Goal: Task Accomplishment & Management: Use online tool/utility

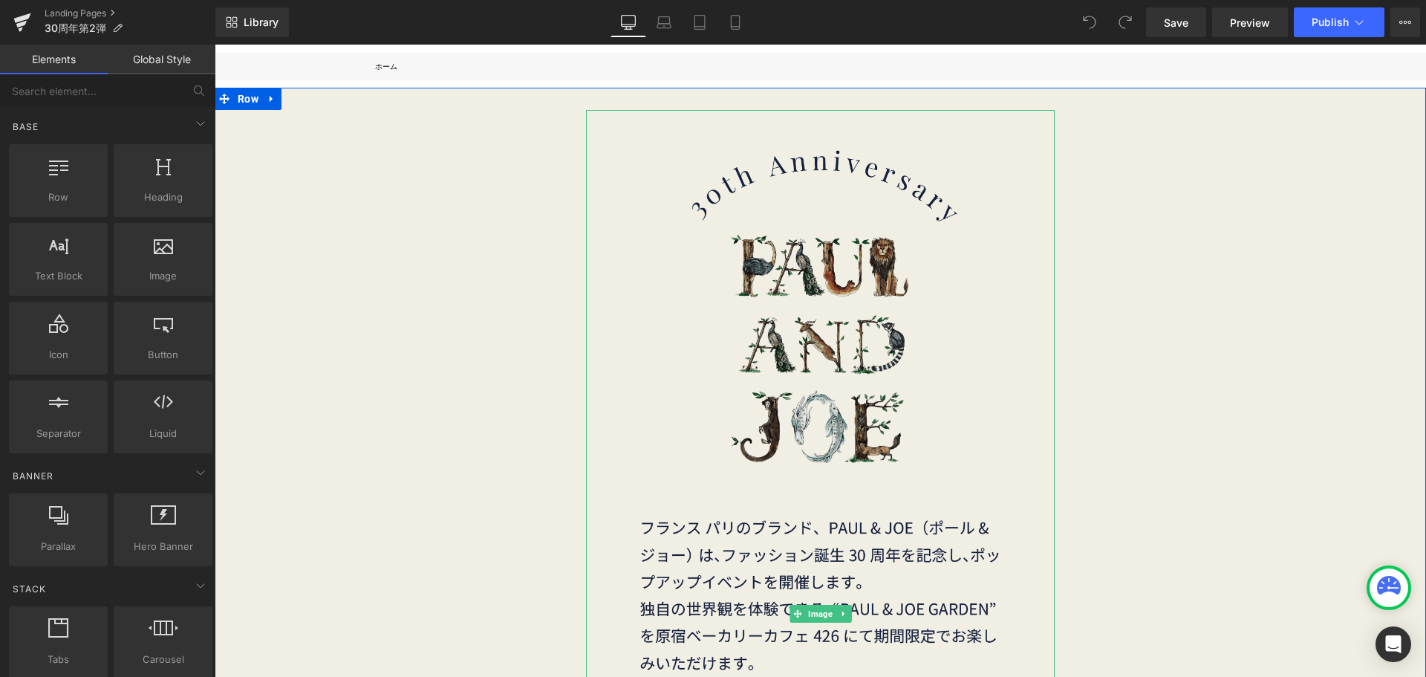
scroll to position [103, 0]
click at [807, 617] on span "Image" at bounding box center [820, 613] width 30 height 18
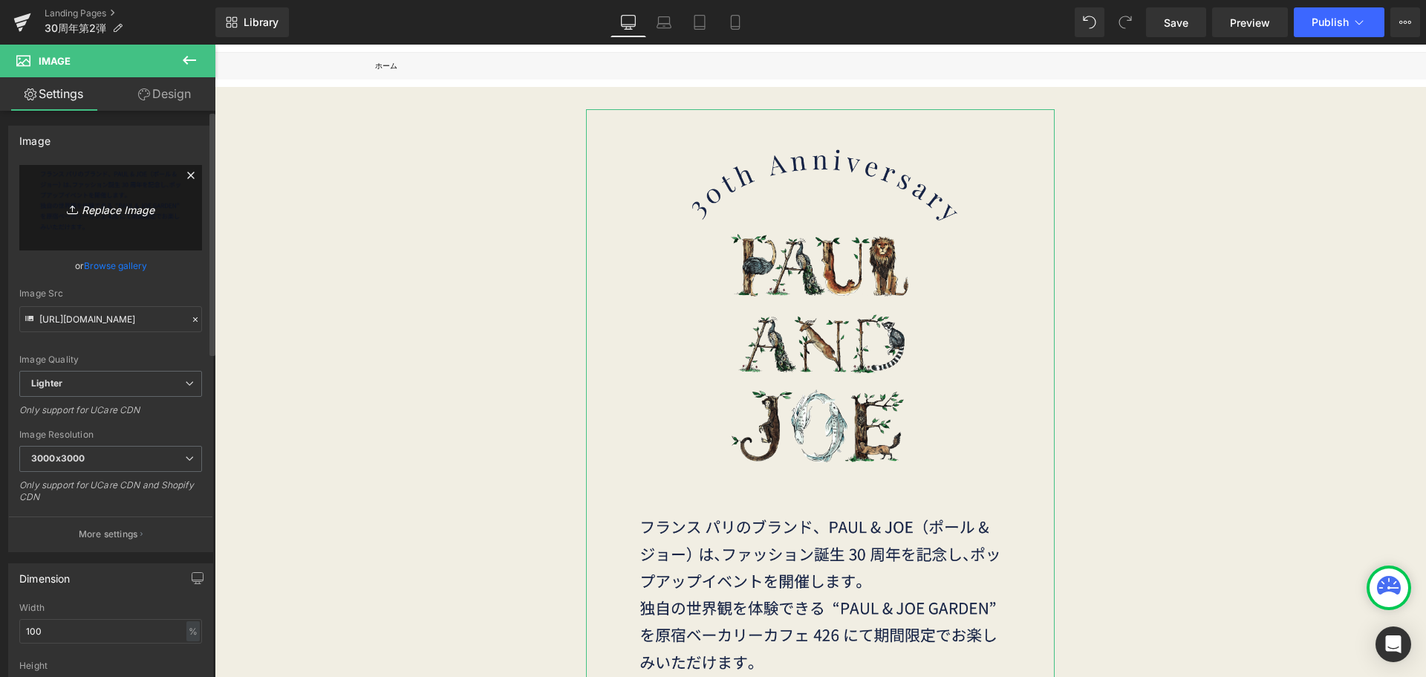
click at [108, 199] on icon "Replace Image" at bounding box center [110, 207] width 119 height 19
type input "C:\fakepath\30th_2弾-01.png"
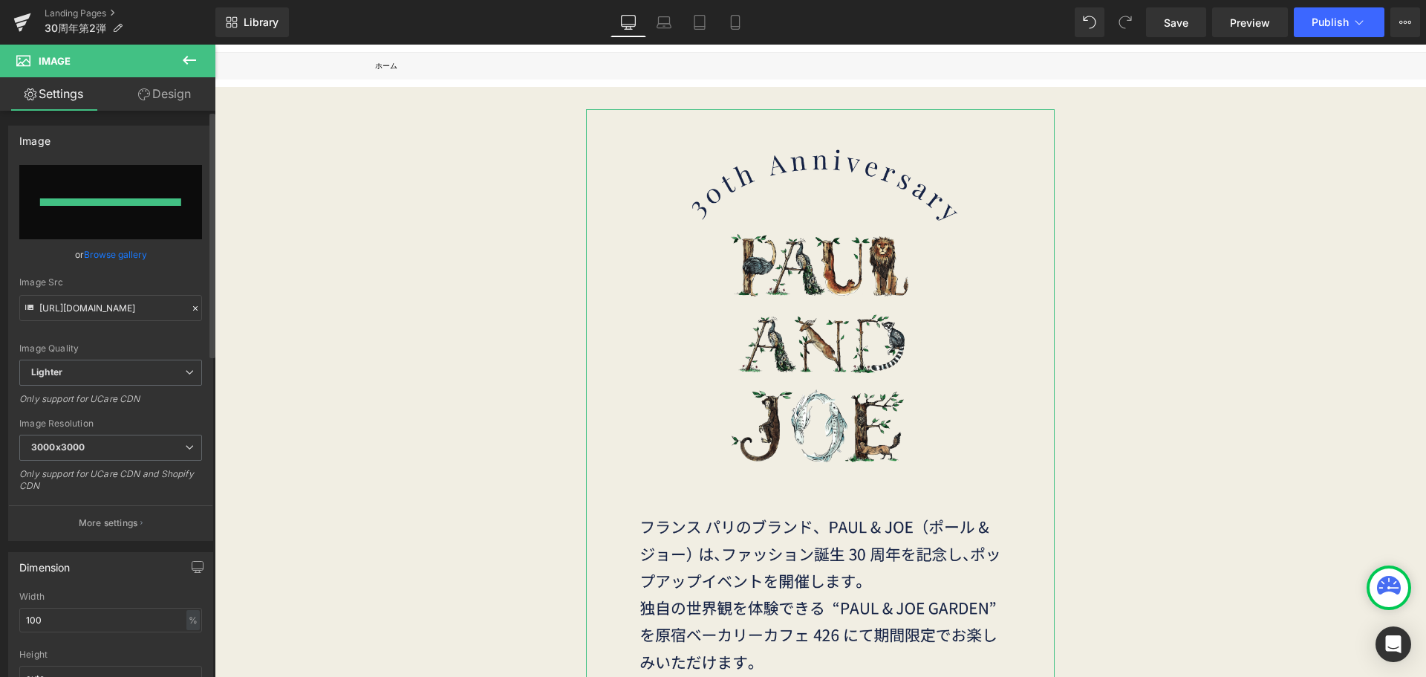
type input "https://ucarecdn.com/3d24d9e8-d9a4-4420-b45f-6c65ec0160cb/-/format/auto/-/previ…"
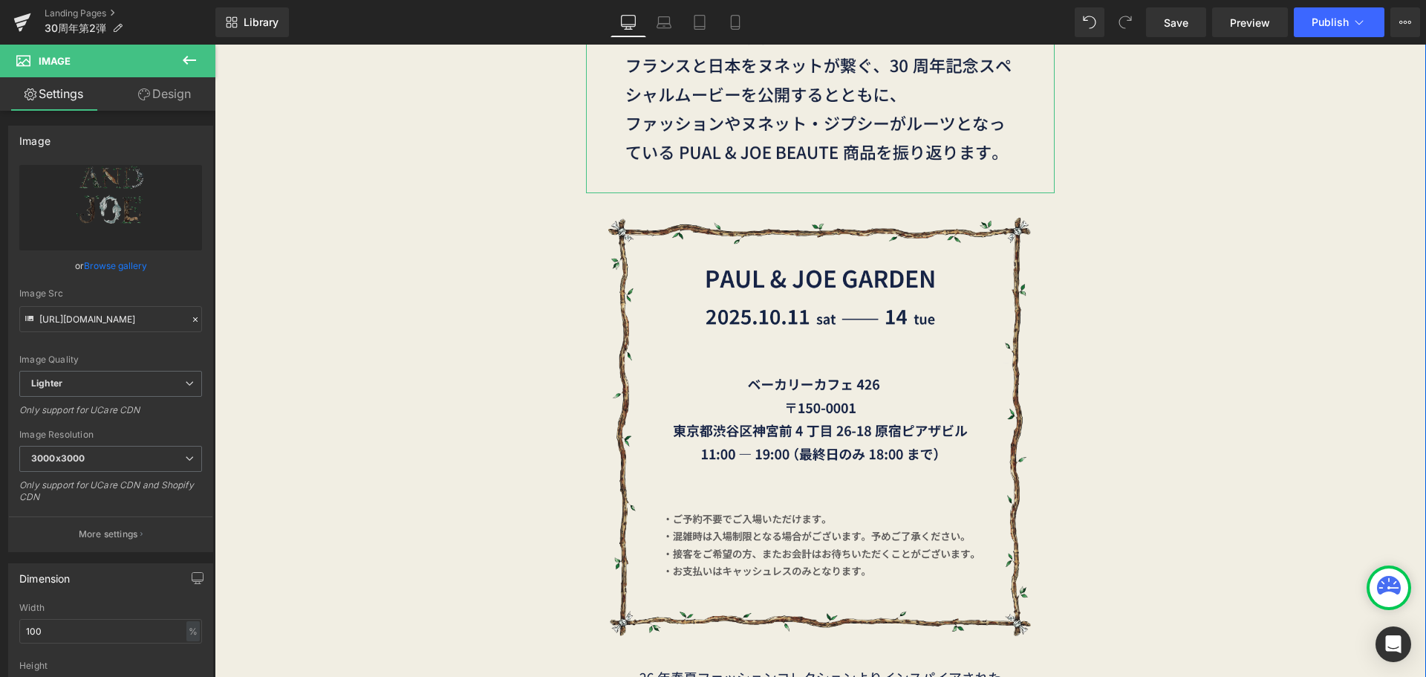
scroll to position [645, 0]
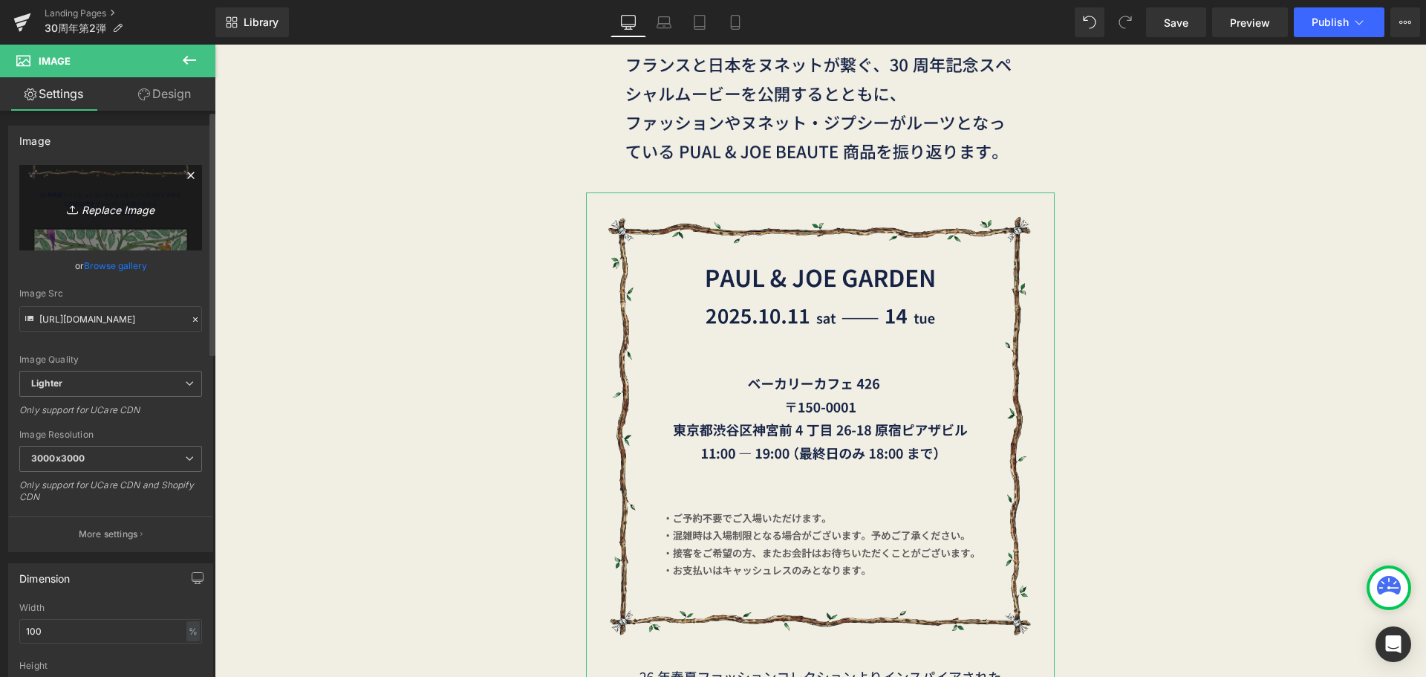
click at [170, 209] on link "Replace Image" at bounding box center [110, 207] width 183 height 85
click at [155, 195] on link "Replace Image" at bounding box center [110, 207] width 183 height 85
type input "C:\fakepath\30th_2弾-03.png"
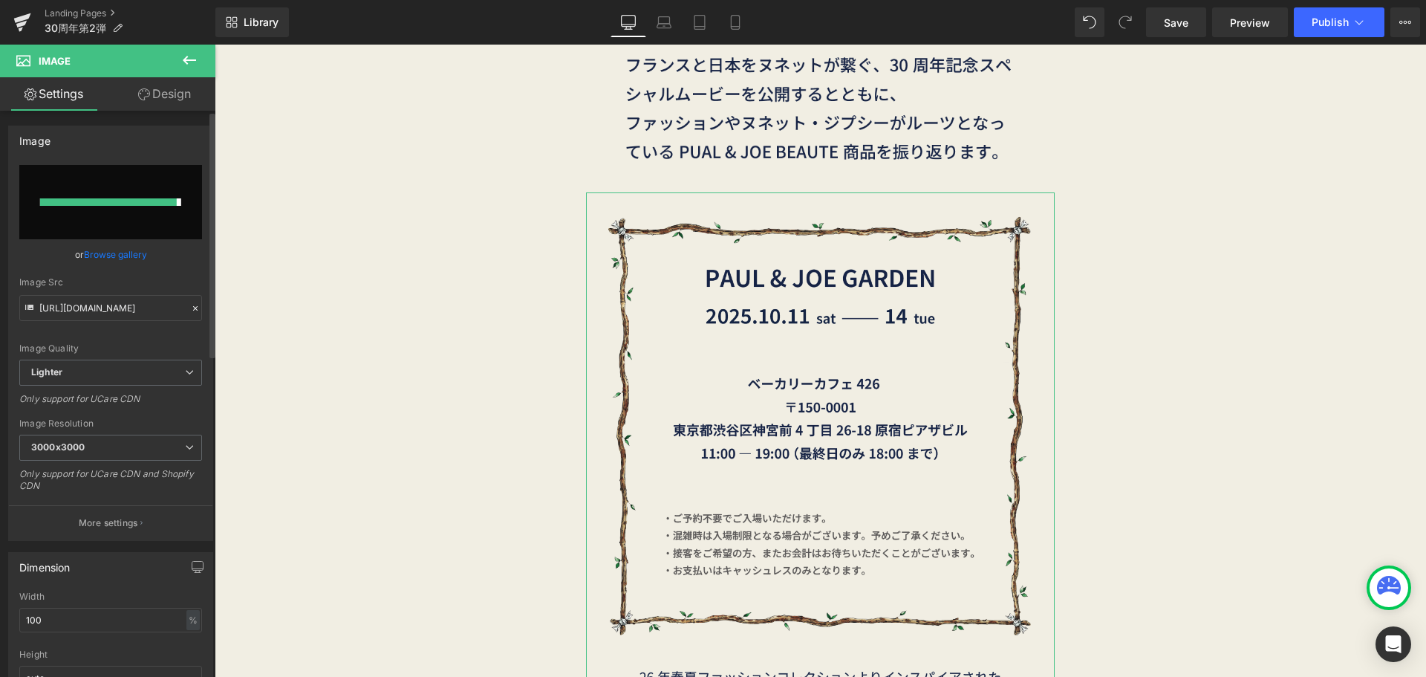
type input "https://ucarecdn.com/b16ff862-7796-47c2-bda2-d938f8dcfd59/-/format/auto/-/previ…"
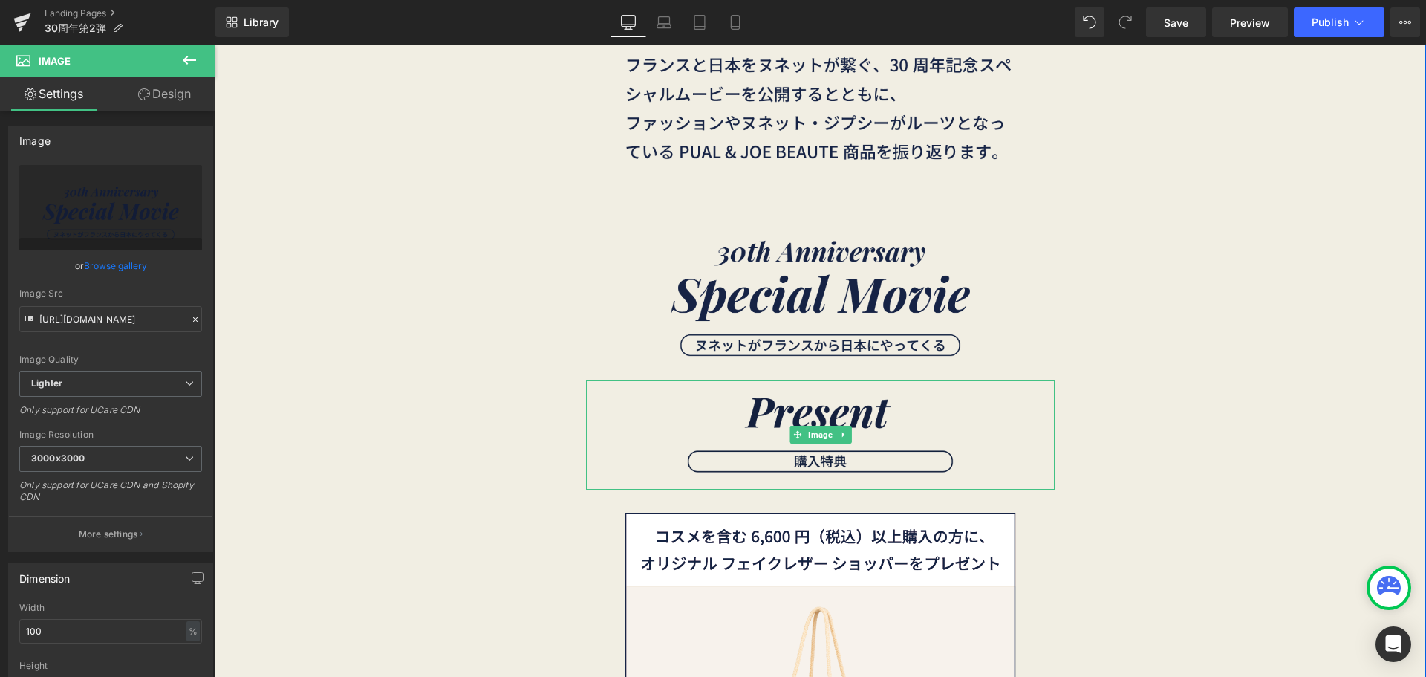
click at [776, 438] on img at bounding box center [820, 434] width 469 height 109
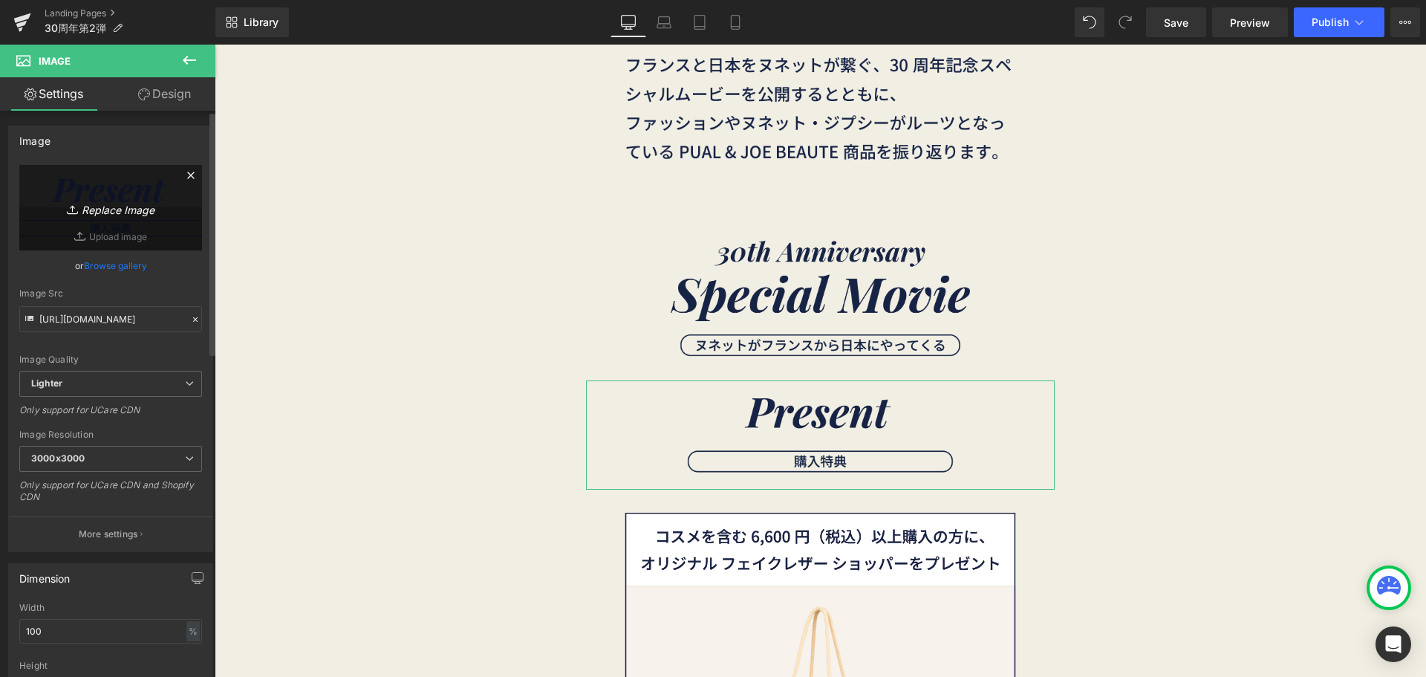
click at [164, 230] on link "Replace Image" at bounding box center [110, 207] width 183 height 85
type input "C:\fakepath\30th_2弾-04.png"
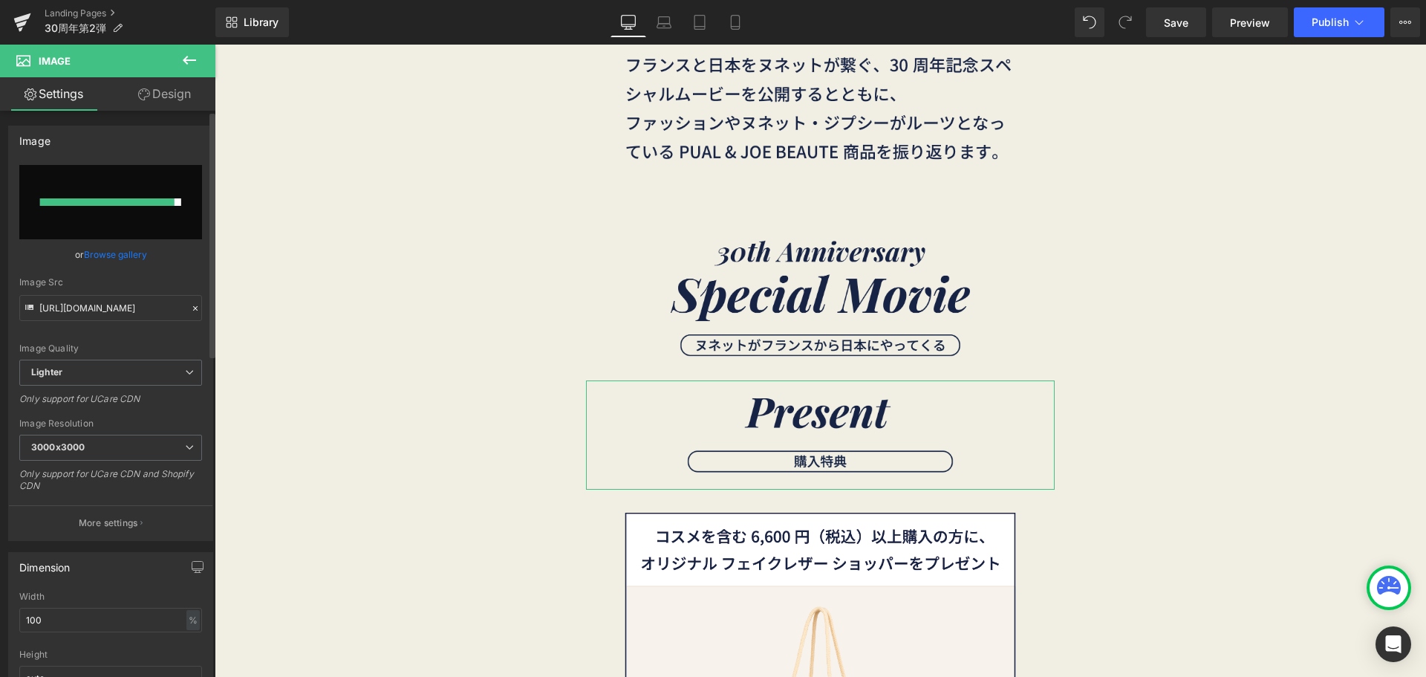
type input "https://ucarecdn.com/4674cfe0-1128-46c2-954a-f123eea9b499/-/format/auto/-/previ…"
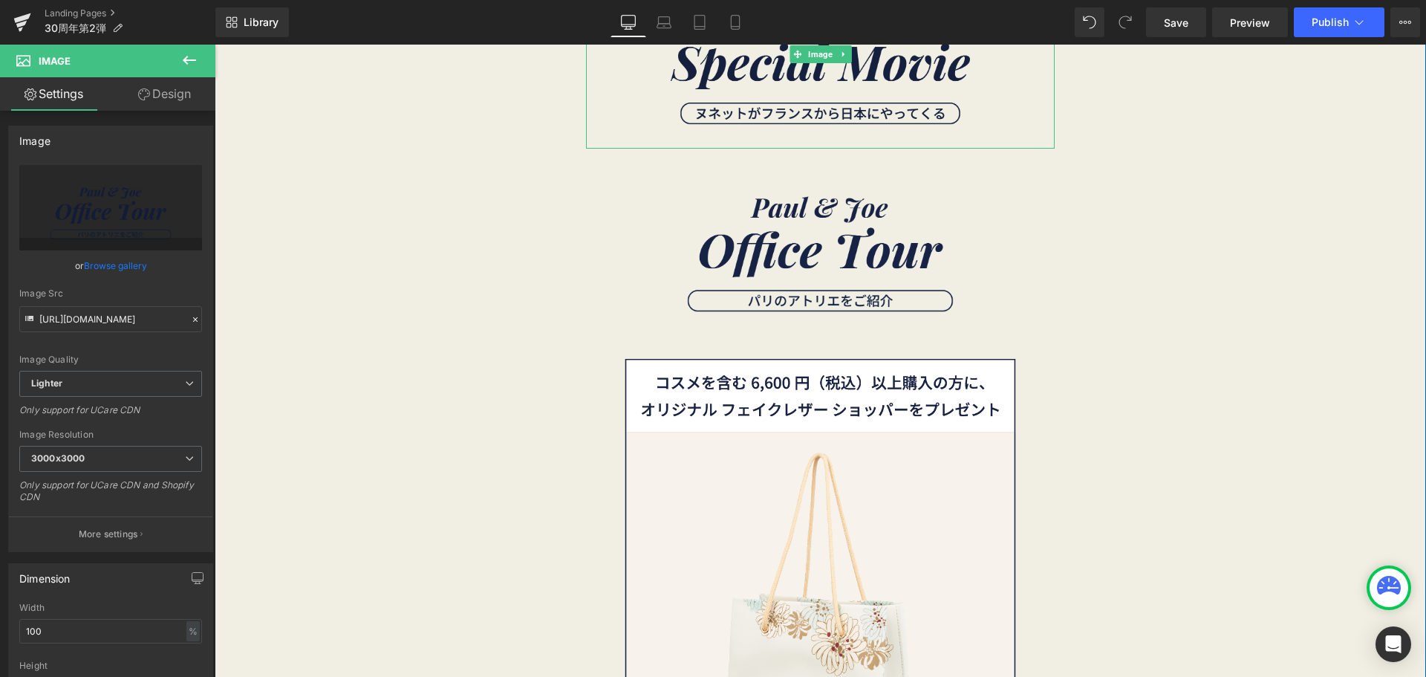
scroll to position [880, 0]
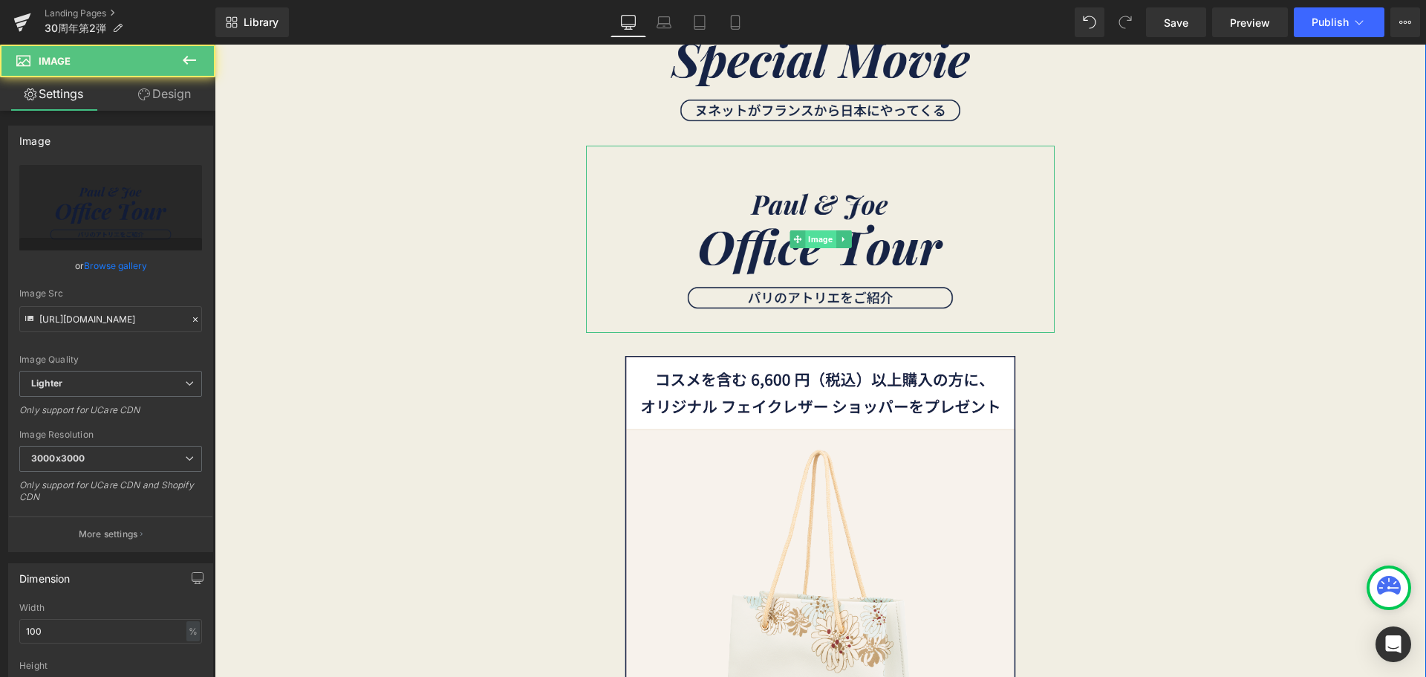
click at [802, 242] on div "Image" at bounding box center [820, 239] width 469 height 187
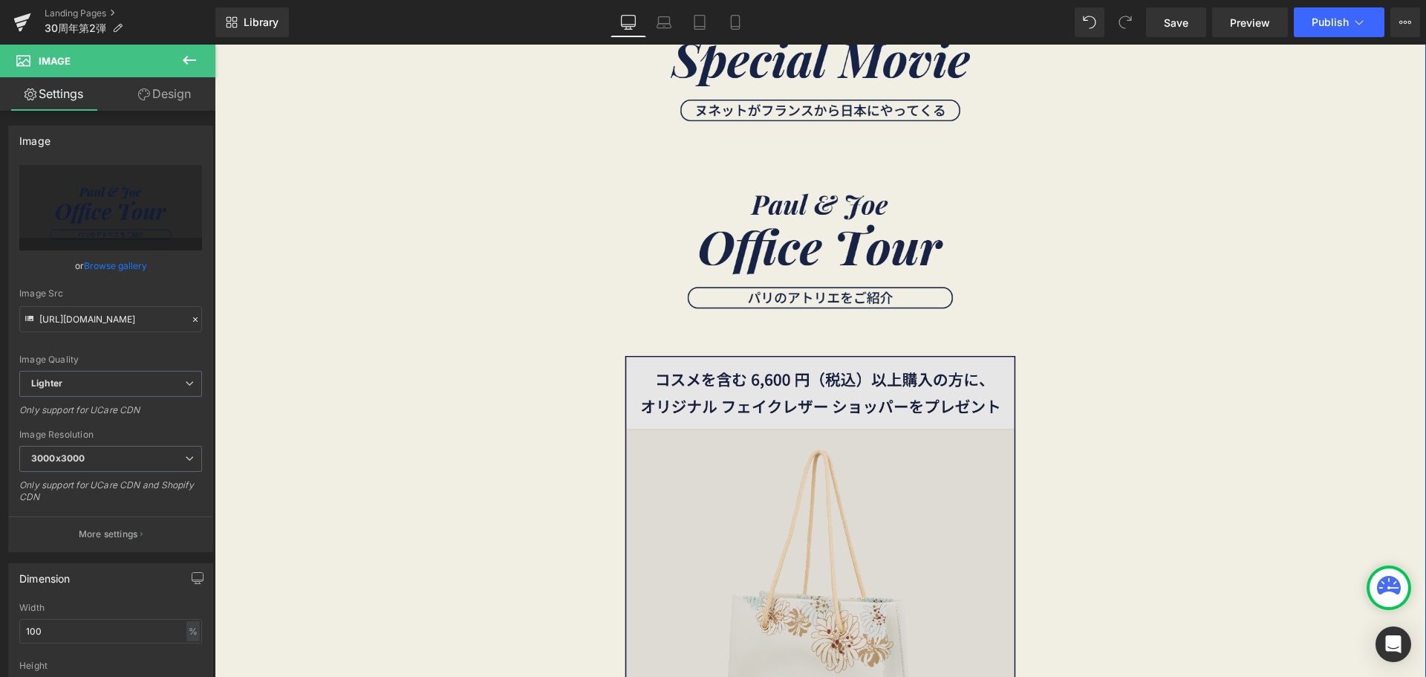
click at [733, 382] on img at bounding box center [820, 644] width 469 height 623
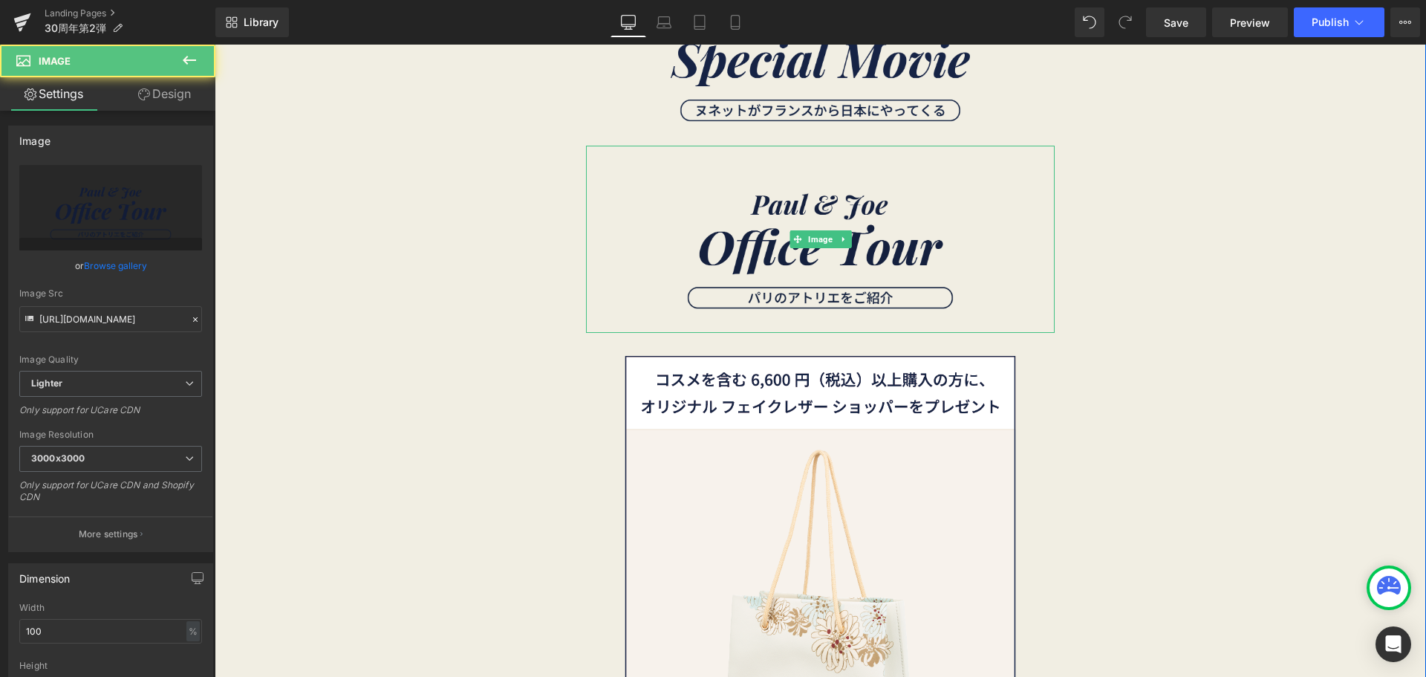
click at [750, 239] on img at bounding box center [820, 239] width 469 height 187
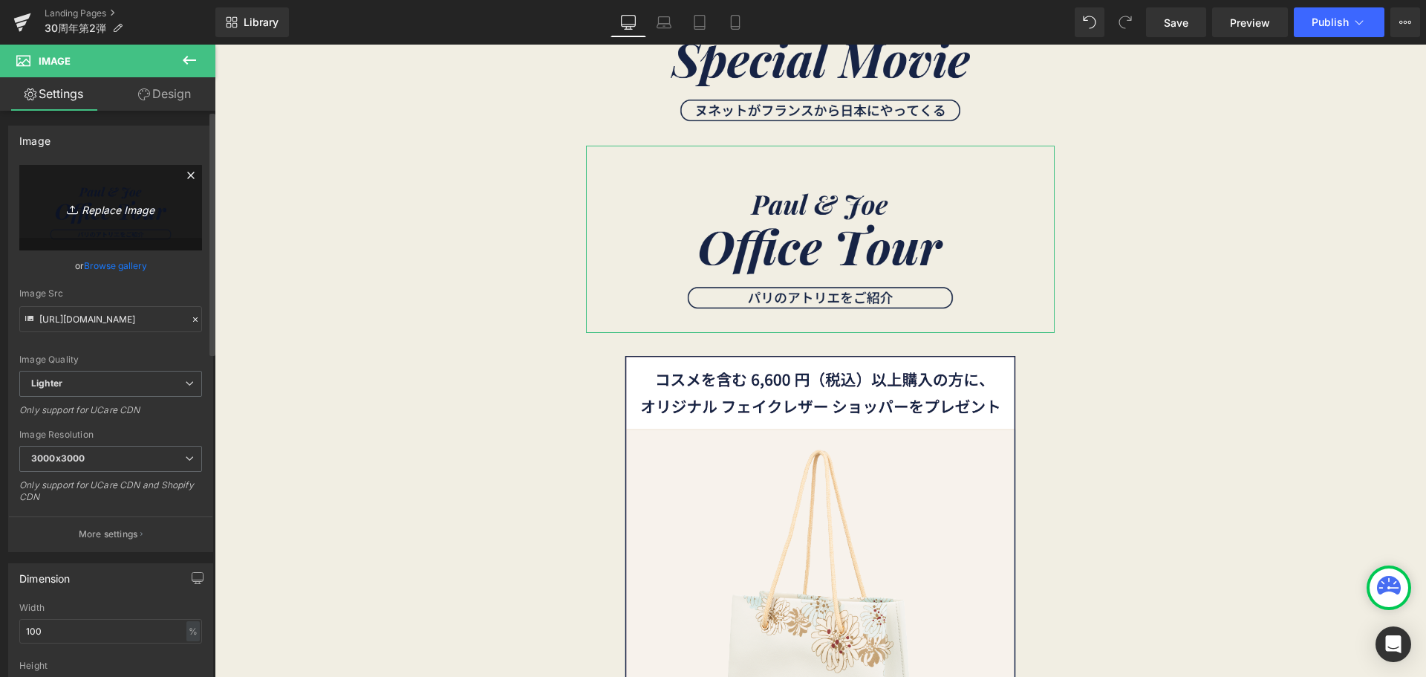
click at [124, 211] on icon "Replace Image" at bounding box center [110, 207] width 119 height 19
type input "C:\fakepath\30th_2弾_アートボード 1.png"
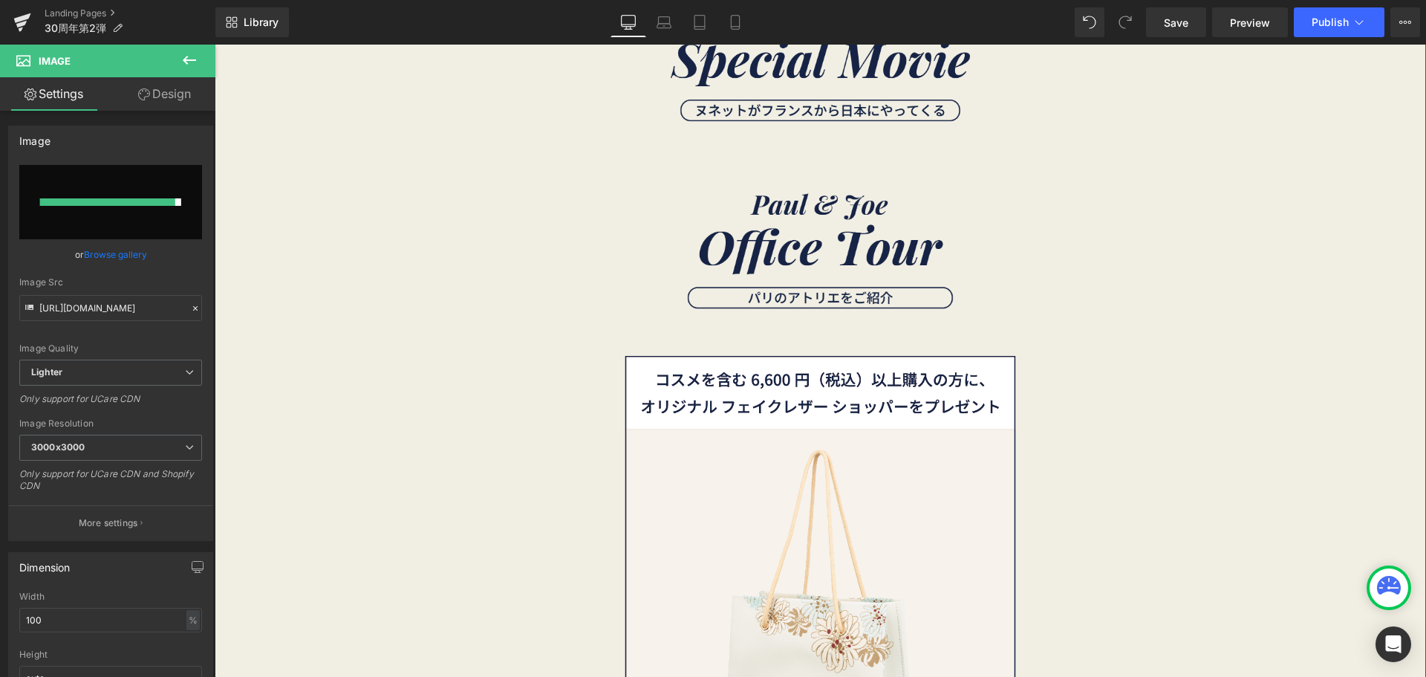
type input "https://ucarecdn.com/bf0784a7-26b1-4f5b-8cca-6eeaba587ae5/-/format/auto/-/previ…"
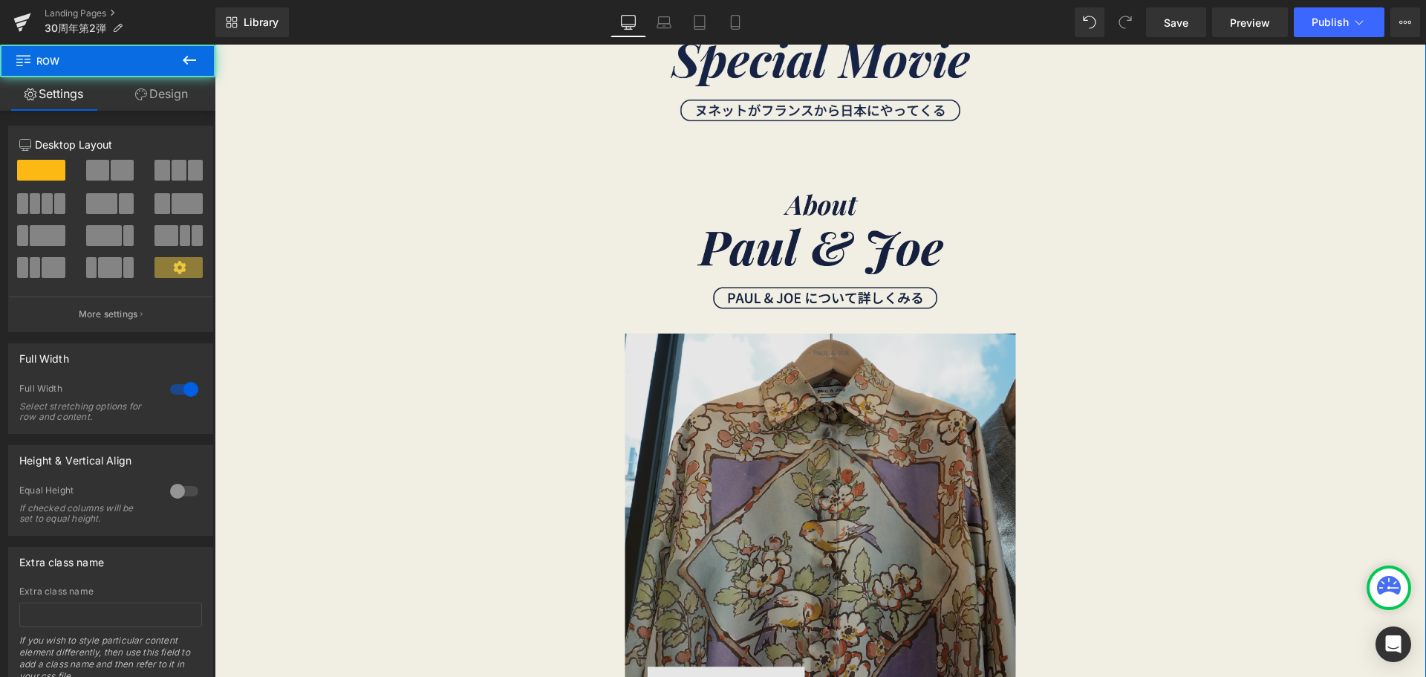
click at [740, 220] on img at bounding box center [820, 458] width 469 height 625
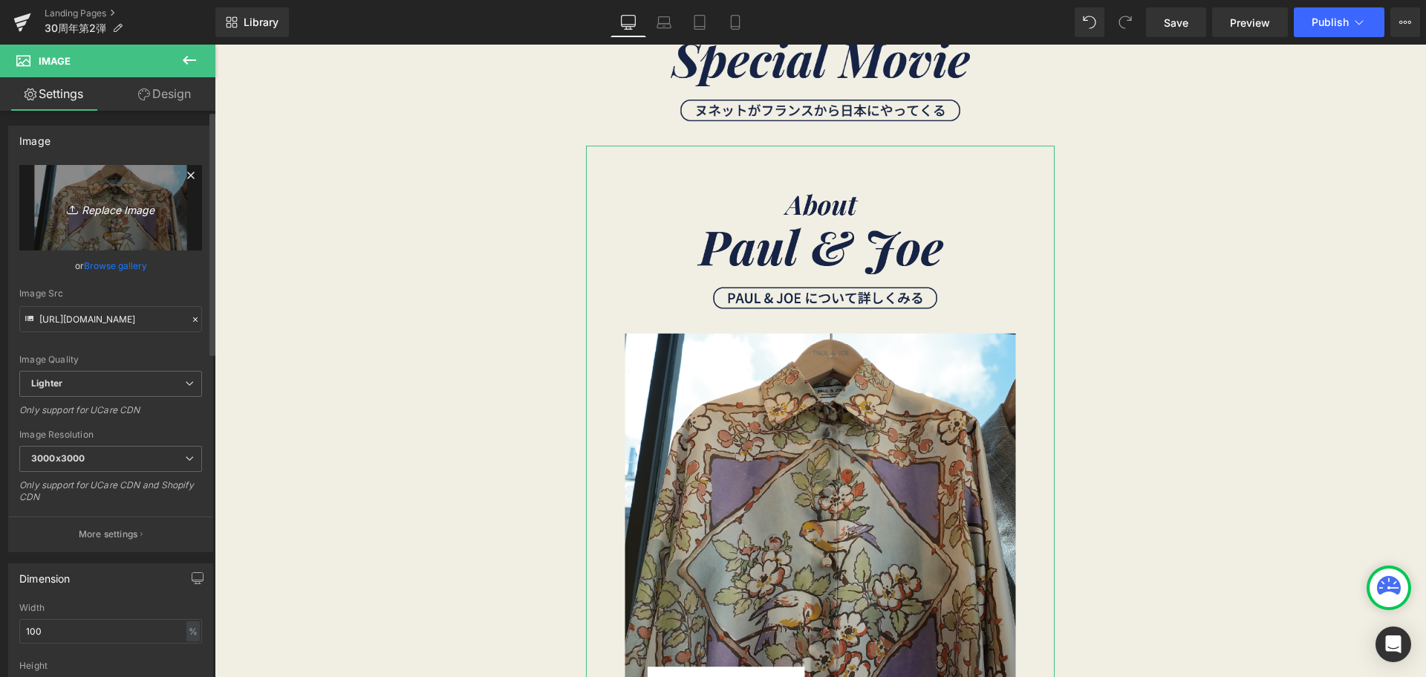
click at [114, 189] on link "Replace Image" at bounding box center [110, 207] width 183 height 85
type input "C:\fakepath\30th_2弾-追加.png"
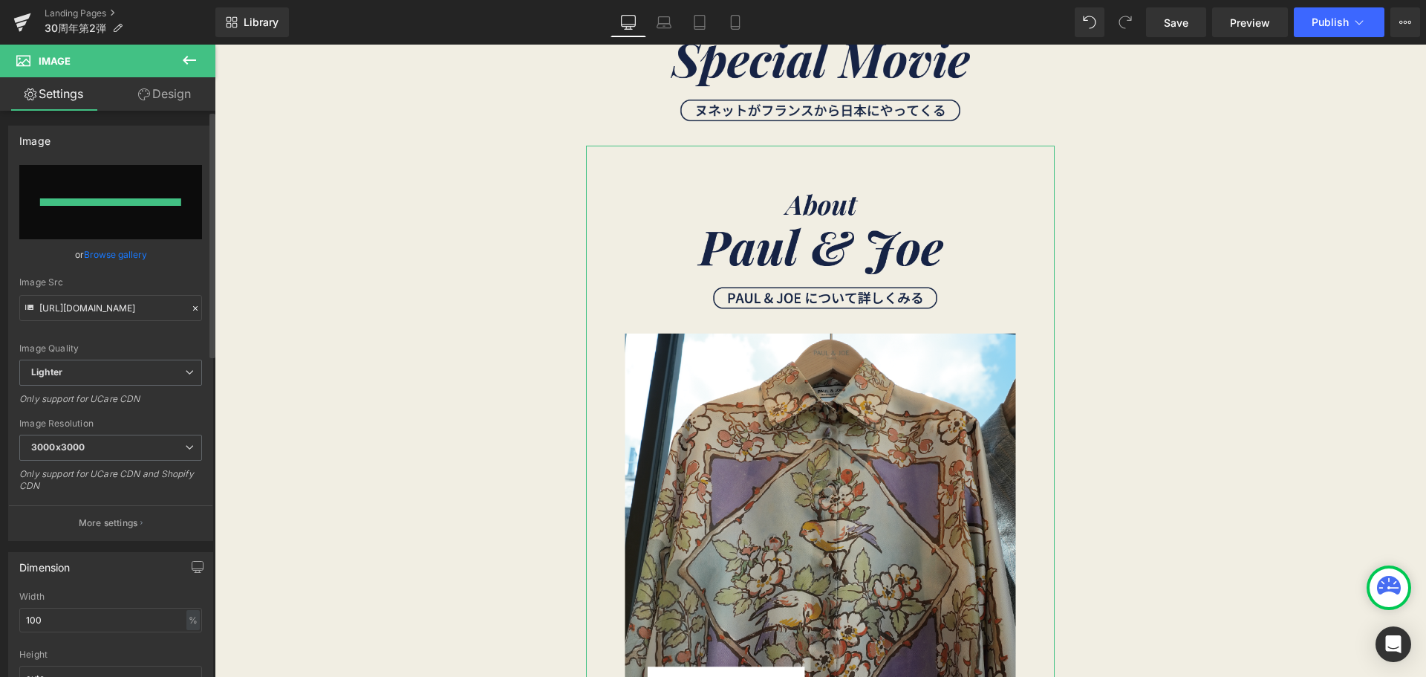
type input "https://ucarecdn.com/1ee57bbd-23b0-48d1-bee5-c0c4328ab6df/-/format/auto/-/previ…"
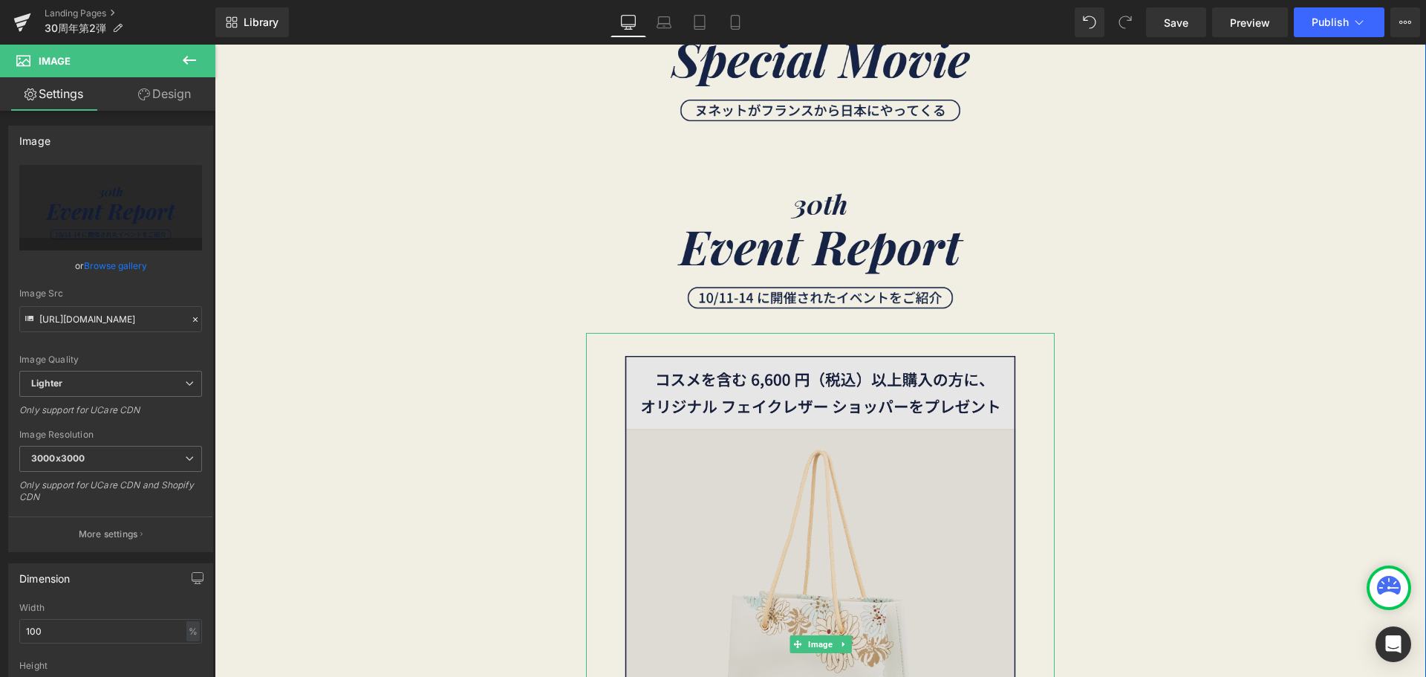
click at [777, 438] on img at bounding box center [820, 644] width 469 height 623
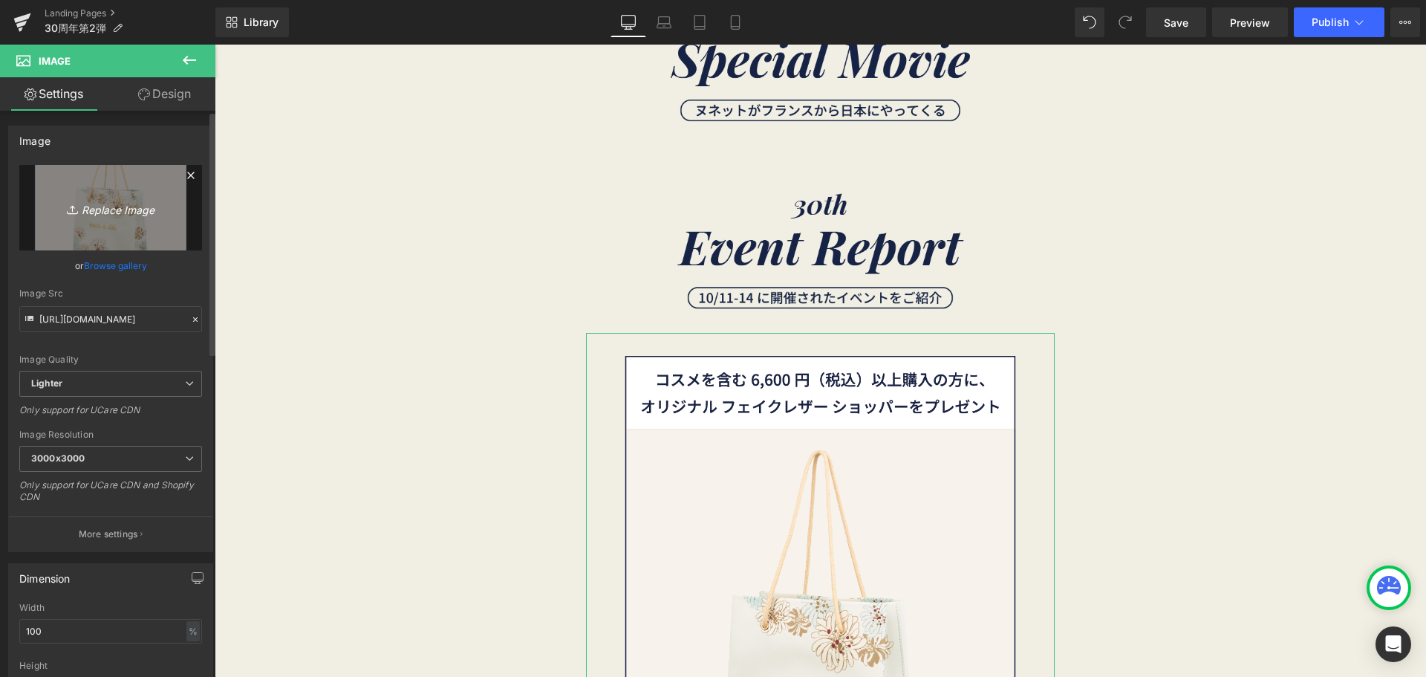
click at [114, 229] on link "Replace Image" at bounding box center [110, 207] width 183 height 85
type input "C:\fakepath\30th_2弾-02.png"
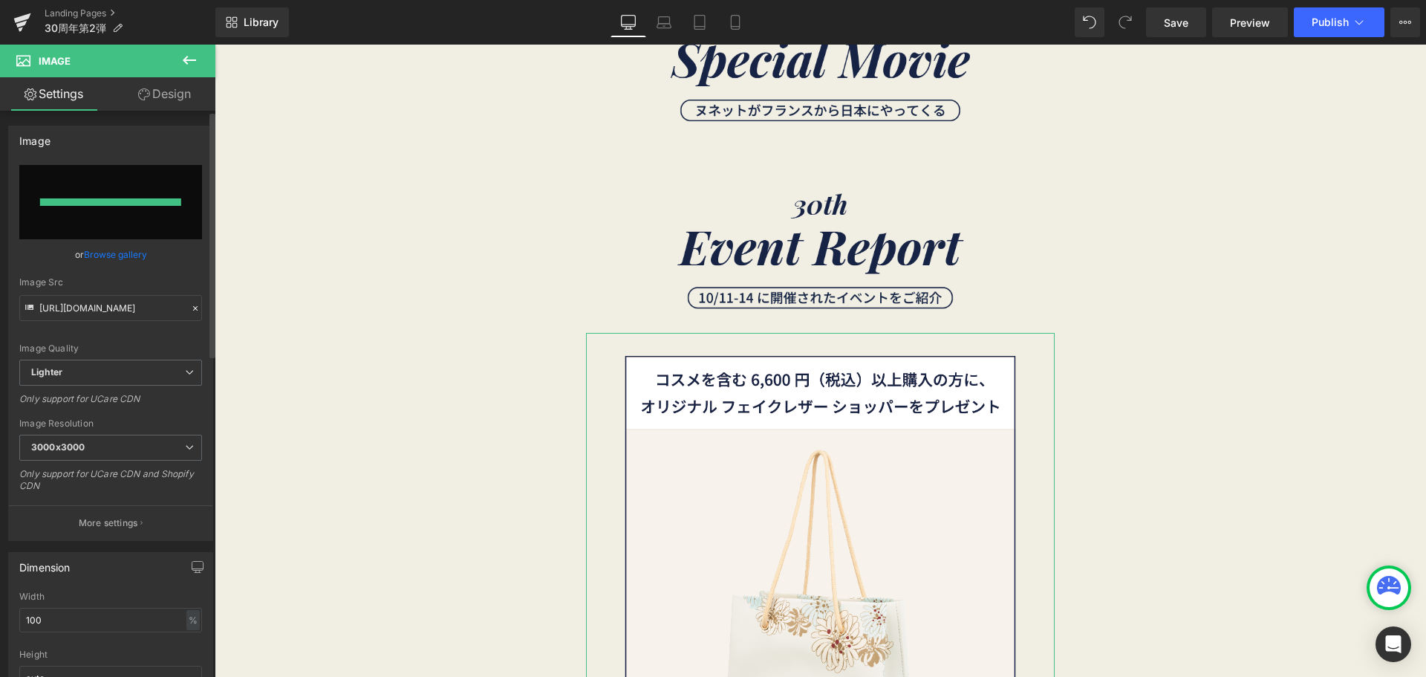
type input "https://ucarecdn.com/ea1dd956-1f73-4fc1-915e-78186e9e1d62/-/format/auto/-/previ…"
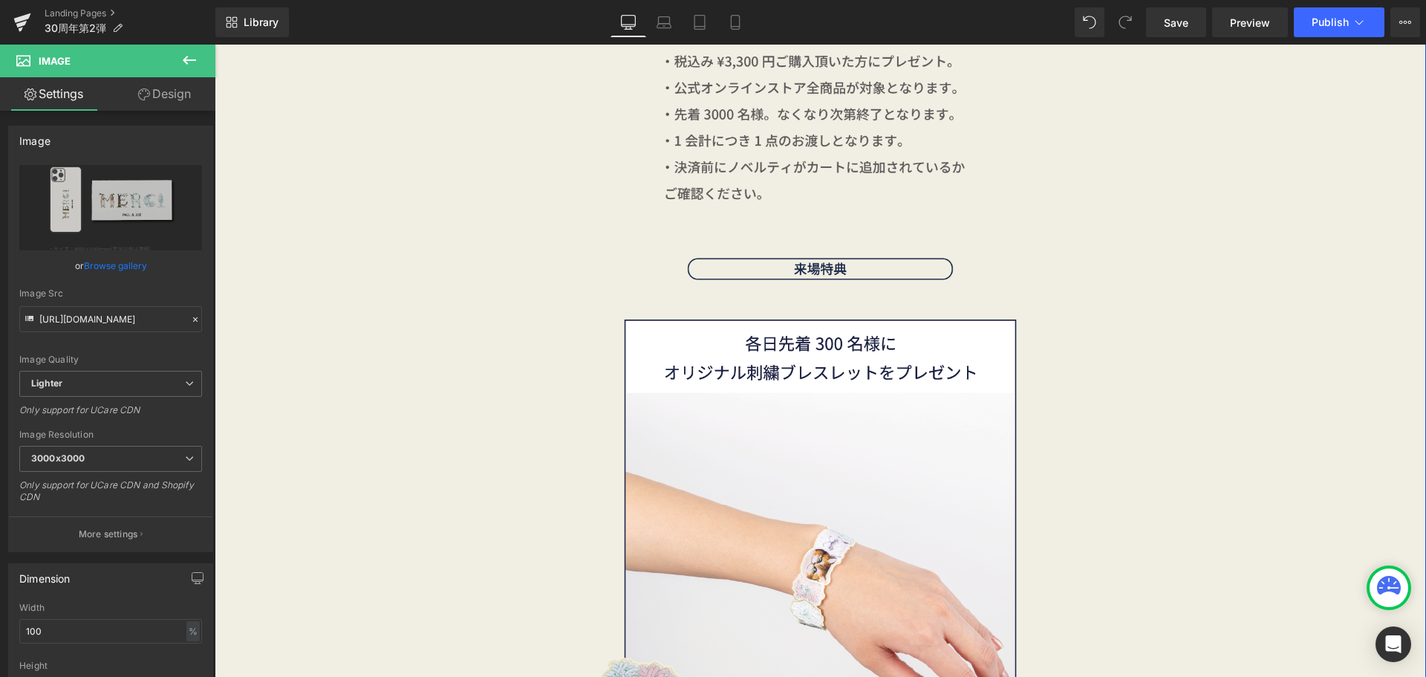
scroll to position [1596, 0]
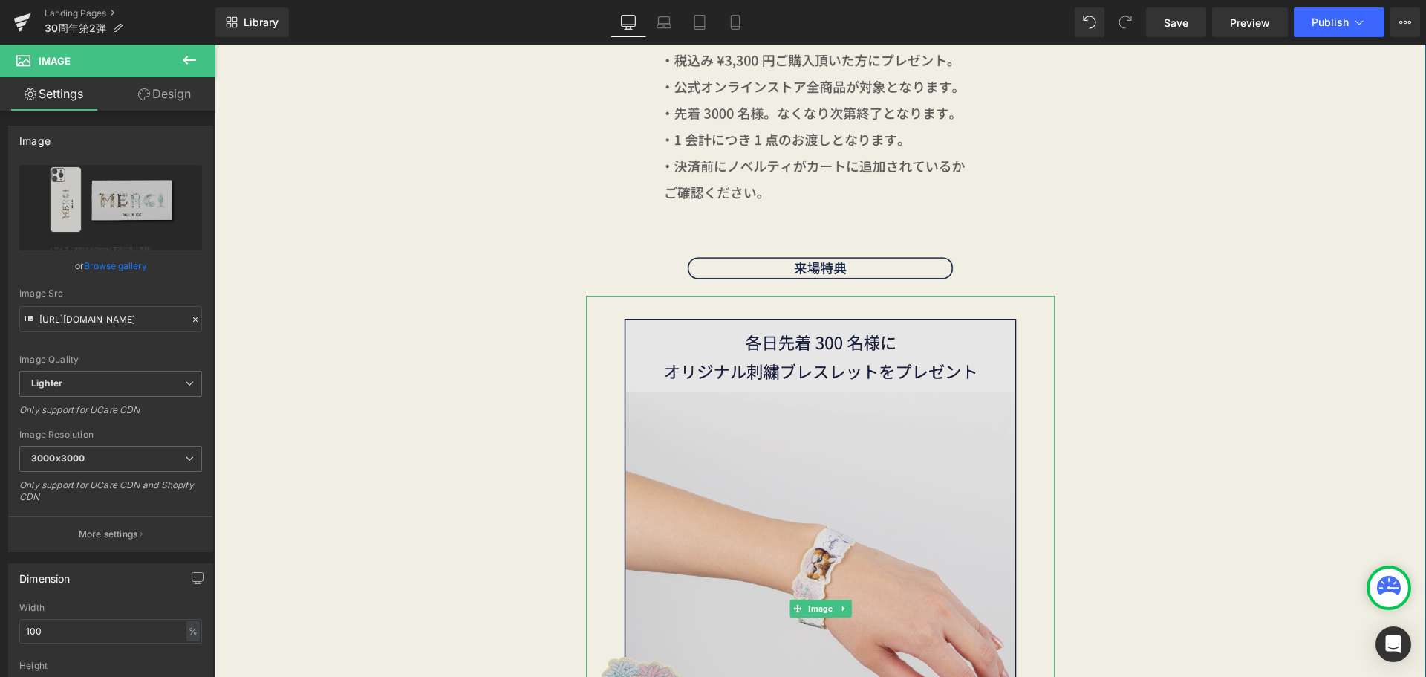
click at [752, 323] on img at bounding box center [820, 608] width 469 height 625
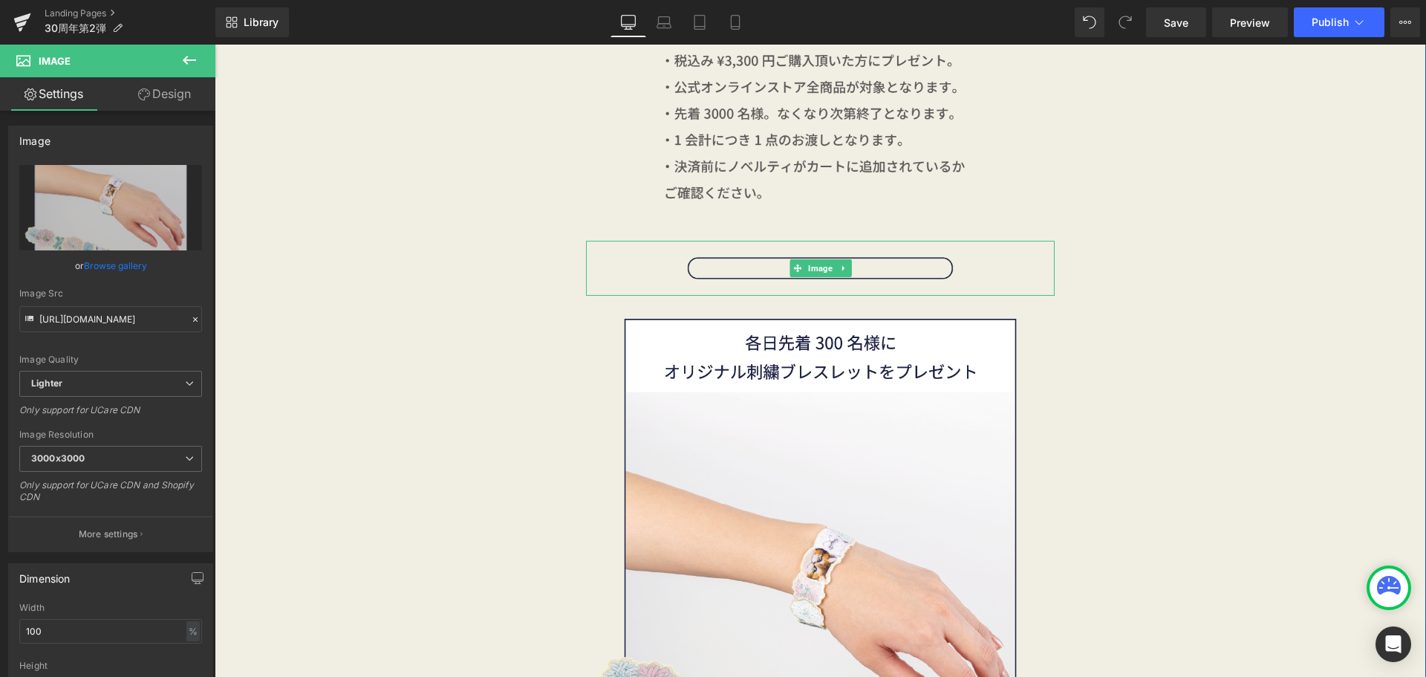
click at [780, 271] on img at bounding box center [820, 268] width 469 height 55
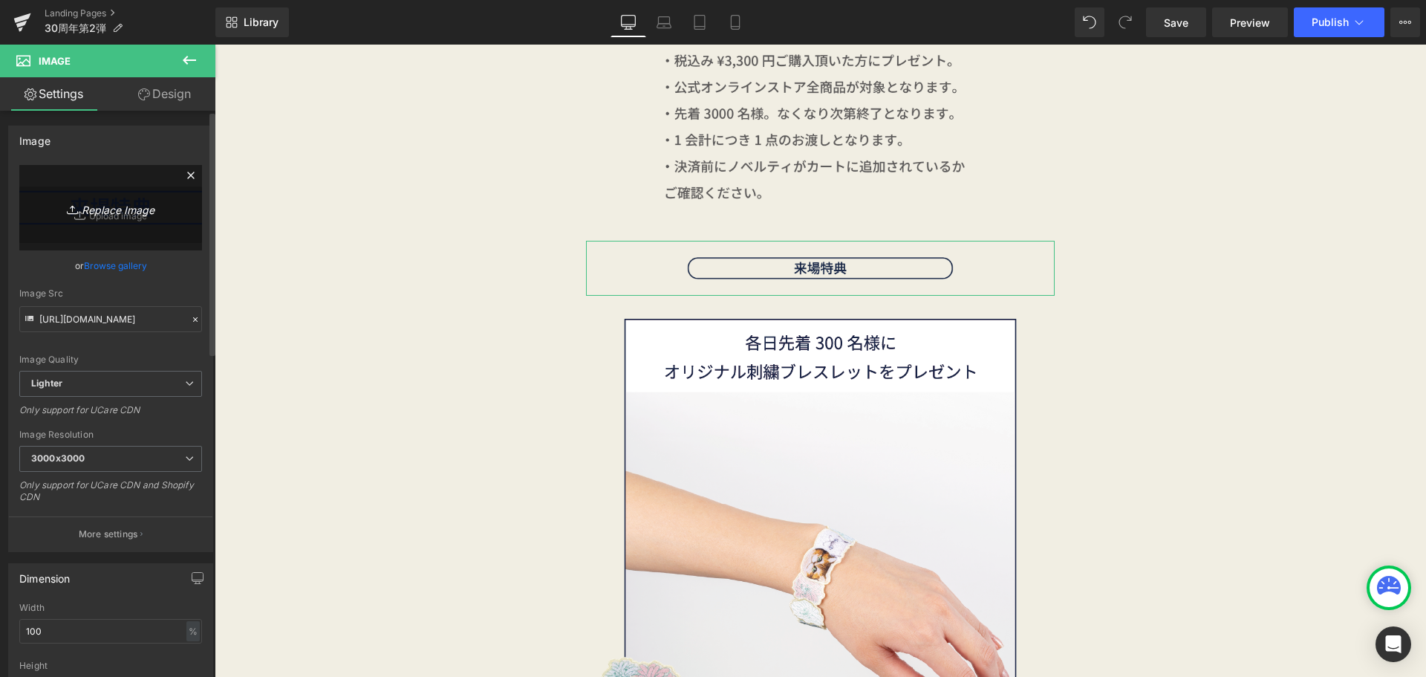
click at [153, 209] on icon "Replace Image" at bounding box center [110, 207] width 119 height 19
type input "C:\fakepath\30th_2弾_アートボード 1.png"
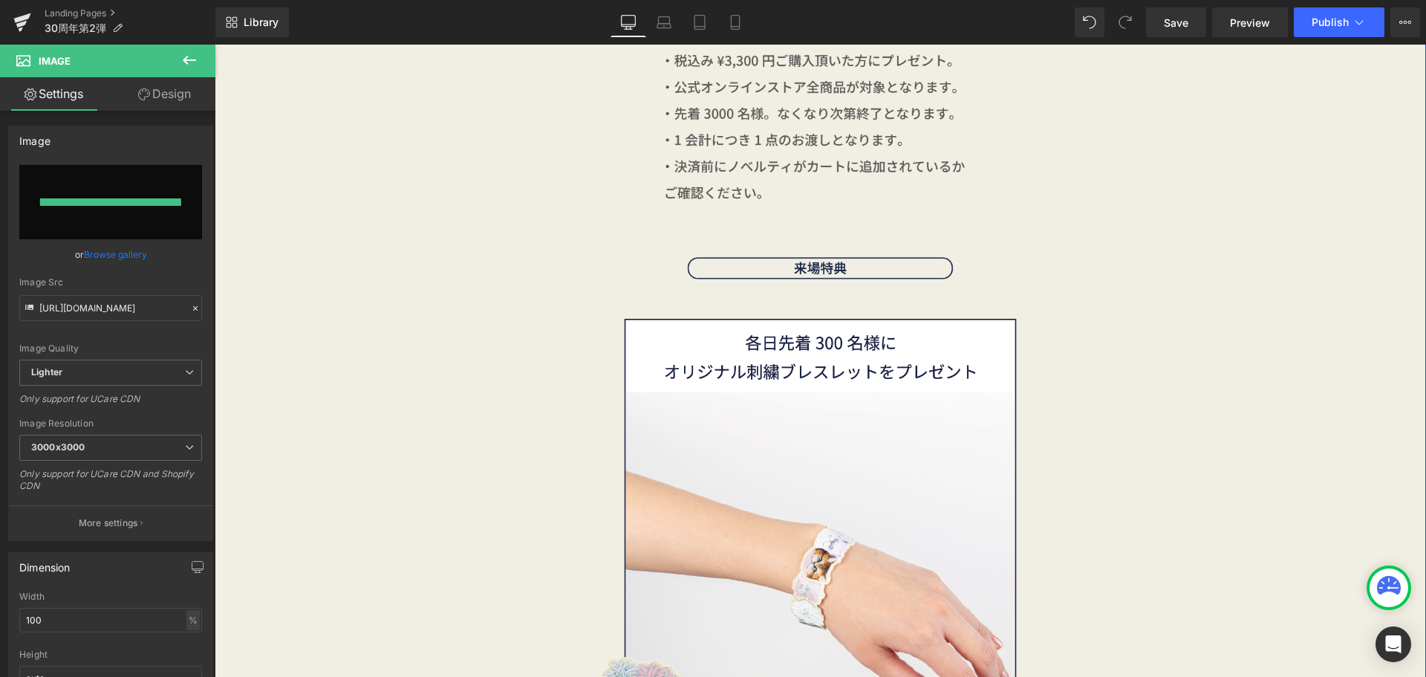
type input "https://ucarecdn.com/a57bca81-8a4f-475c-80db-e2a701dffba3/-/format/auto/-/previ…"
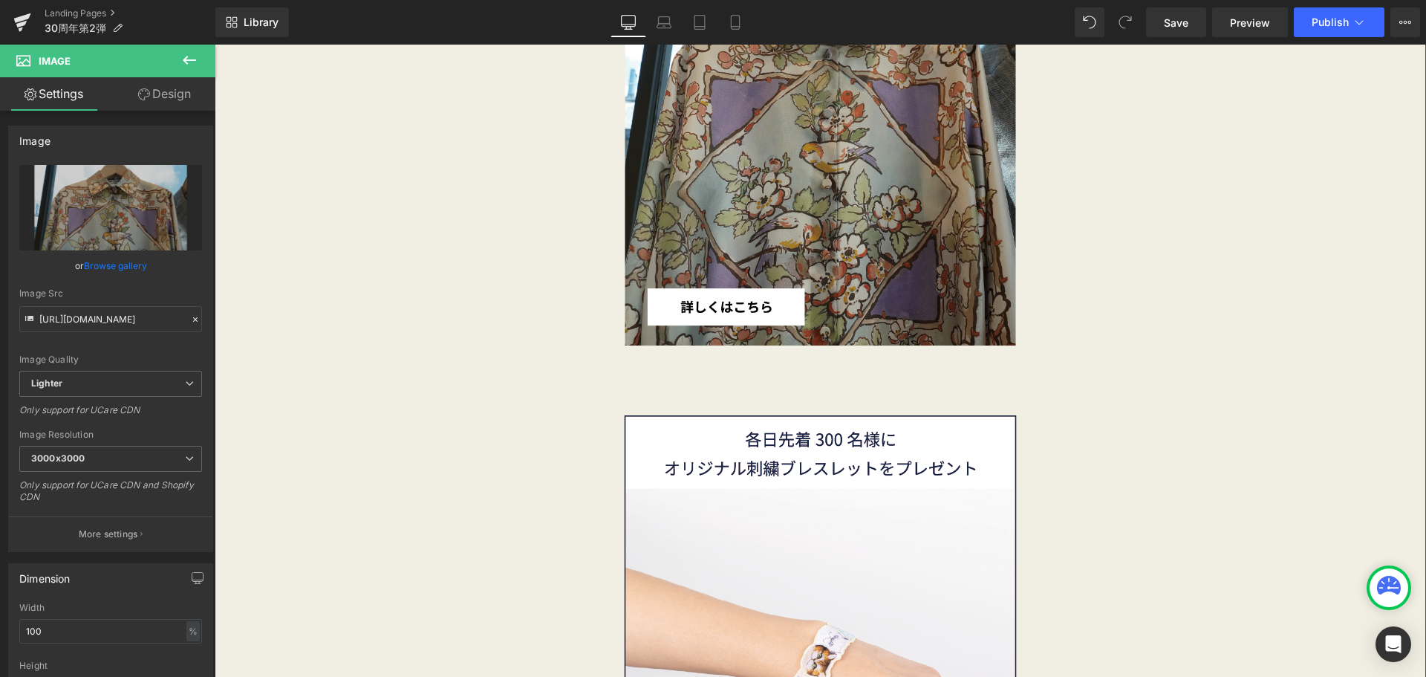
scroll to position [2071, 0]
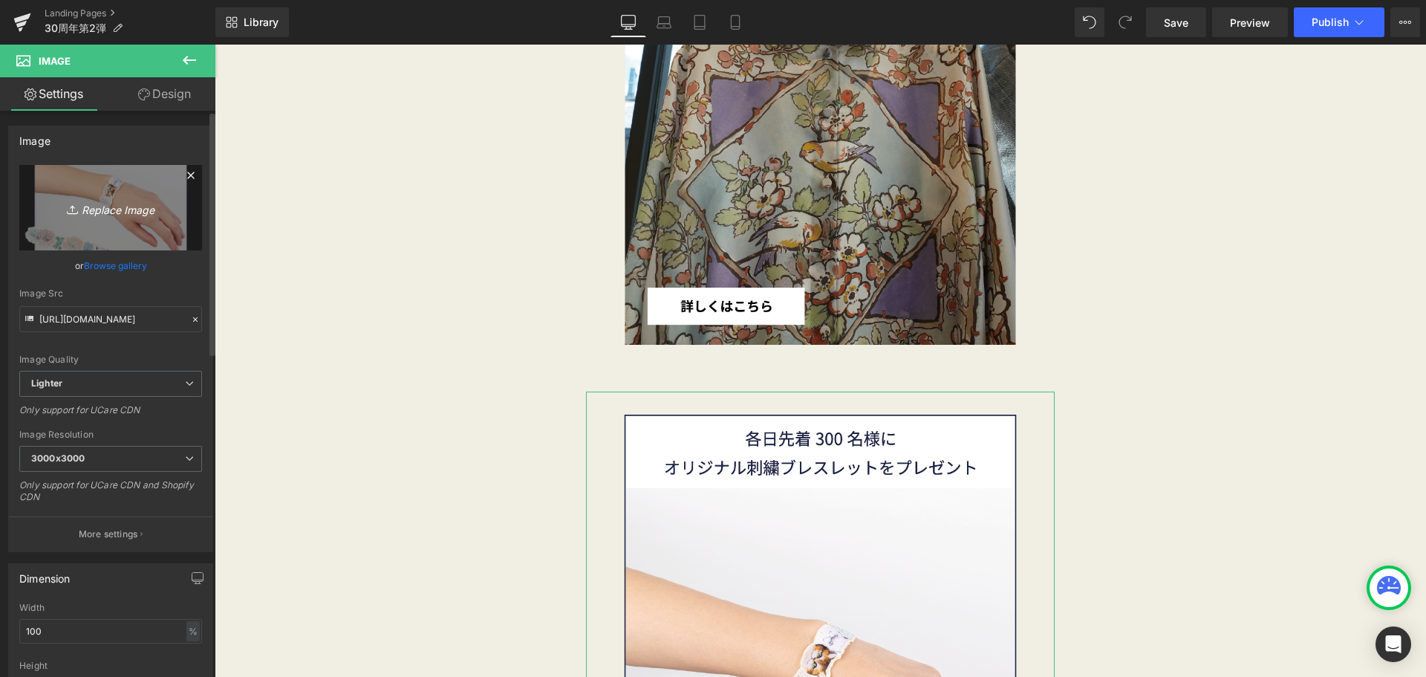
click at [135, 207] on icon "Replace Image" at bounding box center [110, 207] width 119 height 19
type input "C:\fakepath\30th_2弾-06.png"
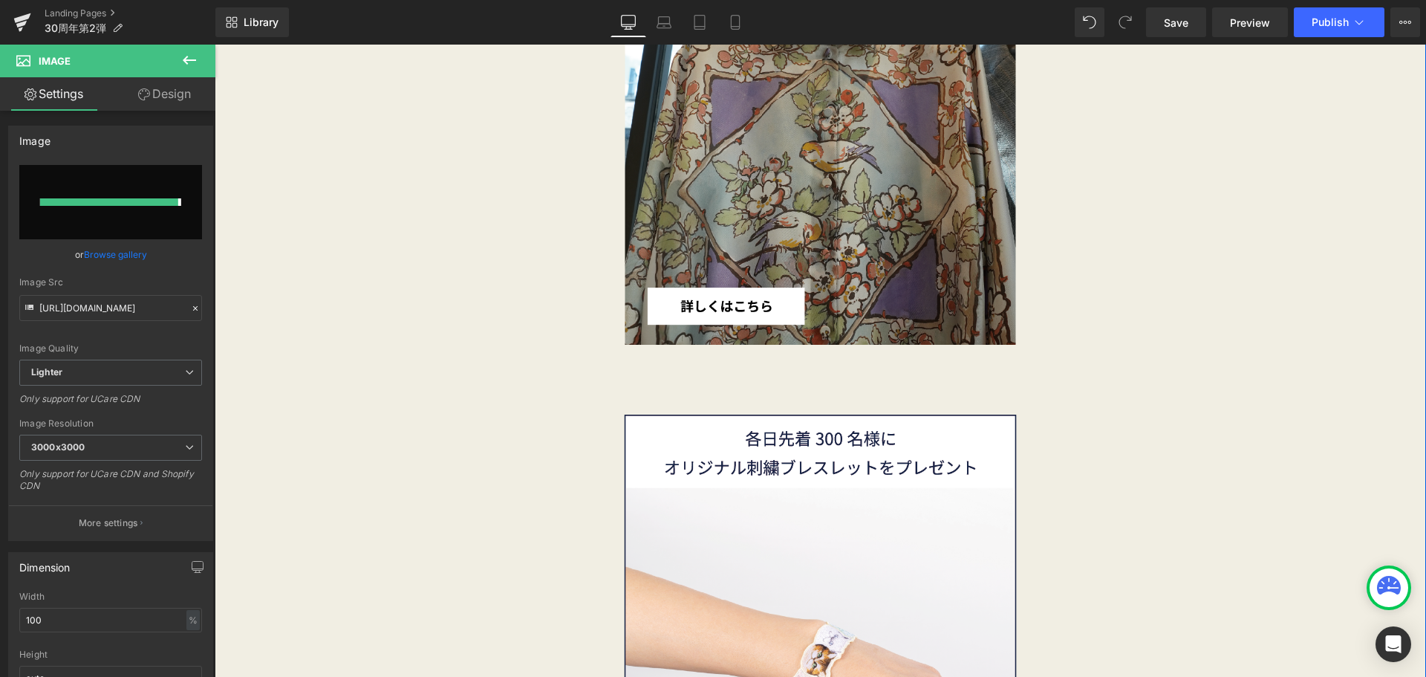
type input "https://ucarecdn.com/11762df7-6b5b-473f-bb8d-dc92cbefcefc/-/format/auto/-/previ…"
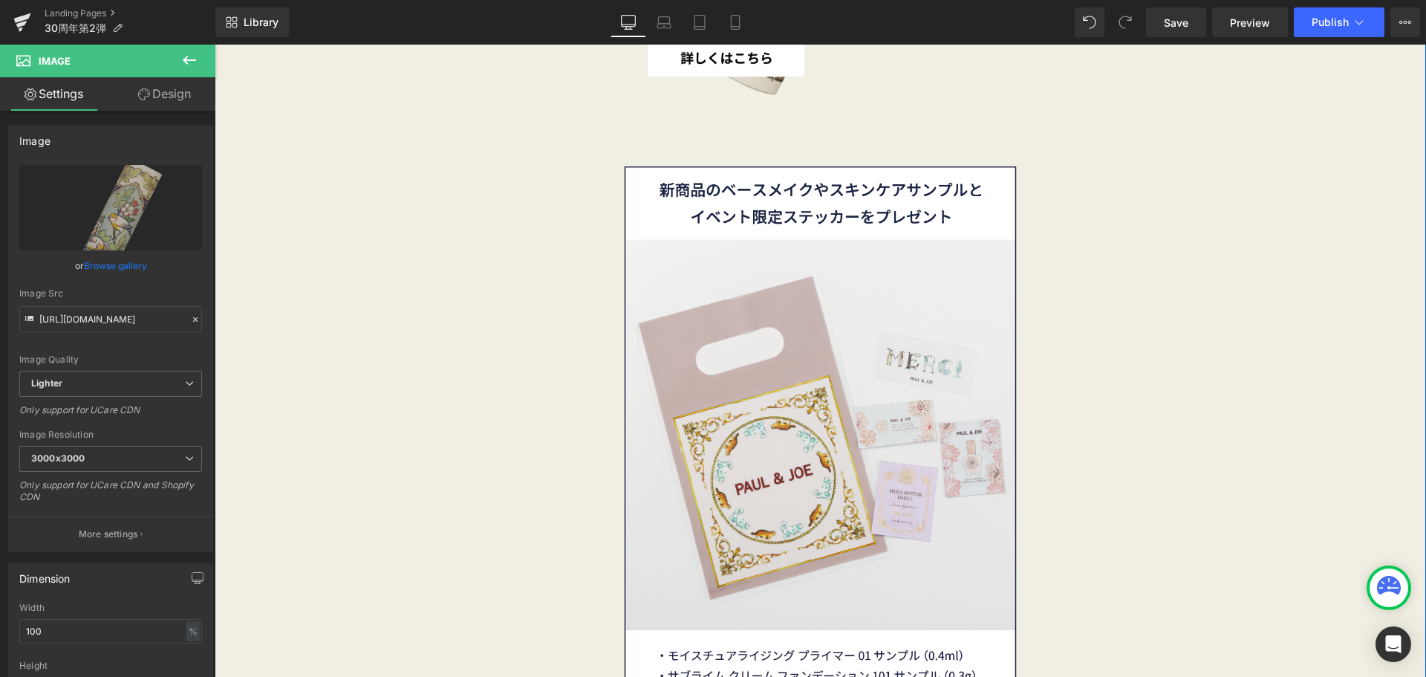
scroll to position [2947, 0]
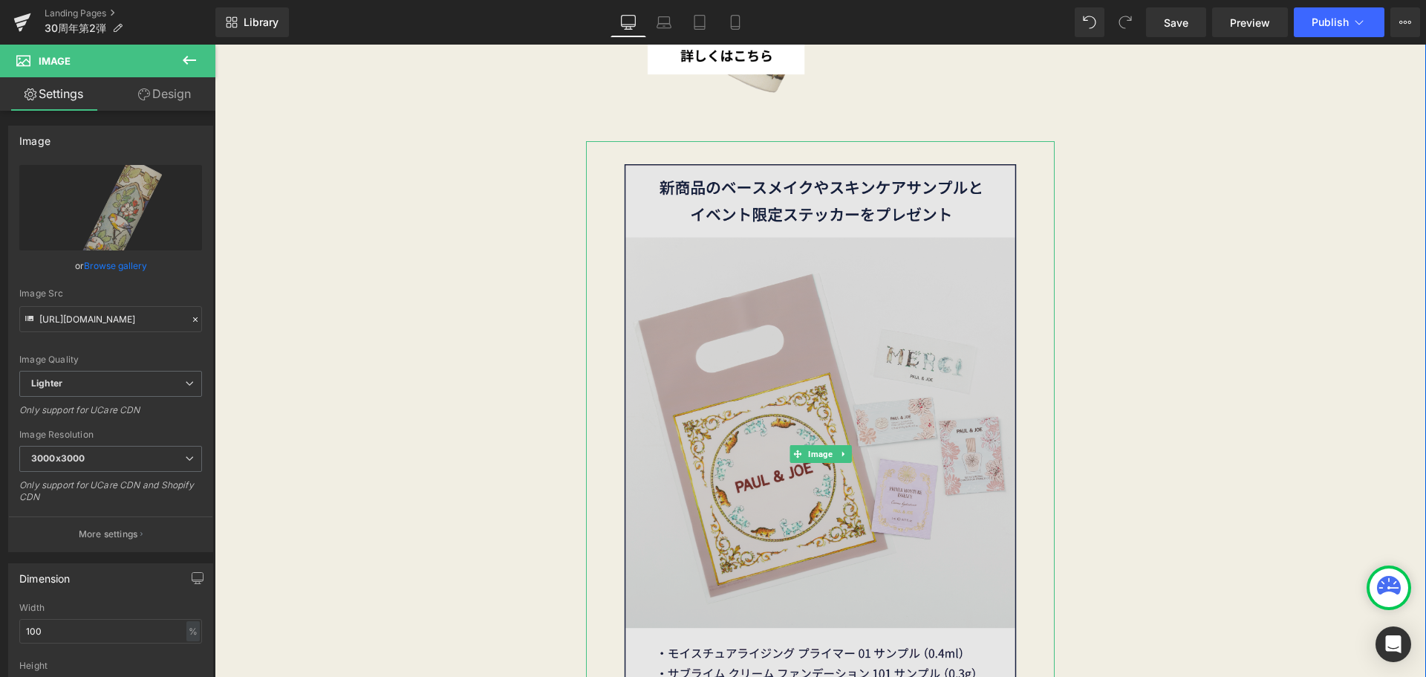
click at [785, 345] on img at bounding box center [820, 453] width 469 height 625
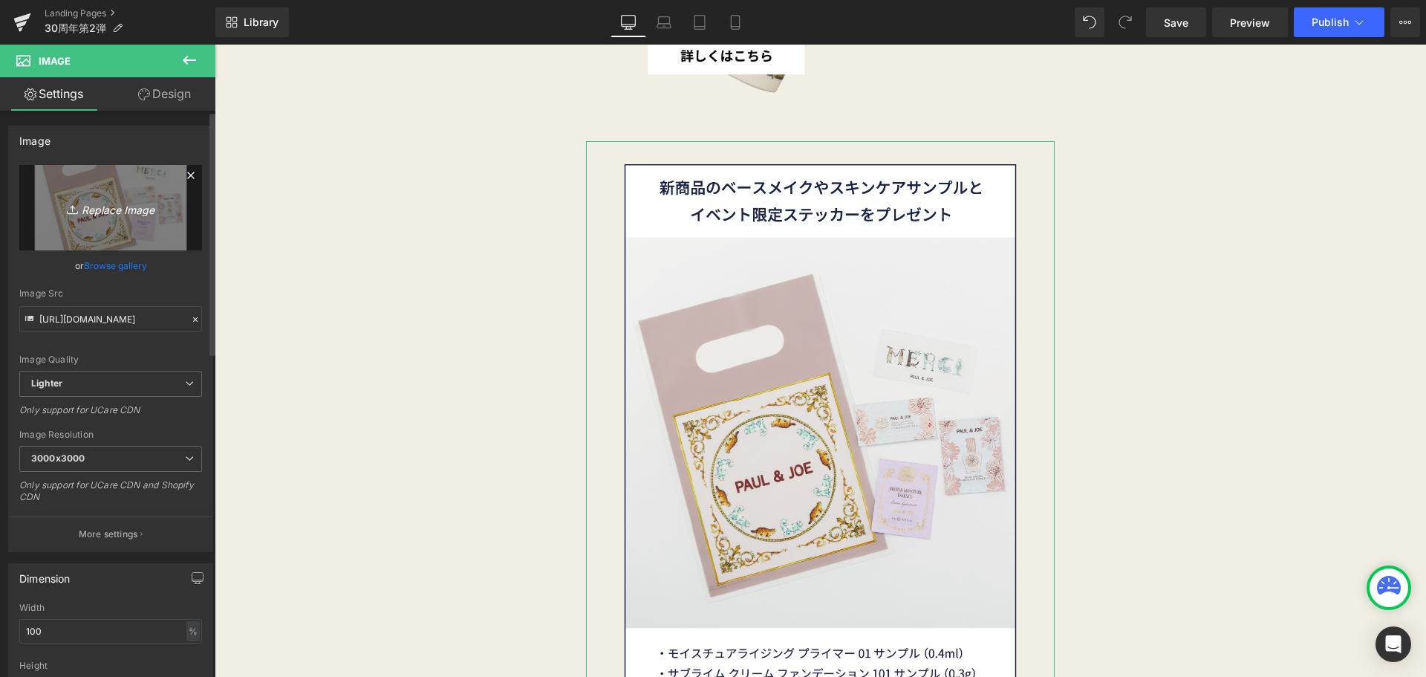
click at [144, 206] on icon "Replace Image" at bounding box center [110, 207] width 119 height 19
type input "C:\fakepath\30th_2弾-追加.png"
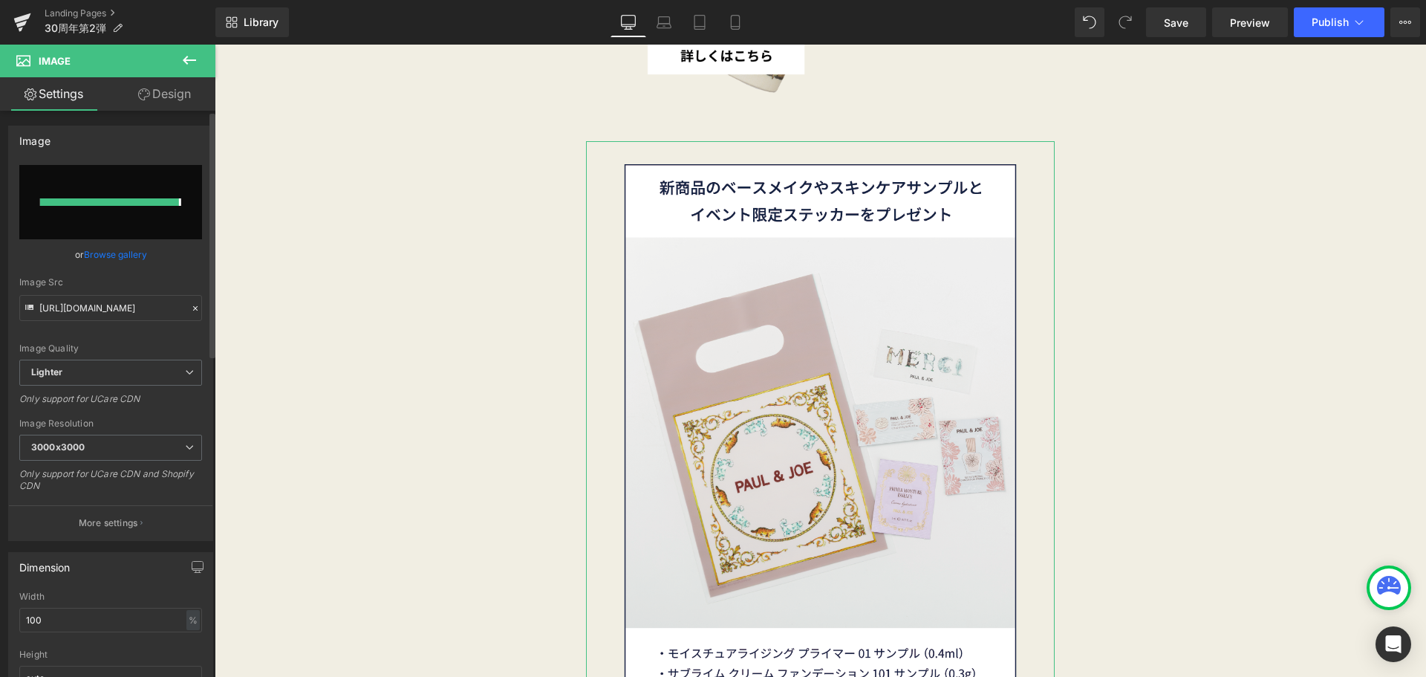
type input "https://ucarecdn.com/f002b3a5-c203-4316-8fa3-8fa4ed6ba874/-/format/auto/-/previ…"
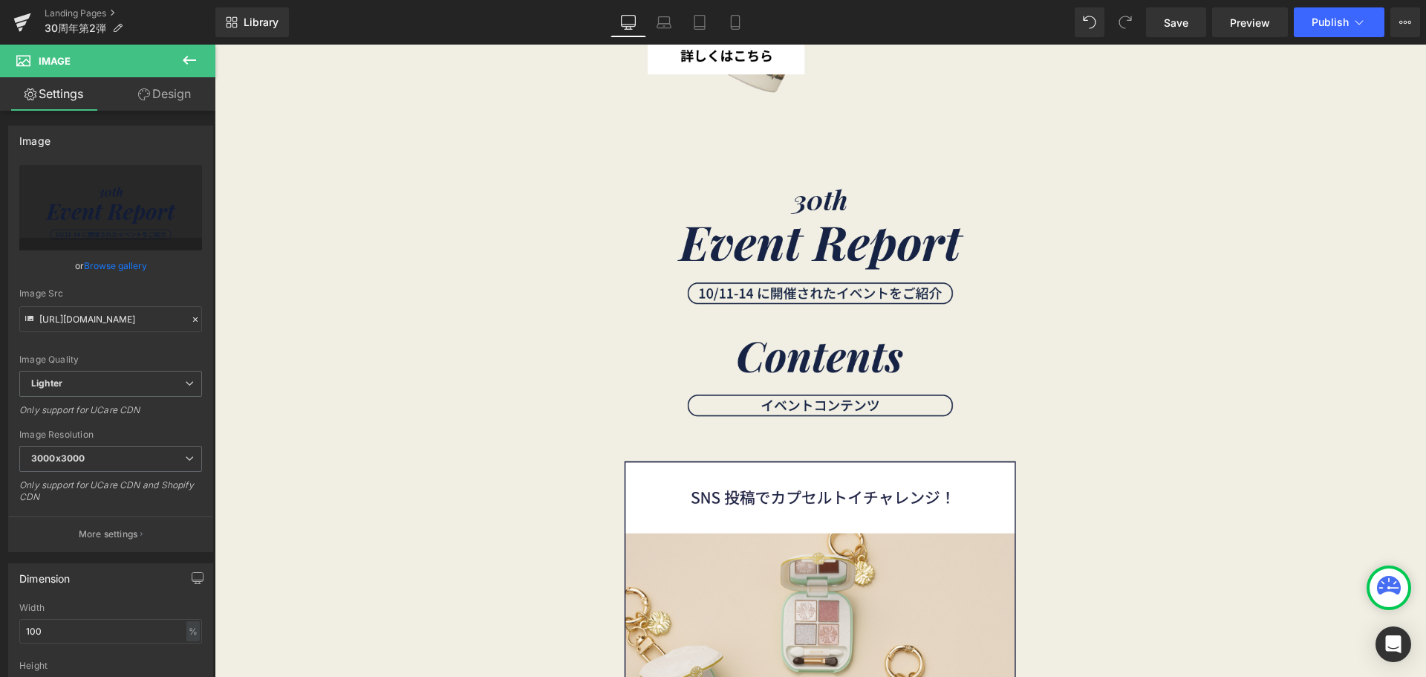
click at [521, 301] on div "Image Image Image Image Image Image Image Image Image Image Image Image Image 1…" at bounding box center [821, 192] width 1212 height 5855
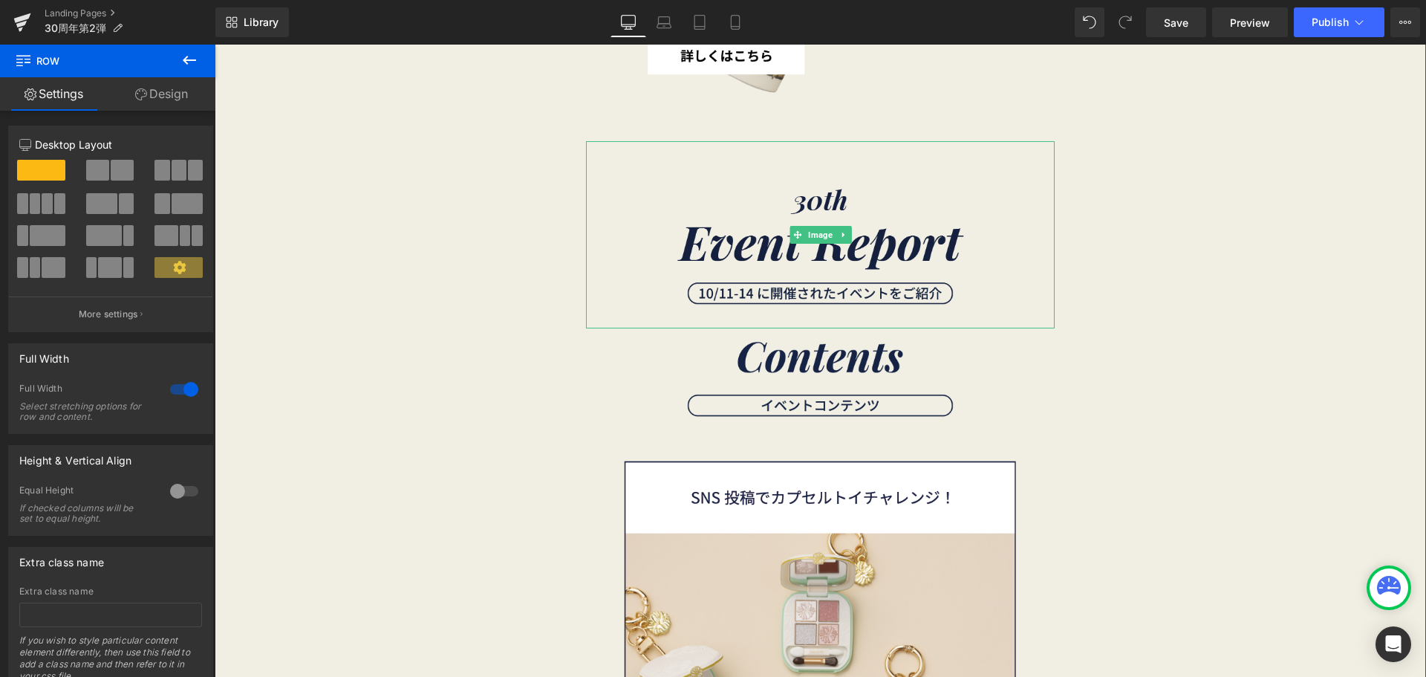
click at [747, 248] on img at bounding box center [820, 234] width 469 height 187
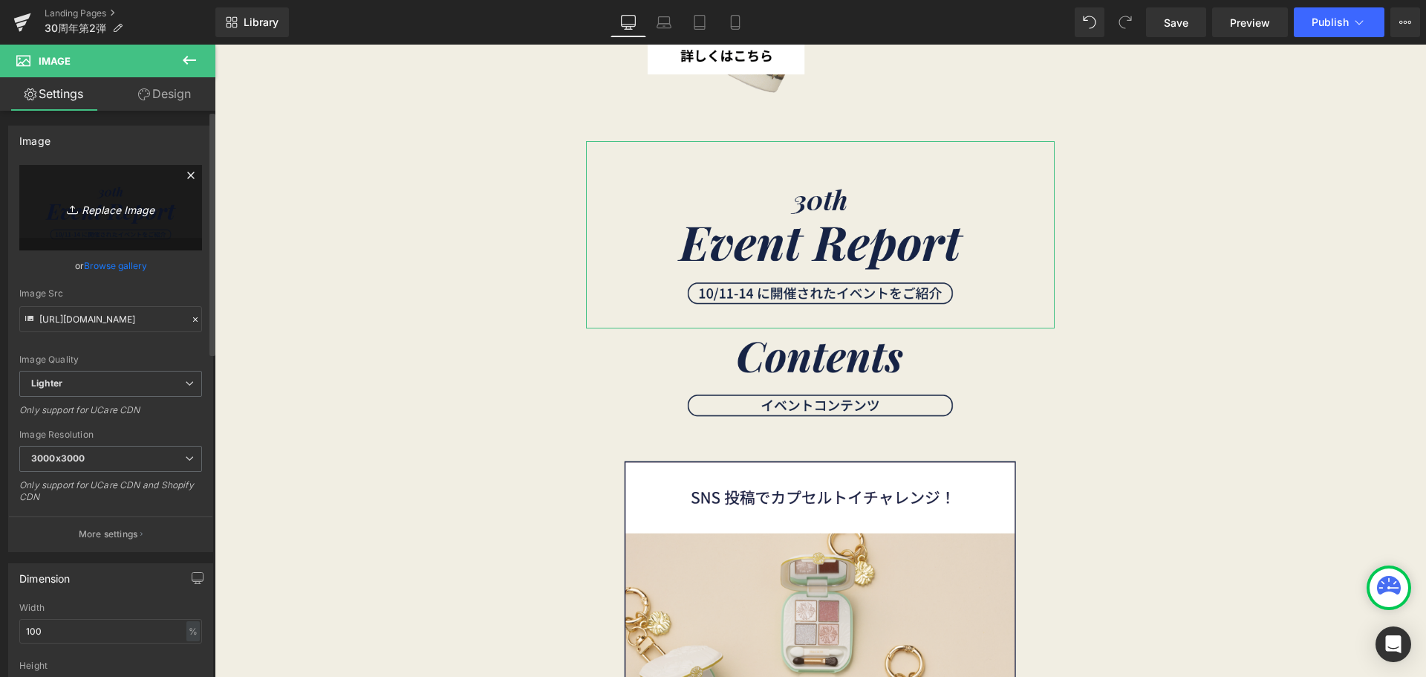
click at [117, 222] on link "Replace Image" at bounding box center [110, 207] width 183 height 85
type input "C:\fakepath\30th_2弾-04.png"
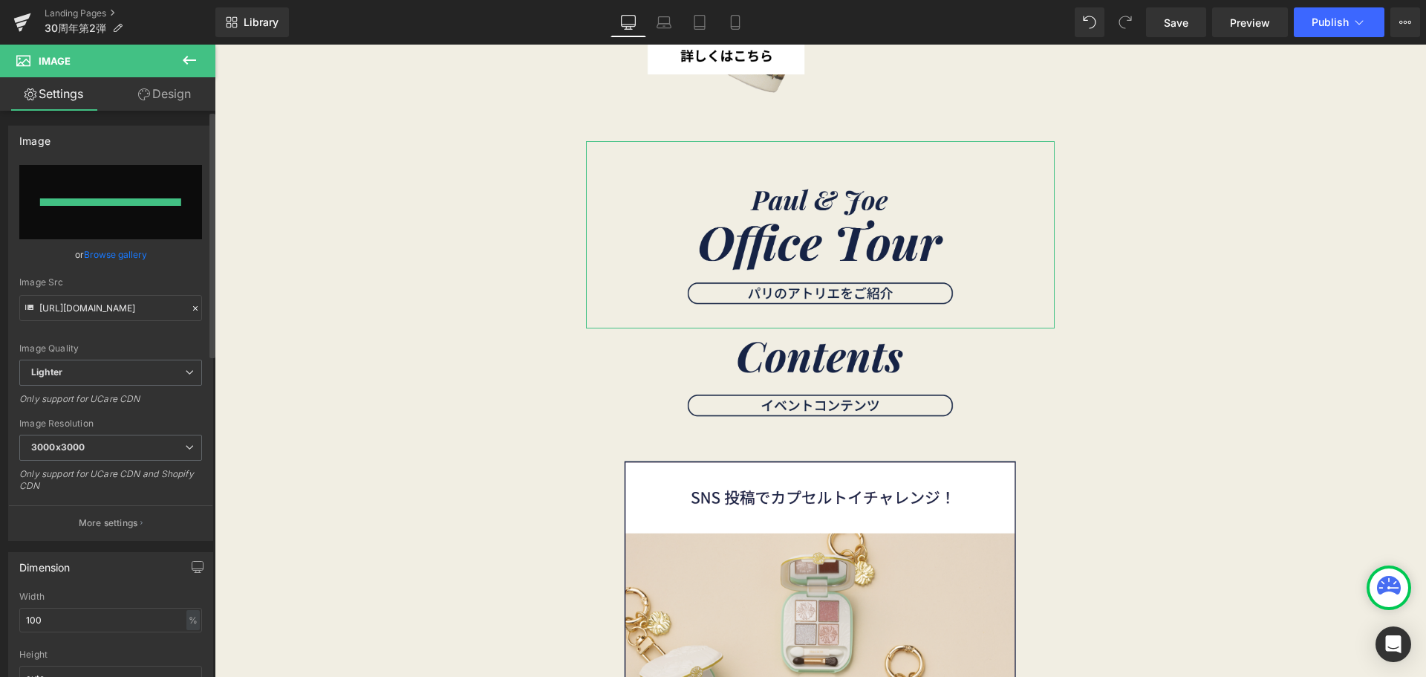
type input "https://ucarecdn.com/c0af8d3d-9a74-4e41-aeda-9d0eb78835f8/-/format/auto/-/previ…"
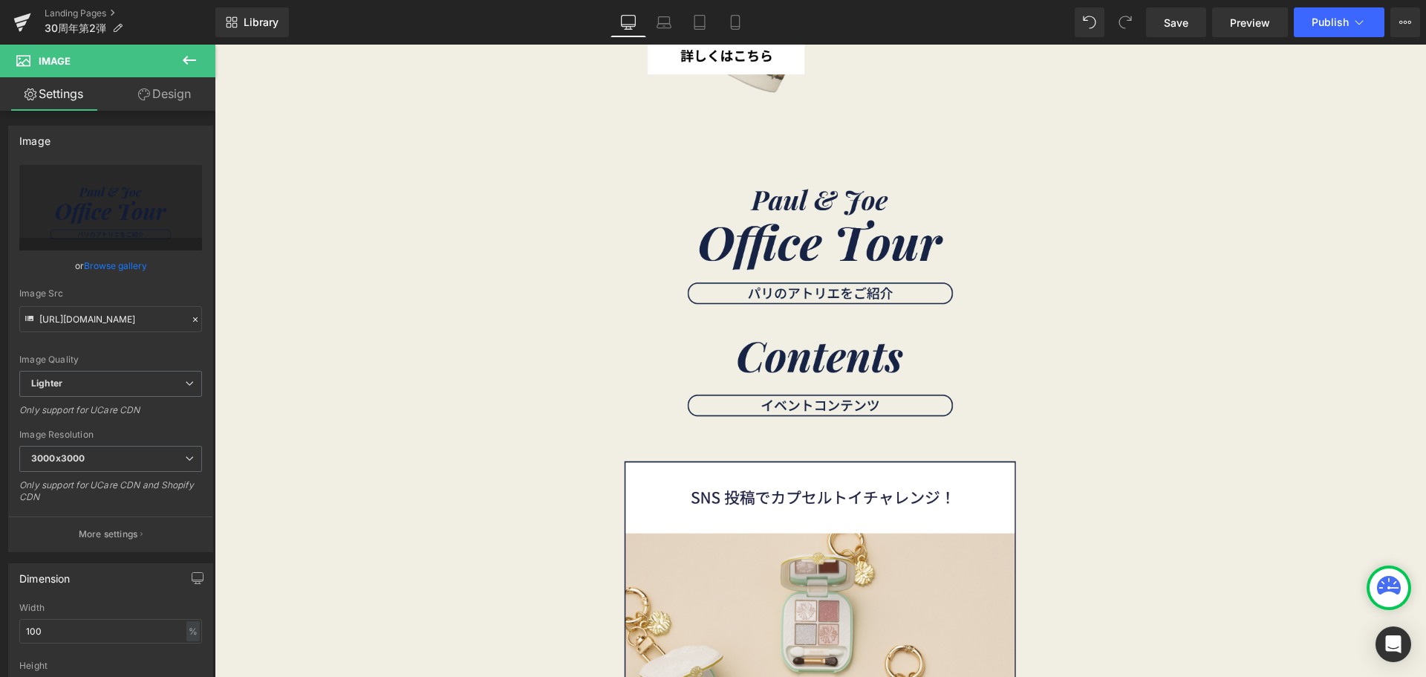
click at [186, 67] on icon at bounding box center [190, 60] width 18 height 18
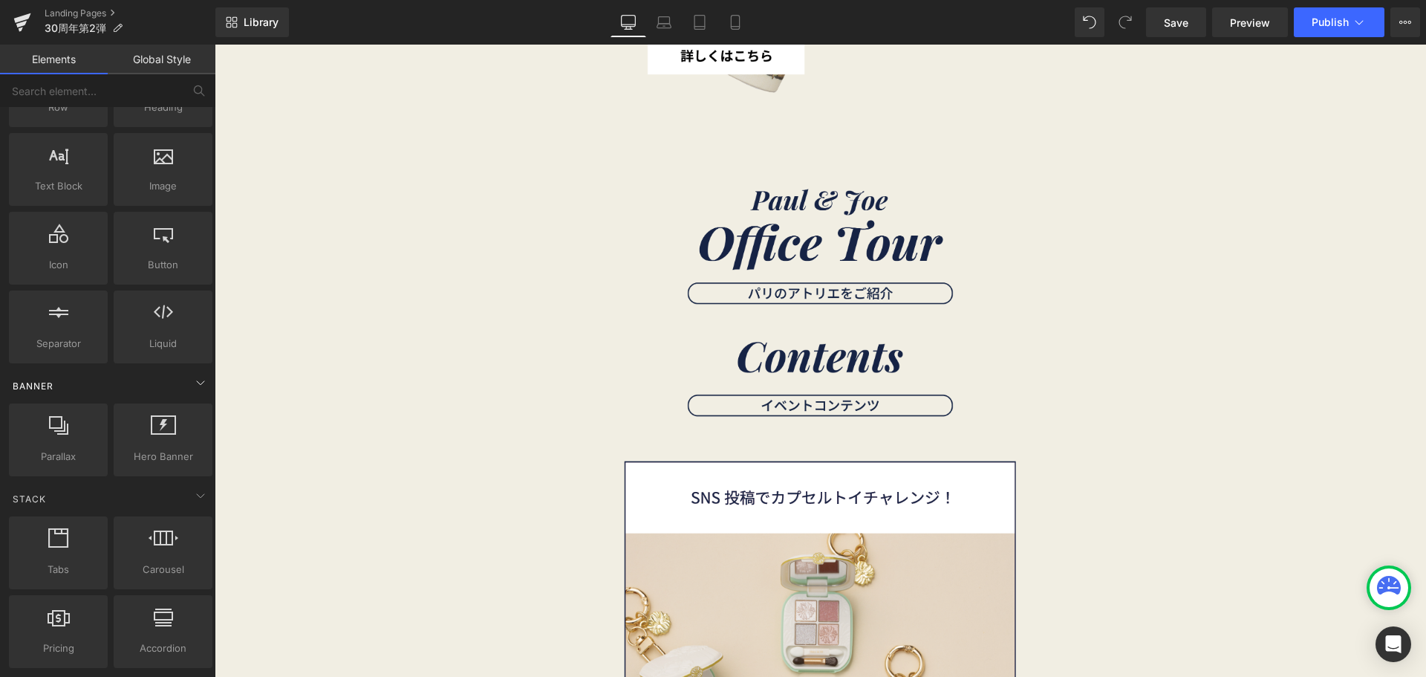
scroll to position [98, 0]
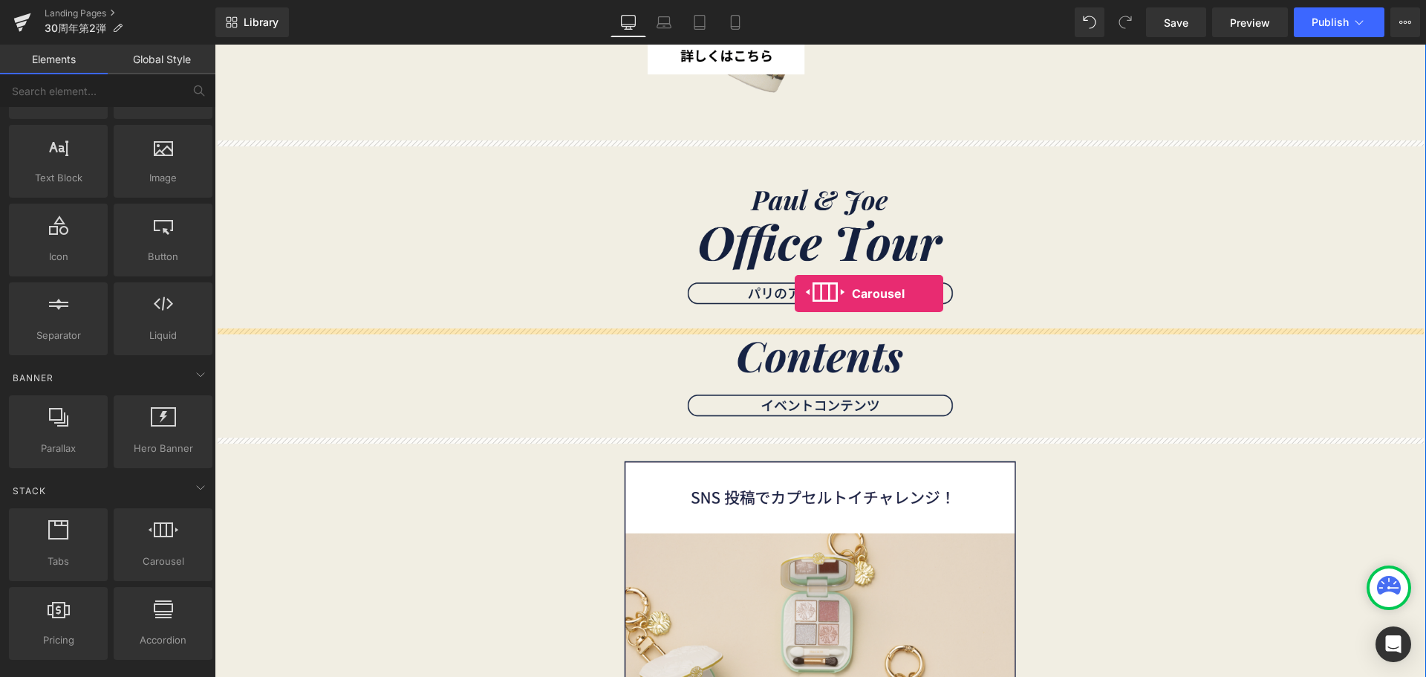
drag, startPoint x: 375, startPoint y: 563, endPoint x: 795, endPoint y: 293, distance: 498.9
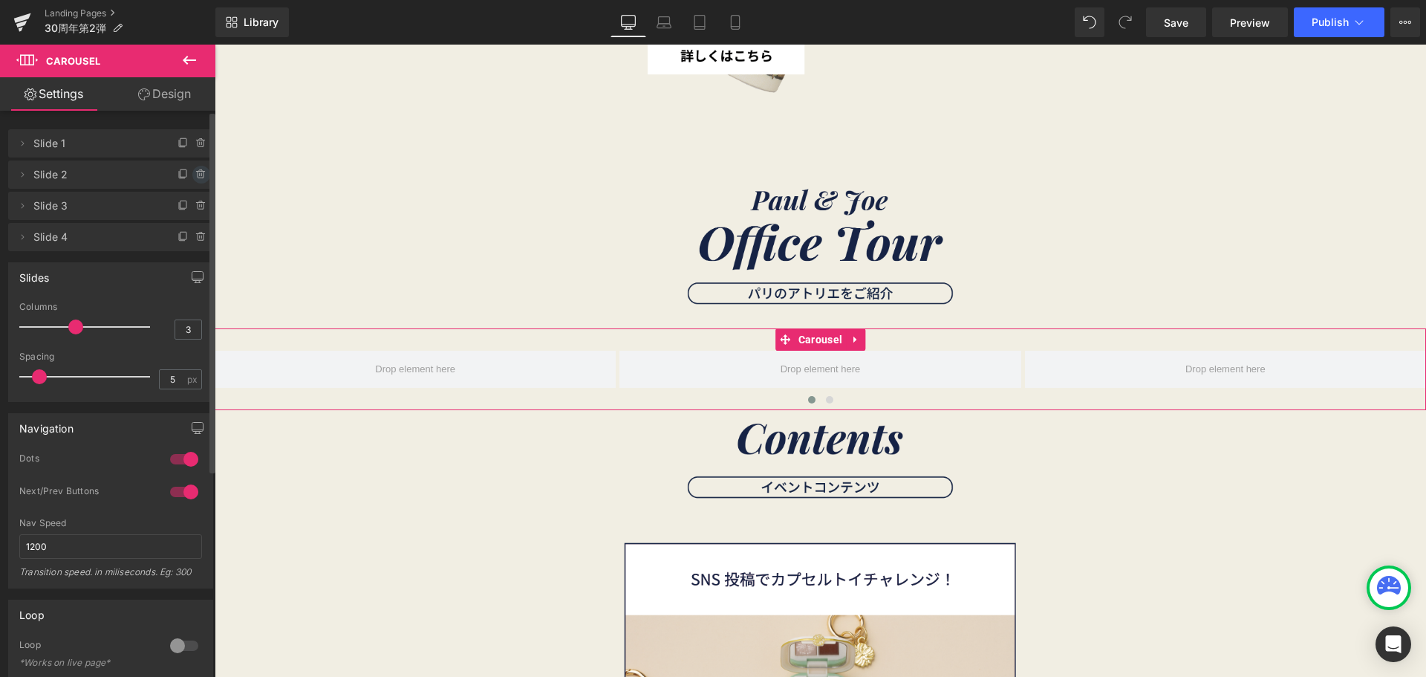
click at [200, 174] on icon at bounding box center [200, 174] width 0 height 3
click at [194, 174] on button "Delete" at bounding box center [185, 175] width 47 height 19
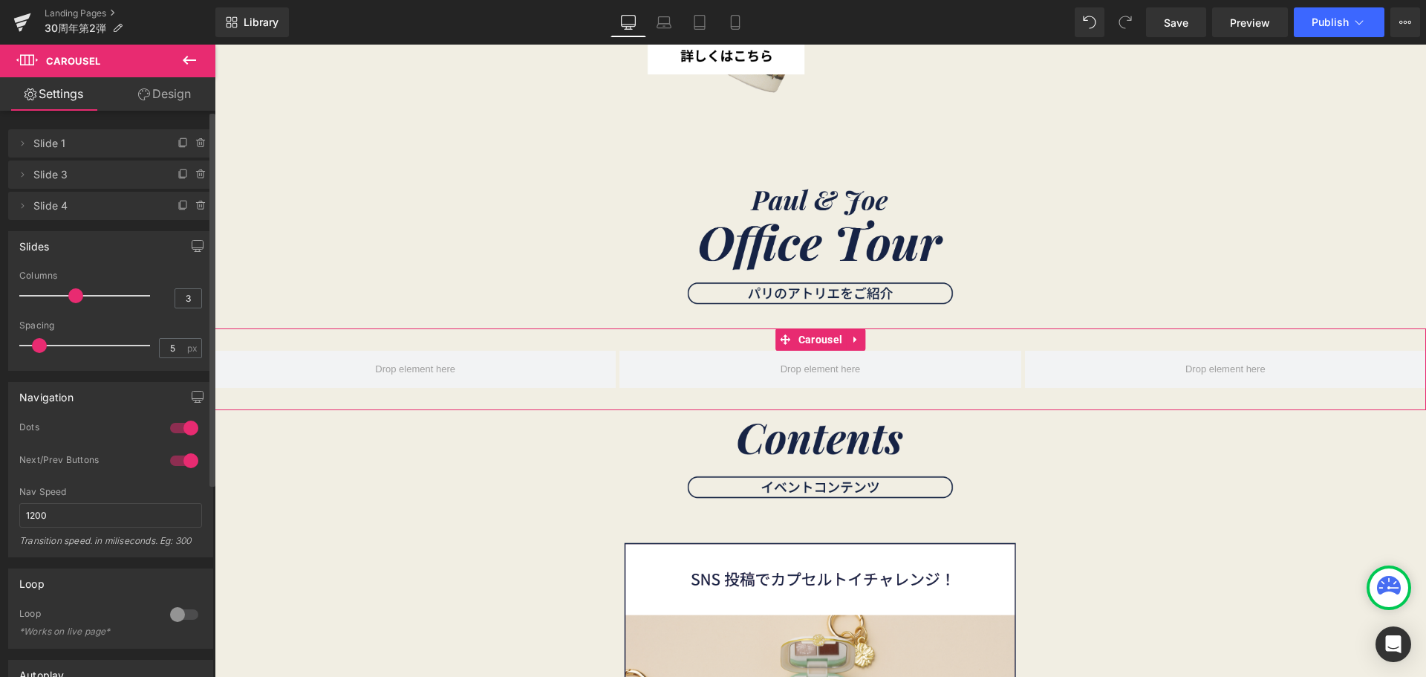
click at [200, 174] on icon at bounding box center [200, 174] width 0 height 3
click at [194, 174] on button "Delete" at bounding box center [185, 175] width 47 height 19
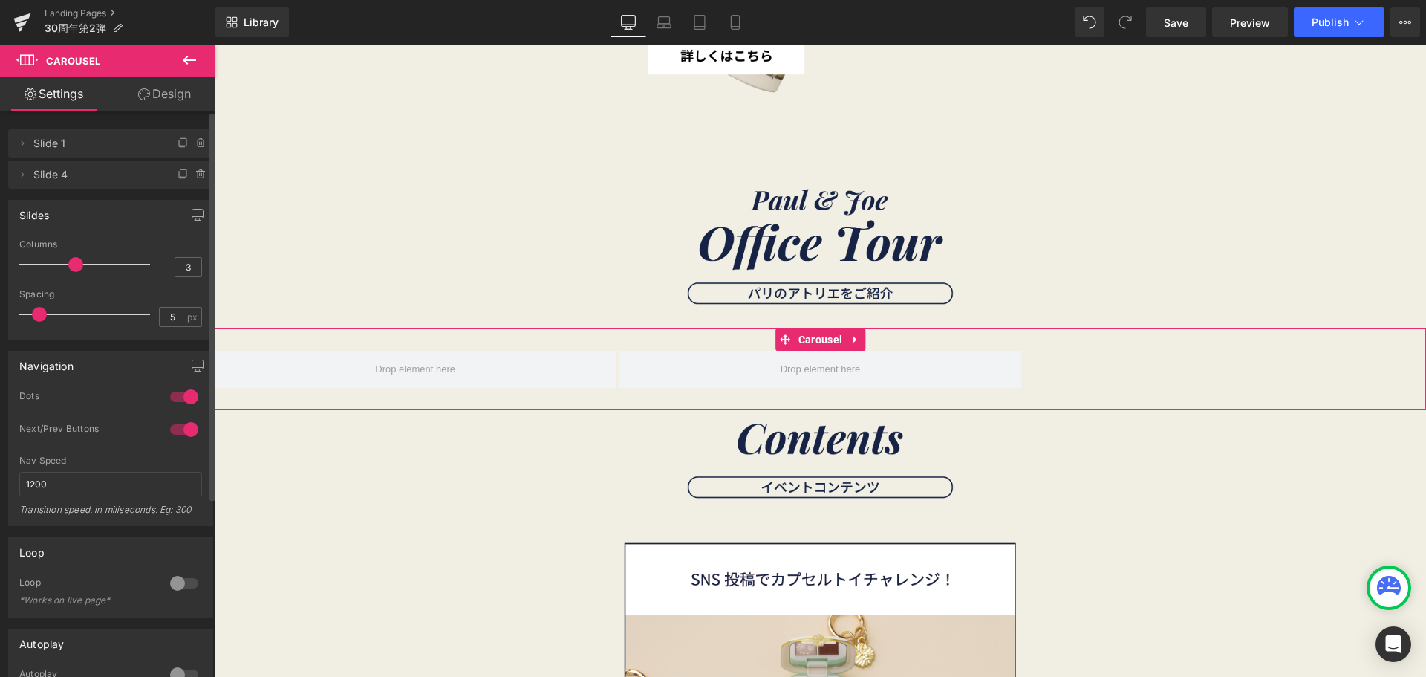
click at [200, 174] on icon at bounding box center [200, 174] width 0 height 3
click at [194, 174] on button "Delete" at bounding box center [185, 175] width 47 height 19
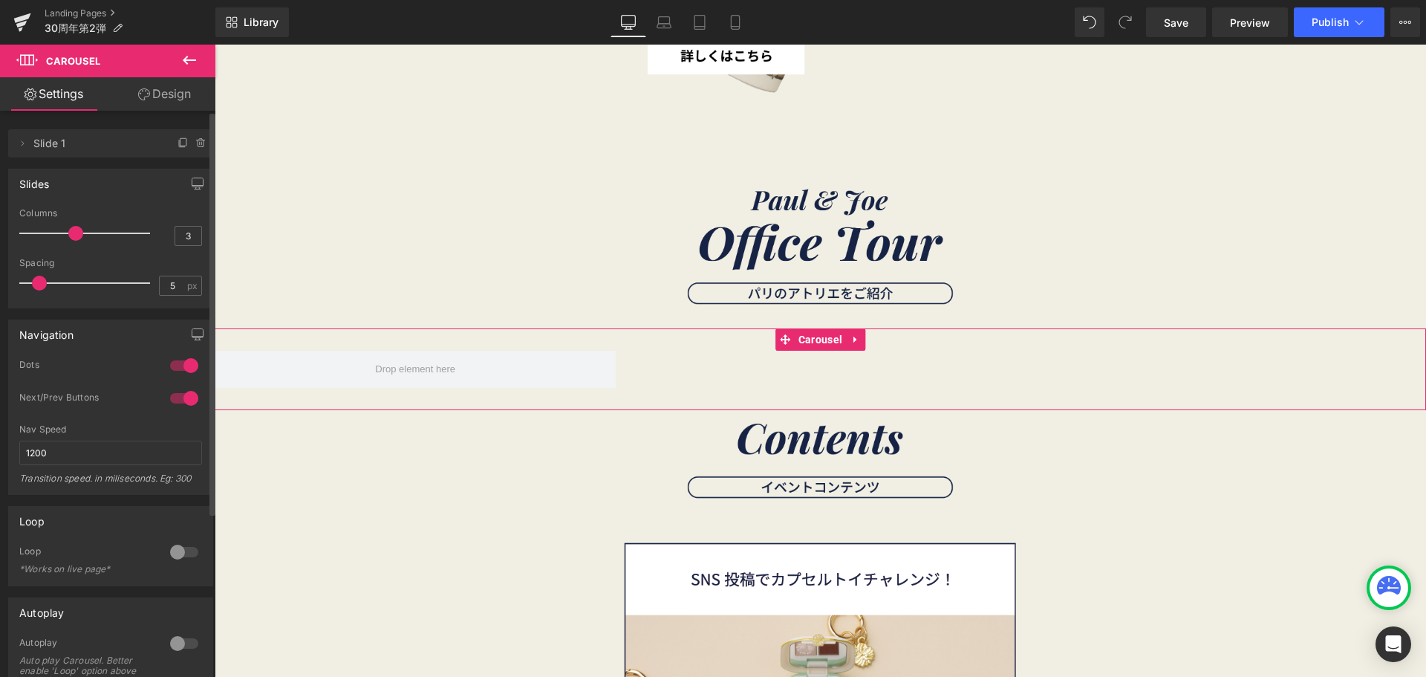
drag, startPoint x: 83, startPoint y: 229, endPoint x: 74, endPoint y: 231, distance: 9.2
click at [74, 231] on div at bounding box center [88, 233] width 123 height 30
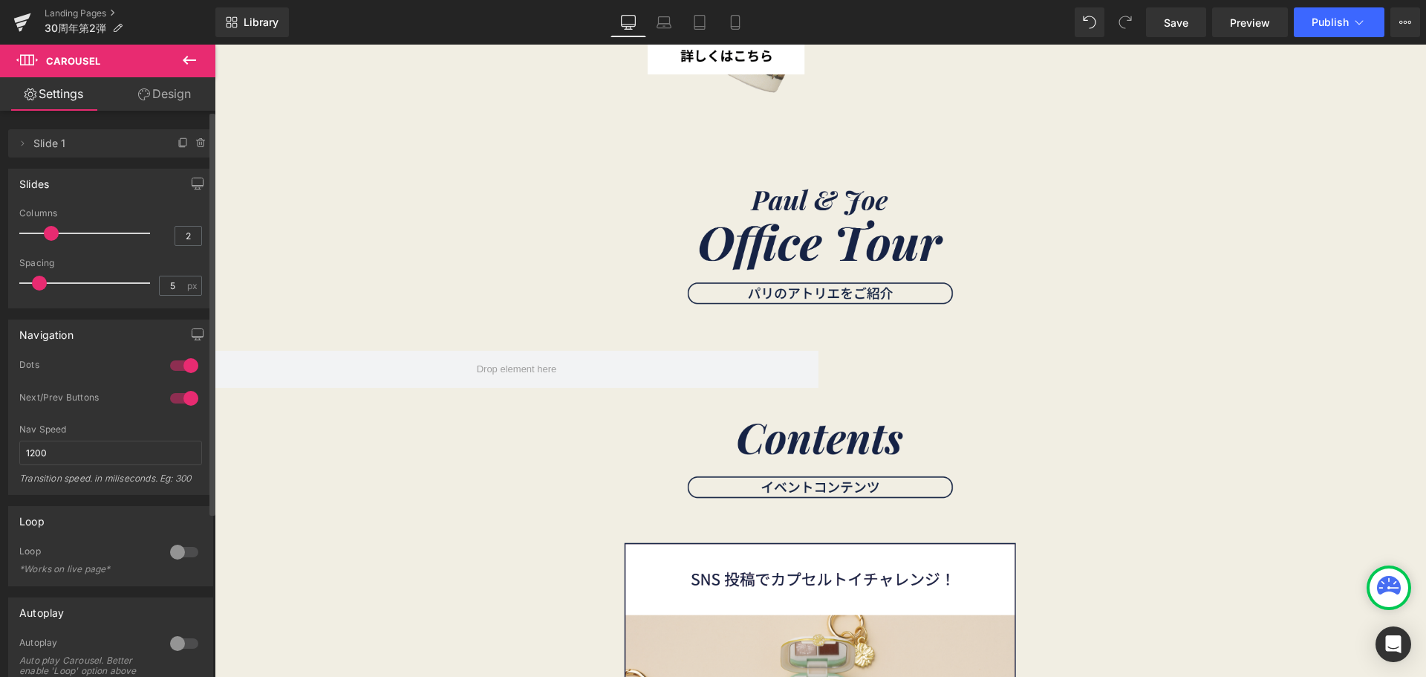
type input "1"
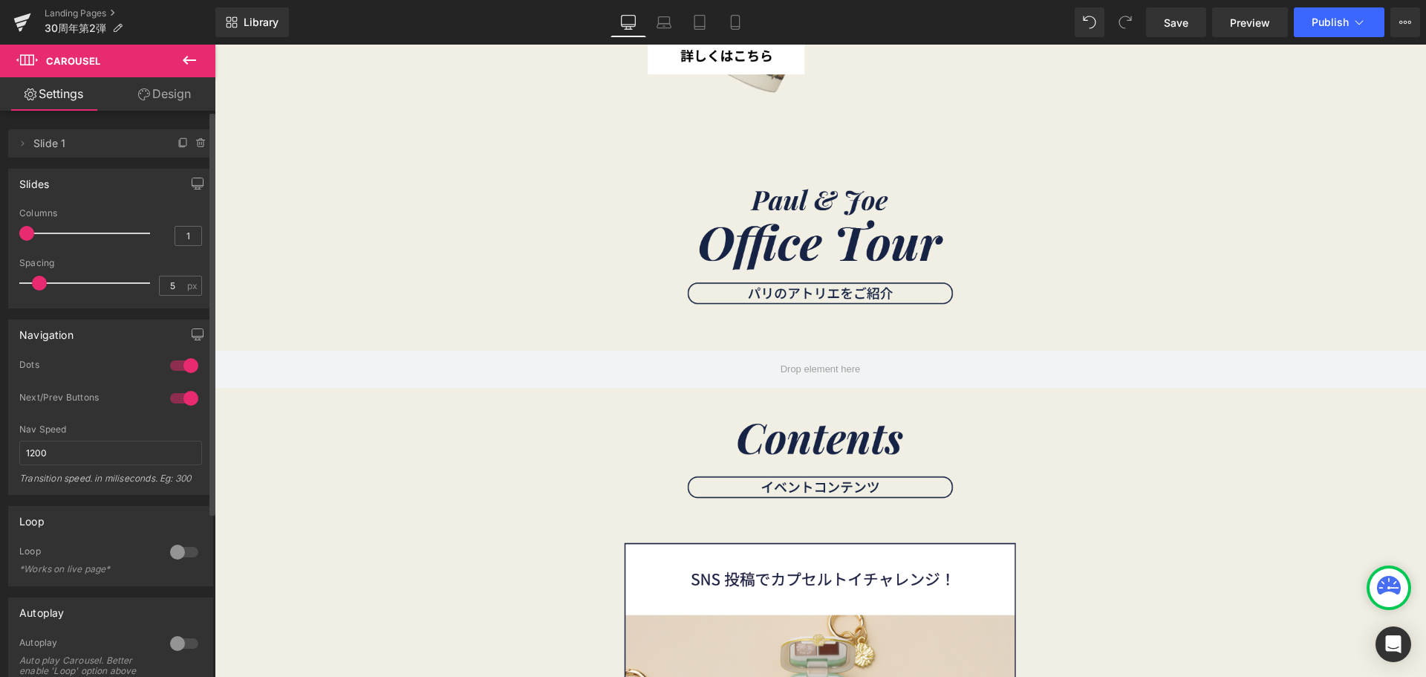
drag, startPoint x: 74, startPoint y: 231, endPoint x: 30, endPoint y: 233, distance: 43.9
click at [30, 233] on span at bounding box center [26, 233] width 15 height 15
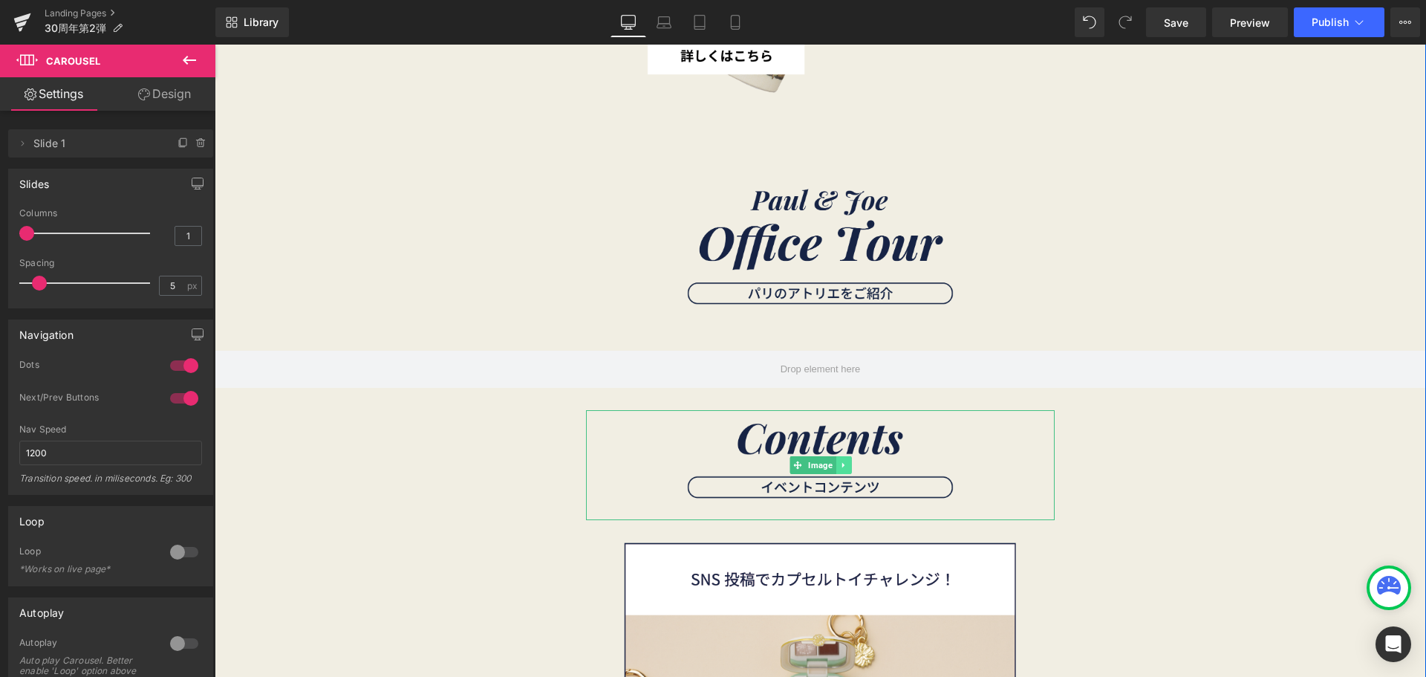
click at [836, 472] on link at bounding box center [844, 465] width 16 height 18
click at [832, 466] on icon at bounding box center [836, 465] width 8 height 8
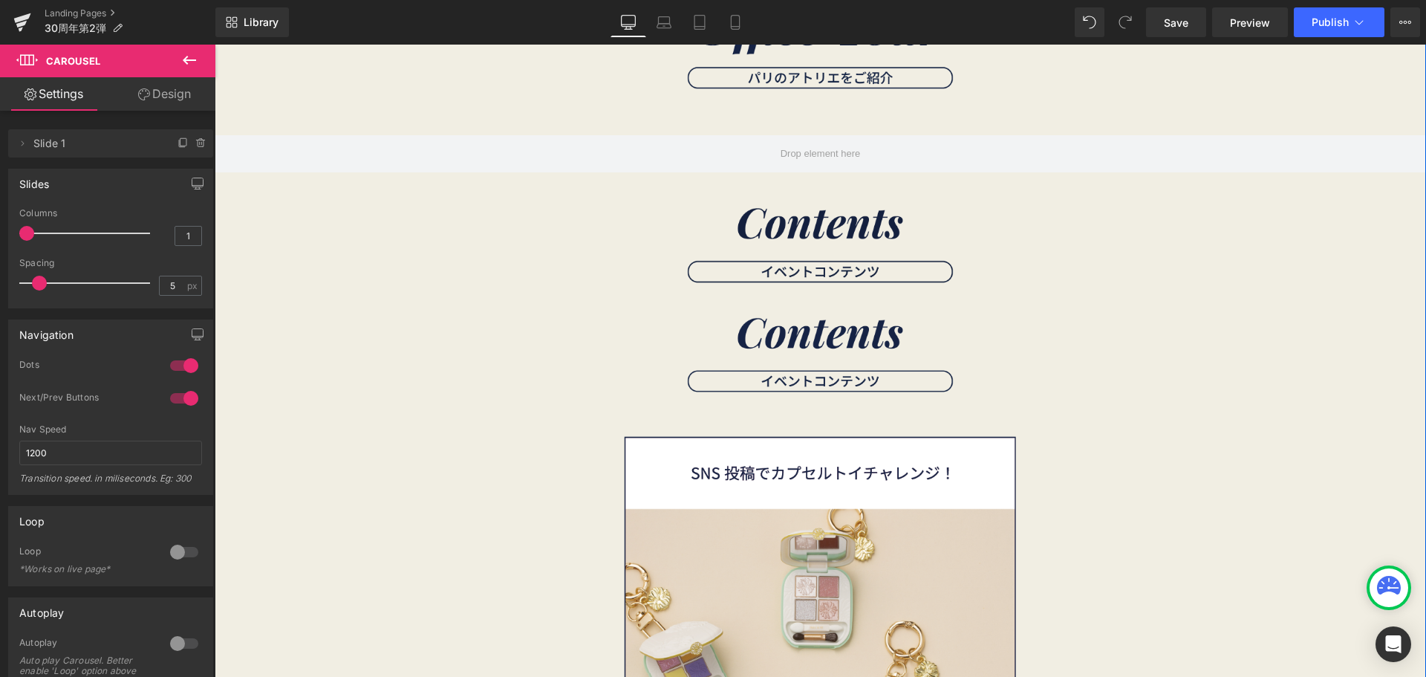
scroll to position [3162, 0]
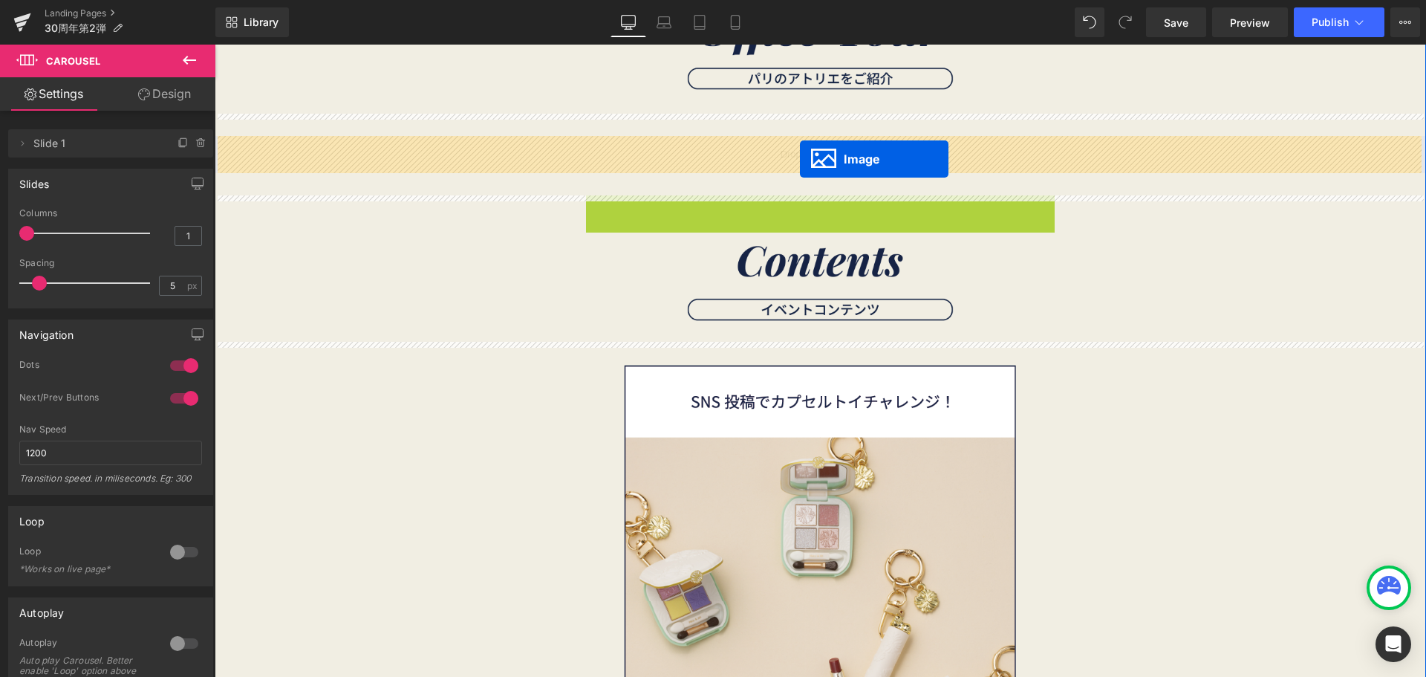
drag, startPoint x: 799, startPoint y: 245, endPoint x: 800, endPoint y: 159, distance: 86.2
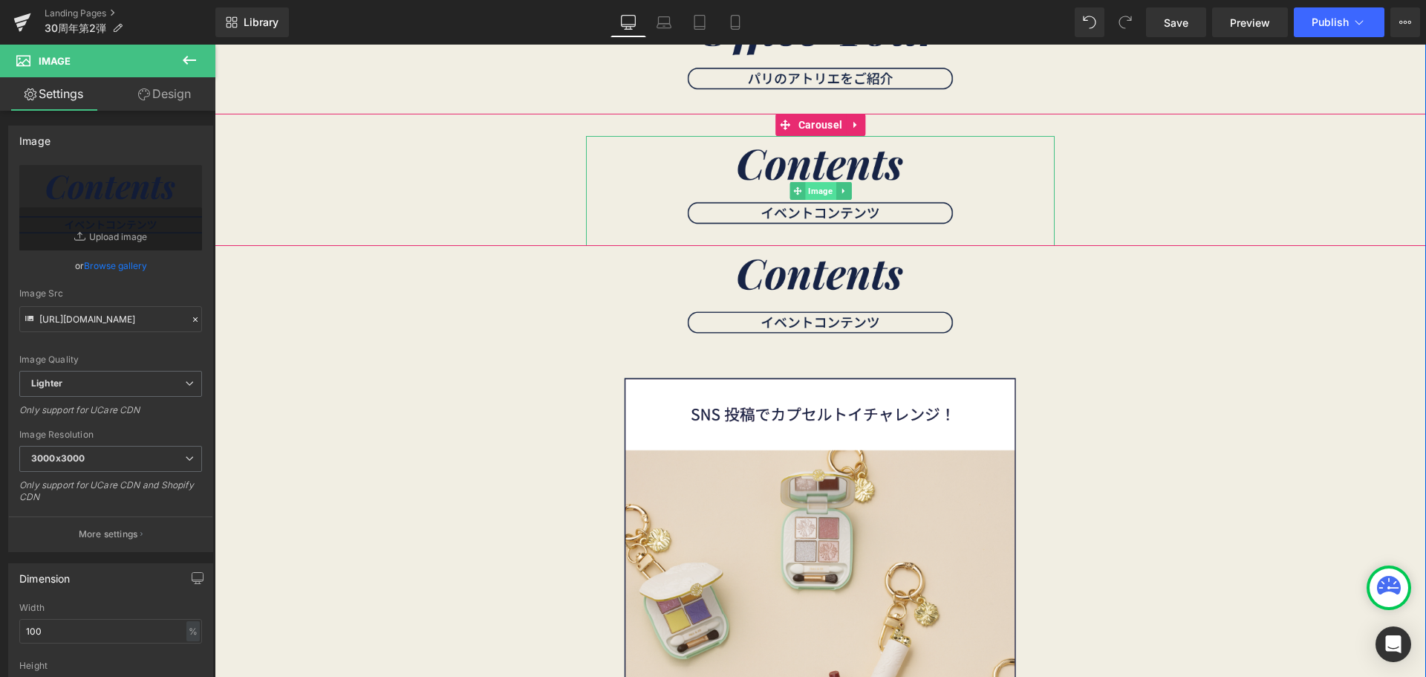
click at [808, 186] on span "Image" at bounding box center [820, 191] width 30 height 18
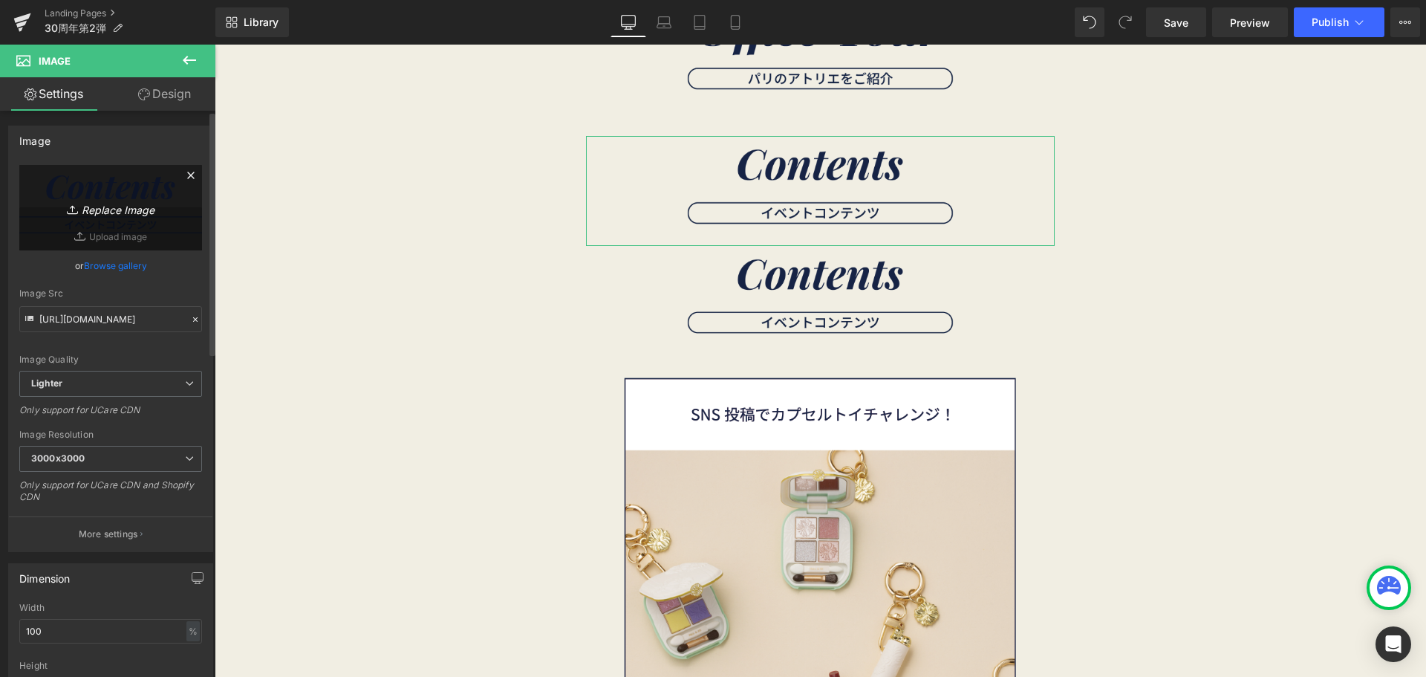
click at [90, 197] on link "Replace Image" at bounding box center [110, 207] width 183 height 85
type input "C:\fakepath\名称未設定-2 (15)-21.png"
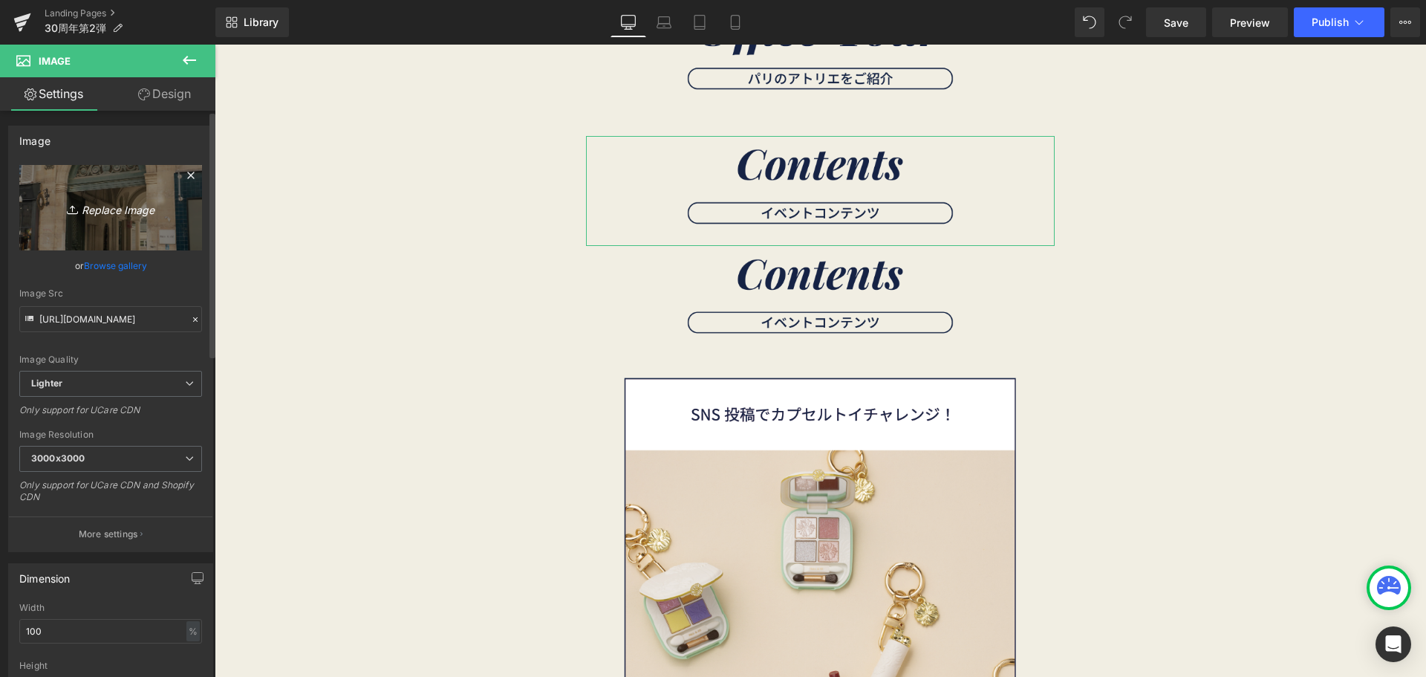
type input "https://ucarecdn.com/b5b1115e-3b7f-4cad-9168-d52e26a517ac/-/format/auto/-/previ…"
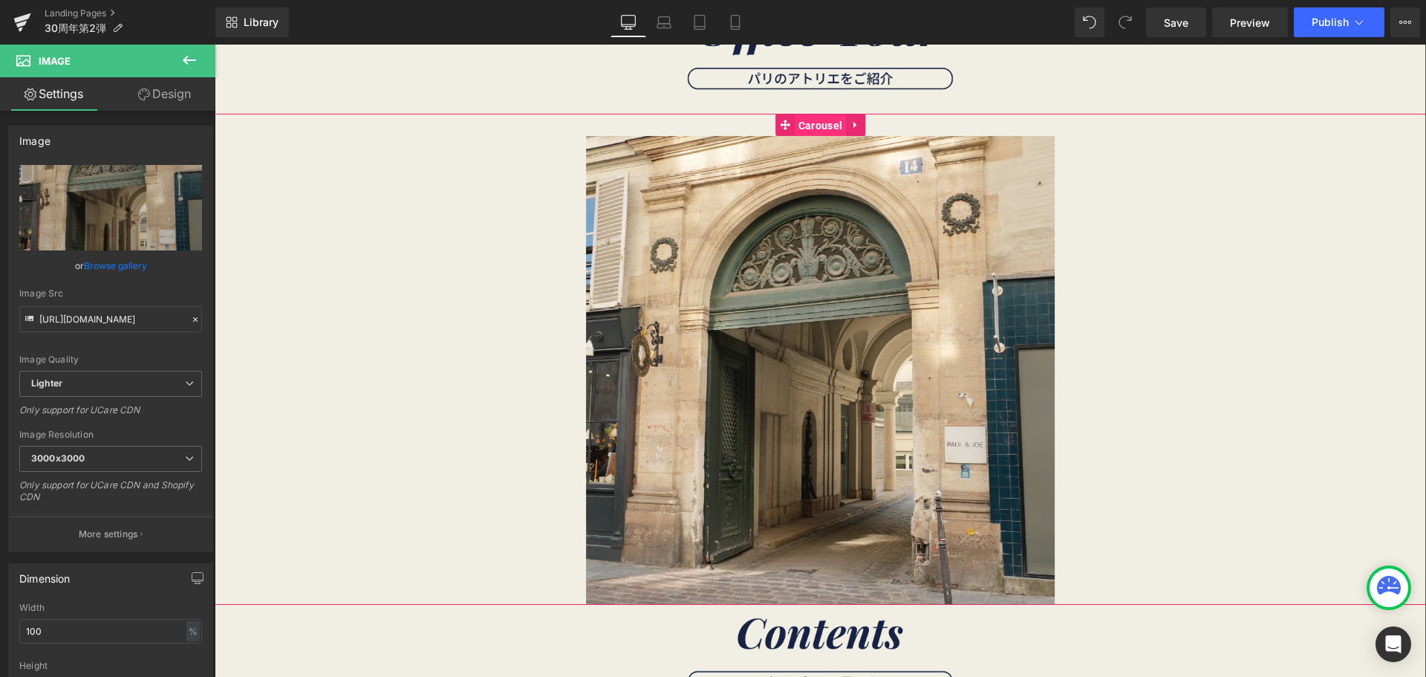
click at [810, 123] on span "Carousel" at bounding box center [820, 125] width 51 height 22
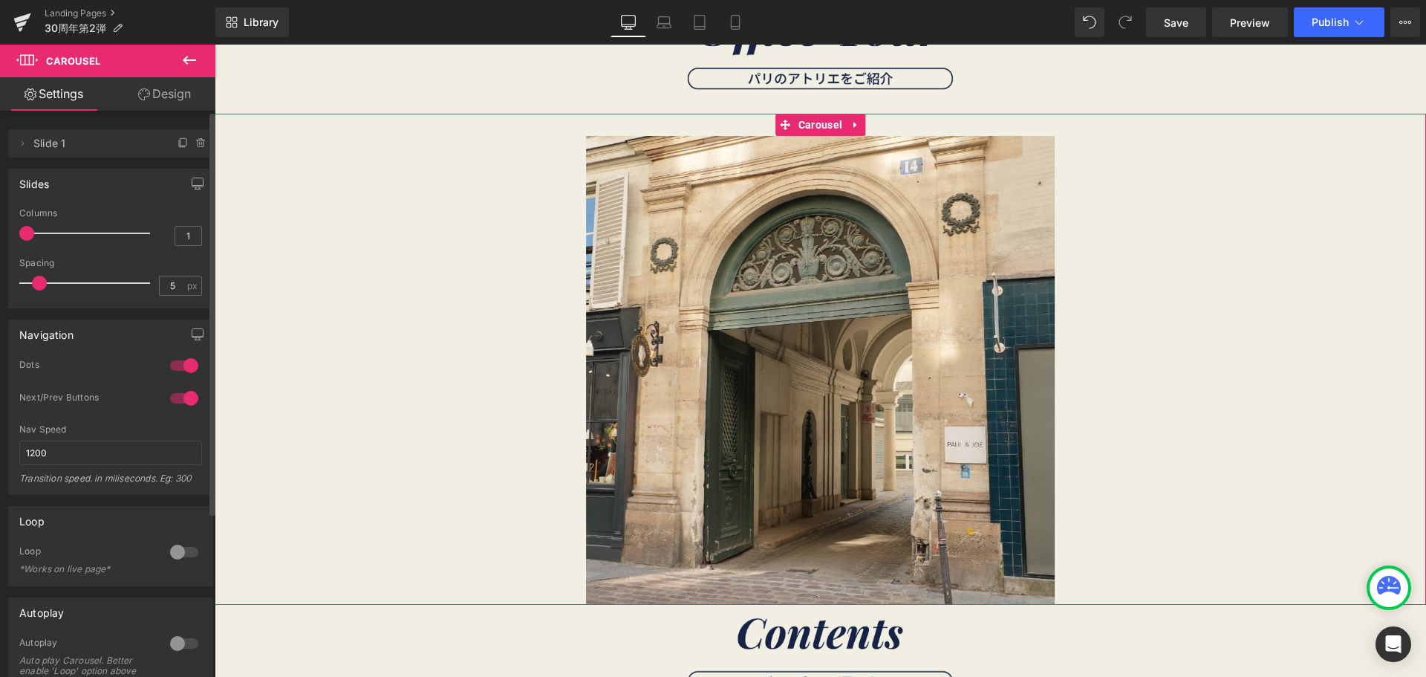
click at [179, 362] on div at bounding box center [184, 366] width 36 height 24
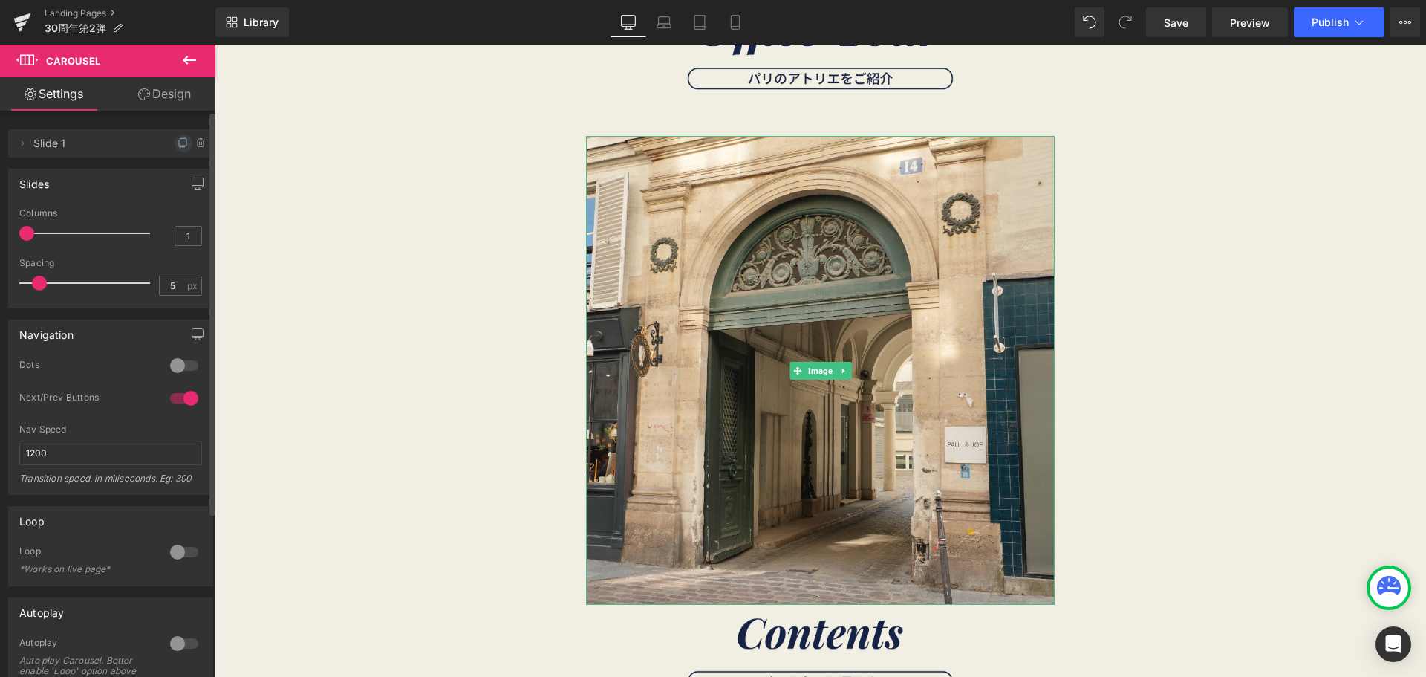
click at [176, 149] on span at bounding box center [184, 143] width 18 height 18
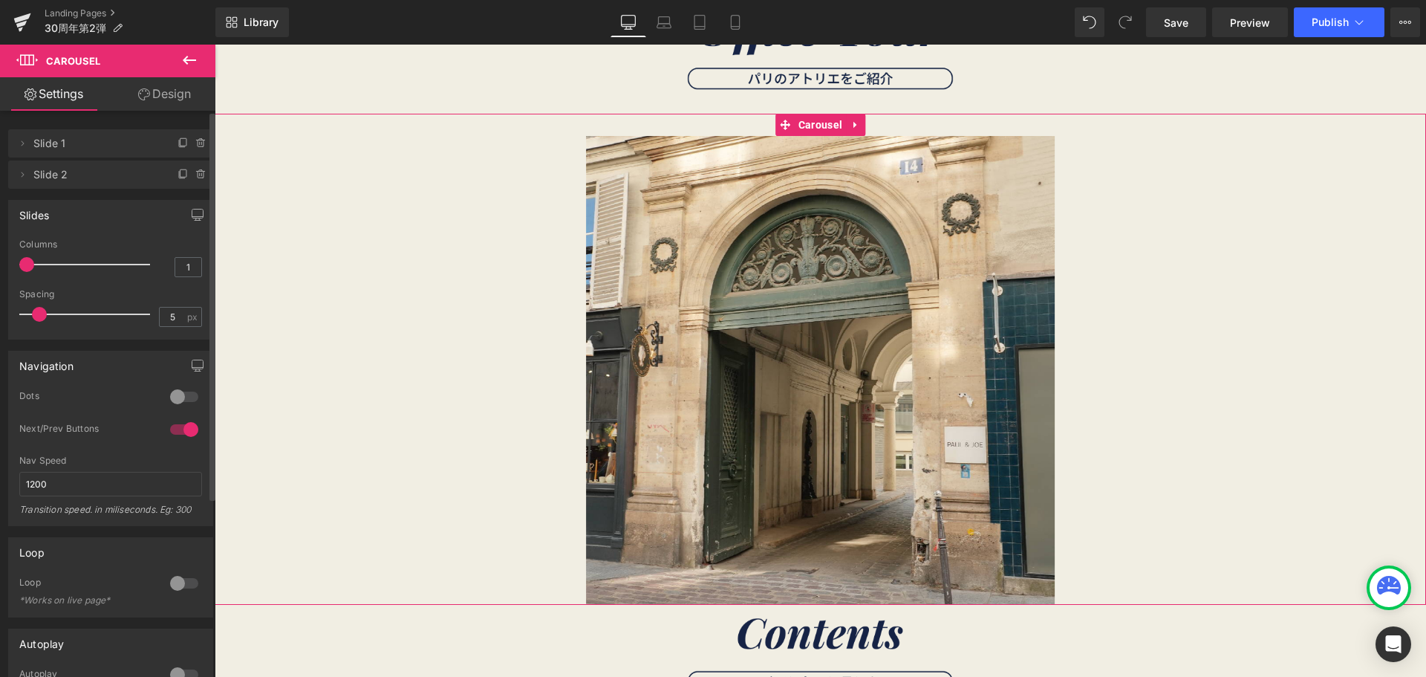
click at [178, 394] on div at bounding box center [184, 397] width 36 height 24
click at [185, 427] on div at bounding box center [184, 429] width 36 height 24
click at [178, 425] on div at bounding box center [184, 429] width 36 height 24
click at [177, 429] on div at bounding box center [184, 429] width 36 height 24
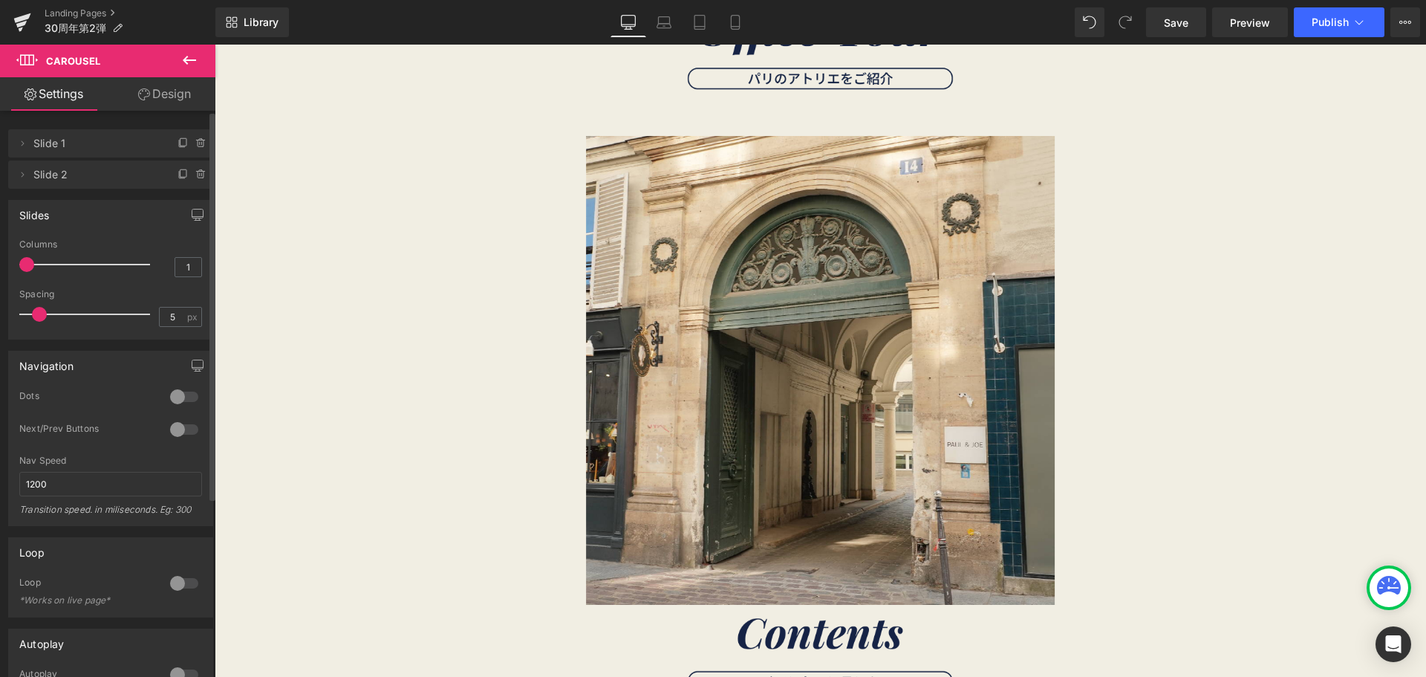
click at [173, 397] on div at bounding box center [184, 397] width 36 height 24
click at [172, 579] on div at bounding box center [184, 583] width 36 height 24
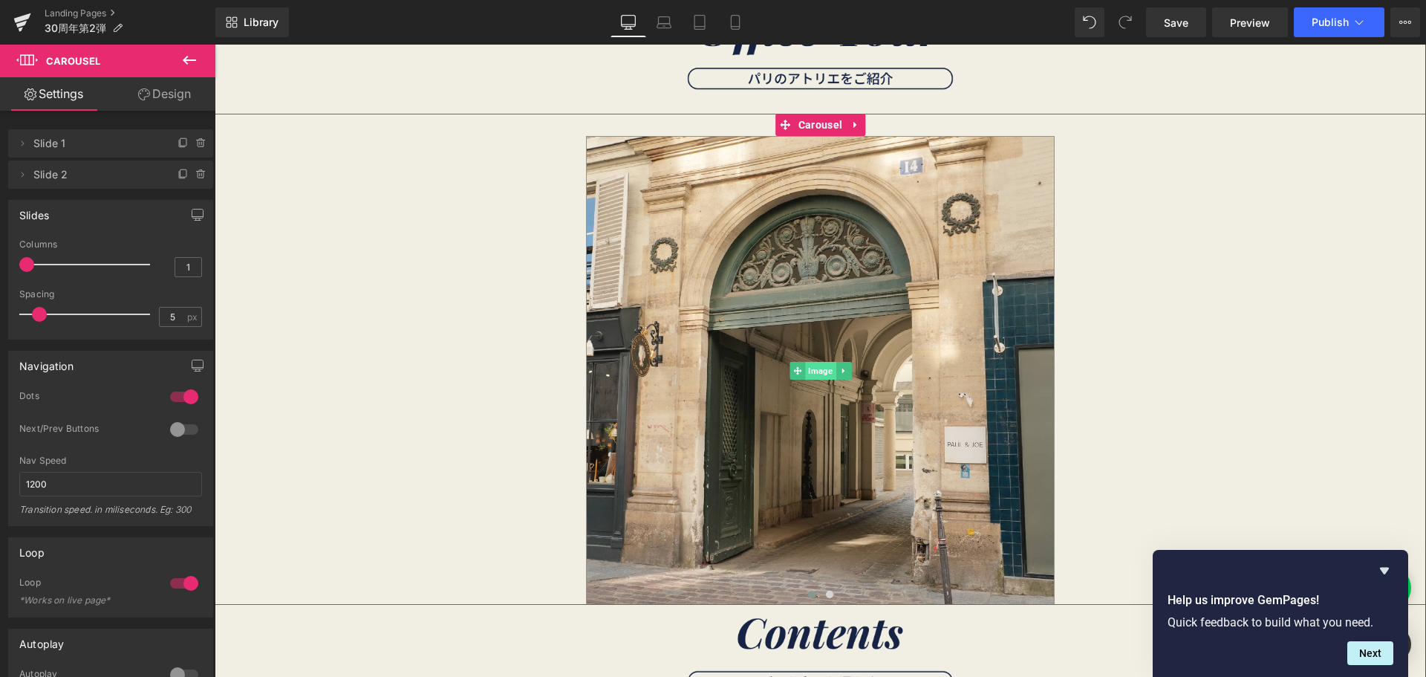
click at [810, 371] on span "Image" at bounding box center [820, 371] width 30 height 18
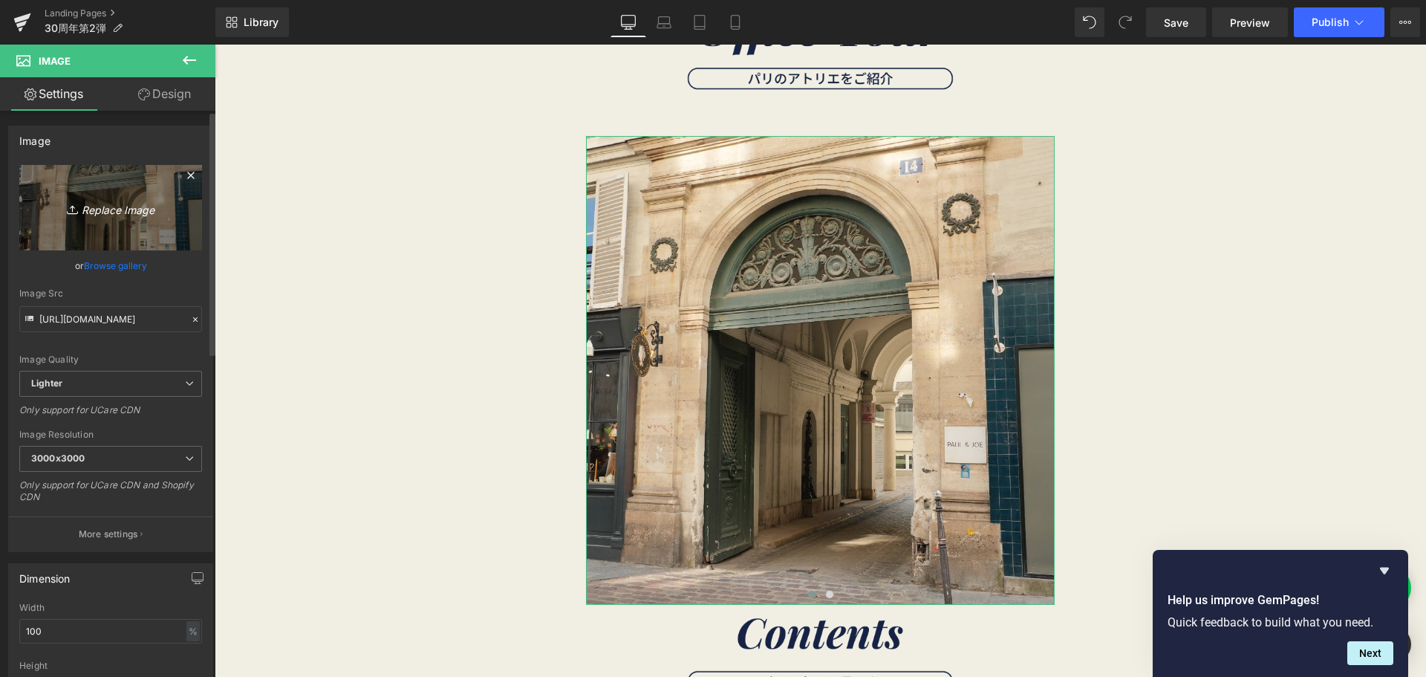
click at [100, 176] on link "Replace Image" at bounding box center [110, 207] width 183 height 85
click at [120, 171] on link "Replace Image" at bounding box center [110, 207] width 183 height 85
type input "C:\fakepath\名称未設定-2 (15)-23.png"
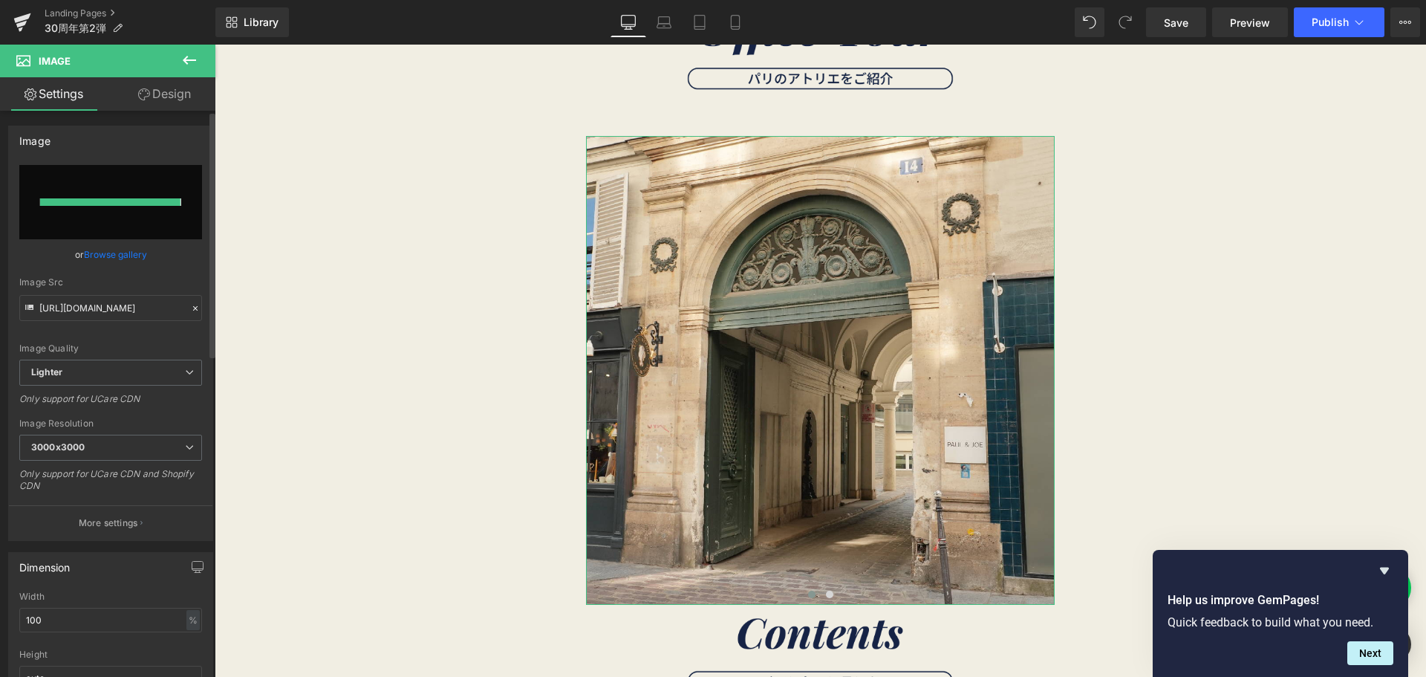
type input "https://ucarecdn.com/01f0db44-df7d-4c91-b2ac-d1461d546d4e/-/format/auto/-/previ…"
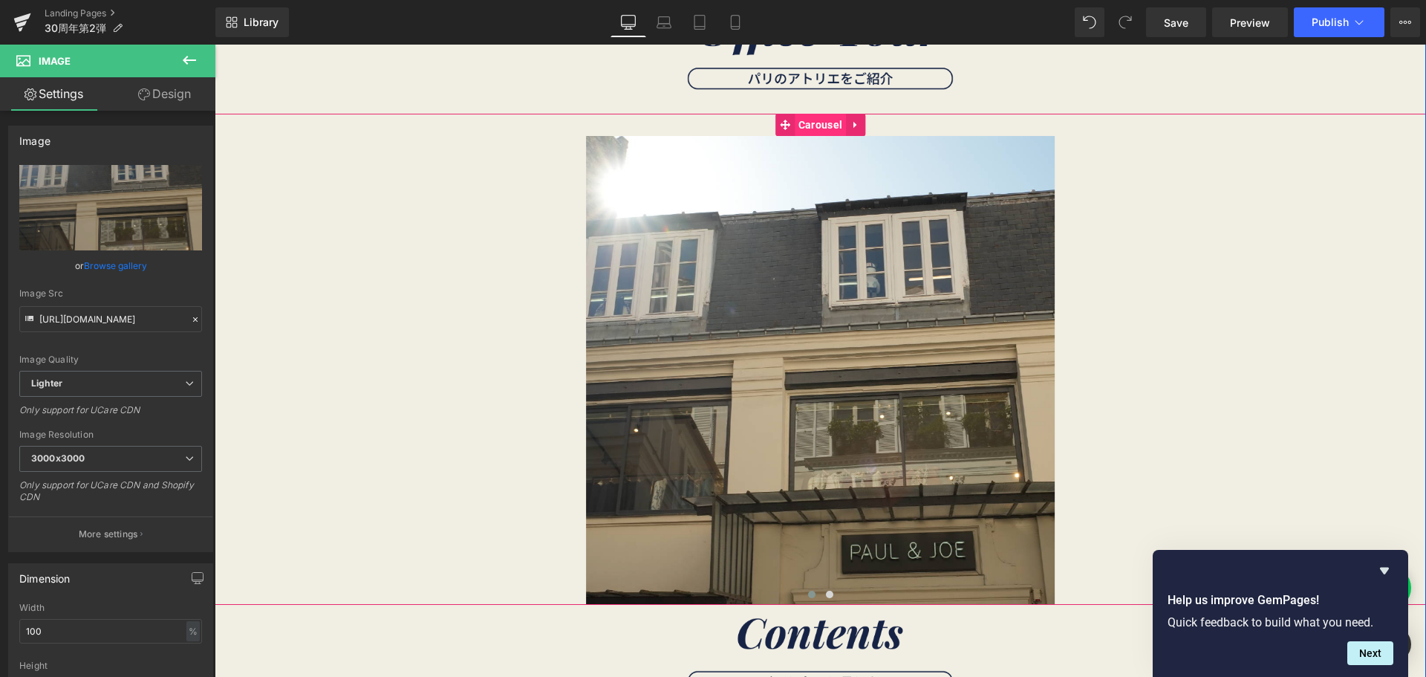
click at [808, 125] on span "Carousel" at bounding box center [820, 125] width 51 height 22
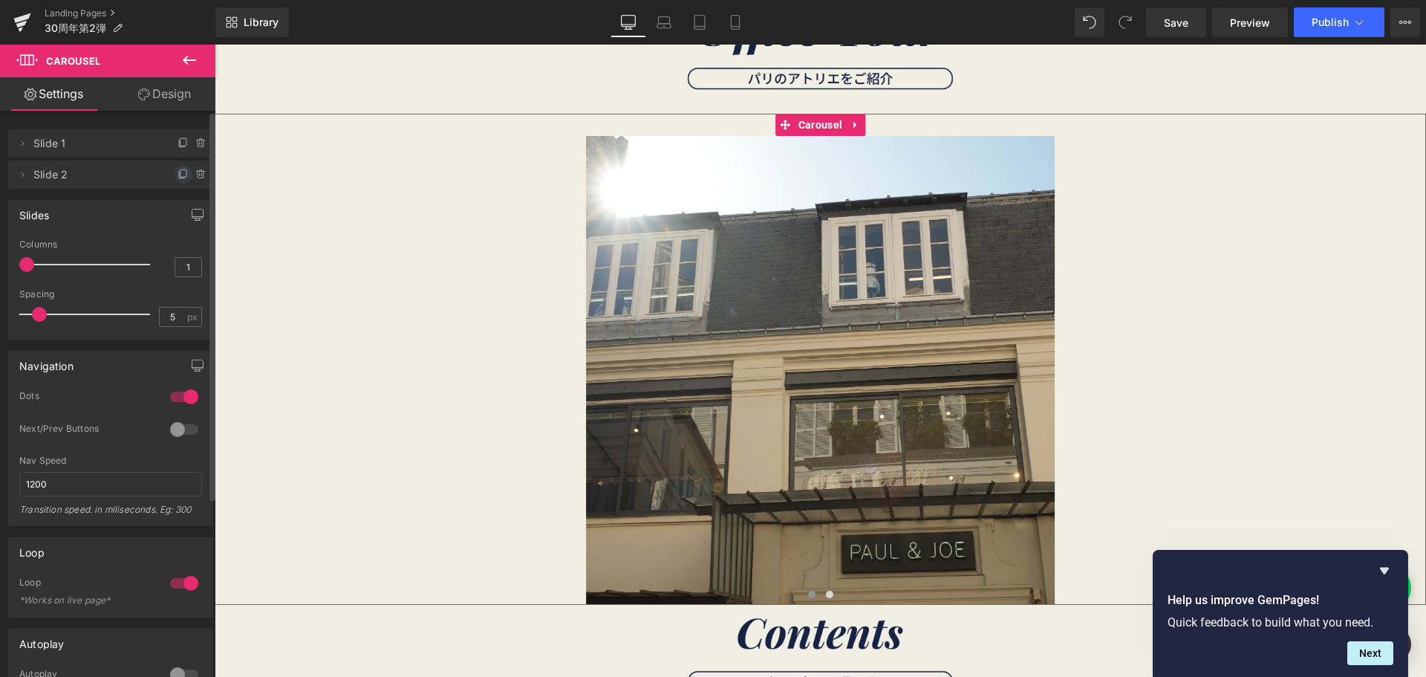
click at [178, 174] on icon at bounding box center [184, 175] width 12 height 12
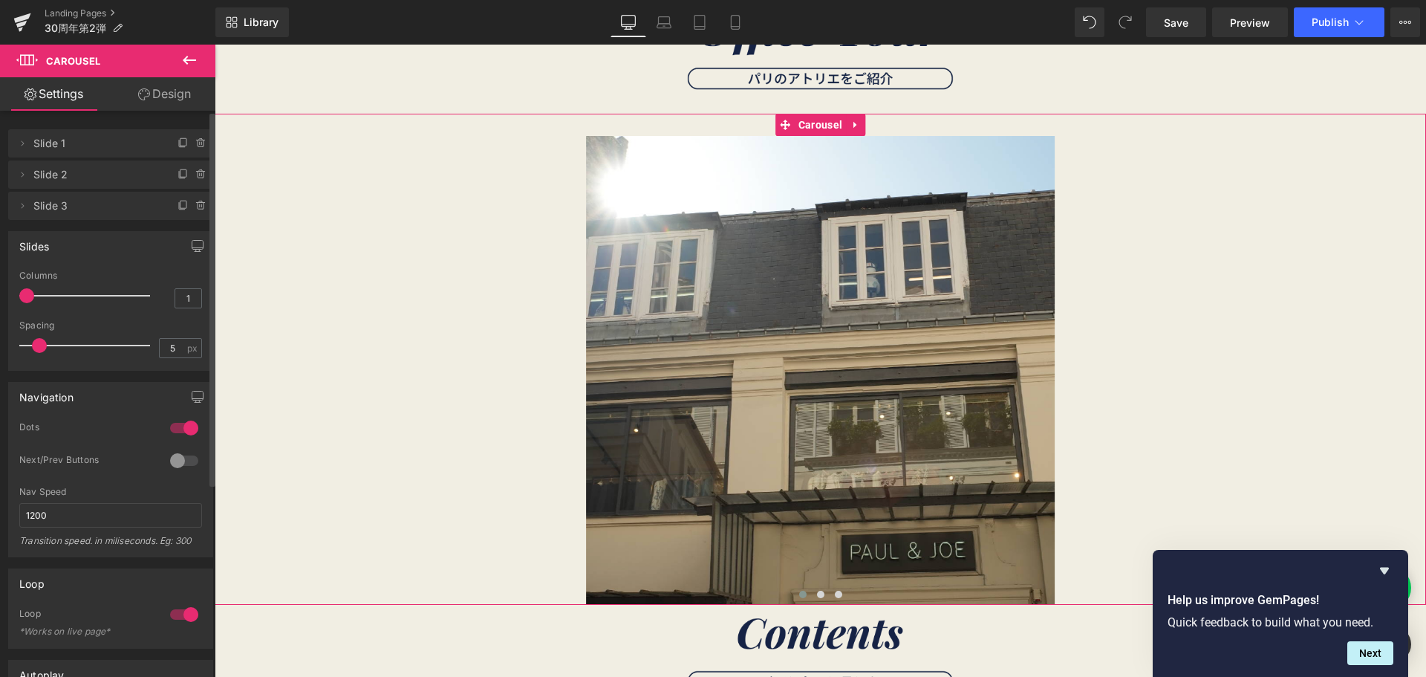
click at [178, 174] on icon at bounding box center [184, 175] width 12 height 12
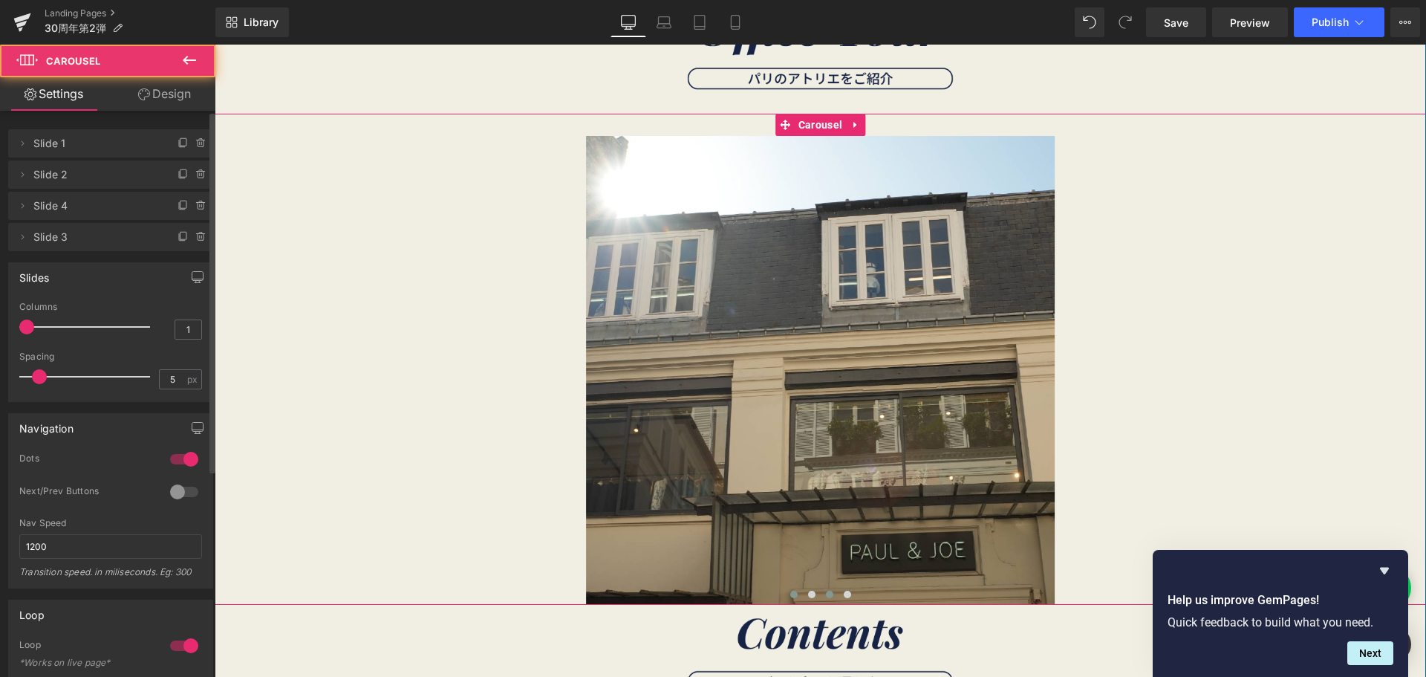
click at [826, 591] on span at bounding box center [829, 594] width 7 height 7
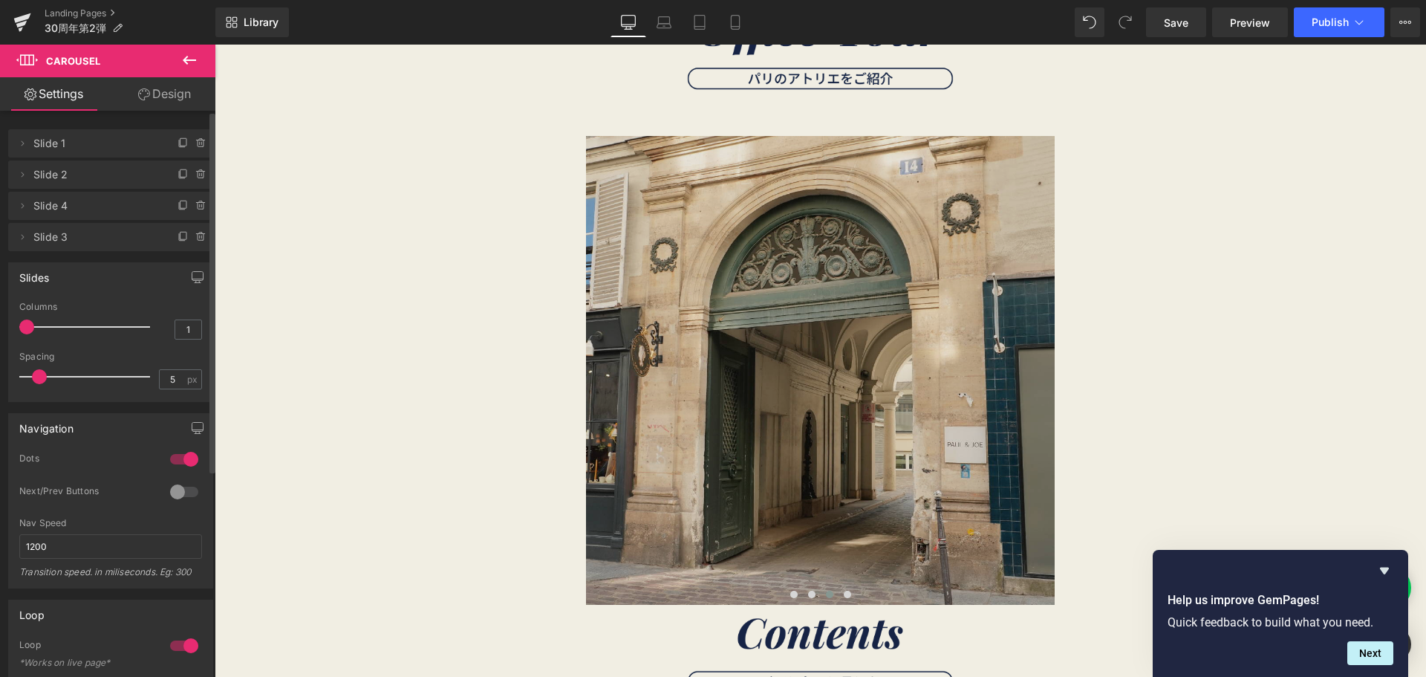
click at [629, 308] on img at bounding box center [820, 370] width 469 height 469
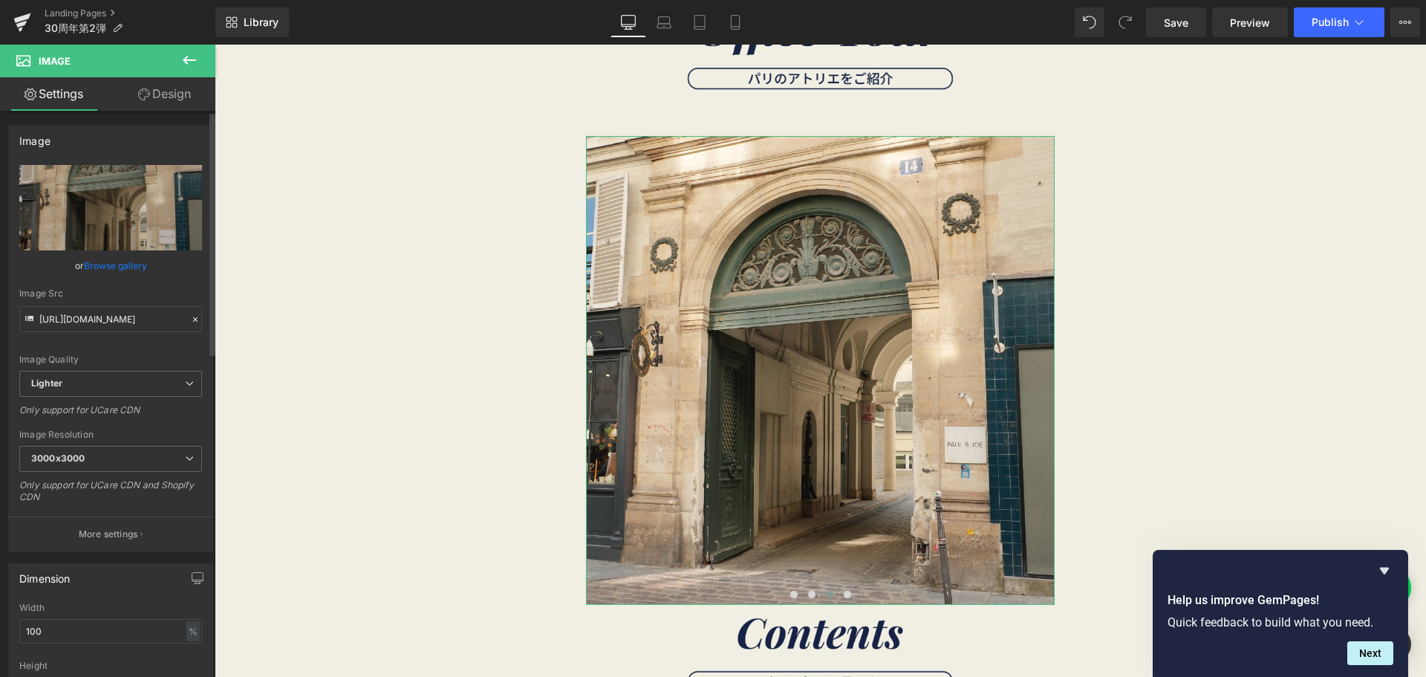
click at [16, 195] on div "https://ucarecdn.com/b5b1115e-3b7f-4cad-9168-d52e26a517ac/-/format/auto/-/previ…" at bounding box center [111, 358] width 204 height 386
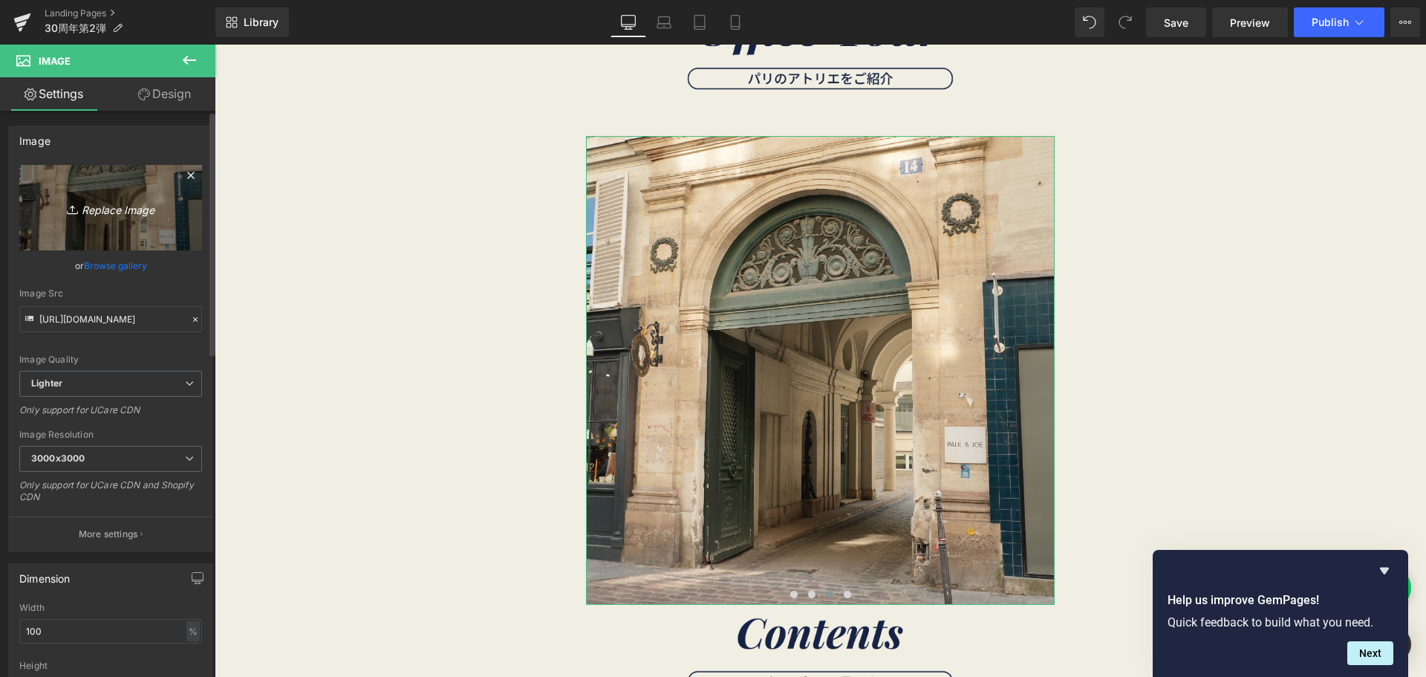
click at [51, 201] on icon "Replace Image" at bounding box center [110, 207] width 119 height 19
type input "C:\fakepath\名称未設定-2 (15)-24.png"
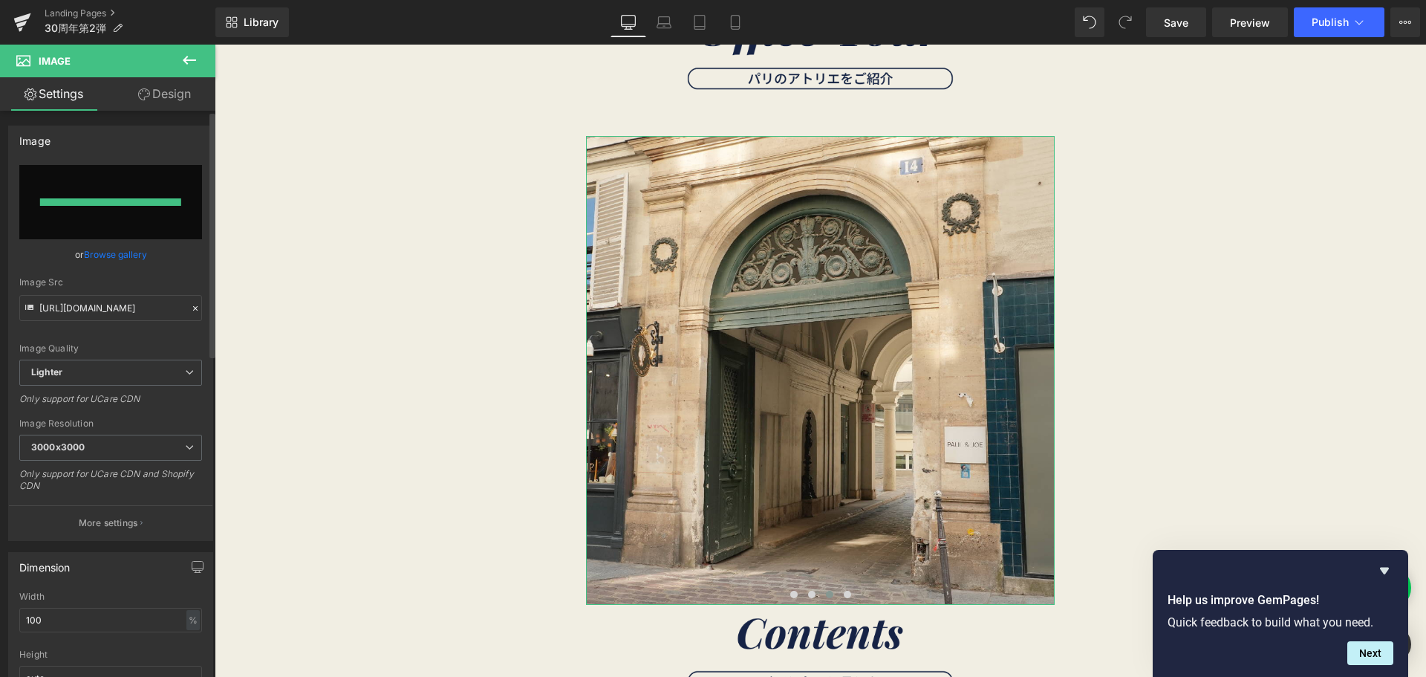
type input "https://ucarecdn.com/5b414c26-999e-4688-bea2-33d265e2ff57/-/format/auto/-/previ…"
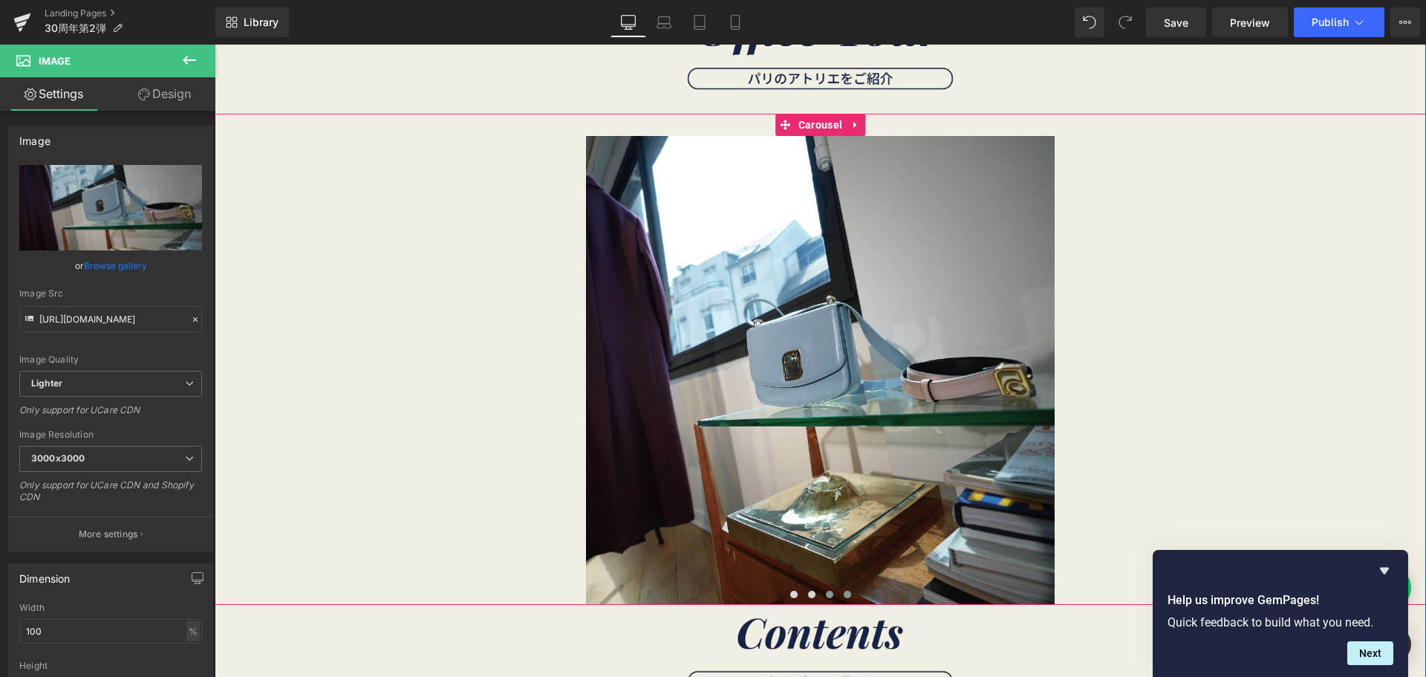
click at [844, 594] on span at bounding box center [847, 594] width 7 height 7
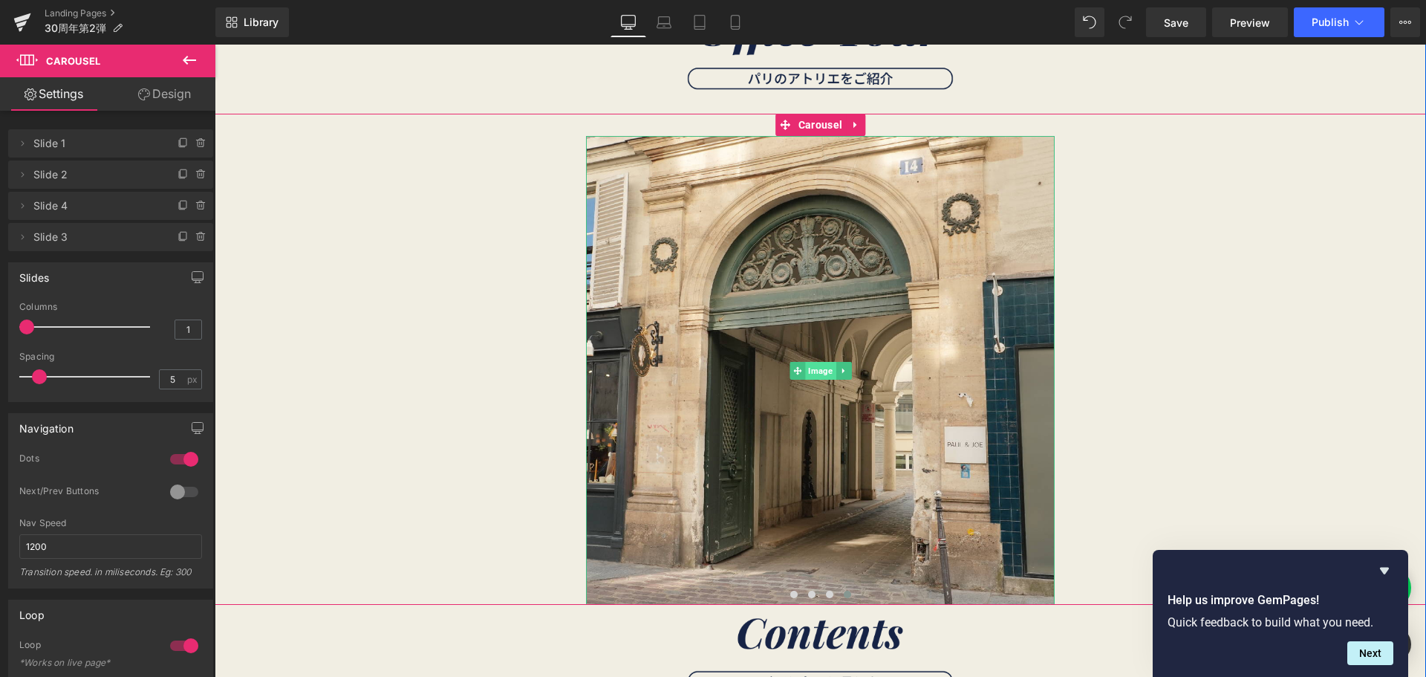
click at [812, 371] on span "Image" at bounding box center [820, 371] width 30 height 18
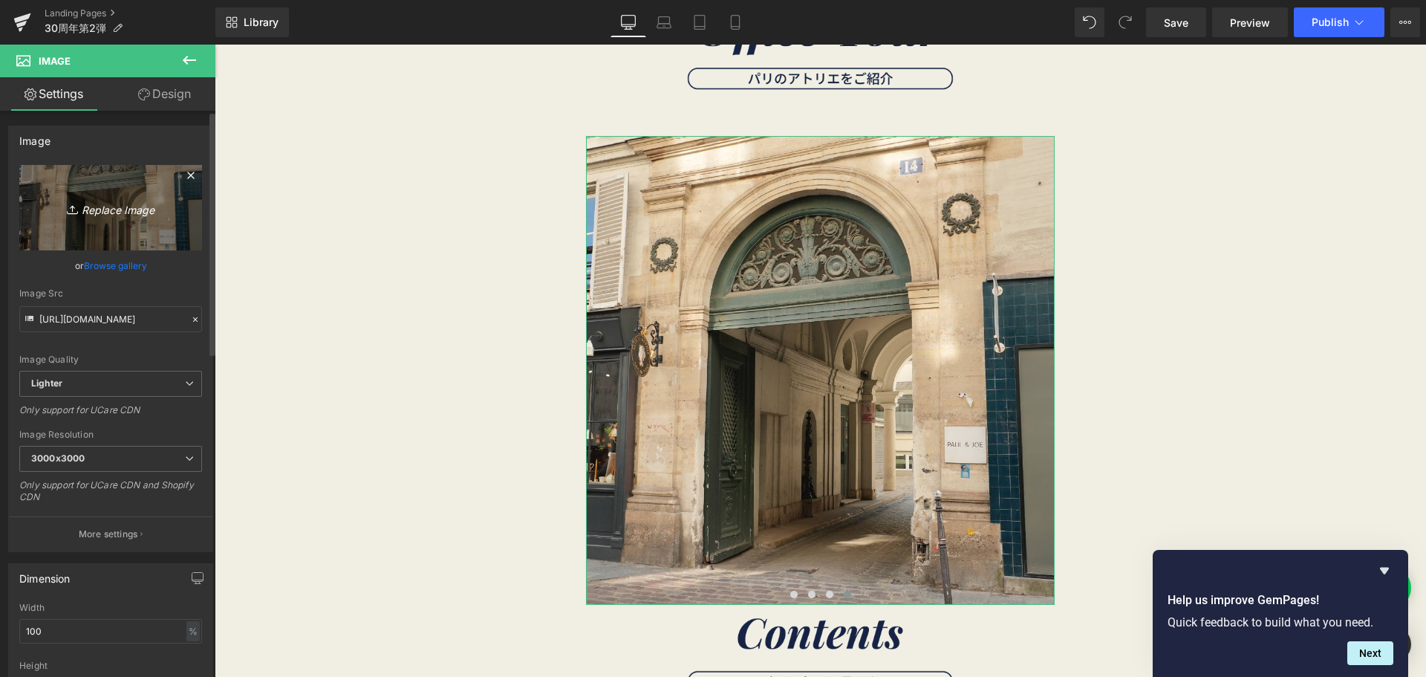
click at [140, 204] on icon "Replace Image" at bounding box center [110, 207] width 119 height 19
type input "C:\fakepath\名称未設定-23.png"
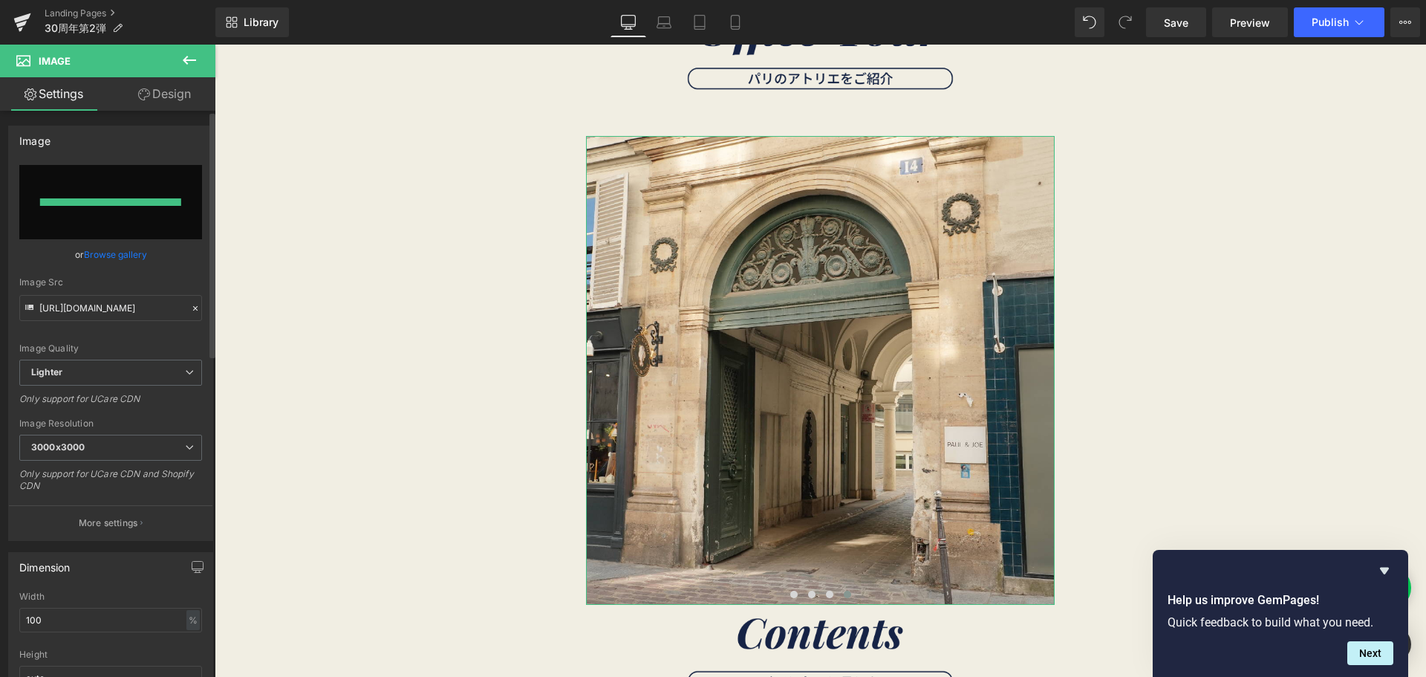
type input "https://ucarecdn.com/344da5ba-a2ed-43ff-8c90-3aac0e20b199/-/format/auto/-/previ…"
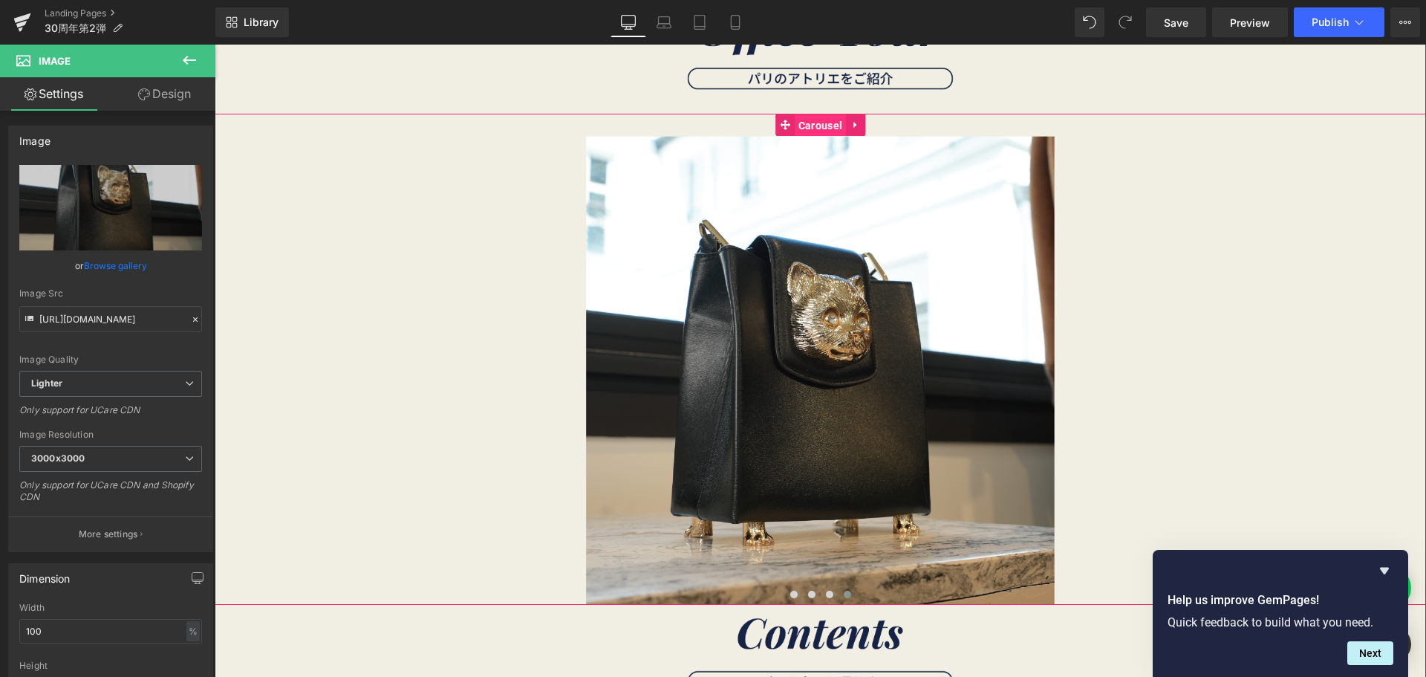
click at [819, 114] on span "Carousel" at bounding box center [820, 125] width 51 height 22
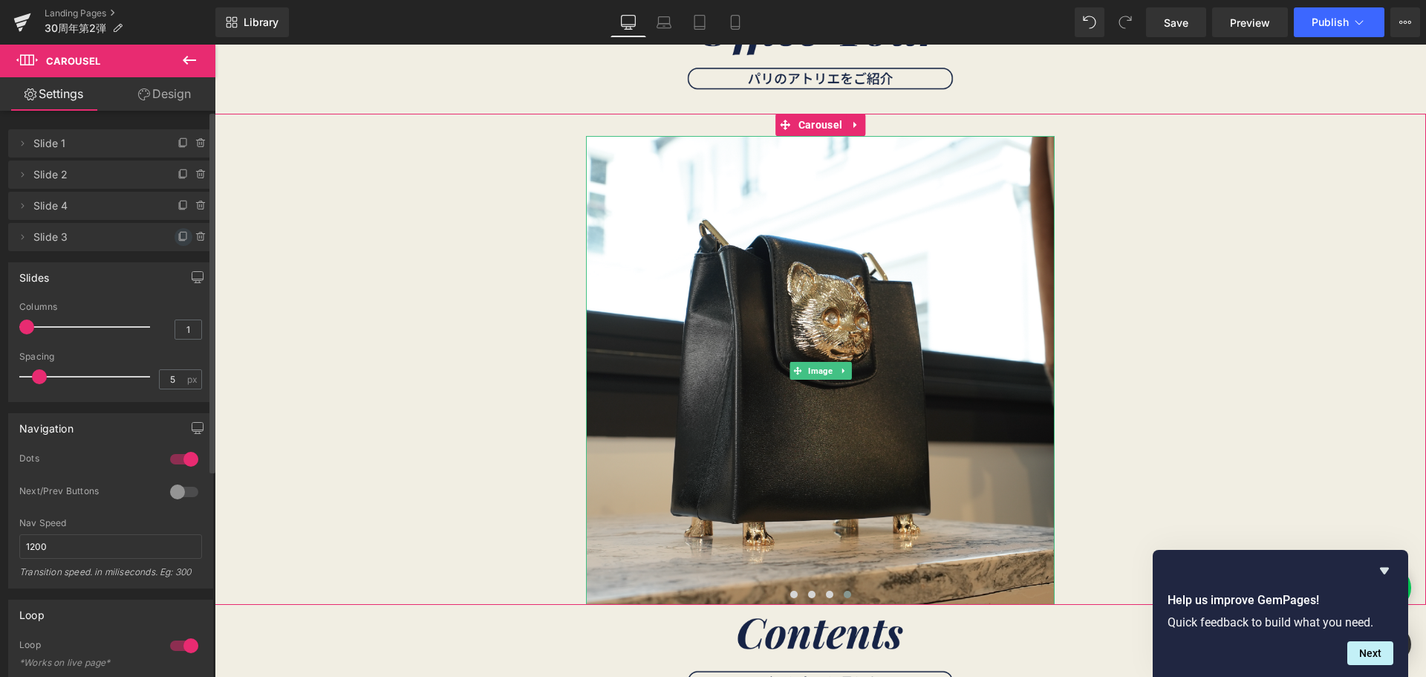
click at [179, 236] on icon at bounding box center [184, 237] width 12 height 12
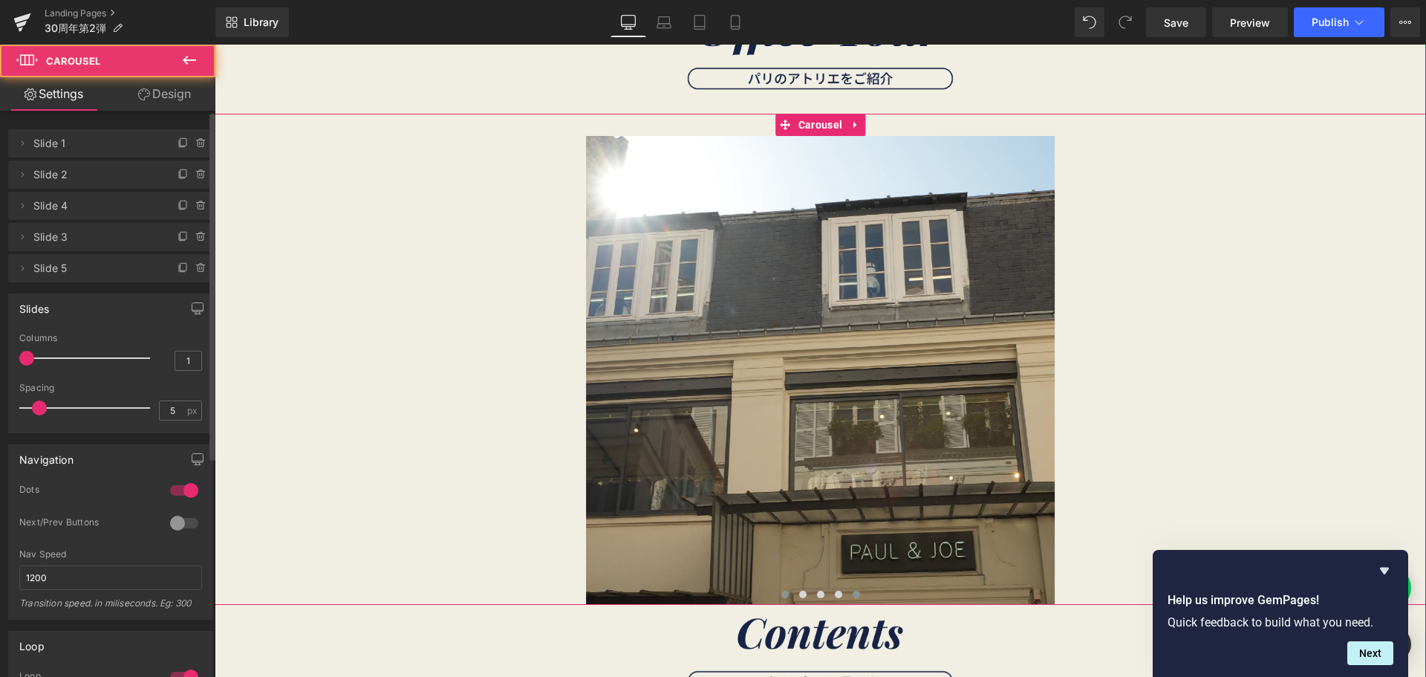
click at [848, 588] on button at bounding box center [857, 594] width 18 height 15
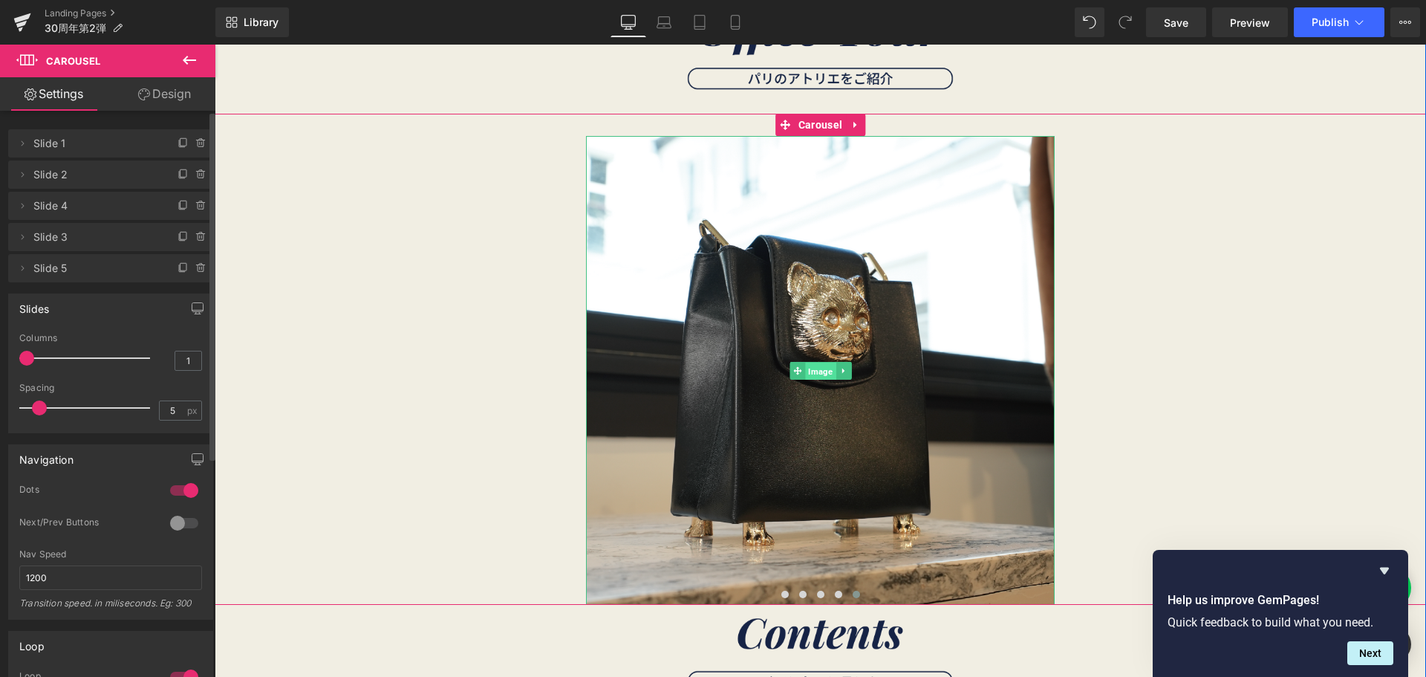
click at [805, 377] on span "Image" at bounding box center [820, 371] width 30 height 18
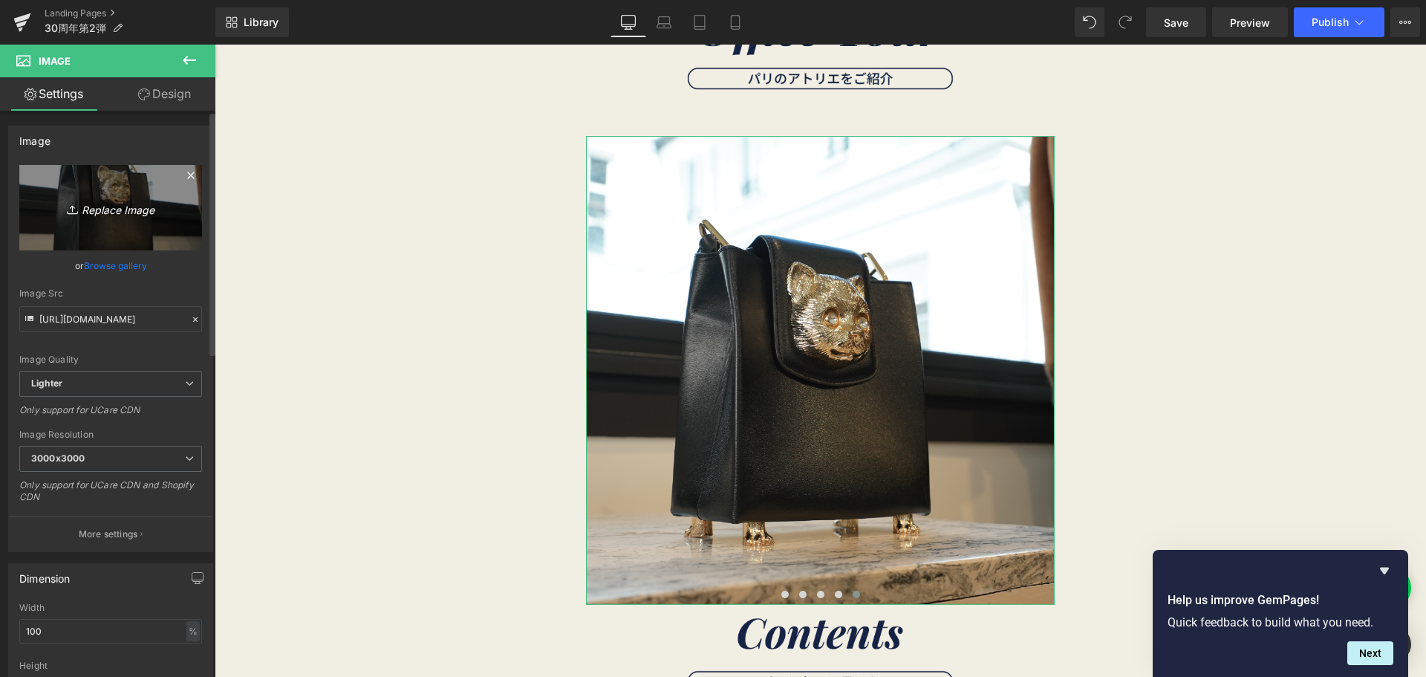
click at [150, 175] on link "Replace Image" at bounding box center [110, 207] width 183 height 85
type input "C:\fakepath\名称未設定-2 (15)-26.png"
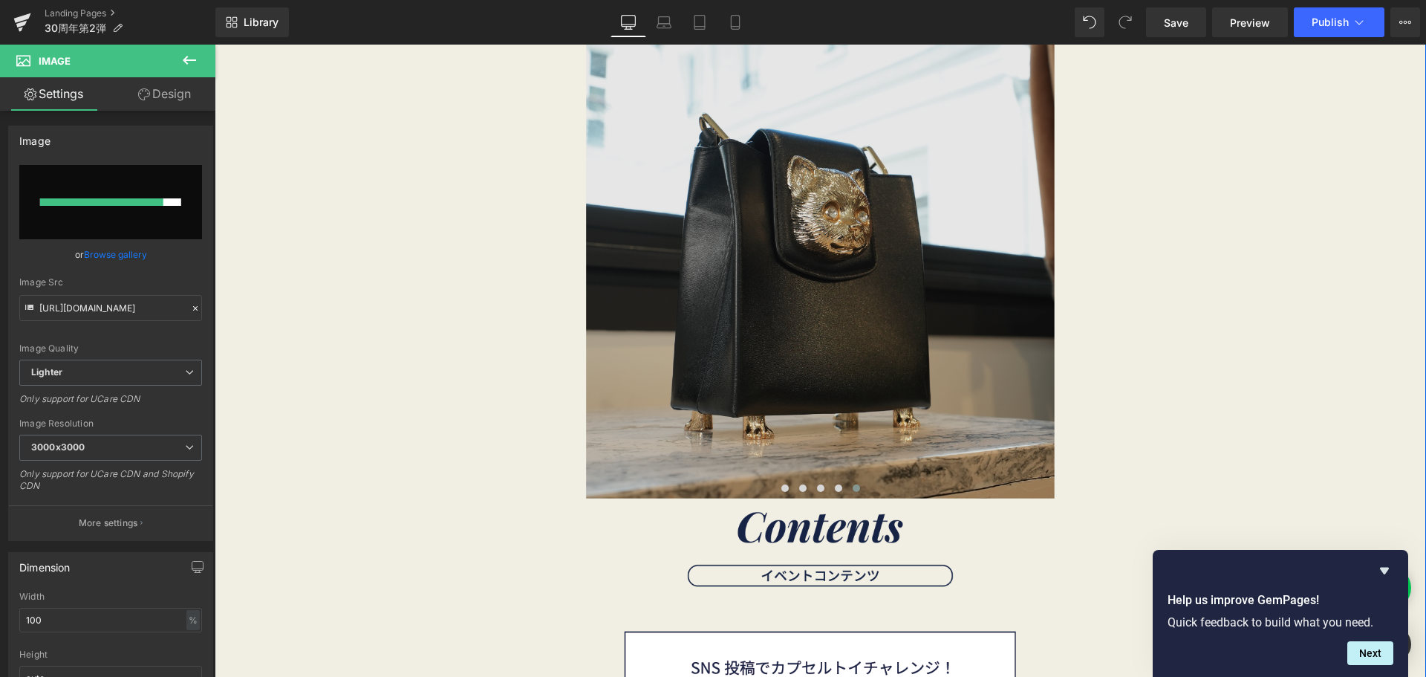
scroll to position [3270, 0]
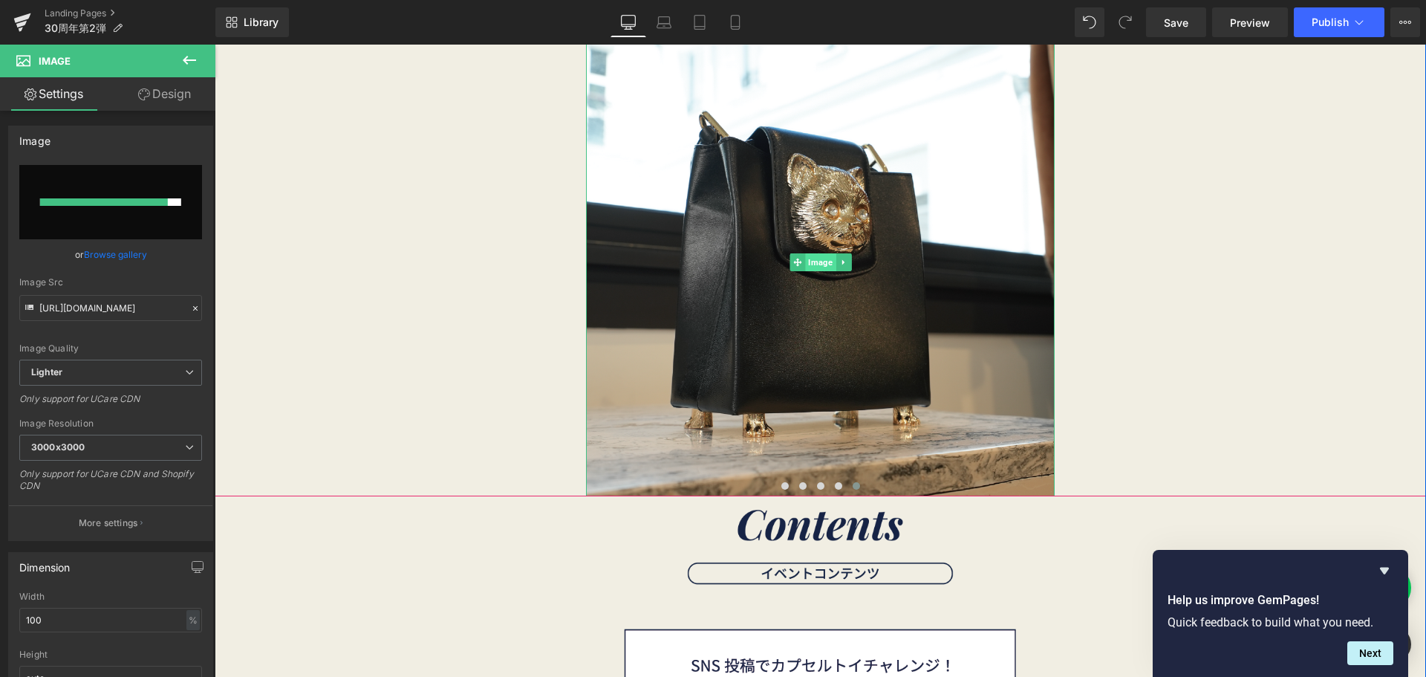
click at [814, 263] on span "Image" at bounding box center [820, 262] width 30 height 18
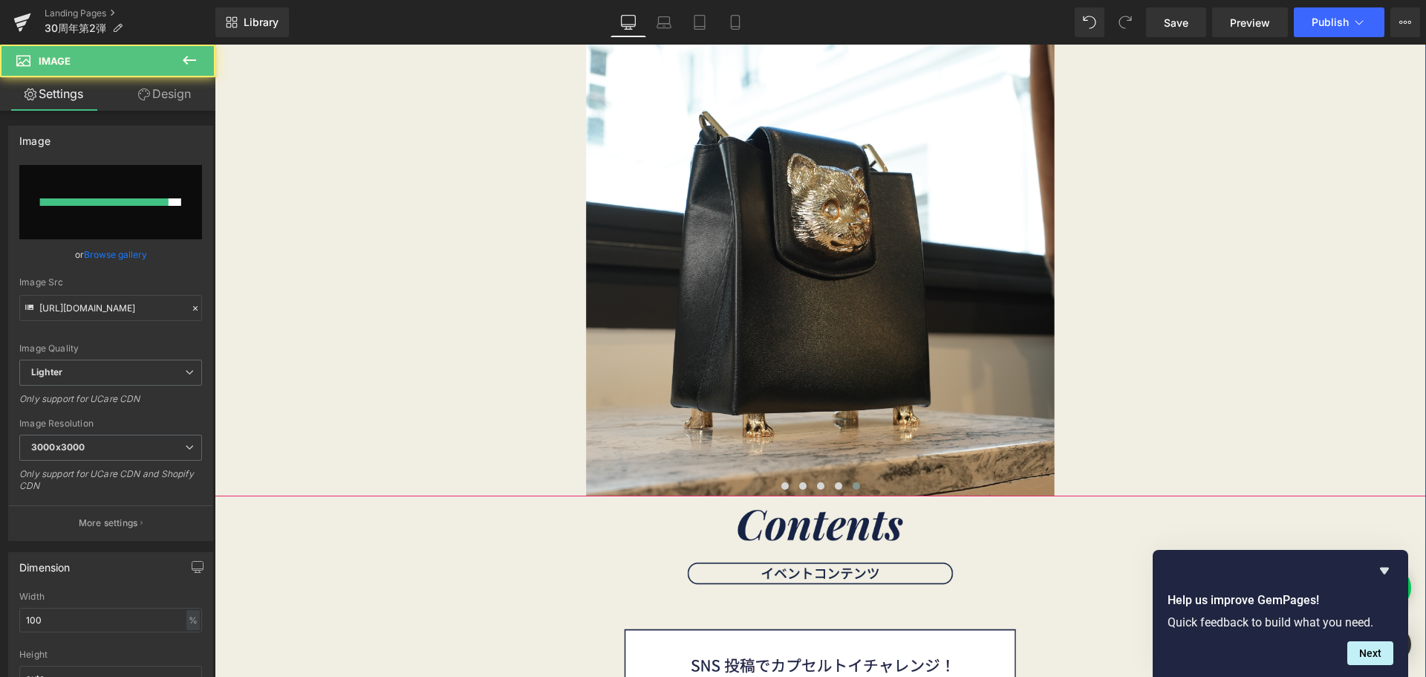
click at [491, 291] on div "Image" at bounding box center [821, 261] width 1212 height 469
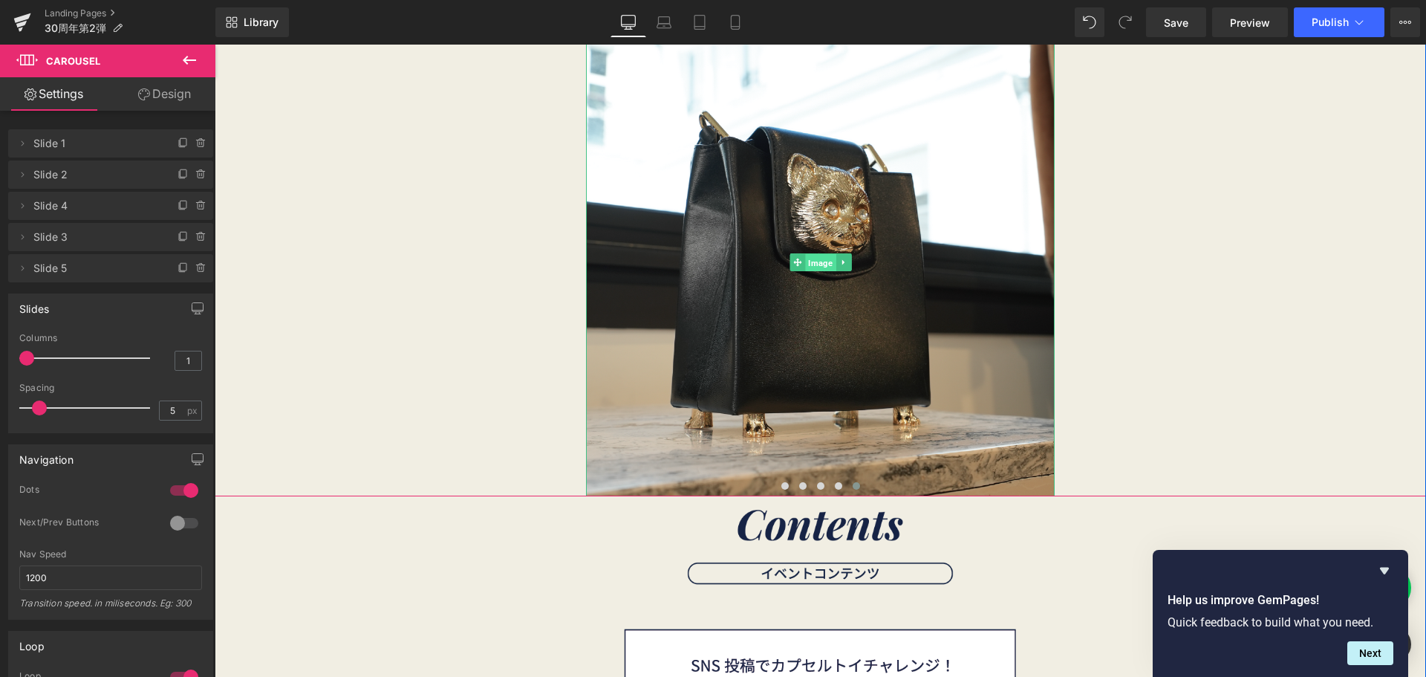
click at [808, 260] on span "Image" at bounding box center [820, 262] width 30 height 18
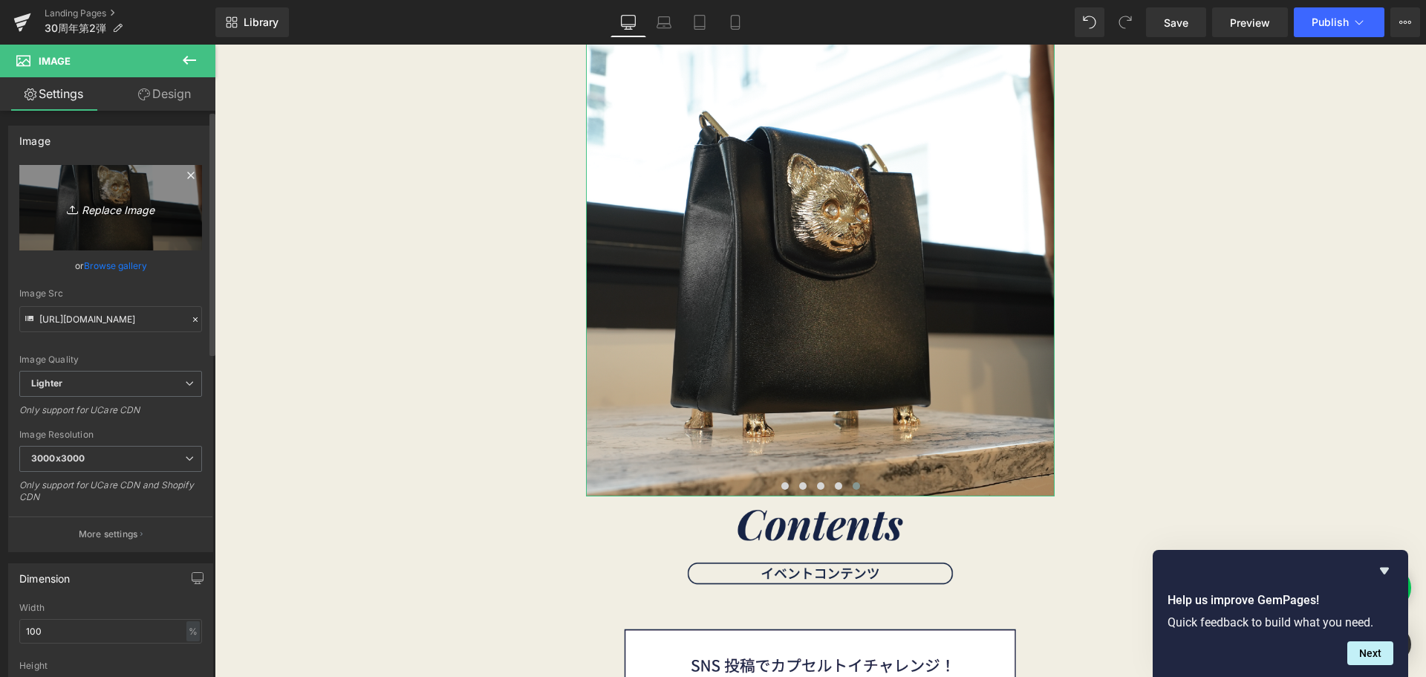
click at [116, 246] on link "Replace Image" at bounding box center [110, 207] width 183 height 85
type input "C:\fakepath\名称未設定-2 (15)-26.png"
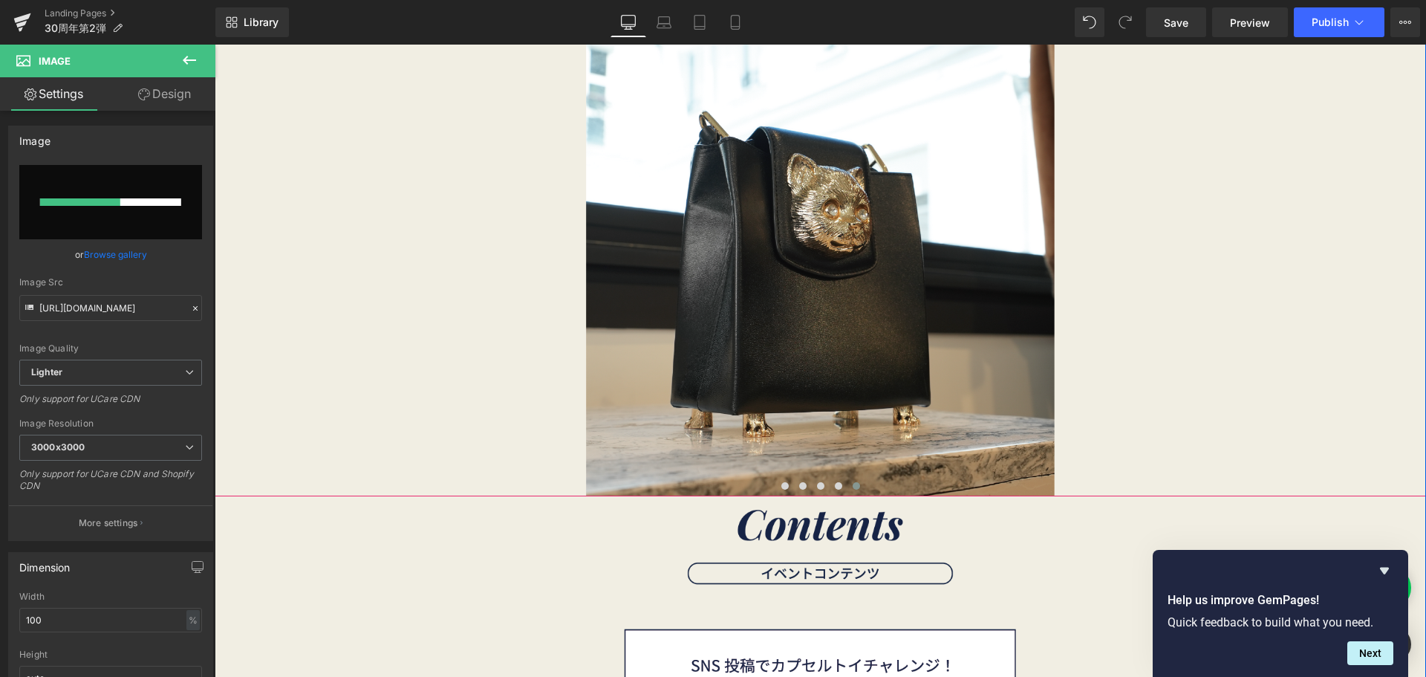
click at [247, 88] on div "Image" at bounding box center [821, 261] width 1212 height 469
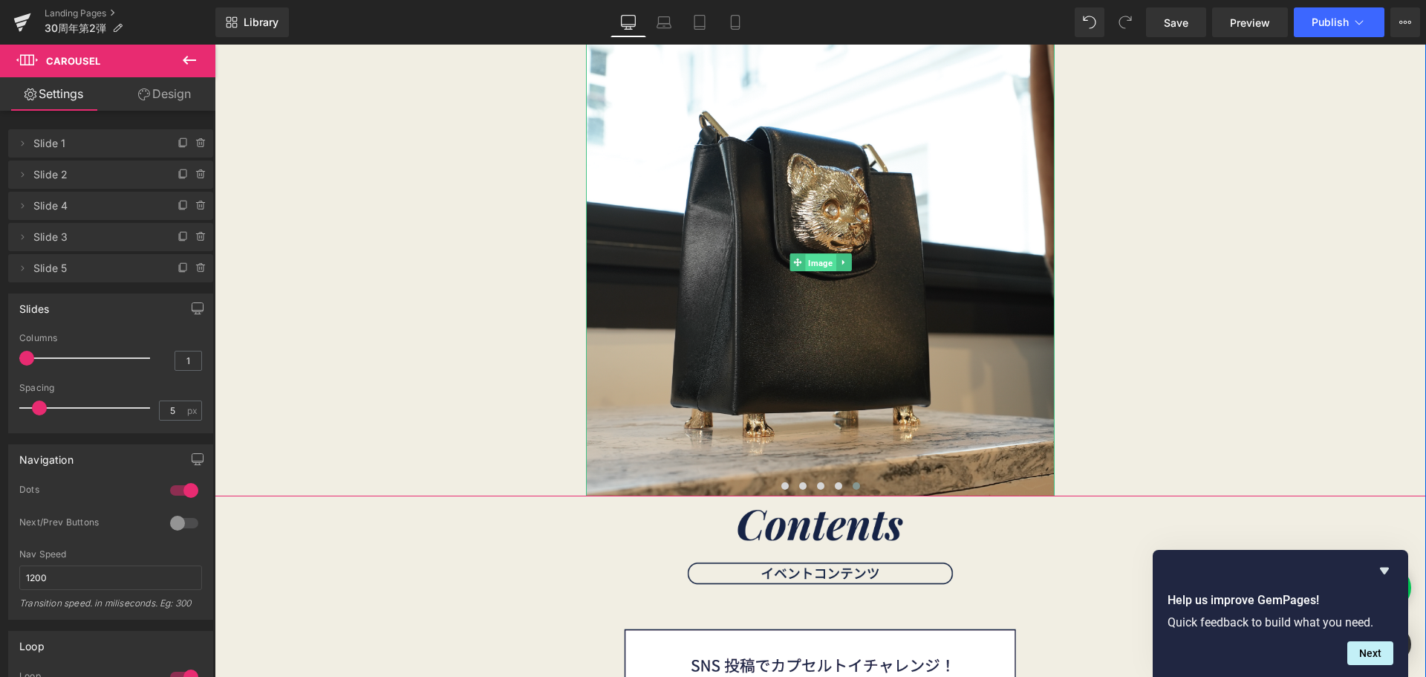
click at [813, 258] on span "Image" at bounding box center [820, 262] width 30 height 18
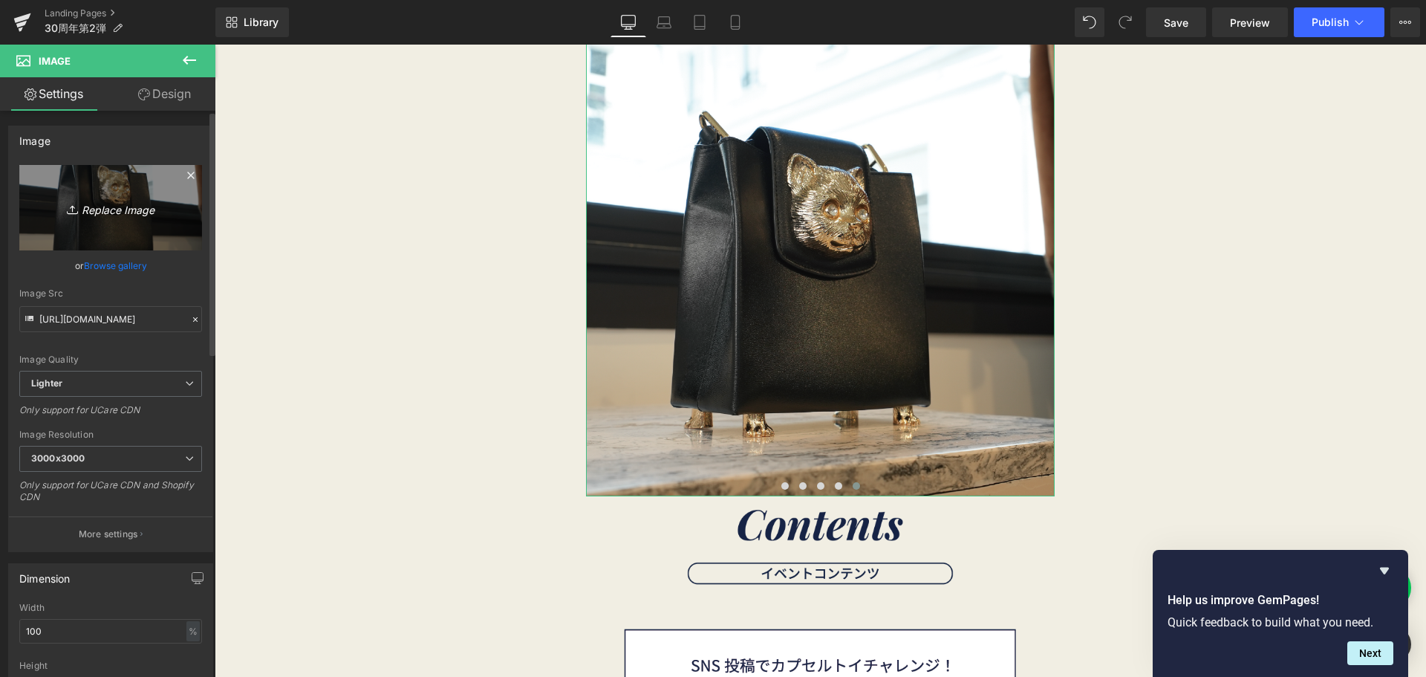
click at [97, 228] on link "Replace Image" at bounding box center [110, 207] width 183 height 85
type input "C:\fakepath\名称未設定-2 (15)-26.png"
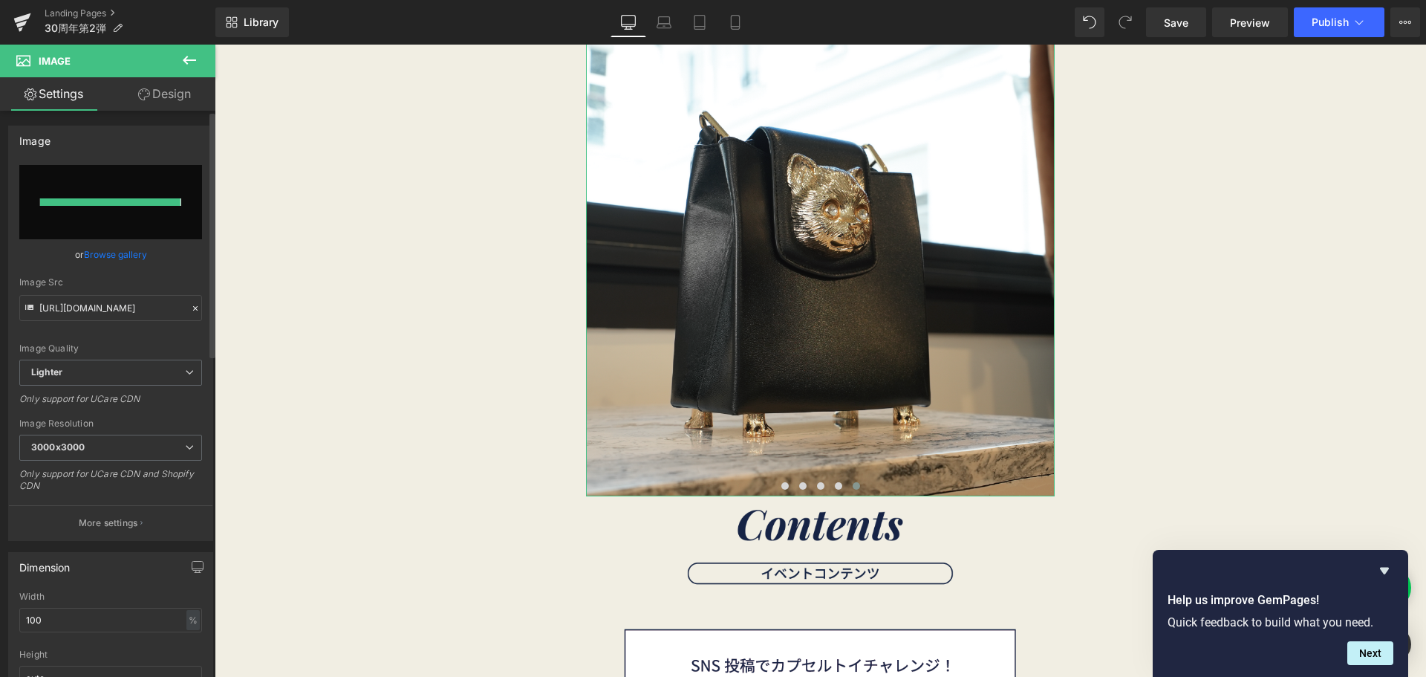
type input "https://ucarecdn.com/1ca97a19-4fc0-4e35-ad5f-499390001542/-/format/auto/-/previ…"
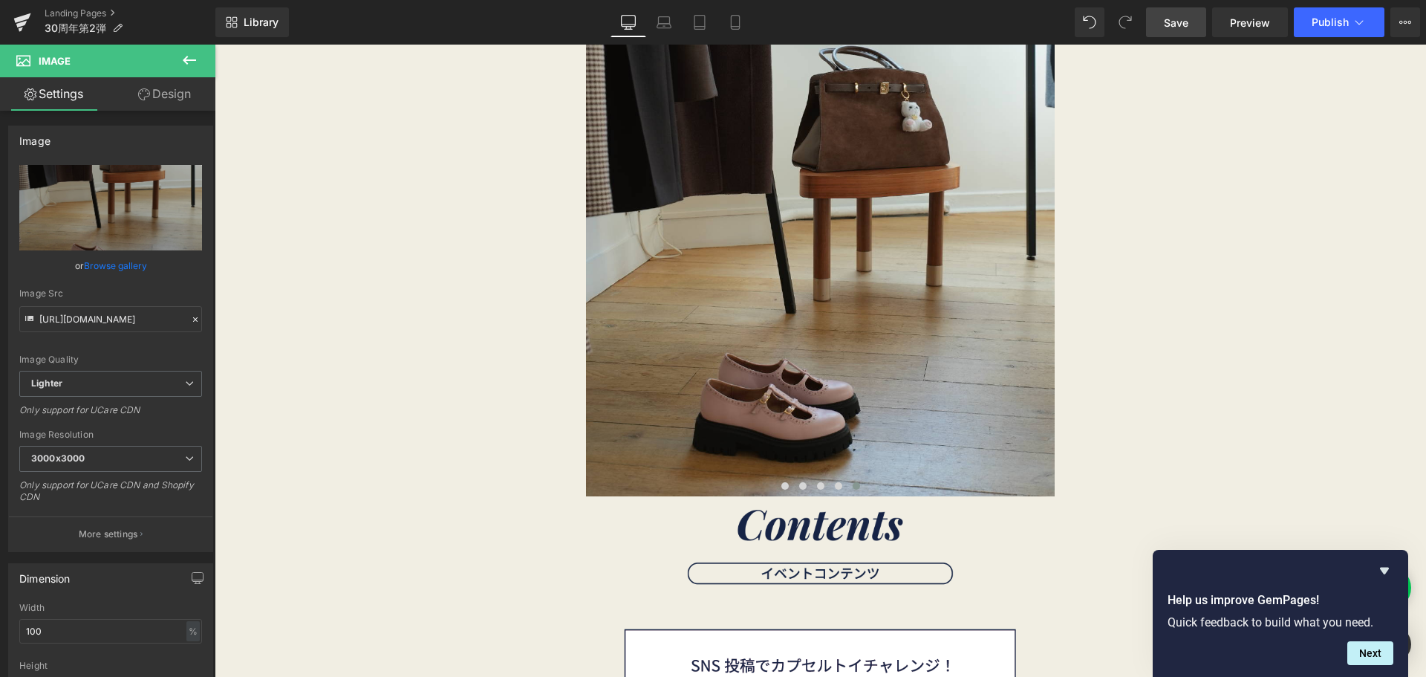
click at [1174, 22] on span "Save" at bounding box center [1176, 23] width 25 height 16
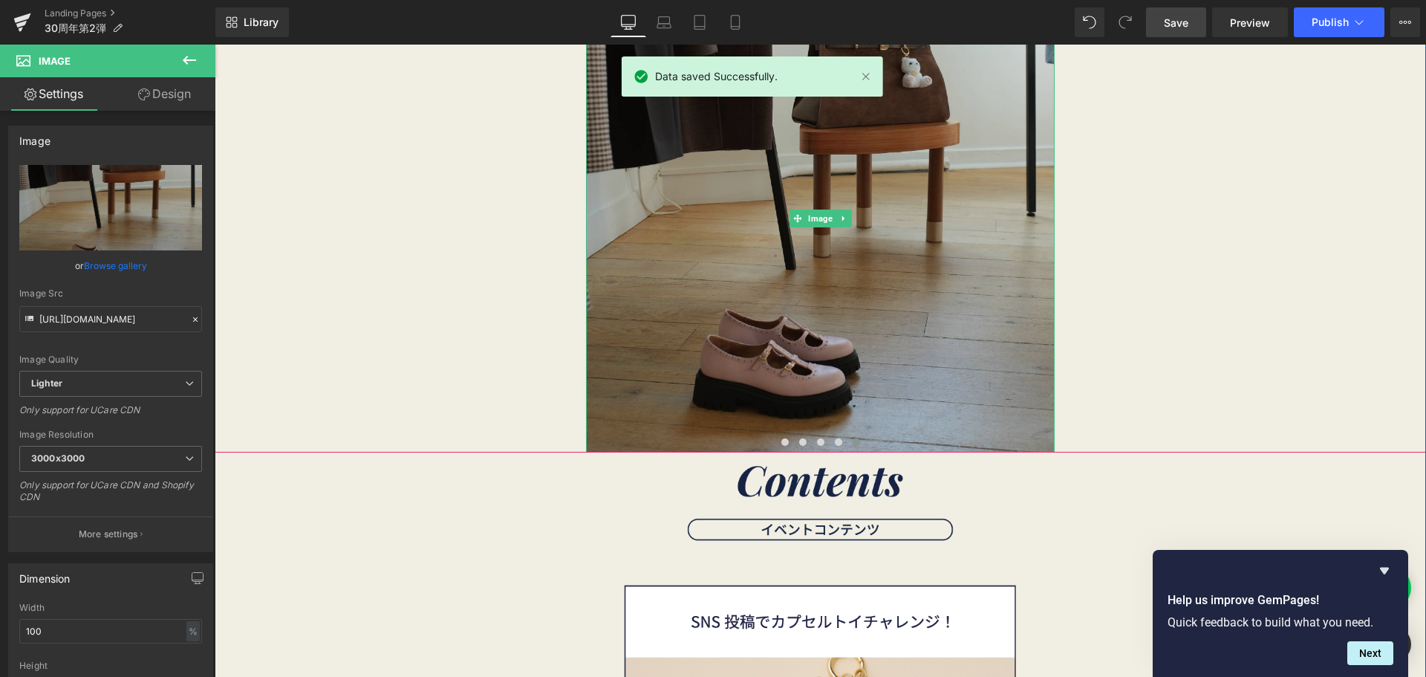
scroll to position [3315, 0]
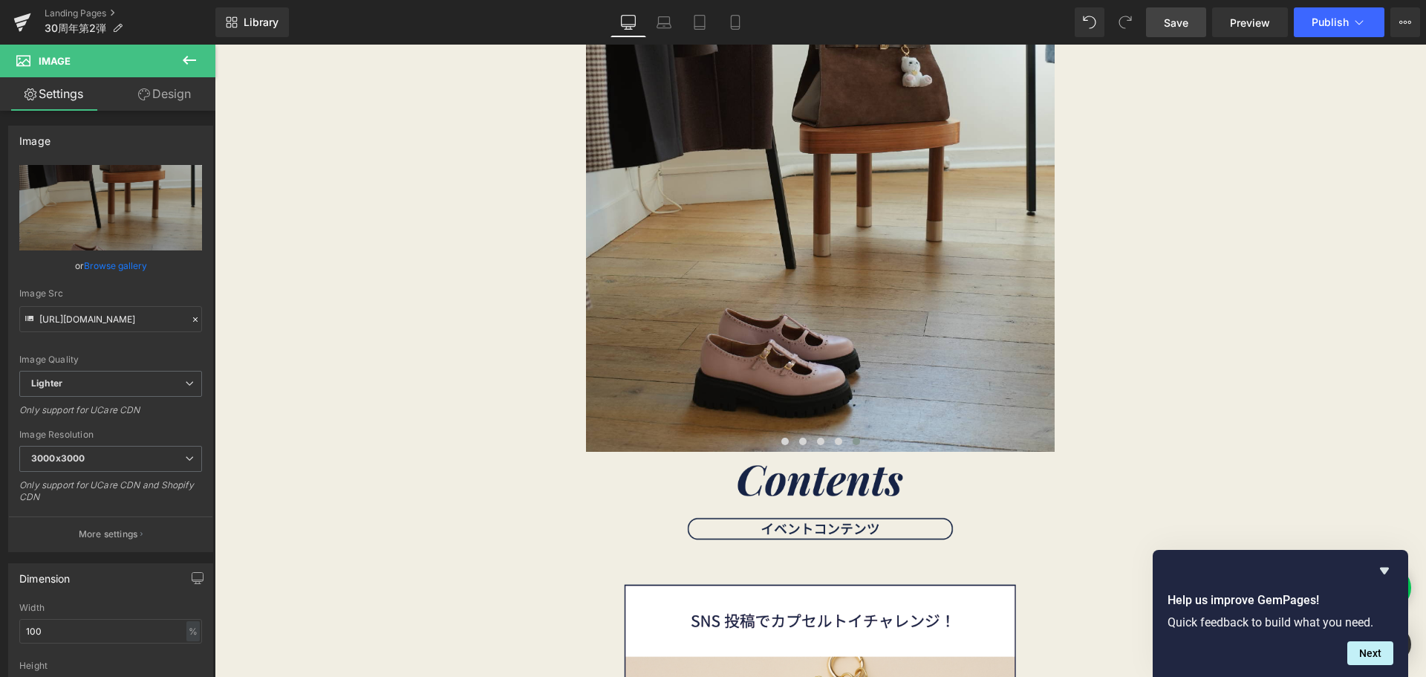
click at [181, 64] on icon at bounding box center [190, 60] width 18 height 18
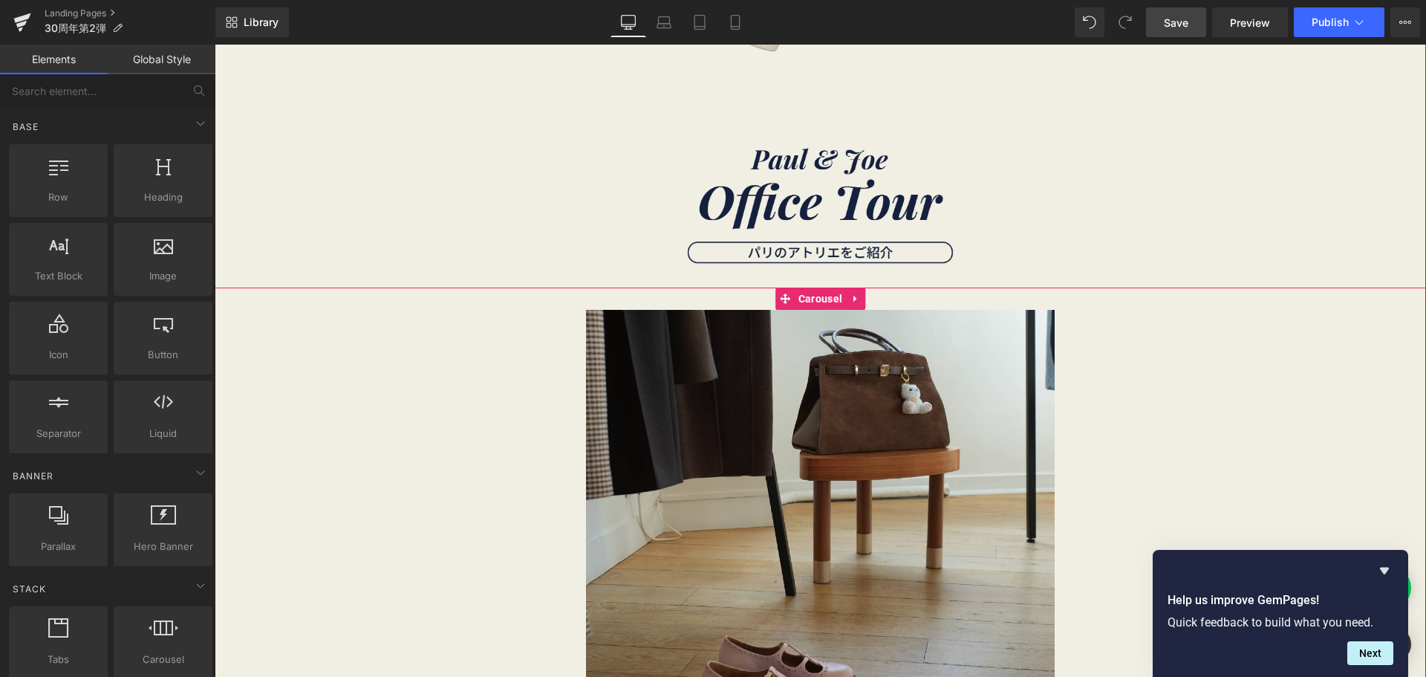
scroll to position [2956, 0]
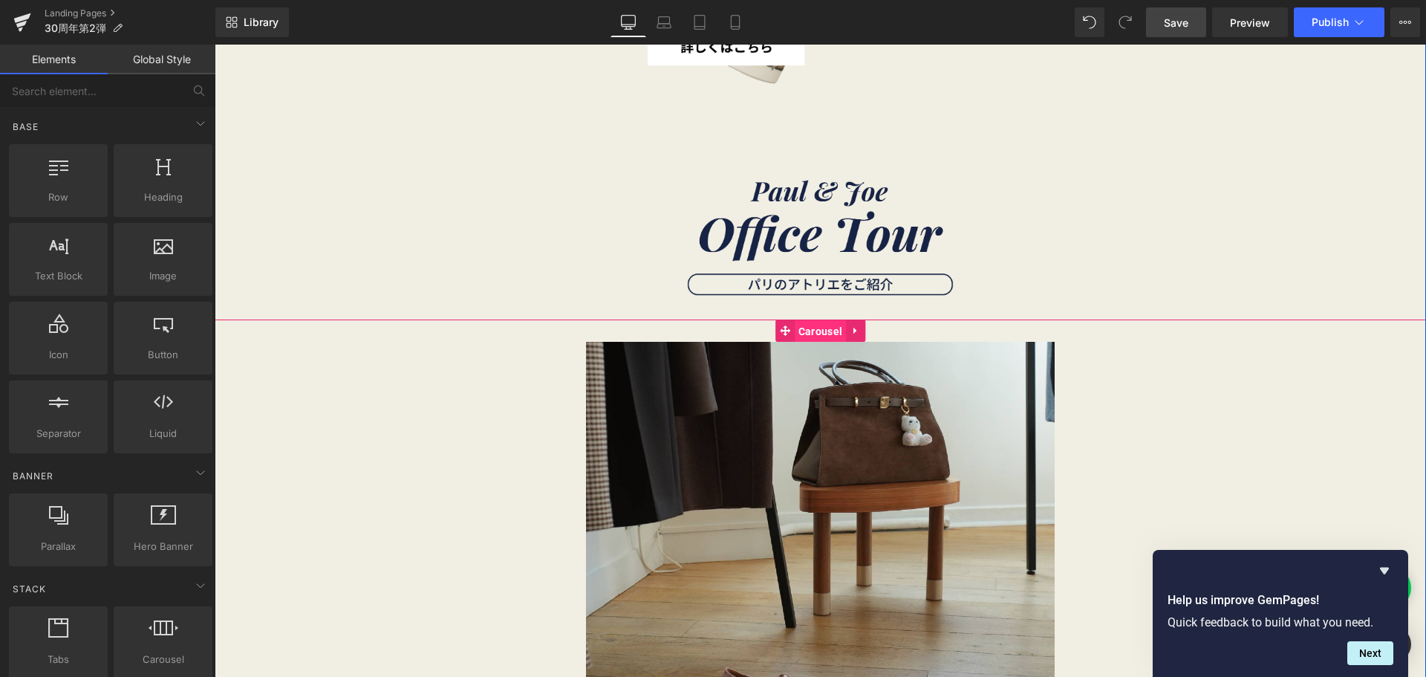
click at [819, 328] on span "Carousel" at bounding box center [820, 331] width 51 height 22
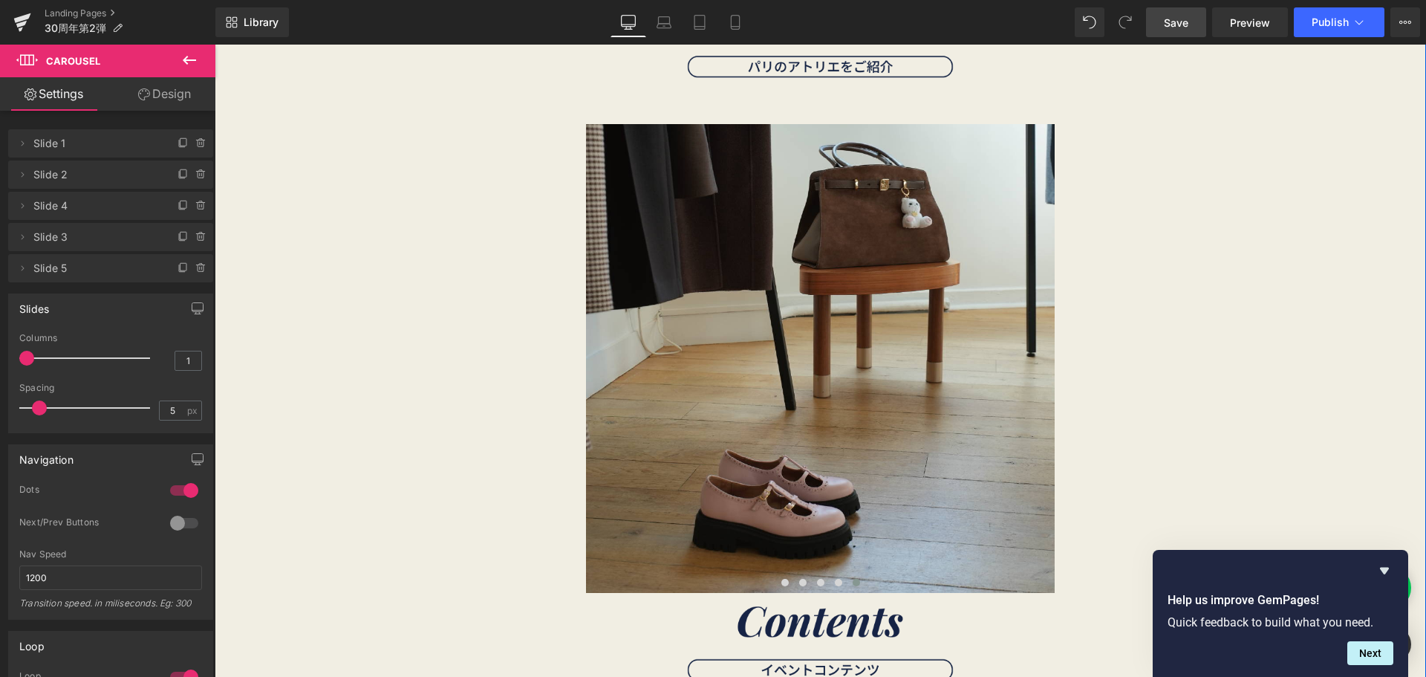
scroll to position [3176, 0]
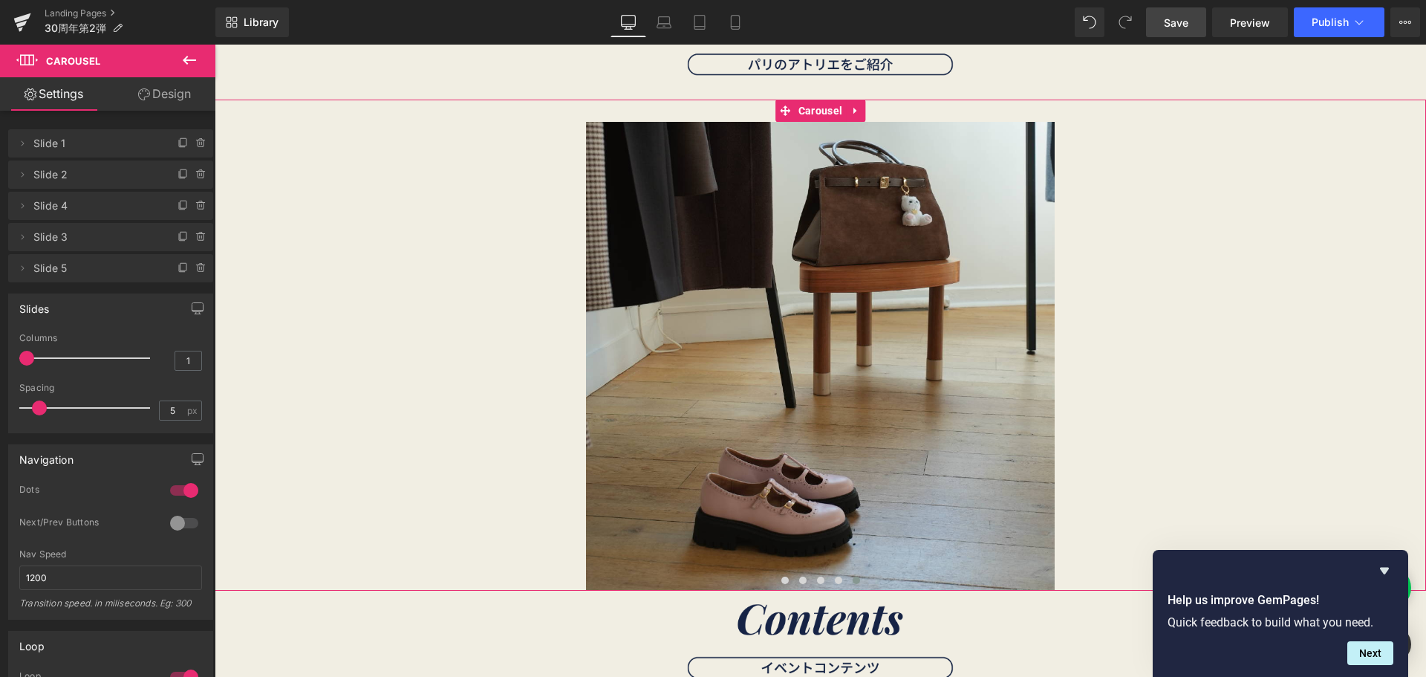
click at [164, 91] on link "Design" at bounding box center [165, 93] width 108 height 33
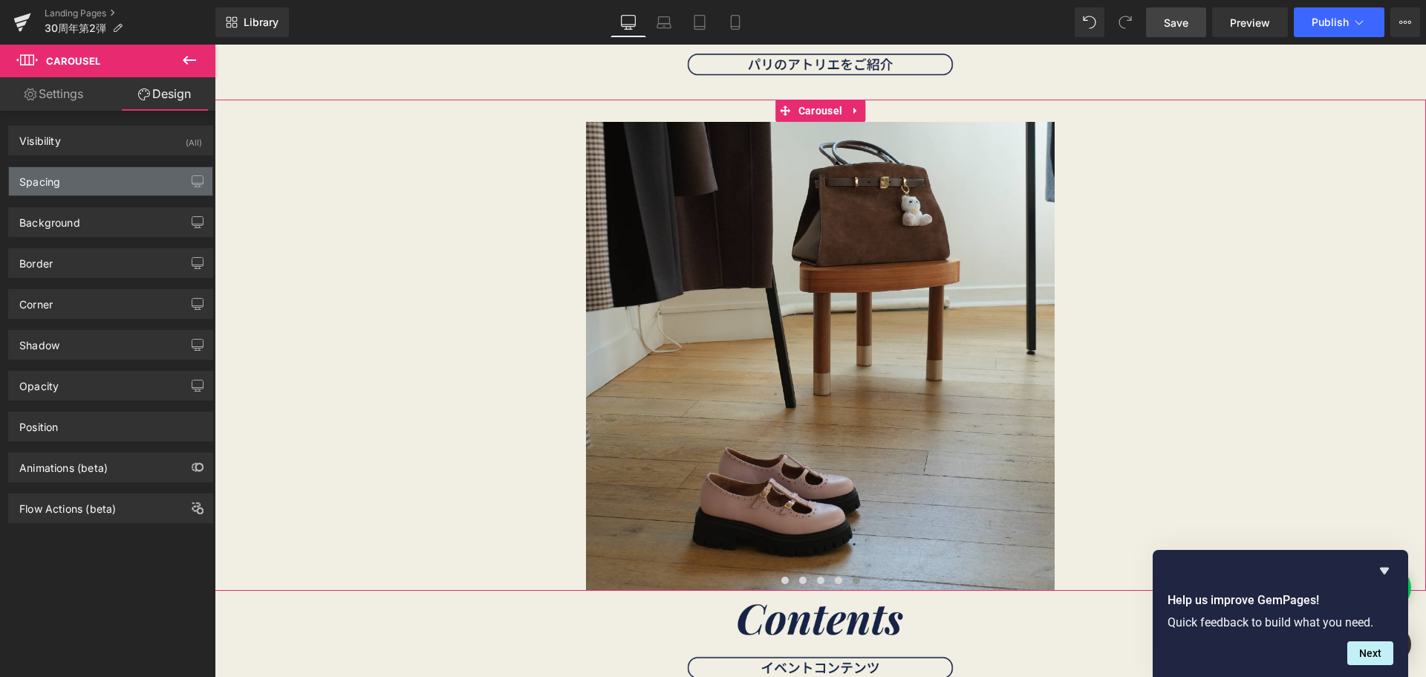
type input "0"
type input "30"
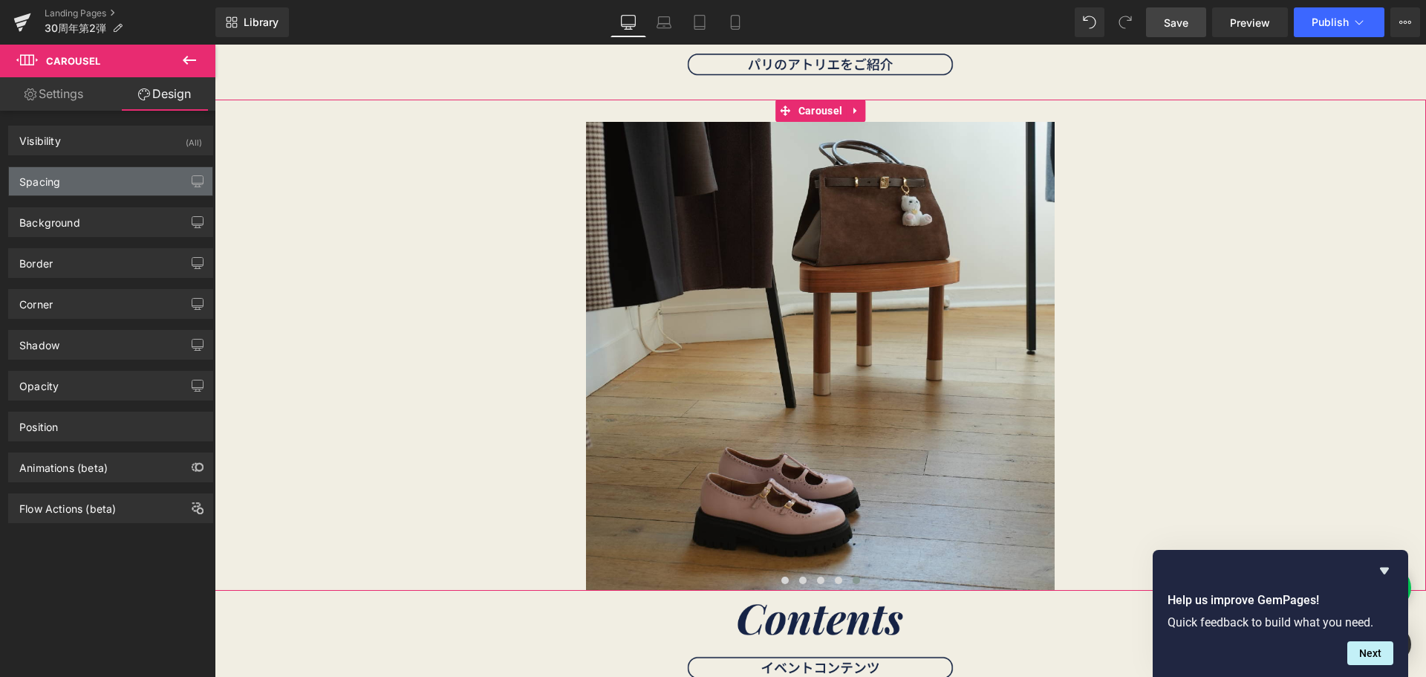
type input "0"
click at [157, 183] on div "Spacing" at bounding box center [111, 181] width 204 height 28
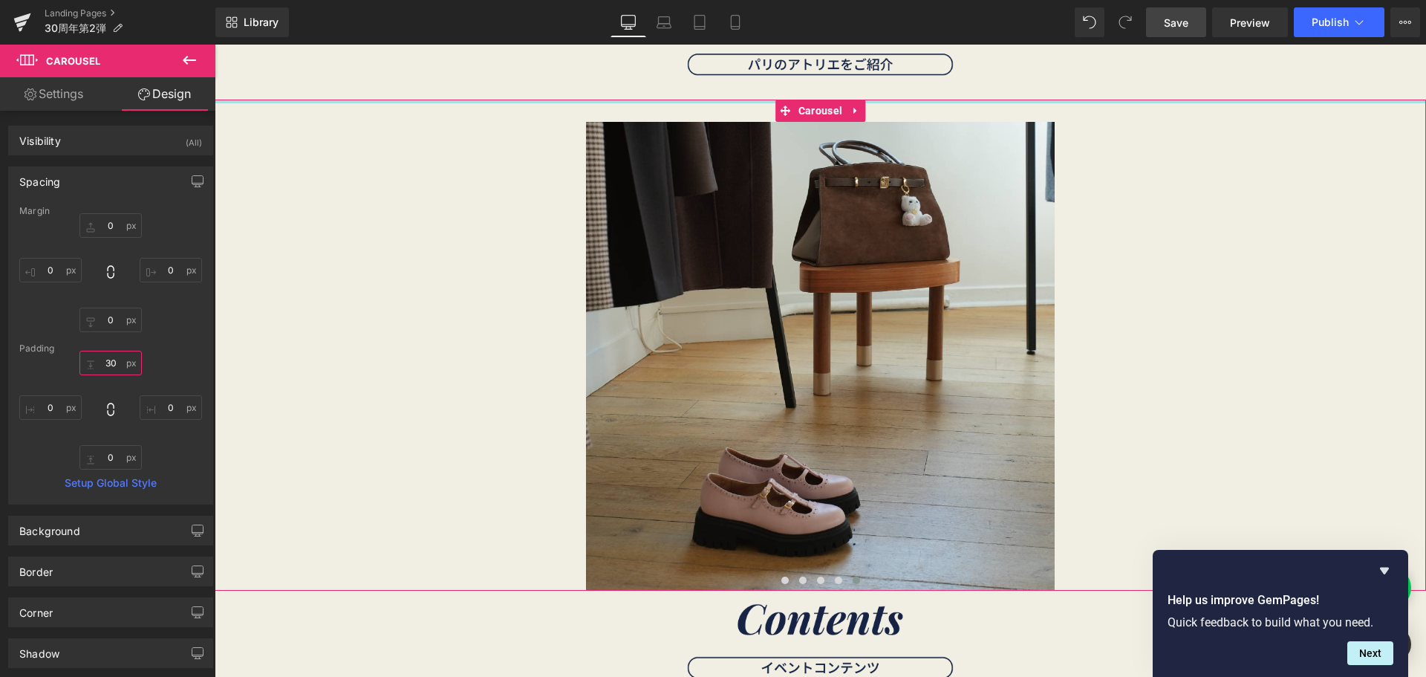
click at [117, 362] on input "30" at bounding box center [110, 363] width 62 height 25
type input "０"
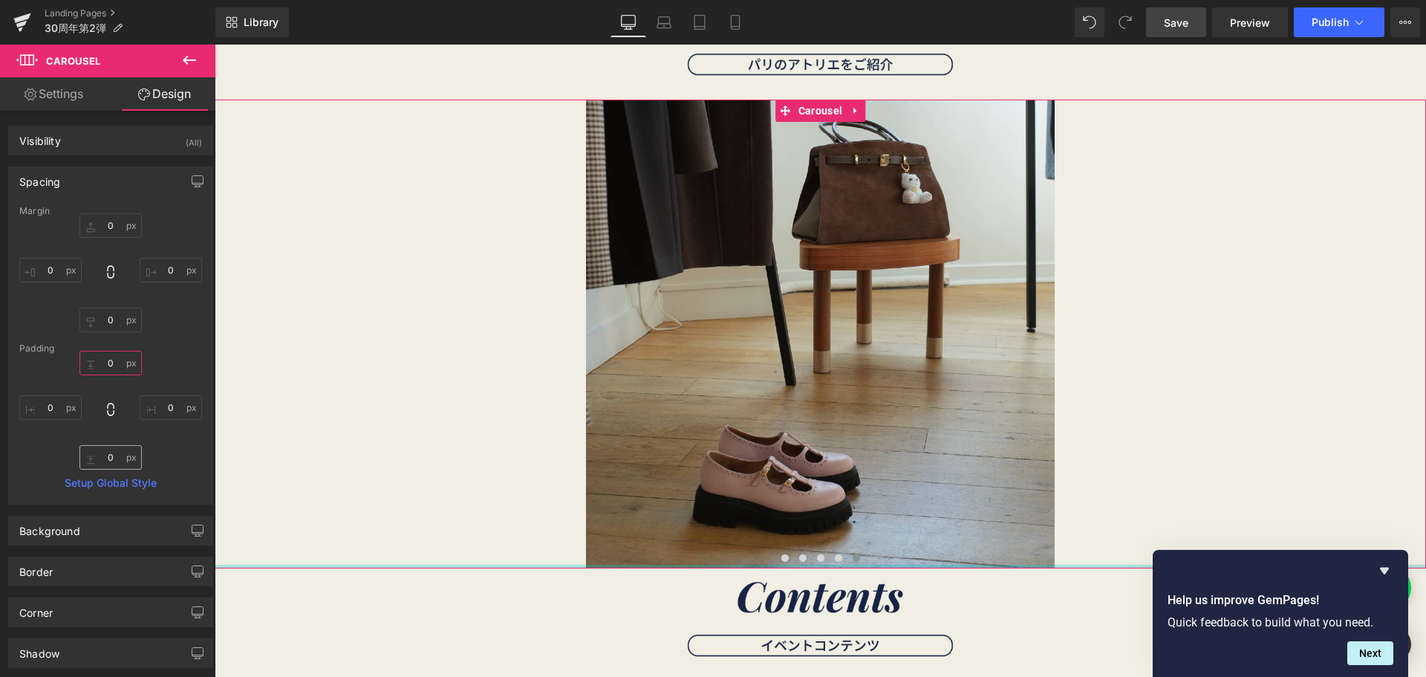
type input "0"
click at [117, 464] on input "0" at bounding box center [110, 457] width 62 height 25
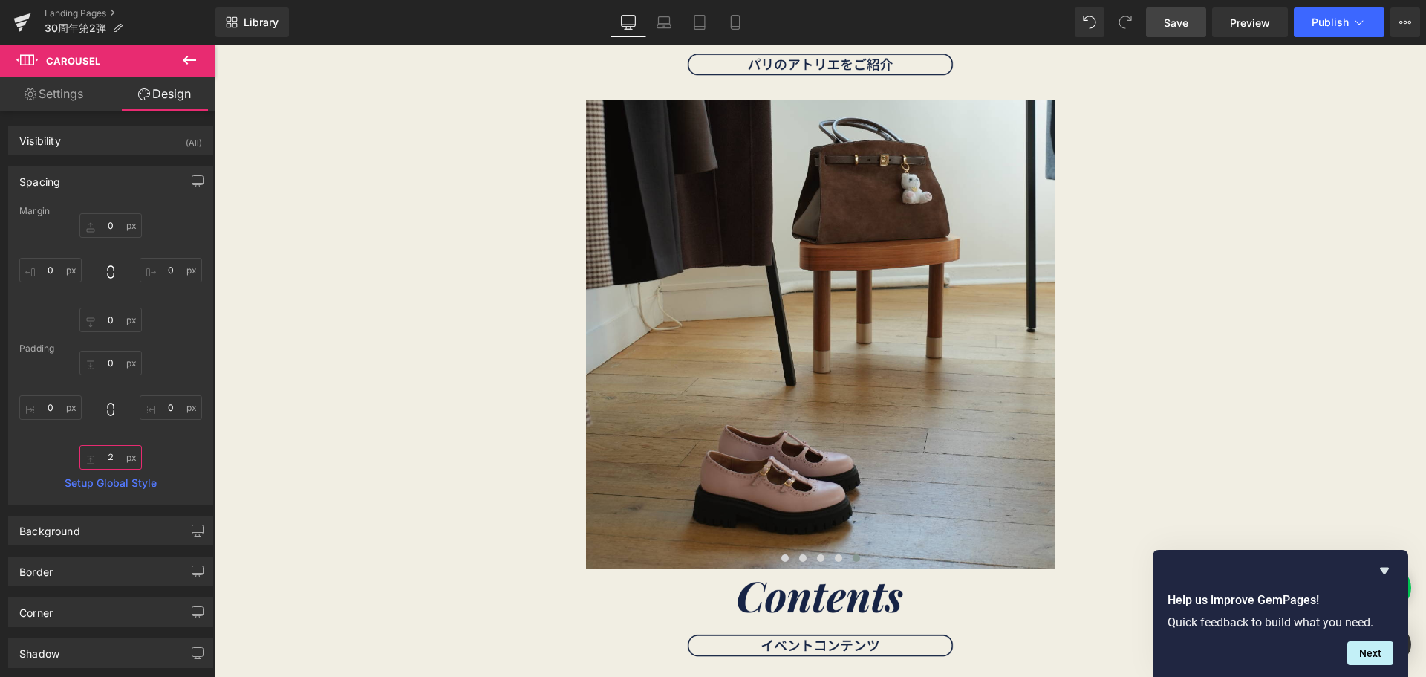
type input "２０"
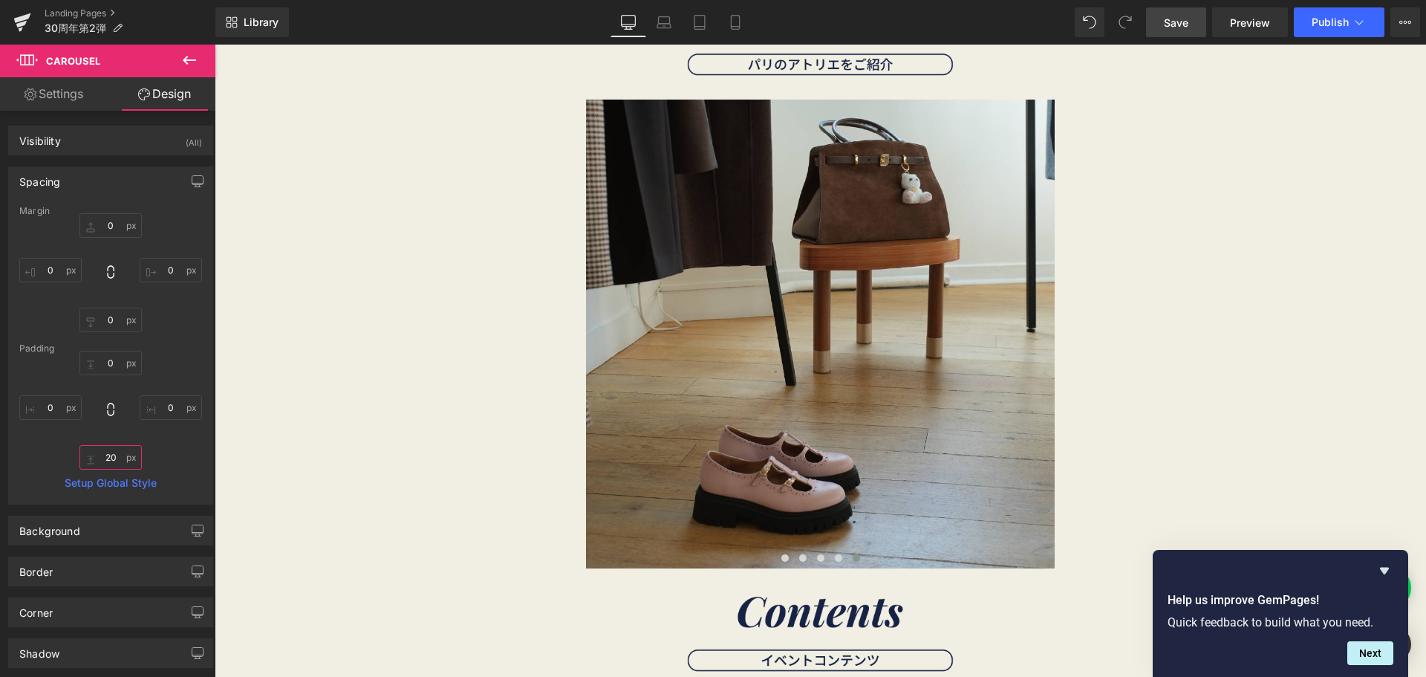
type input "2"
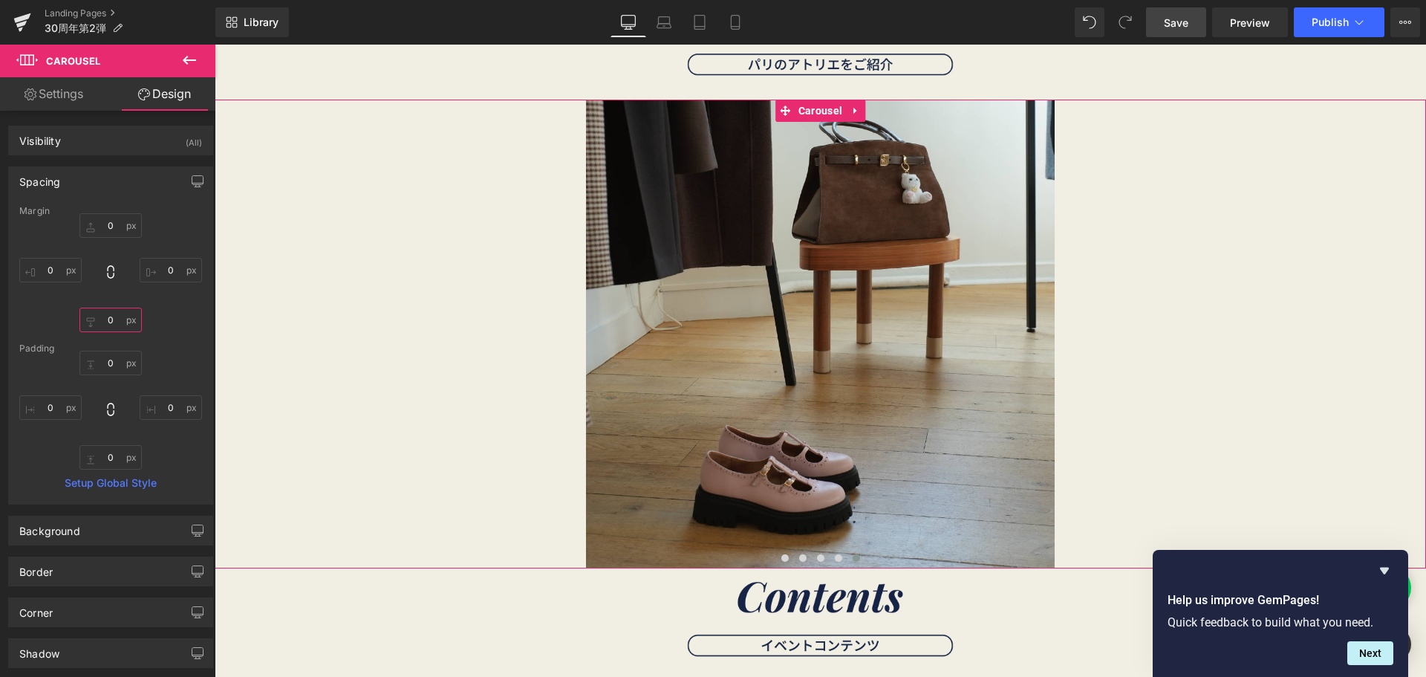
click at [114, 316] on input "0" at bounding box center [110, 320] width 62 height 25
type input "２"
type input "２０"
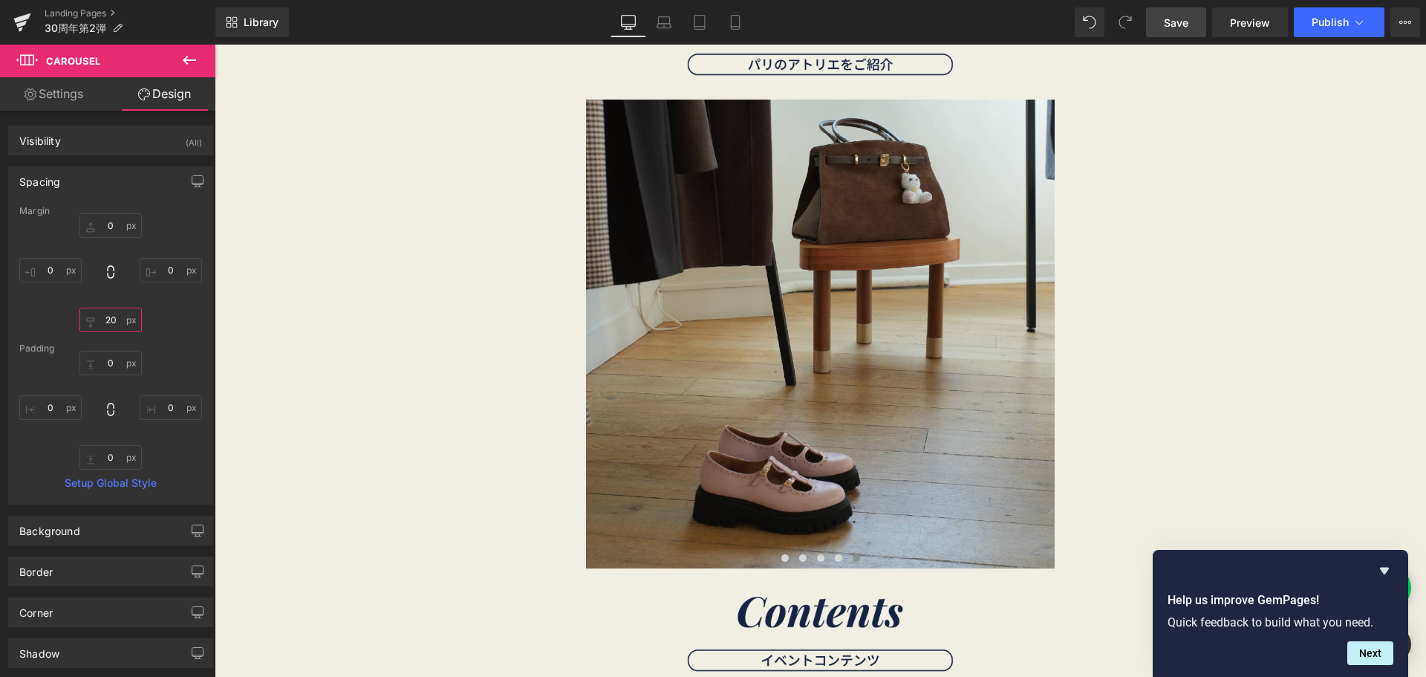
type input "2"
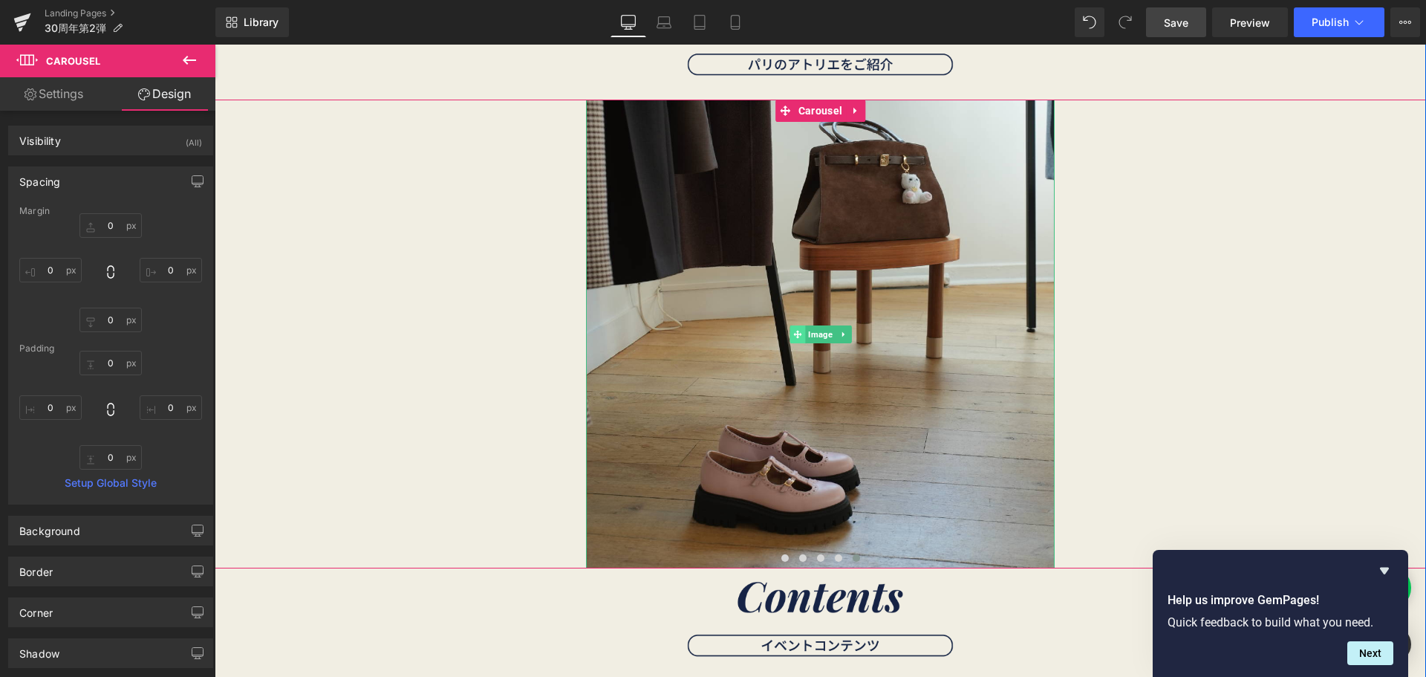
click at [796, 337] on icon at bounding box center [797, 334] width 8 height 9
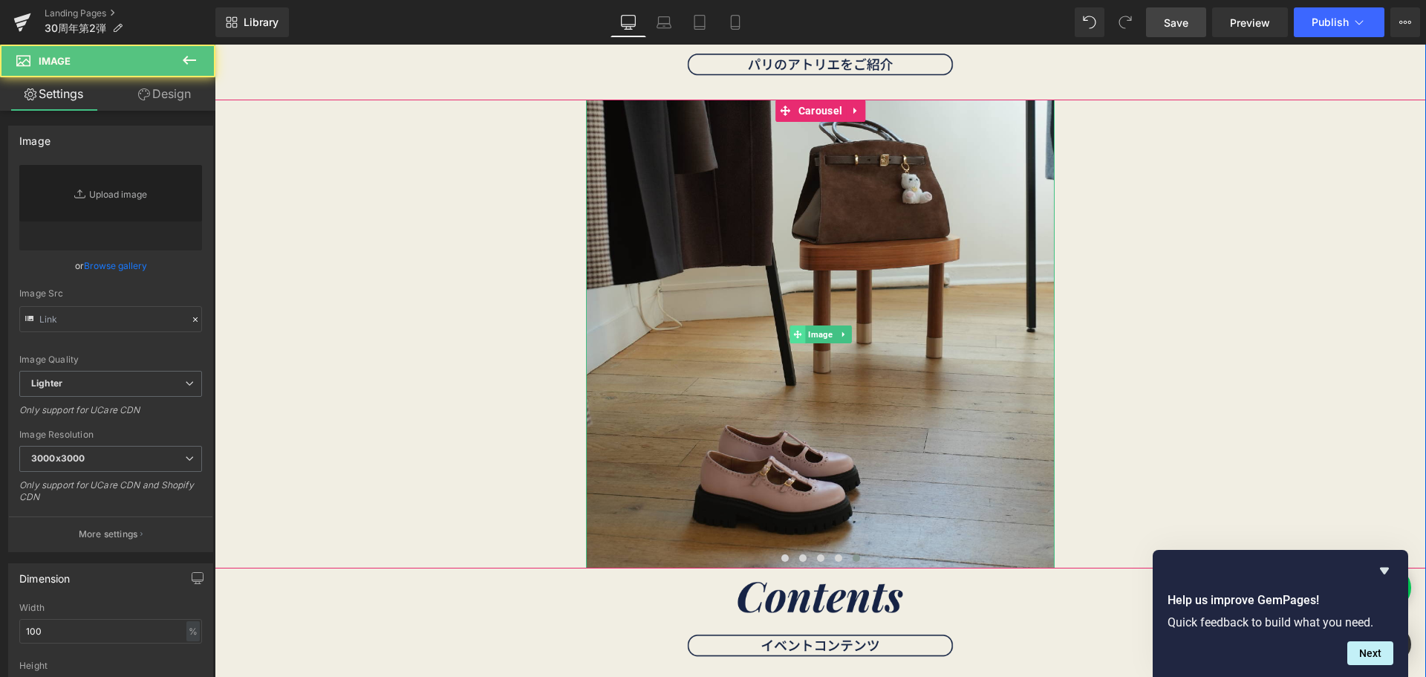
type input "https://ucarecdn.com/1ca97a19-4fc0-4e35-ad5f-499390001542/-/format/auto/-/previ…"
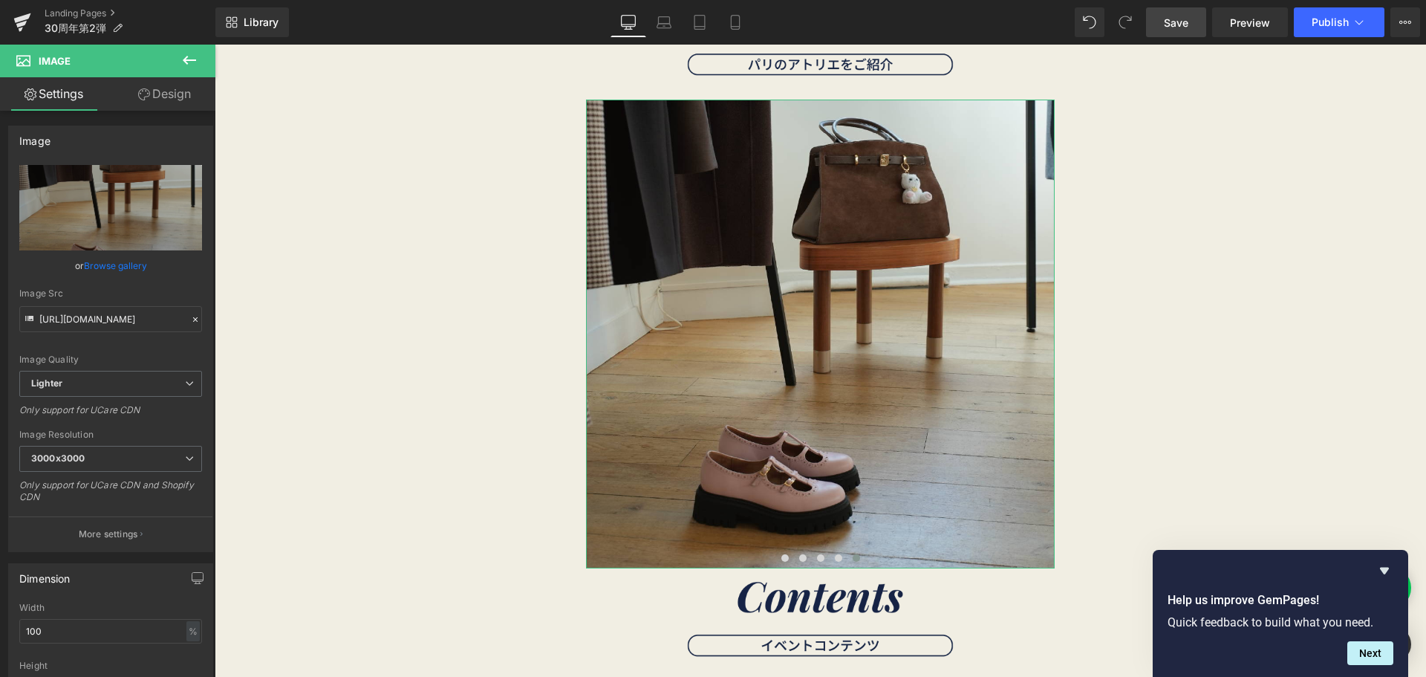
click at [166, 82] on link "Design" at bounding box center [165, 93] width 108 height 33
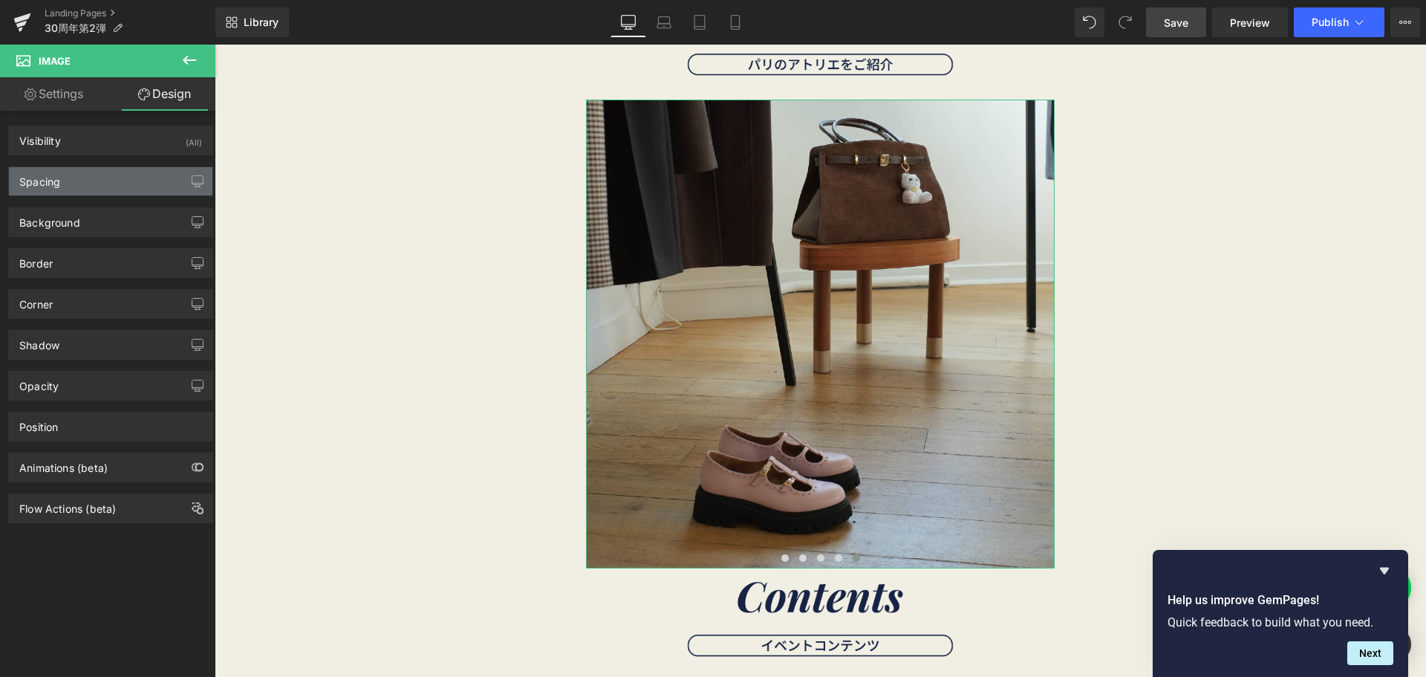
type input "0"
type input "500"
type input "0"
type input "500"
type input "0"
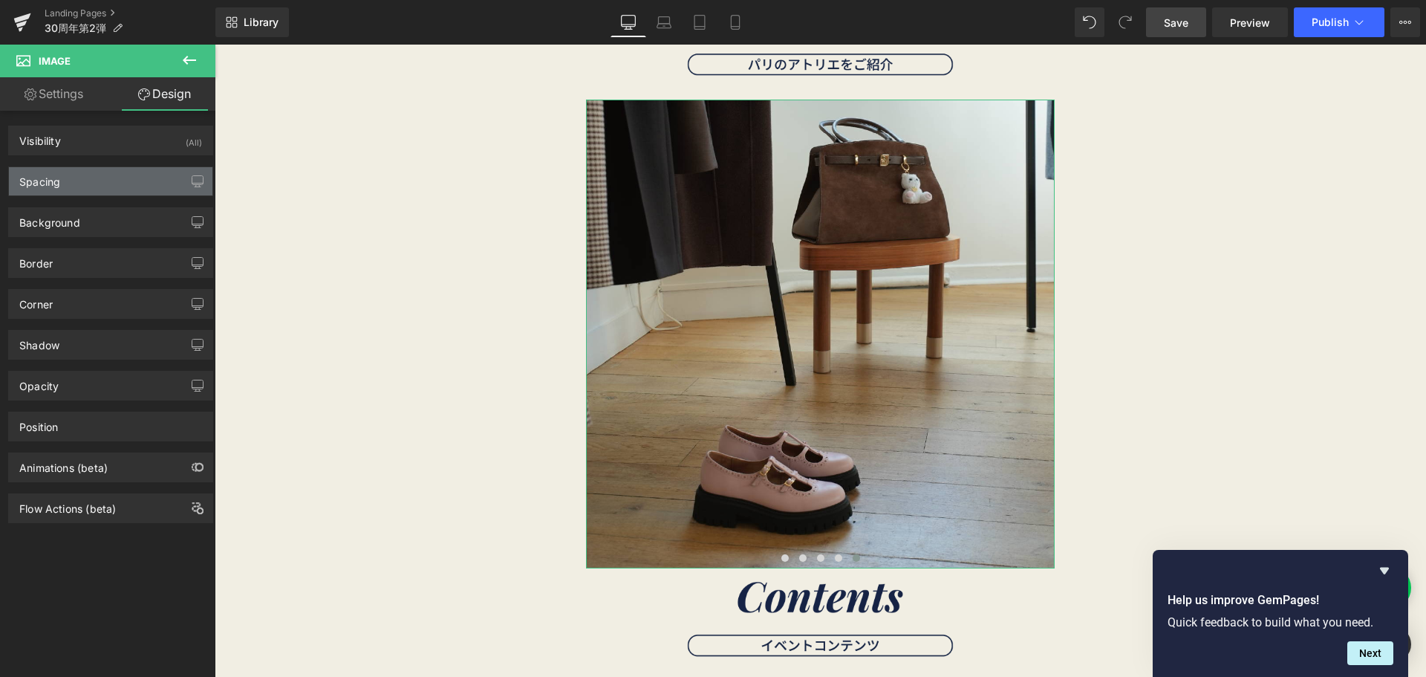
type input "0"
click at [134, 191] on div "Spacing" at bounding box center [111, 181] width 204 height 28
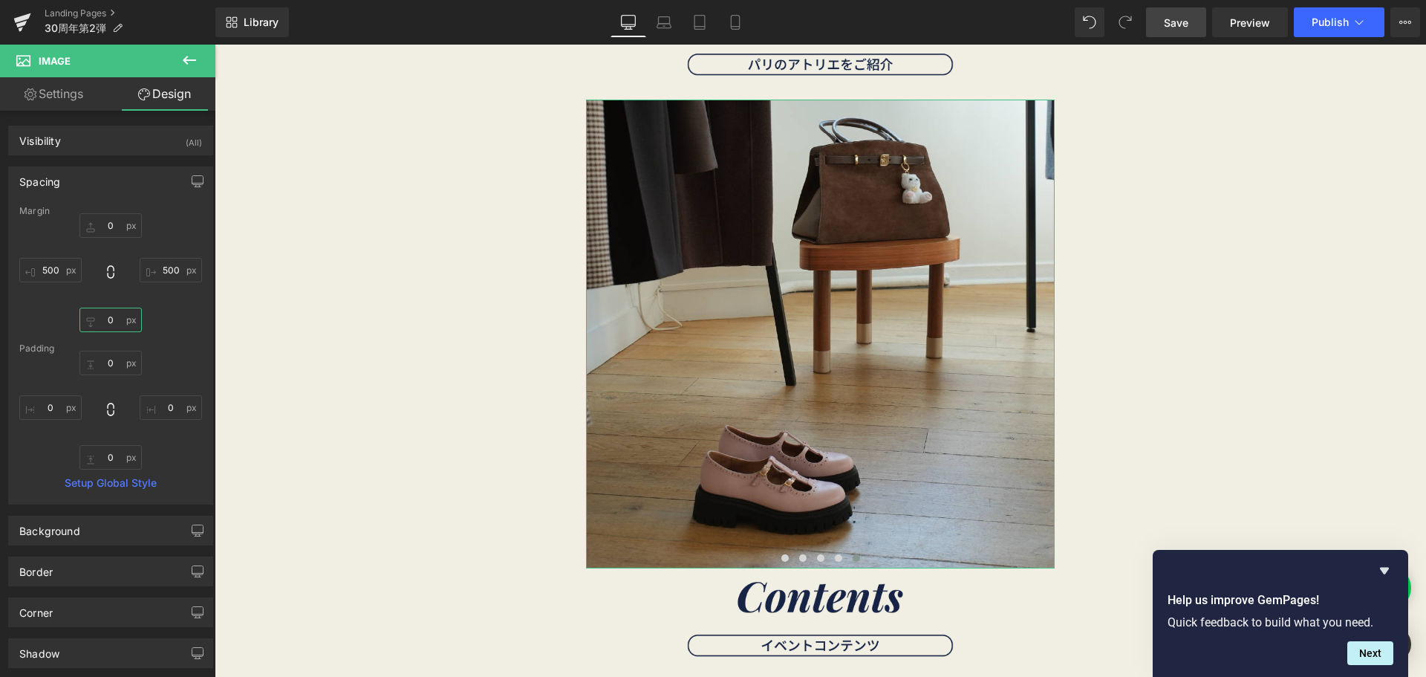
click at [111, 322] on input "0" at bounding box center [110, 320] width 62 height 25
type input "２０"
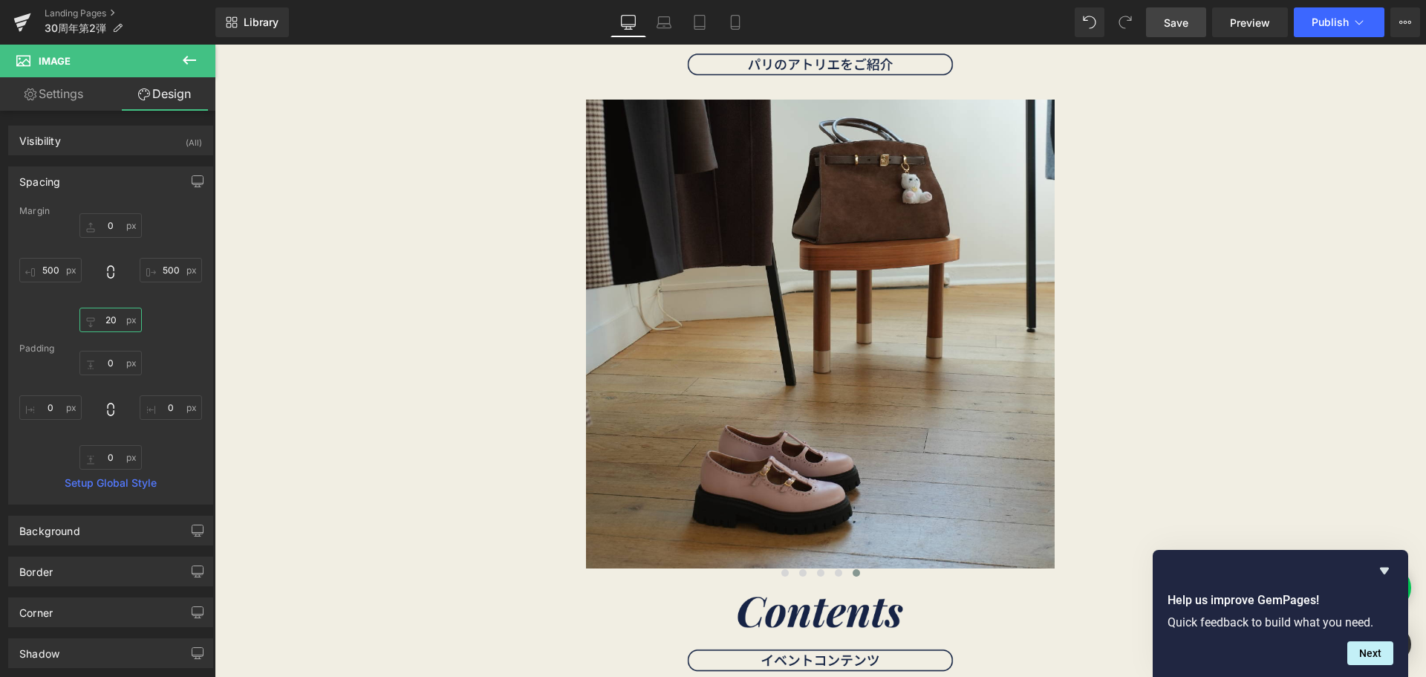
type input "2"
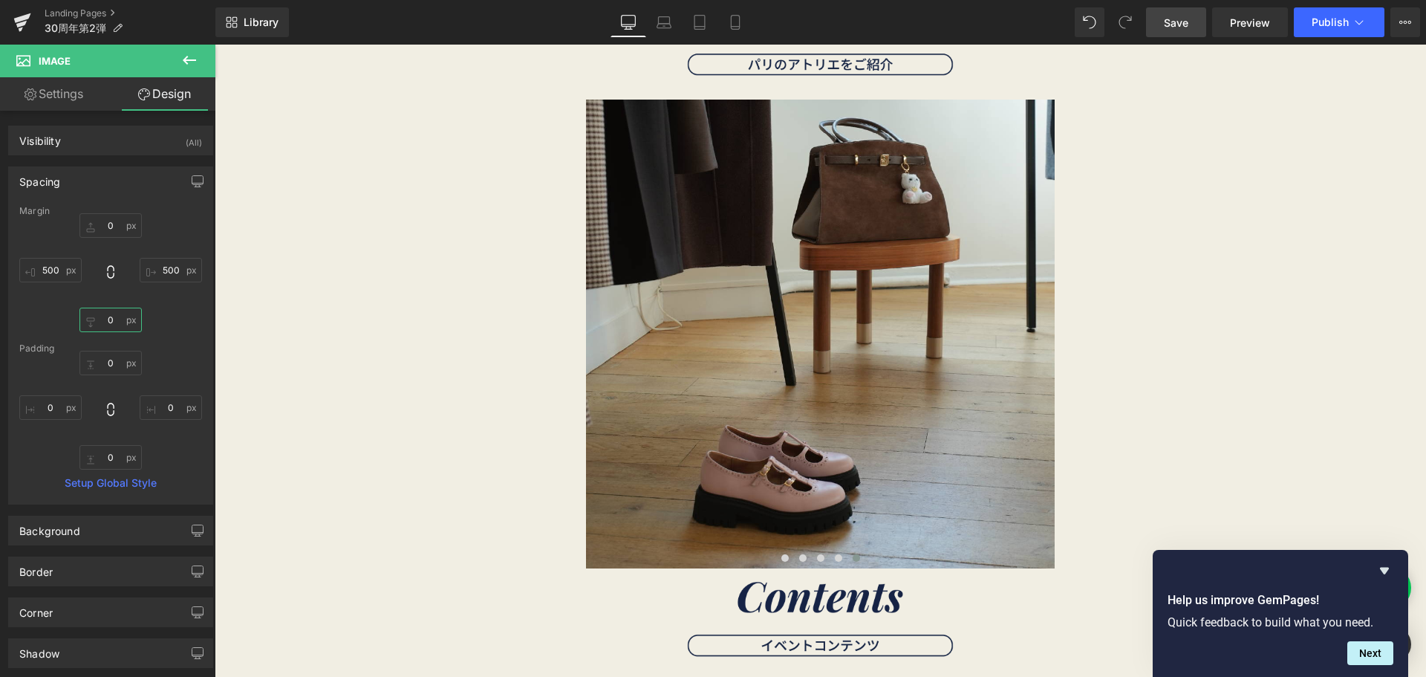
type input "３"
type input "３０"
type input "30"
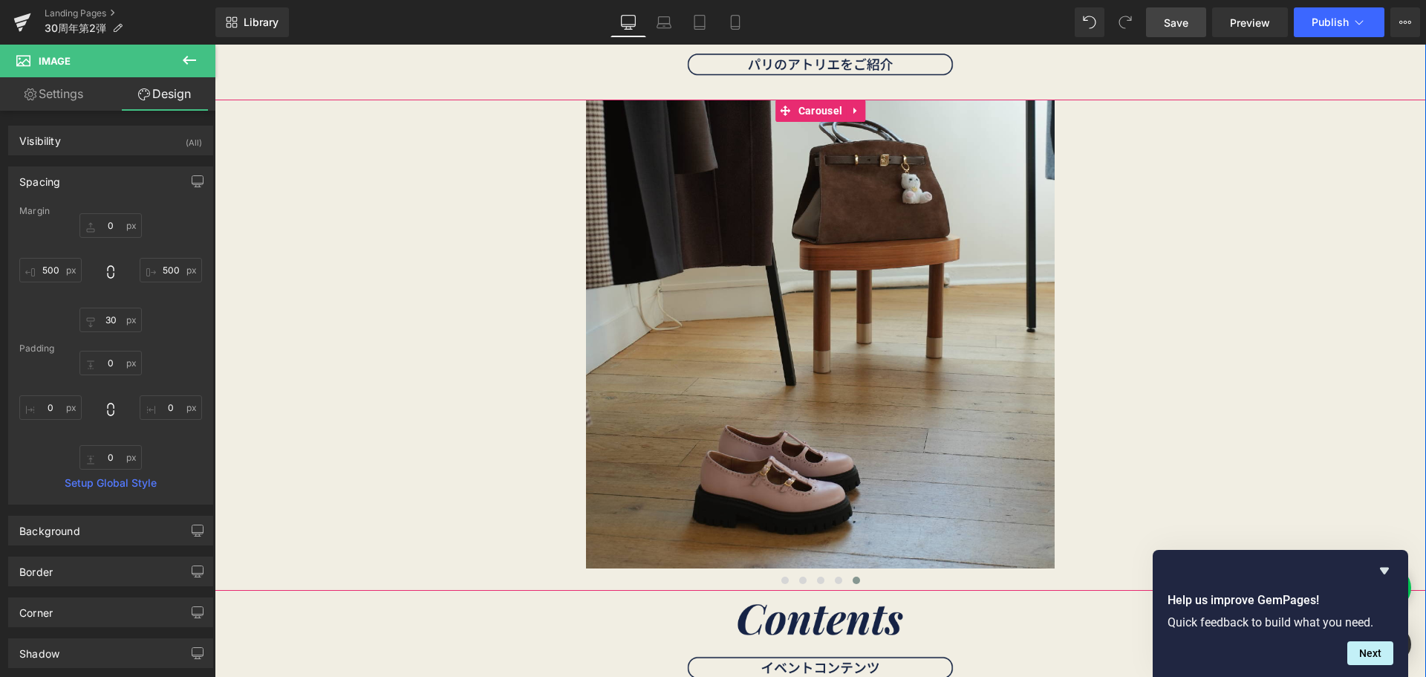
click at [539, 405] on div "Image" at bounding box center [821, 345] width 1212 height 491
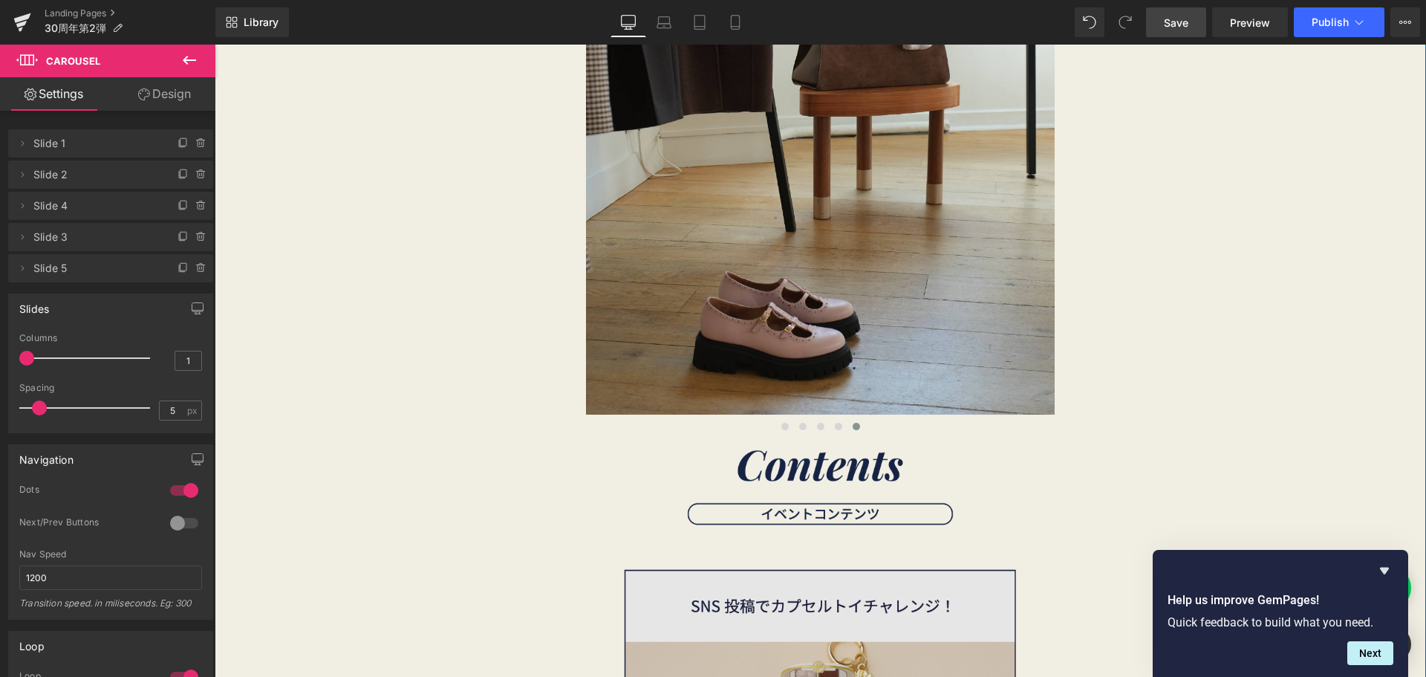
scroll to position [3333, 0]
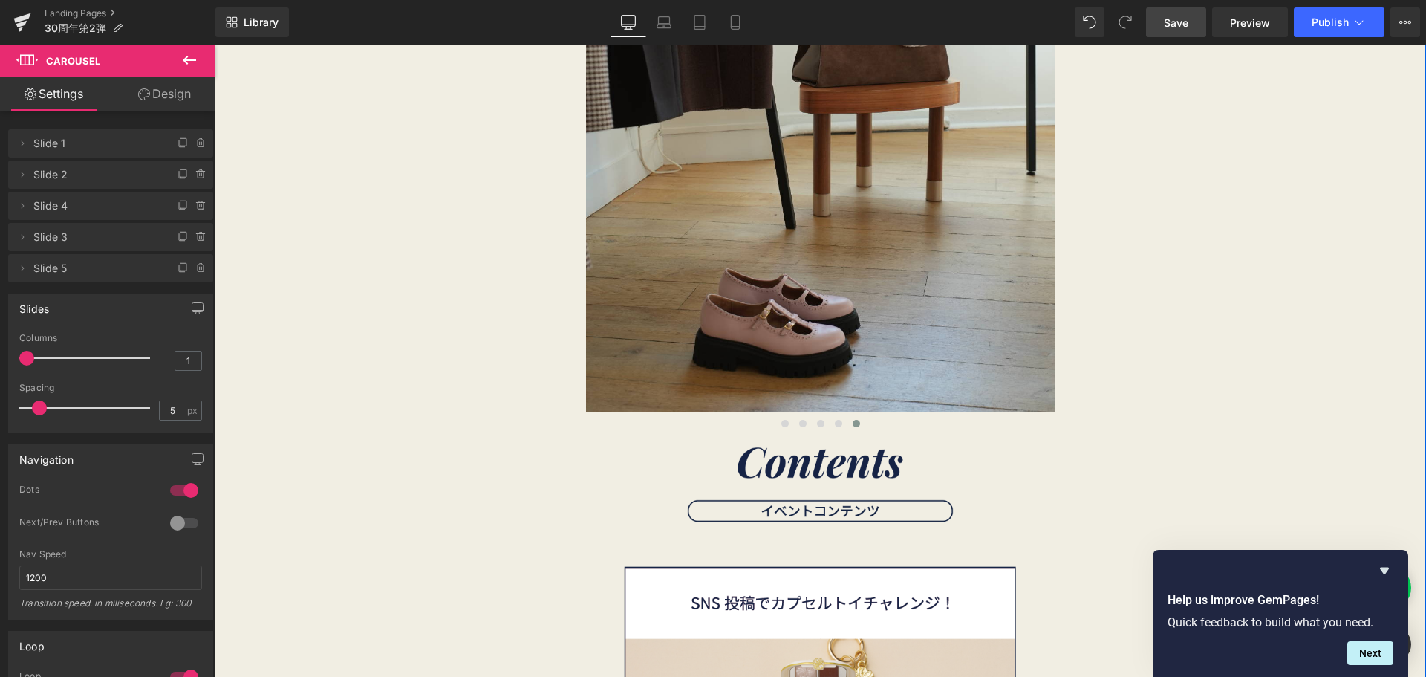
click at [808, 490] on div "Image" at bounding box center [820, 488] width 469 height 109
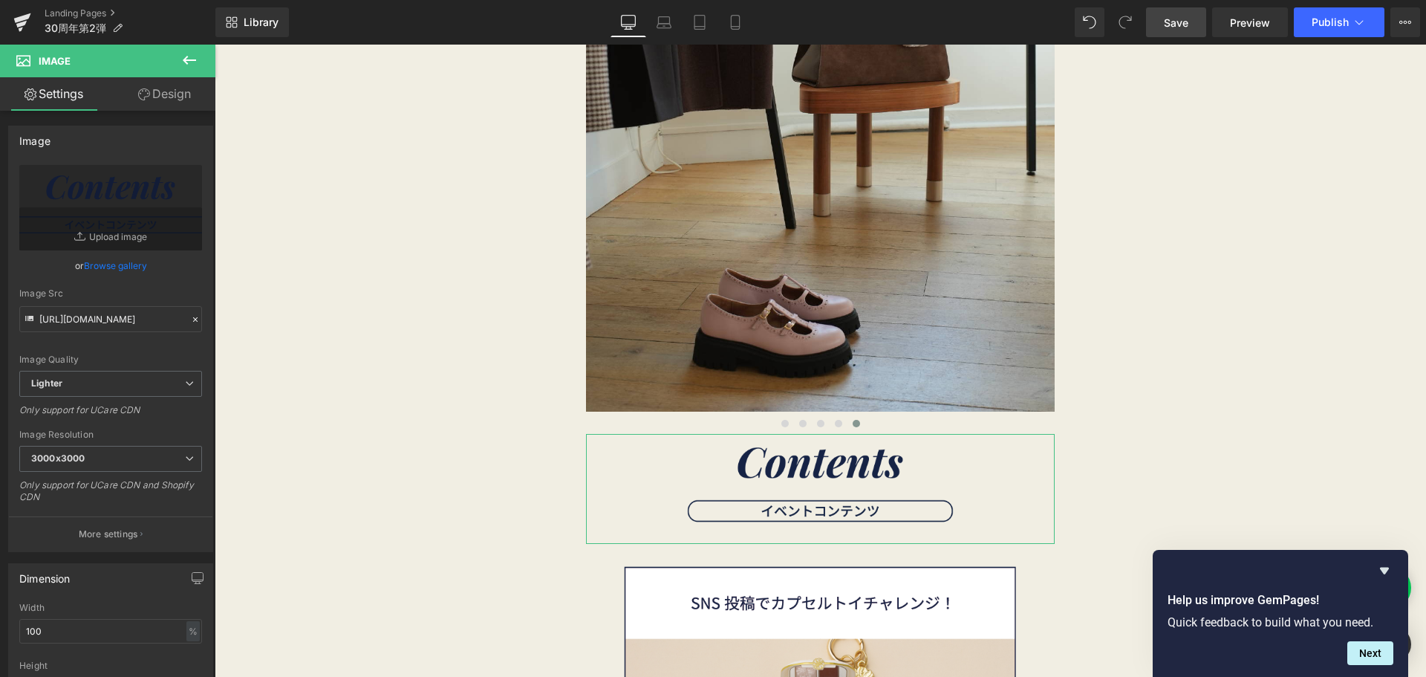
click at [162, 97] on link "Design" at bounding box center [165, 93] width 108 height 33
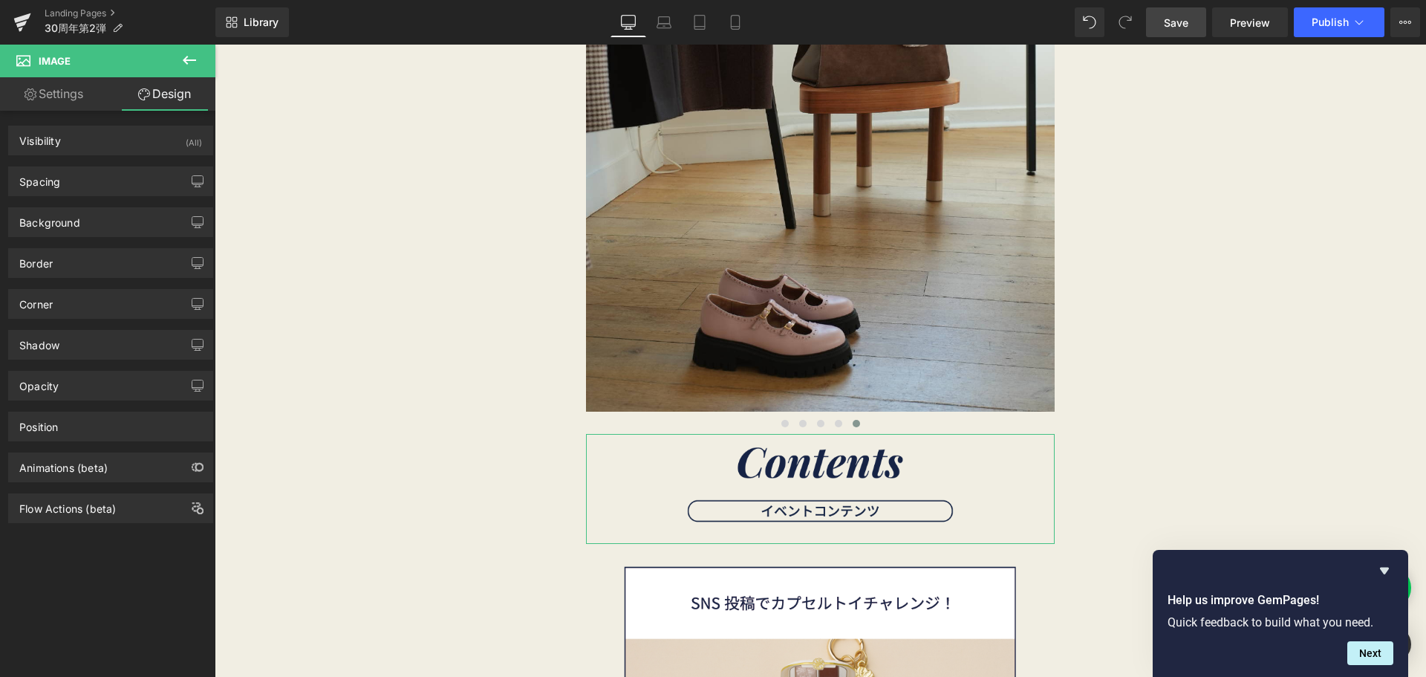
type input "0"
type input "500"
type input "0"
type input "500"
type input "0"
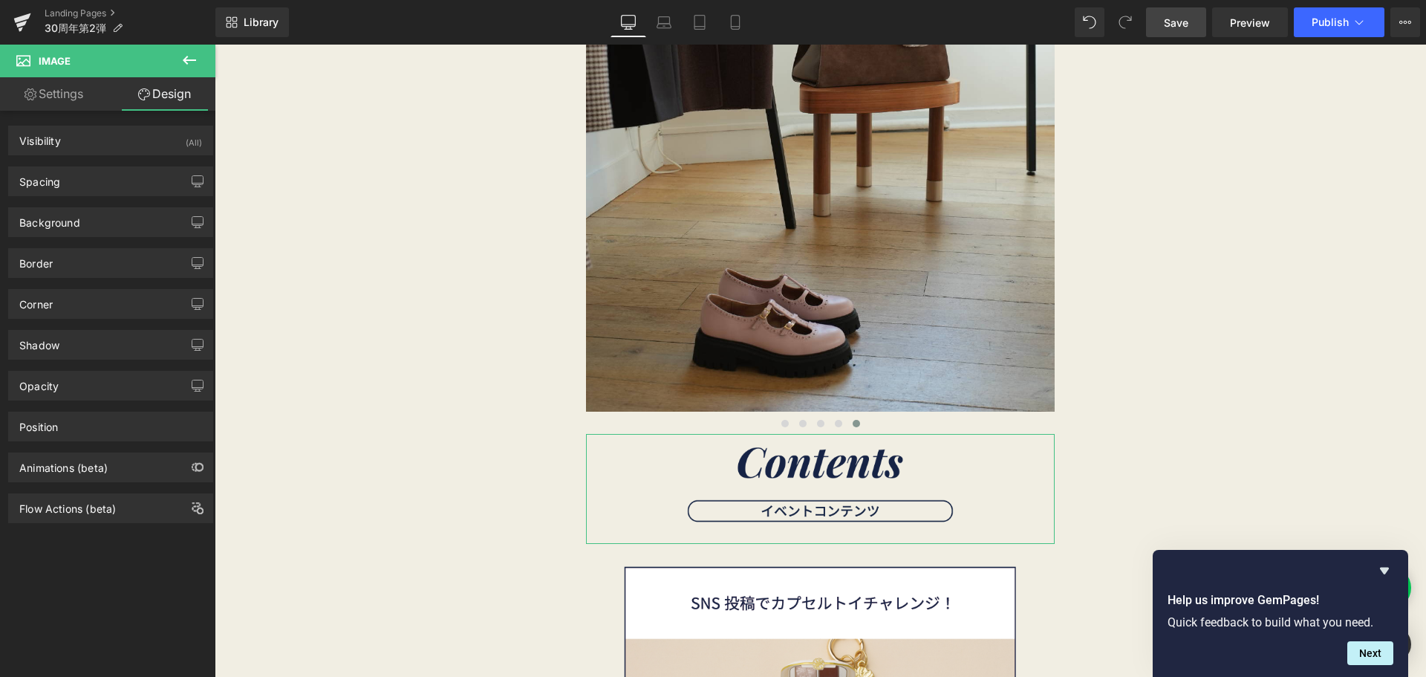
type input "0"
click at [126, 184] on div "Spacing" at bounding box center [111, 181] width 204 height 28
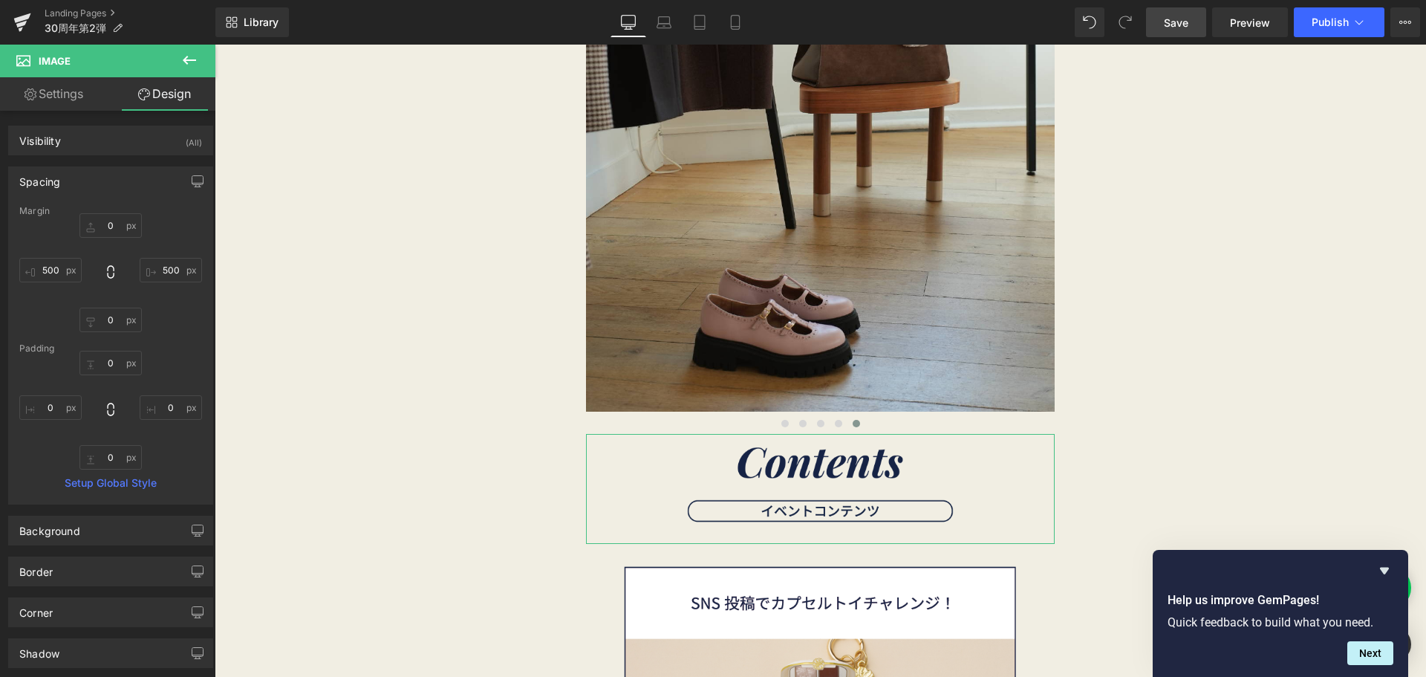
click at [88, 97] on link "Settings" at bounding box center [54, 93] width 108 height 33
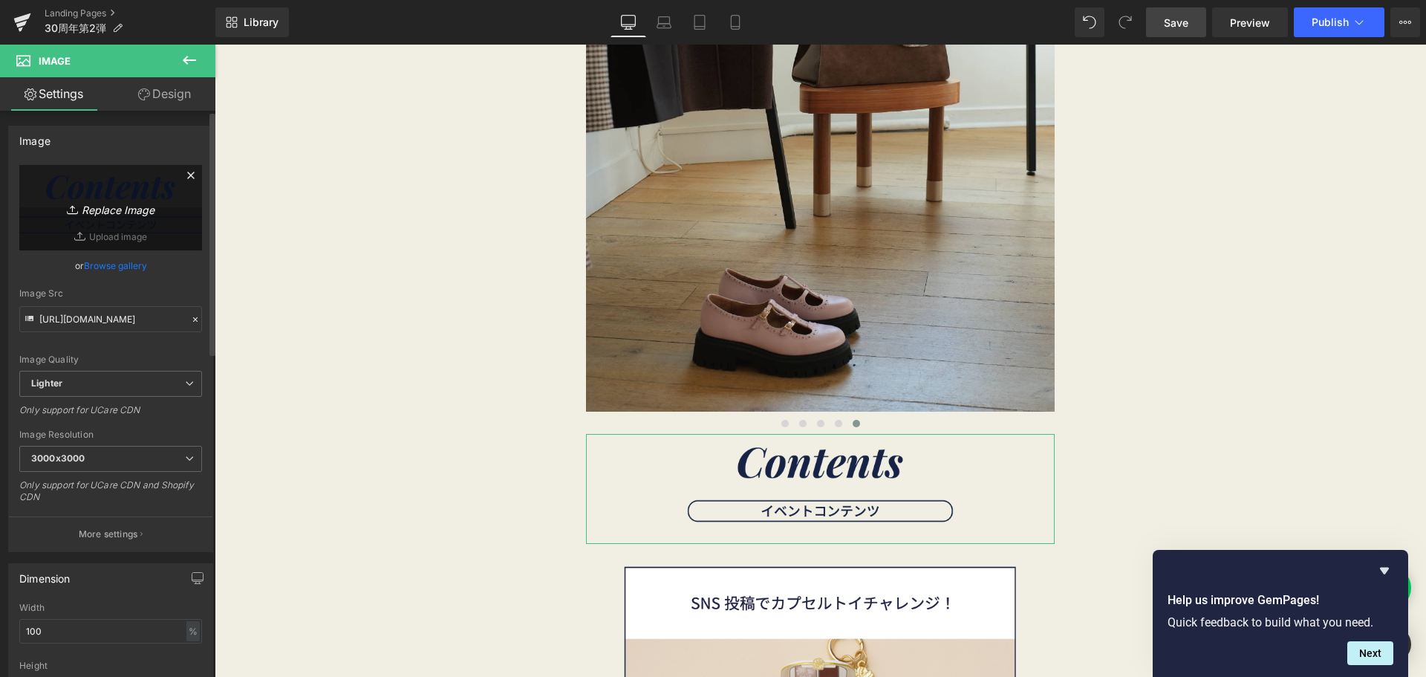
click at [101, 200] on icon "Replace Image" at bounding box center [110, 207] width 119 height 19
type input "C:\fakepath\30th_2弾-08.png"
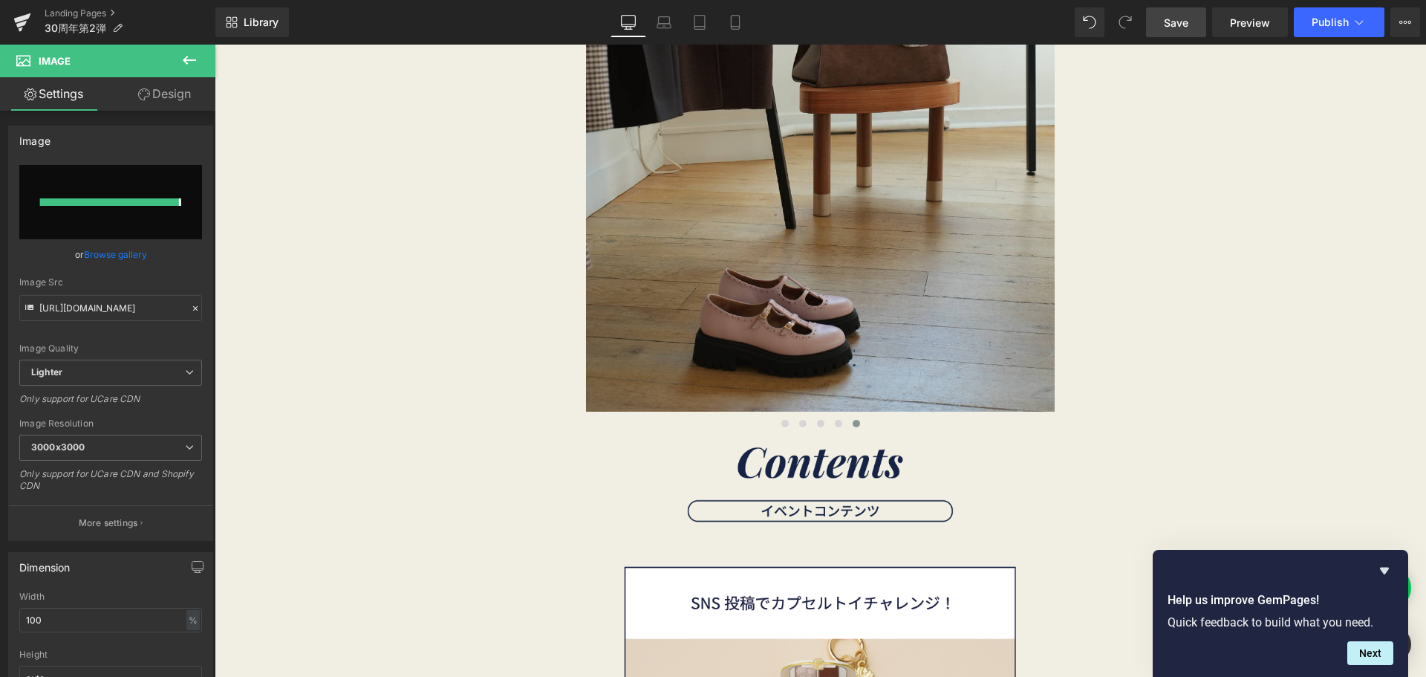
type input "https://ucarecdn.com/4290b12e-a010-40ca-849b-1b86bbca2d61/-/format/auto/-/previ…"
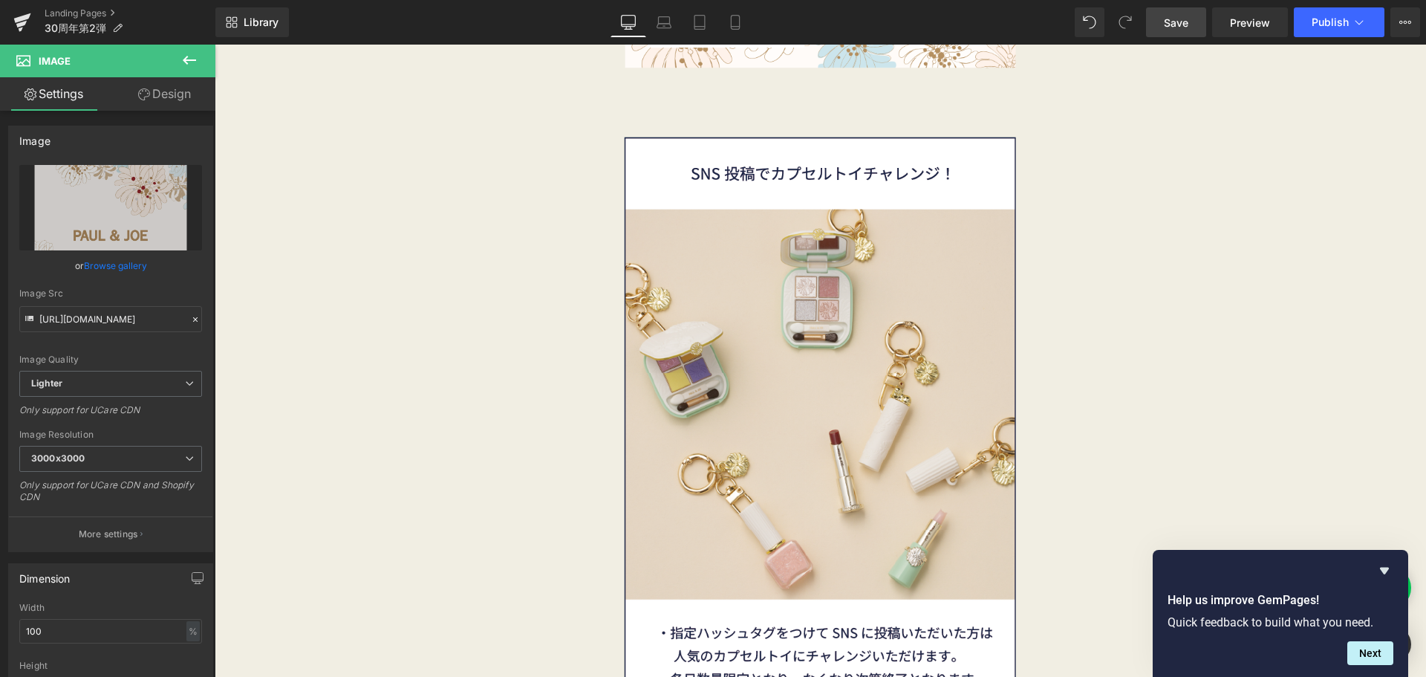
scroll to position [4208, 0]
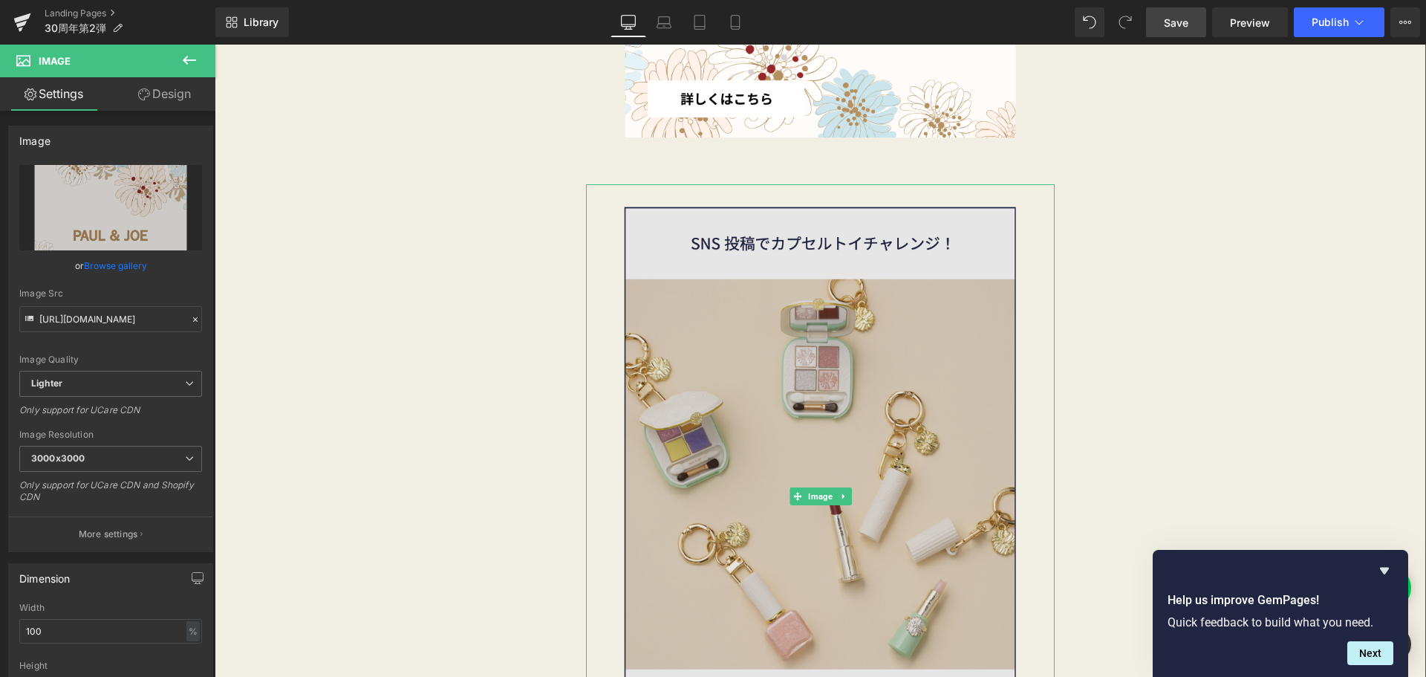
click at [788, 311] on img at bounding box center [820, 496] width 469 height 625
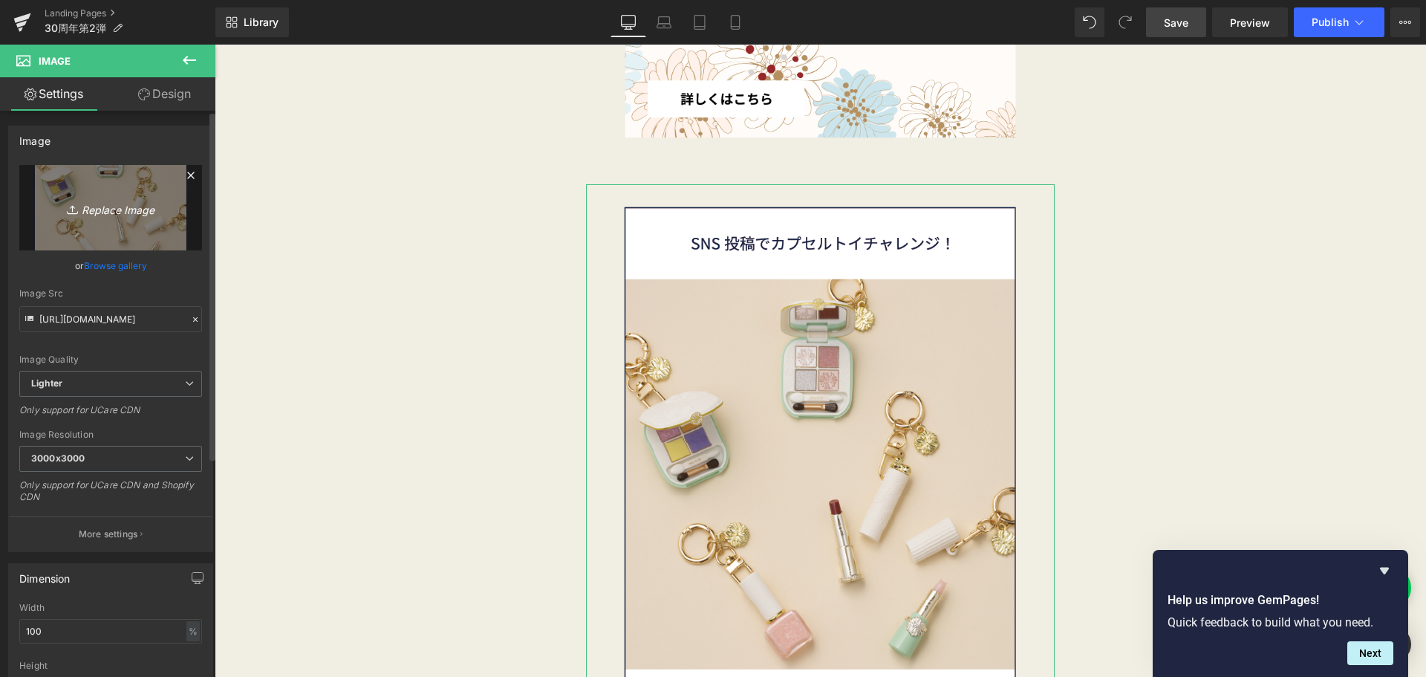
click at [154, 189] on link "Replace Image" at bounding box center [110, 207] width 183 height 85
type input "C:\fakepath\30th_2弾-09.png"
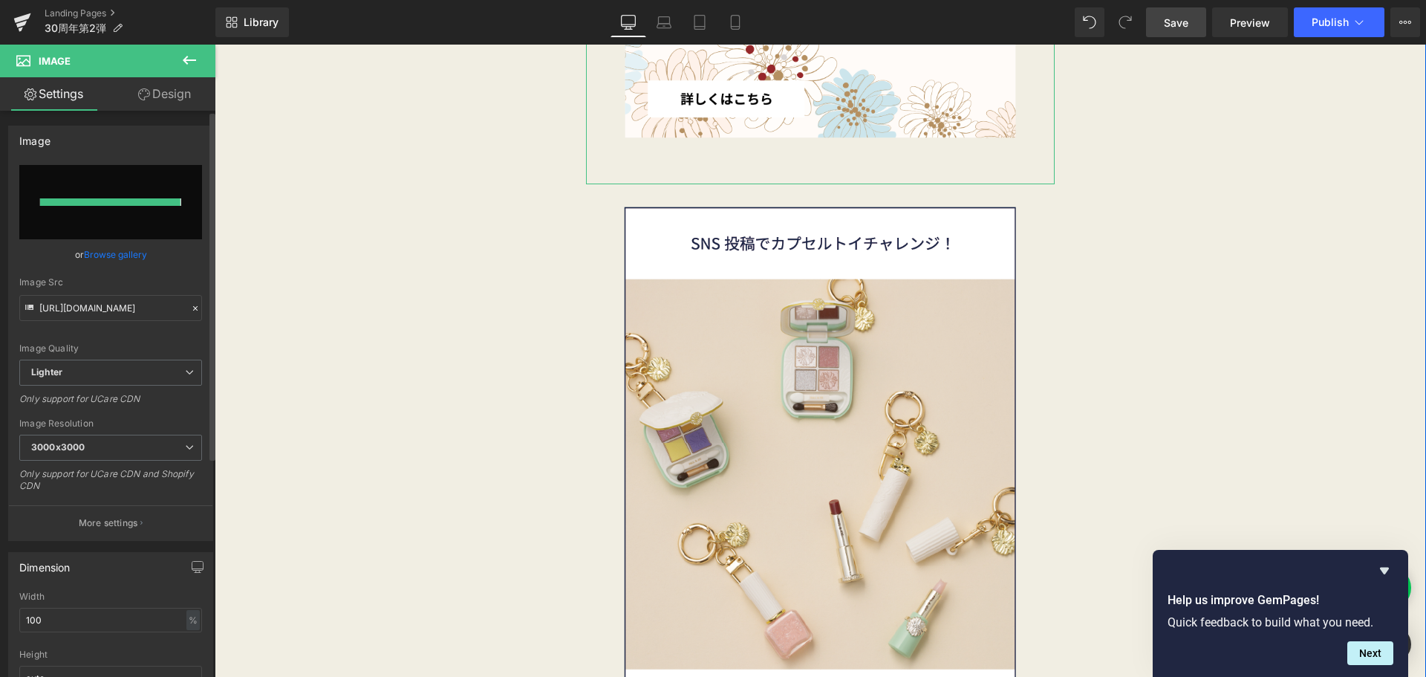
type input "https://ucarecdn.com/131c2b4a-d735-4686-9143-49732522f6be/-/format/auto/-/previ…"
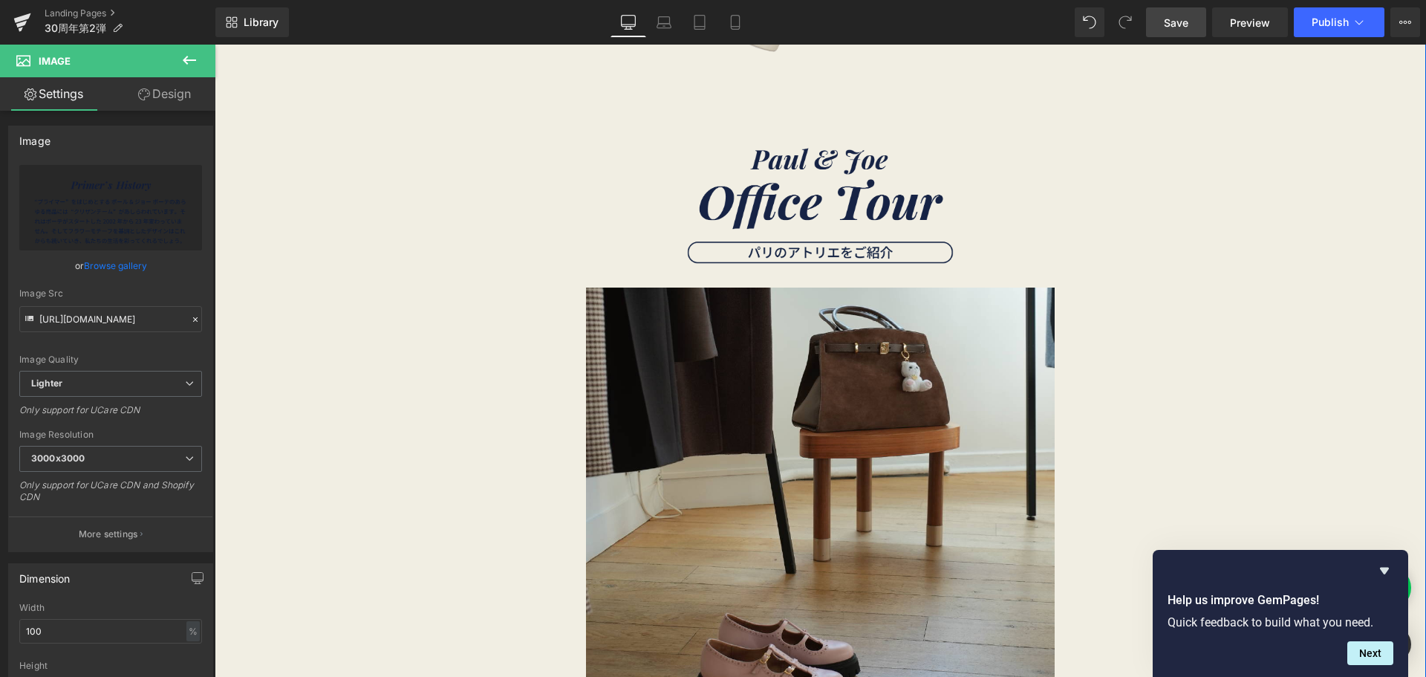
scroll to position [2987, 0]
click at [1170, 27] on span "Save" at bounding box center [1176, 23] width 25 height 16
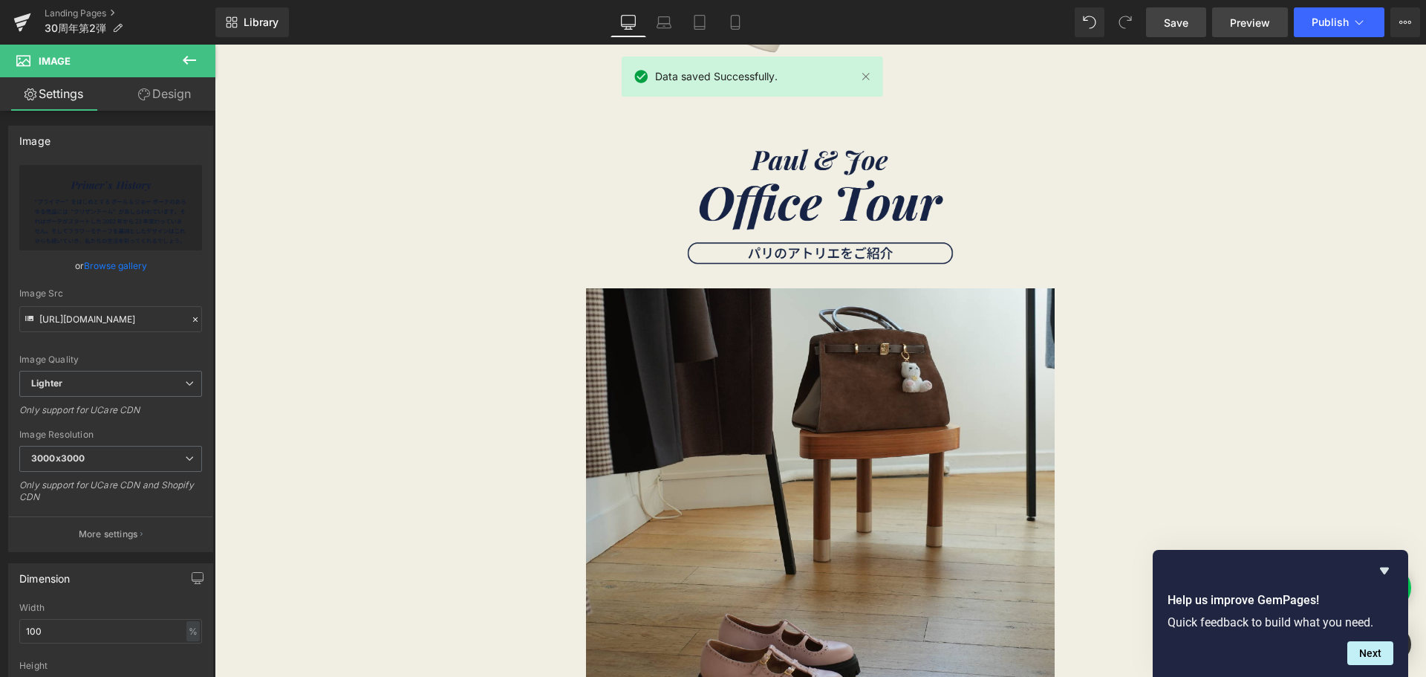
click at [1243, 27] on span "Preview" at bounding box center [1250, 23] width 40 height 16
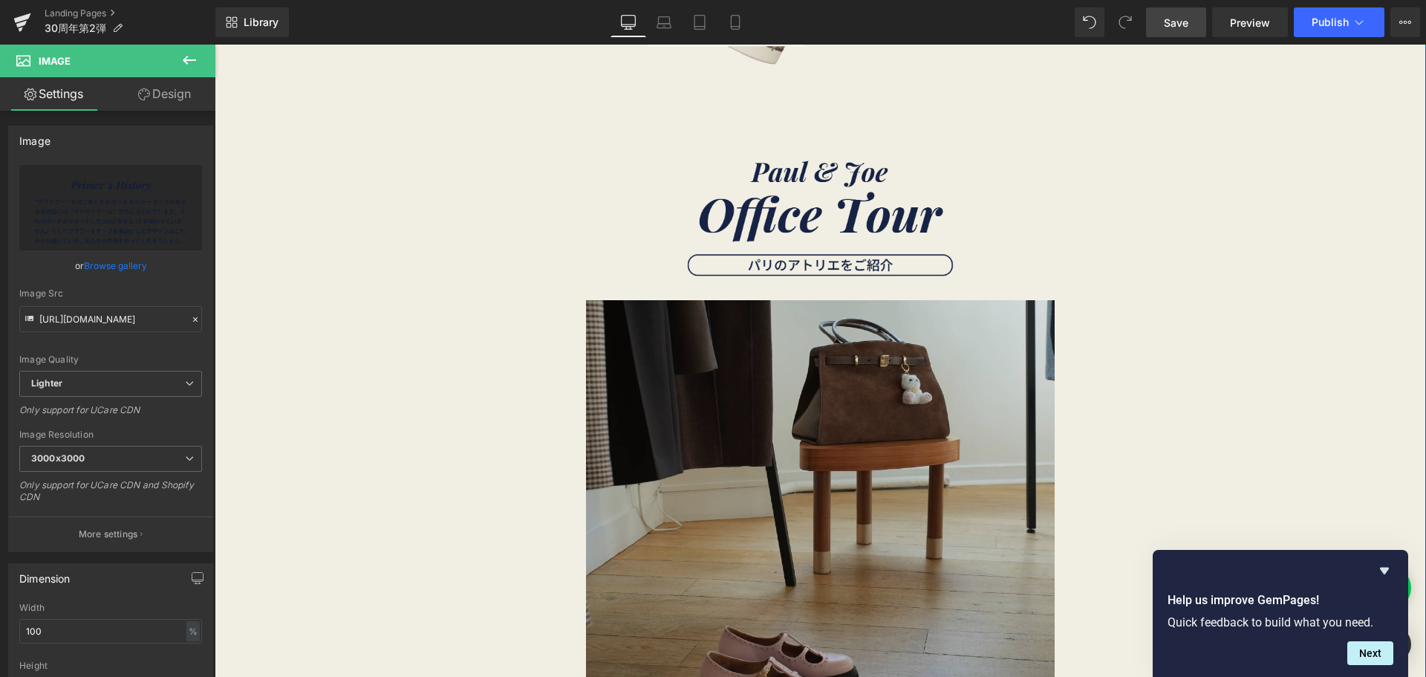
scroll to position [2974, 0]
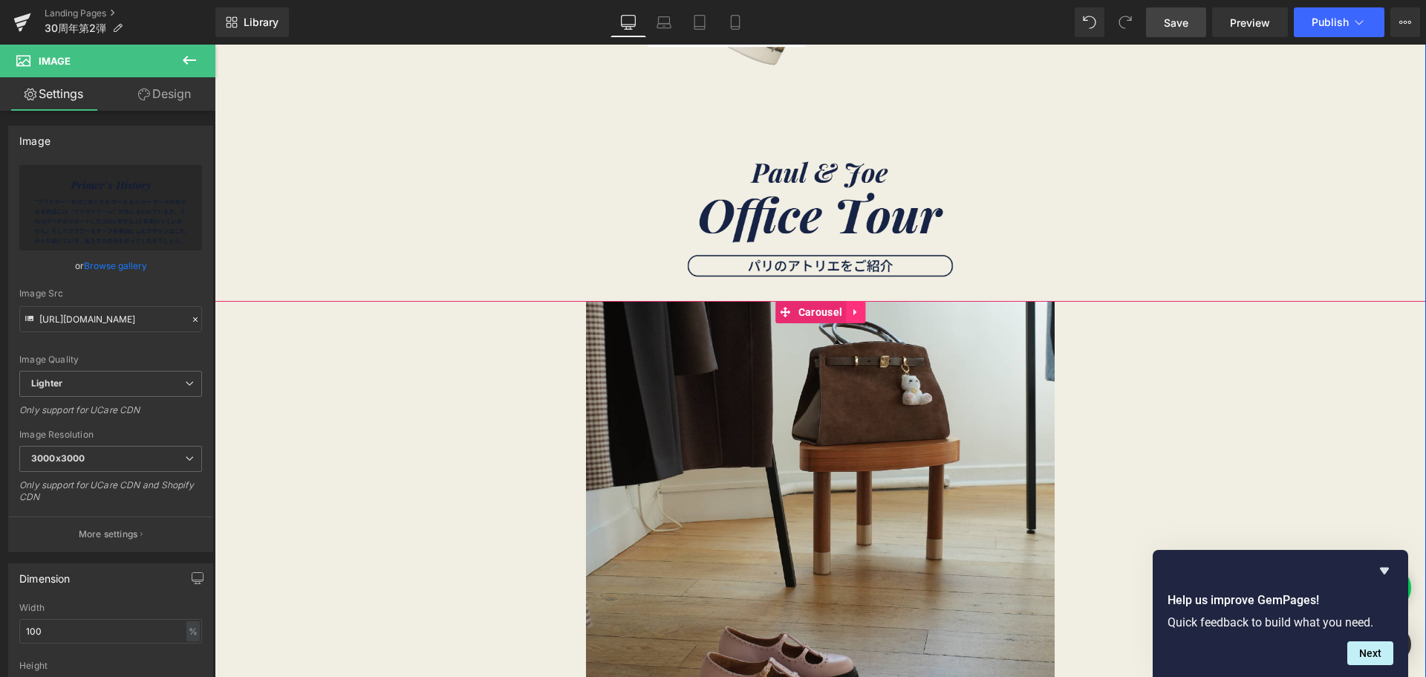
click at [851, 311] on icon at bounding box center [856, 312] width 10 height 11
click at [846, 311] on link at bounding box center [845, 312] width 19 height 22
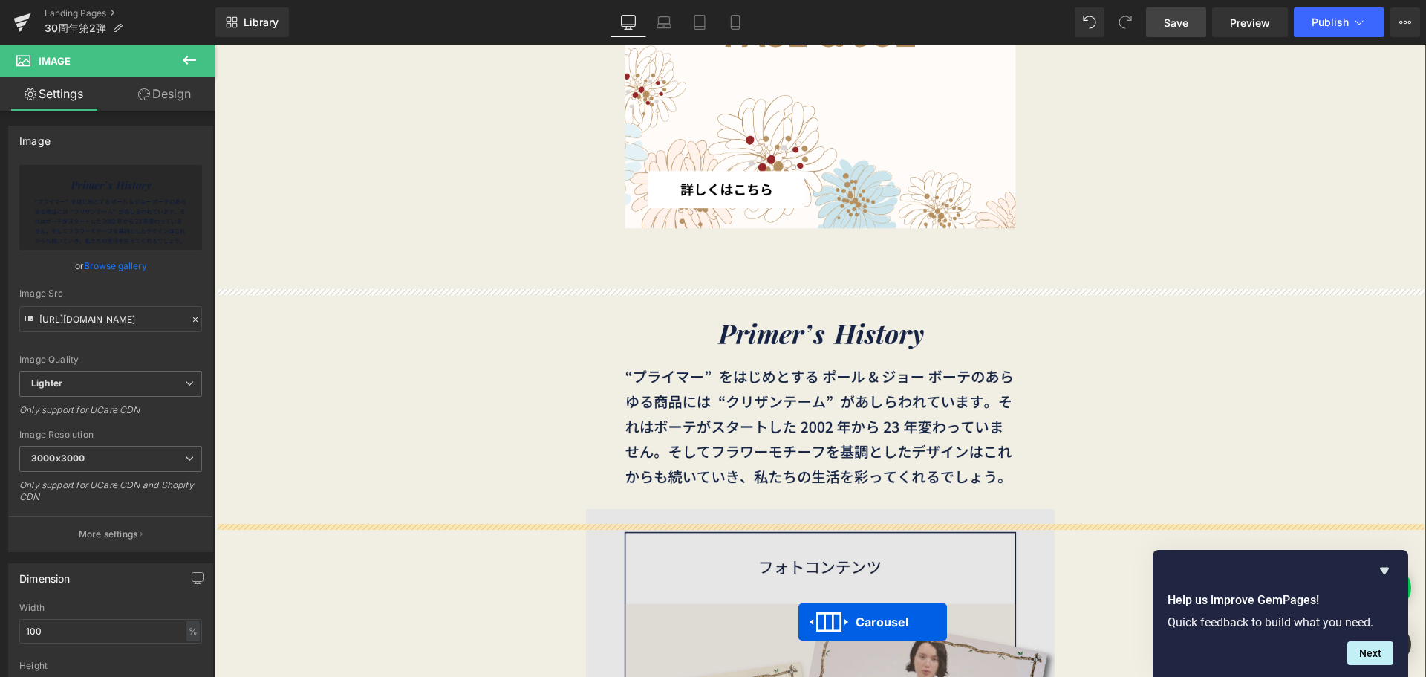
scroll to position [4228, 0]
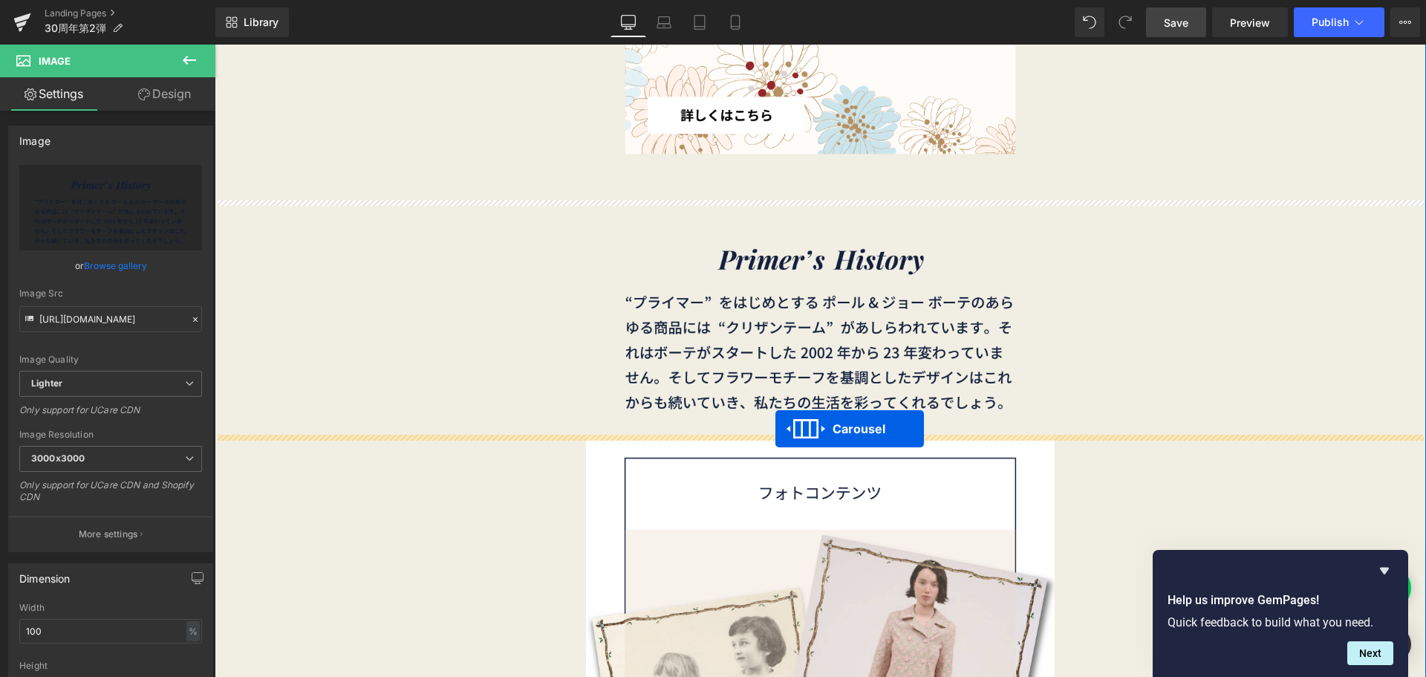
drag, startPoint x: 810, startPoint y: 88, endPoint x: 776, endPoint y: 429, distance: 343.5
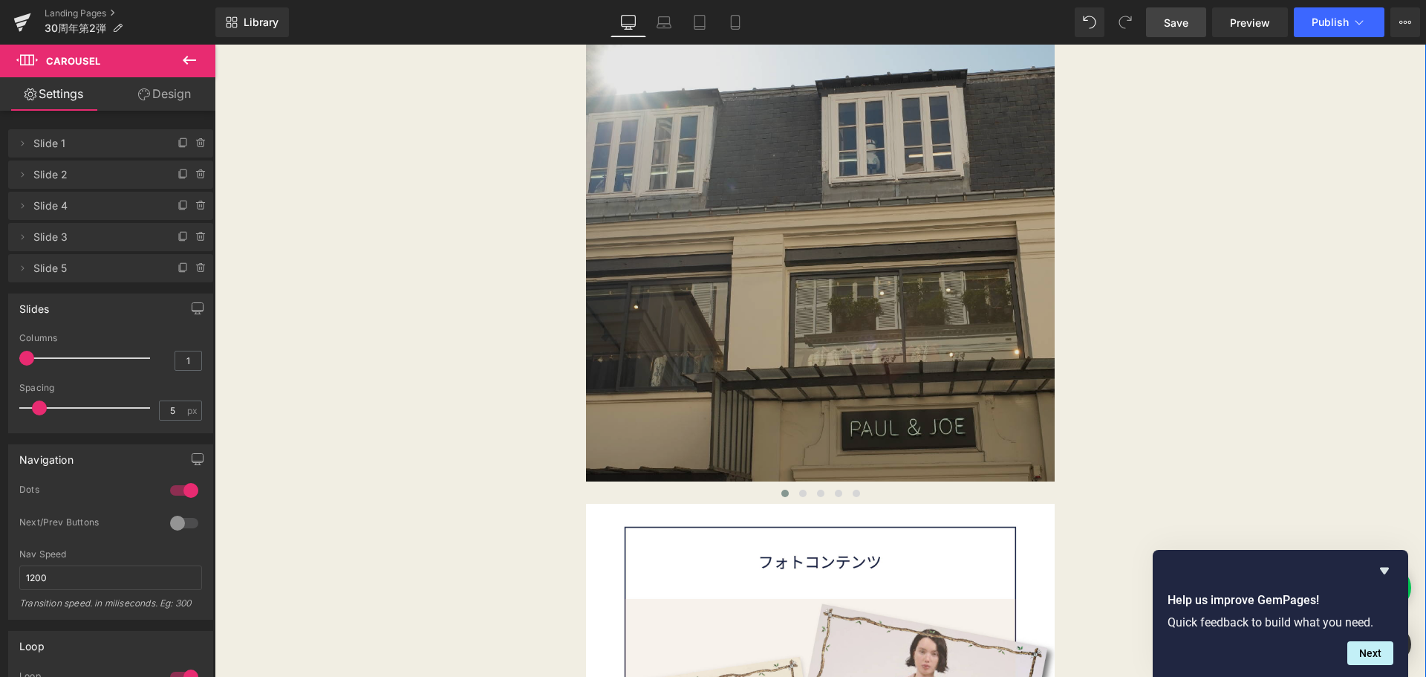
scroll to position [4620, 0]
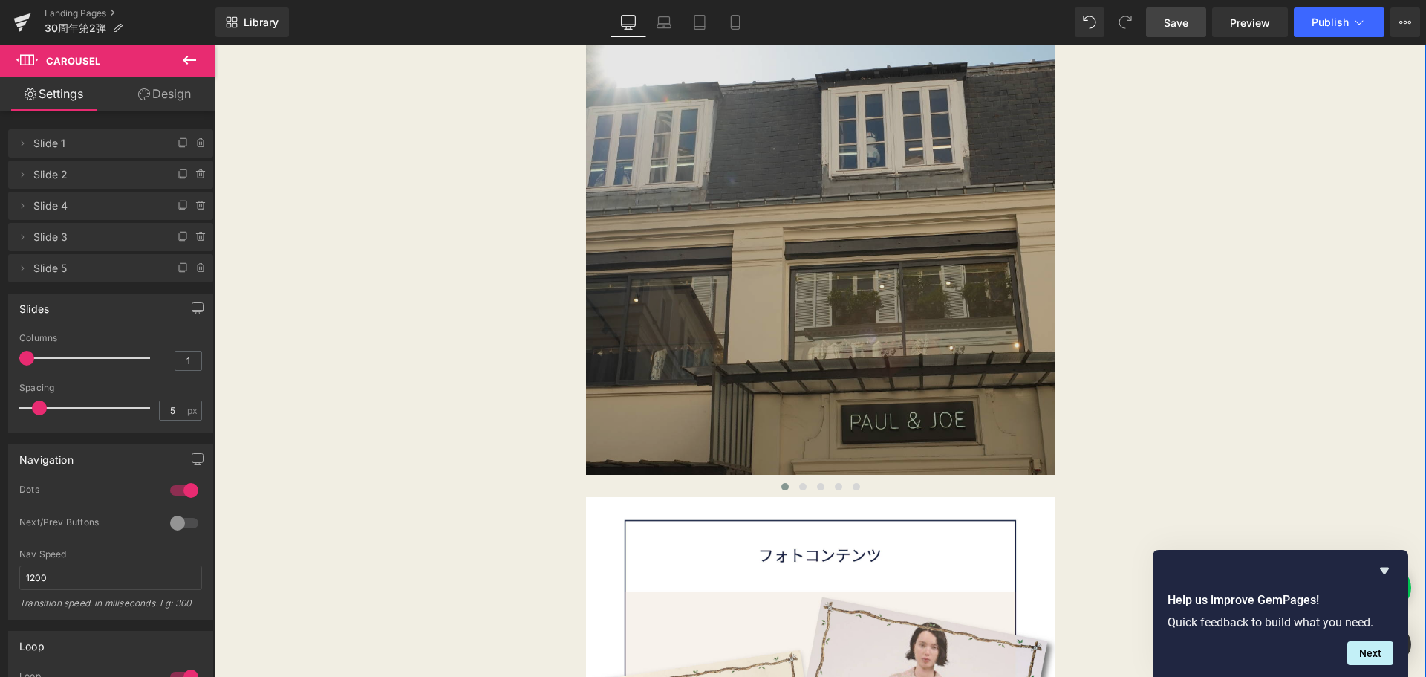
click at [816, 240] on div "Image" at bounding box center [820, 240] width 469 height 469
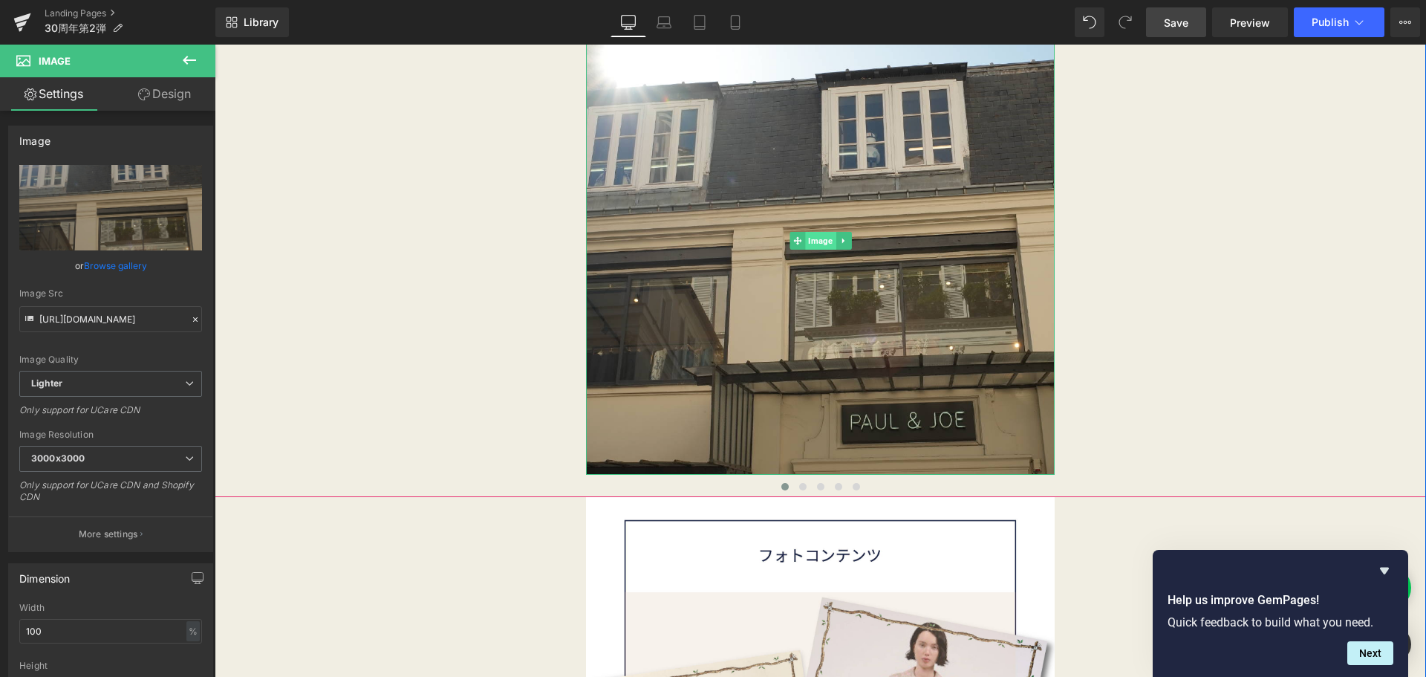
click at [813, 238] on span "Image" at bounding box center [820, 241] width 30 height 18
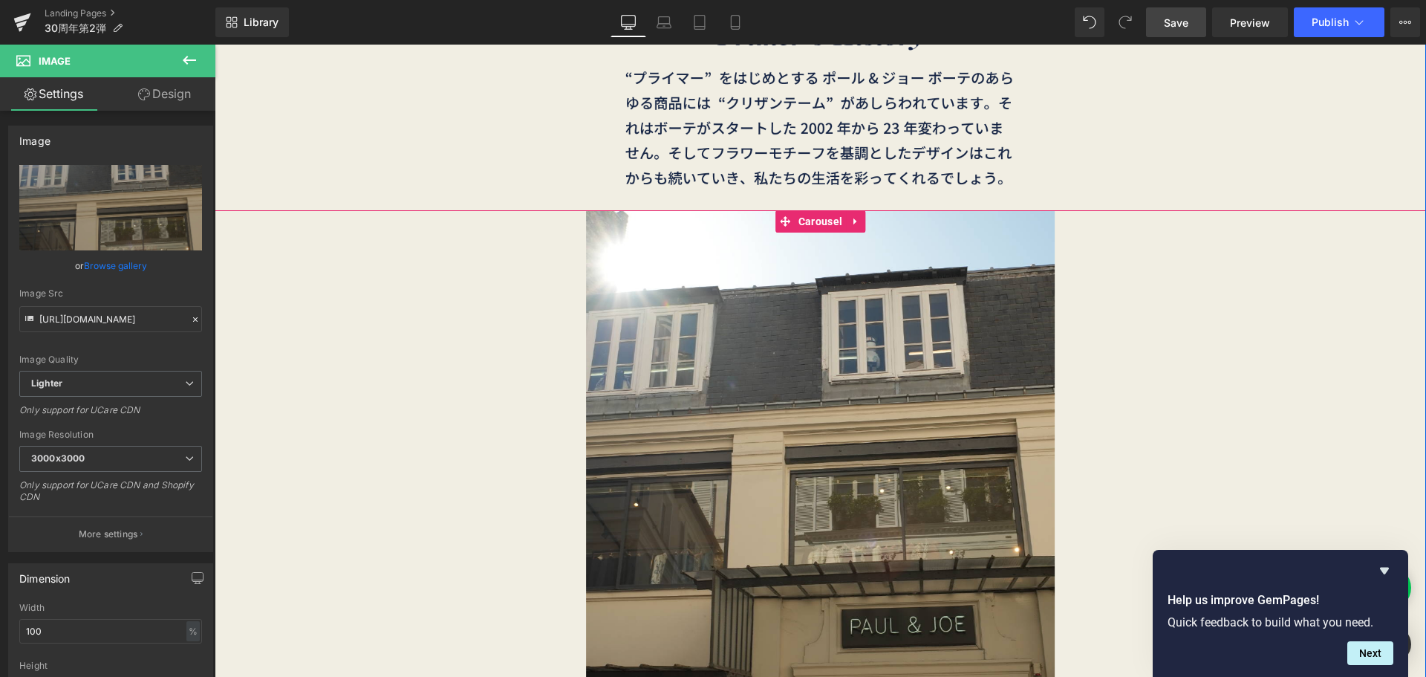
scroll to position [4416, 0]
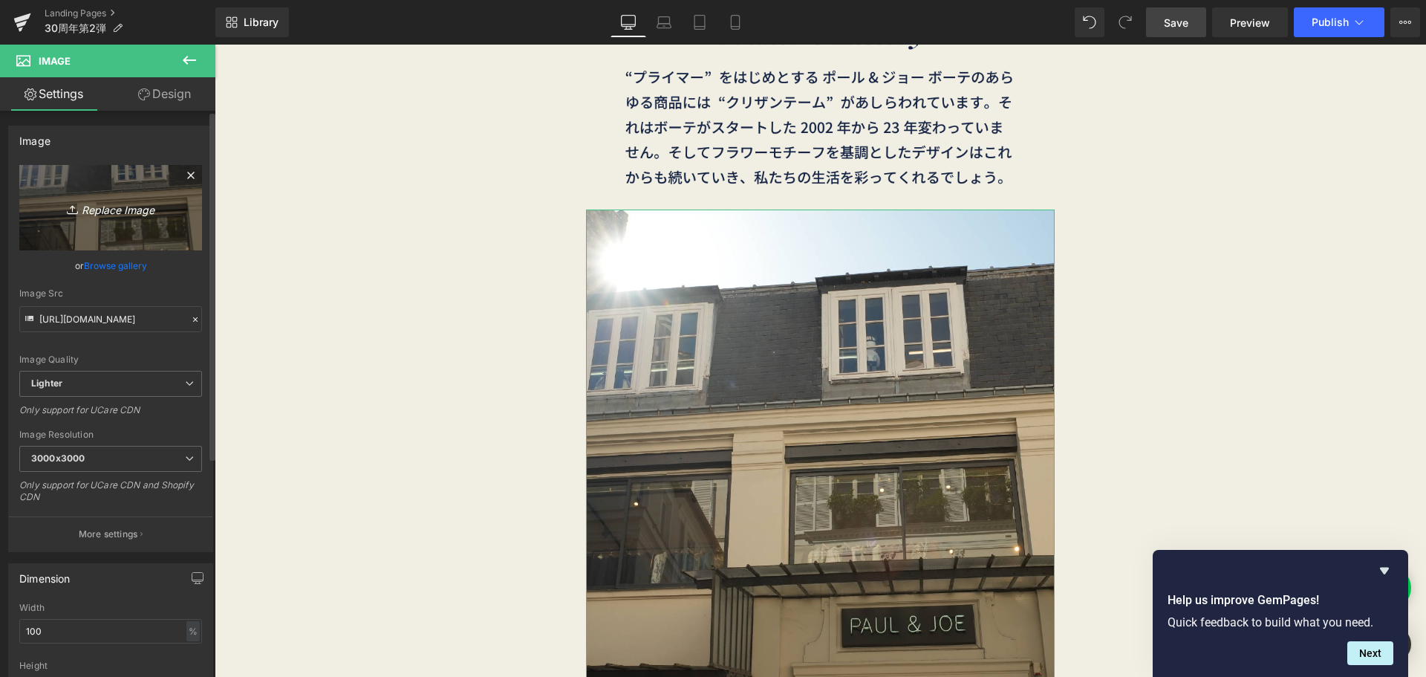
click at [141, 176] on link "Replace Image" at bounding box center [110, 207] width 183 height 85
type input "C:\fakepath\30th_2弾-14.png"
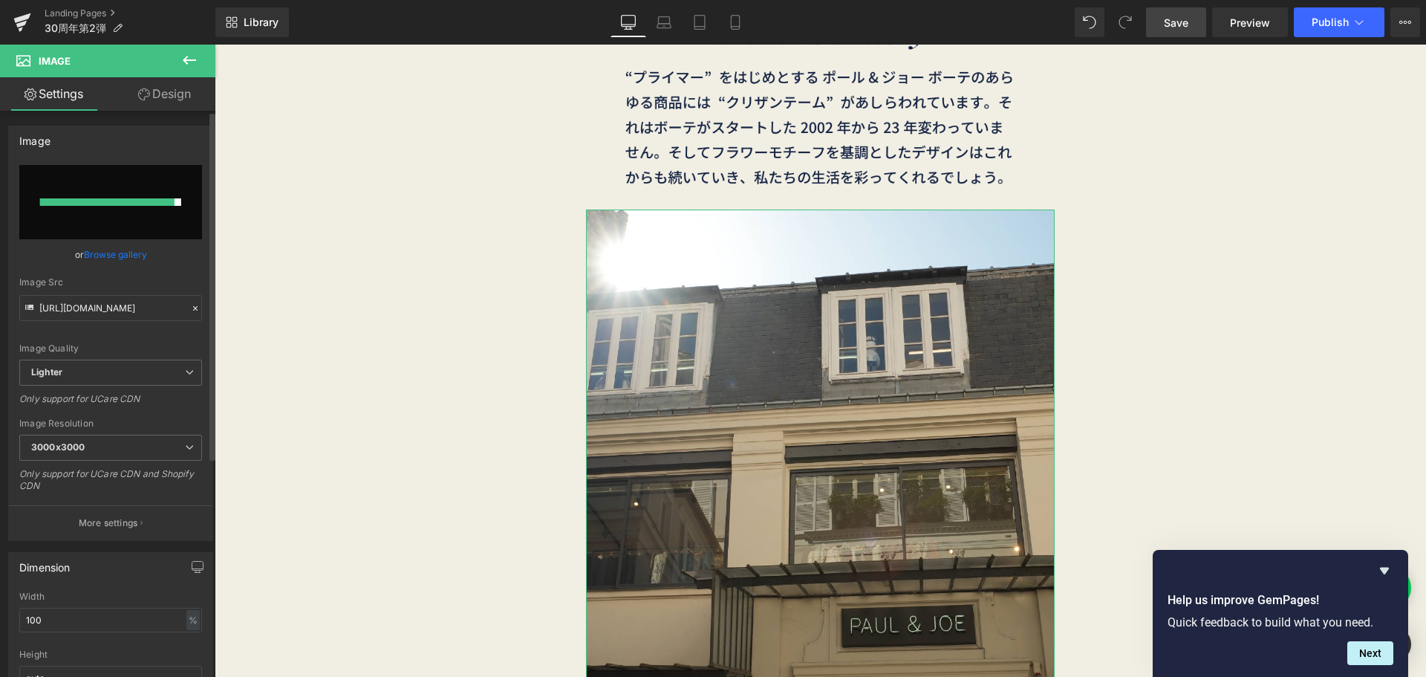
type input "https://ucarecdn.com/f2ae128b-1291-4511-9551-7edc5663a83d/-/format/auto/-/previ…"
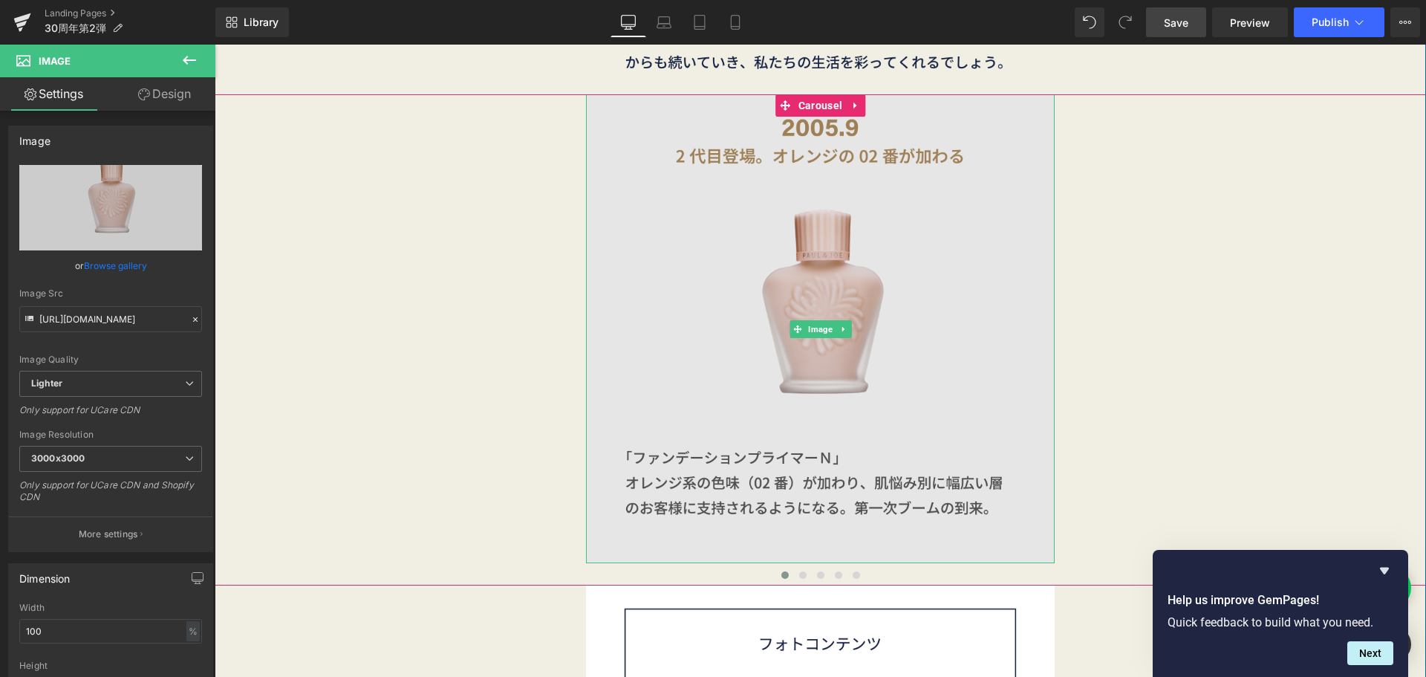
scroll to position [4535, 0]
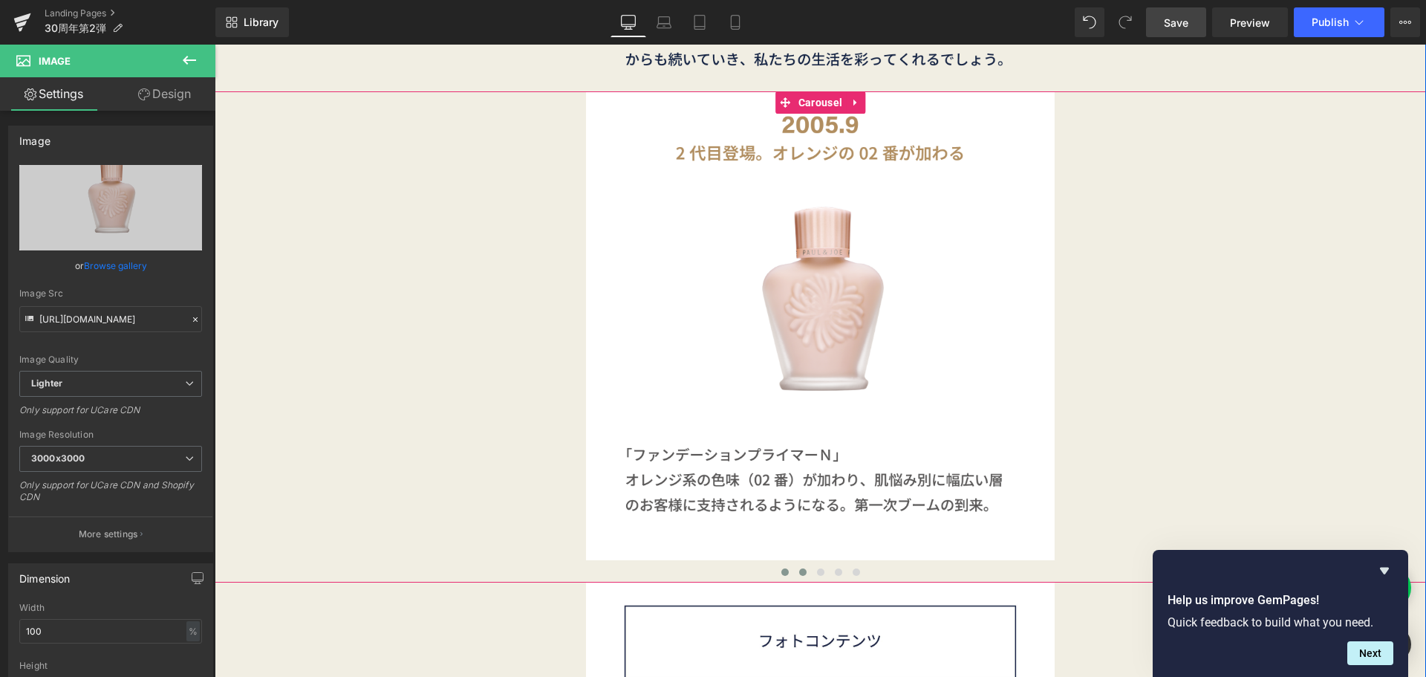
click at [799, 571] on span at bounding box center [802, 571] width 7 height 7
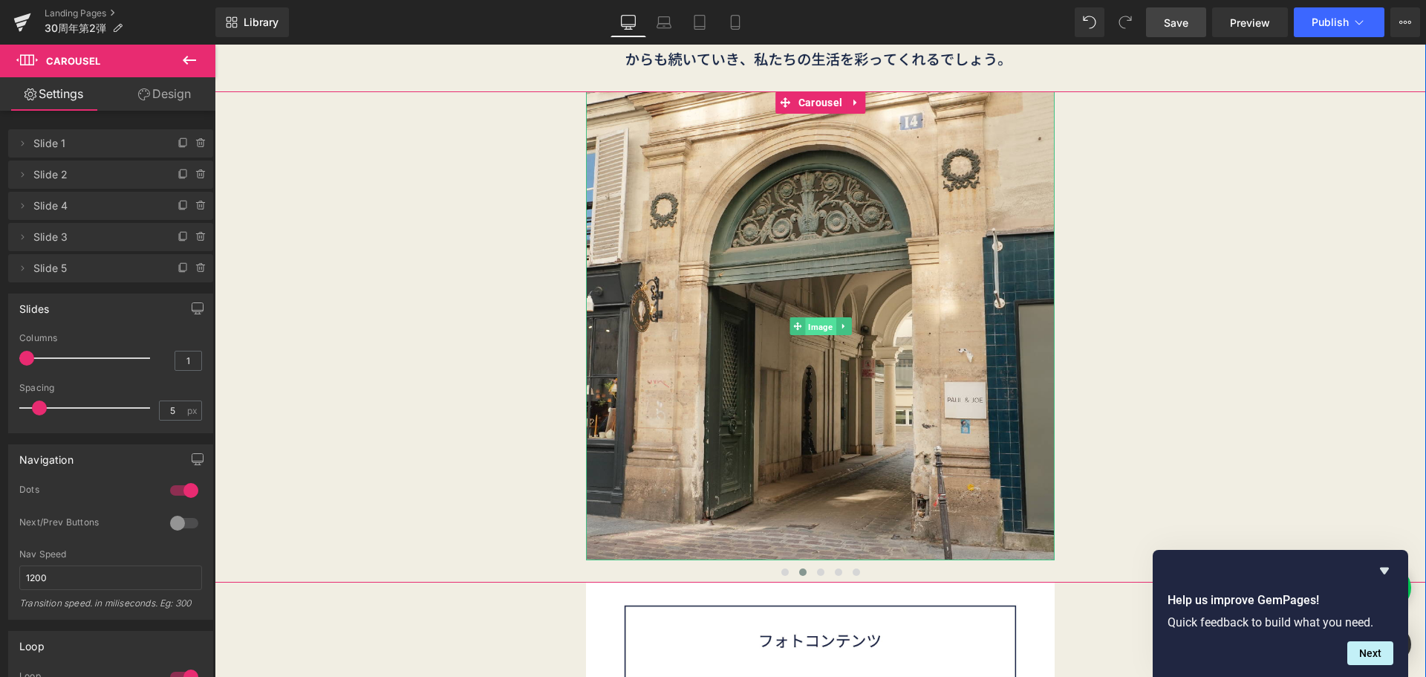
click at [813, 334] on span "Image" at bounding box center [820, 326] width 30 height 18
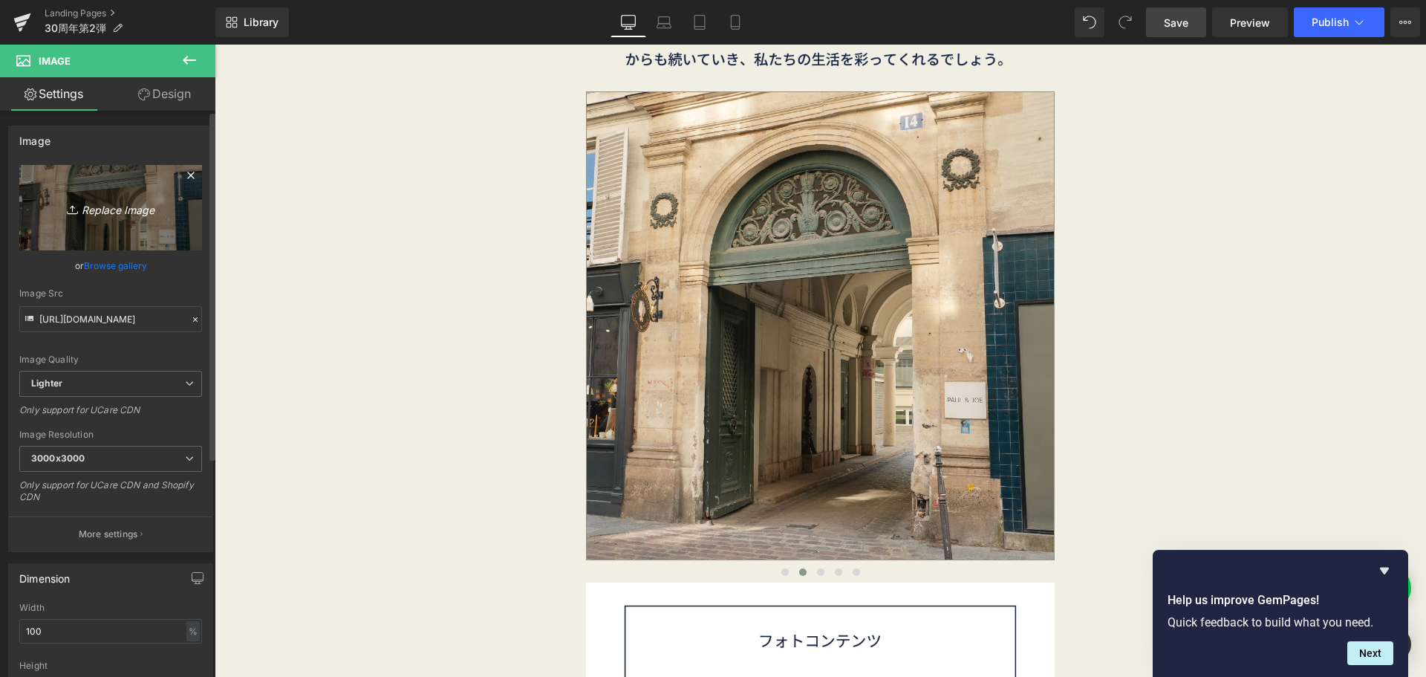
click at [166, 217] on link "Replace Image" at bounding box center [110, 207] width 183 height 85
type input "C:\fakepath\30th_2弾-13.png"
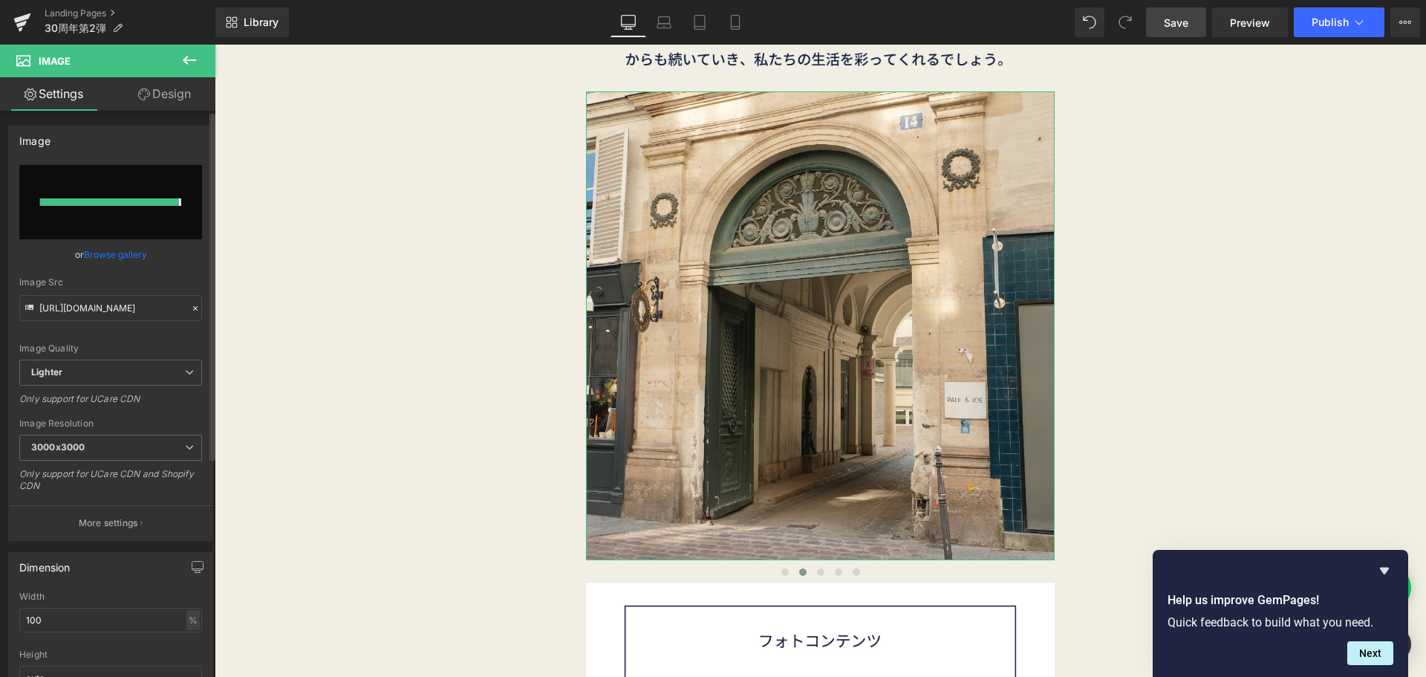
type input "https://ucarecdn.com/608220dd-decc-45e2-92ce-d78b395da8d3/-/format/auto/-/previ…"
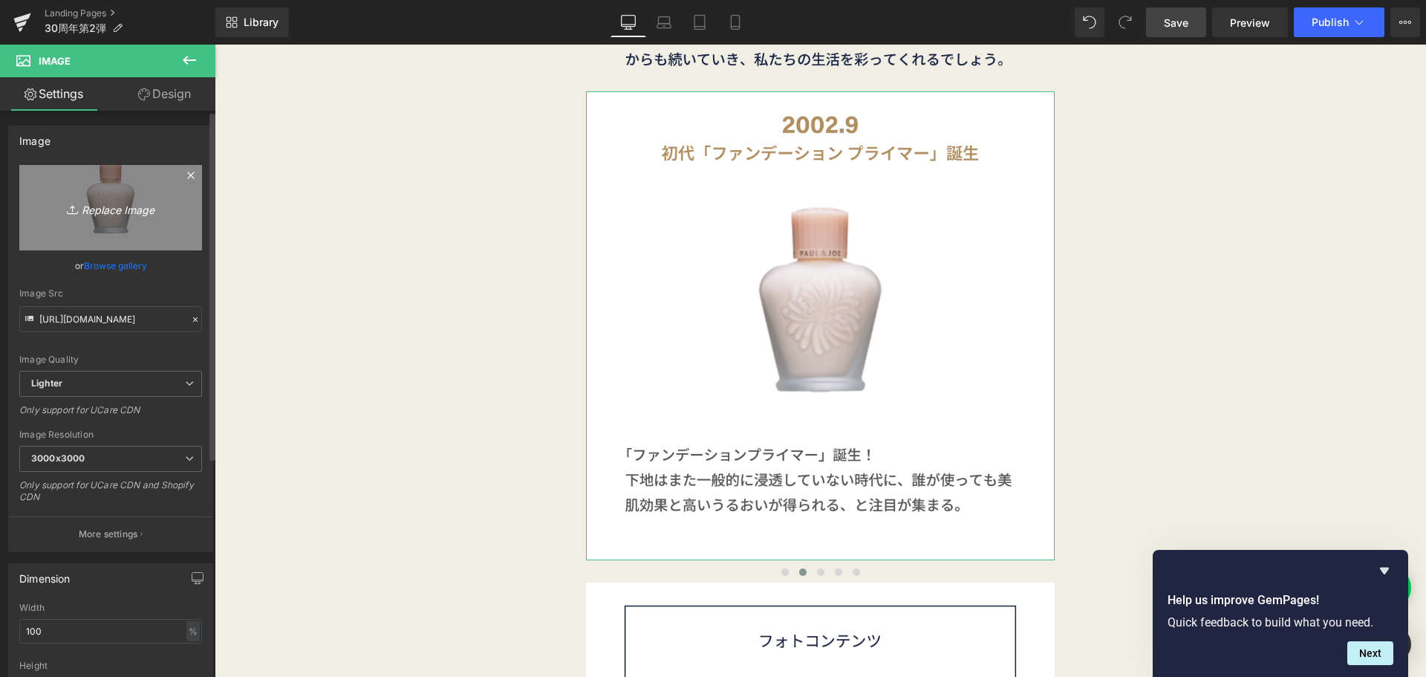
click at [132, 215] on icon "Replace Image" at bounding box center [110, 207] width 119 height 19
type input "C:\fakepath\30th_2弾-15.png"
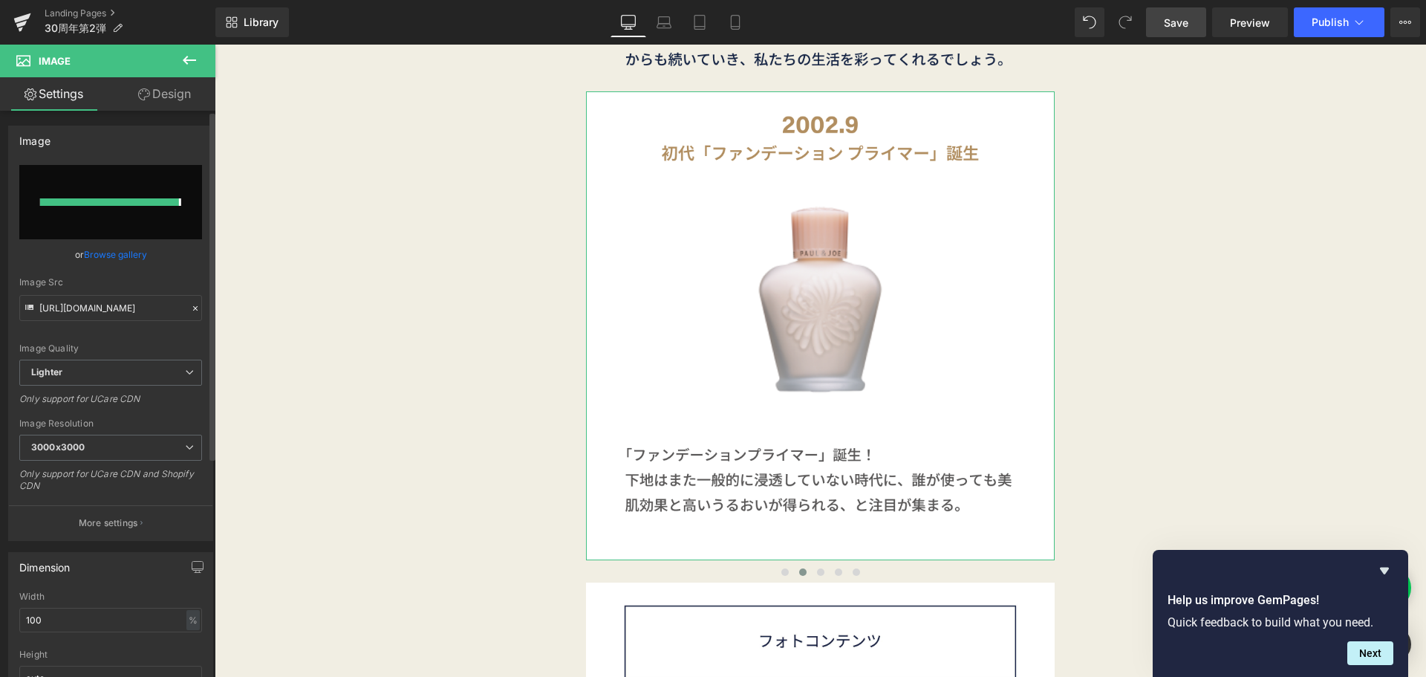
type input "https://ucarecdn.com/92caf5a8-aa47-4a4e-b0c1-e1ea682eab2a/-/format/auto/-/previ…"
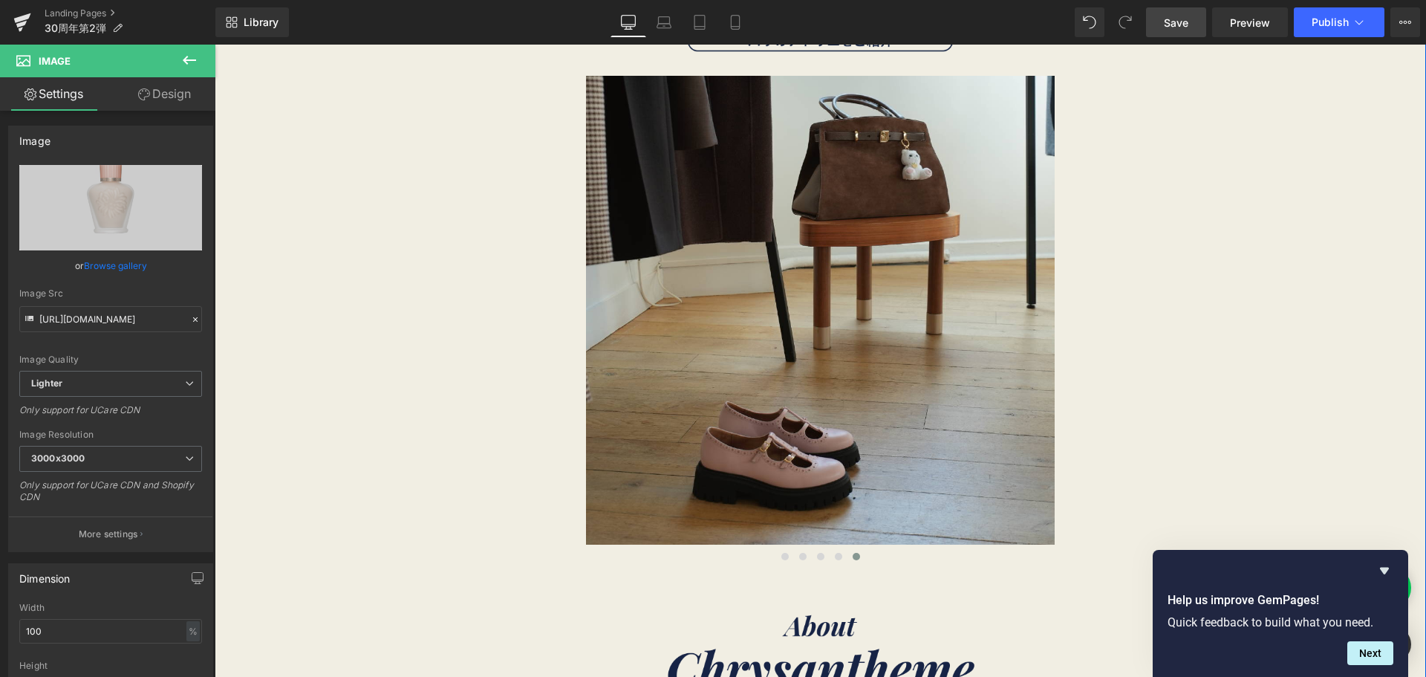
scroll to position [3200, 0]
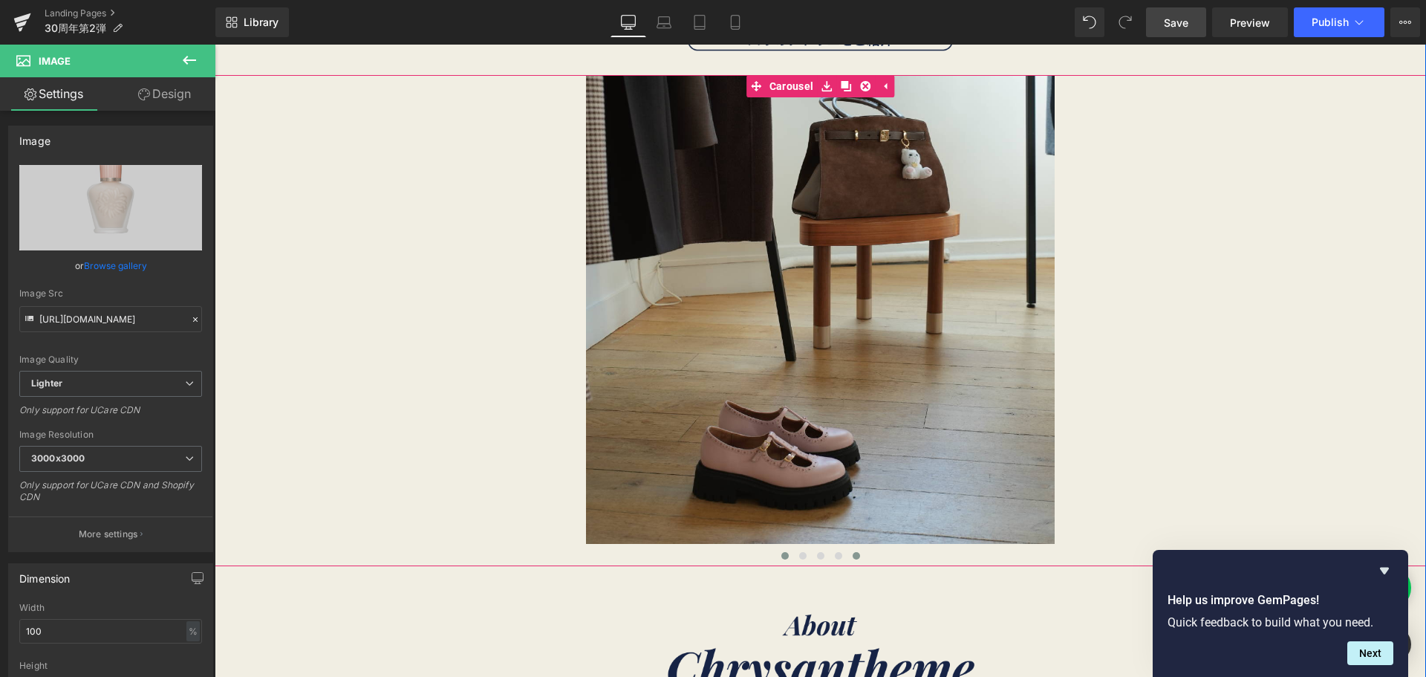
click at [778, 548] on button at bounding box center [785, 555] width 18 height 15
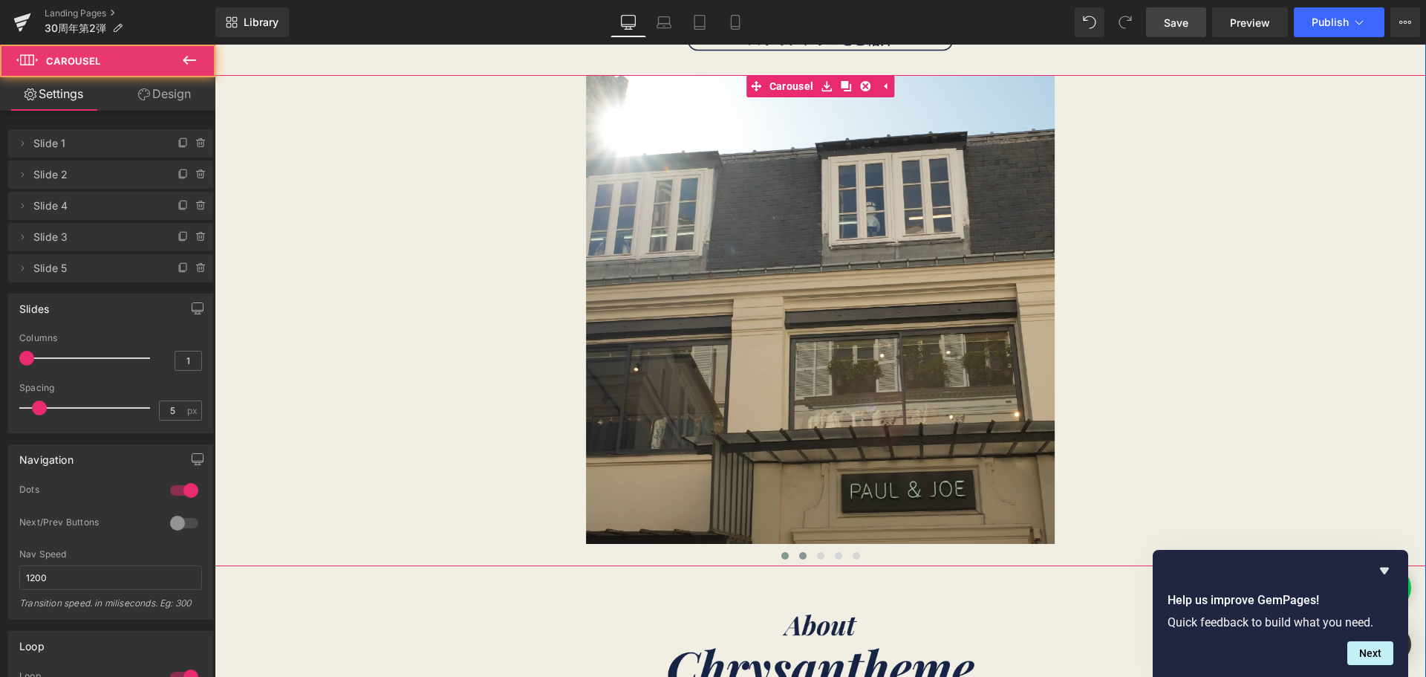
click at [799, 553] on span at bounding box center [802, 555] width 7 height 7
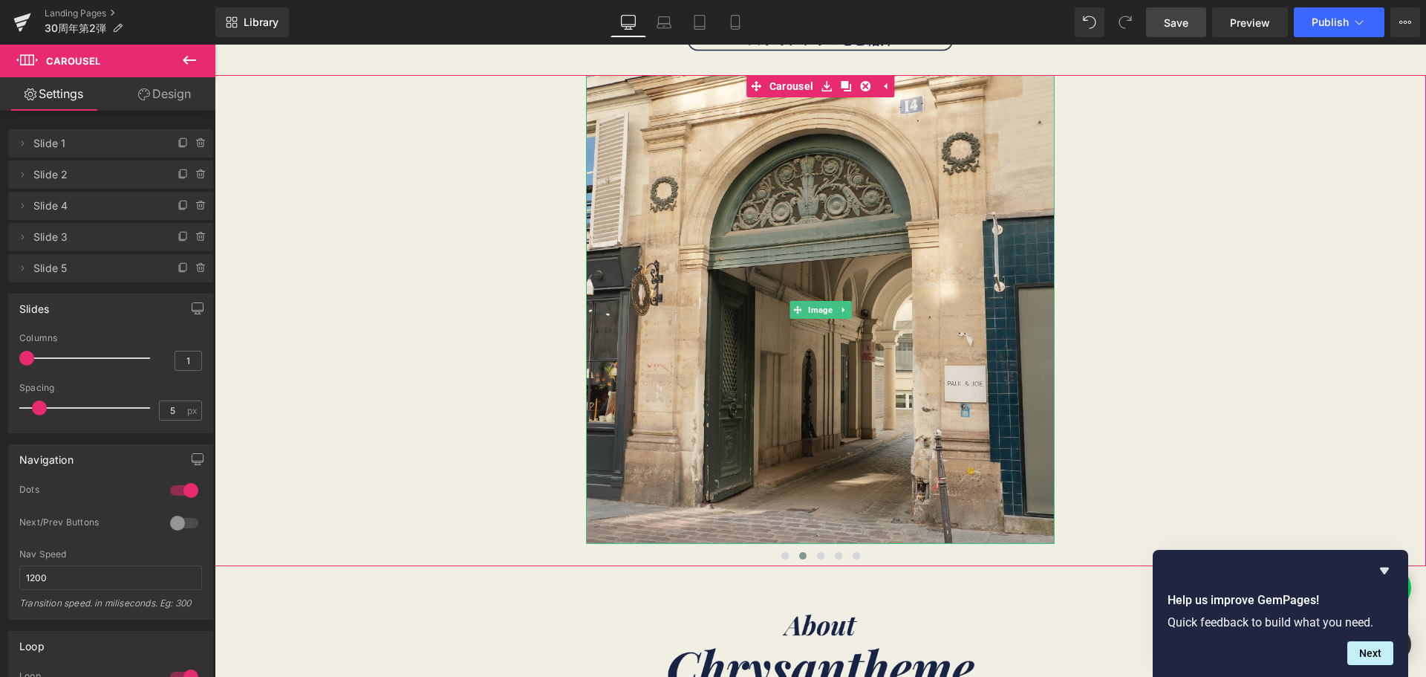
drag, startPoint x: 22, startPoint y: 174, endPoint x: 100, endPoint y: 175, distance: 78.7
click at [100, 175] on li "Delete Cancel Slide 2 Slide 2 Name Slide 2" at bounding box center [110, 174] width 205 height 28
click at [178, 169] on icon at bounding box center [184, 175] width 12 height 12
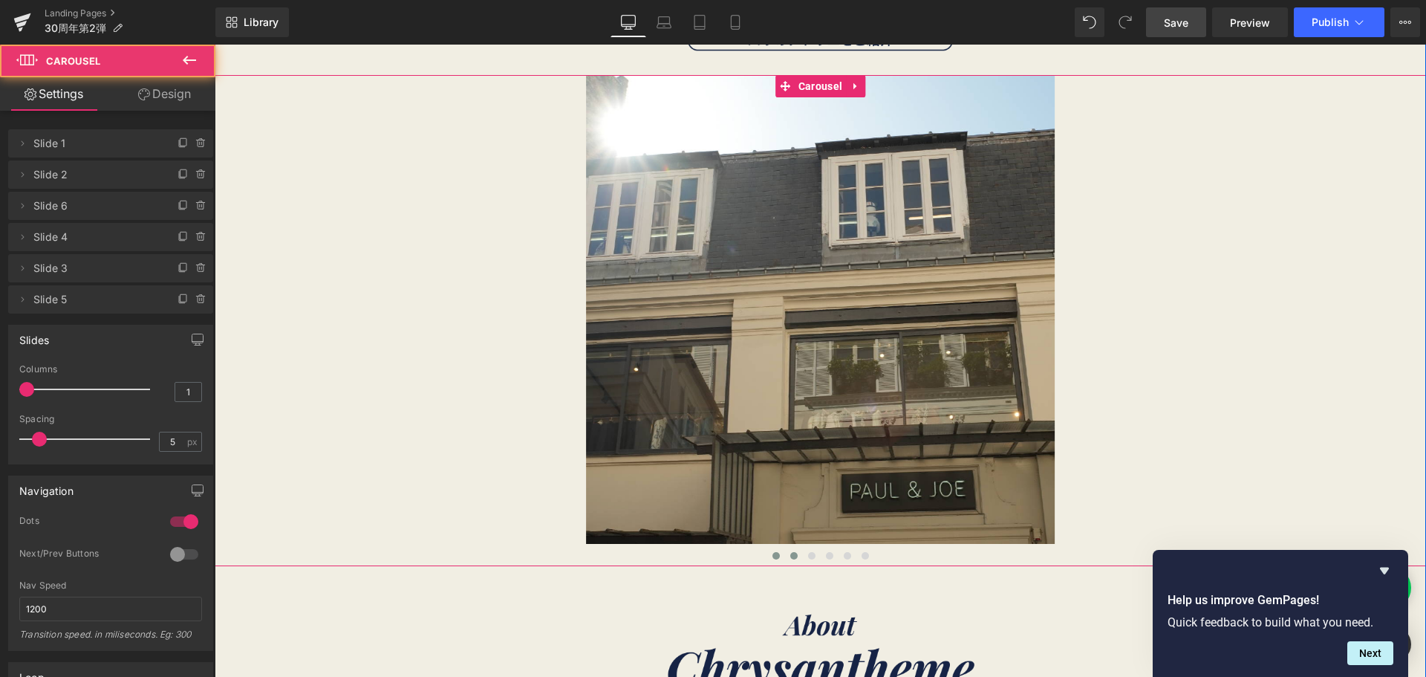
click at [790, 553] on span at bounding box center [793, 555] width 7 height 7
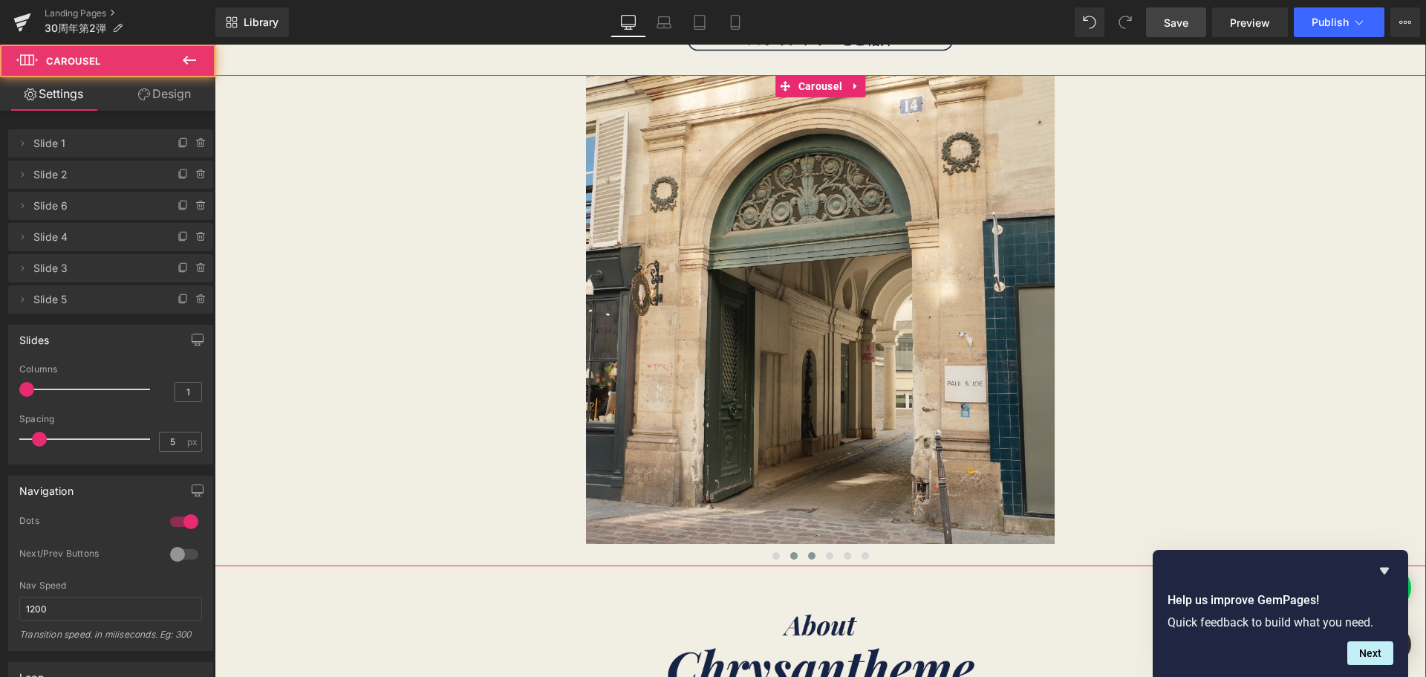
click at [808, 557] on span at bounding box center [811, 555] width 7 height 7
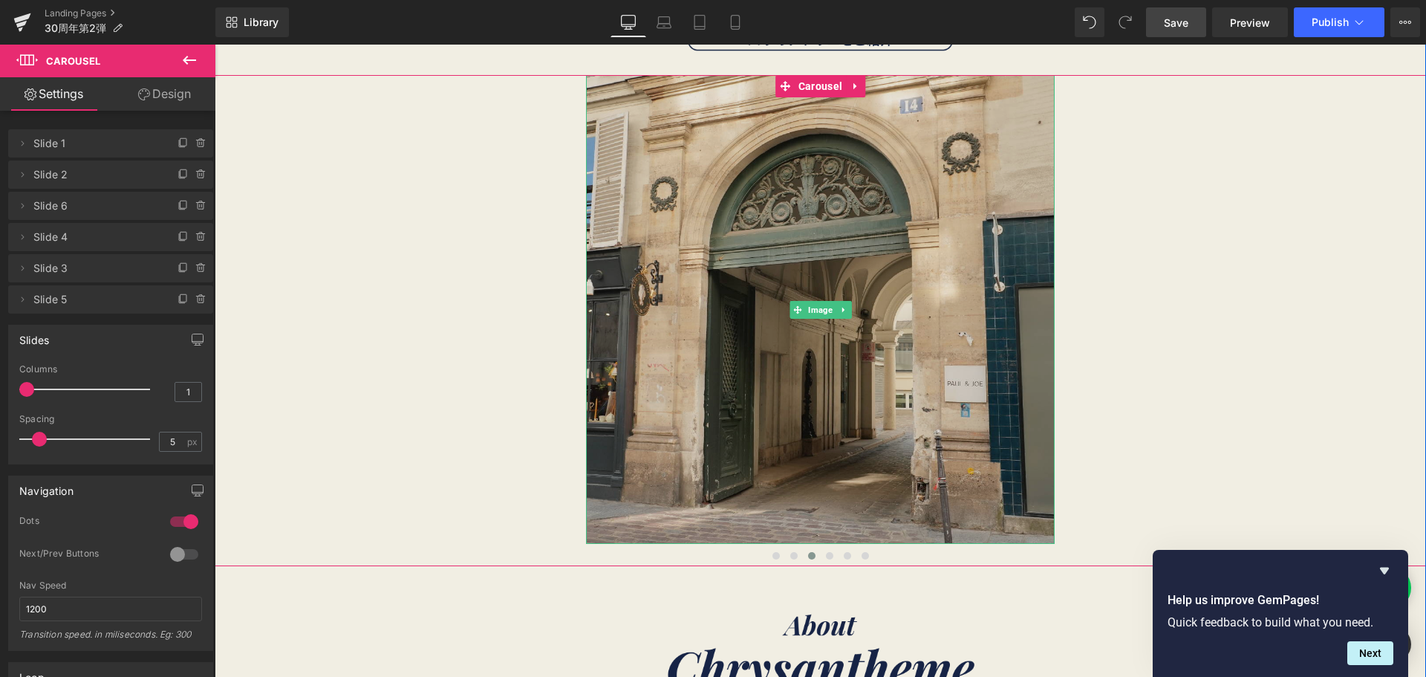
click at [798, 397] on img at bounding box center [820, 309] width 469 height 469
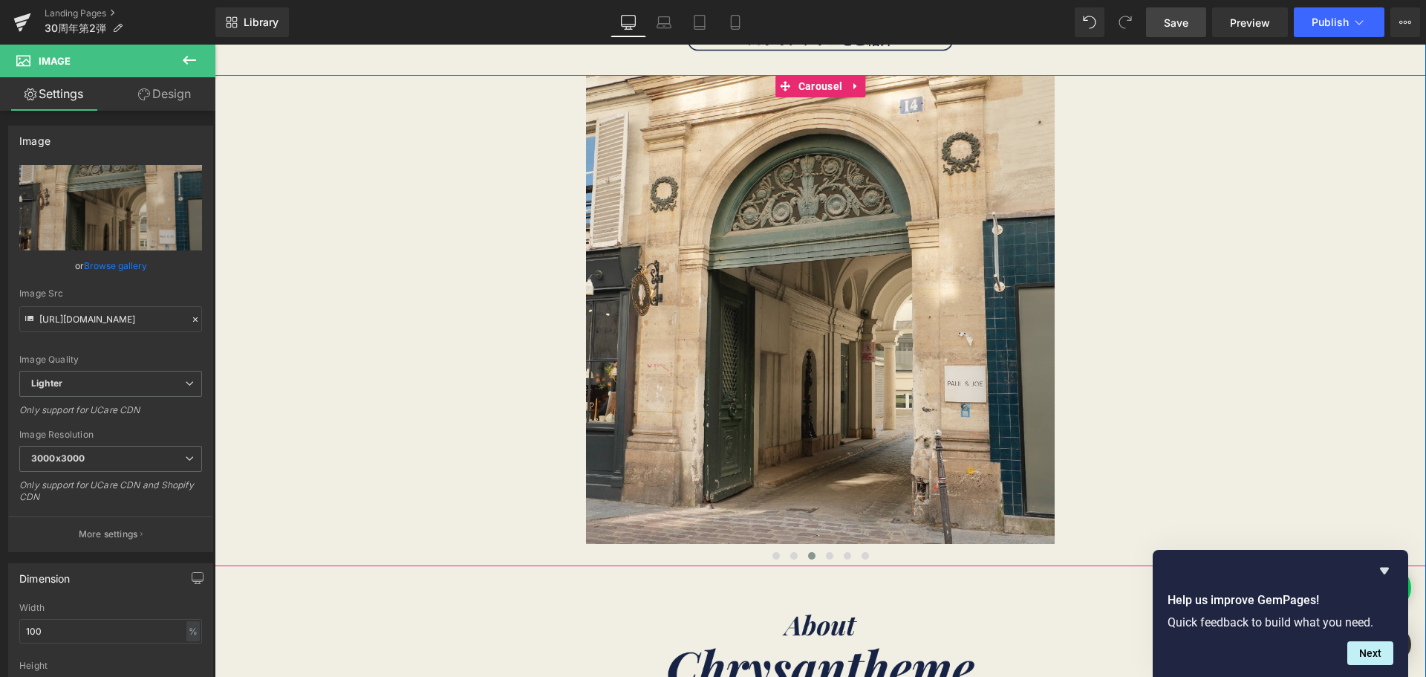
click at [807, 559] on button at bounding box center [812, 555] width 18 height 15
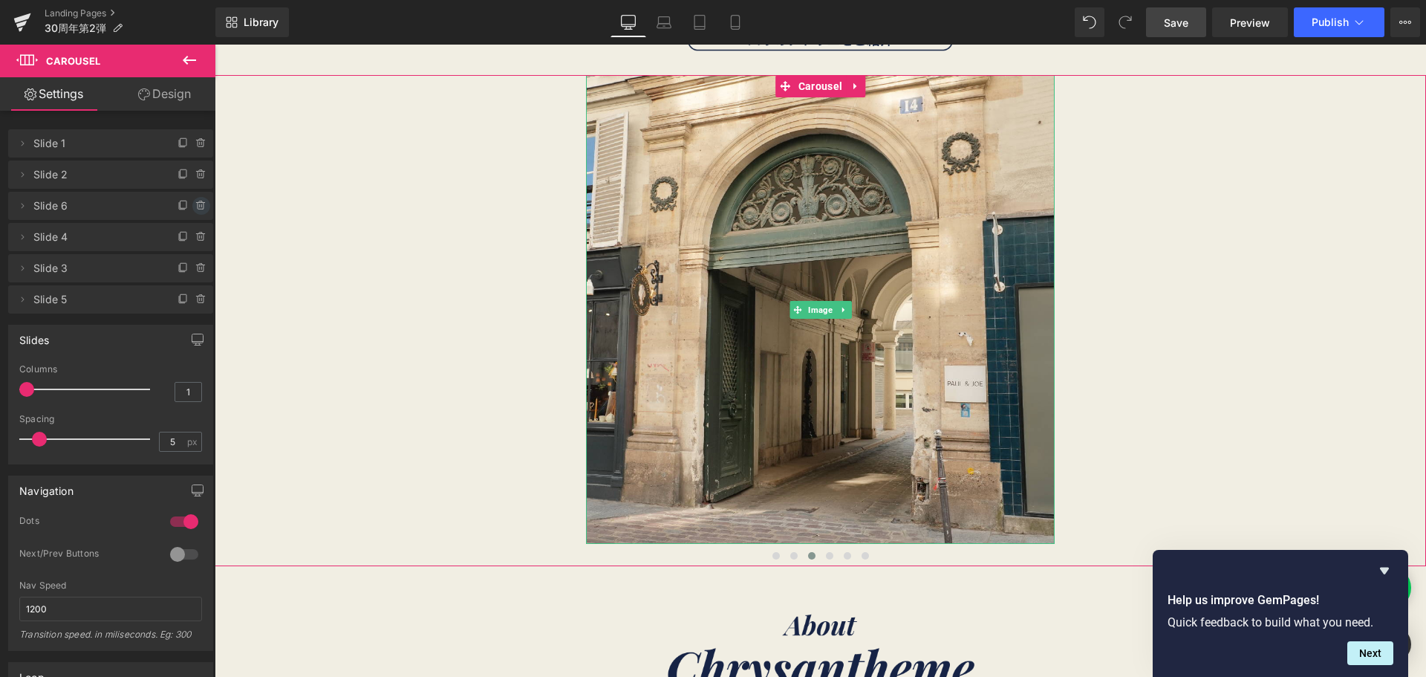
click at [199, 203] on icon at bounding box center [200, 201] width 3 height 1
click at [196, 203] on button "Delete" at bounding box center [185, 206] width 47 height 19
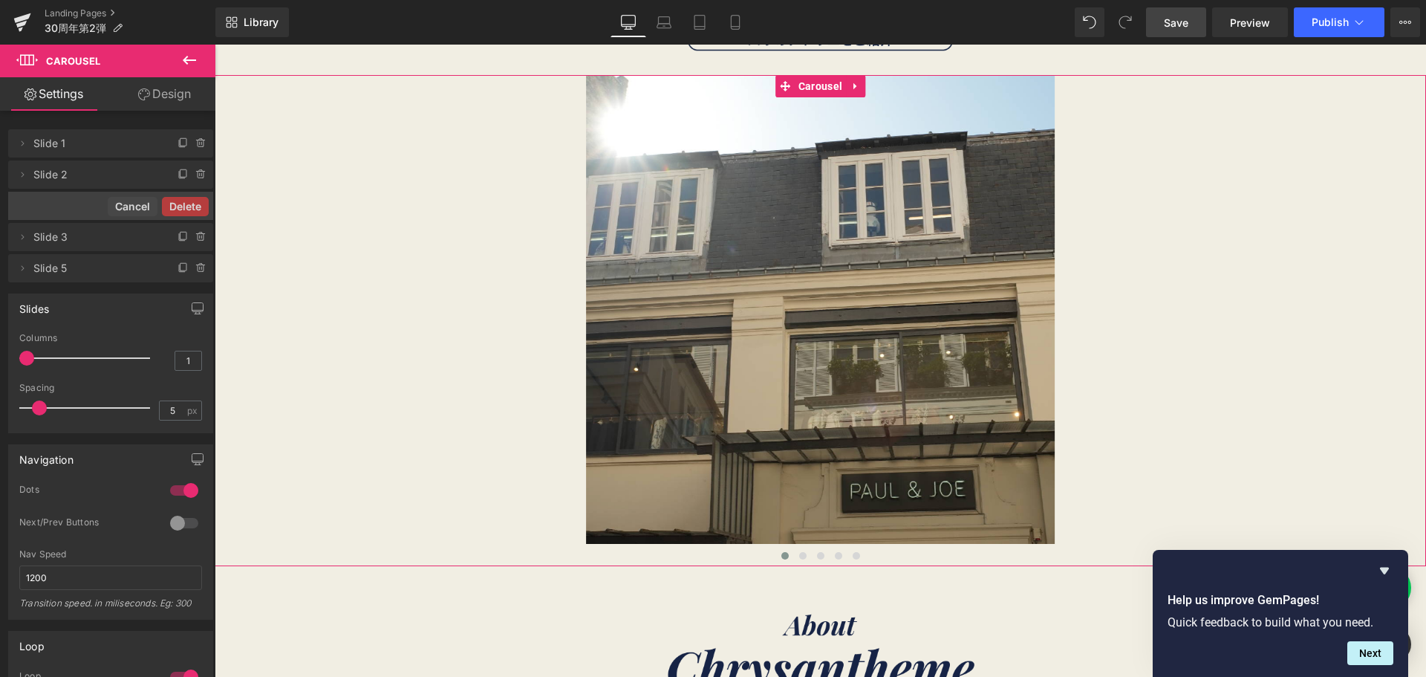
click at [90, 172] on span "Slide 2" at bounding box center [95, 174] width 125 height 28
click at [22, 172] on icon at bounding box center [23, 174] width 3 height 5
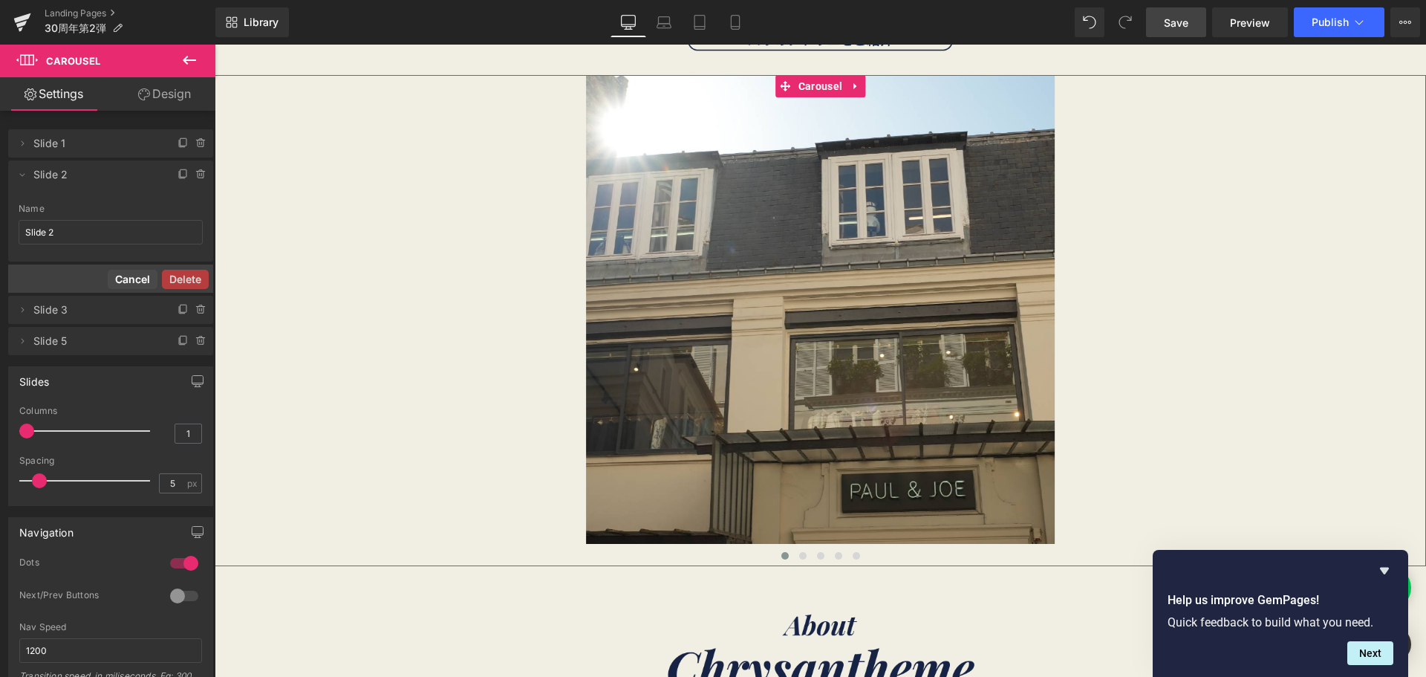
click at [127, 276] on button "Cancel" at bounding box center [133, 279] width 50 height 19
click at [105, 169] on span "Slide 2" at bounding box center [95, 174] width 125 height 28
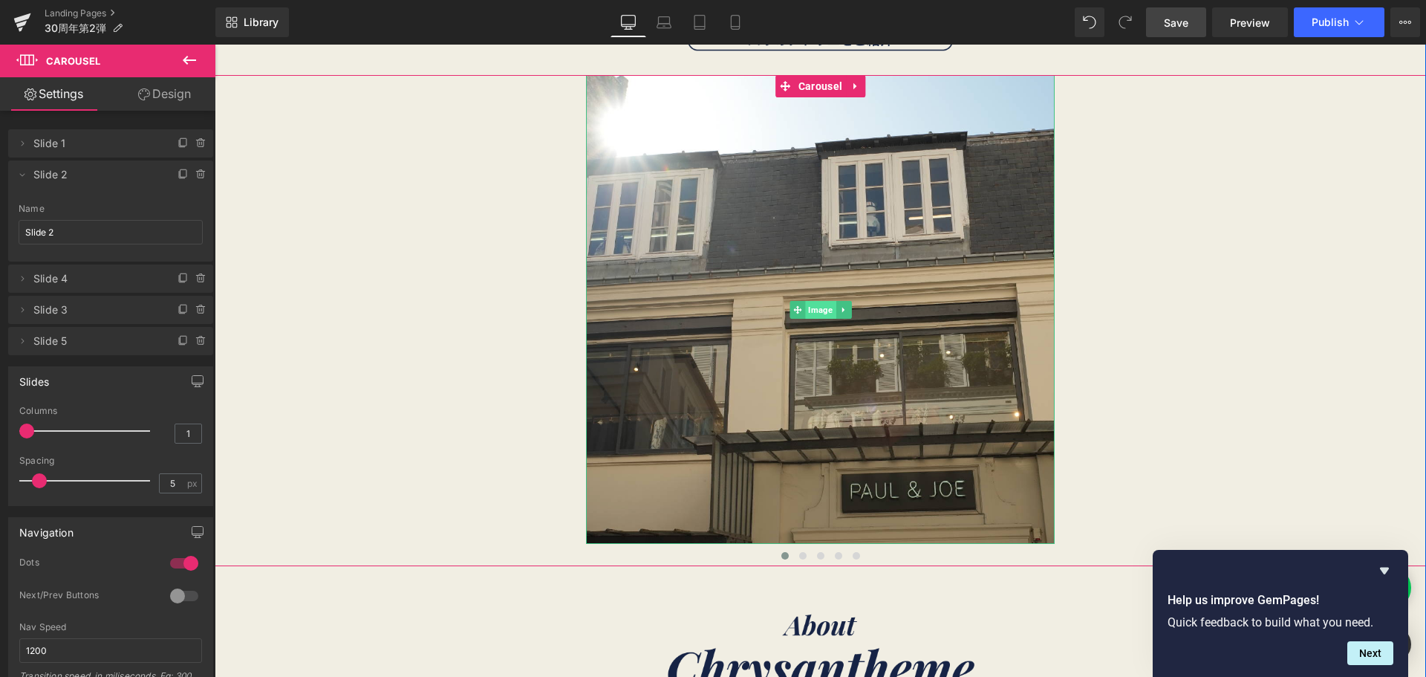
click at [810, 306] on span "Image" at bounding box center [820, 310] width 30 height 18
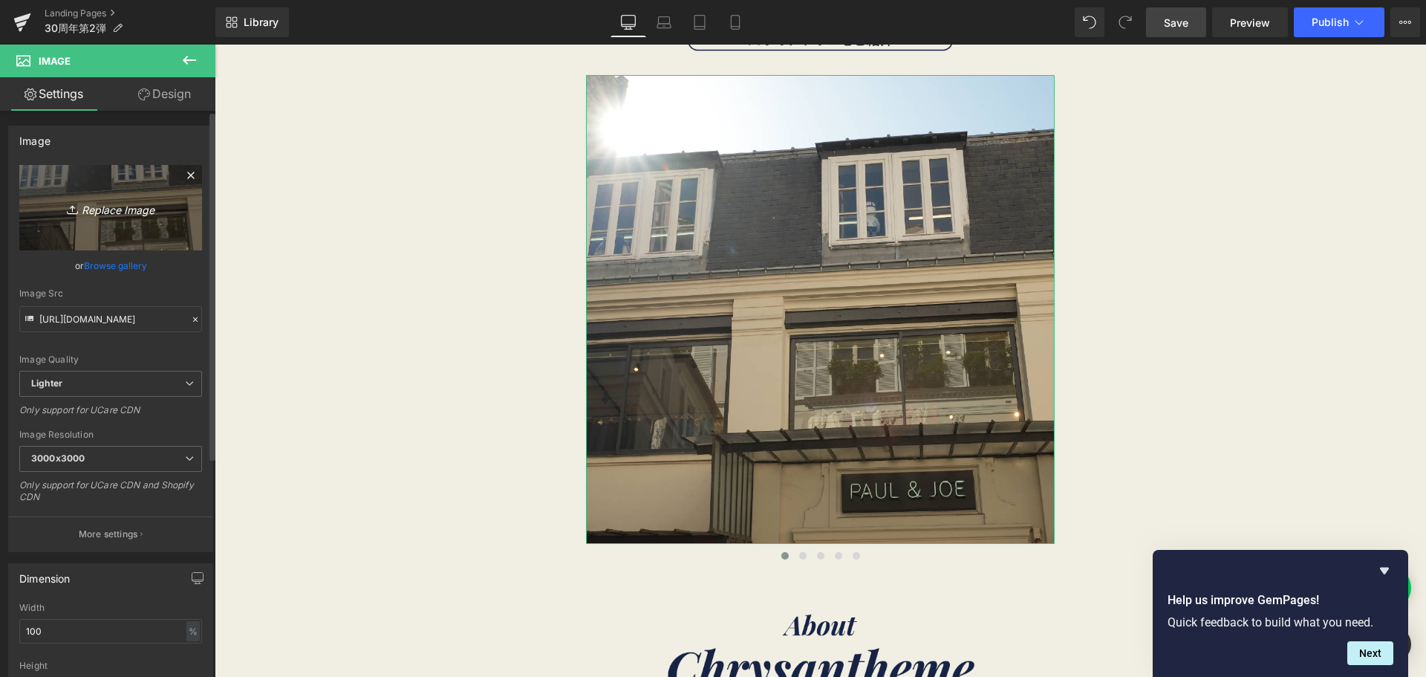
click at [160, 189] on link "Replace Image" at bounding box center [110, 207] width 183 height 85
type input "C:\fakepath\名称未設定-2 (15)-21.png"
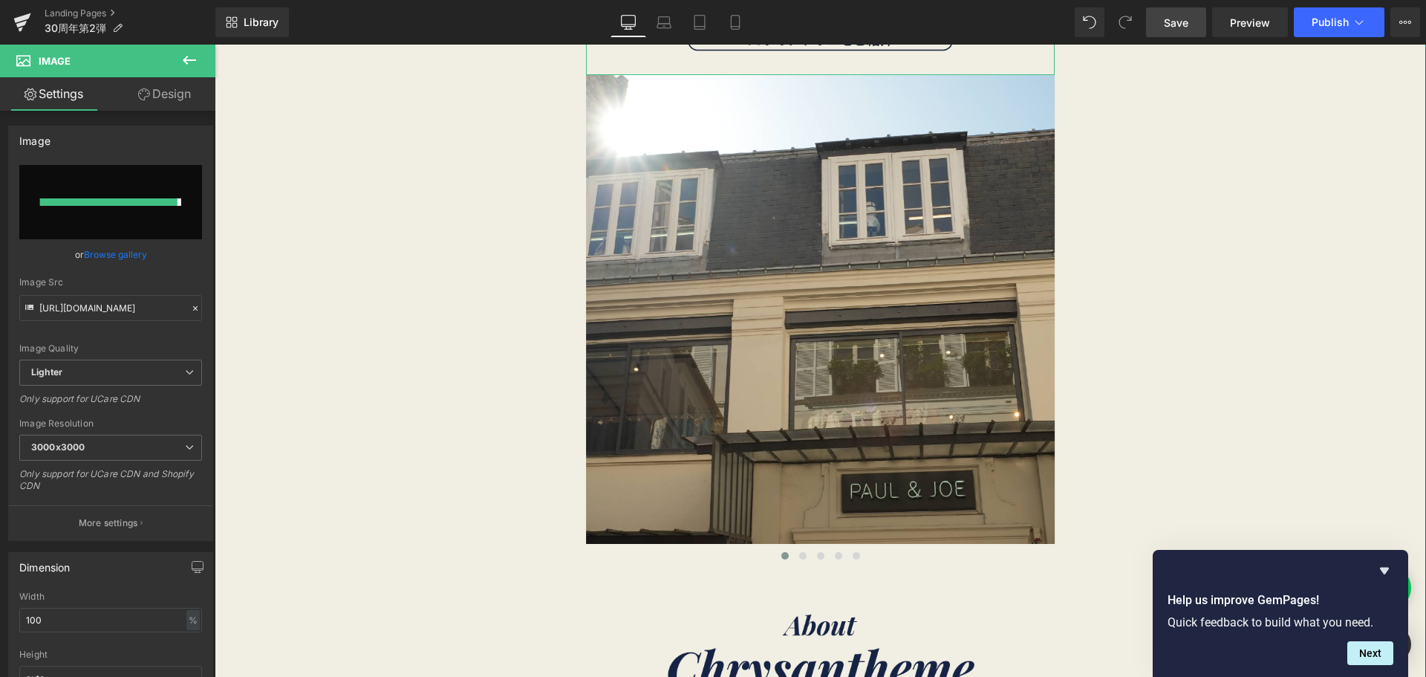
type input "https://ucarecdn.com/2065df13-2583-48c5-af98-e084a67c948e/-/format/auto/-/previ…"
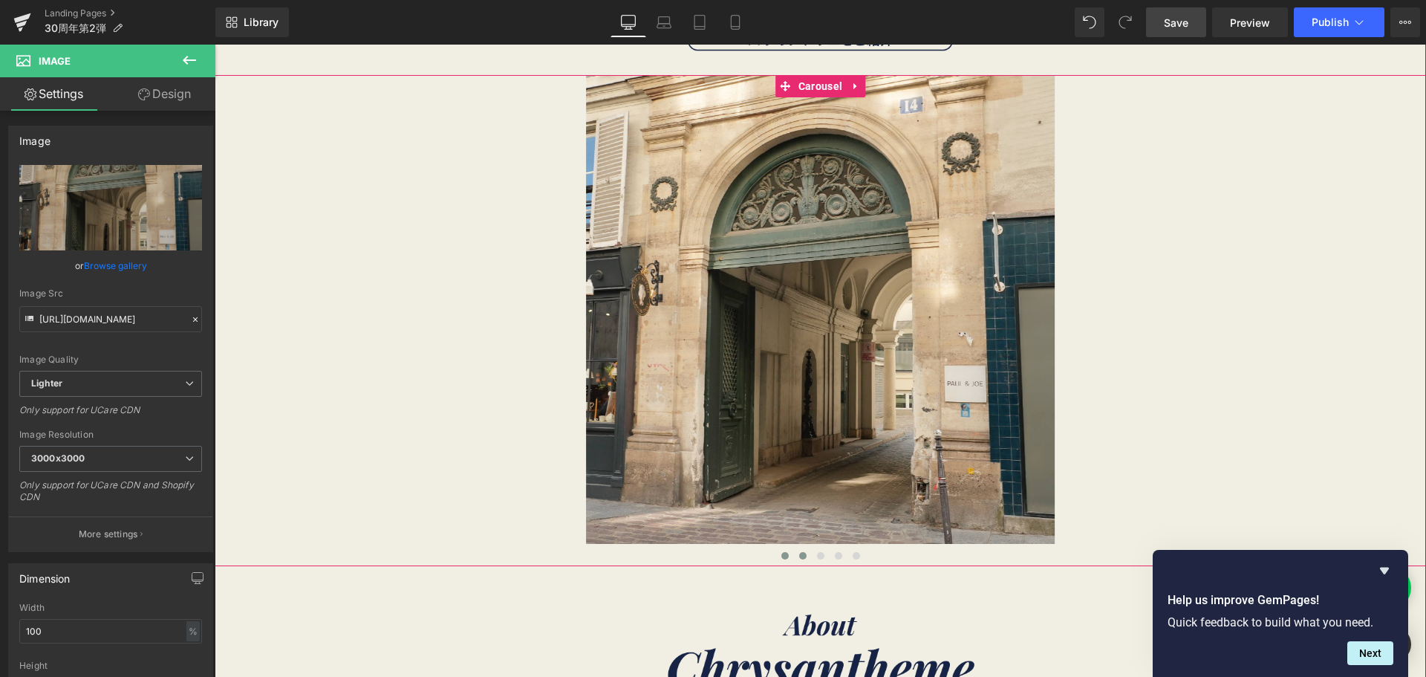
click at [795, 559] on button at bounding box center [803, 555] width 18 height 15
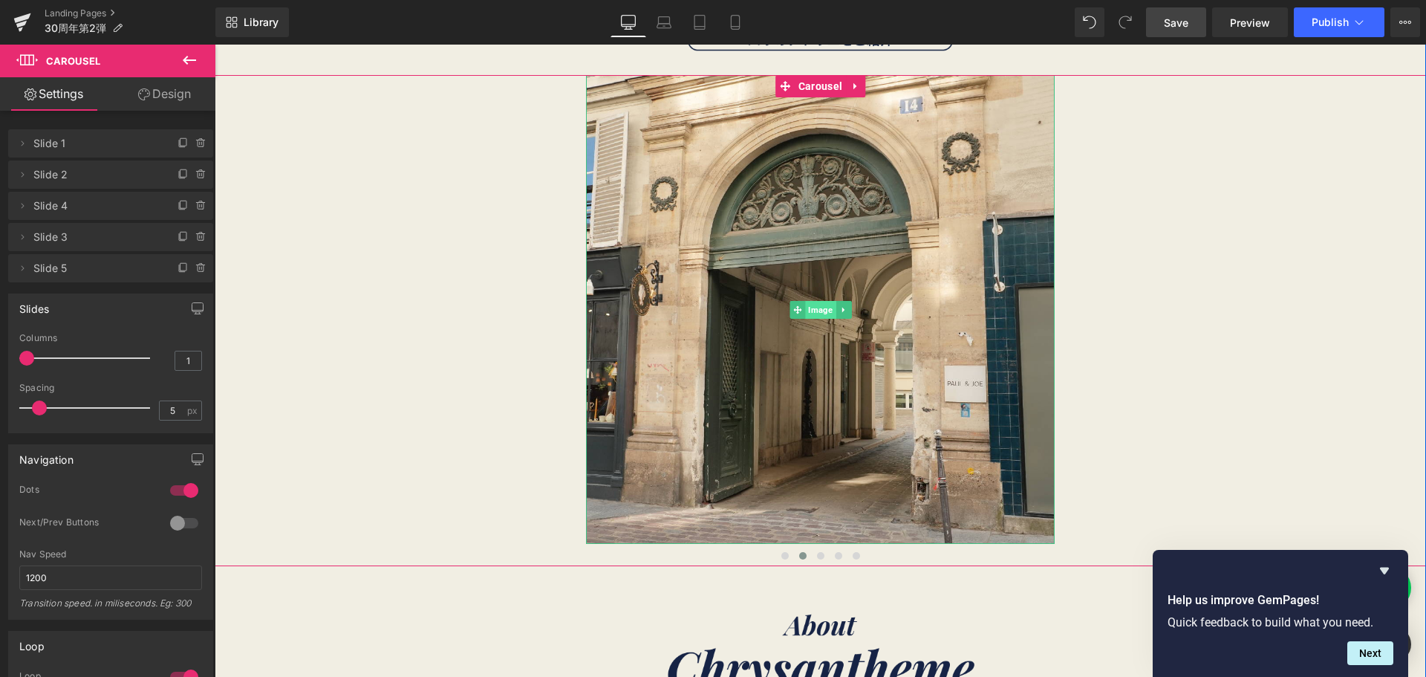
click at [811, 311] on span "Image" at bounding box center [820, 310] width 30 height 18
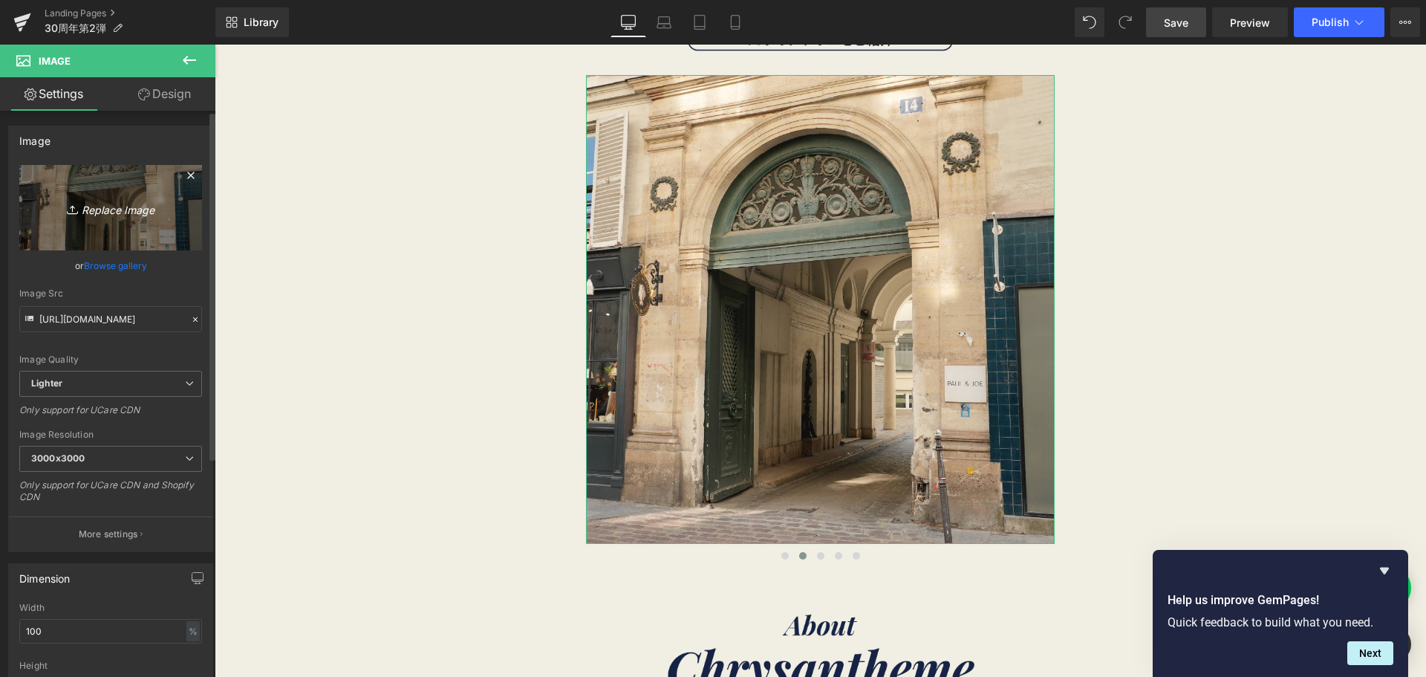
click at [156, 204] on icon "Replace Image" at bounding box center [110, 207] width 119 height 19
type input "C:\fakepath\名称未設定-2 (15)-23.png"
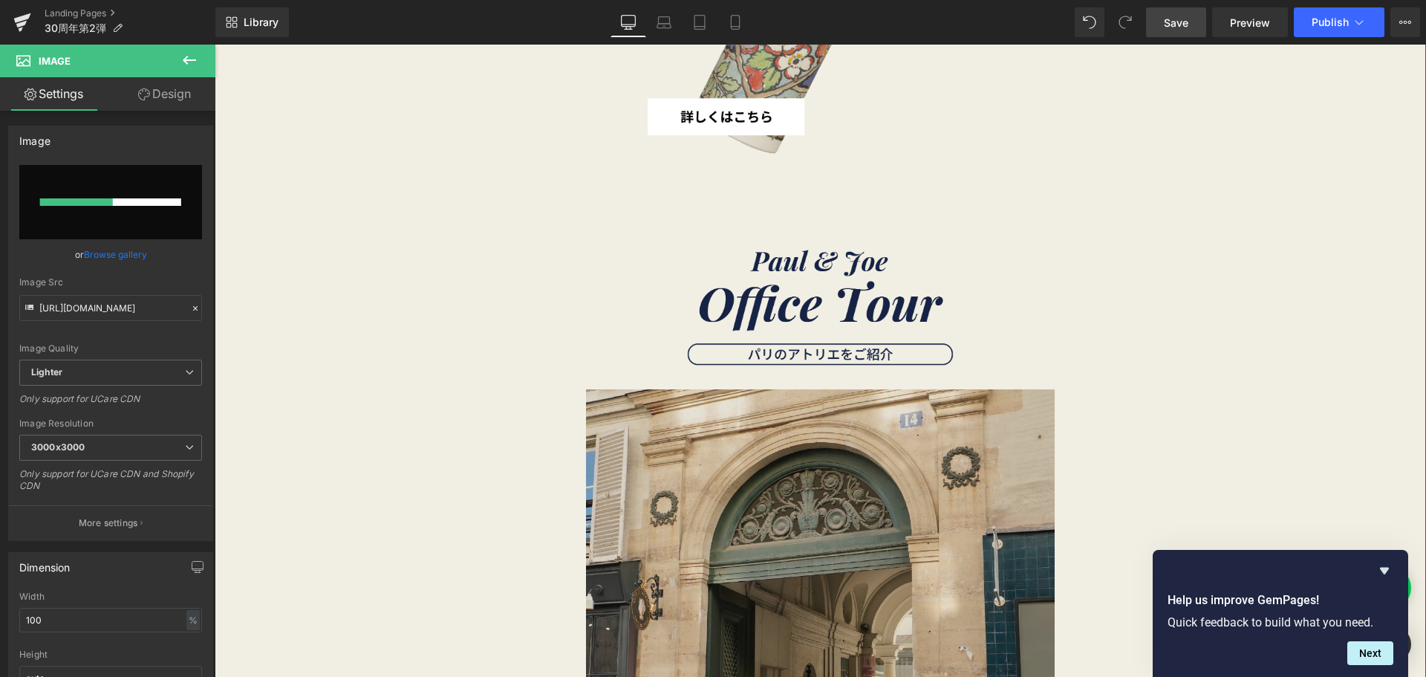
scroll to position [2961, 0]
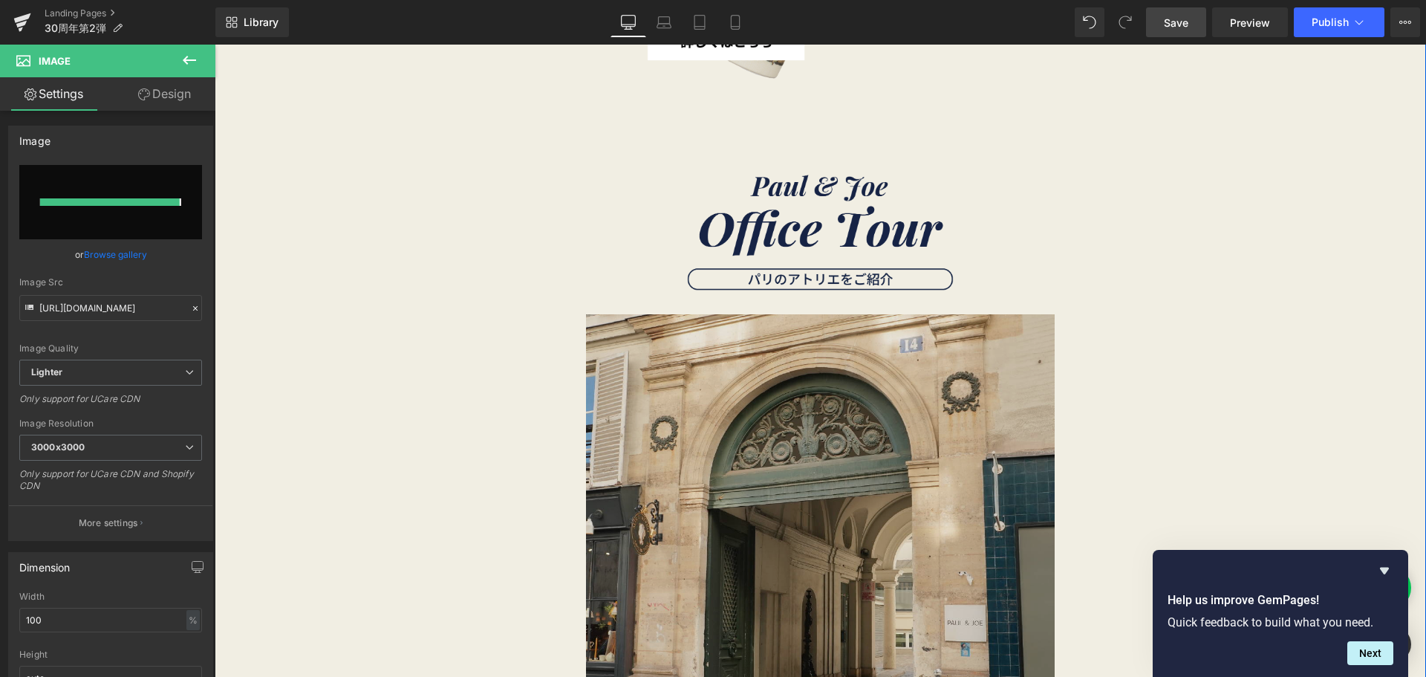
type input "https://ucarecdn.com/3f328f7d-f18e-4c92-bbb6-63d21def4254/-/format/auto/-/previ…"
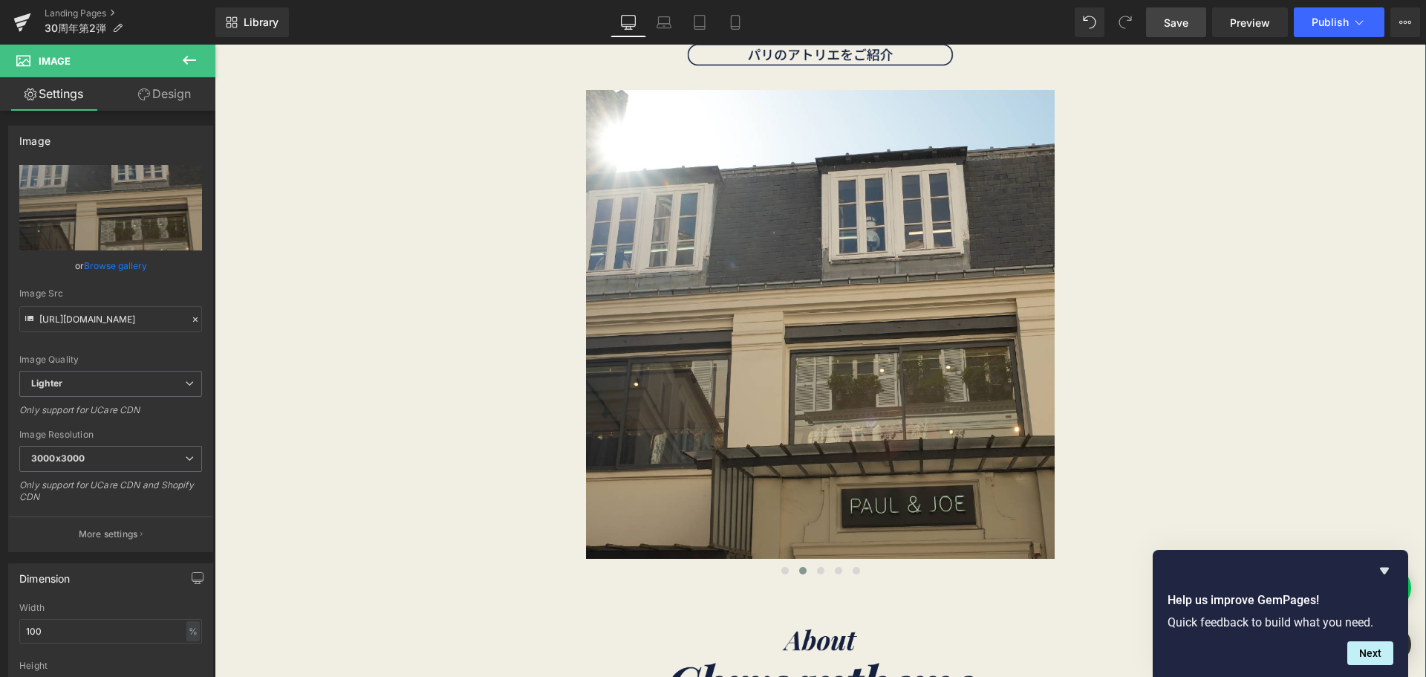
scroll to position [3185, 0]
click at [817, 568] on span at bounding box center [820, 571] width 7 height 7
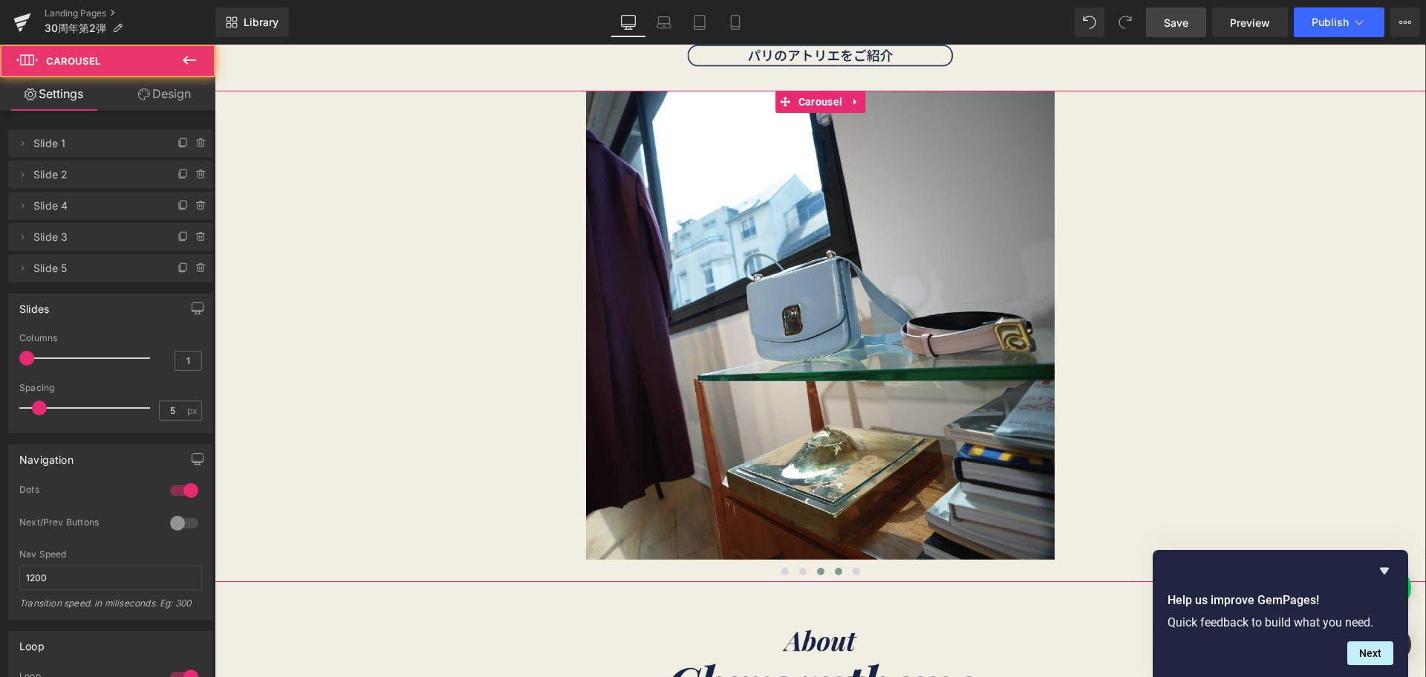
click at [830, 570] on button at bounding box center [839, 571] width 18 height 15
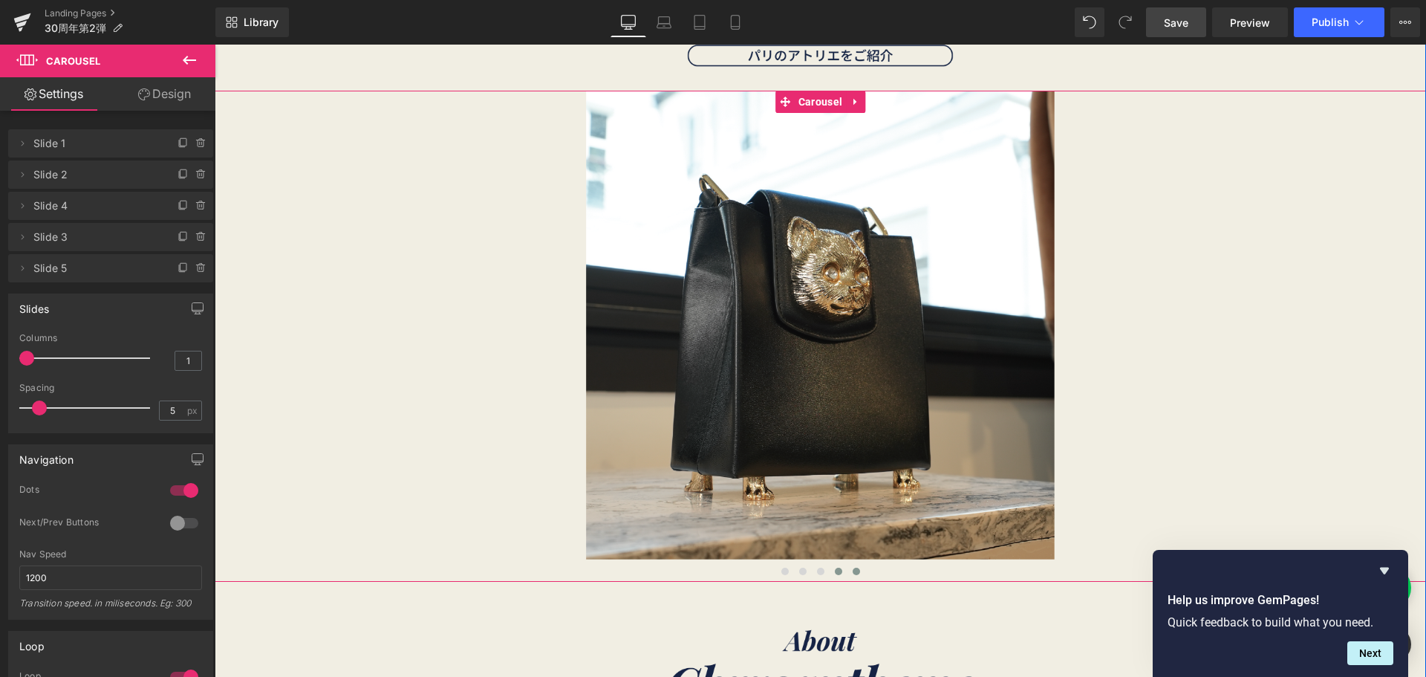
click at [848, 570] on button at bounding box center [857, 571] width 18 height 15
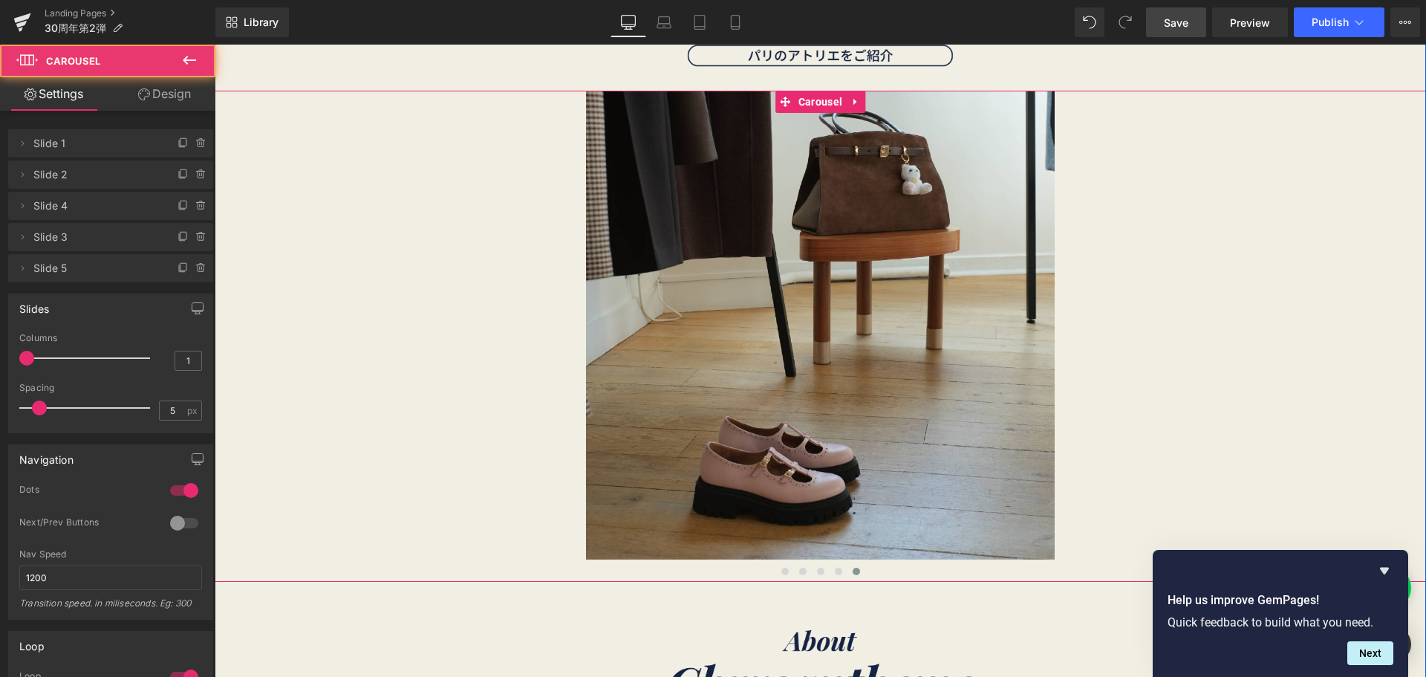
click at [498, 371] on div "Image" at bounding box center [821, 336] width 1212 height 491
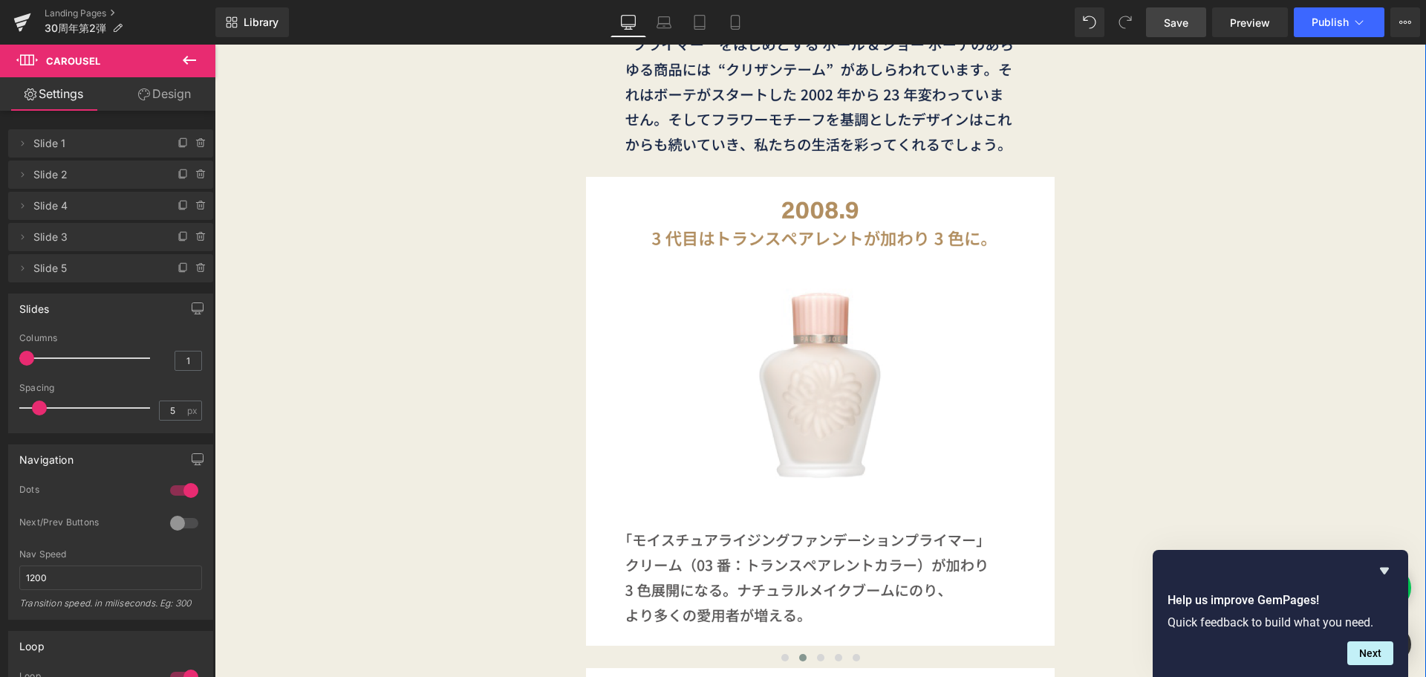
scroll to position [4529, 0]
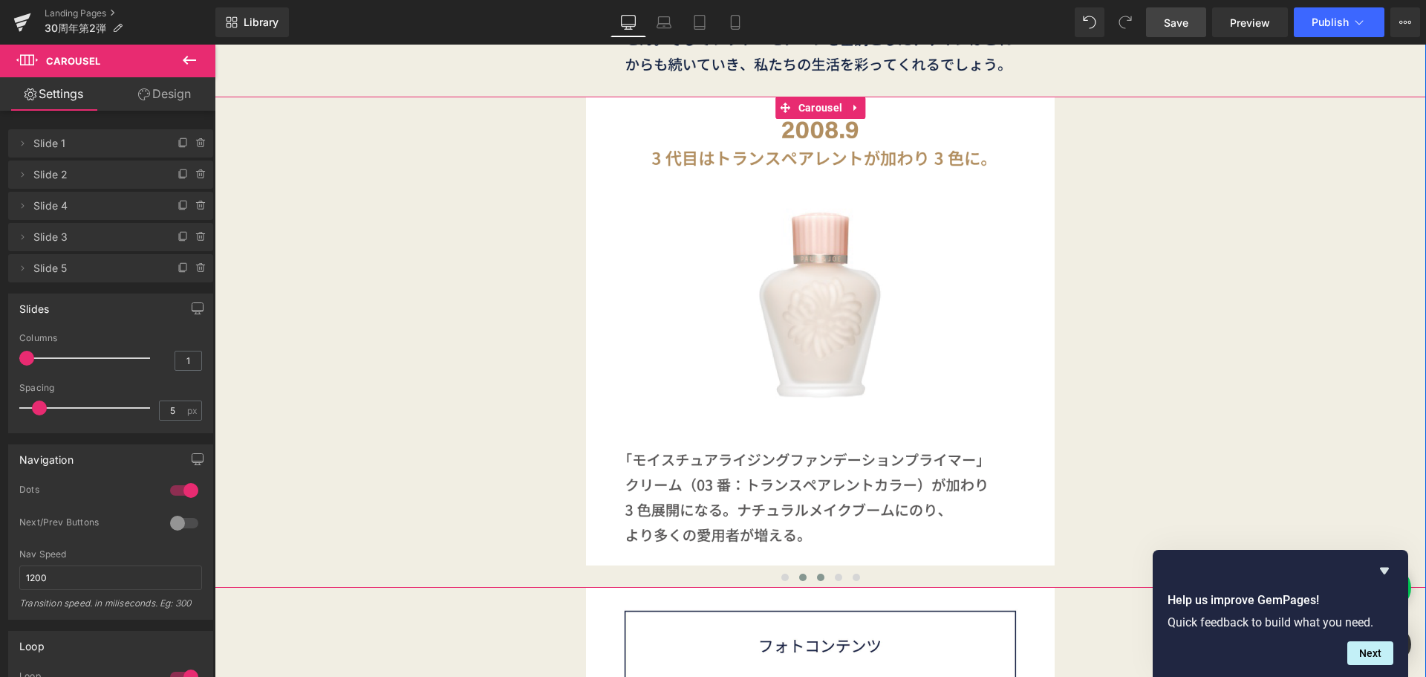
click at [817, 576] on span at bounding box center [820, 576] width 7 height 7
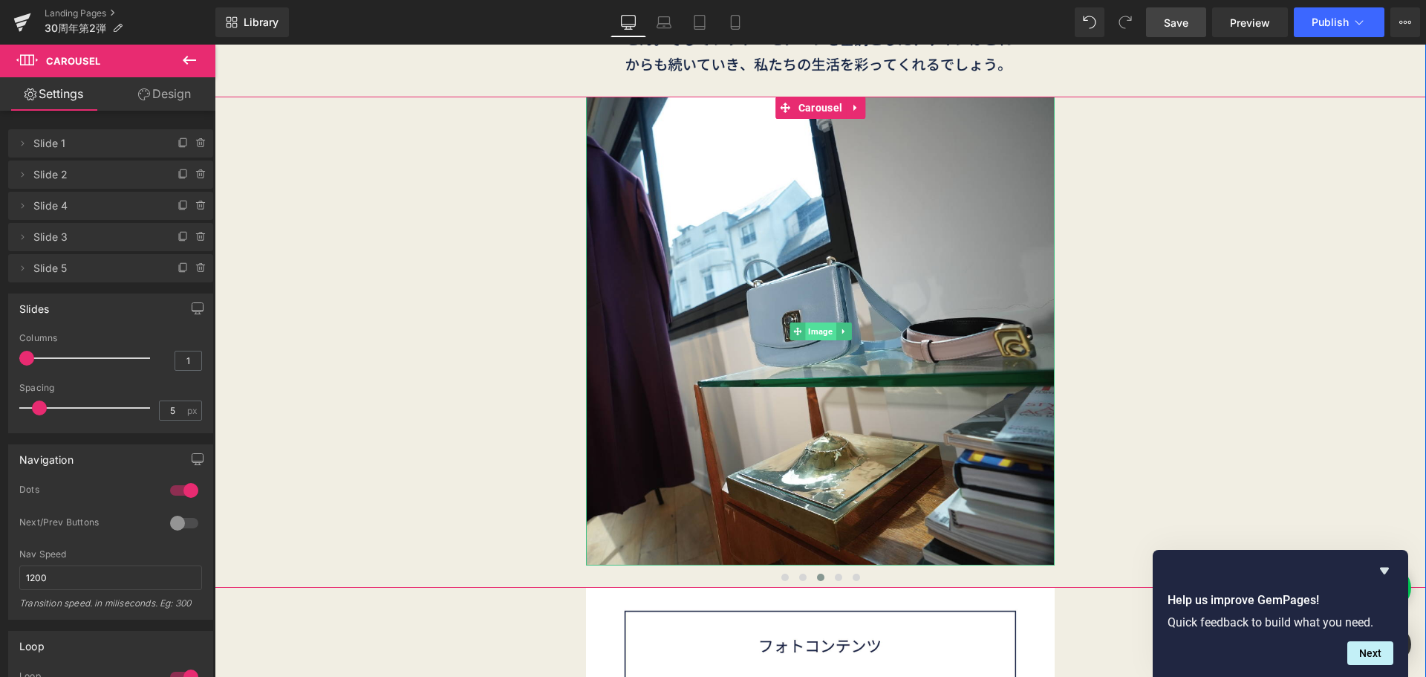
click at [819, 333] on span "Image" at bounding box center [820, 331] width 30 height 18
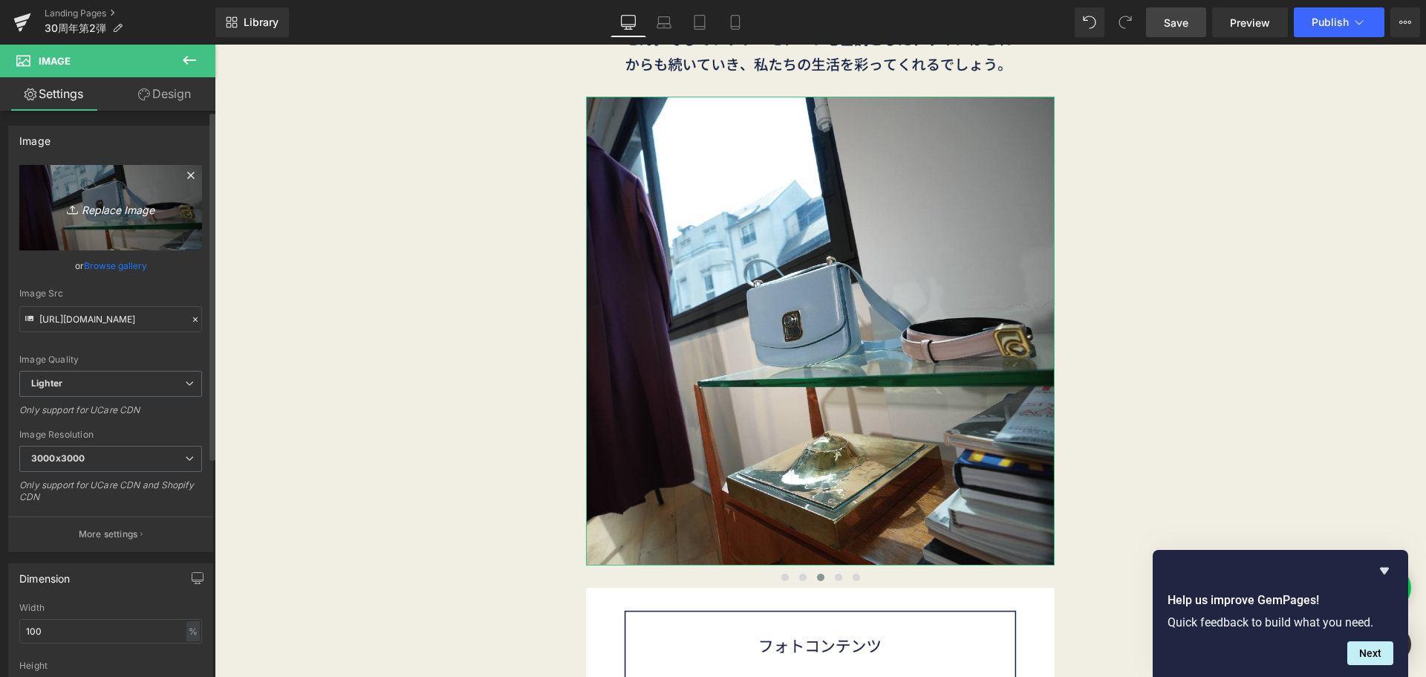
click at [129, 225] on link "Replace Image" at bounding box center [110, 207] width 183 height 85
type input "C:\fakepath\30th_2弾-13.png"
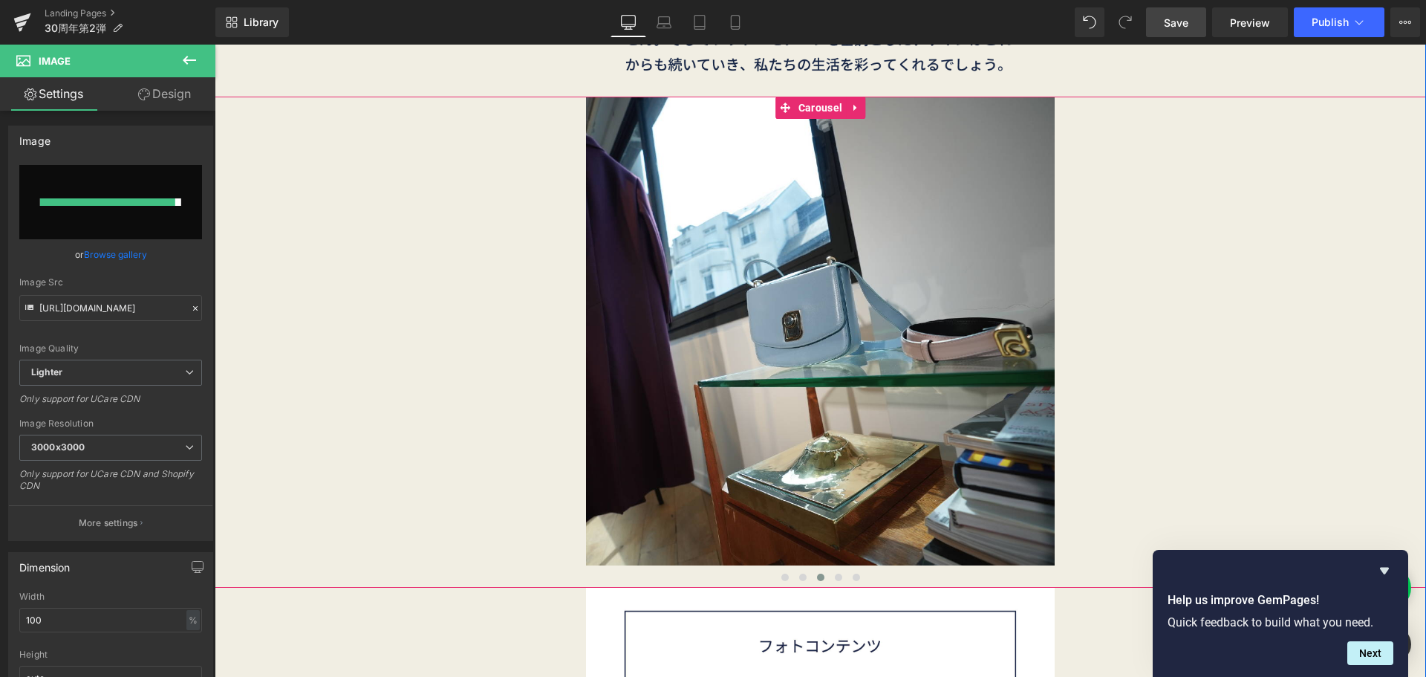
type input "https://ucarecdn.com/76d5395f-74fc-446e-b54d-db7f351af40d/-/format/auto/-/previ…"
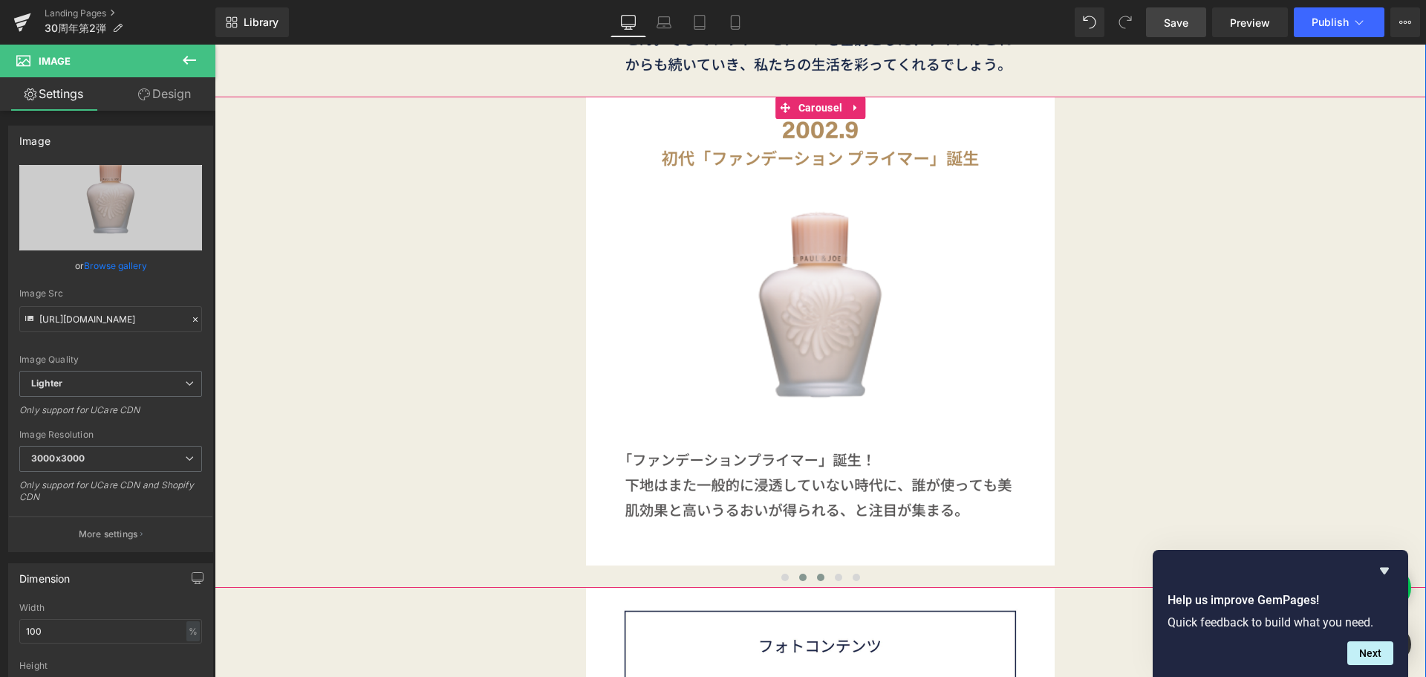
click at [799, 574] on span at bounding box center [802, 576] width 7 height 7
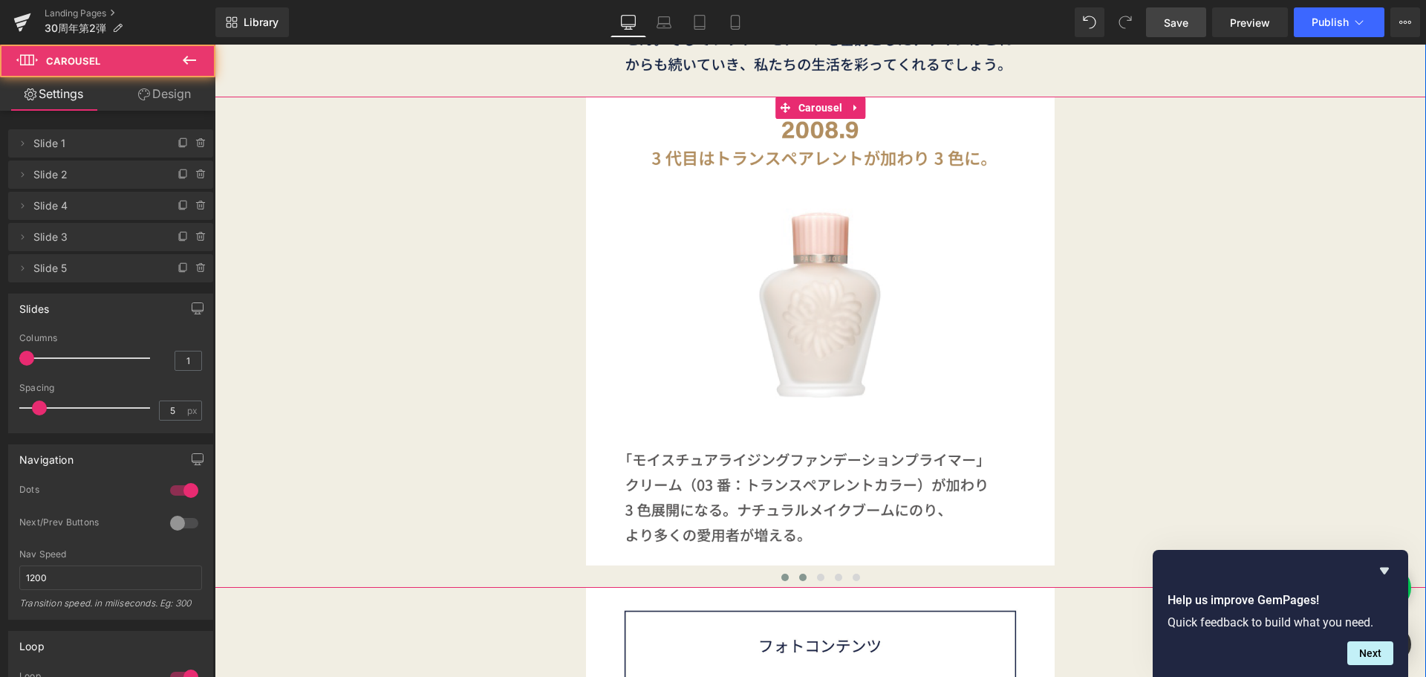
click at [782, 576] on span at bounding box center [785, 576] width 7 height 7
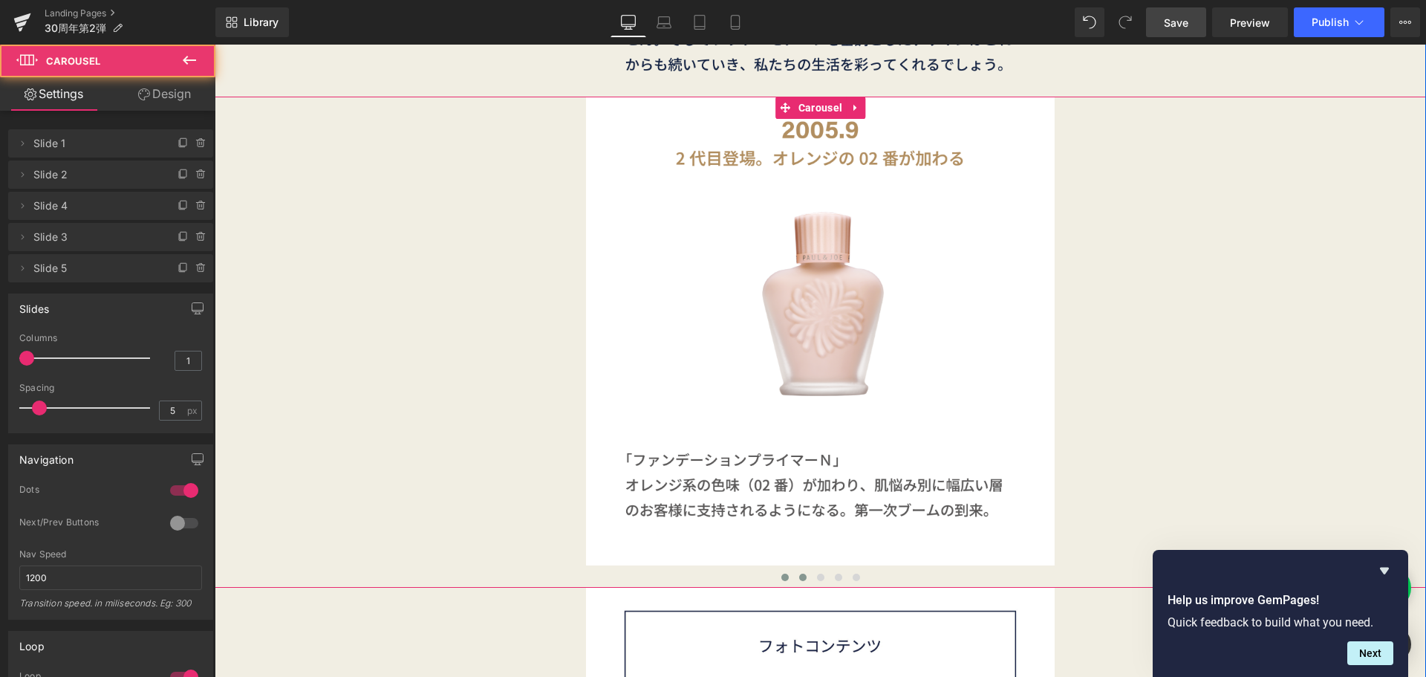
click at [794, 576] on button at bounding box center [803, 577] width 18 height 15
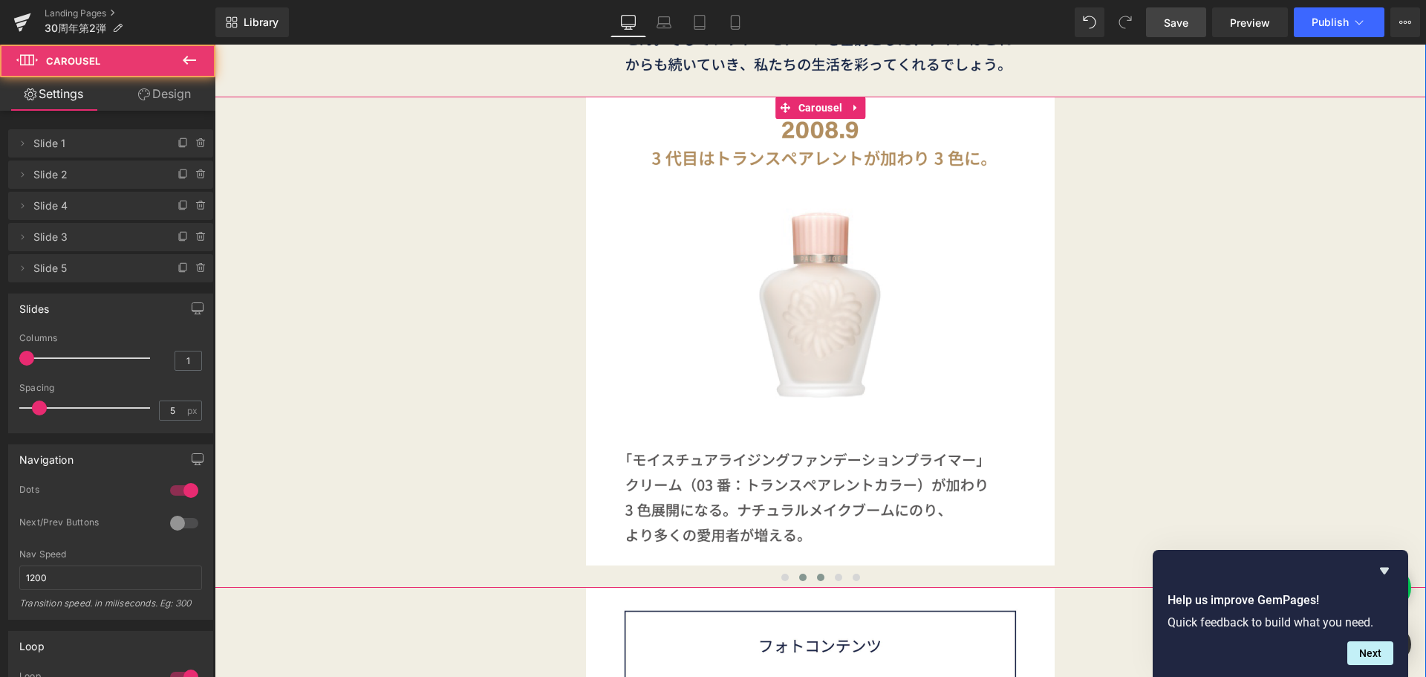
click at [812, 573] on button at bounding box center [821, 577] width 18 height 15
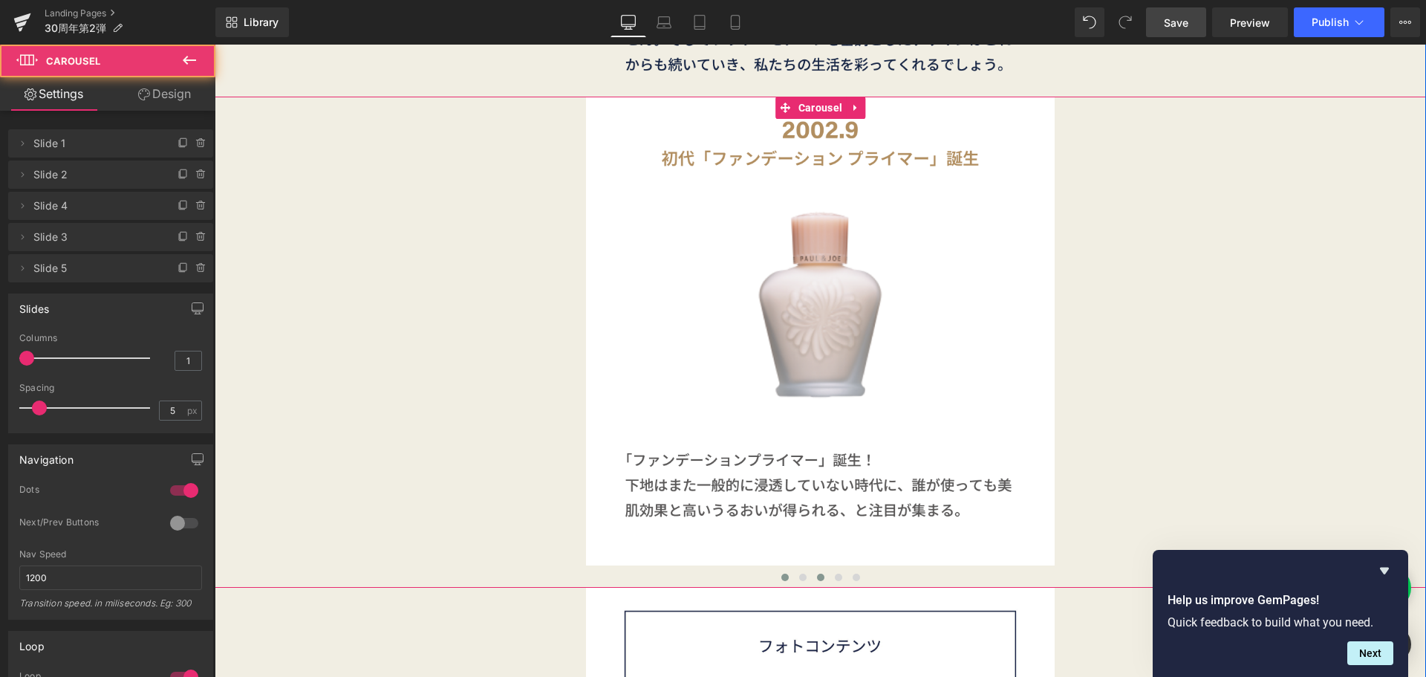
click at [784, 577] on button at bounding box center [785, 577] width 18 height 15
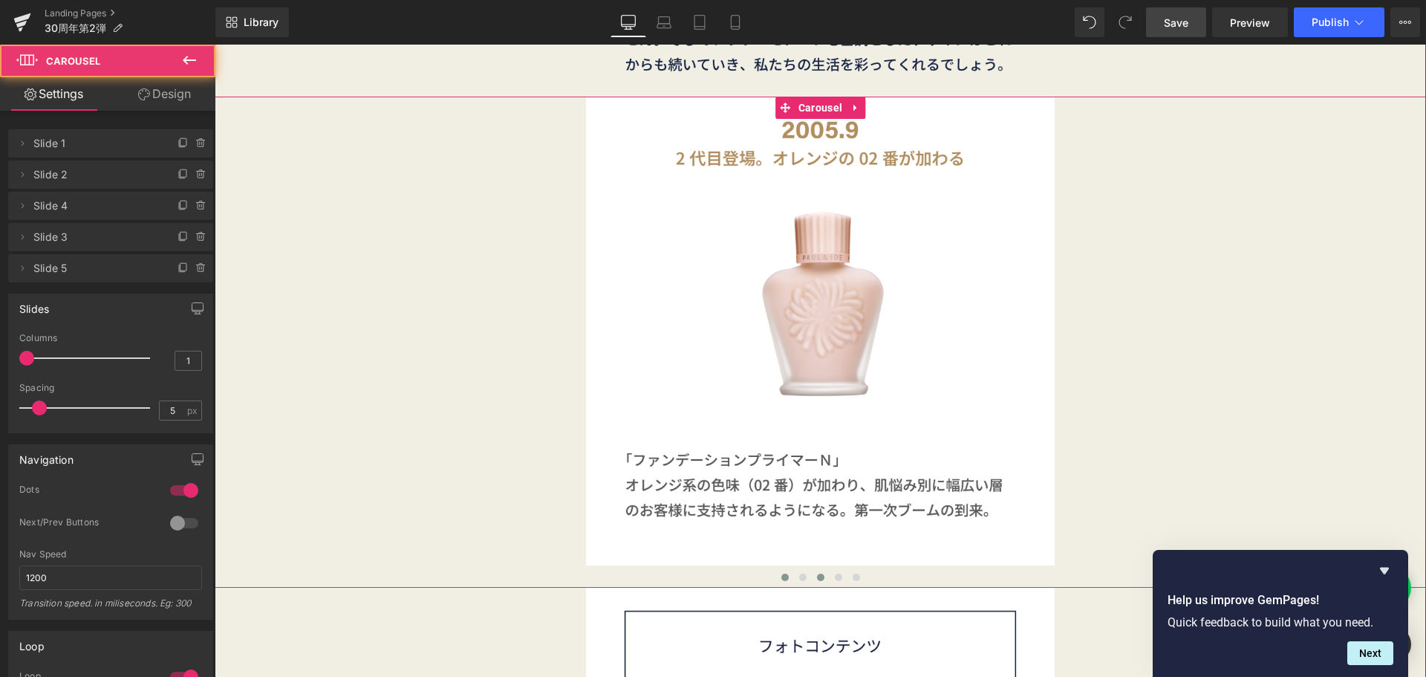
click at [813, 572] on button at bounding box center [821, 577] width 18 height 15
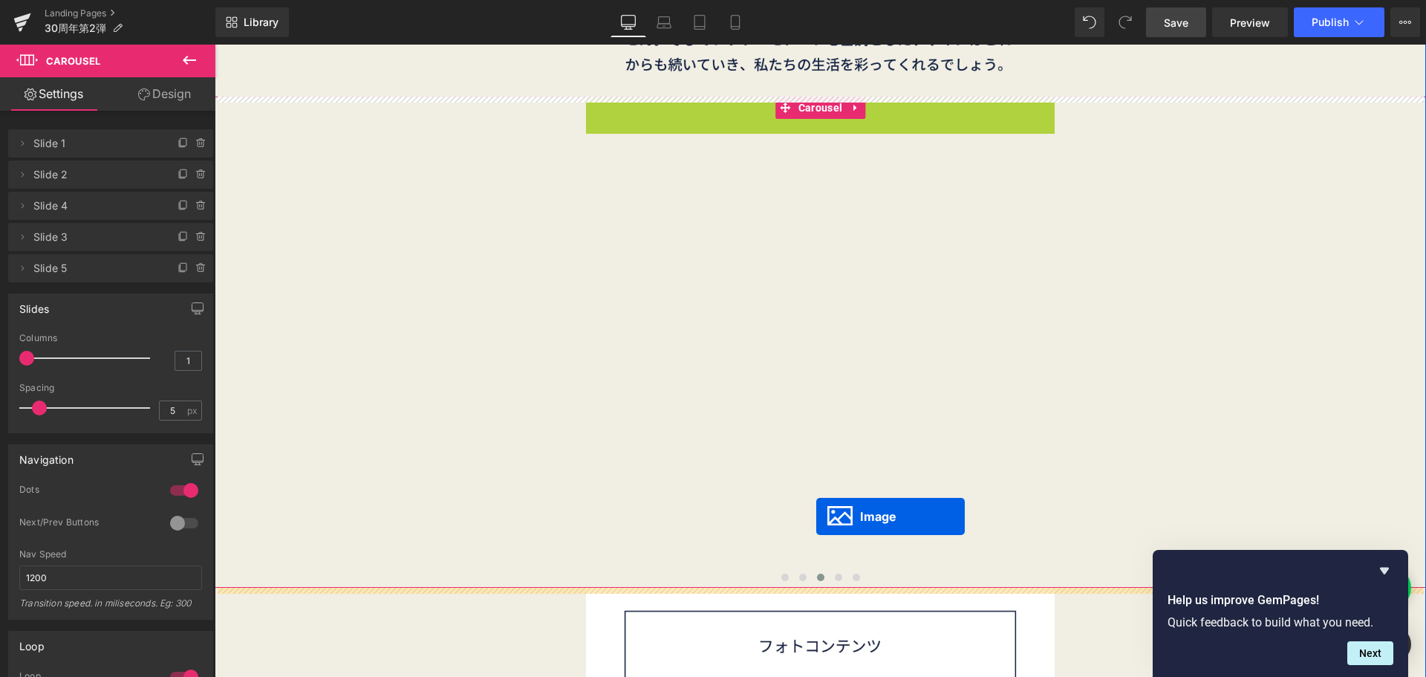
drag, startPoint x: 816, startPoint y: 328, endPoint x: 816, endPoint y: 516, distance: 187.9
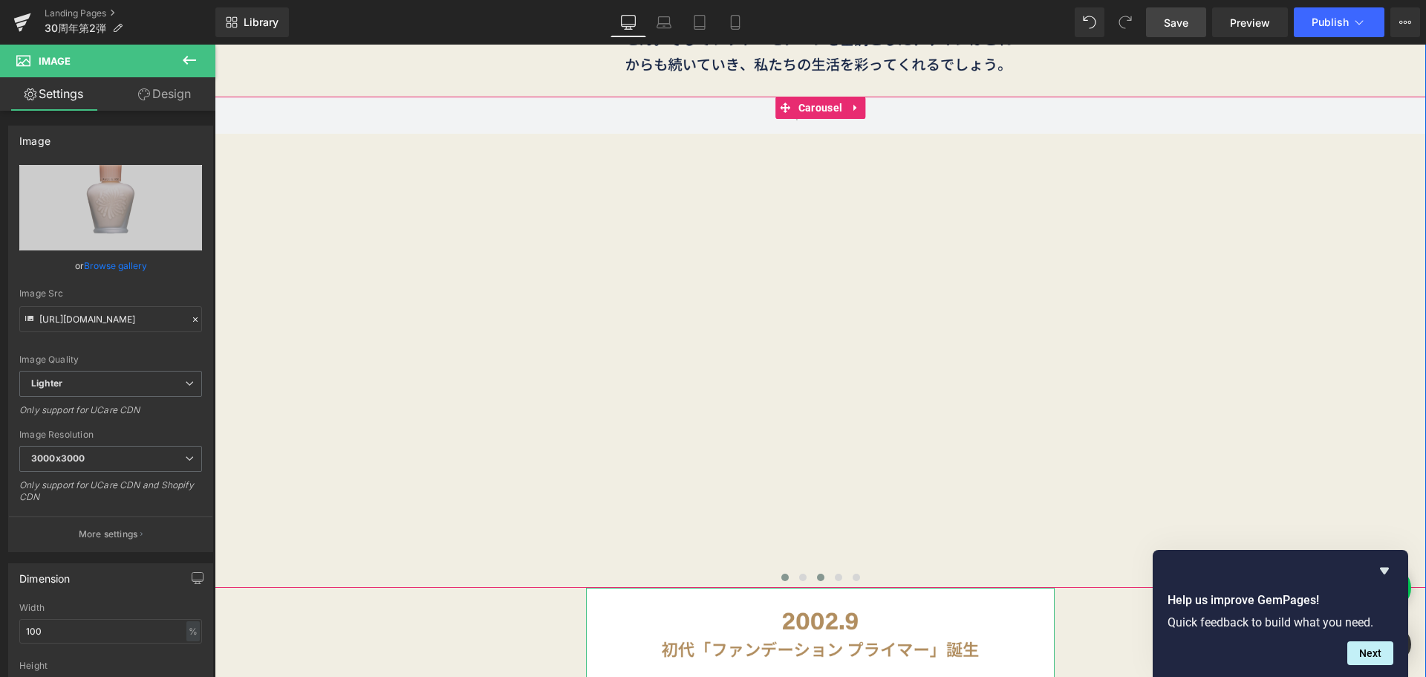
click at [782, 570] on button at bounding box center [785, 577] width 18 height 15
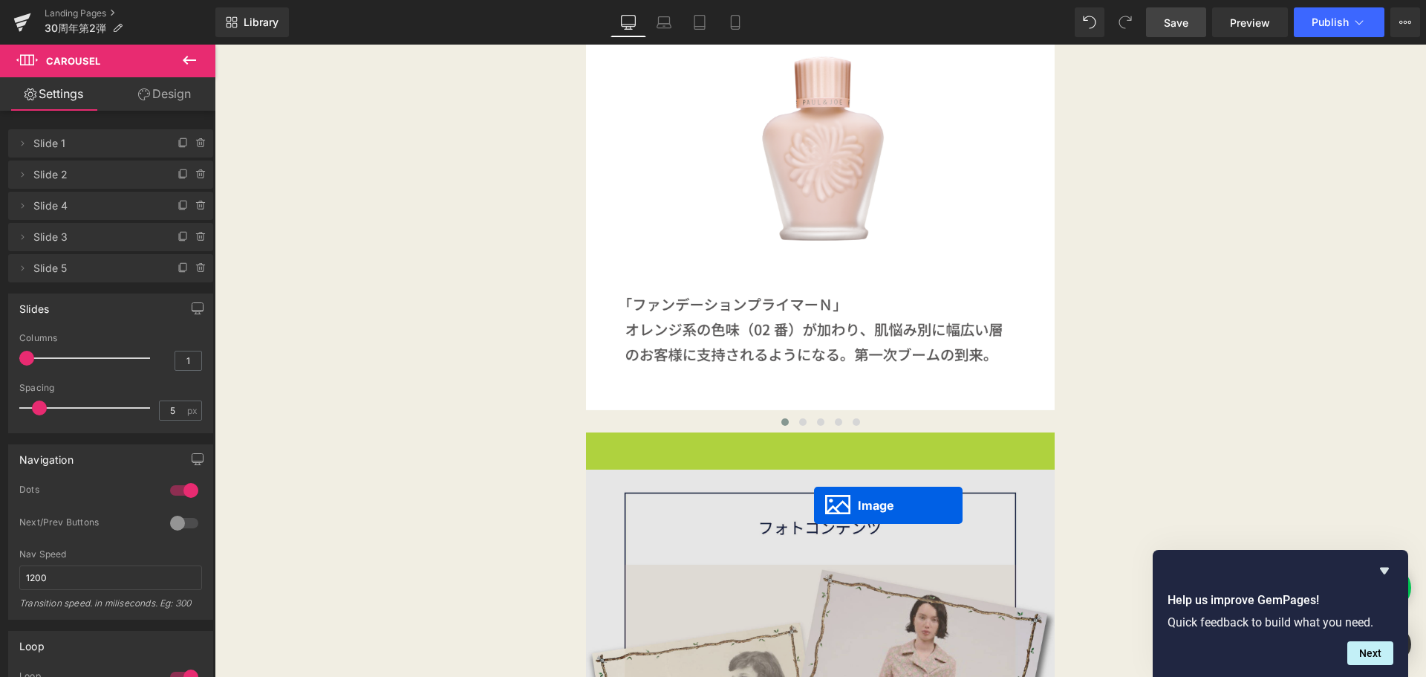
scroll to position [4699, 0]
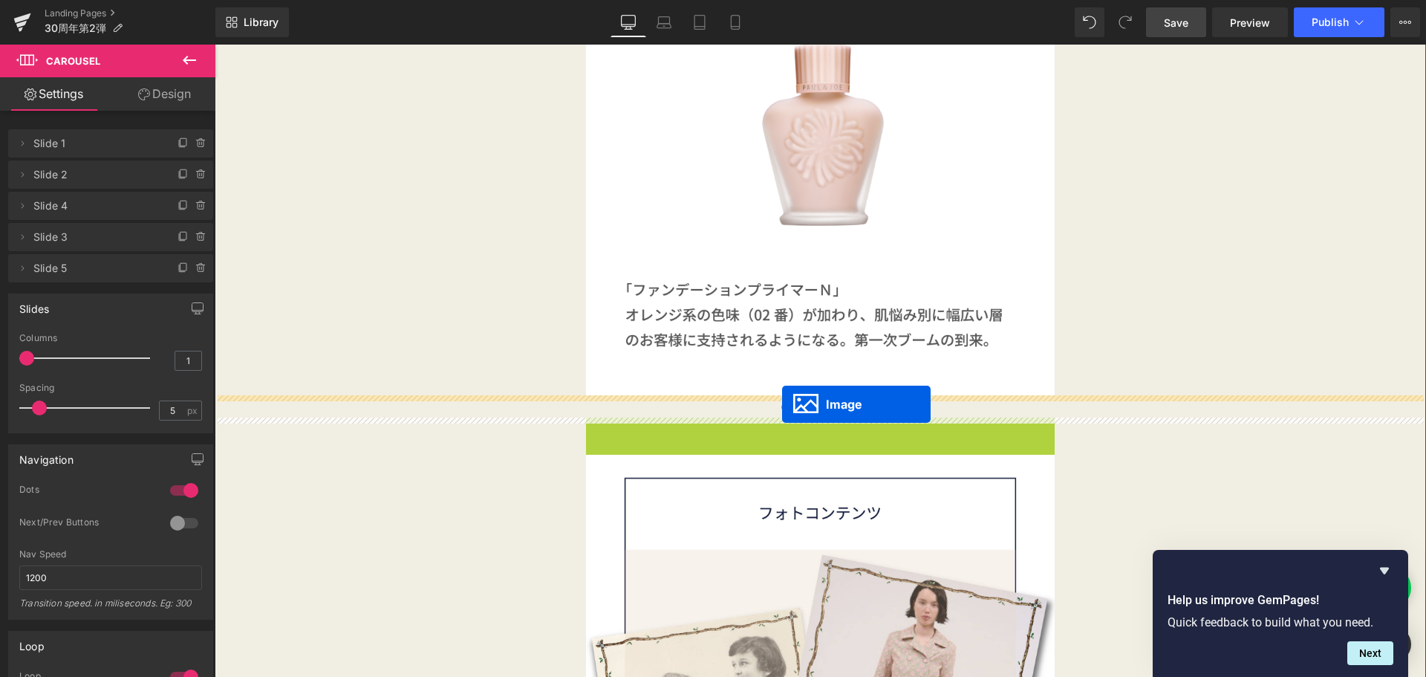
drag, startPoint x: 813, startPoint y: 663, endPoint x: 782, endPoint y: 404, distance: 261.1
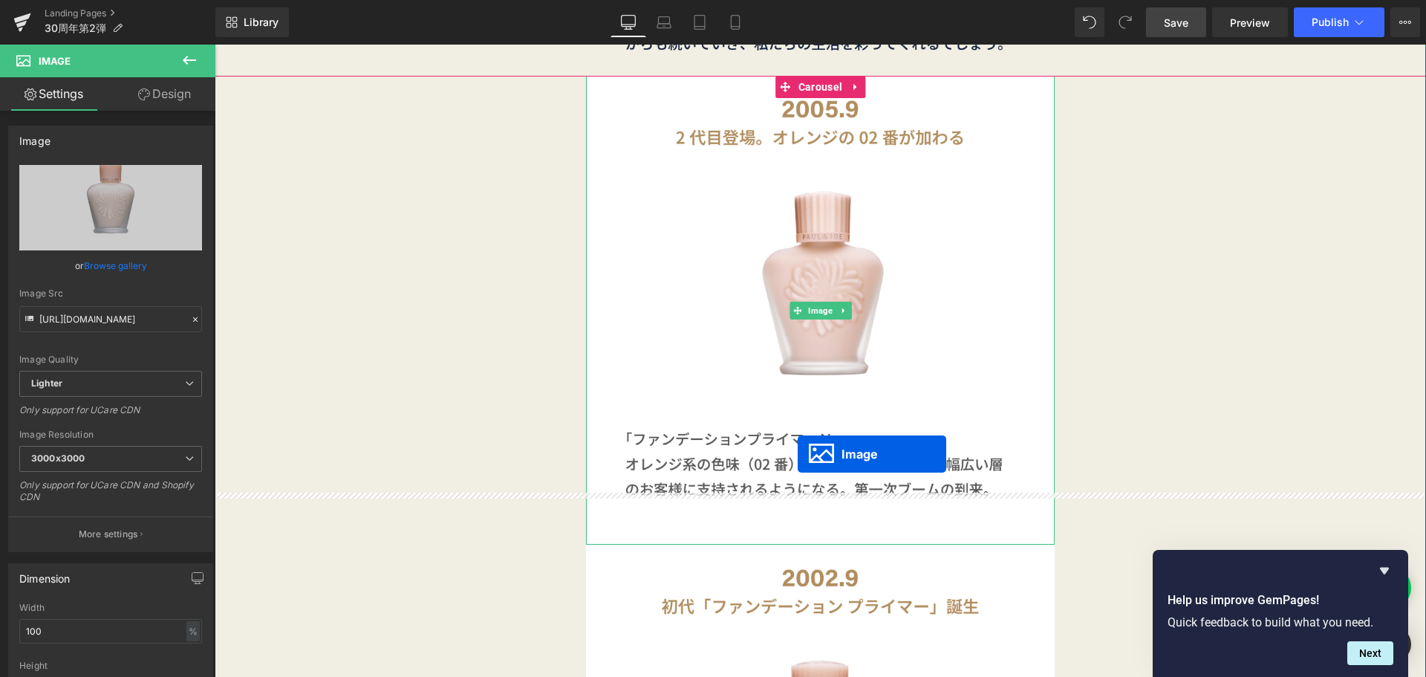
scroll to position [4133, 0]
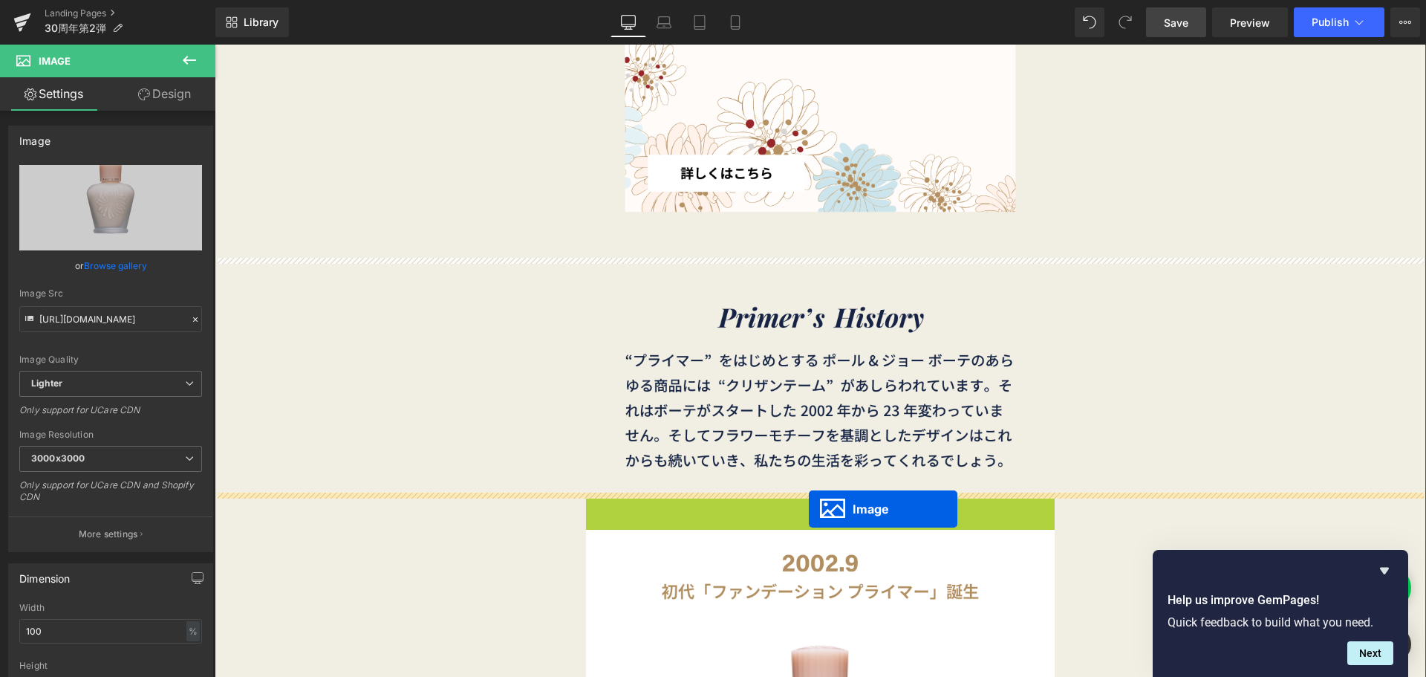
drag, startPoint x: 820, startPoint y: 305, endPoint x: 808, endPoint y: 509, distance: 203.9
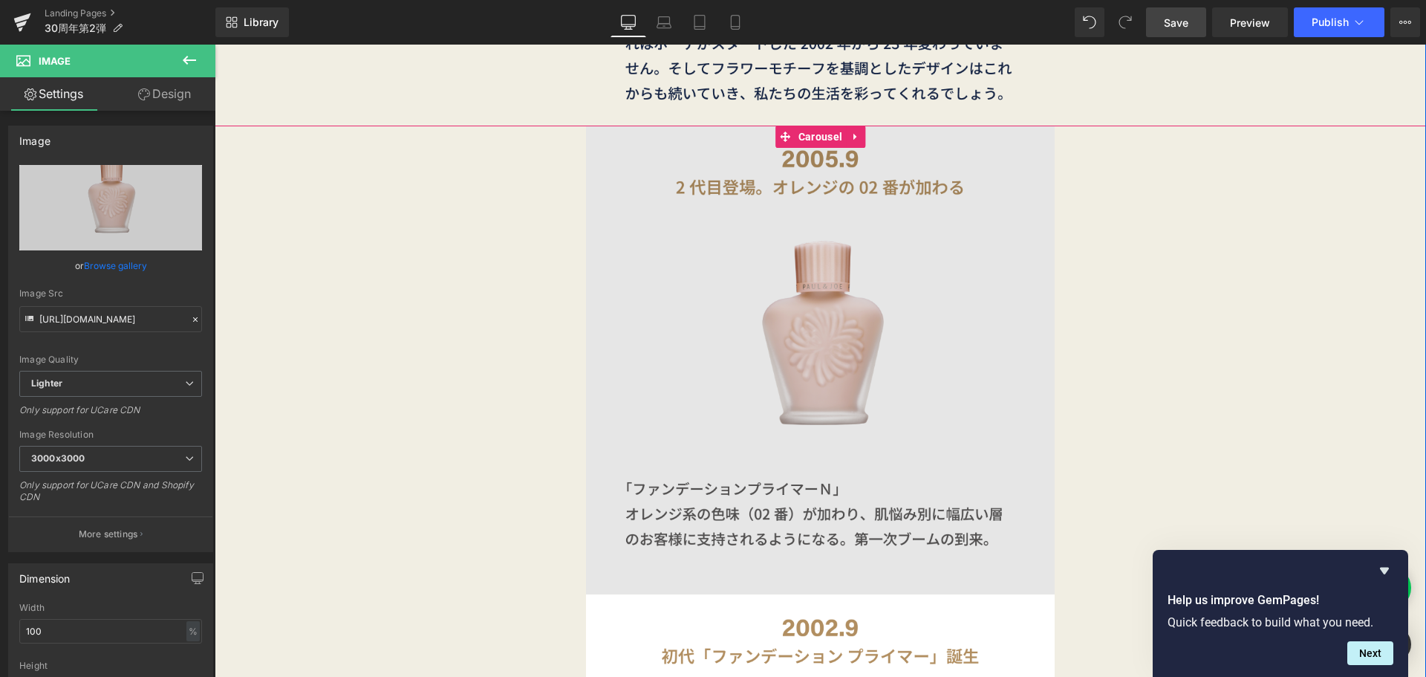
scroll to position [4494, 0]
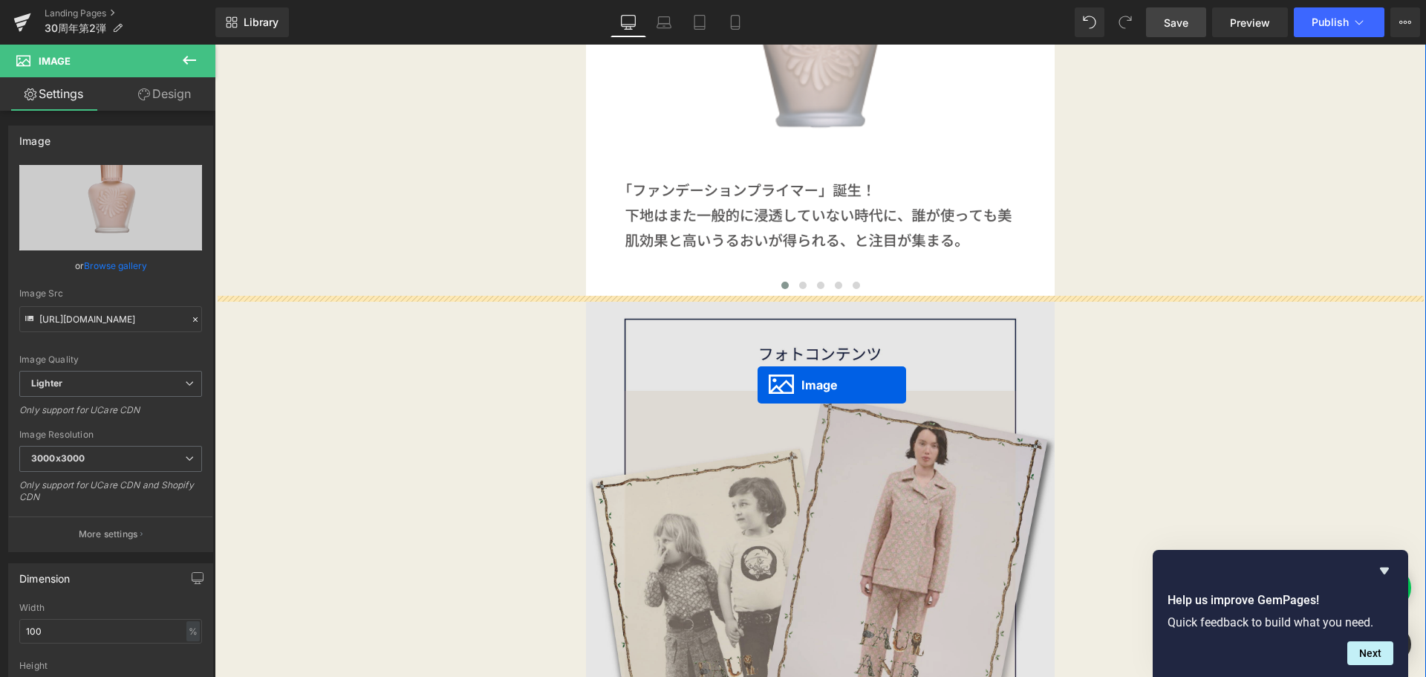
drag, startPoint x: 816, startPoint y: 364, endPoint x: 758, endPoint y: 385, distance: 62.3
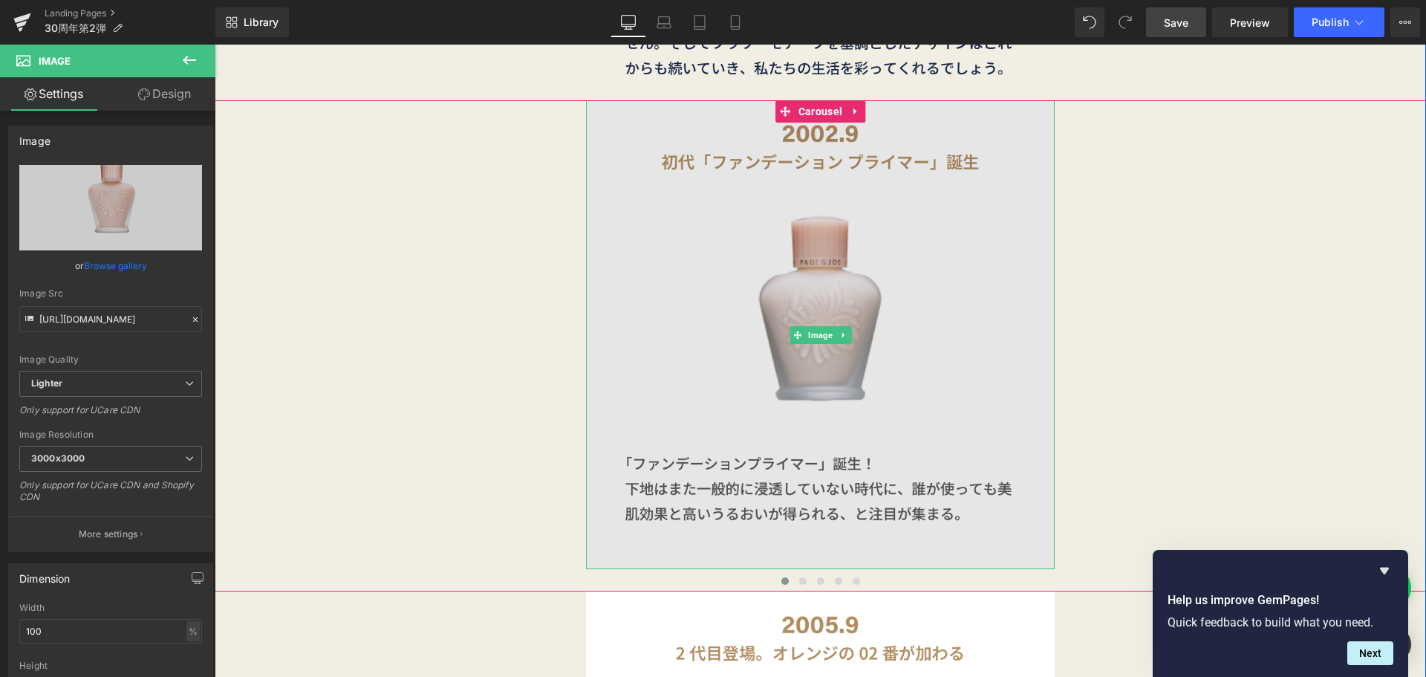
scroll to position [4525, 0]
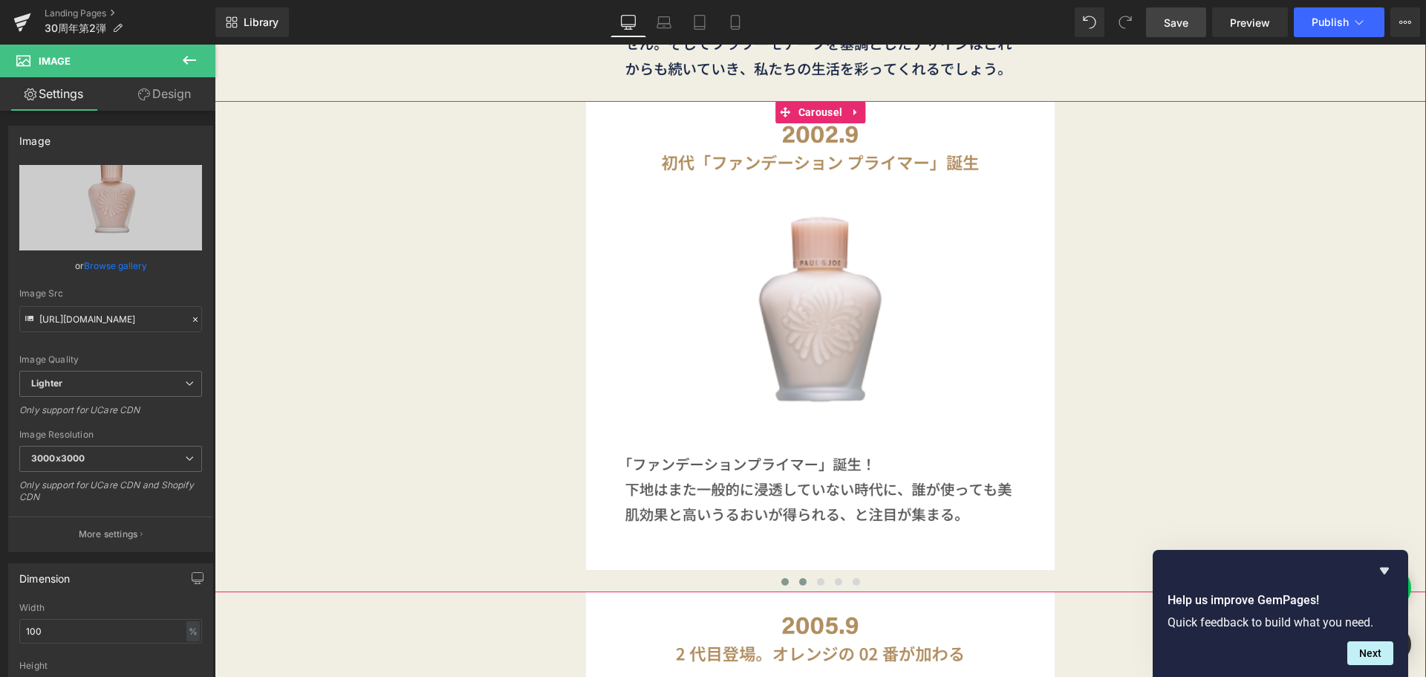
click at [799, 582] on span at bounding box center [802, 581] width 7 height 7
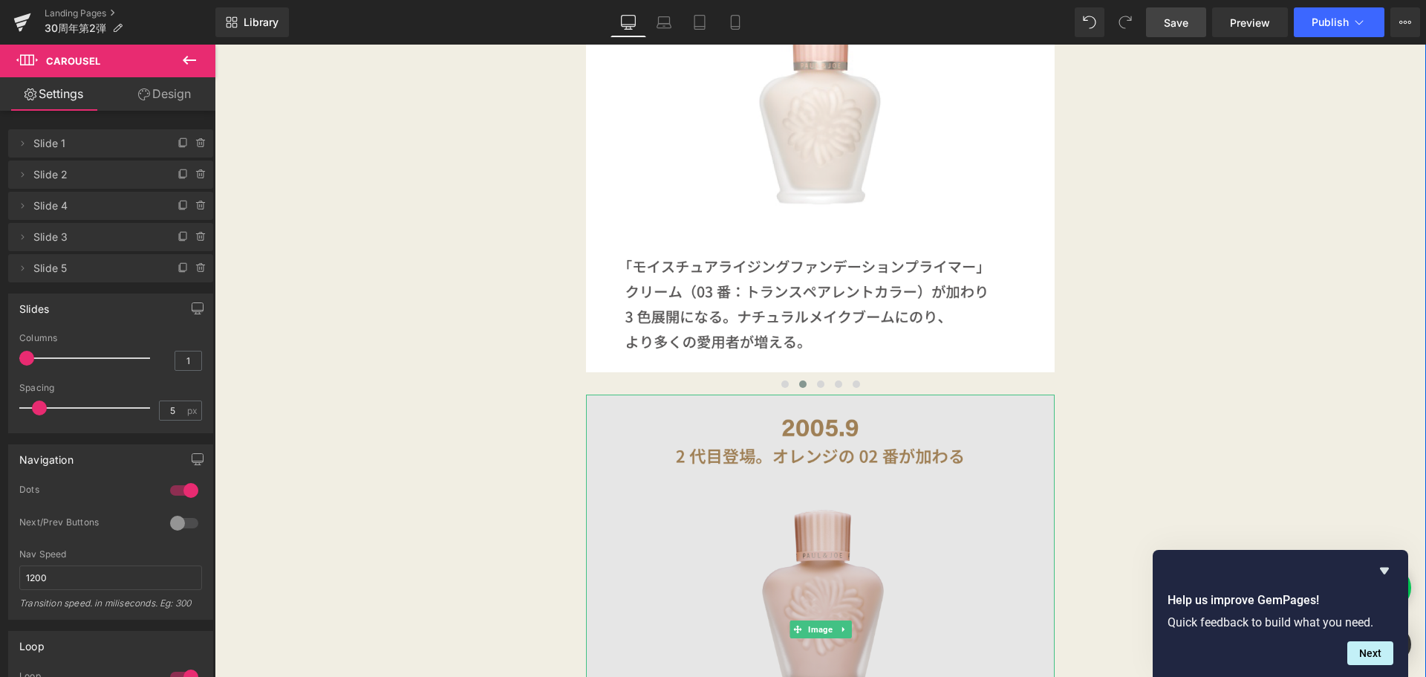
scroll to position [4727, 0]
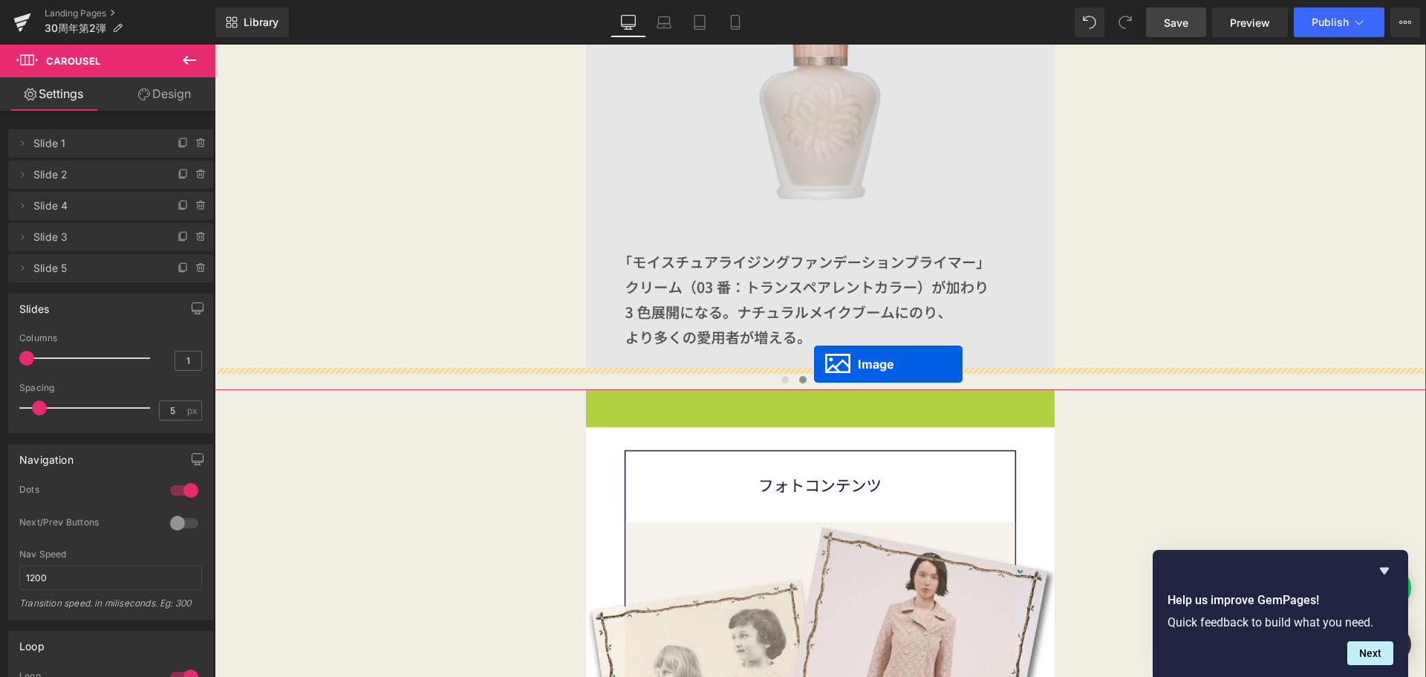
drag, startPoint x: 821, startPoint y: 620, endPoint x: 814, endPoint y: 364, distance: 256.4
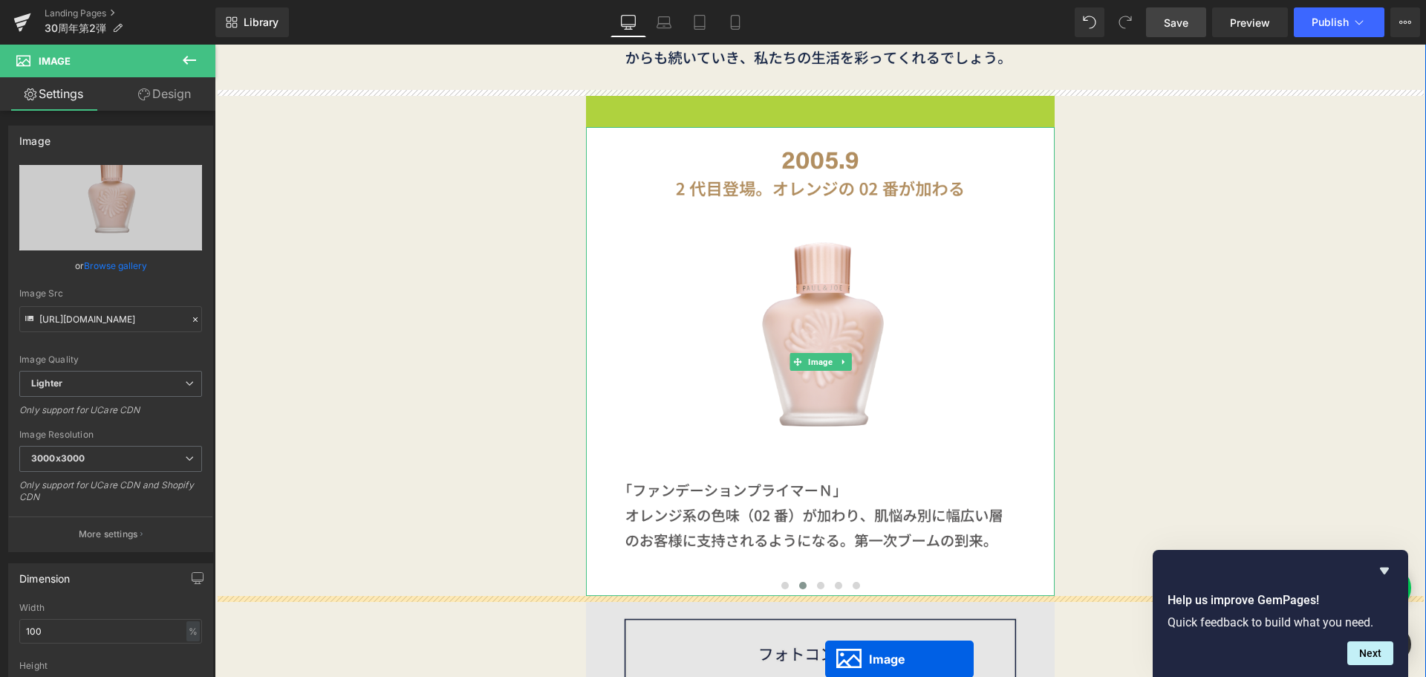
scroll to position [4610, 0]
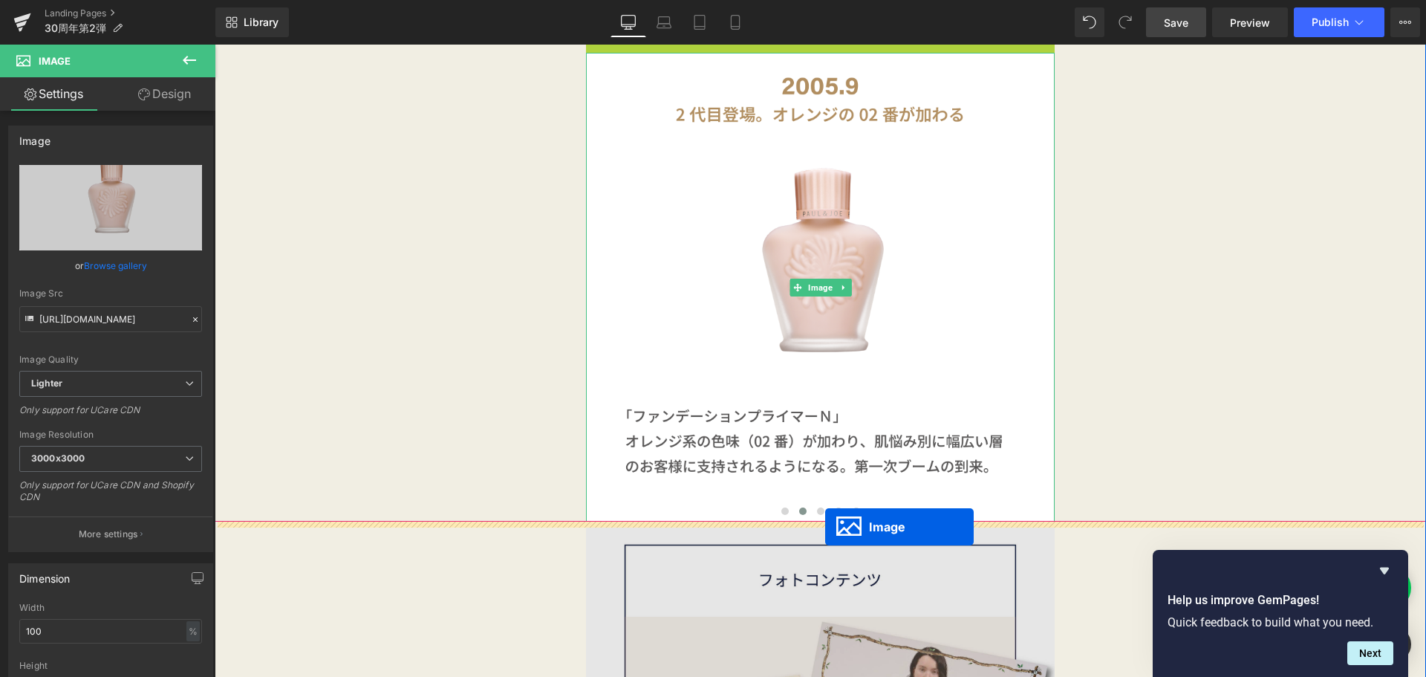
drag, startPoint x: 818, startPoint y: 232, endPoint x: 825, endPoint y: 527, distance: 295.0
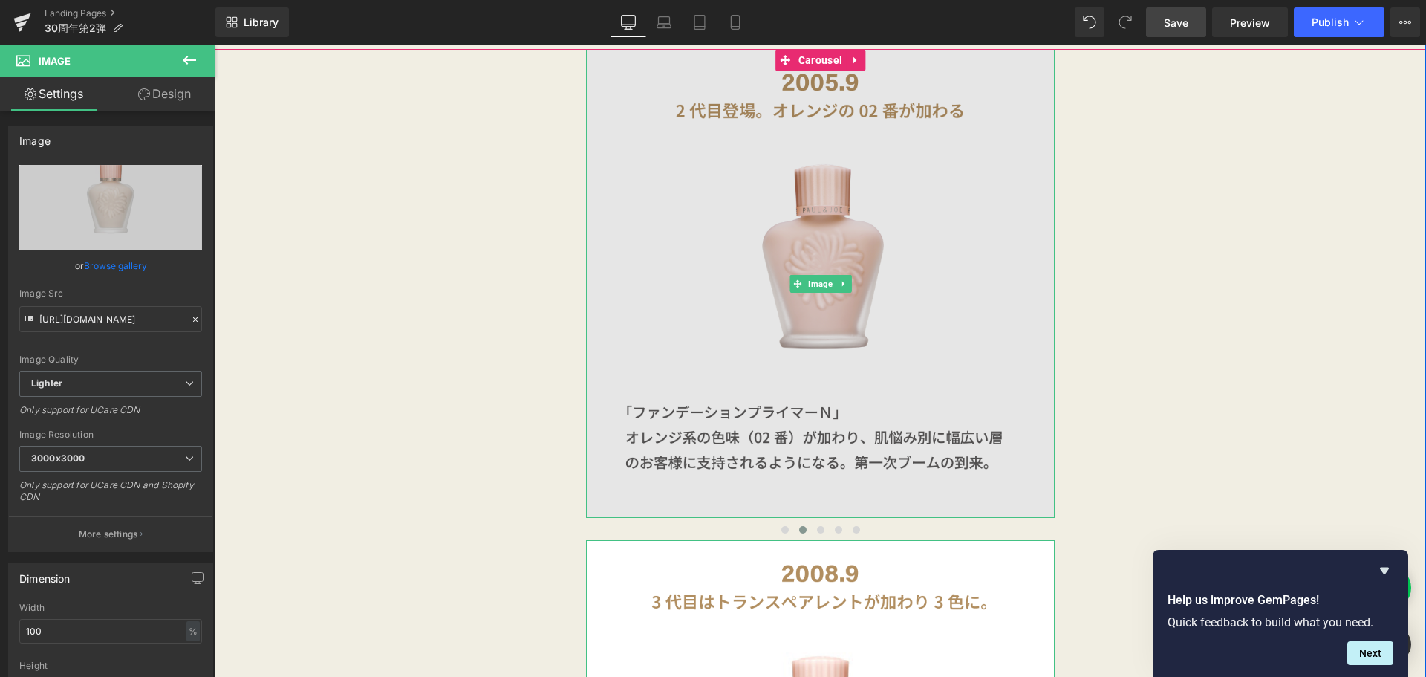
scroll to position [4578, 0]
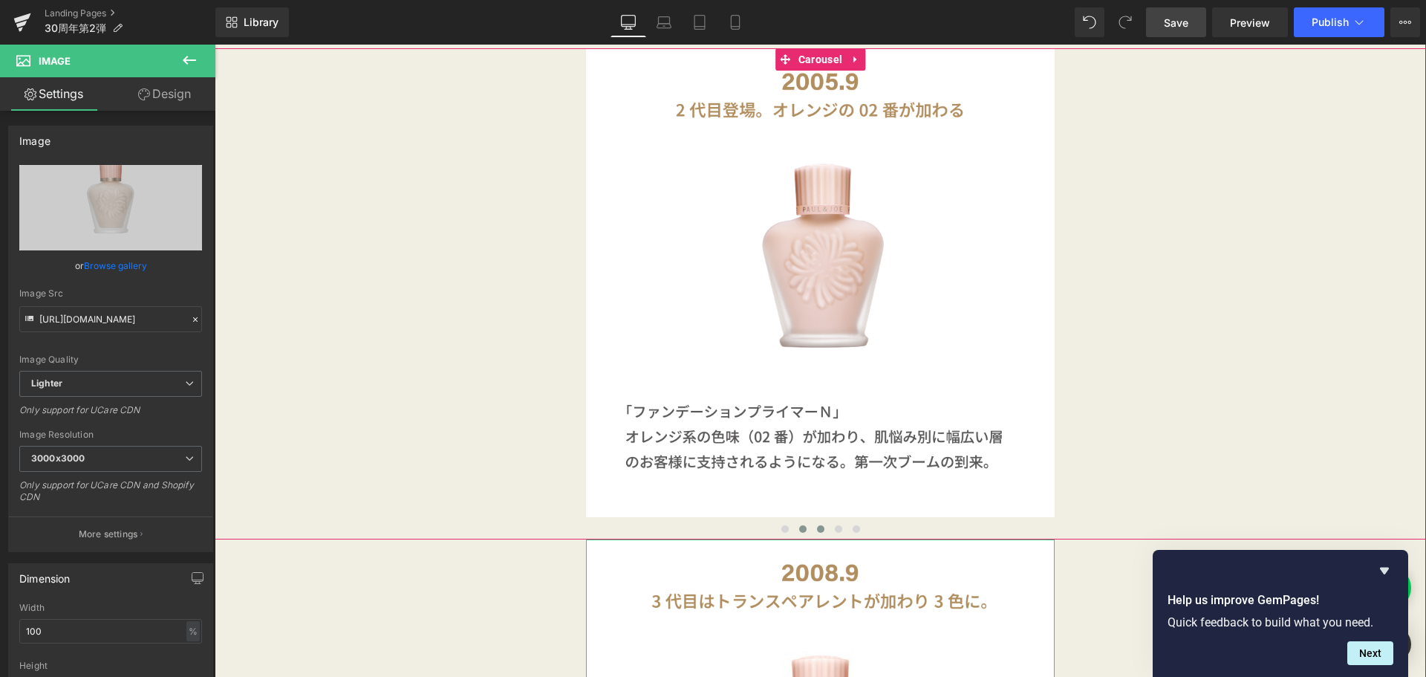
click at [812, 527] on button at bounding box center [821, 528] width 18 height 15
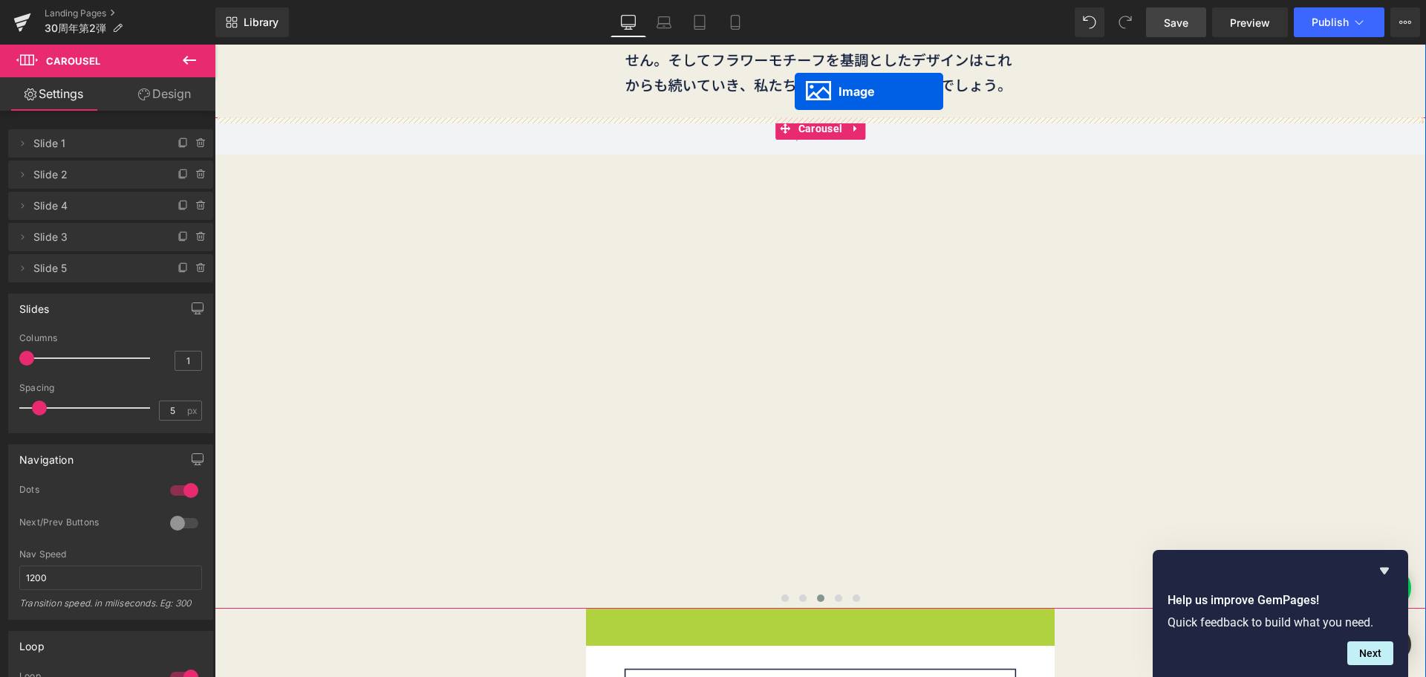
scroll to position [4419, 0]
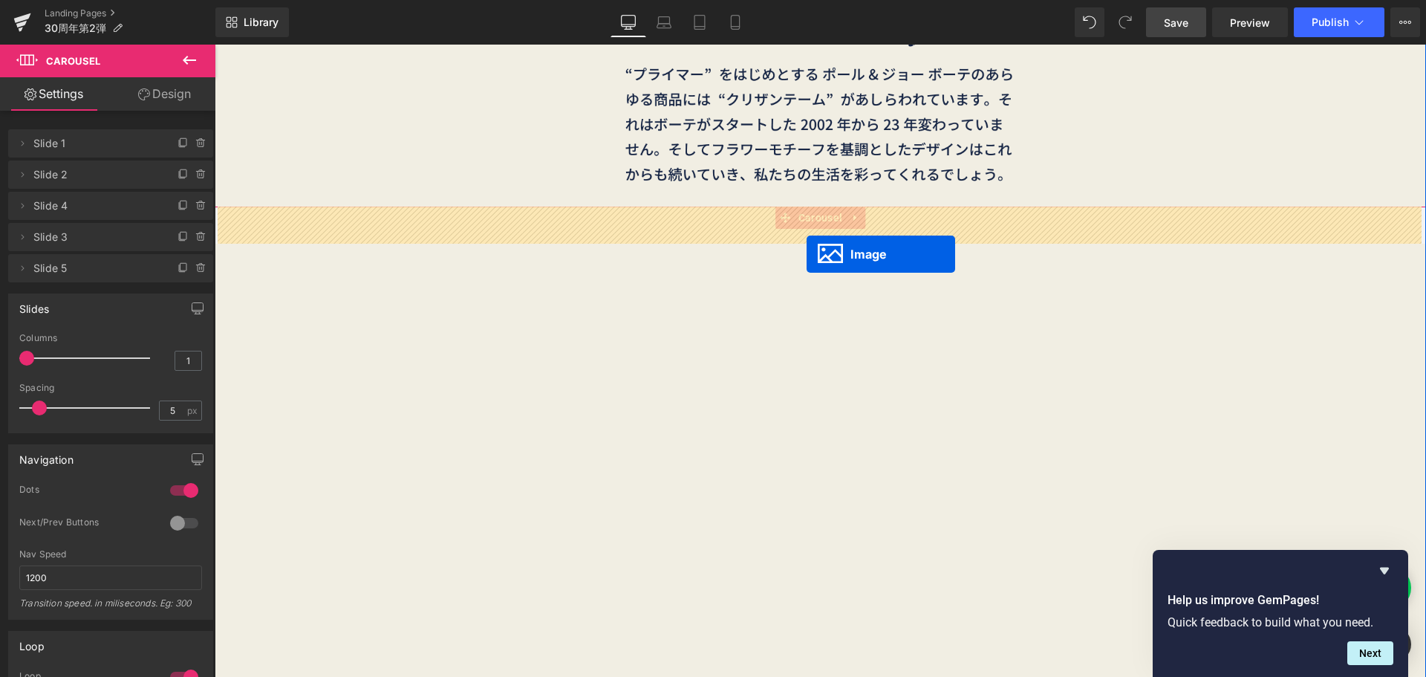
drag, startPoint x: 818, startPoint y: 646, endPoint x: 807, endPoint y: 254, distance: 392.4
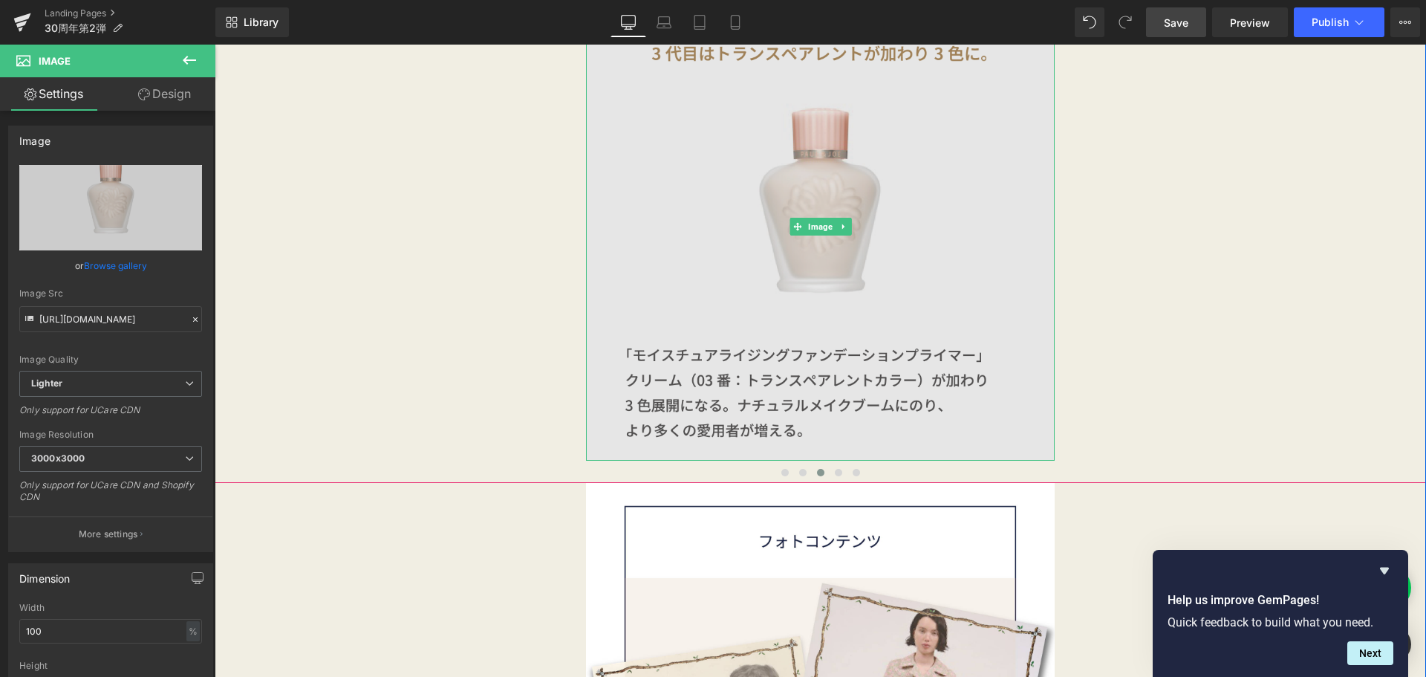
scroll to position [4636, 0]
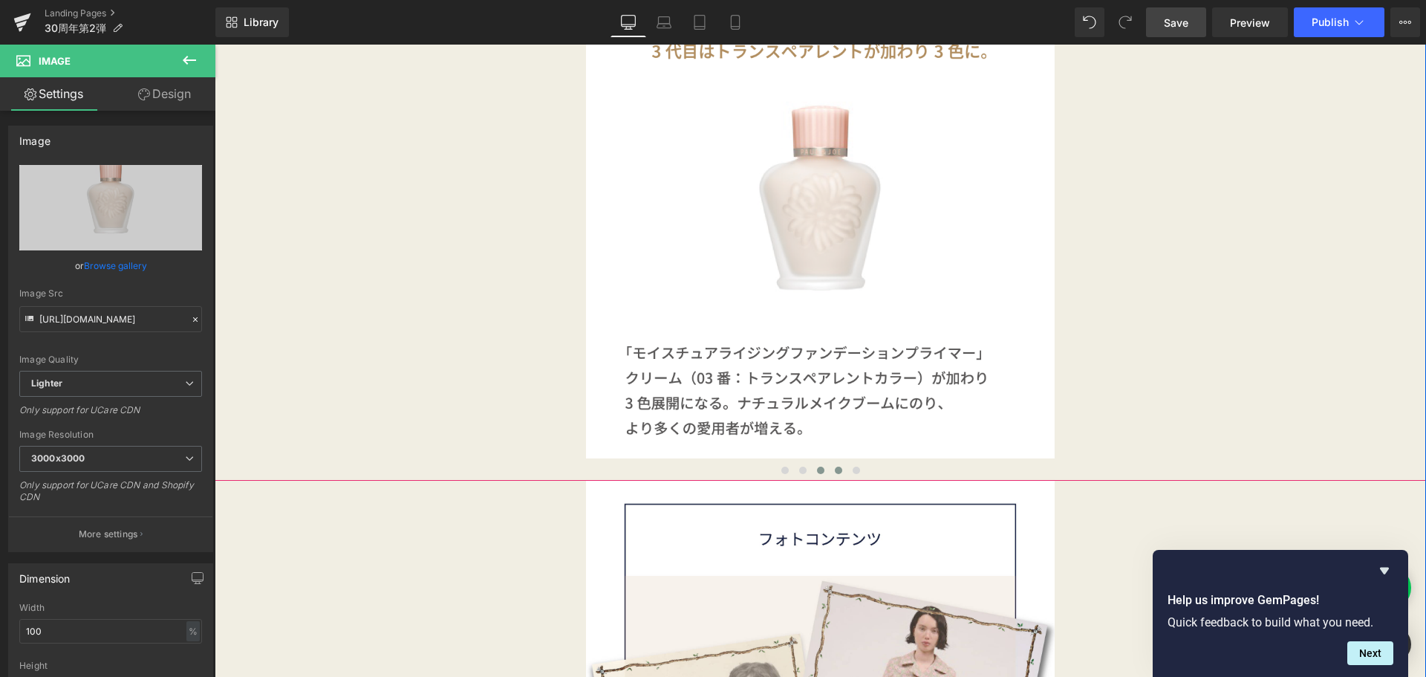
click at [841, 471] on button at bounding box center [839, 470] width 18 height 15
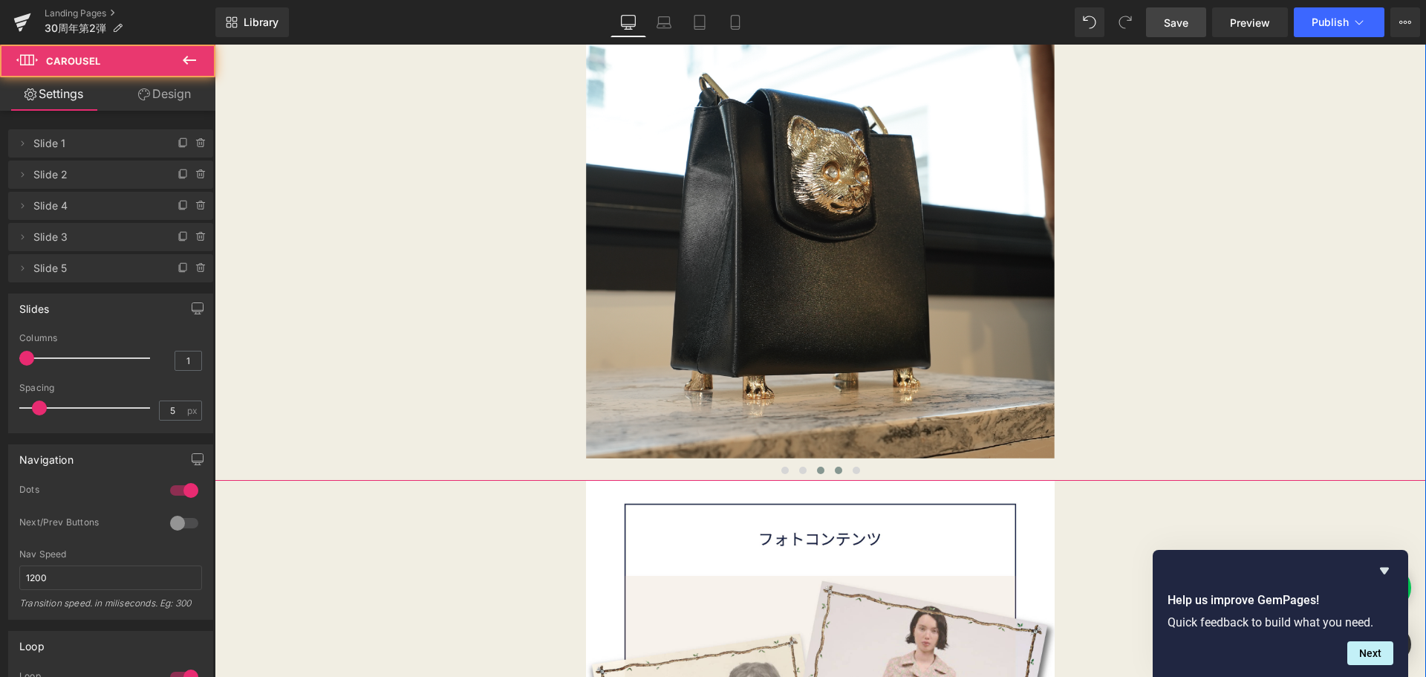
click at [819, 471] on button at bounding box center [821, 470] width 18 height 15
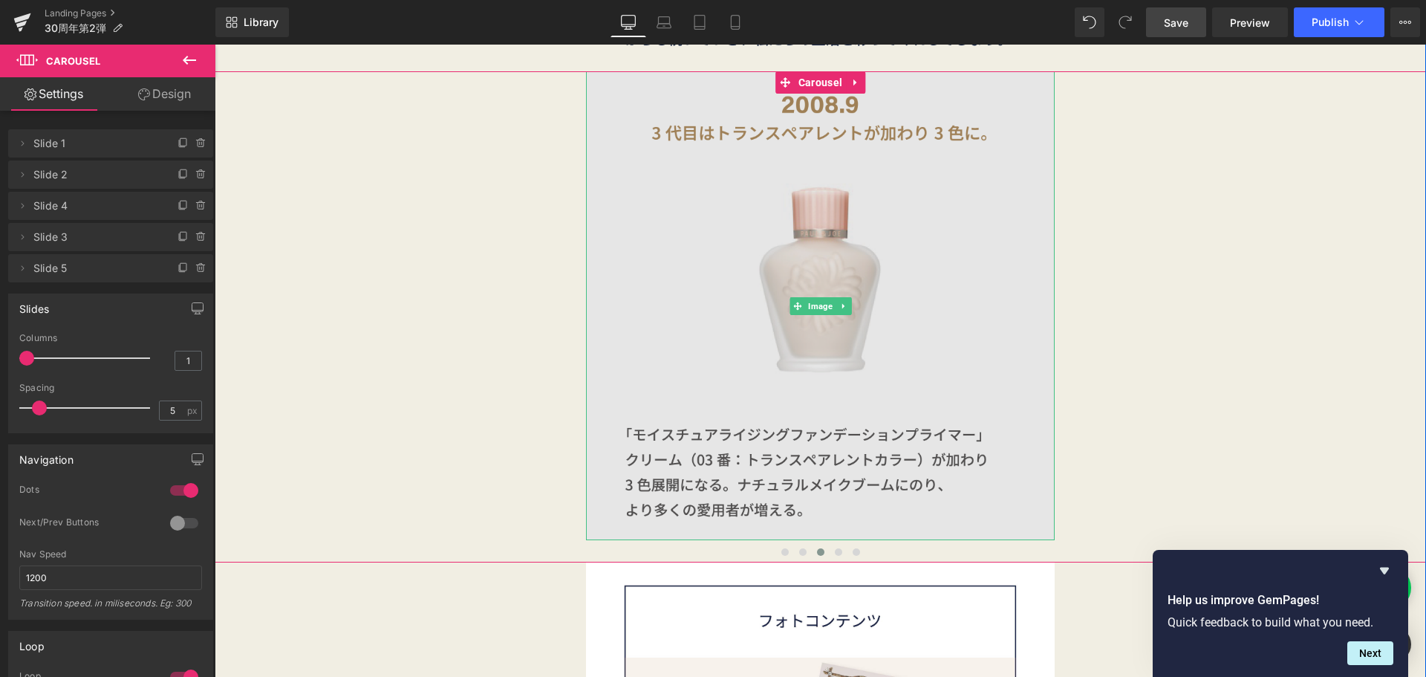
scroll to position [4553, 0]
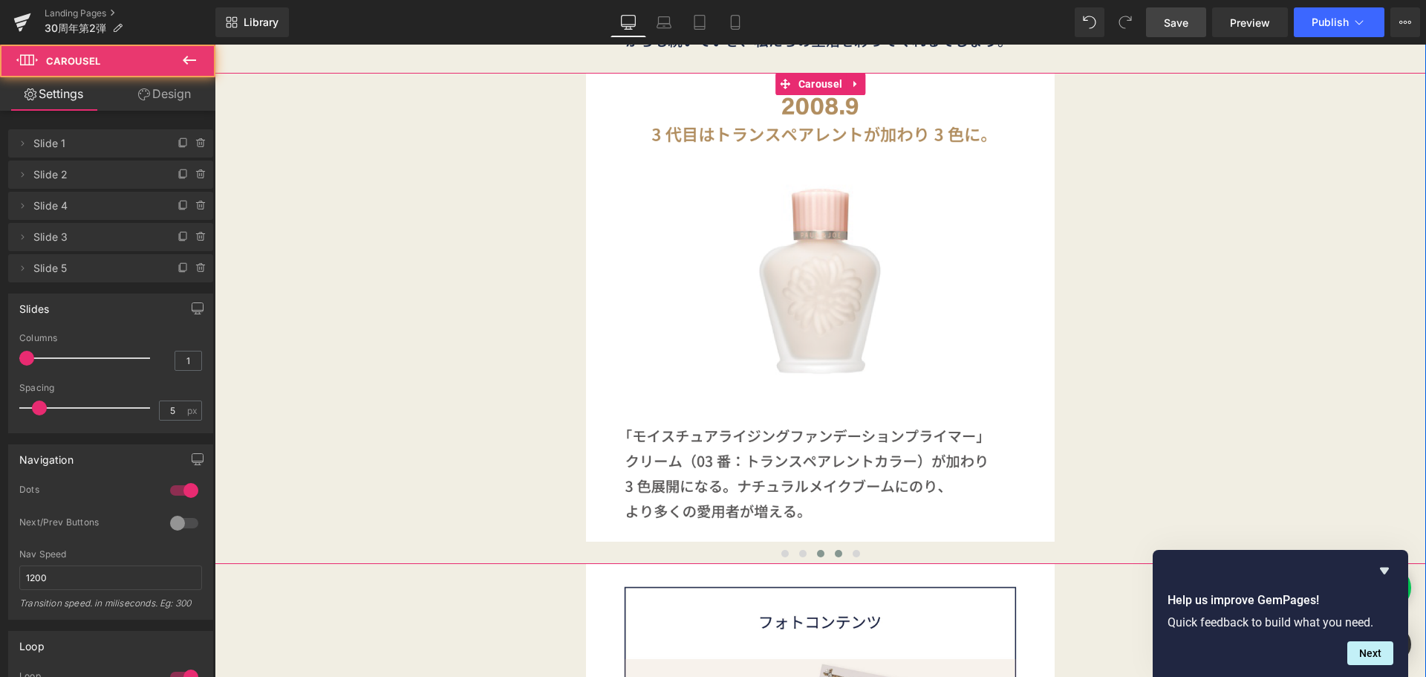
click at [835, 550] on span at bounding box center [838, 553] width 7 height 7
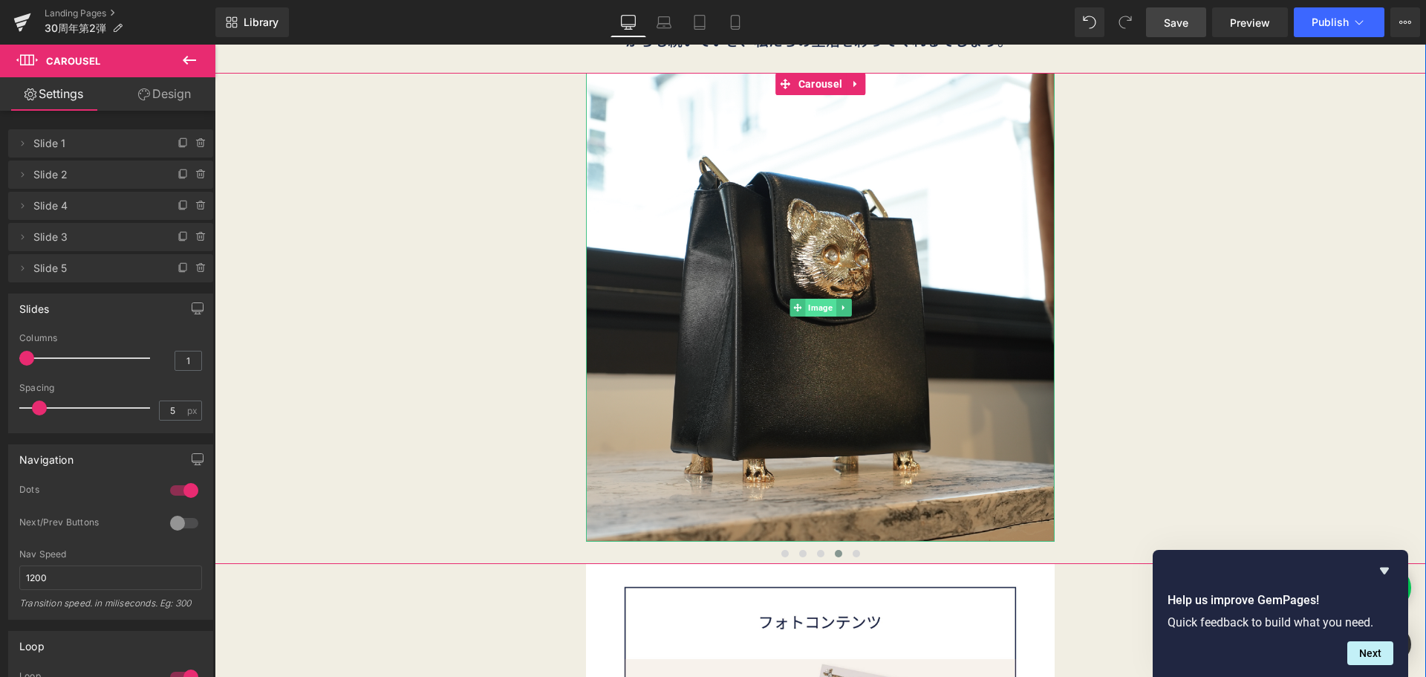
click at [812, 302] on span "Image" at bounding box center [820, 308] width 30 height 18
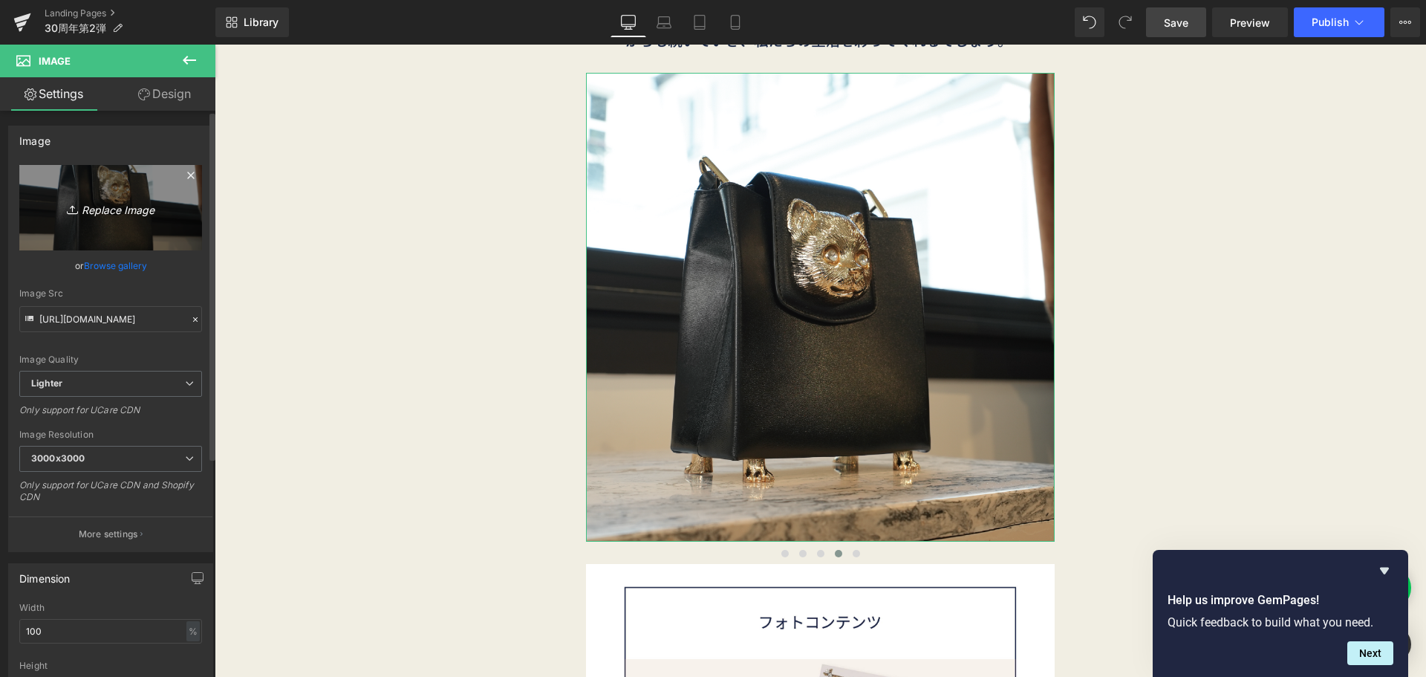
click at [119, 183] on link "Replace Image" at bounding box center [110, 207] width 183 height 85
type input "C:\fakepath\30th_2弾-16.png"
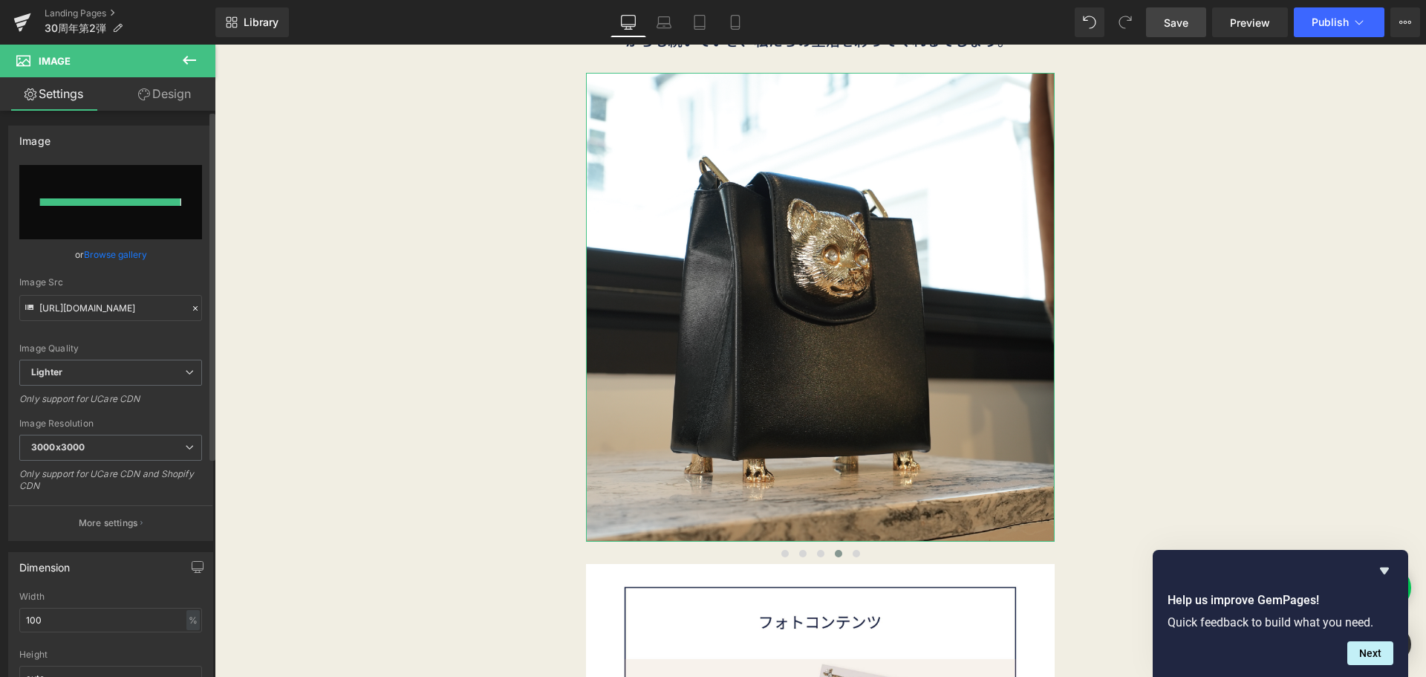
type input "https://ucarecdn.com/5f01339e-3813-4aa1-a055-834f4bd6b034/-/format/auto/-/previ…"
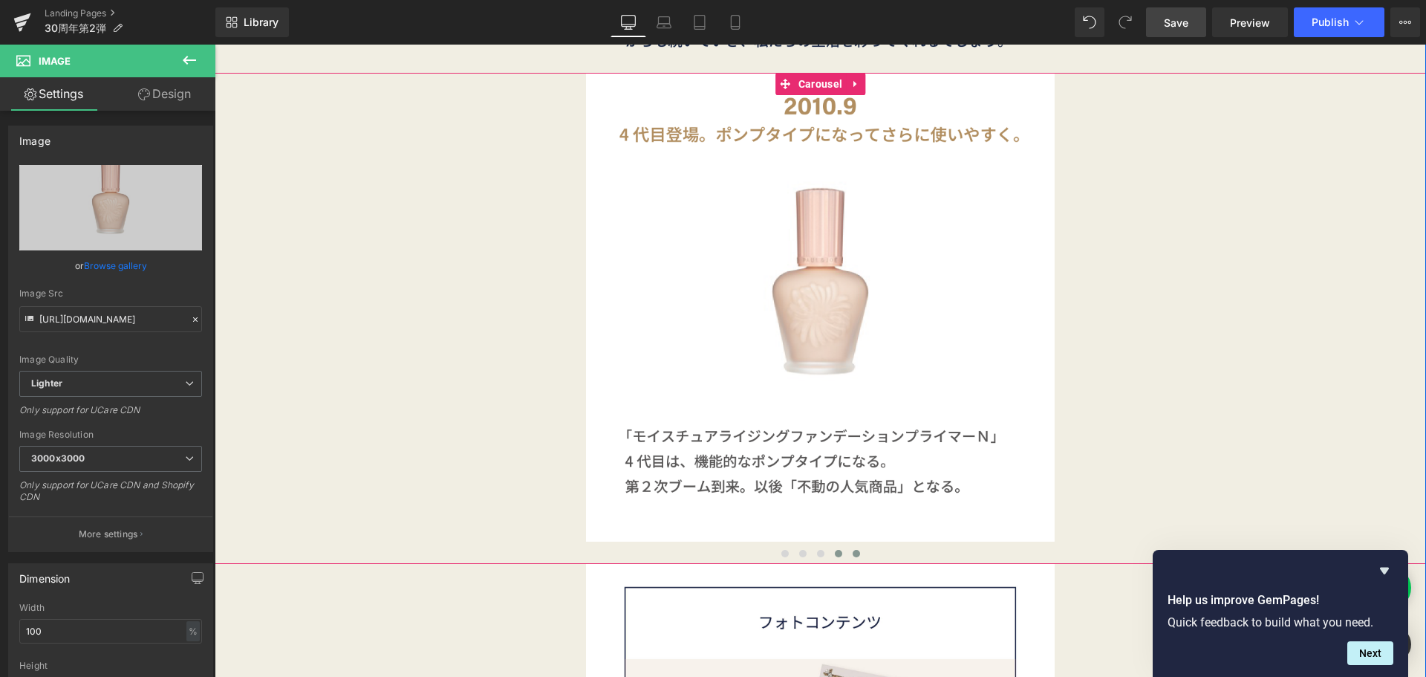
click at [853, 554] on span at bounding box center [856, 553] width 7 height 7
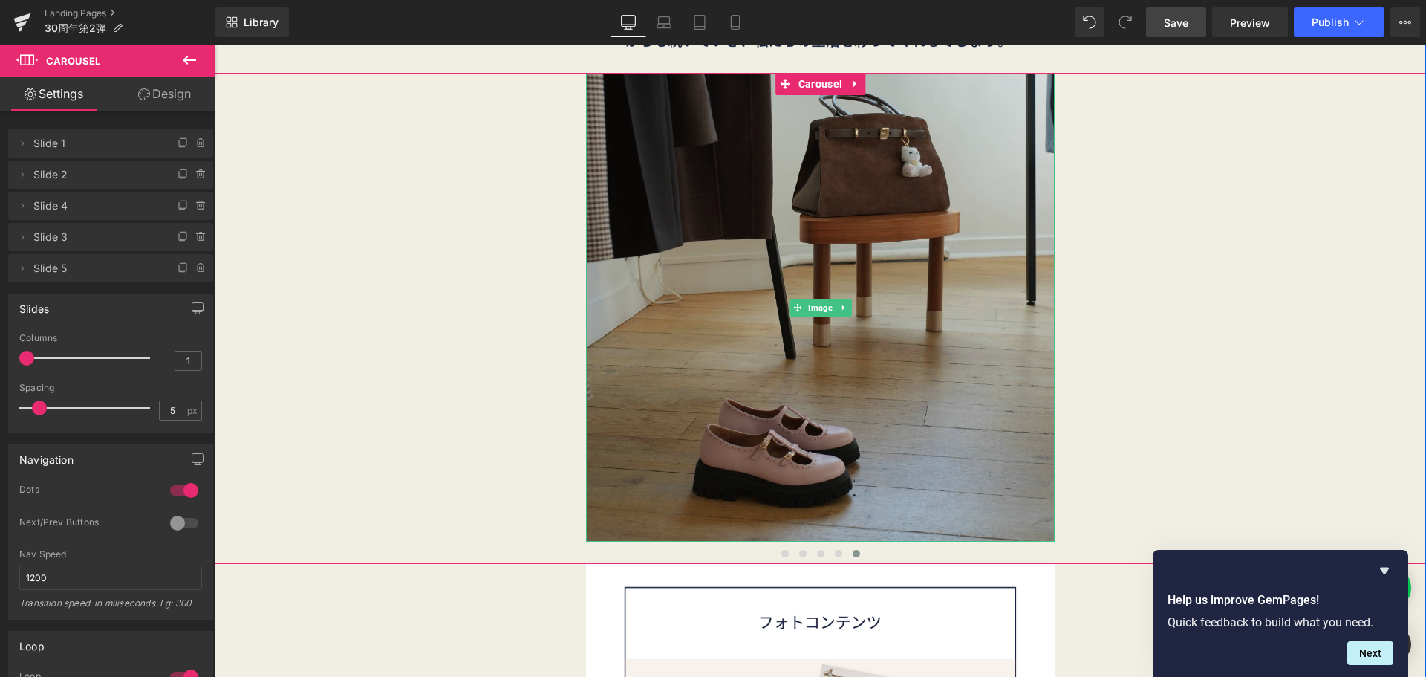
click at [831, 271] on img at bounding box center [820, 307] width 469 height 469
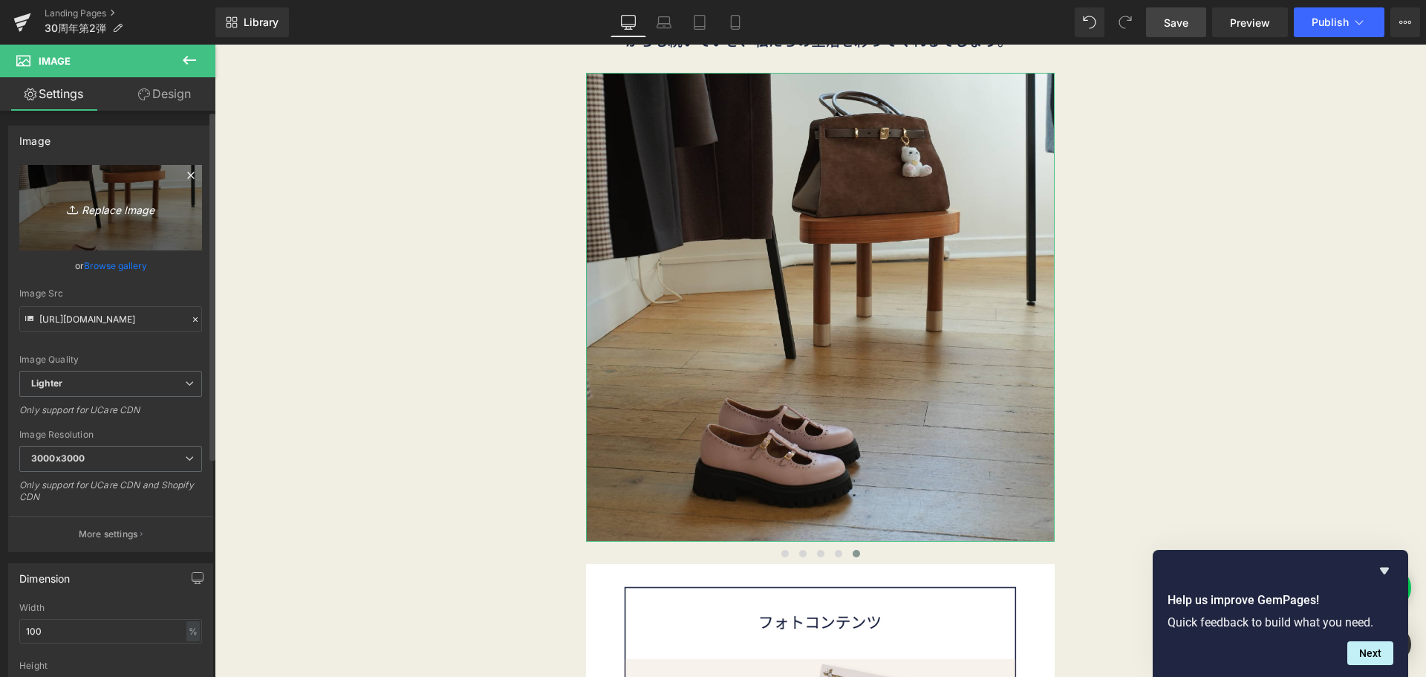
click at [156, 195] on link "Replace Image" at bounding box center [110, 207] width 183 height 85
type input "C:\fakepath\30th_2弾-17.png"
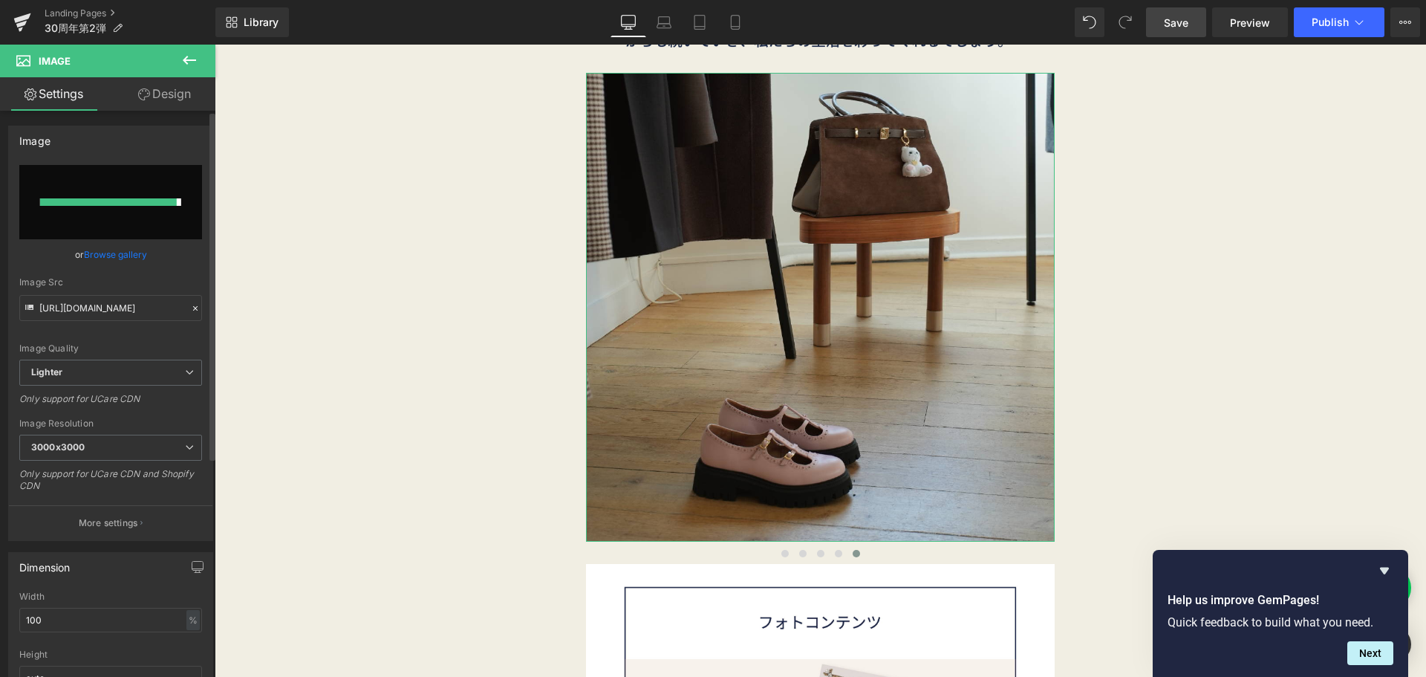
type input "https://ucarecdn.com/d087b81b-992d-4c6c-8ece-b73ca11ce593/-/format/auto/-/previ…"
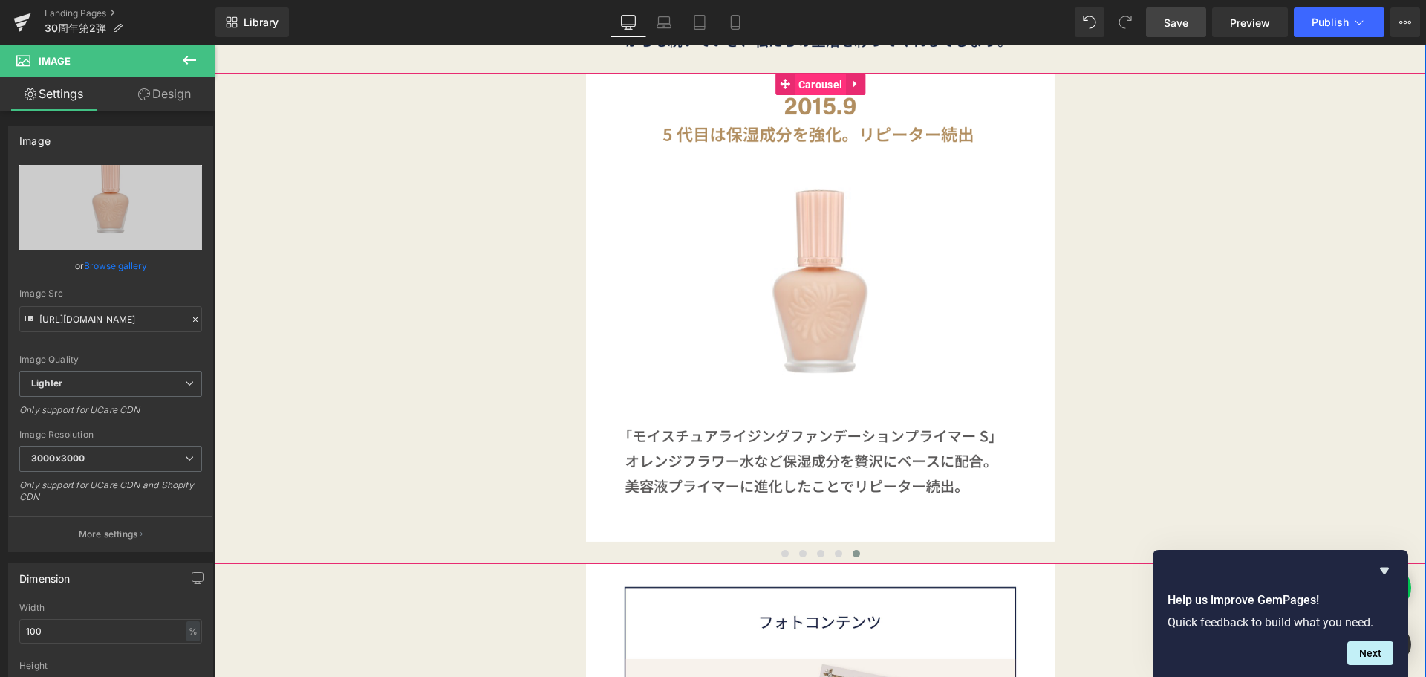
click at [817, 77] on span "Carousel" at bounding box center [820, 85] width 51 height 22
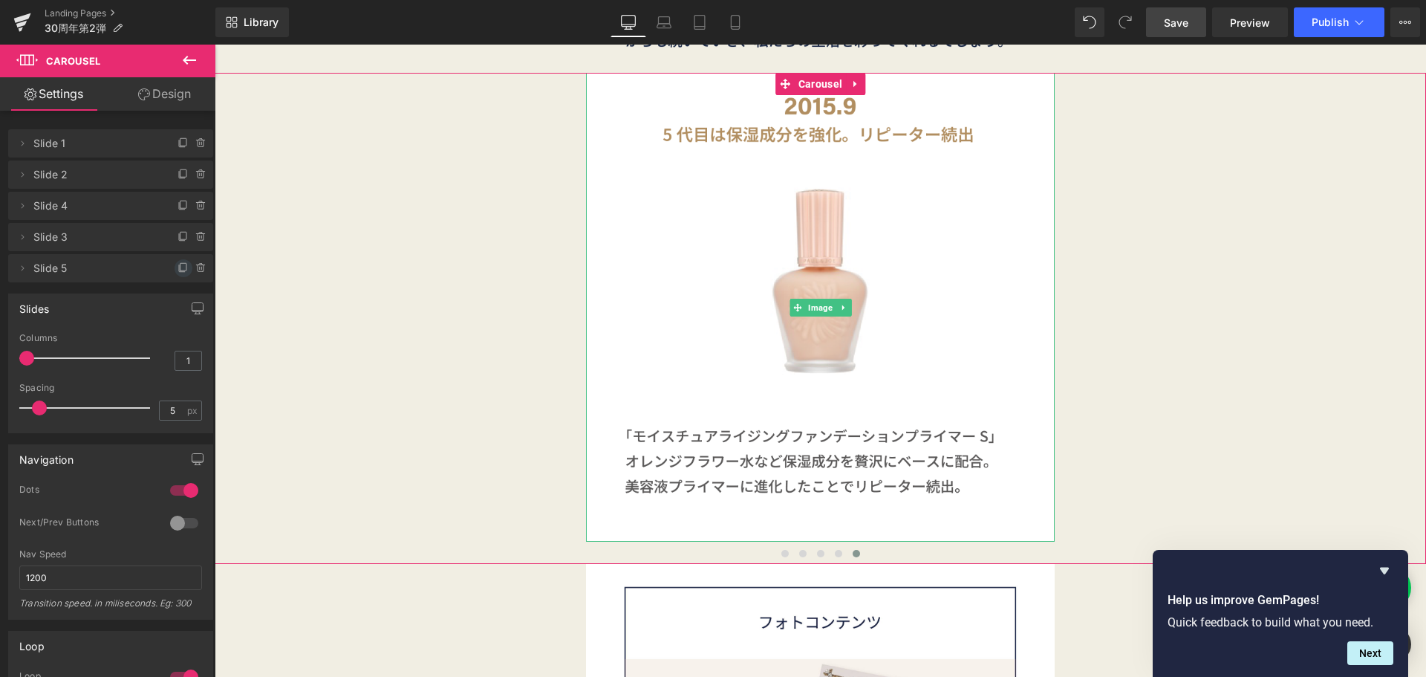
click at [179, 272] on icon at bounding box center [182, 268] width 6 height 7
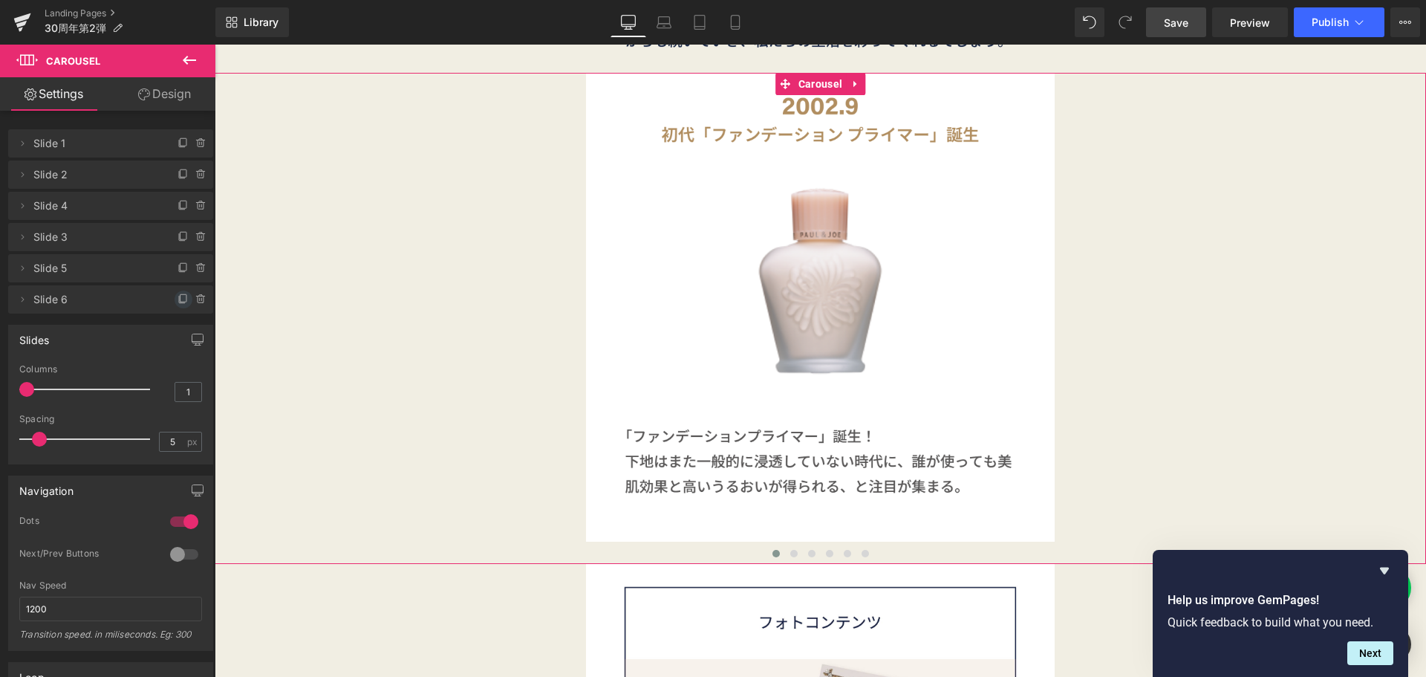
click at [181, 298] on icon at bounding box center [184, 297] width 6 height 7
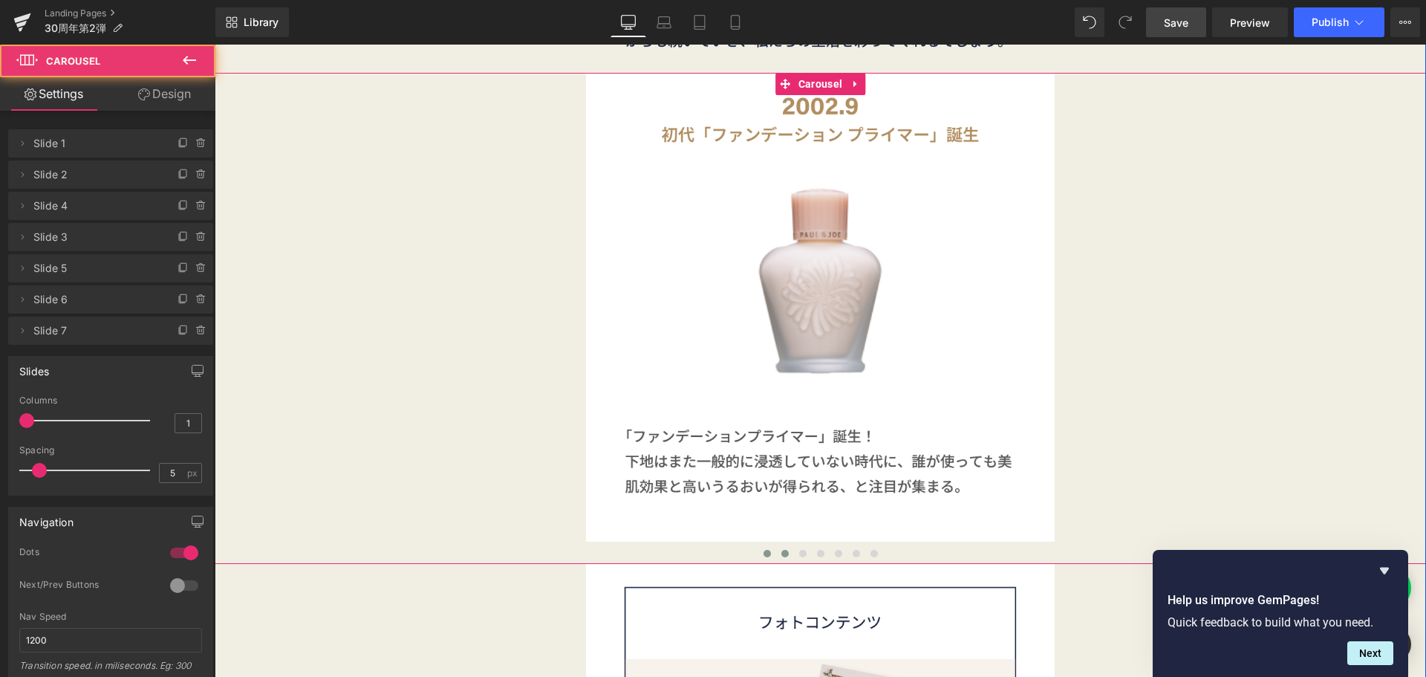
click at [782, 551] on span at bounding box center [785, 553] width 7 height 7
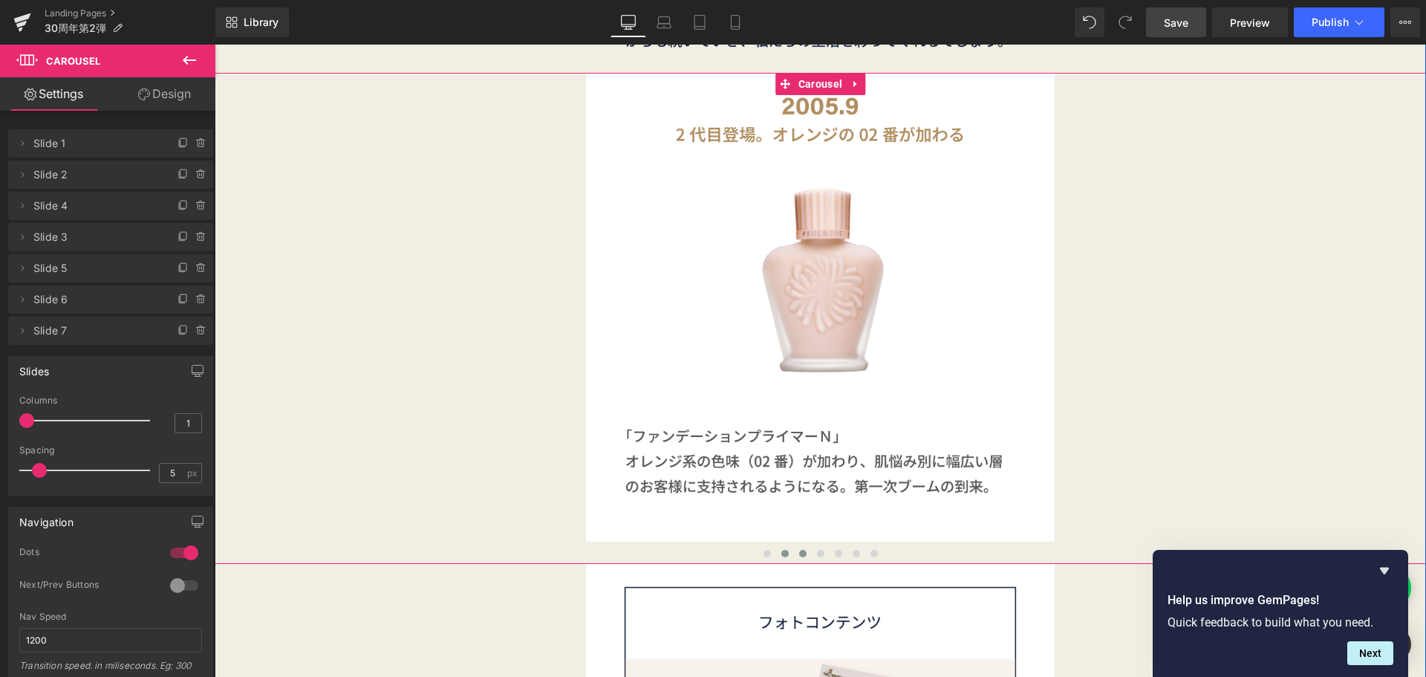
click at [797, 557] on button at bounding box center [803, 553] width 18 height 15
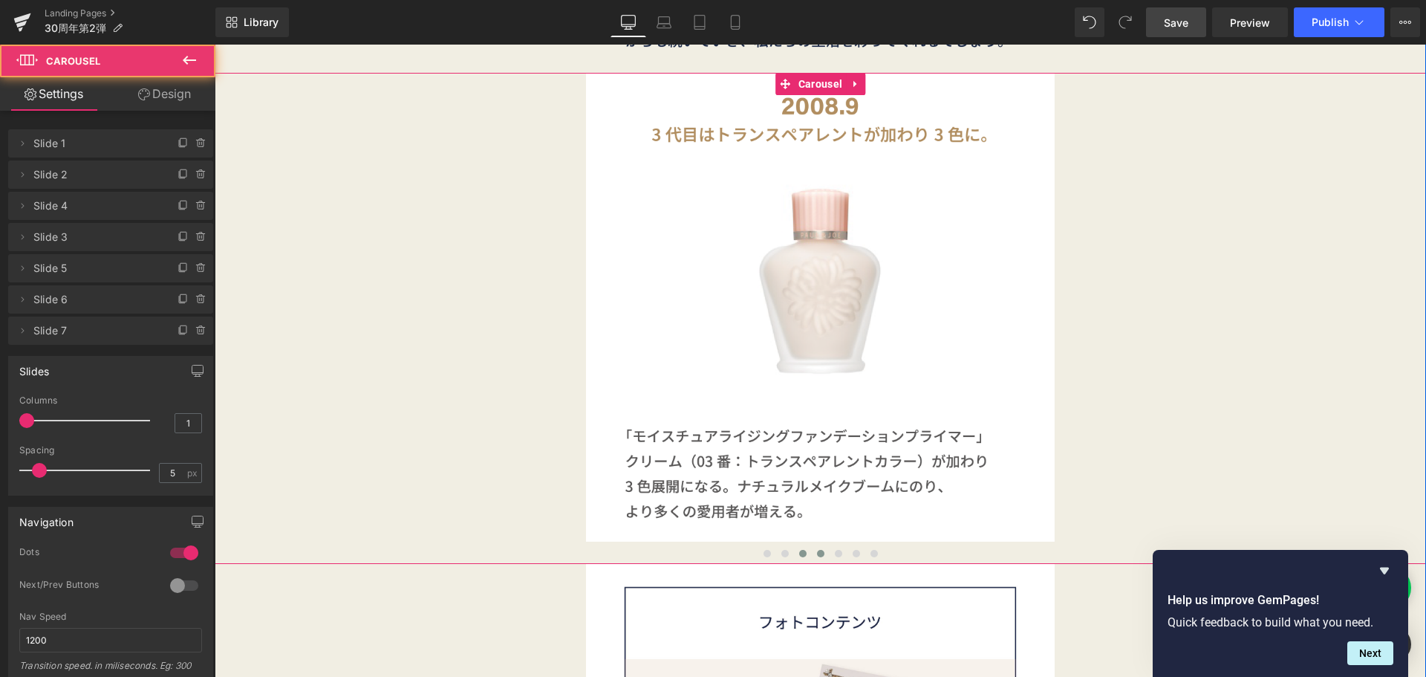
click at [819, 553] on button at bounding box center [821, 553] width 18 height 15
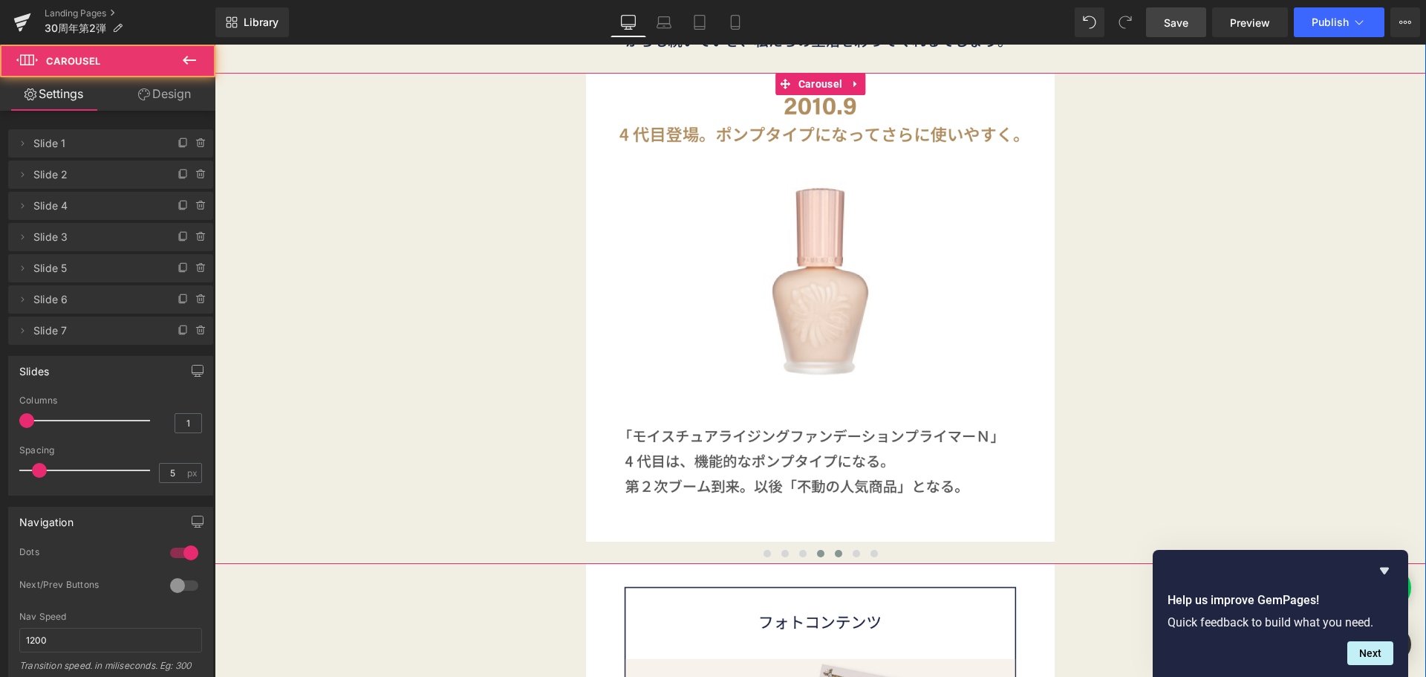
click at [835, 554] on span at bounding box center [838, 553] width 7 height 7
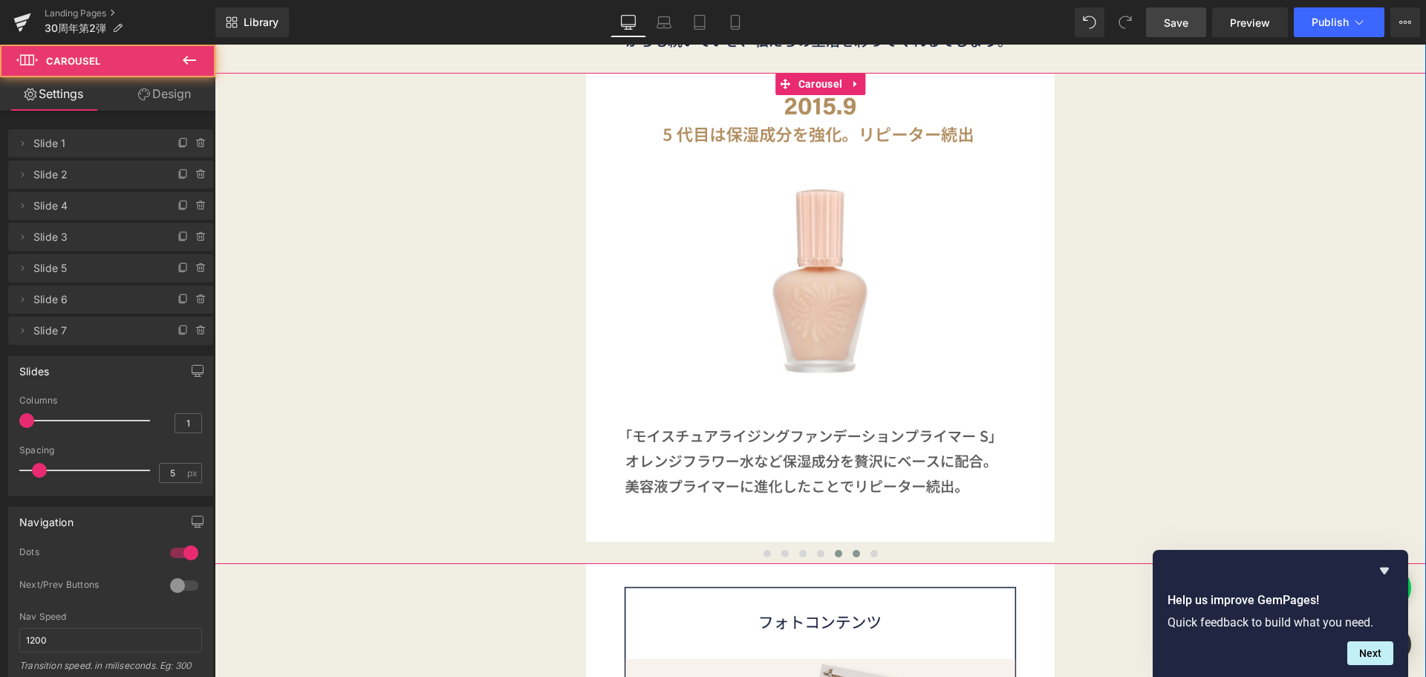
click at [848, 556] on button at bounding box center [857, 553] width 18 height 15
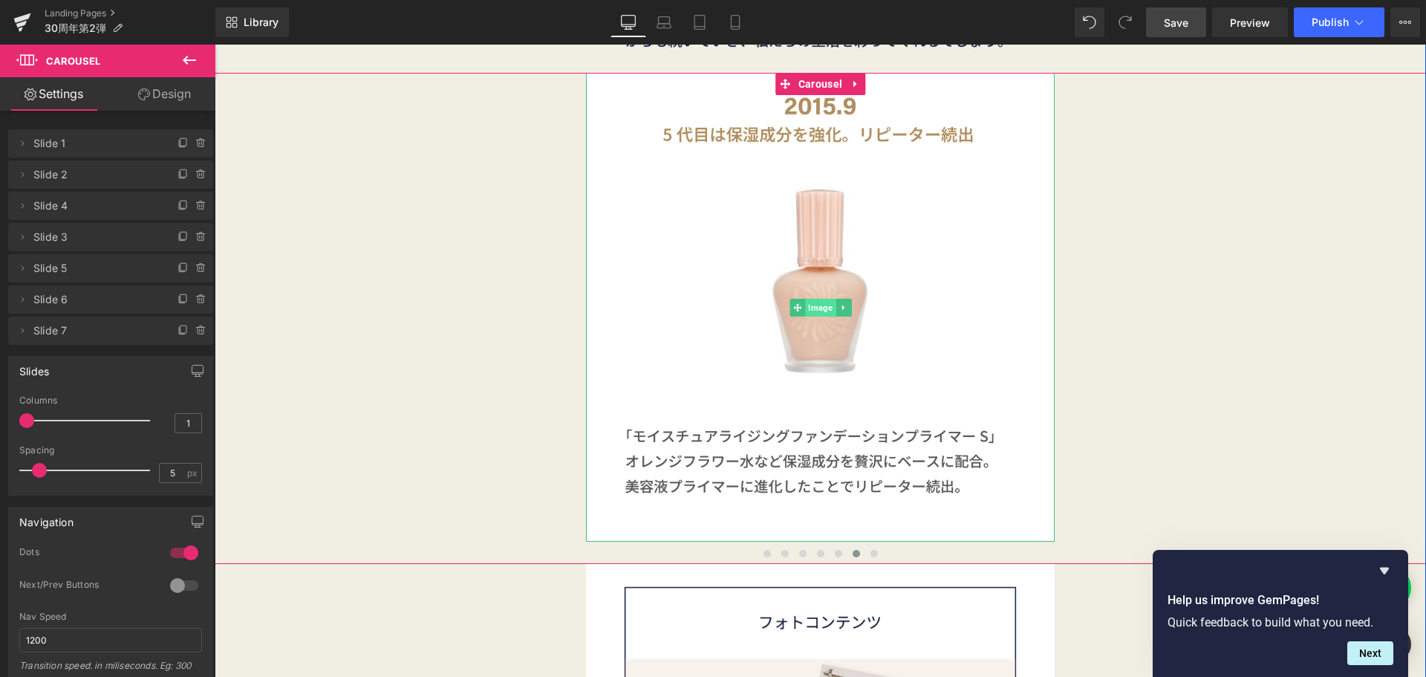
click at [805, 302] on span "Image" at bounding box center [820, 308] width 30 height 18
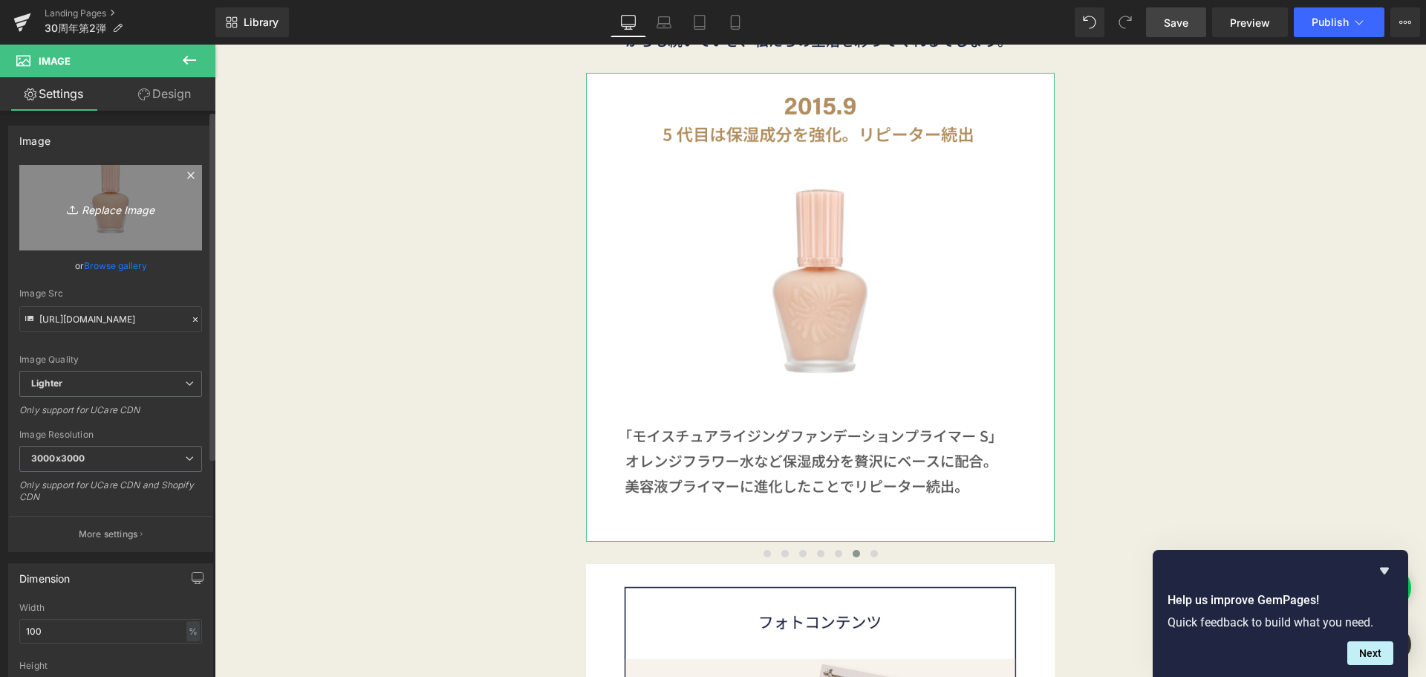
click at [169, 199] on link "Replace Image" at bounding box center [110, 207] width 183 height 85
type input "C:\fakepath\30th_2弾-18.png"
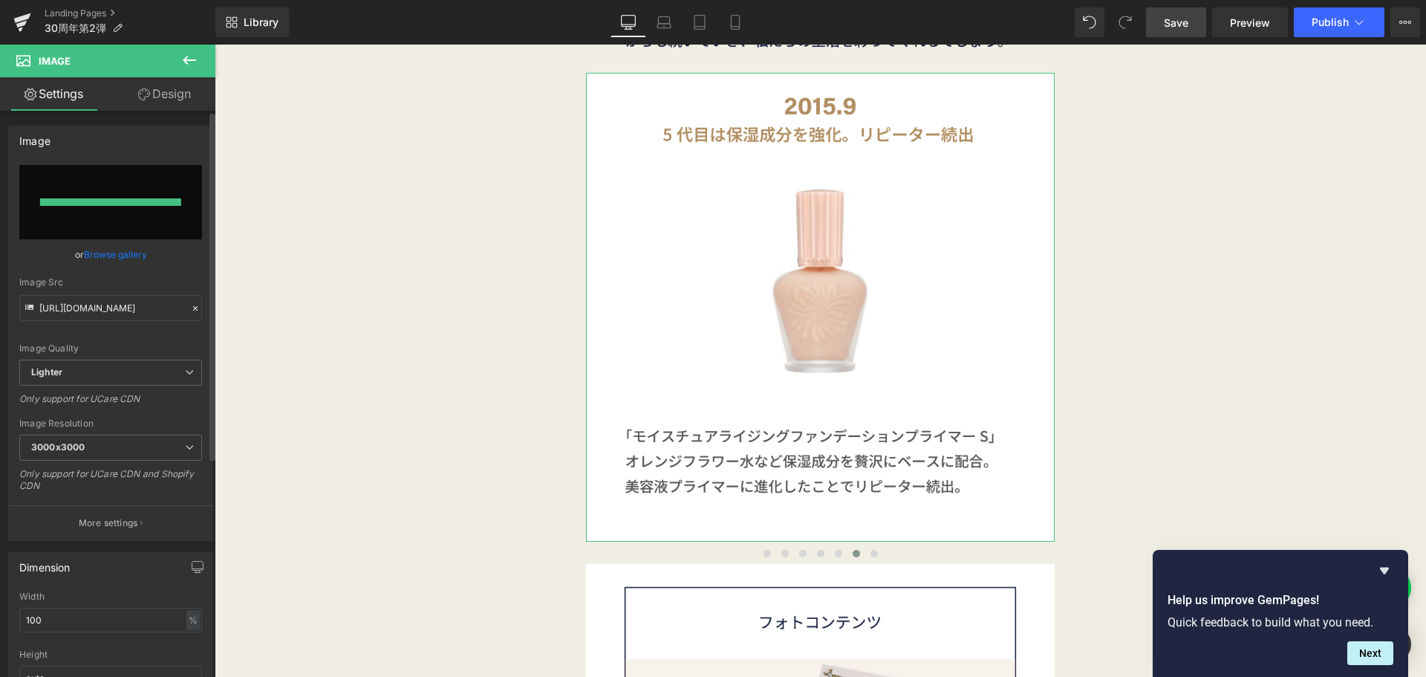
type input "https://ucarecdn.com/80bcb8ab-5bc0-4bd5-9016-a664c5fa98ea/-/format/auto/-/previ…"
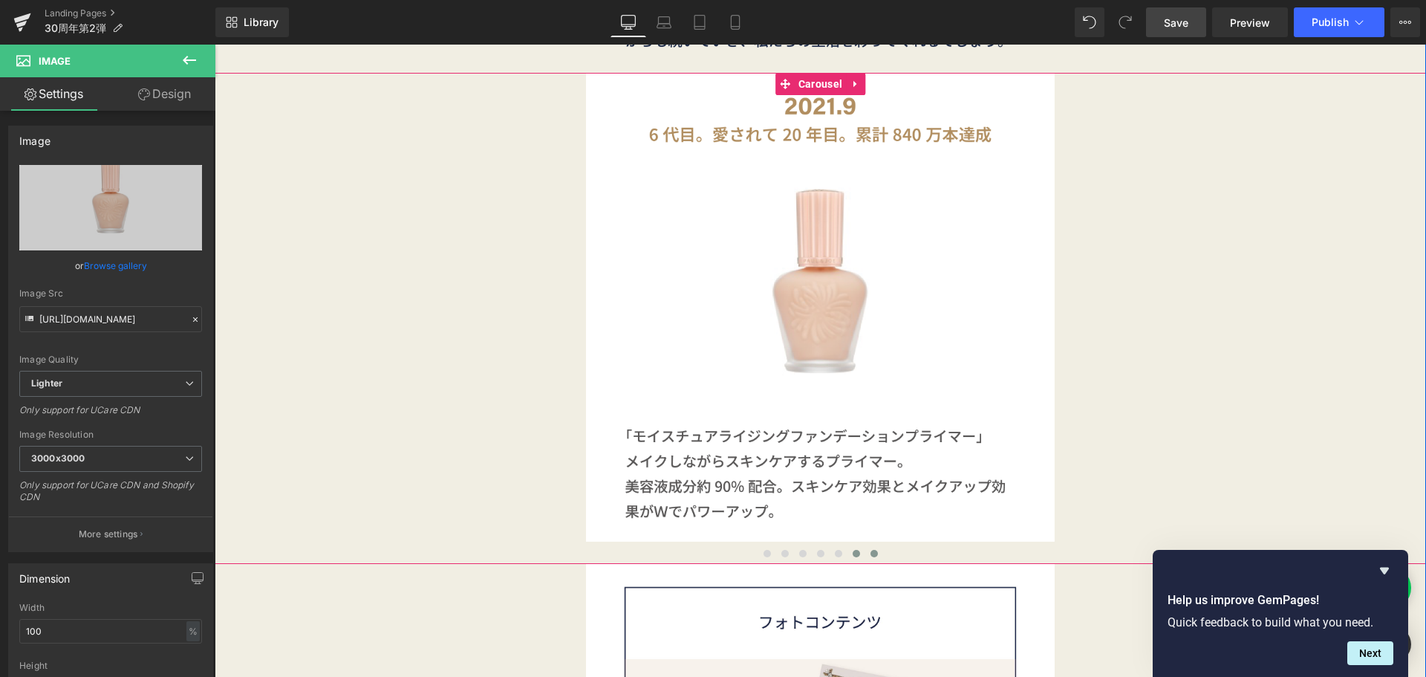
click at [871, 550] on span at bounding box center [874, 553] width 7 height 7
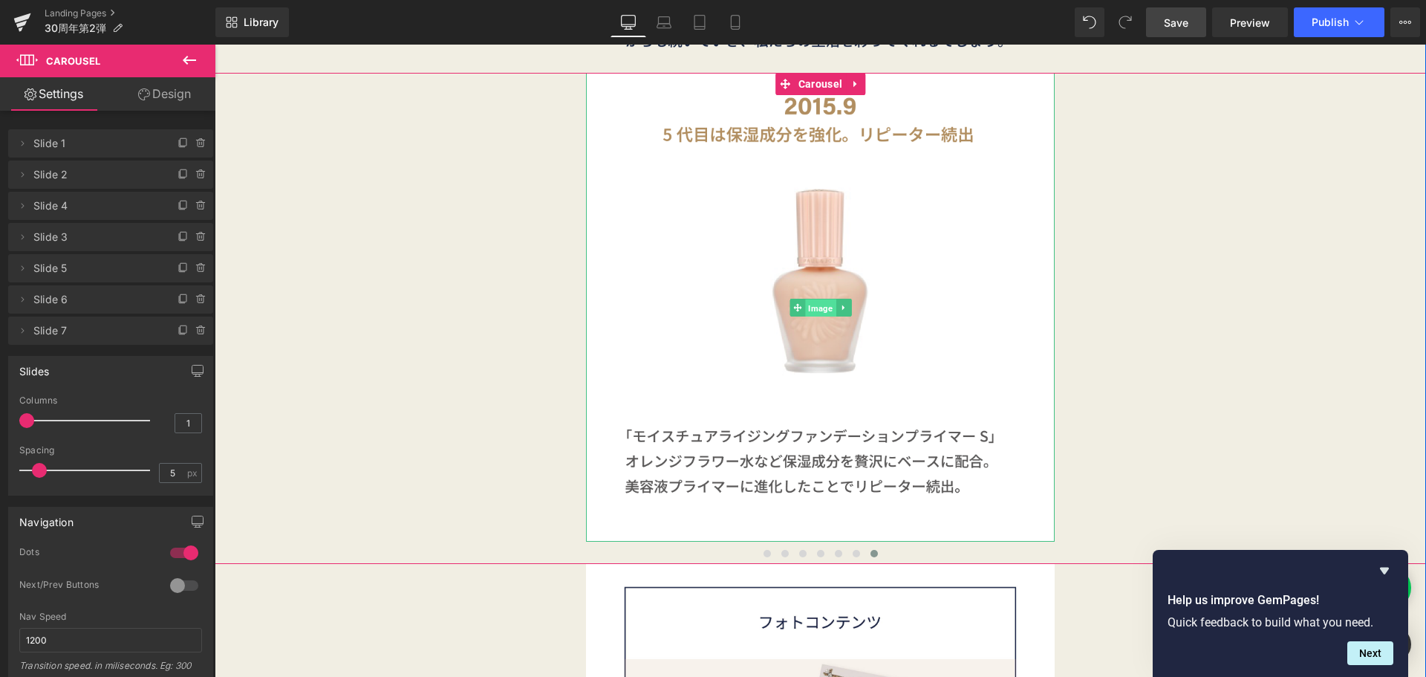
click at [811, 302] on span "Image" at bounding box center [820, 308] width 30 height 18
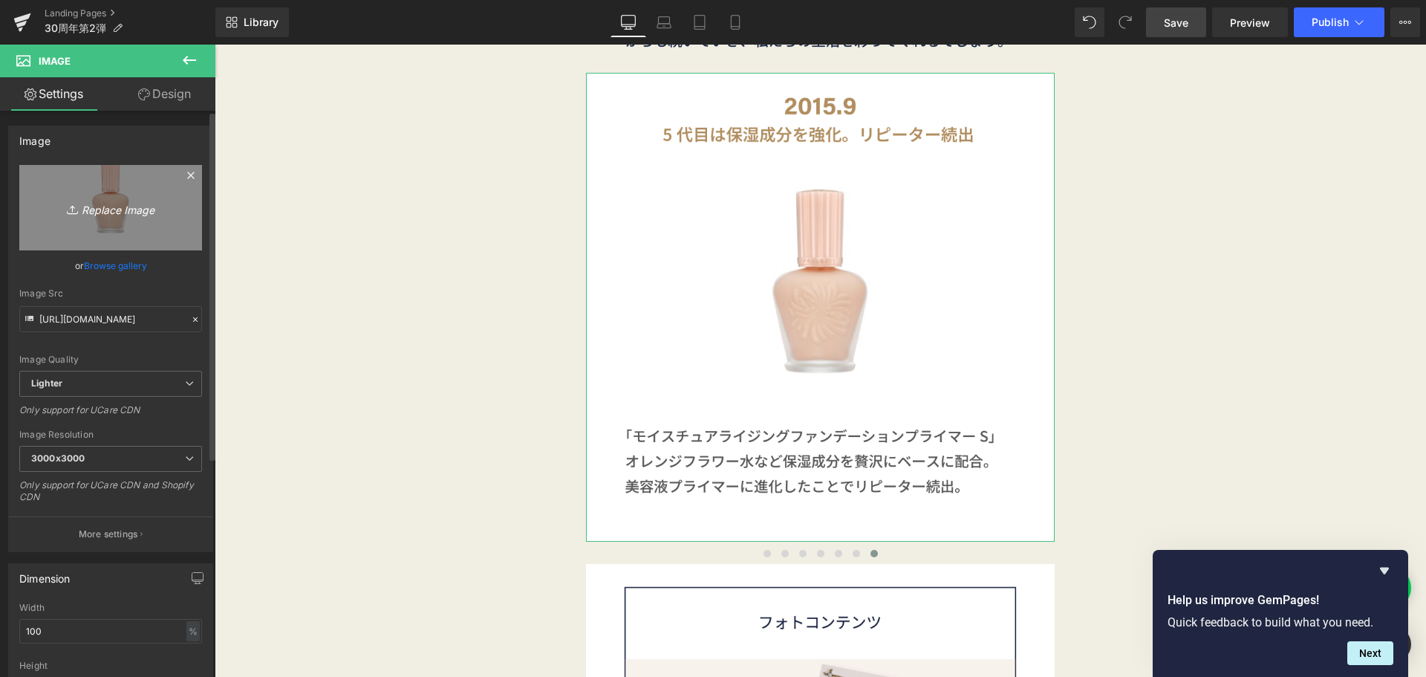
click at [104, 217] on link "Replace Image" at bounding box center [110, 207] width 183 height 85
type input "C:\fakepath\30th_2弾-19.png"
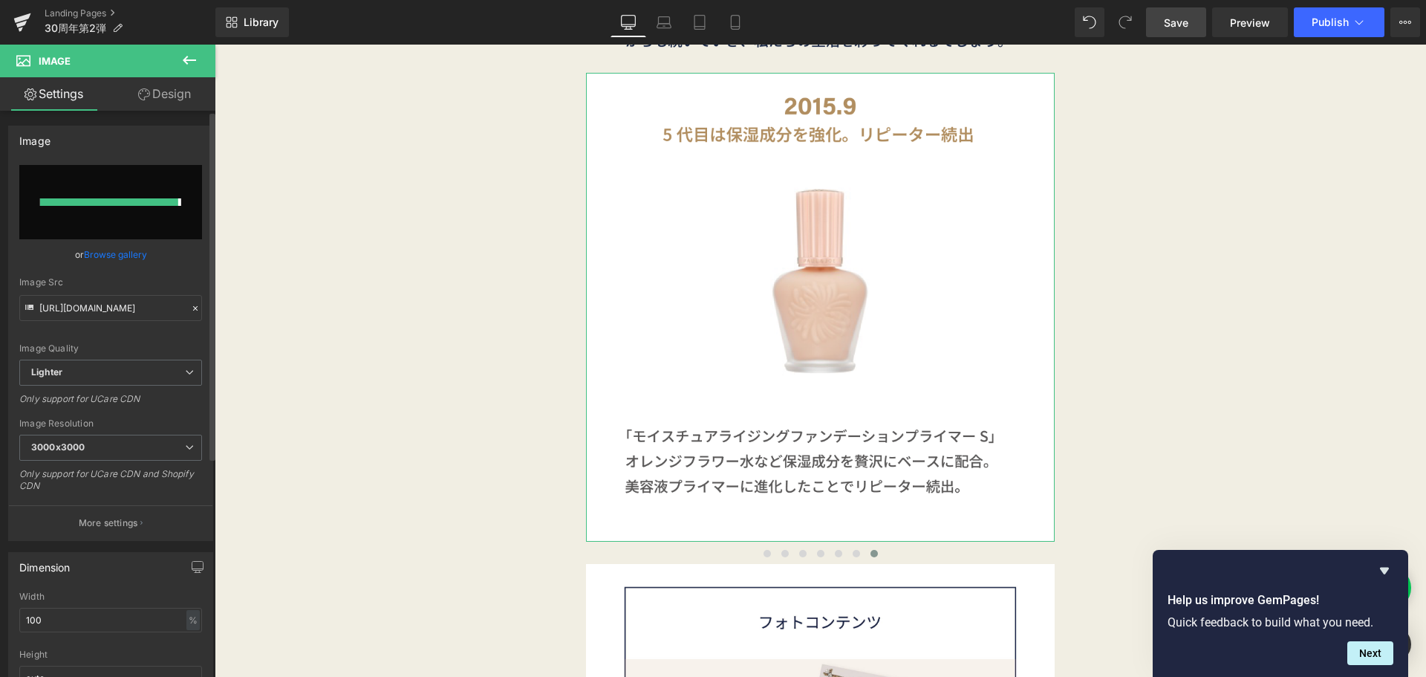
type input "https://ucarecdn.com/02d338b7-5343-4196-b492-3ac3eee616f6/-/format/auto/-/previ…"
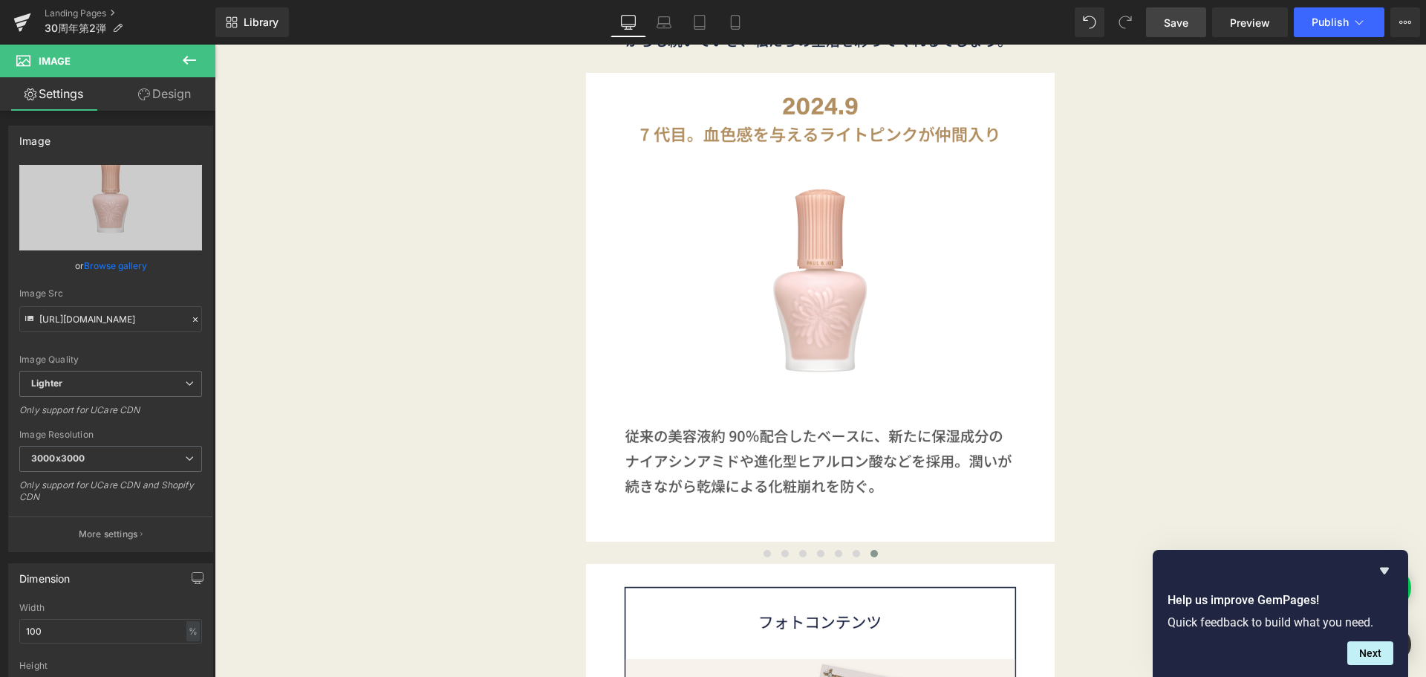
click at [1172, 32] on link "Save" at bounding box center [1176, 22] width 60 height 30
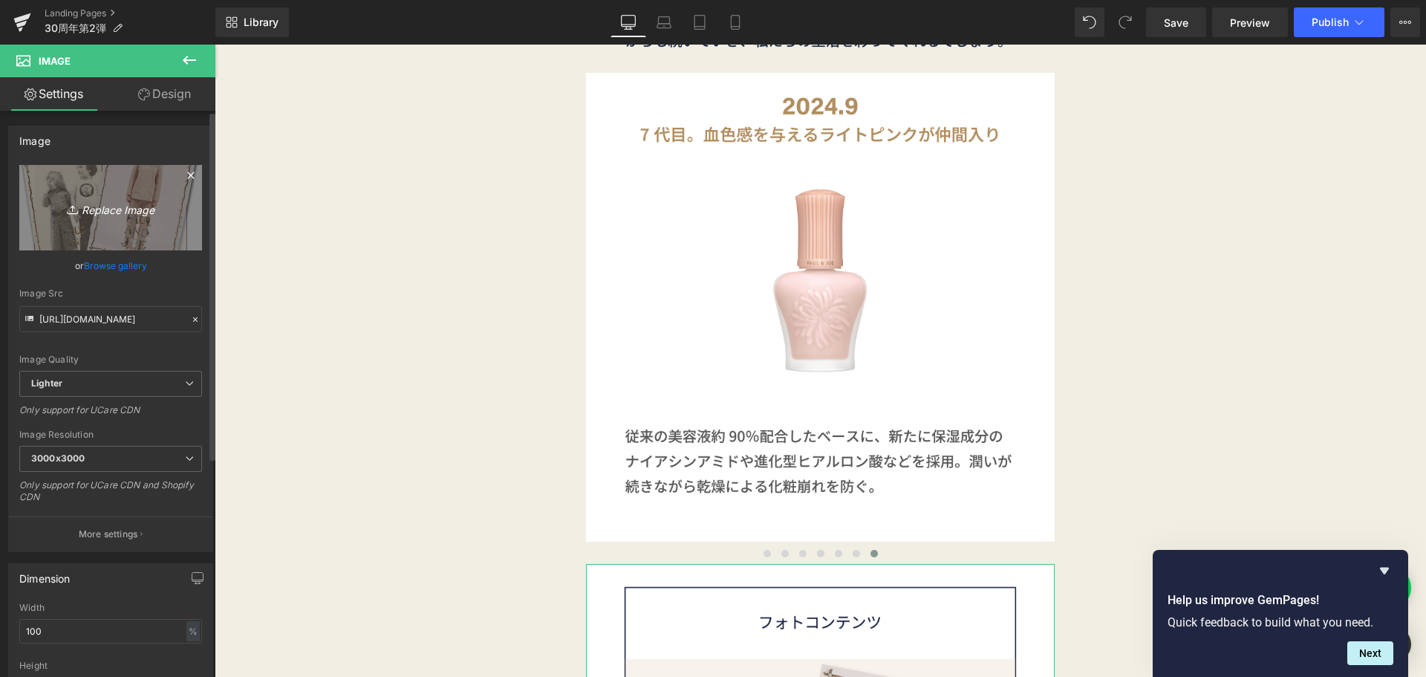
click at [111, 241] on link "Replace Image" at bounding box center [110, 207] width 183 height 85
type input "C:\fakepath\30th_2弾-11.png"
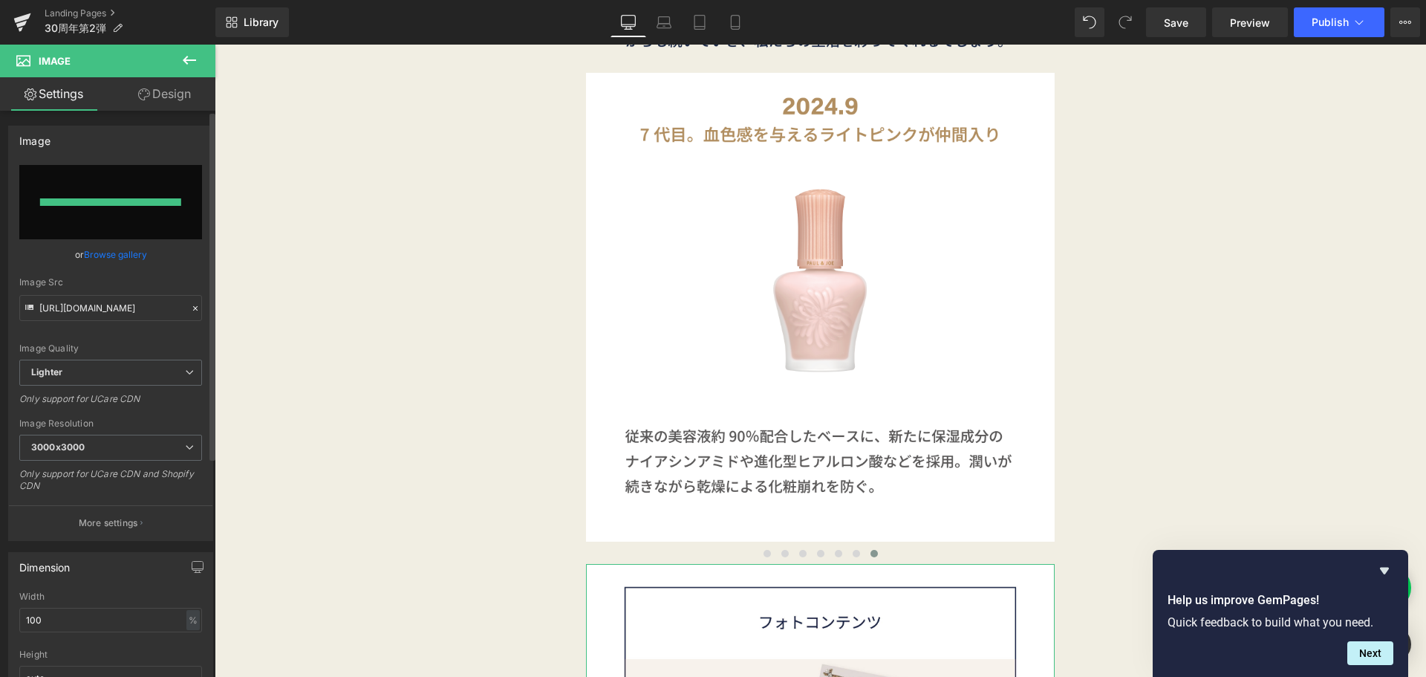
type input "https://ucarecdn.com/e14c94ee-360f-4ac1-b7ca-4cd37d020743/-/format/auto/-/previ…"
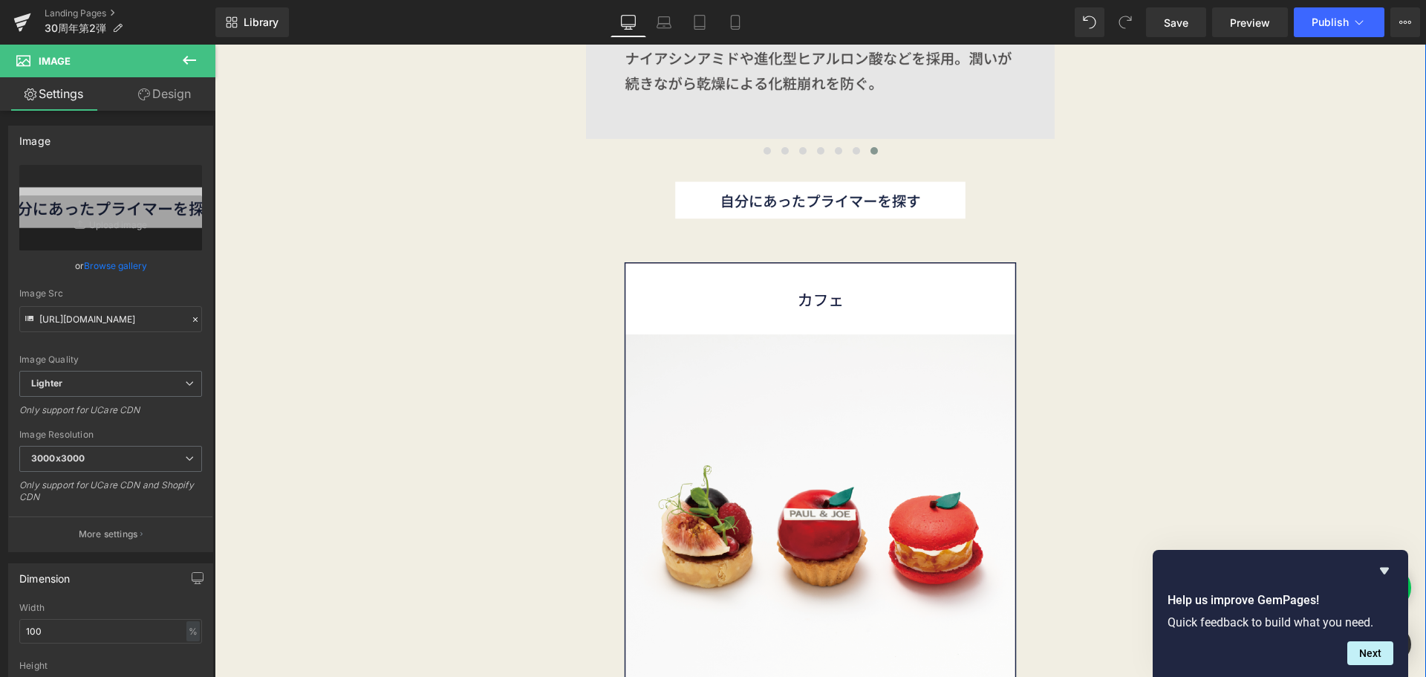
scroll to position [4956, 0]
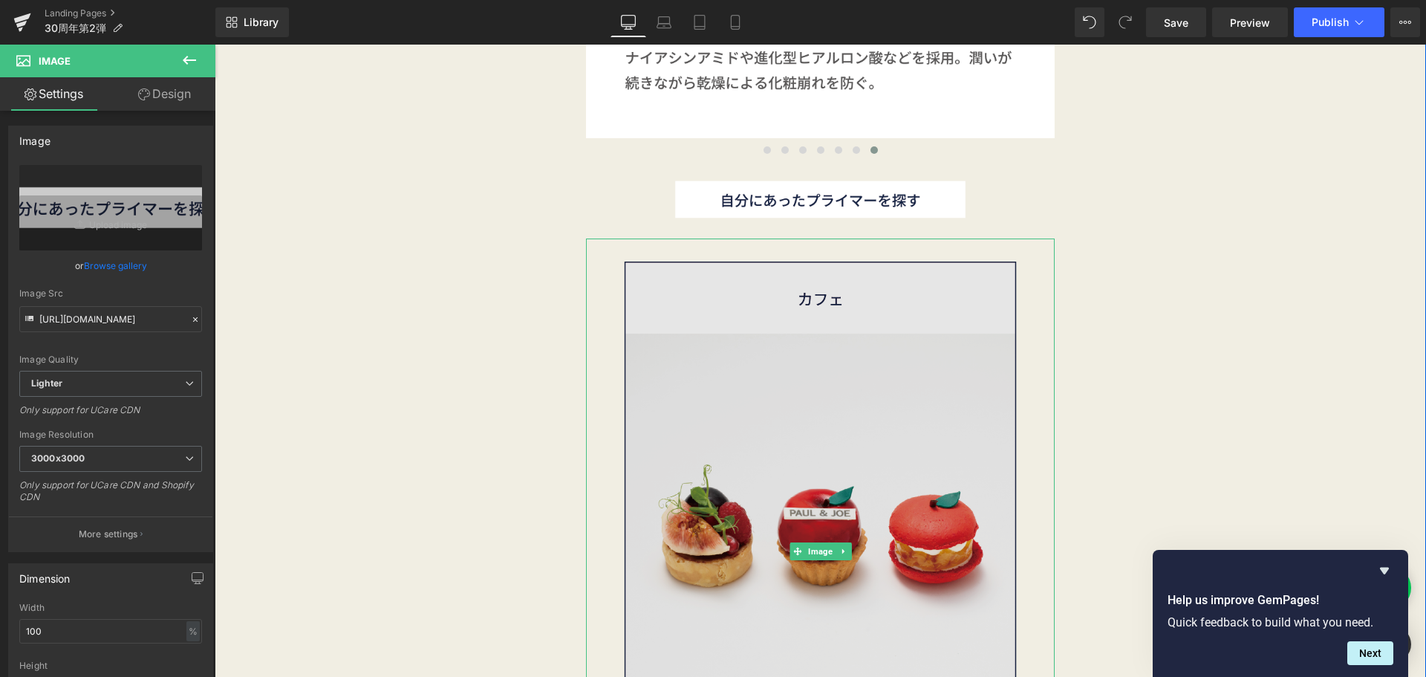
click at [781, 348] on img at bounding box center [820, 550] width 469 height 625
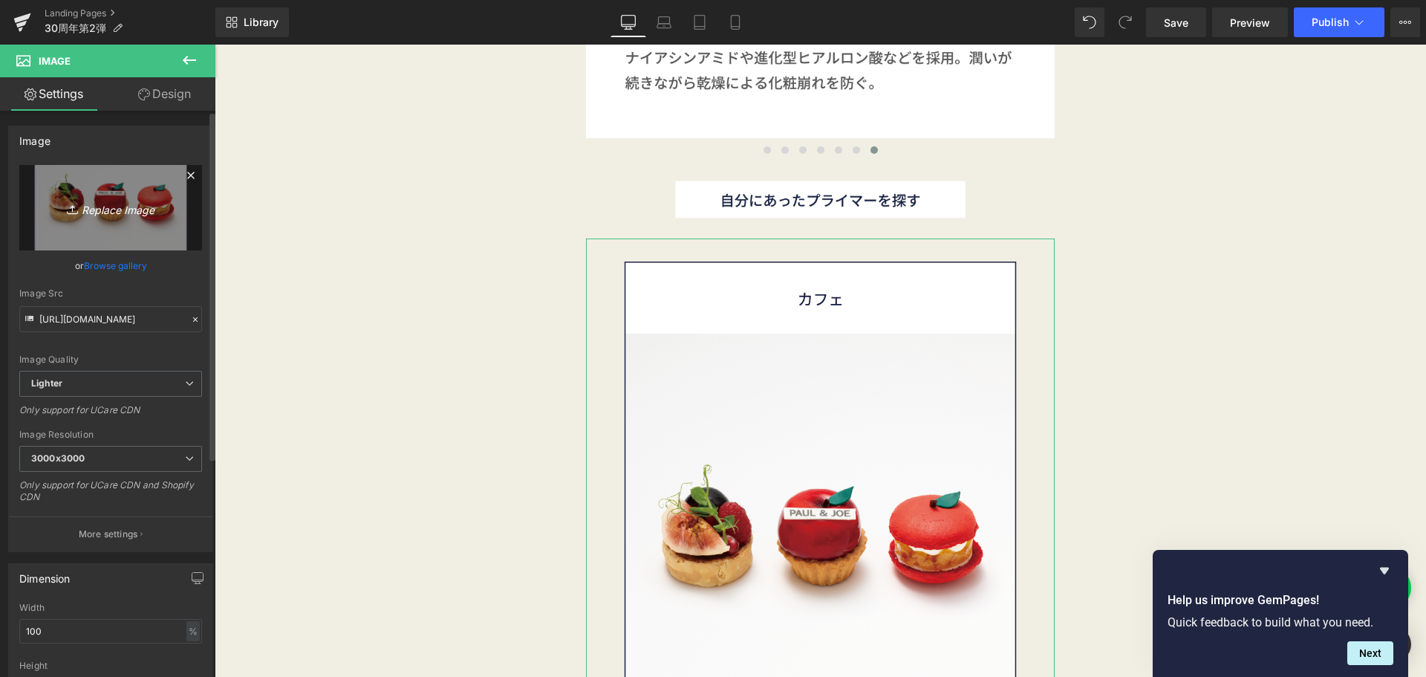
click at [163, 212] on icon "Replace Image" at bounding box center [110, 207] width 119 height 19
type input "C:\fakepath\30th_2弾-07.png"
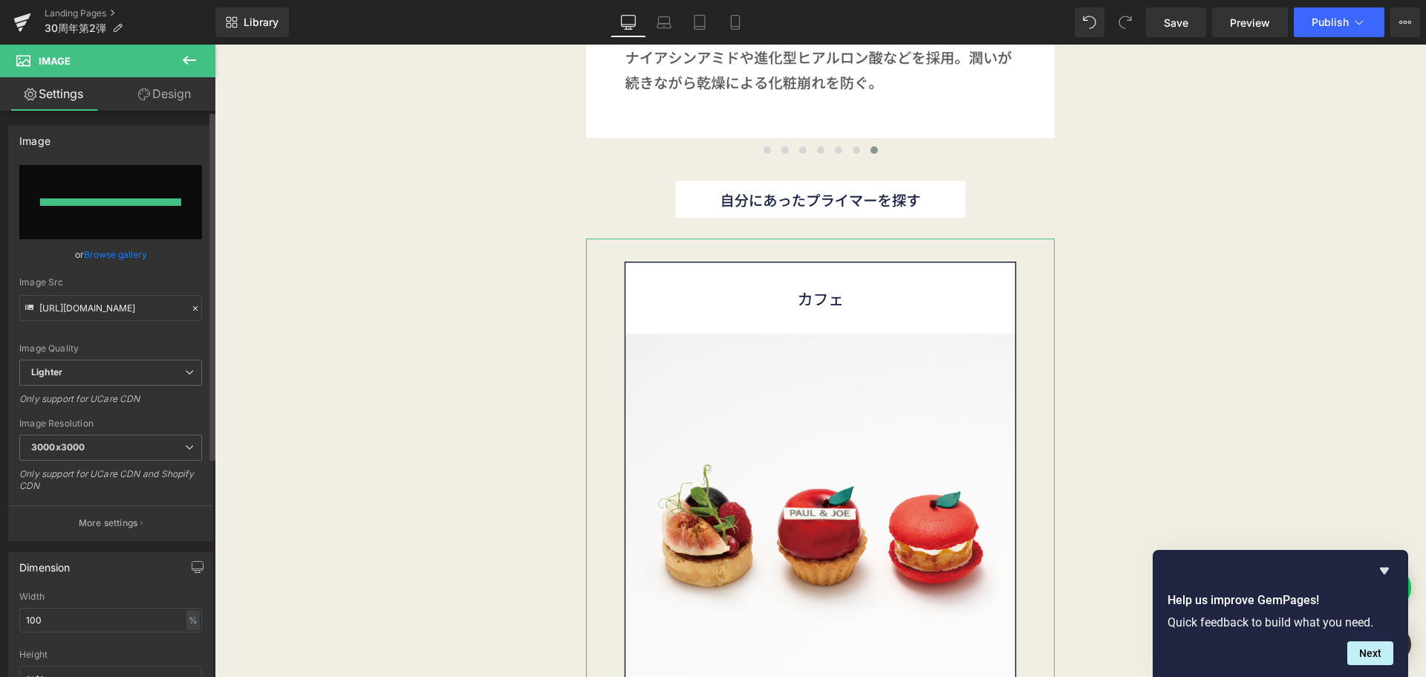
type input "https://ucarecdn.com/8f60358c-ebfb-47a9-81af-d6c2382e17b1/-/format/auto/-/previ…"
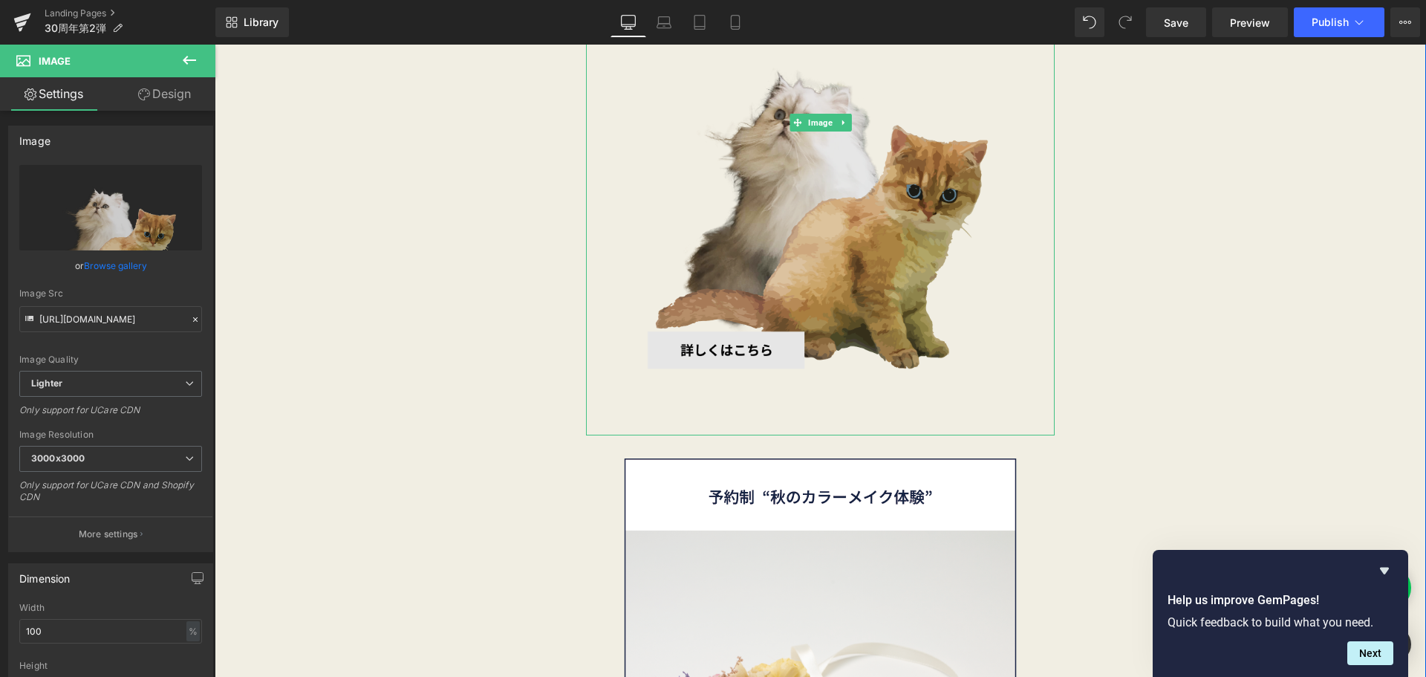
scroll to position [5386, 0]
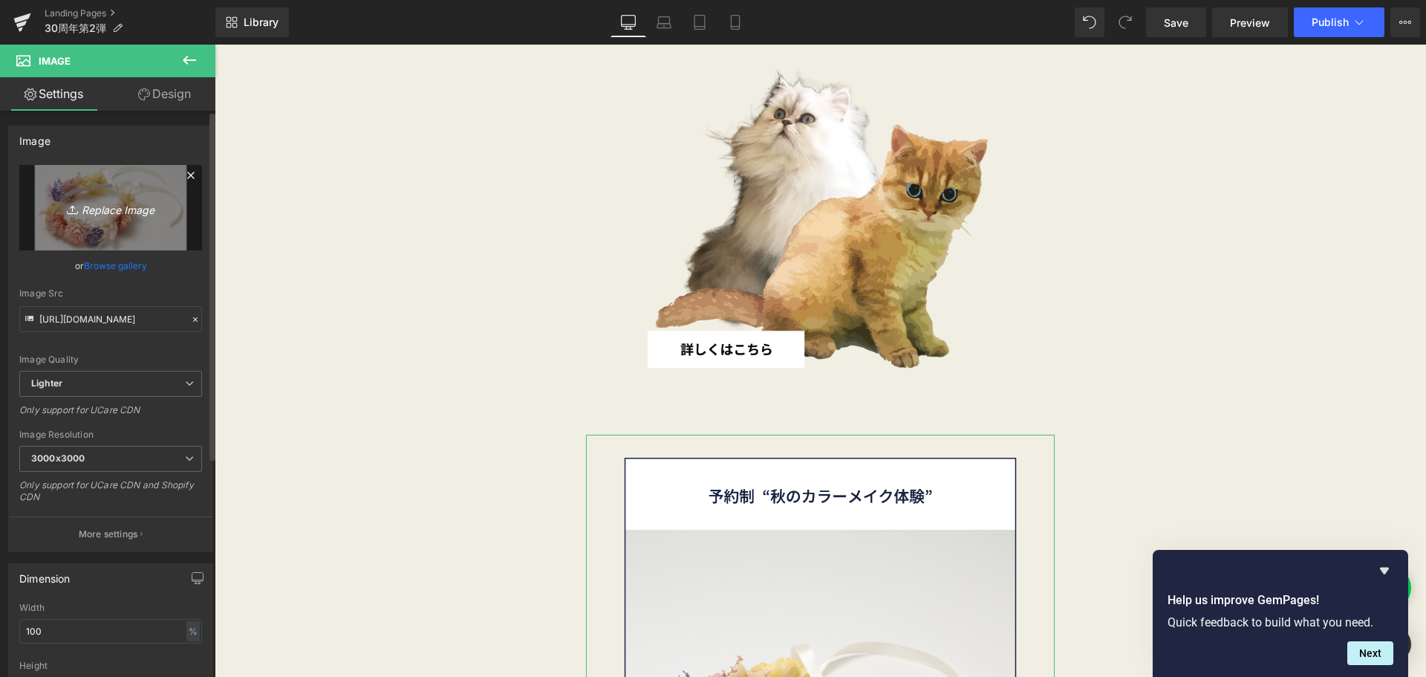
click at [140, 218] on link "Replace Image" at bounding box center [110, 207] width 183 height 85
type input "C:\fakepath\30th_2弾-10.png"
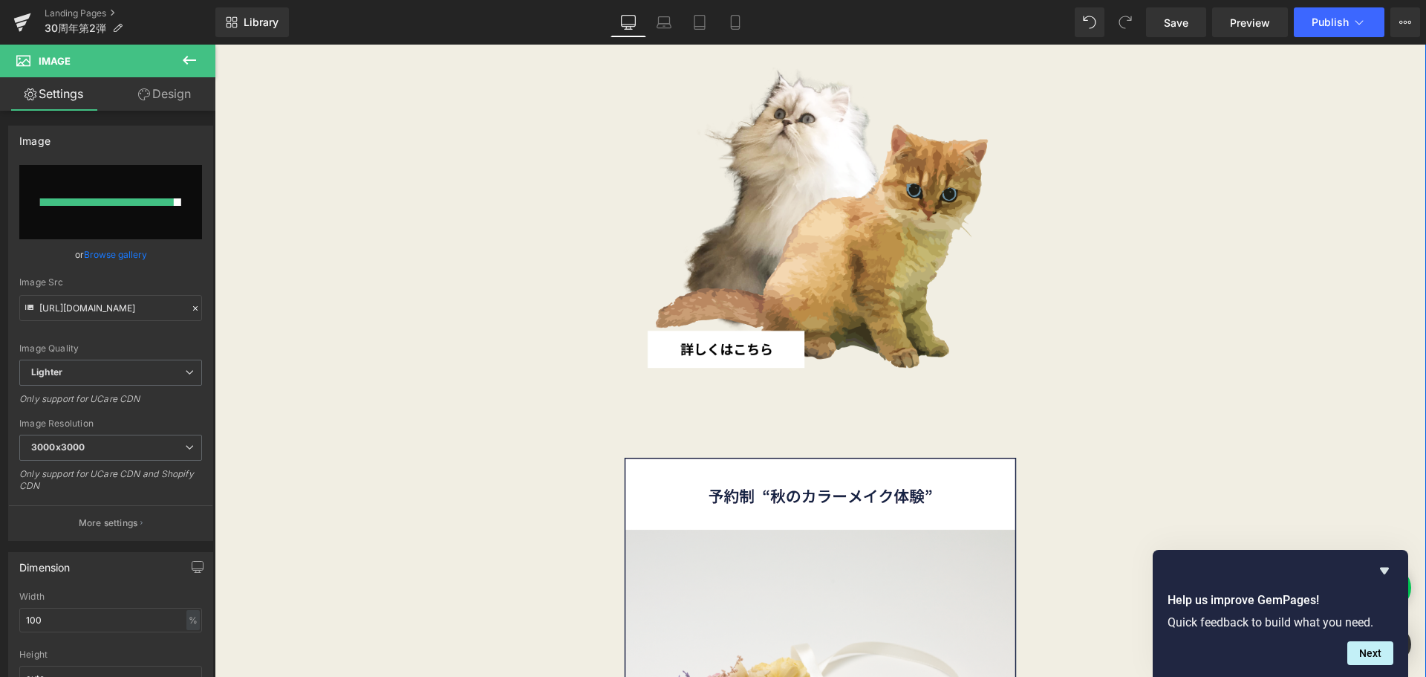
type input "https://ucarecdn.com/44536d82-c9f9-4ee0-9228-0115a6f84009/-/format/auto/-/previ…"
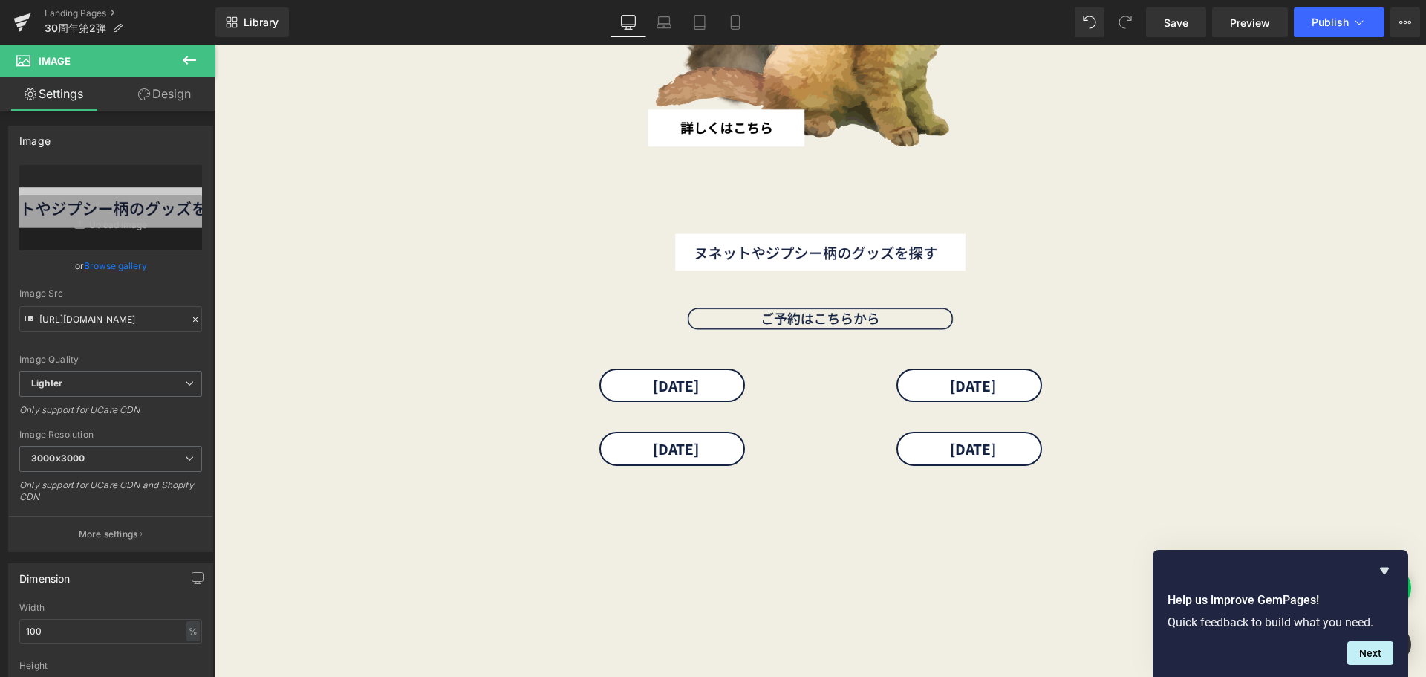
scroll to position [5606, 0]
click at [843, 322] on link at bounding box center [844, 320] width 16 height 18
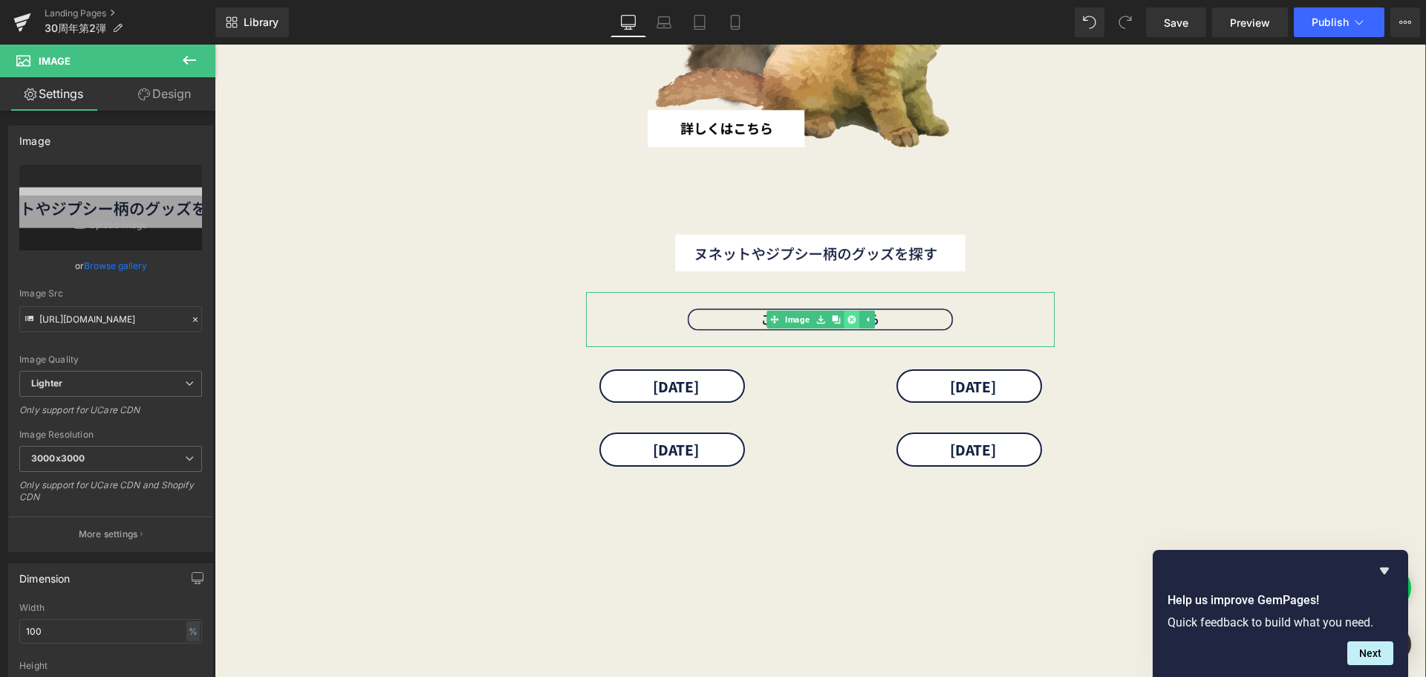
click at [847, 322] on icon at bounding box center [851, 320] width 8 height 8
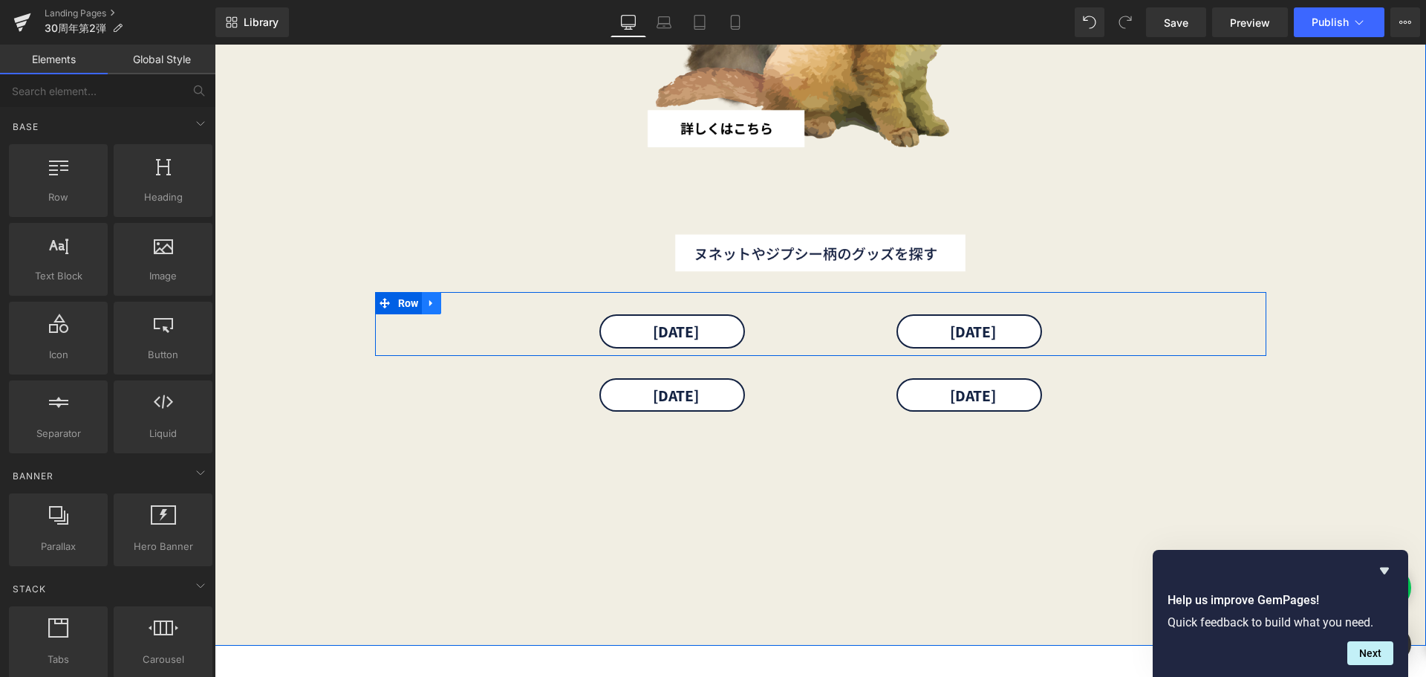
click at [423, 310] on link at bounding box center [431, 303] width 19 height 22
click at [469, 301] on icon at bounding box center [470, 303] width 10 height 10
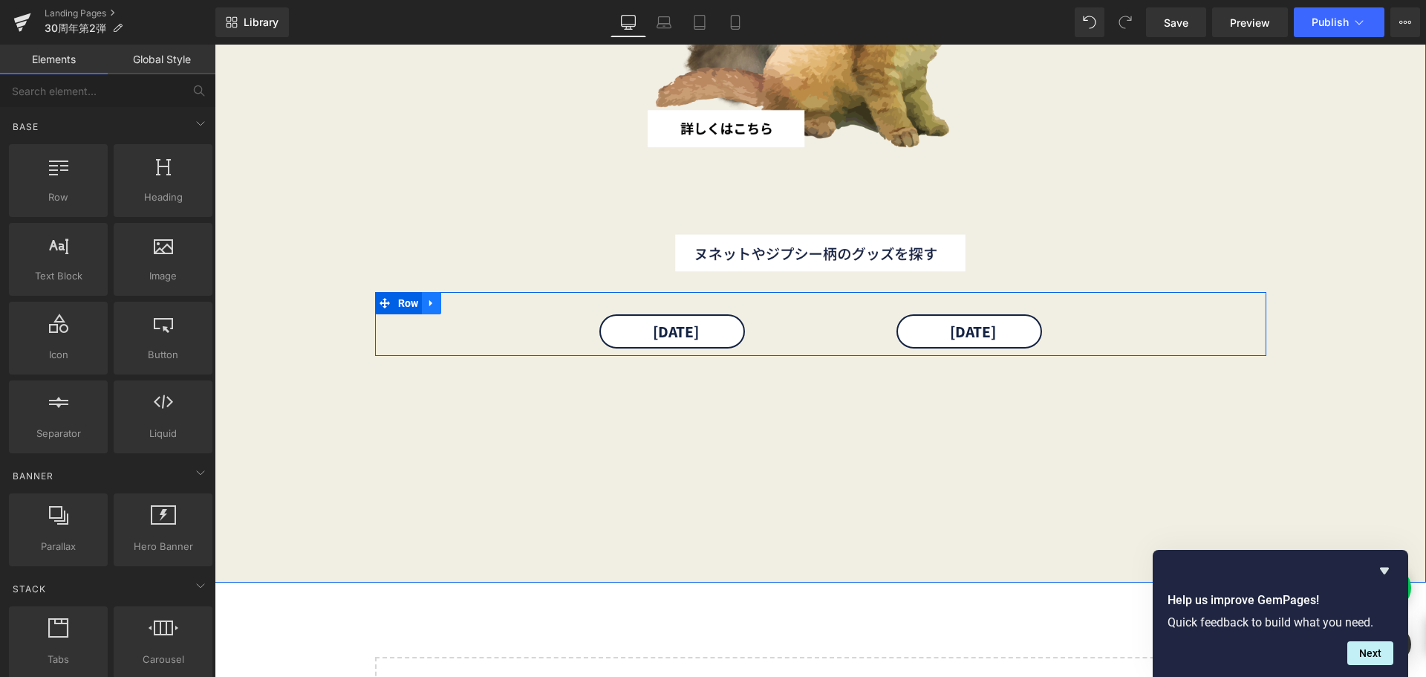
click at [428, 298] on icon at bounding box center [431, 303] width 10 height 11
click at [470, 309] on link at bounding box center [470, 303] width 19 height 22
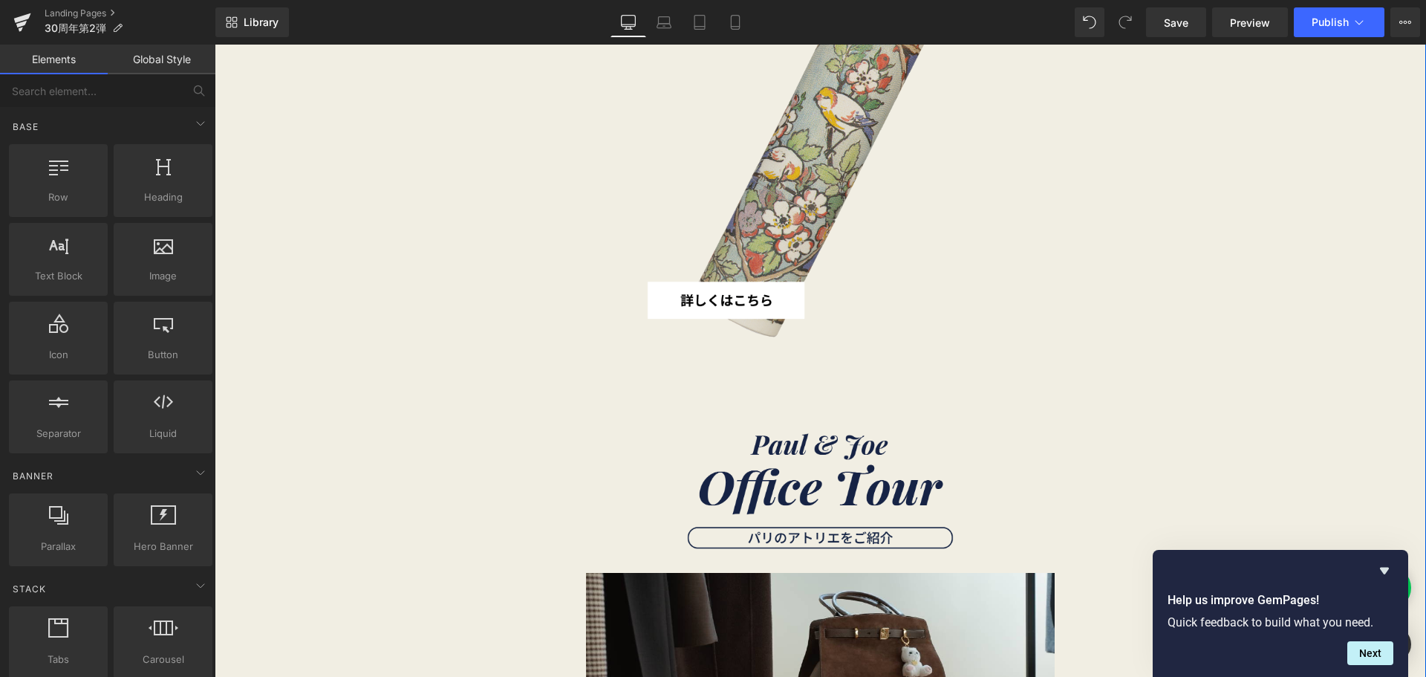
scroll to position [2703, 0]
click at [840, 65] on link at bounding box center [844, 72] width 16 height 18
click at [844, 65] on link at bounding box center [852, 72] width 16 height 18
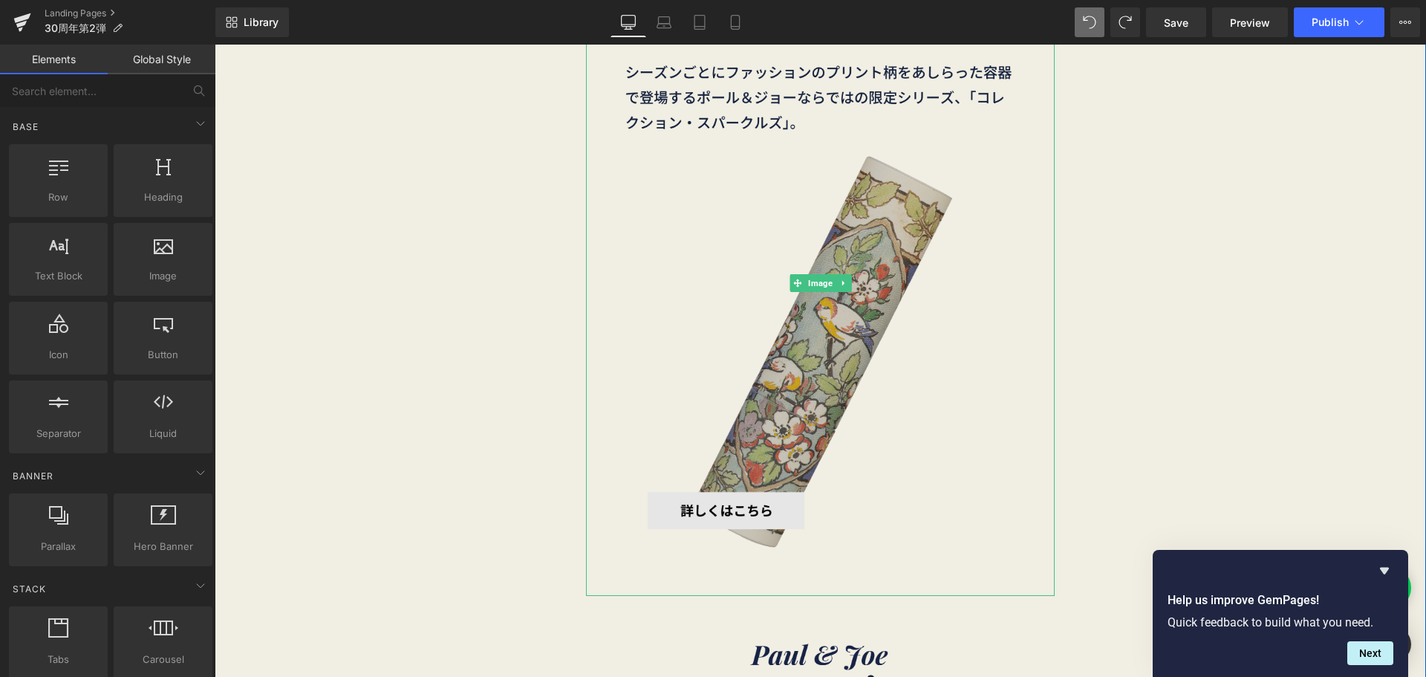
scroll to position [2493, 0]
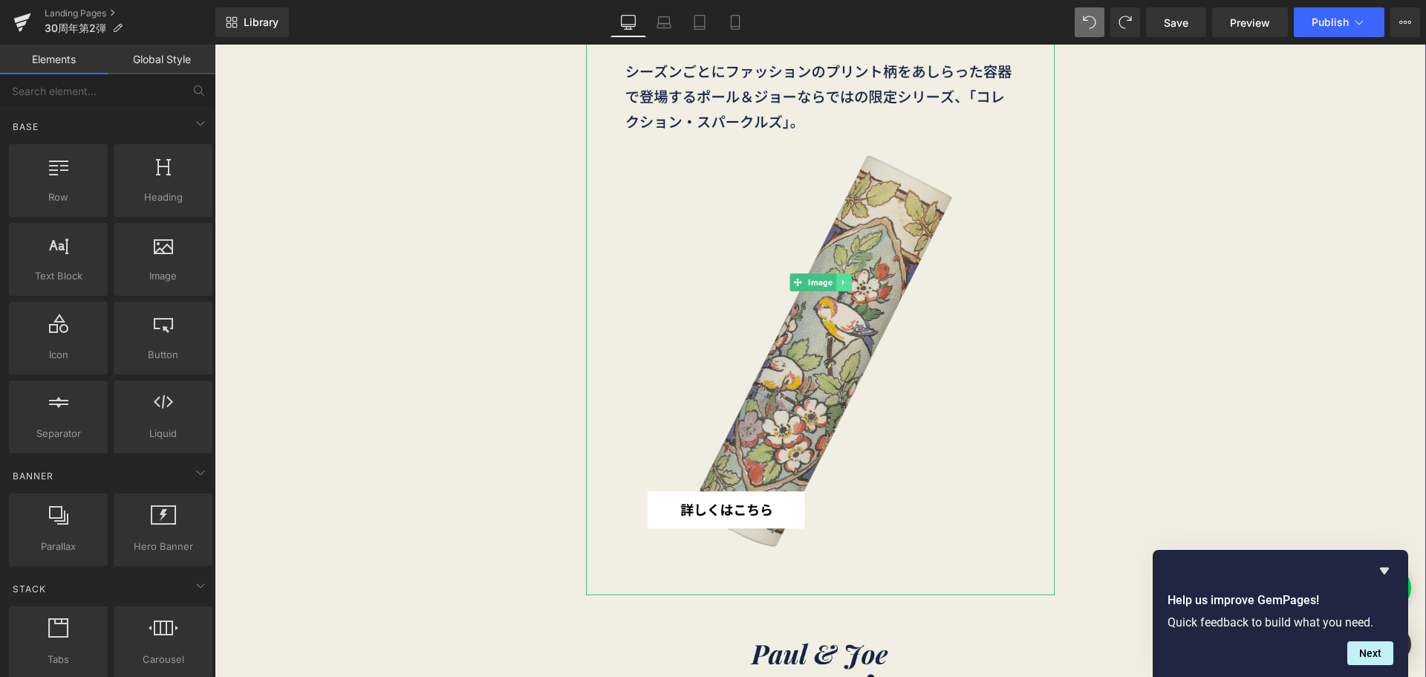
click at [839, 281] on icon at bounding box center [843, 282] width 8 height 9
click at [834, 282] on icon at bounding box center [836, 282] width 8 height 8
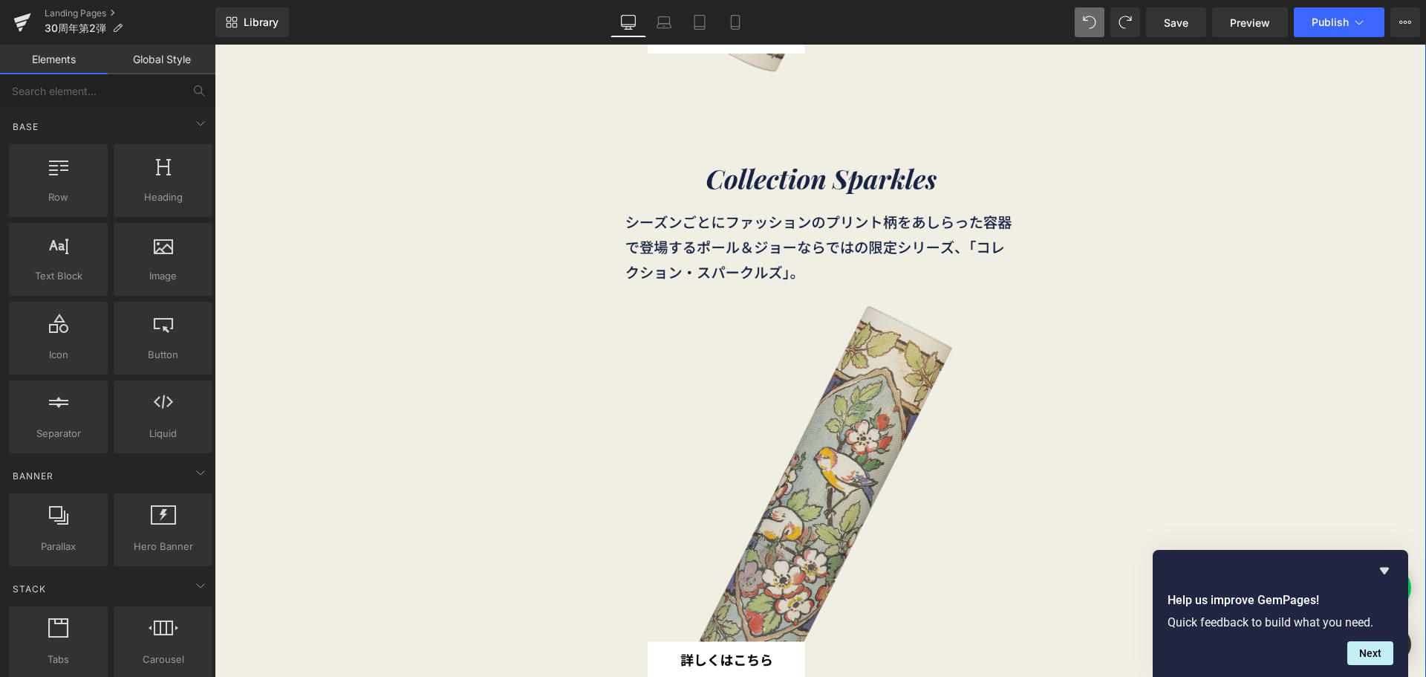
scroll to position [2984, 0]
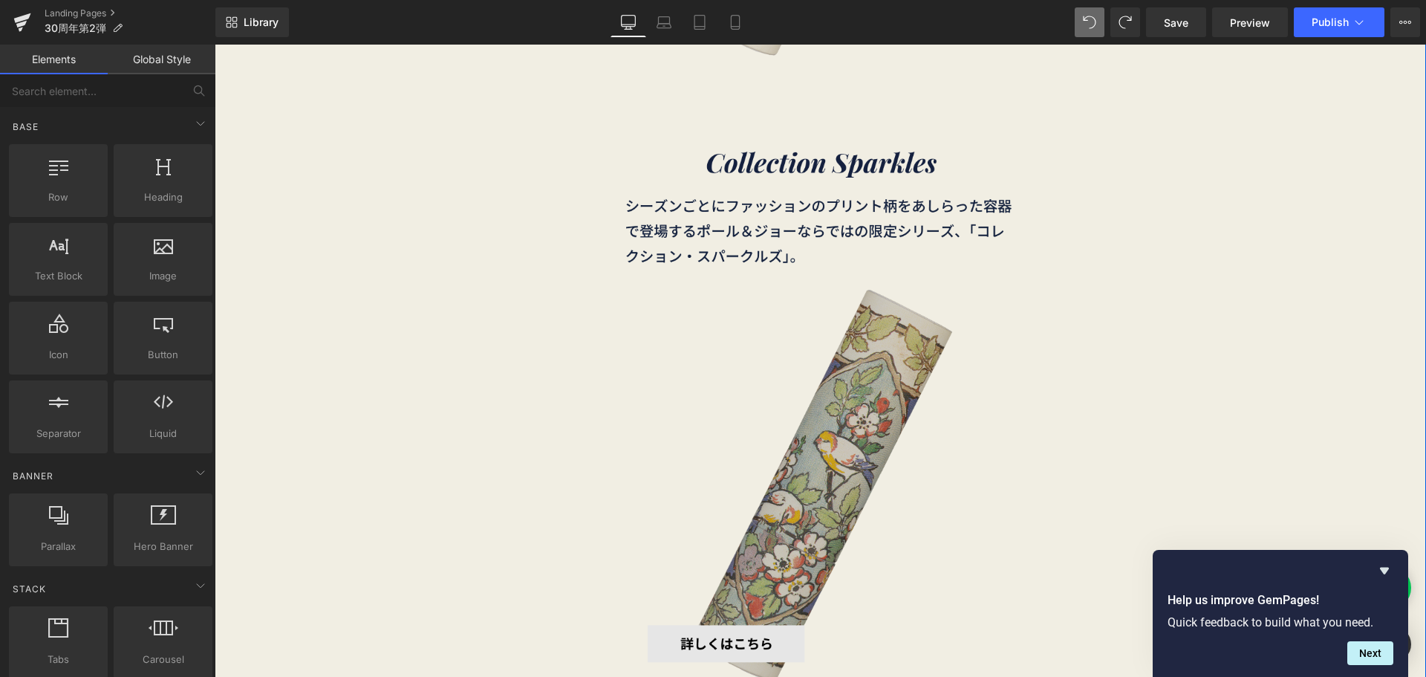
click at [799, 379] on img at bounding box center [820, 416] width 469 height 625
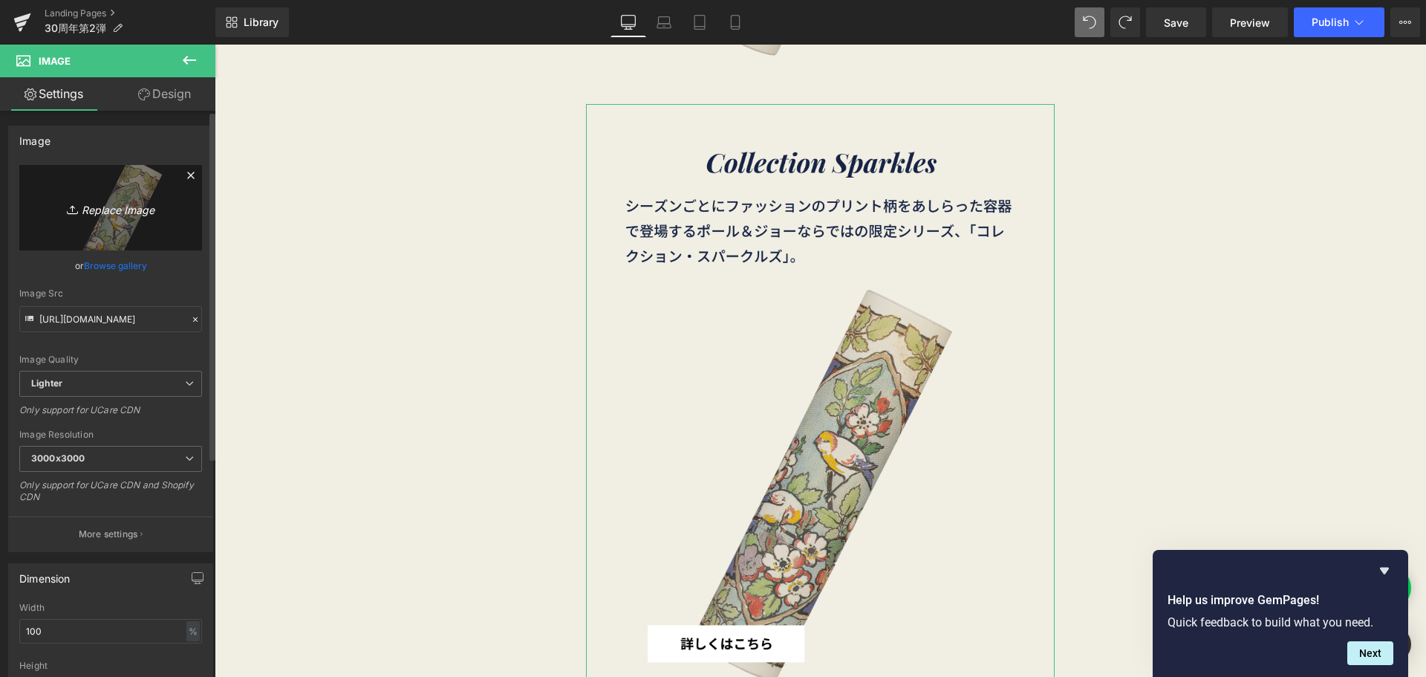
click at [134, 209] on icon "Replace Image" at bounding box center [110, 207] width 119 height 19
type input "C:\fakepath\30th_2弾-12.png"
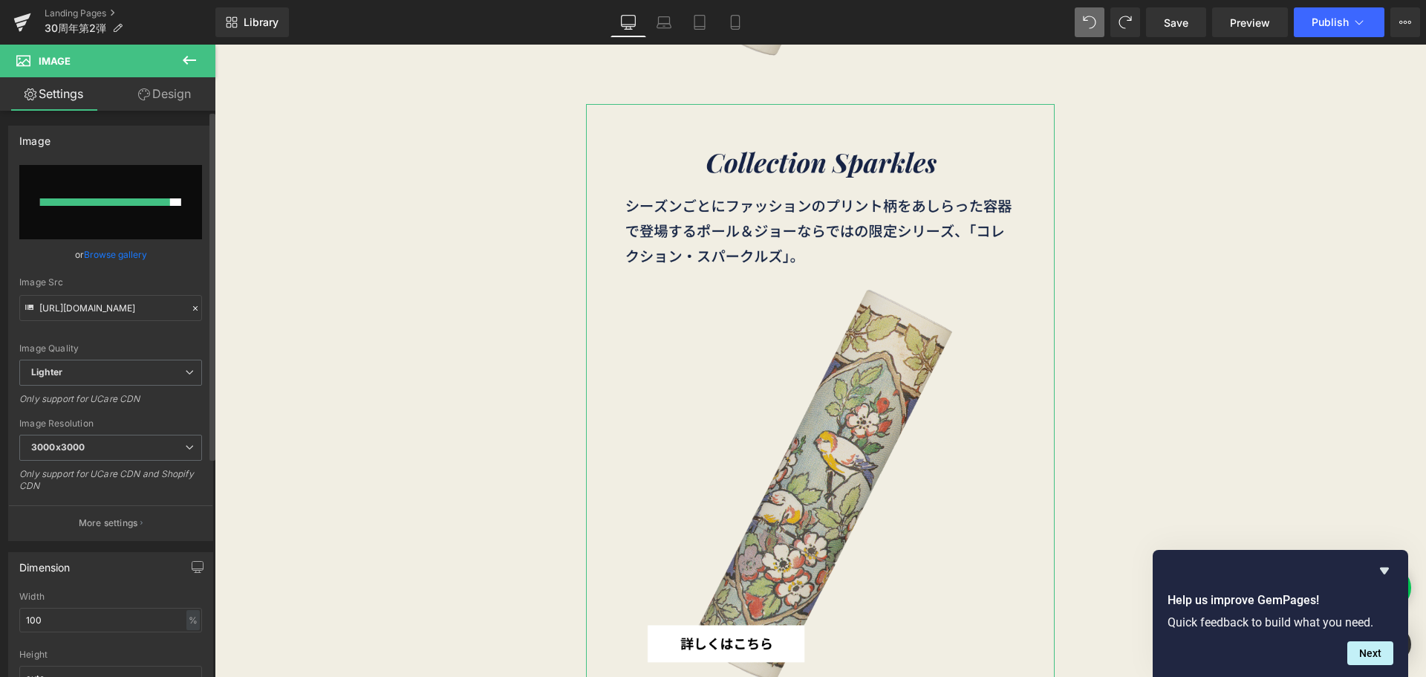
type input "https://ucarecdn.com/e5f5cb6b-2924-48f7-912e-a4ccb1798053/-/format/auto/-/previ…"
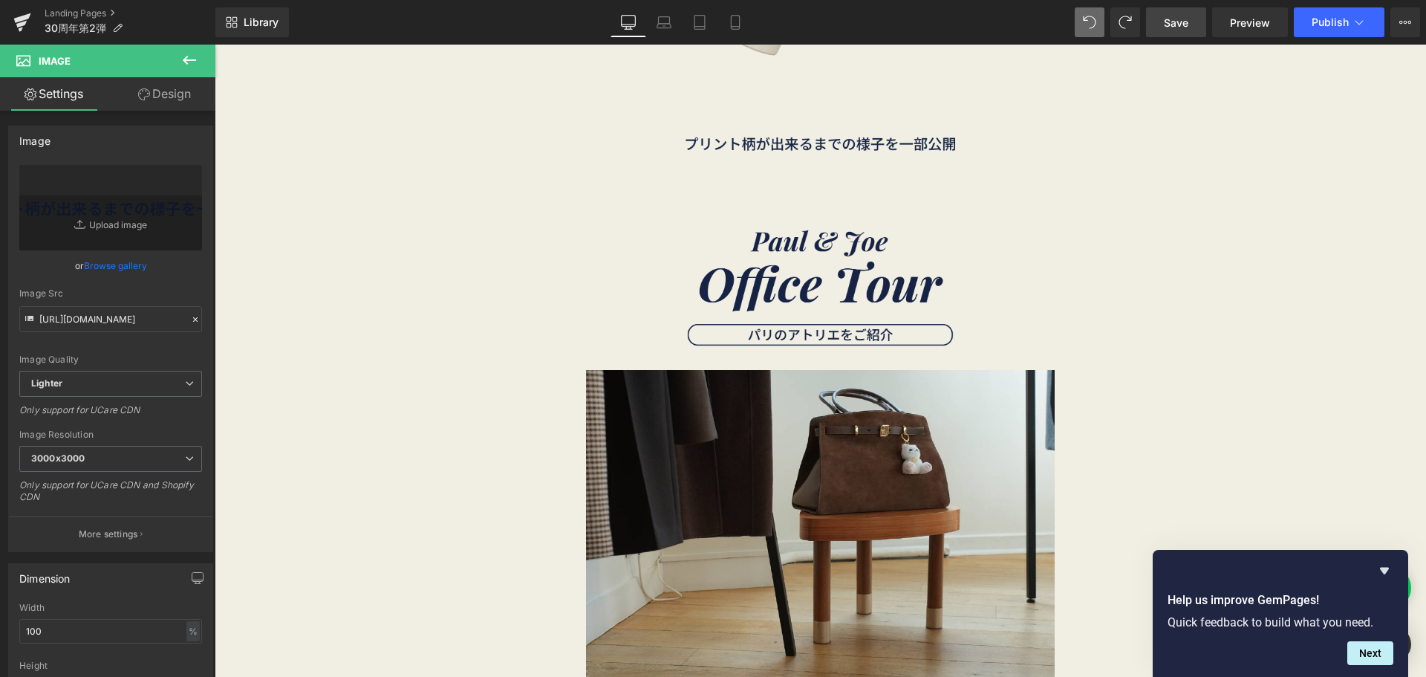
click at [1166, 28] on span "Save" at bounding box center [1176, 23] width 25 height 16
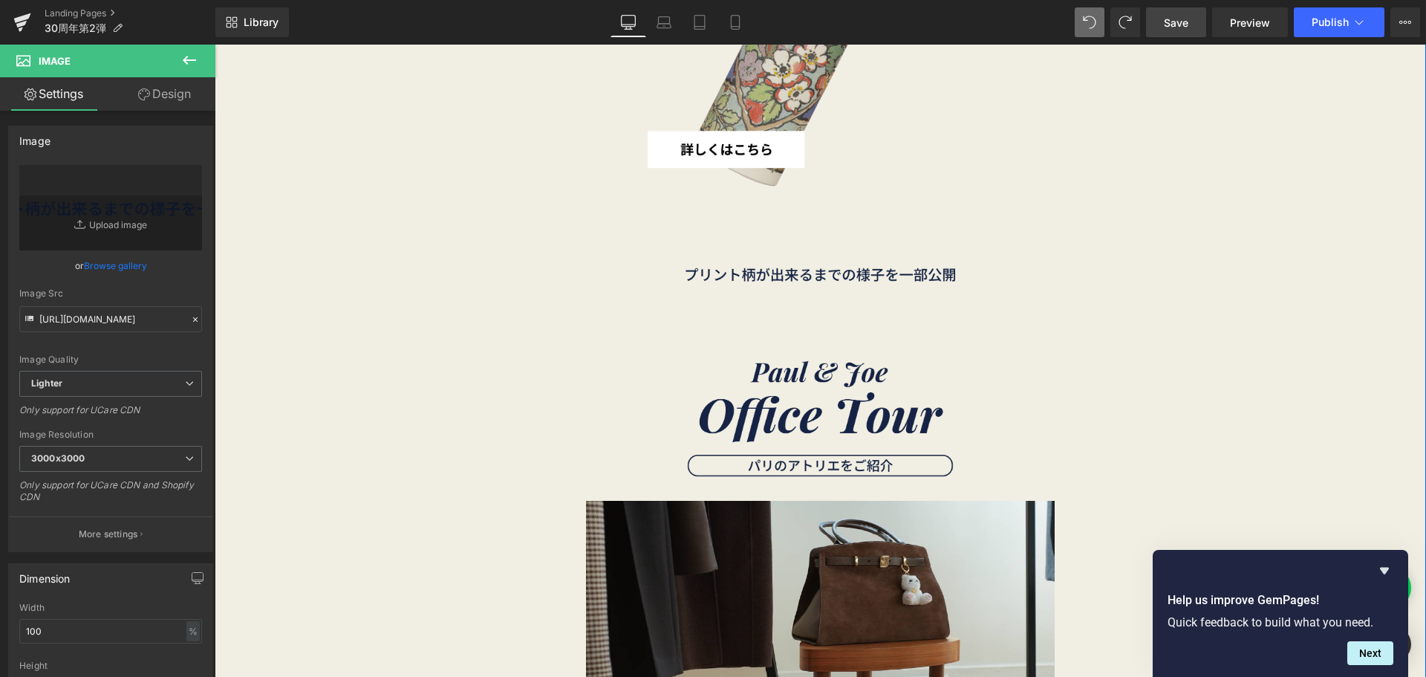
scroll to position [2814, 0]
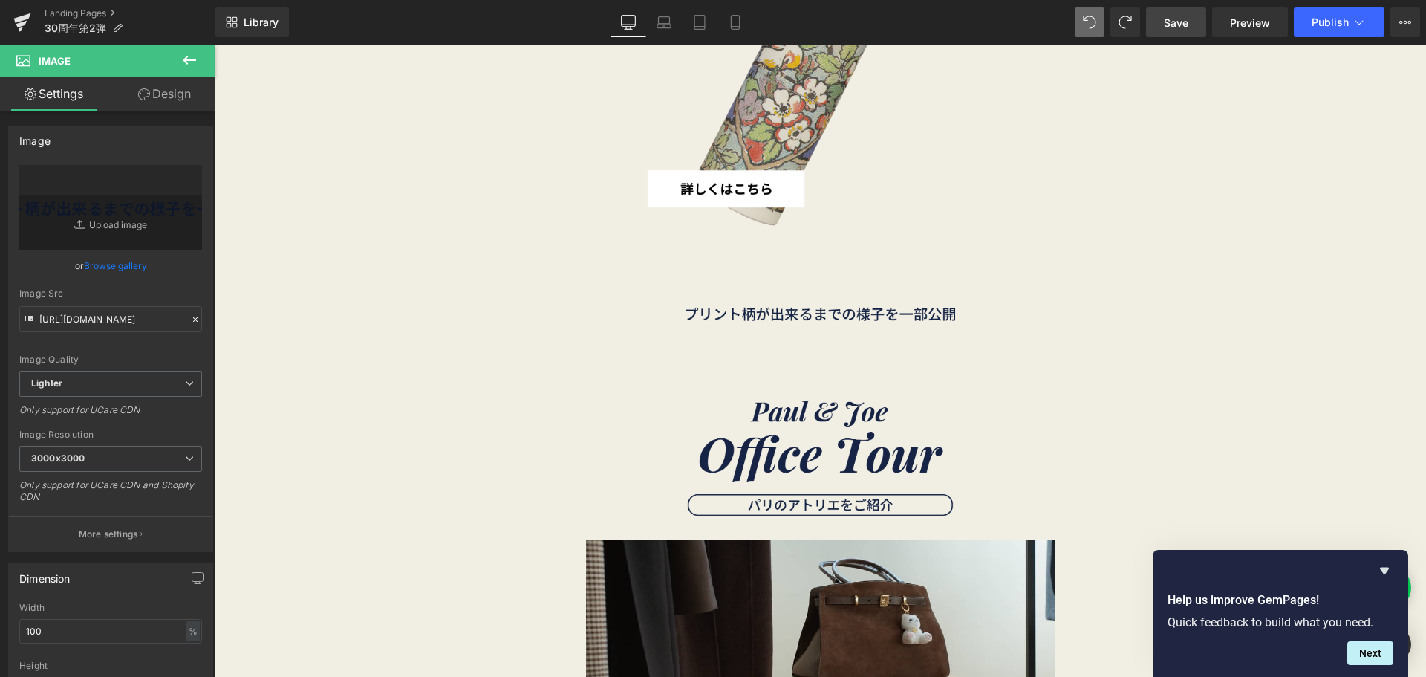
click at [1174, 22] on span "Save" at bounding box center [1176, 23] width 25 height 16
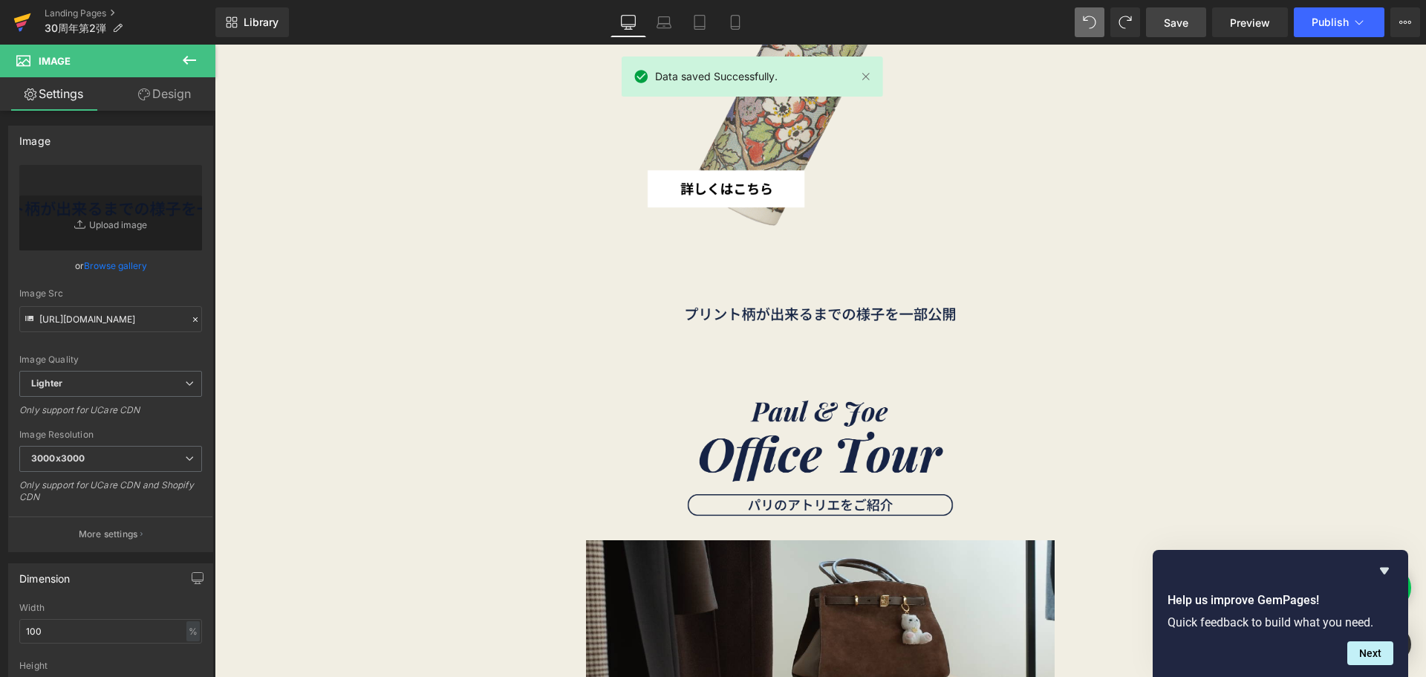
click at [10, 24] on link at bounding box center [22, 22] width 45 height 45
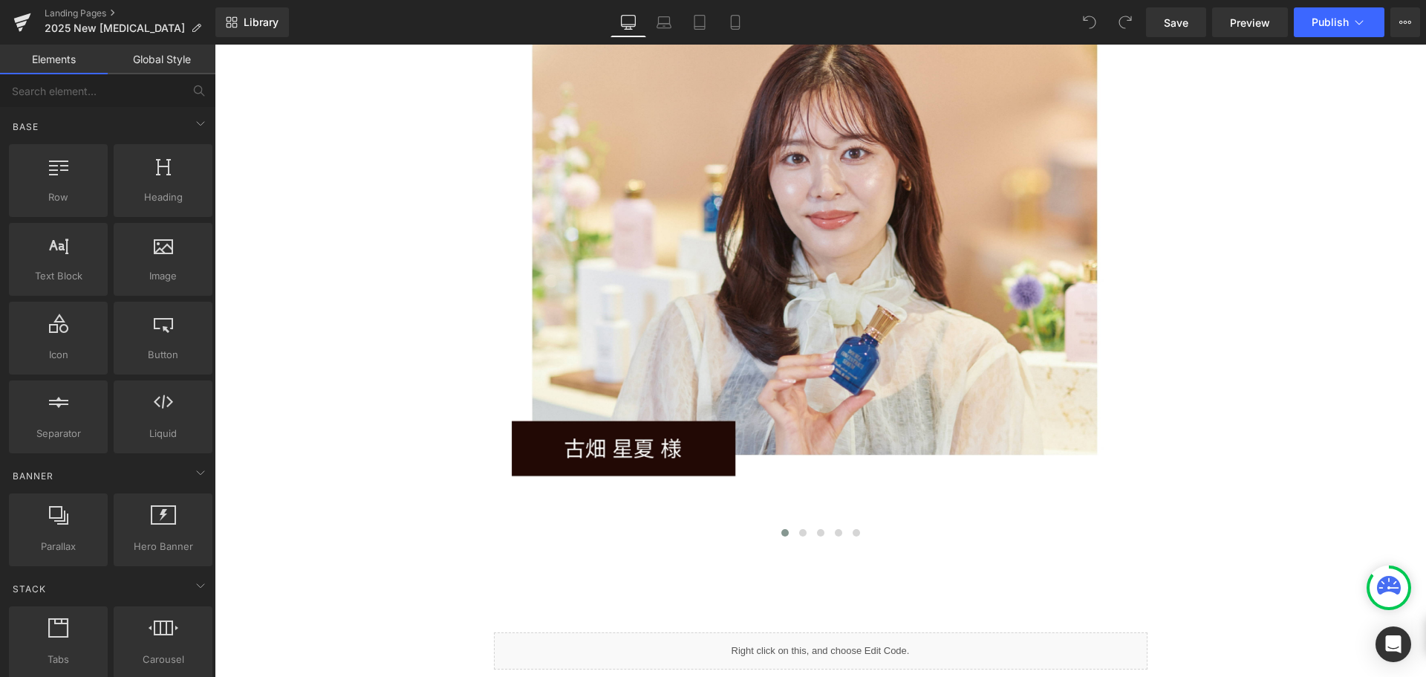
scroll to position [10657, 0]
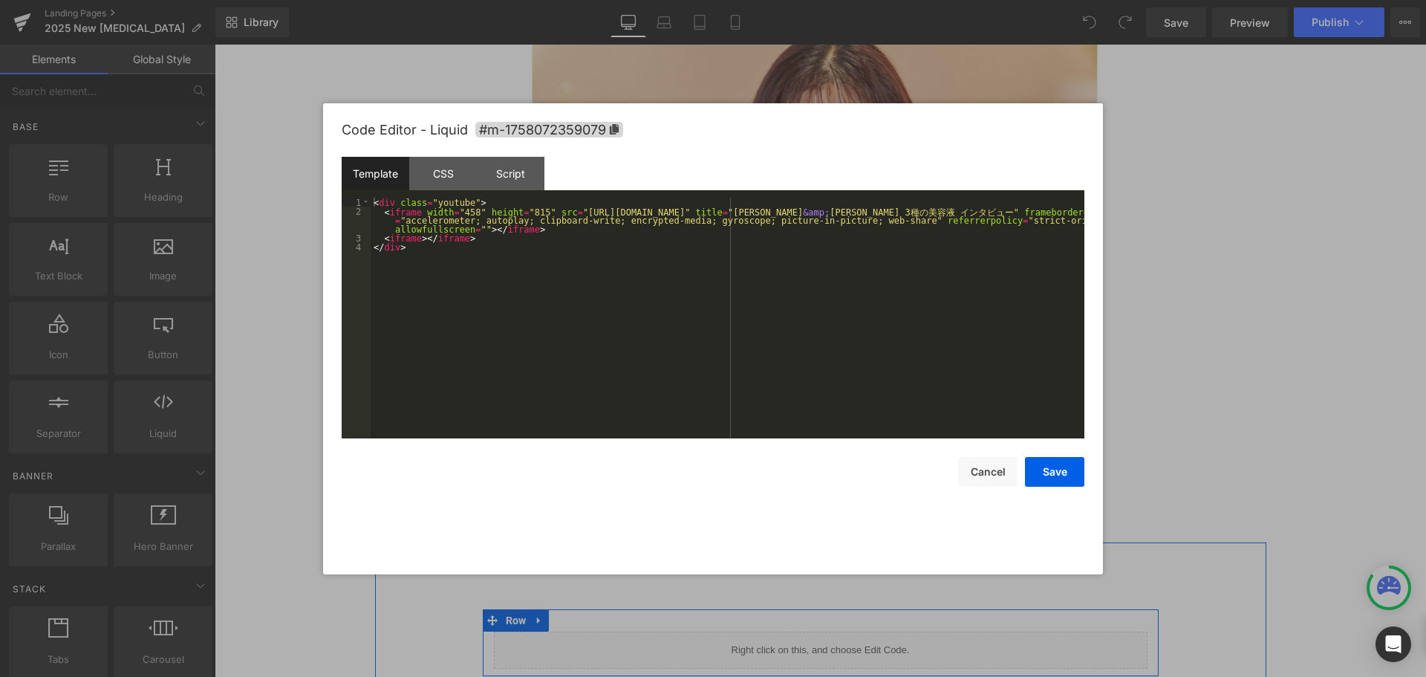
click at [837, 631] on div "Liquid" at bounding box center [821, 649] width 654 height 37
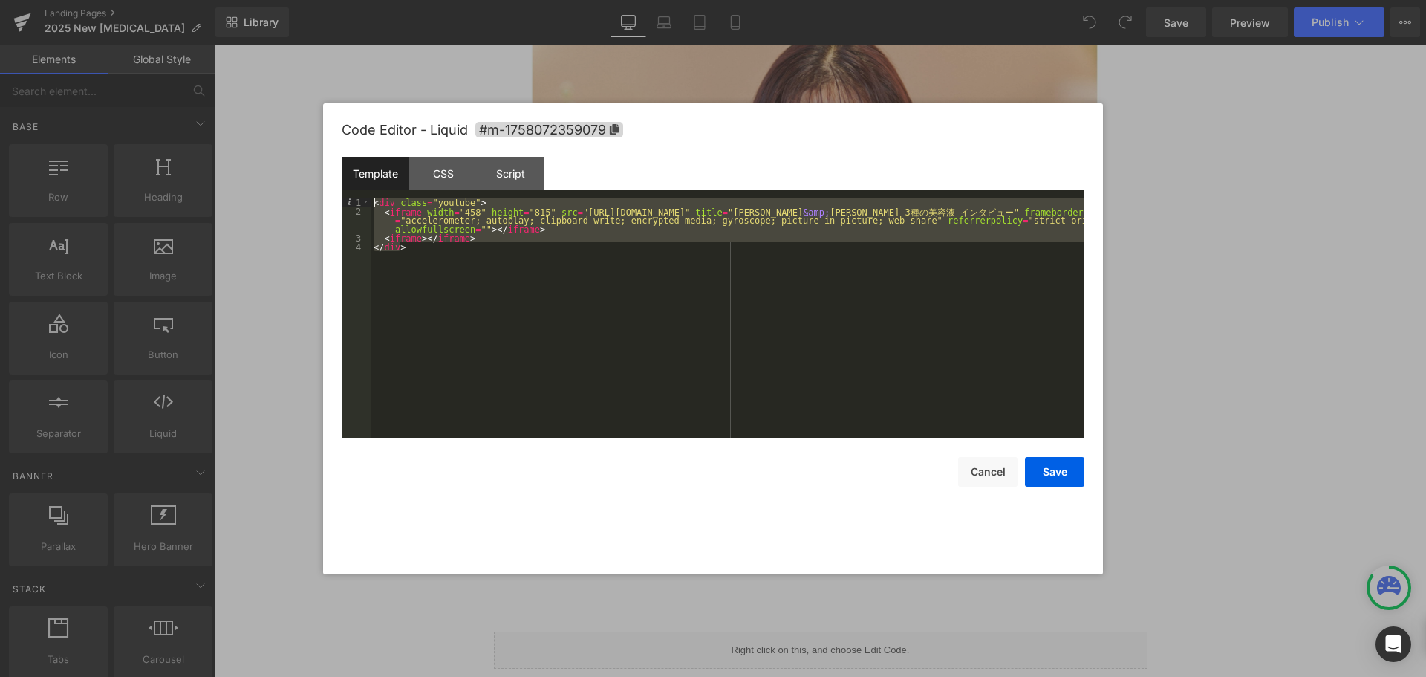
drag, startPoint x: 452, startPoint y: 261, endPoint x: 343, endPoint y: 197, distance: 126.5
click at [343, 198] on pre "1 2 3 4 < div class = "youtube" > < iframe width = "458" height = "815" src = "…" at bounding box center [713, 318] width 743 height 241
click at [1070, 484] on button "Save" at bounding box center [1054, 472] width 59 height 30
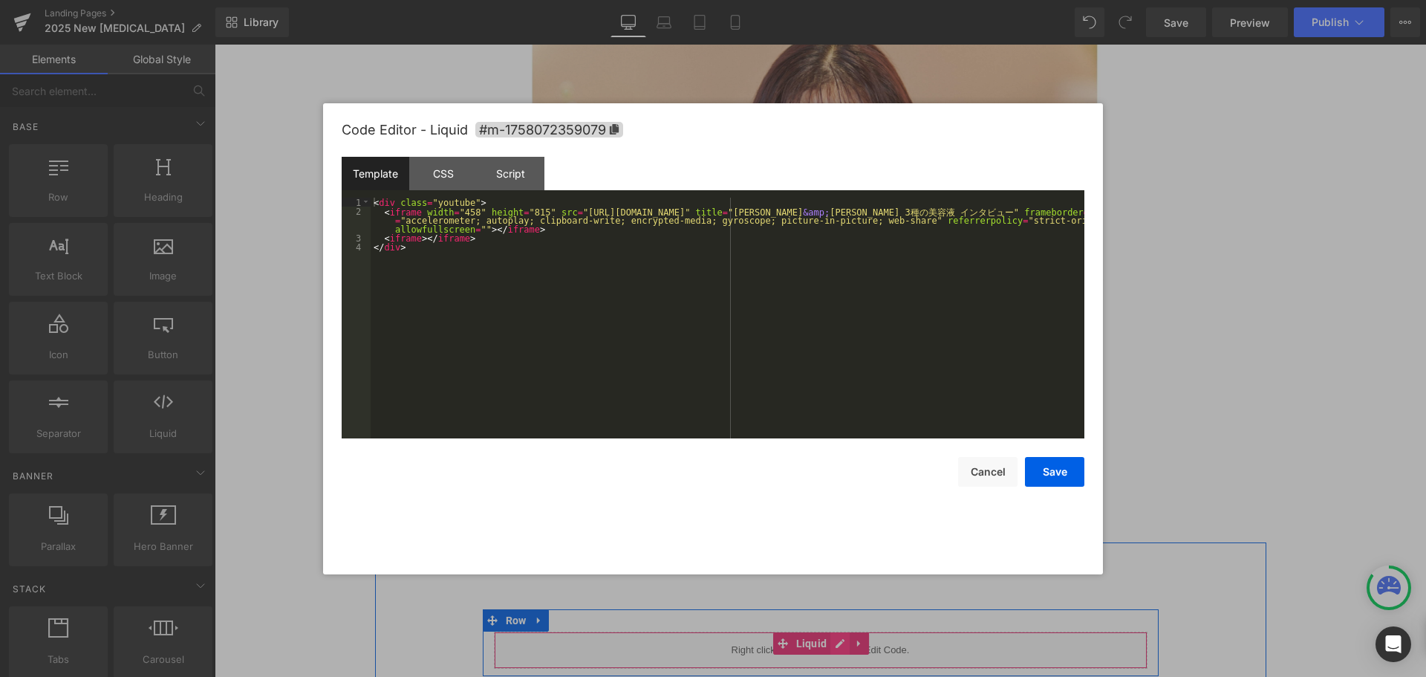
click at [835, 638] on icon at bounding box center [840, 643] width 10 height 11
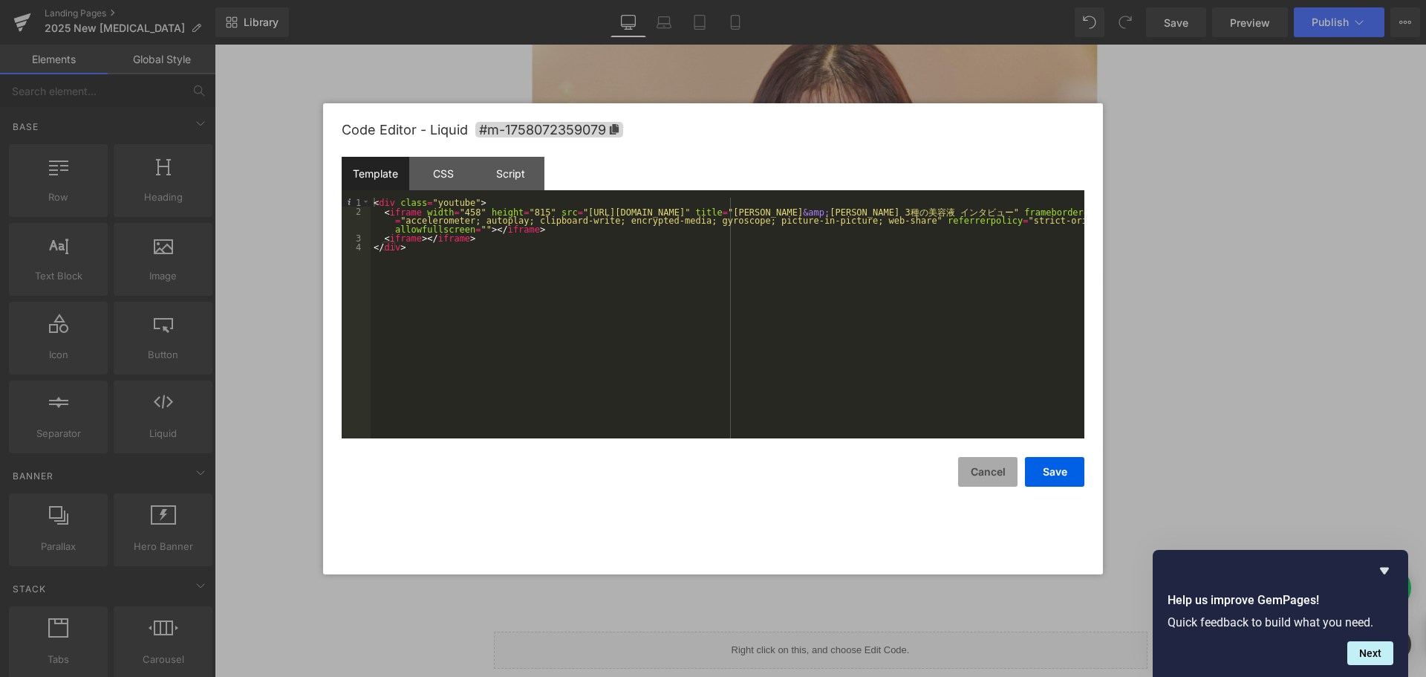
click at [979, 484] on button "Cancel" at bounding box center [987, 472] width 59 height 30
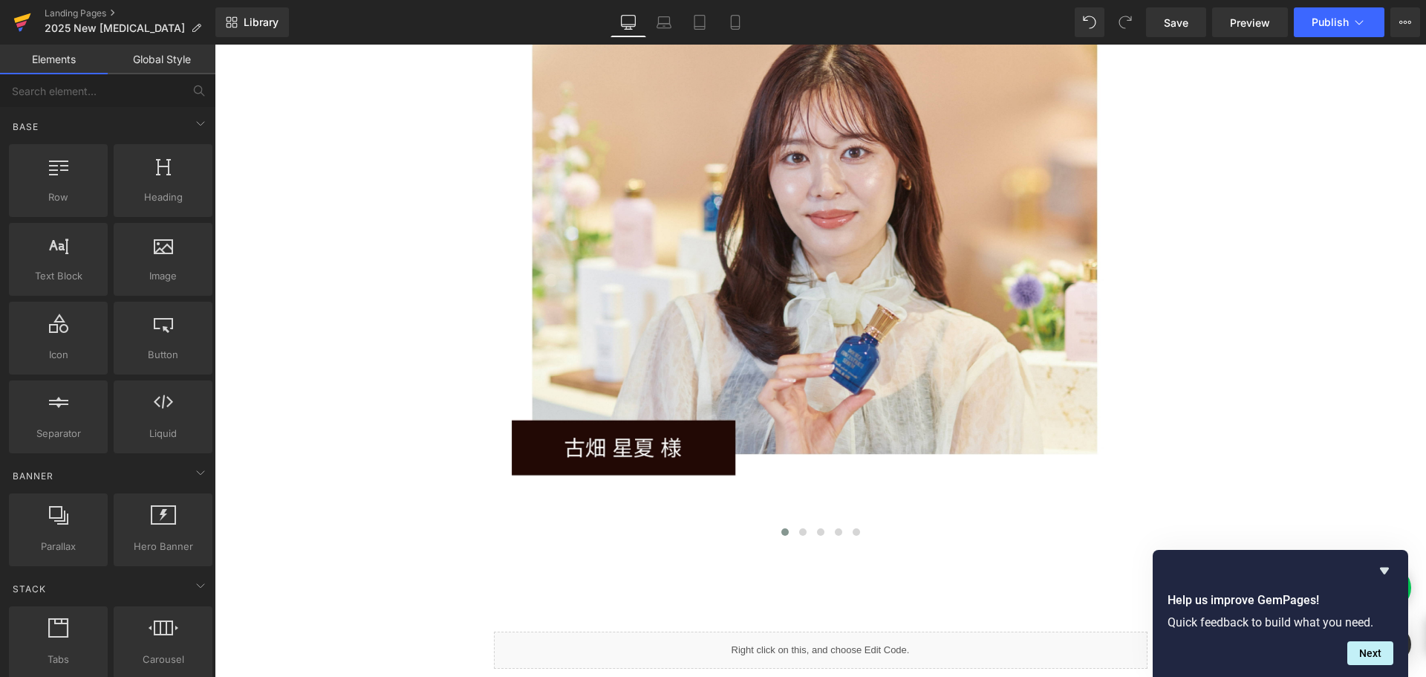
click at [16, 22] on icon at bounding box center [22, 18] width 17 height 10
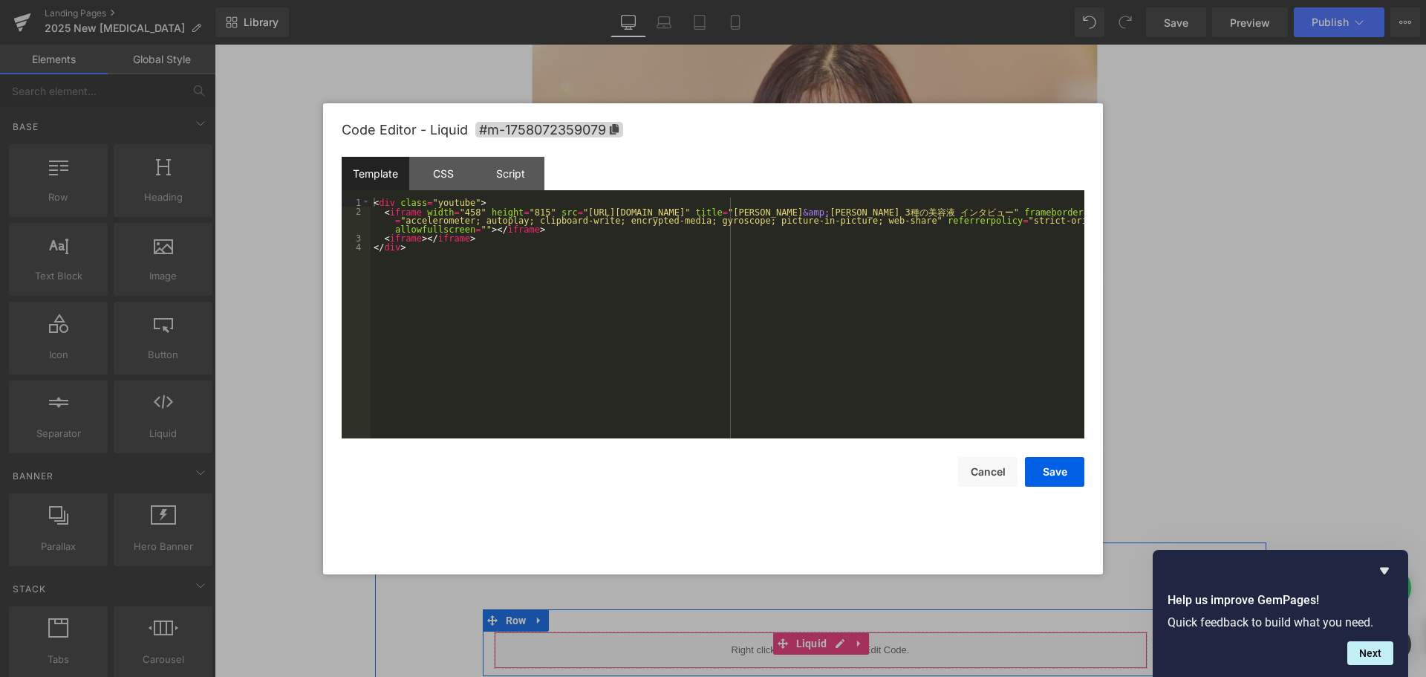
click at [831, 632] on link at bounding box center [840, 643] width 19 height 22
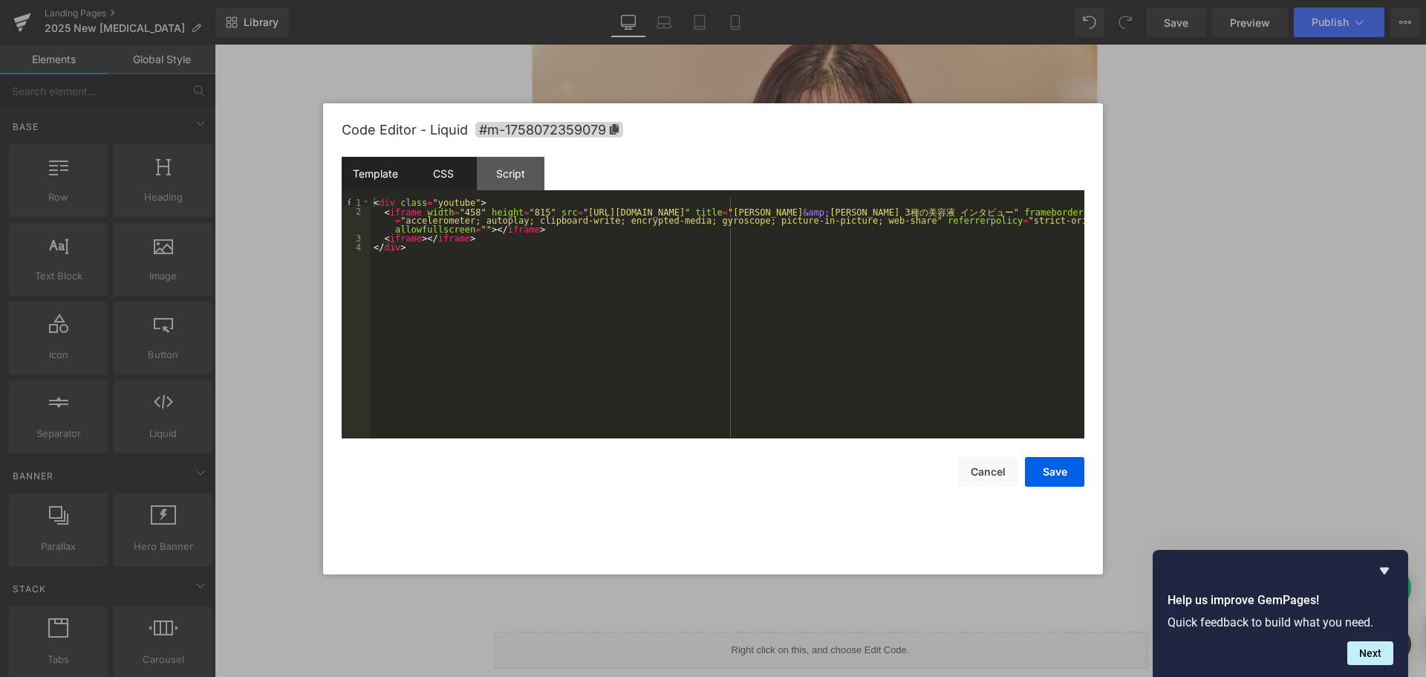
click at [450, 168] on div "CSS" at bounding box center [443, 173] width 68 height 33
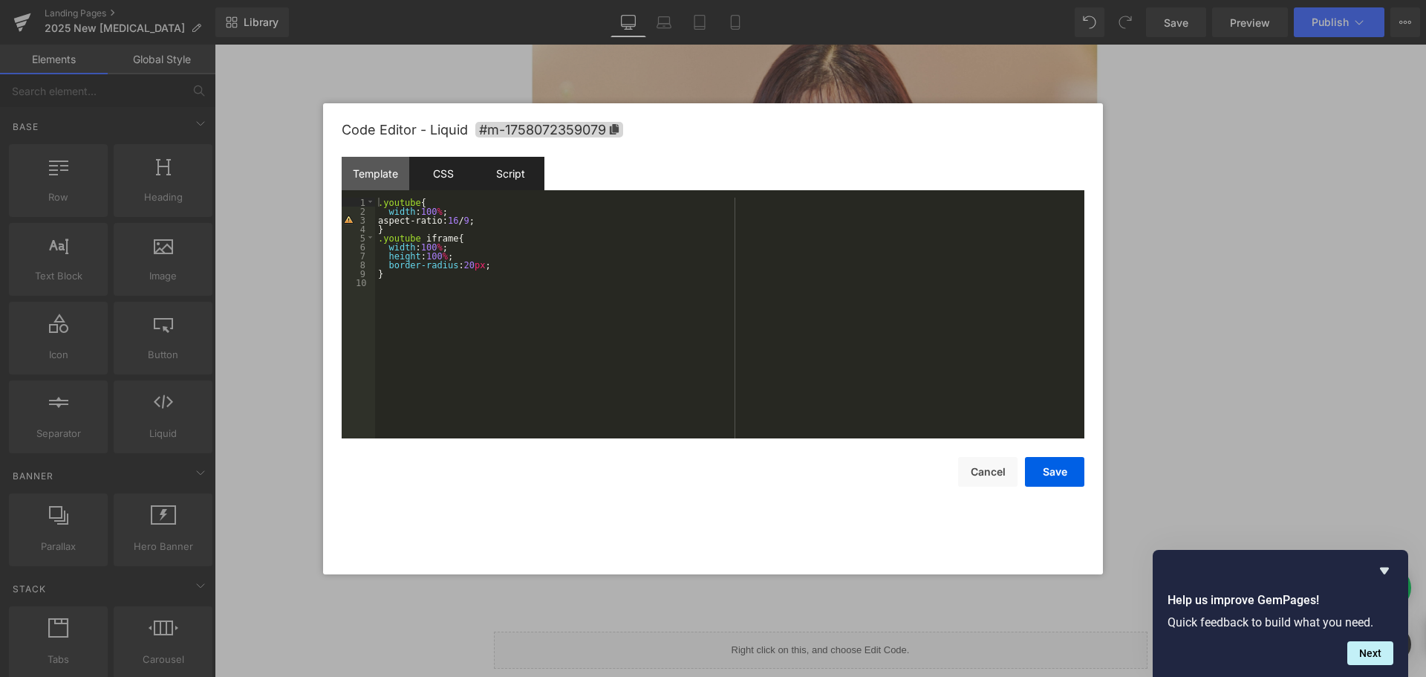
click at [510, 181] on div "Script" at bounding box center [511, 173] width 68 height 33
click at [424, 163] on div "CSS" at bounding box center [443, 173] width 68 height 33
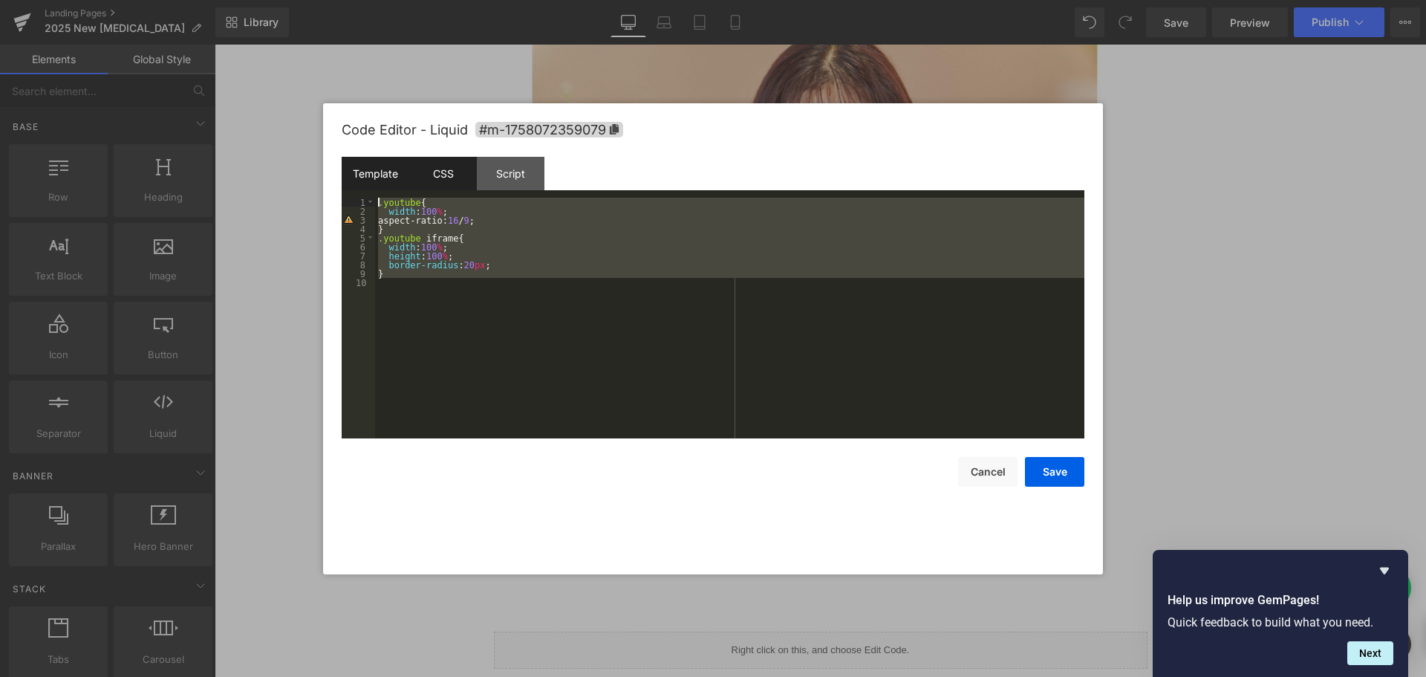
drag, startPoint x: 397, startPoint y: 296, endPoint x: 353, endPoint y: 182, distance: 122.8
click at [353, 182] on div "Template CSS Script Data 1 2 3 4 < div class = "youtube" > < iframe width = "45…" at bounding box center [713, 298] width 743 height 282
click at [502, 171] on div "Script" at bounding box center [511, 173] width 68 height 33
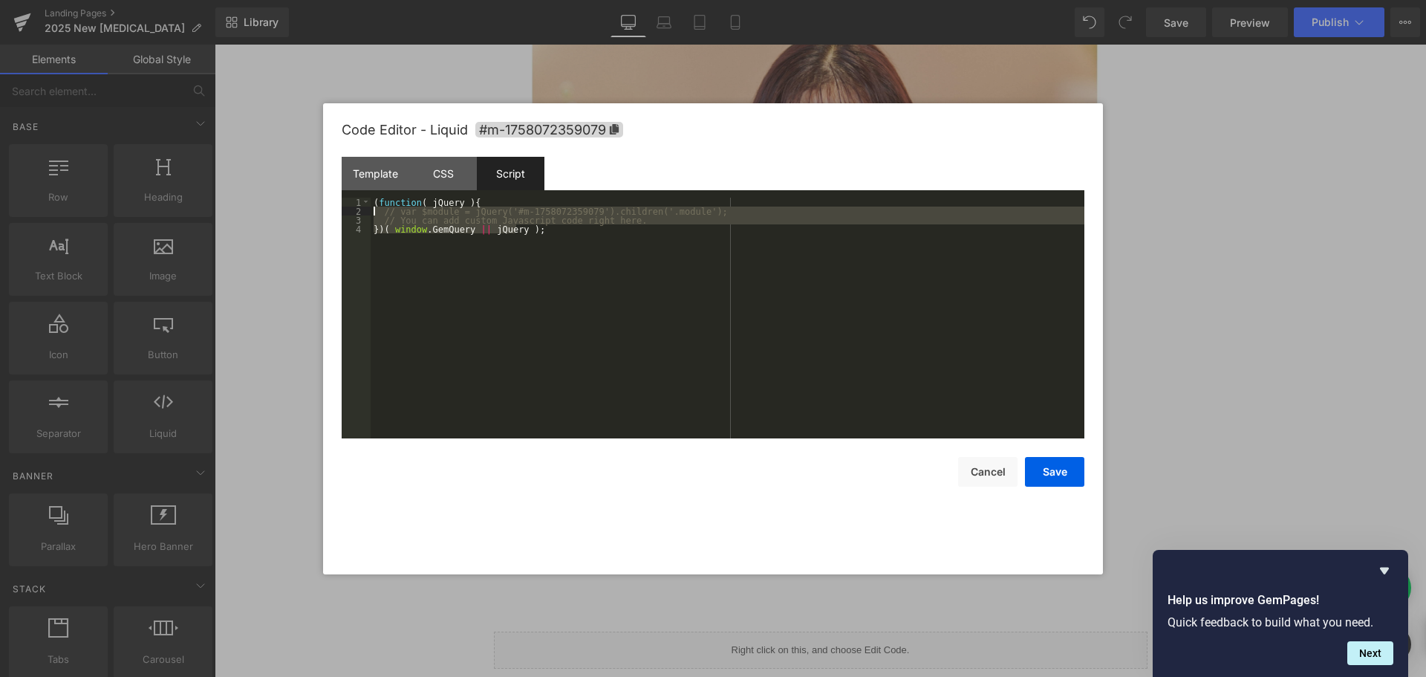
drag, startPoint x: 542, startPoint y: 261, endPoint x: 316, endPoint y: 169, distance: 244.2
click at [316, 169] on body "You are previewing how the will restyle your page. You can not edit Elements in…" at bounding box center [713, 338] width 1426 height 677
click at [977, 478] on button "Cancel" at bounding box center [987, 472] width 59 height 30
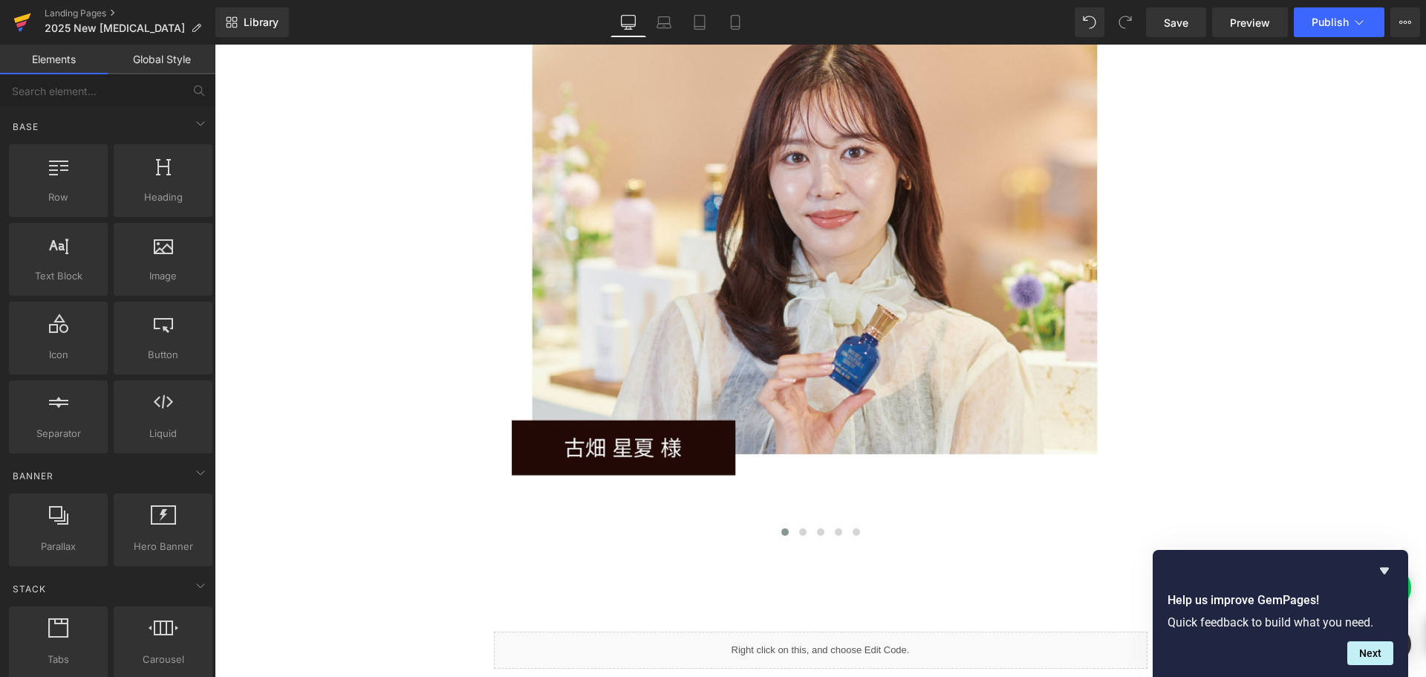
click at [14, 31] on icon at bounding box center [22, 22] width 18 height 37
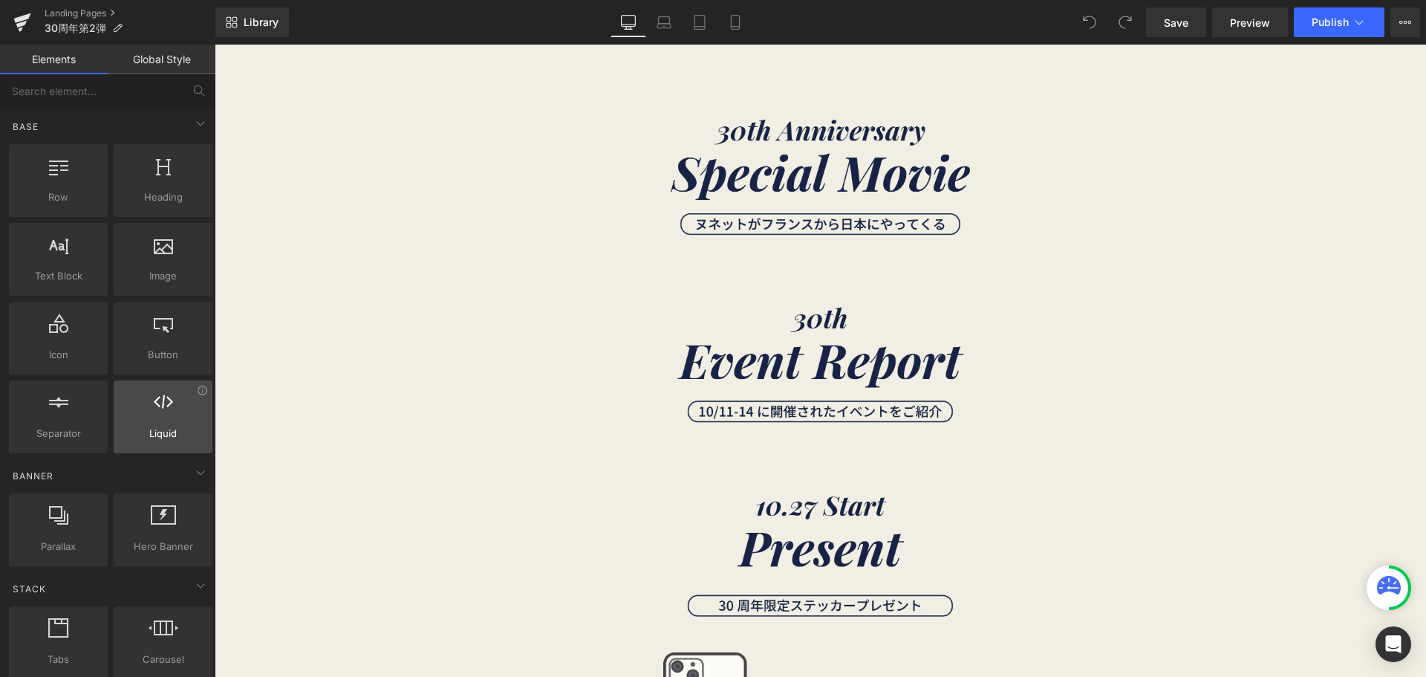
scroll to position [67, 0]
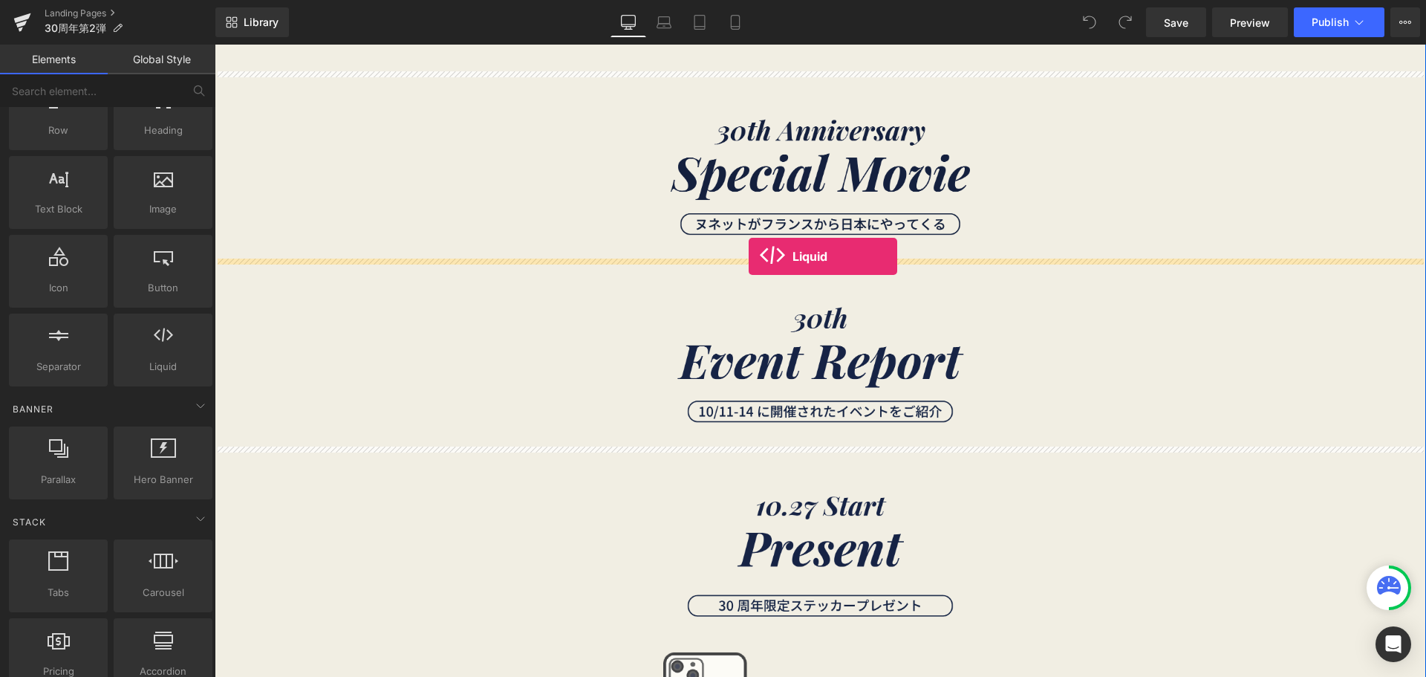
drag, startPoint x: 365, startPoint y: 421, endPoint x: 748, endPoint y: 256, distance: 416.6
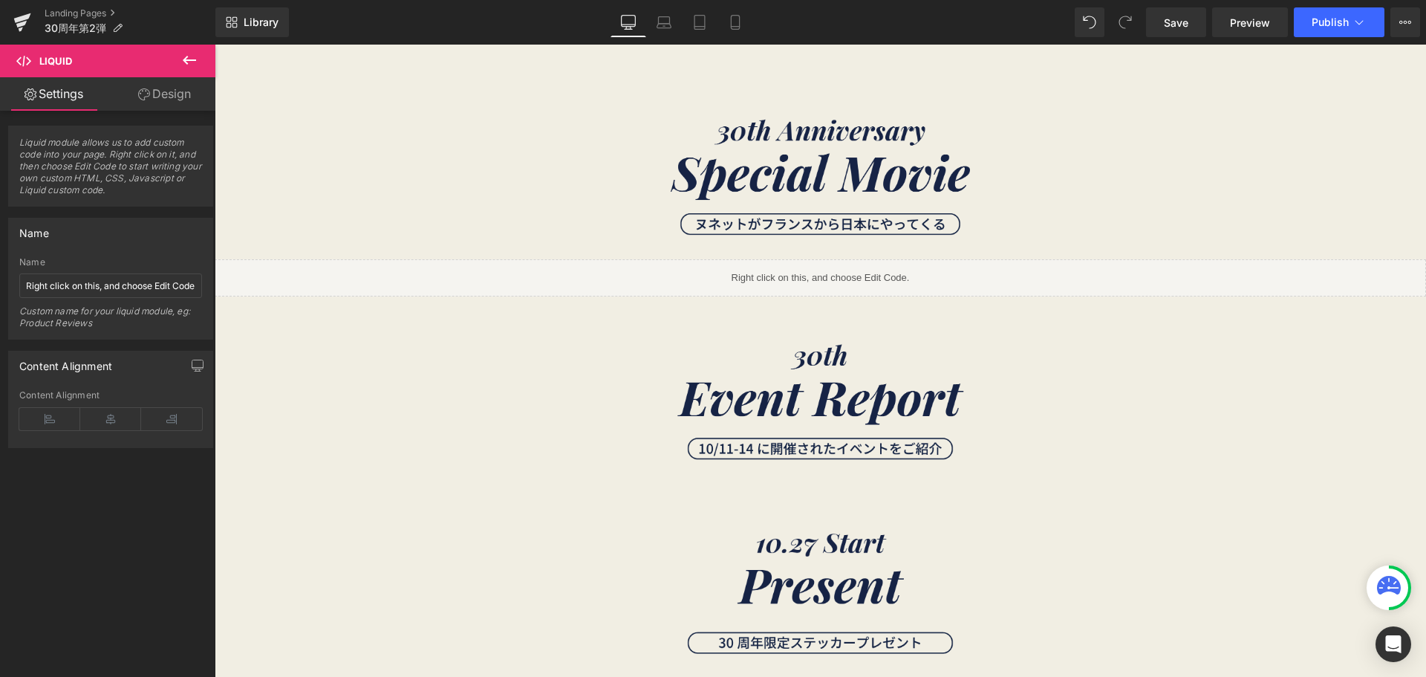
click at [188, 61] on icon at bounding box center [189, 60] width 13 height 9
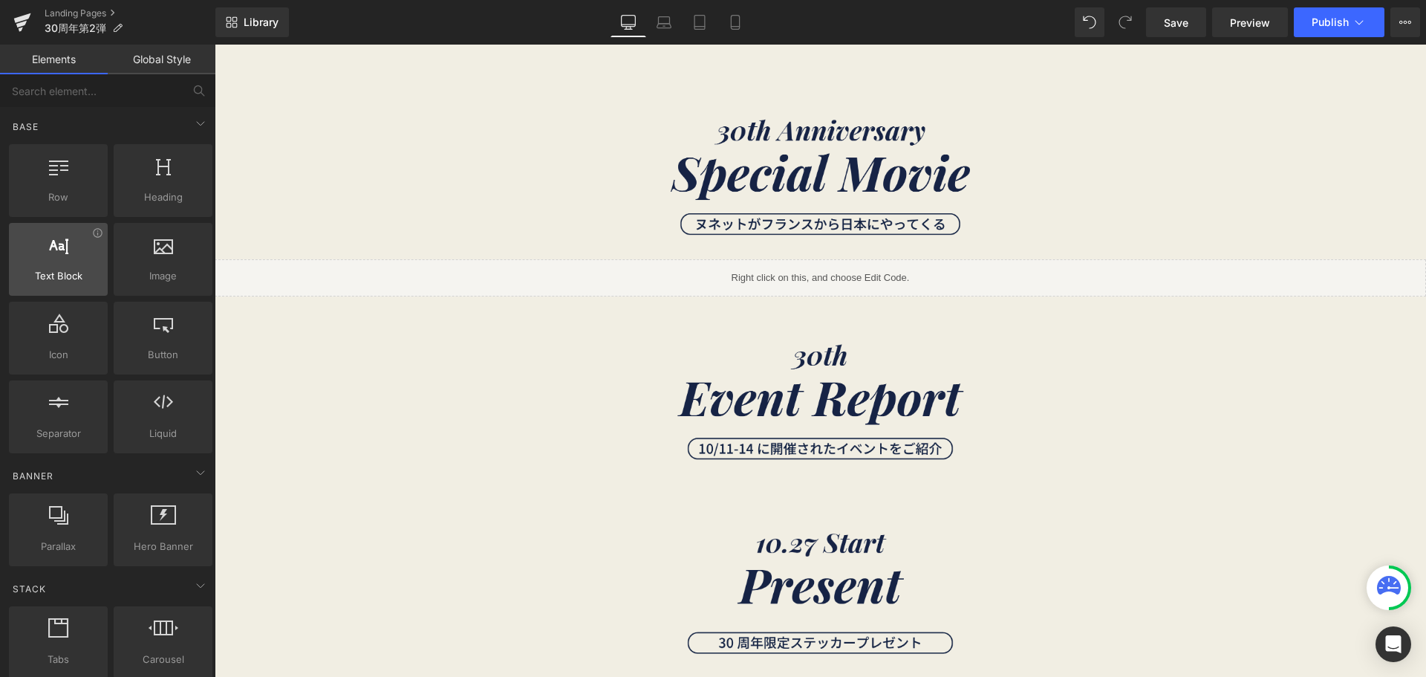
scroll to position [1, 0]
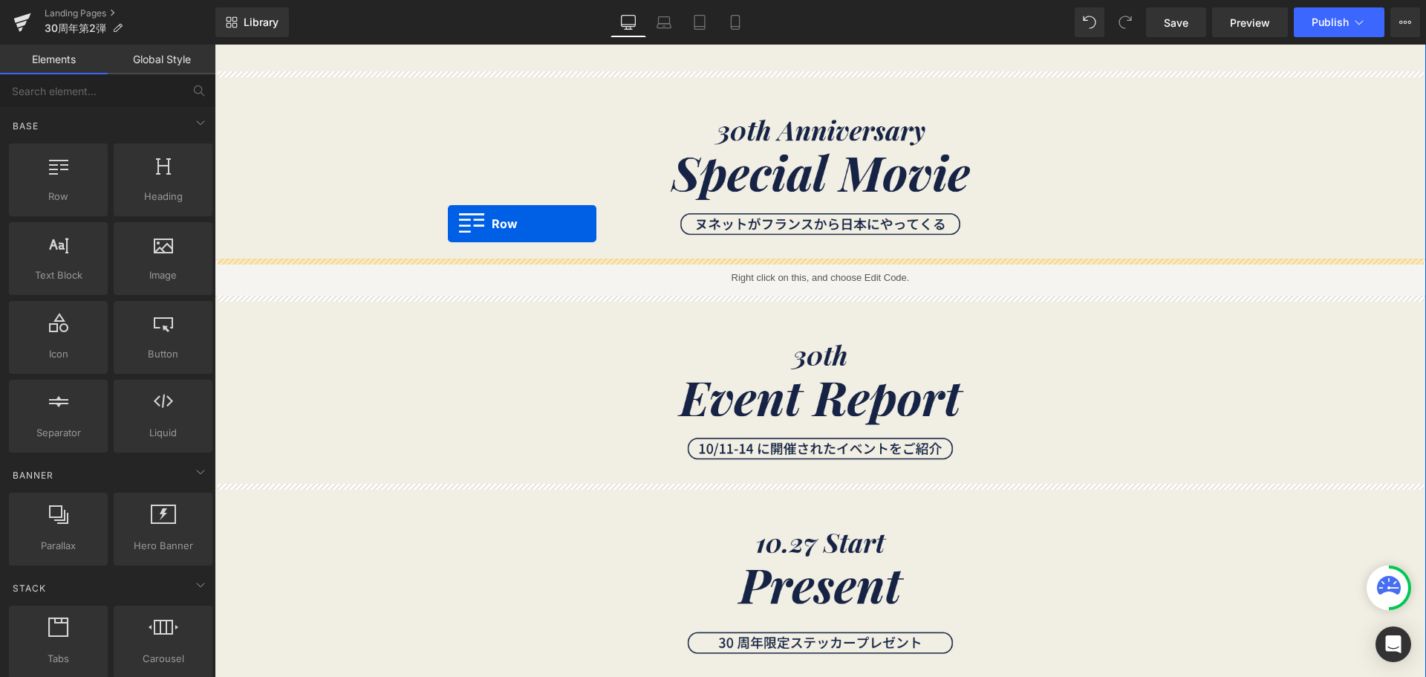
drag, startPoint x: 278, startPoint y: 235, endPoint x: 447, endPoint y: 224, distance: 169.8
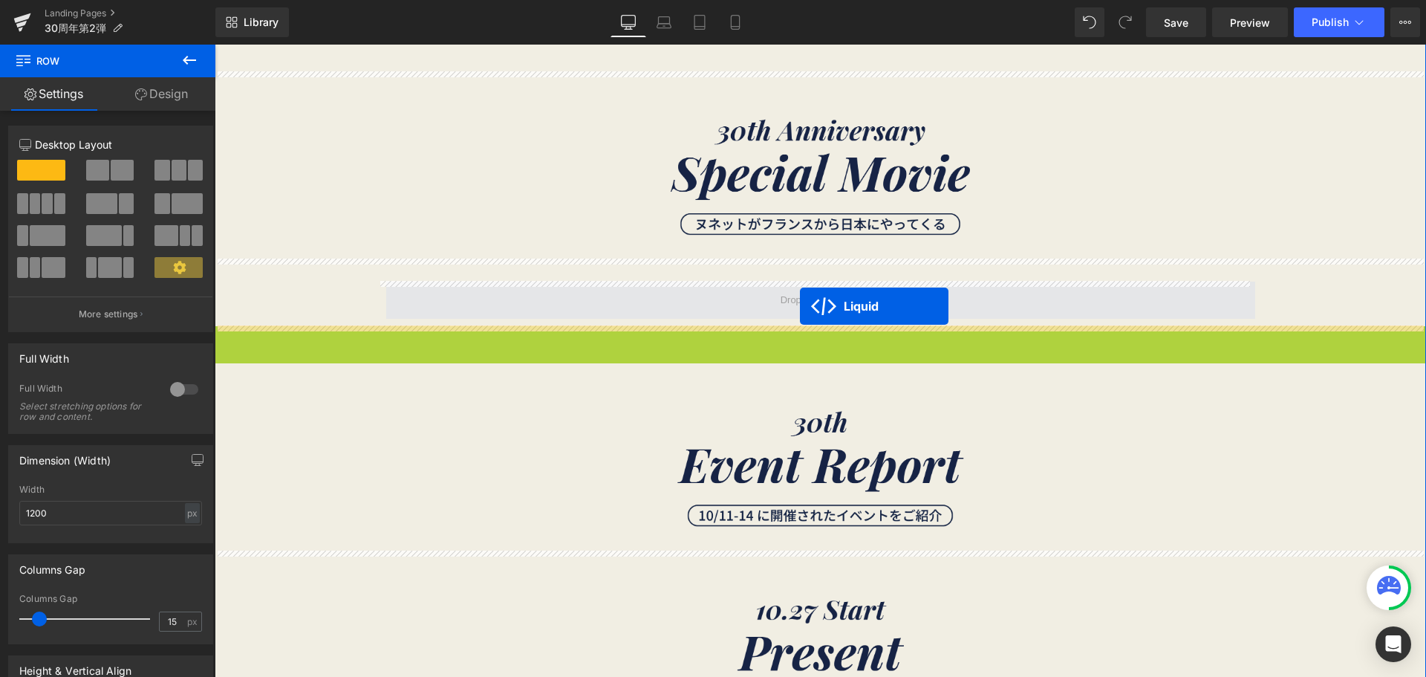
drag, startPoint x: 803, startPoint y: 337, endPoint x: 799, endPoint y: 305, distance: 31.5
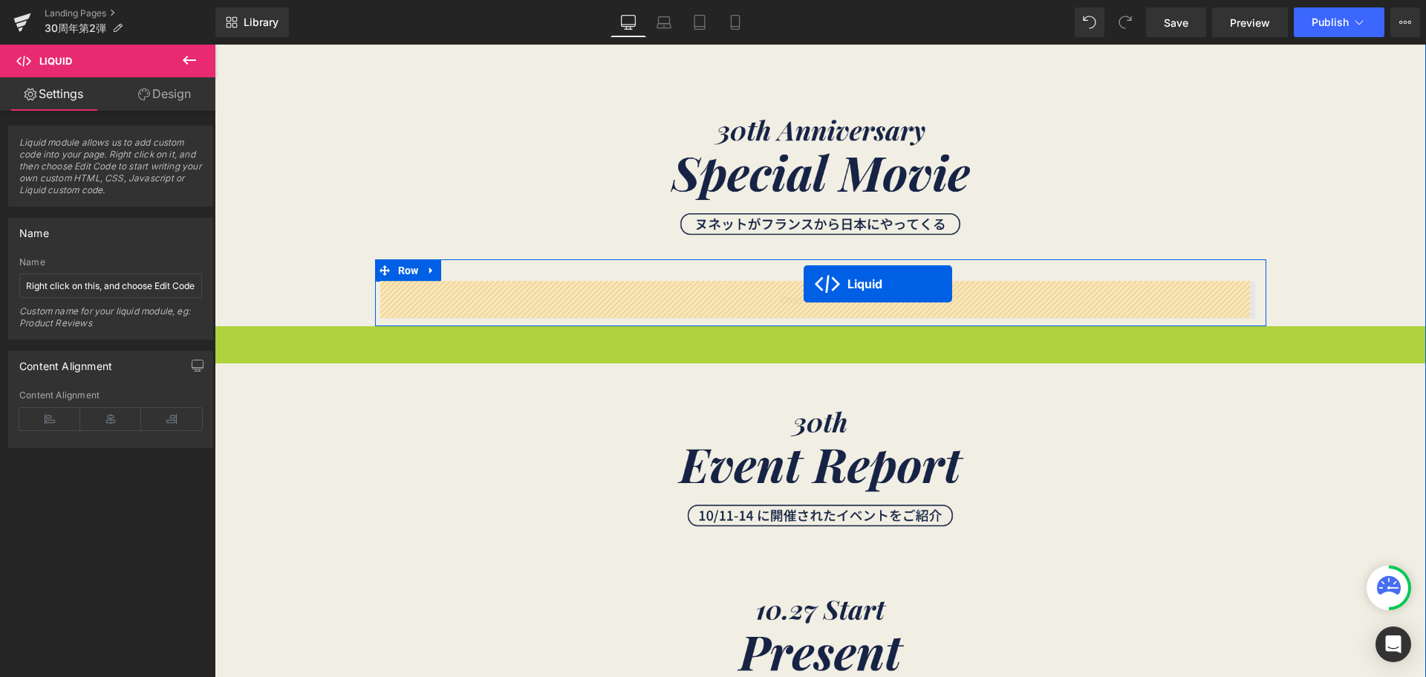
drag, startPoint x: 804, startPoint y: 334, endPoint x: 803, endPoint y: 282, distance: 52.0
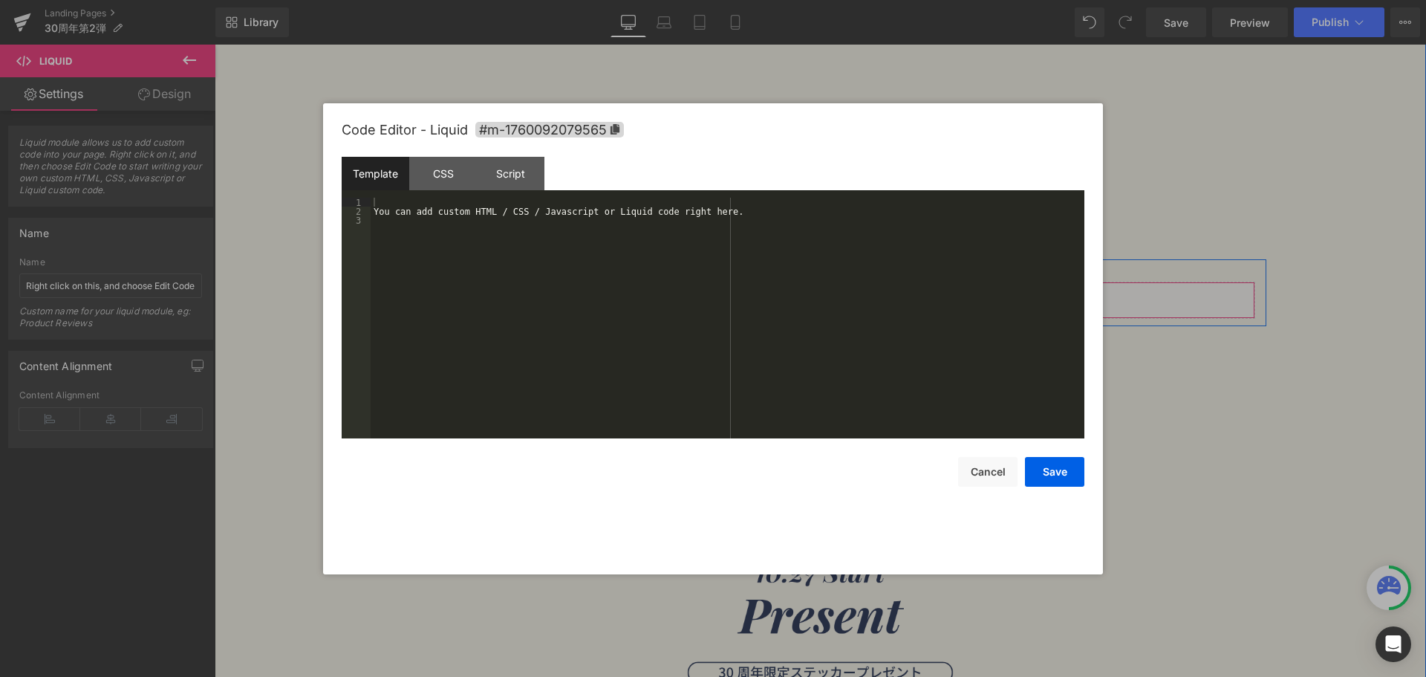
click at [831, 290] on link at bounding box center [840, 293] width 19 height 22
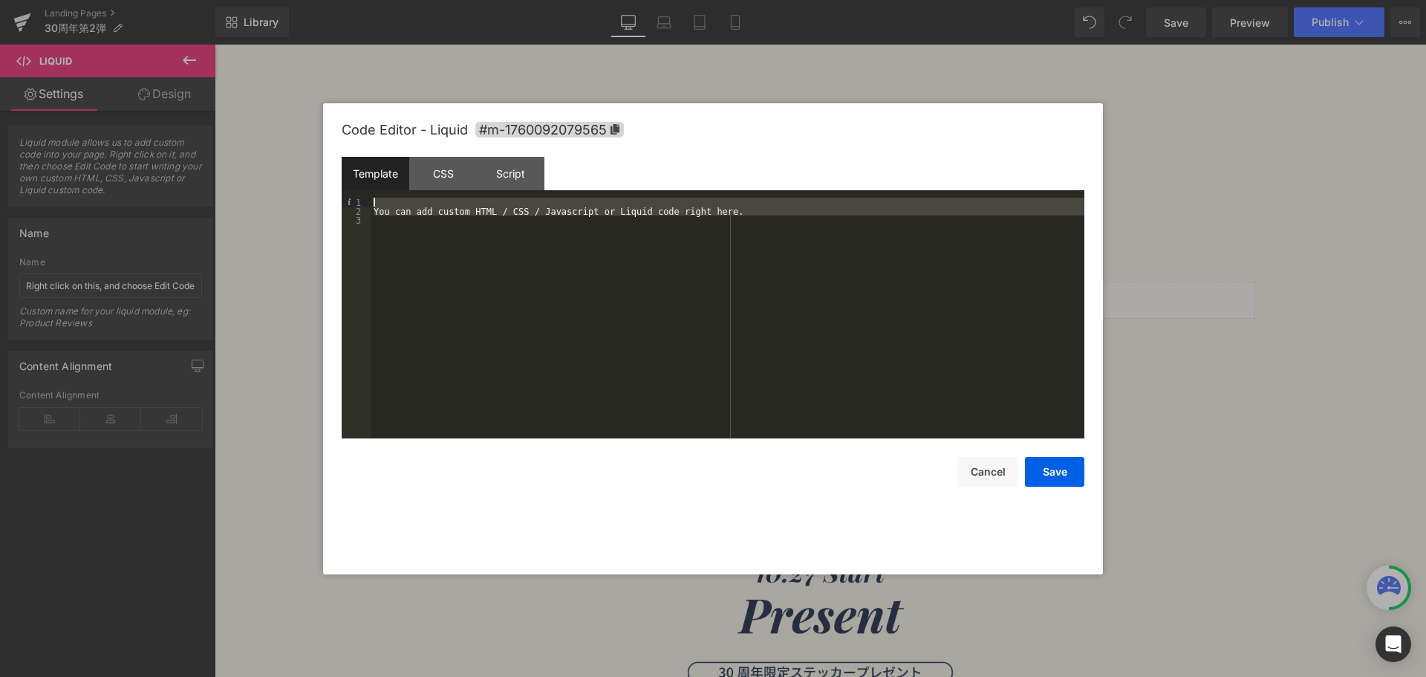
drag, startPoint x: 680, startPoint y: 267, endPoint x: 364, endPoint y: 173, distance: 329.5
click at [364, 173] on div "Template CSS Script Data 1 2 3 You can add custom HTML / CSS / Javascript or Li…" at bounding box center [713, 298] width 743 height 282
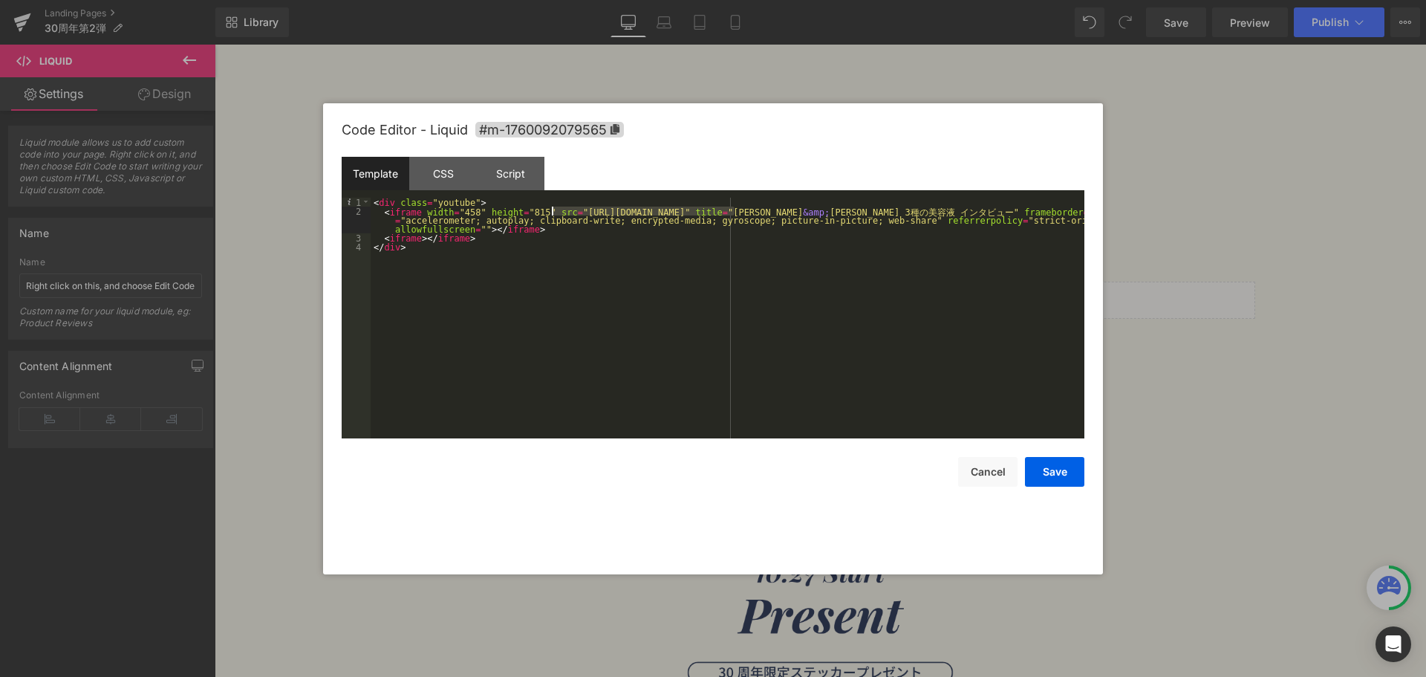
drag, startPoint x: 734, startPoint y: 209, endPoint x: 550, endPoint y: 209, distance: 184.2
click at [550, 209] on div "< div class = "youtube" > < iframe width = "458" height = "815" src = "https://…" at bounding box center [728, 327] width 714 height 259
click at [1048, 477] on button "Save" at bounding box center [1054, 472] width 59 height 30
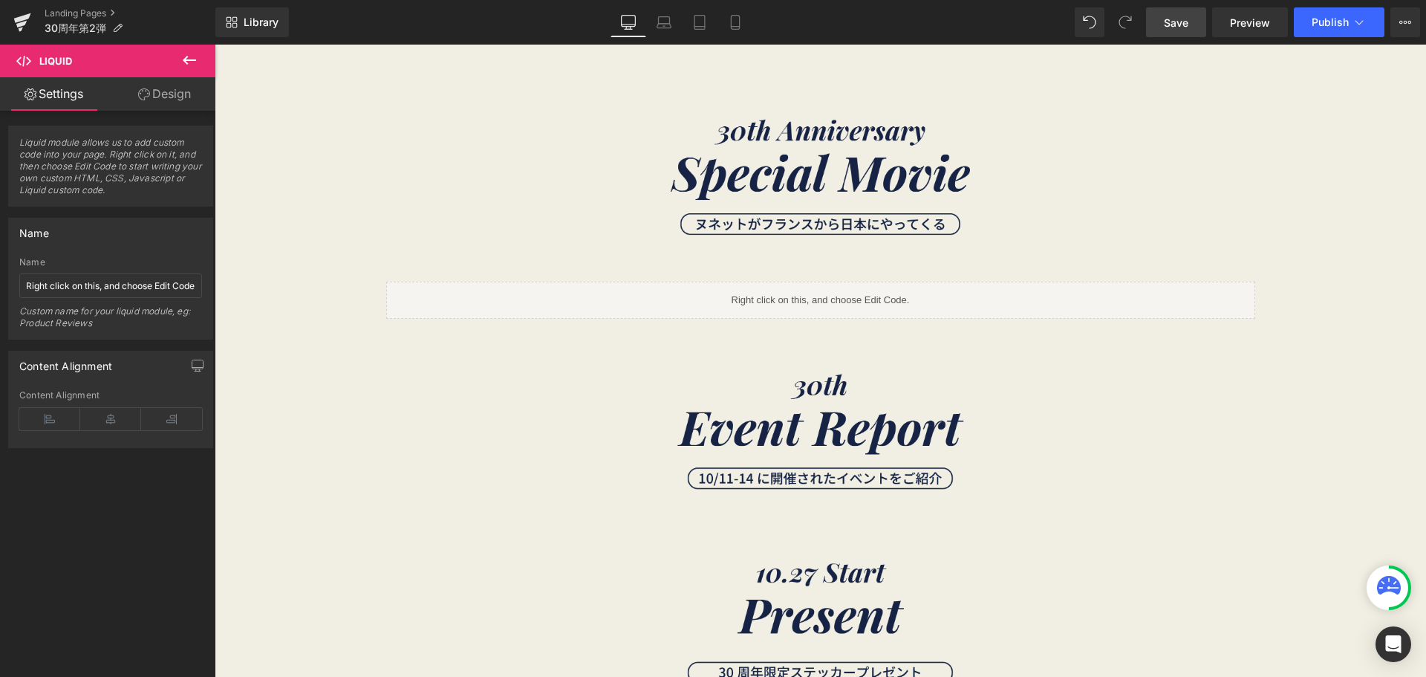
click at [1174, 18] on span "Save" at bounding box center [1176, 23] width 25 height 16
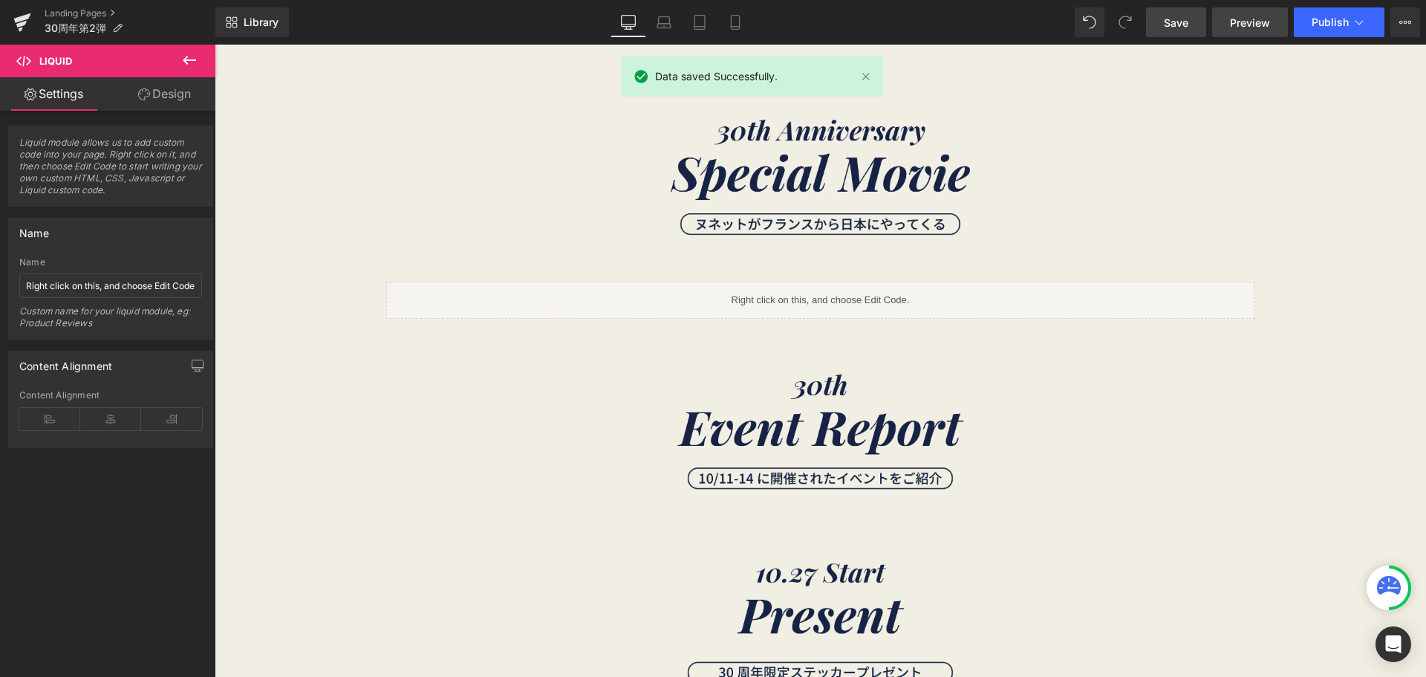
click at [1235, 28] on span "Preview" at bounding box center [1250, 23] width 40 height 16
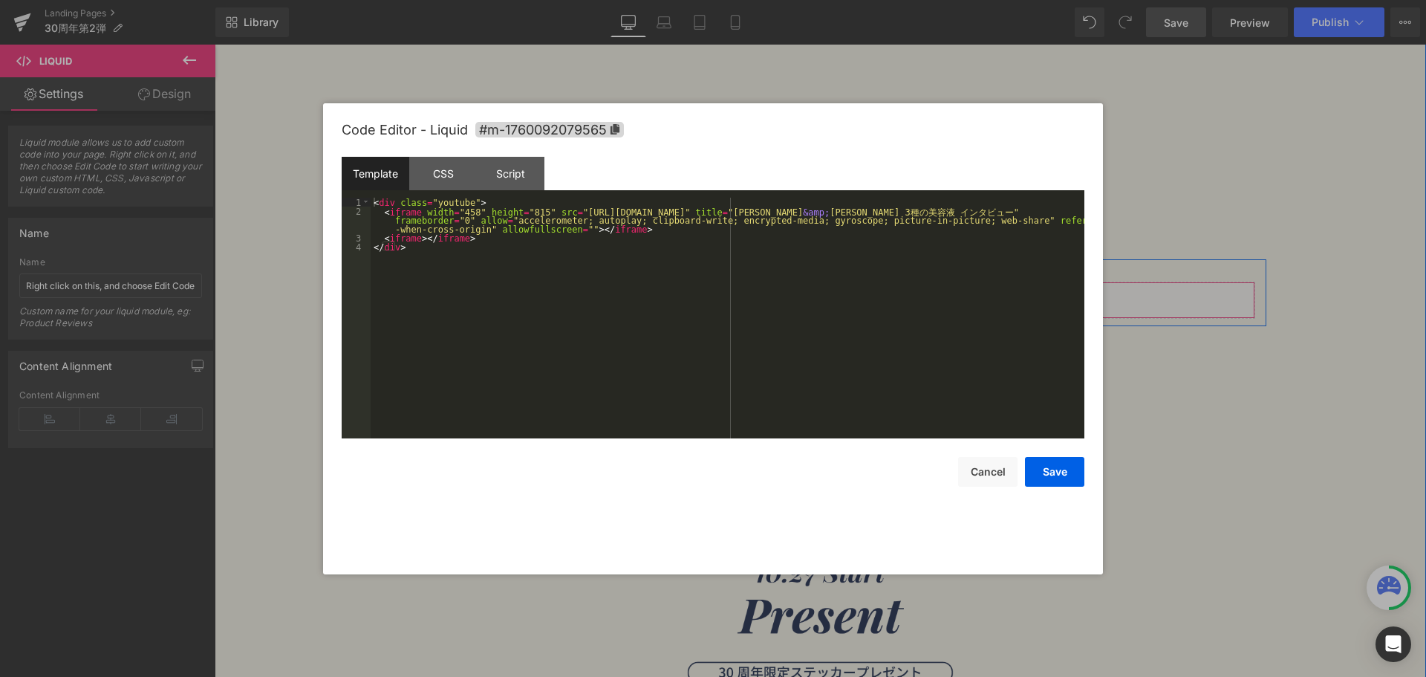
click at [836, 296] on icon at bounding box center [840, 293] width 9 height 9
drag, startPoint x: 811, startPoint y: 213, endPoint x: 552, endPoint y: 210, distance: 259.3
click at [552, 210] on div "< div class = "youtube" > < iframe width = "458" height = "815" src = "https://…" at bounding box center [728, 327] width 714 height 259
click at [1043, 461] on button "Save" at bounding box center [1054, 472] width 59 height 30
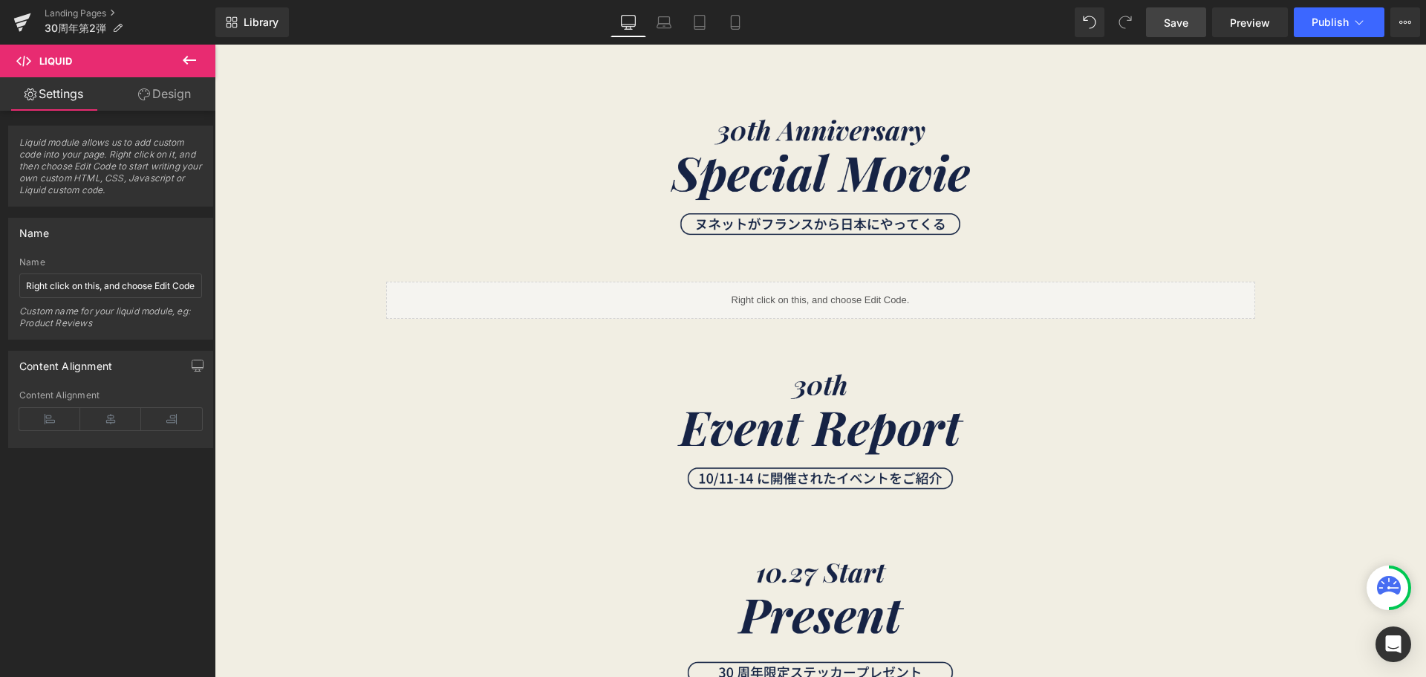
click at [1180, 19] on span "Save" at bounding box center [1176, 23] width 25 height 16
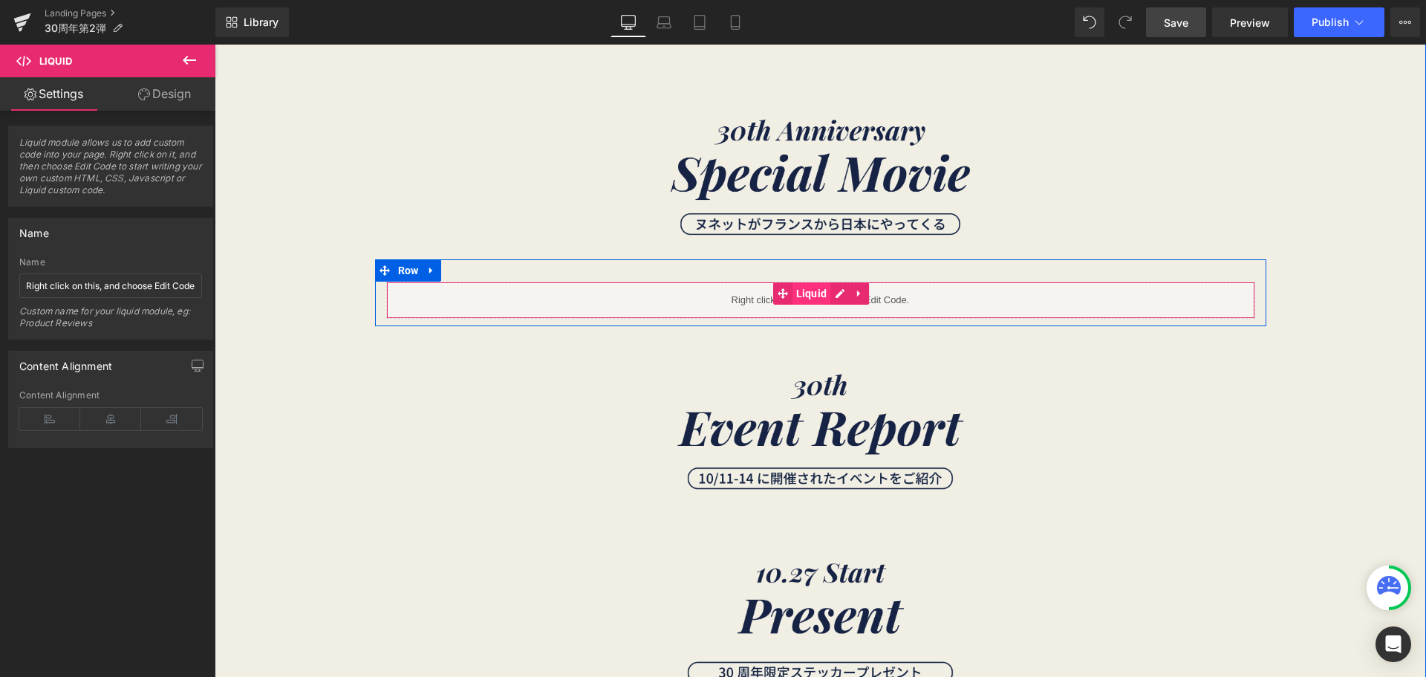
click at [805, 300] on span "Liquid" at bounding box center [812, 293] width 39 height 22
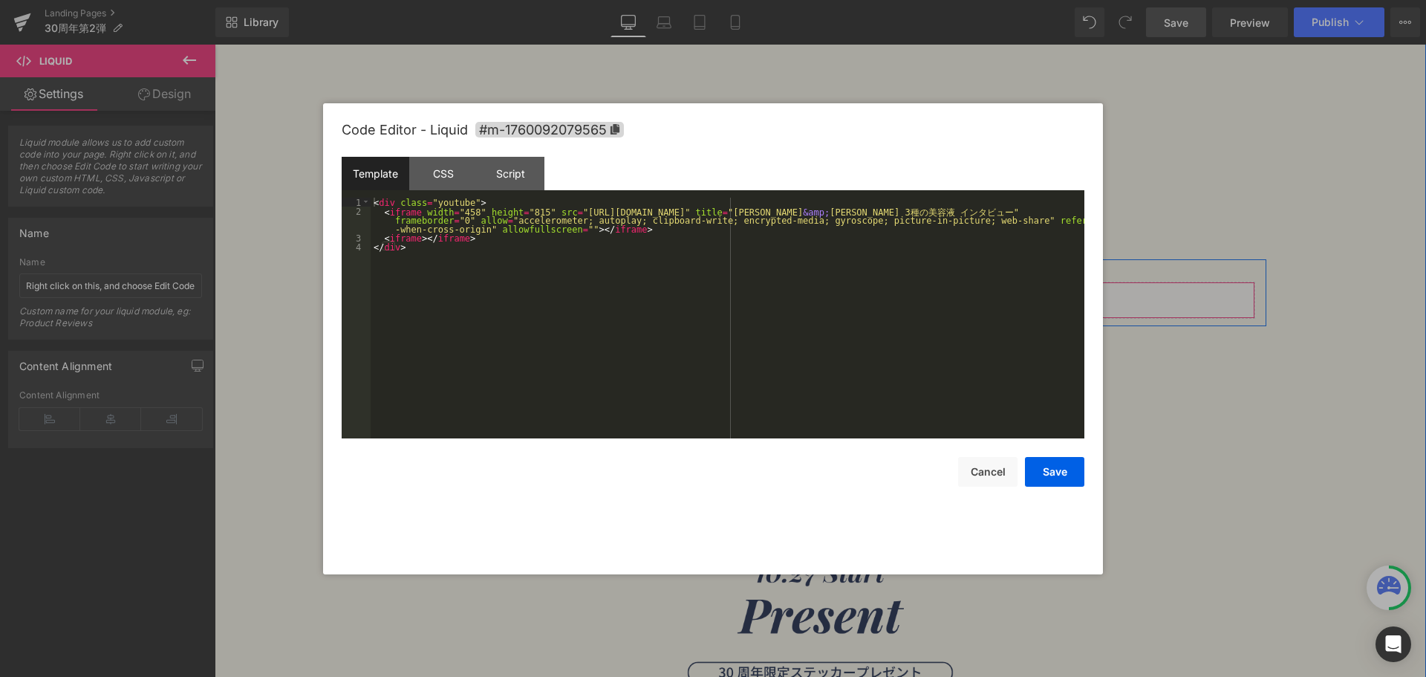
click at [836, 296] on icon at bounding box center [840, 293] width 9 height 9
click at [475, 176] on div "CSS" at bounding box center [443, 173] width 68 height 33
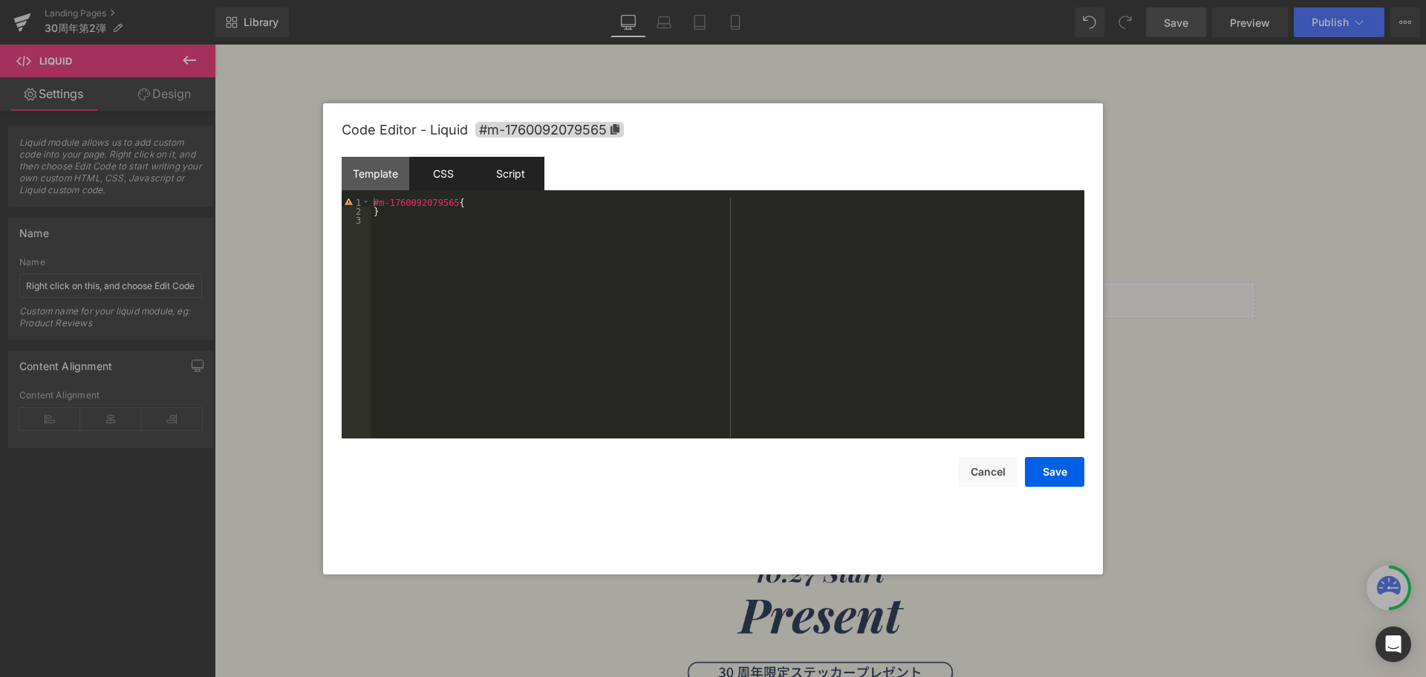
click at [490, 174] on div "Script" at bounding box center [511, 173] width 68 height 33
click at [429, 176] on div "CSS" at bounding box center [443, 173] width 68 height 33
click at [365, 157] on div "Template" at bounding box center [376, 173] width 68 height 33
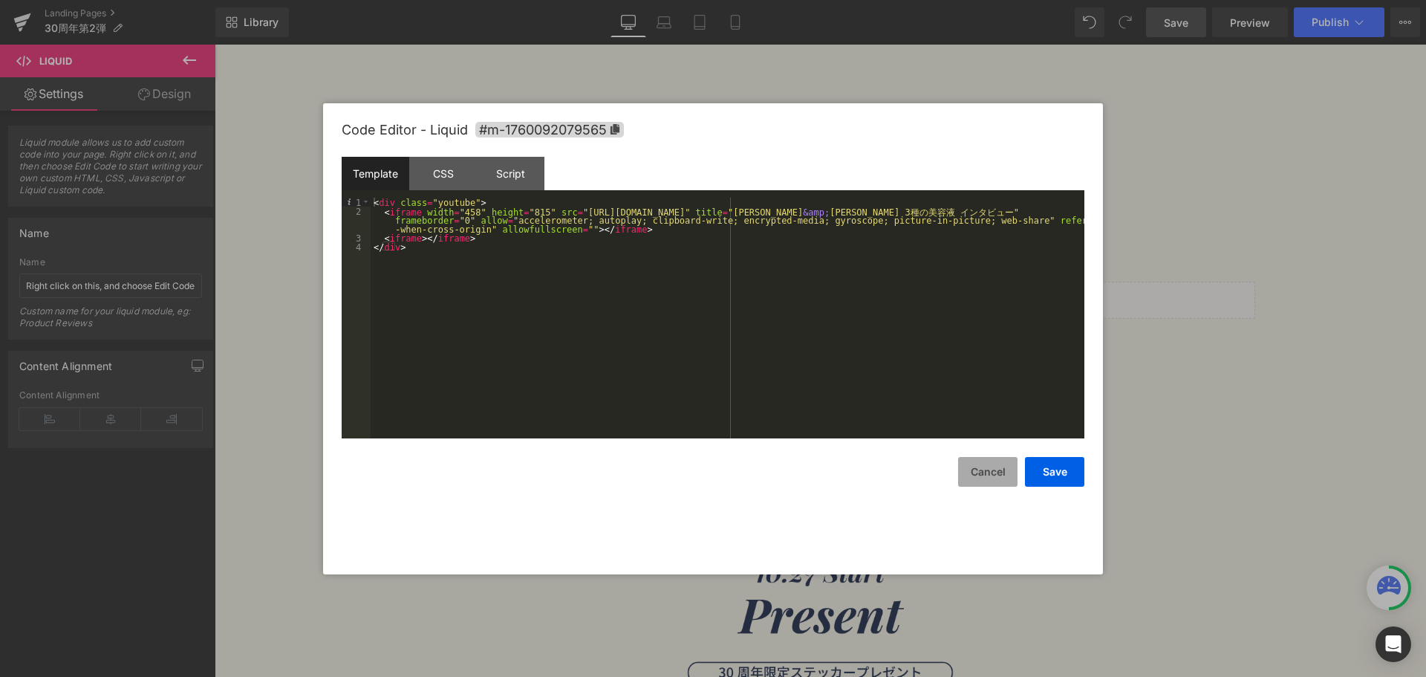
click at [968, 484] on button "Cancel" at bounding box center [987, 472] width 59 height 30
click at [836, 295] on icon at bounding box center [840, 293] width 9 height 9
drag, startPoint x: 1023, startPoint y: 210, endPoint x: 553, endPoint y: 212, distance: 469.5
click at [553, 212] on div "< div class = "youtube" > < iframe width = "458" height = "815" src = "https://…" at bounding box center [728, 327] width 714 height 259
click at [1053, 481] on button "Save" at bounding box center [1054, 472] width 59 height 30
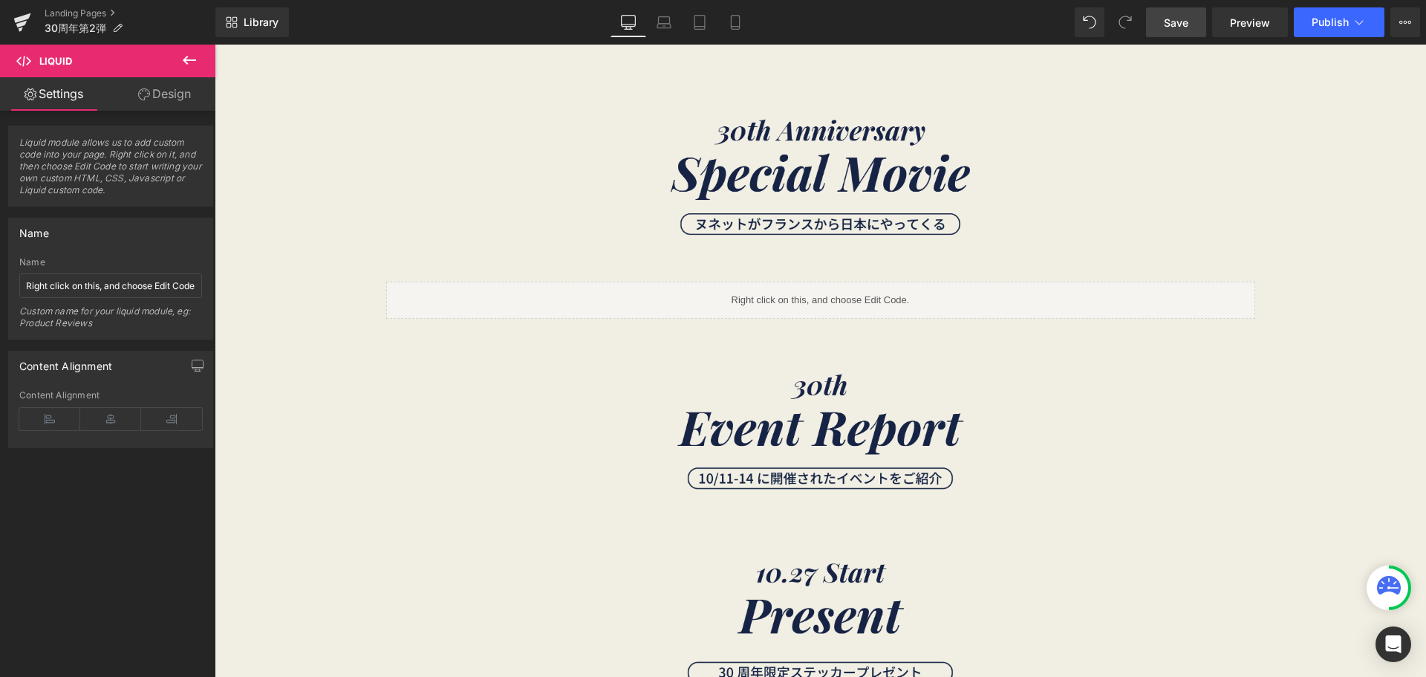
click at [1171, 33] on link "Save" at bounding box center [1176, 22] width 60 height 30
click at [195, 62] on icon at bounding box center [190, 60] width 18 height 18
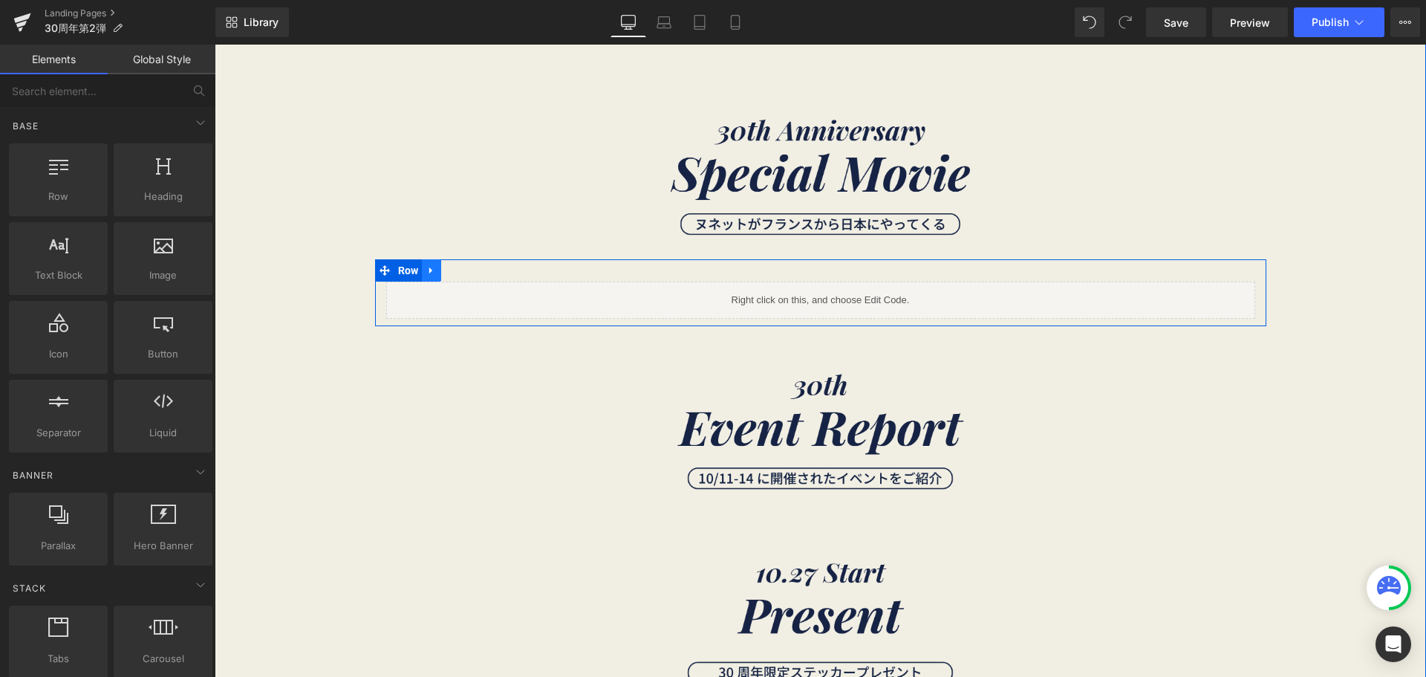
click at [426, 264] on link at bounding box center [431, 270] width 19 height 22
click at [450, 272] on icon at bounding box center [451, 270] width 10 height 10
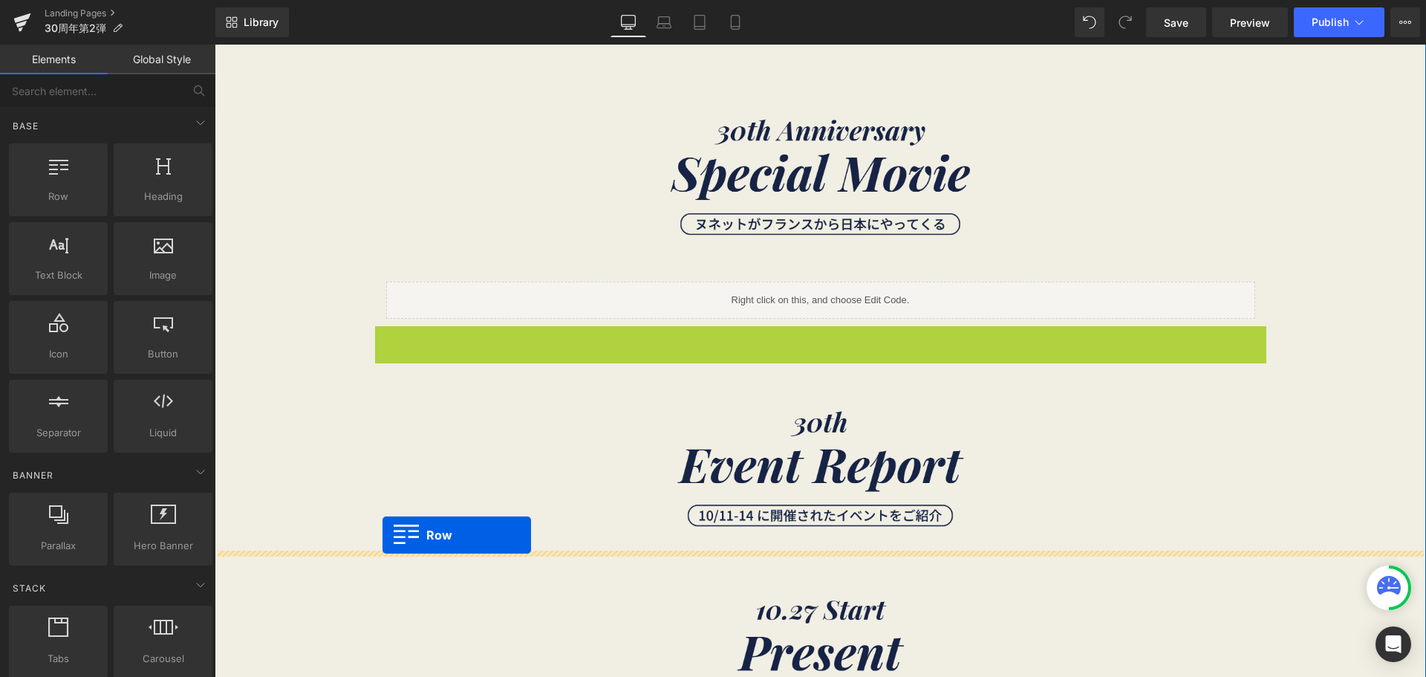
drag, startPoint x: 389, startPoint y: 336, endPoint x: 382, endPoint y: 533, distance: 197.7
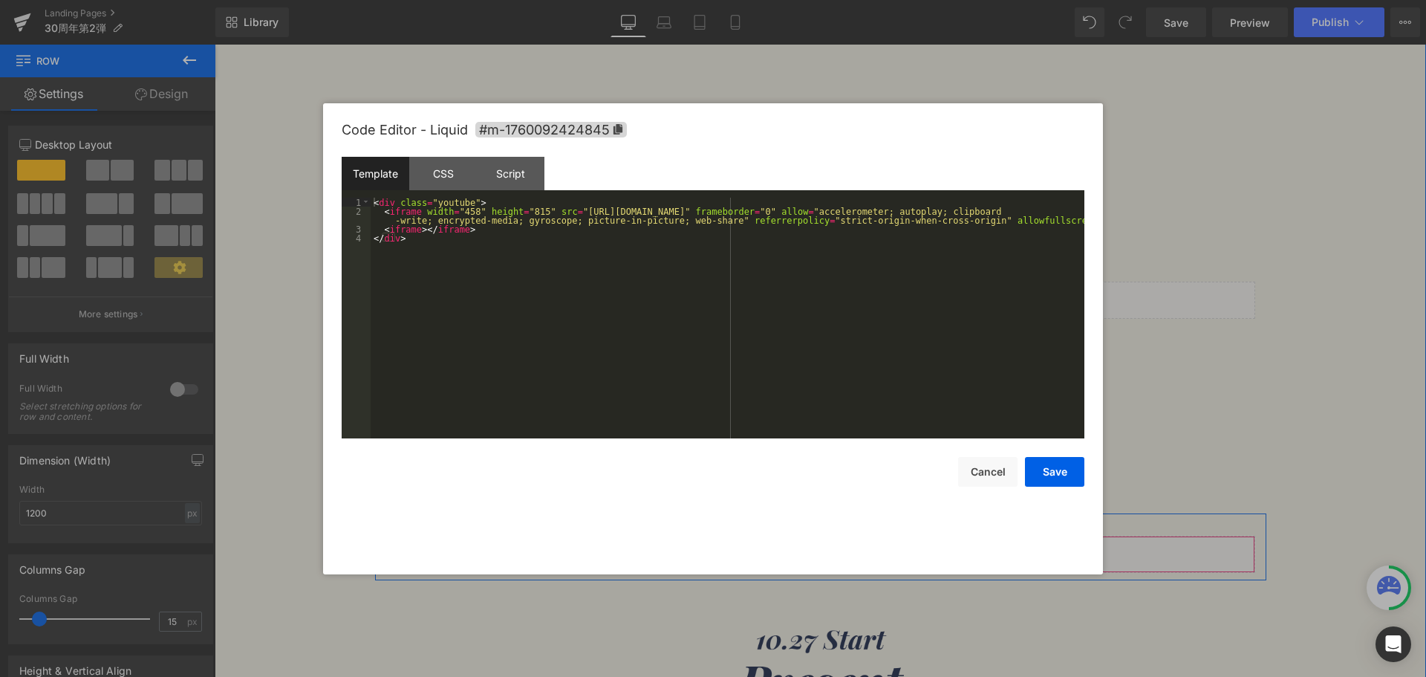
click at [831, 539] on link at bounding box center [840, 547] width 19 height 22
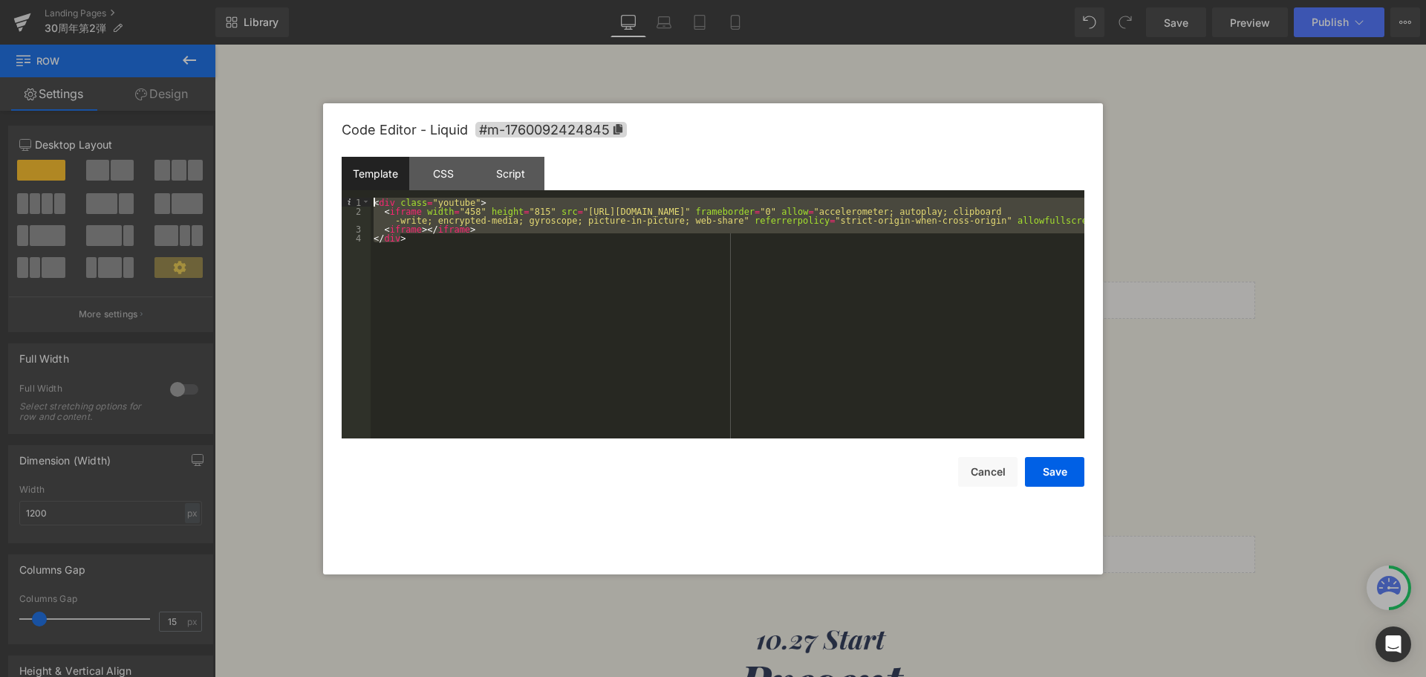
drag, startPoint x: 590, startPoint y: 285, endPoint x: 347, endPoint y: 193, distance: 259.8
click at [347, 193] on div "Template CSS Script Data 1 2 3 4 < div class = "youtube" > < iframe width = "45…" at bounding box center [713, 298] width 743 height 282
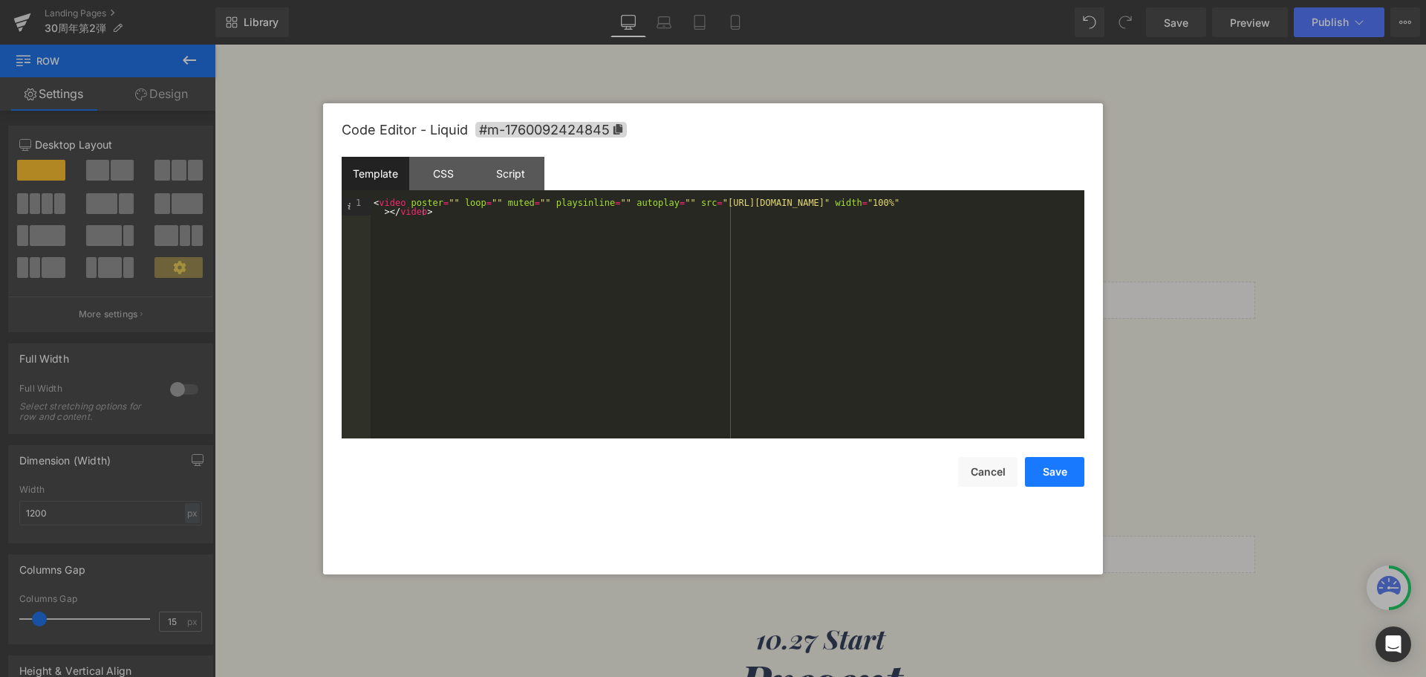
click at [1052, 467] on button "Save" at bounding box center [1054, 472] width 59 height 30
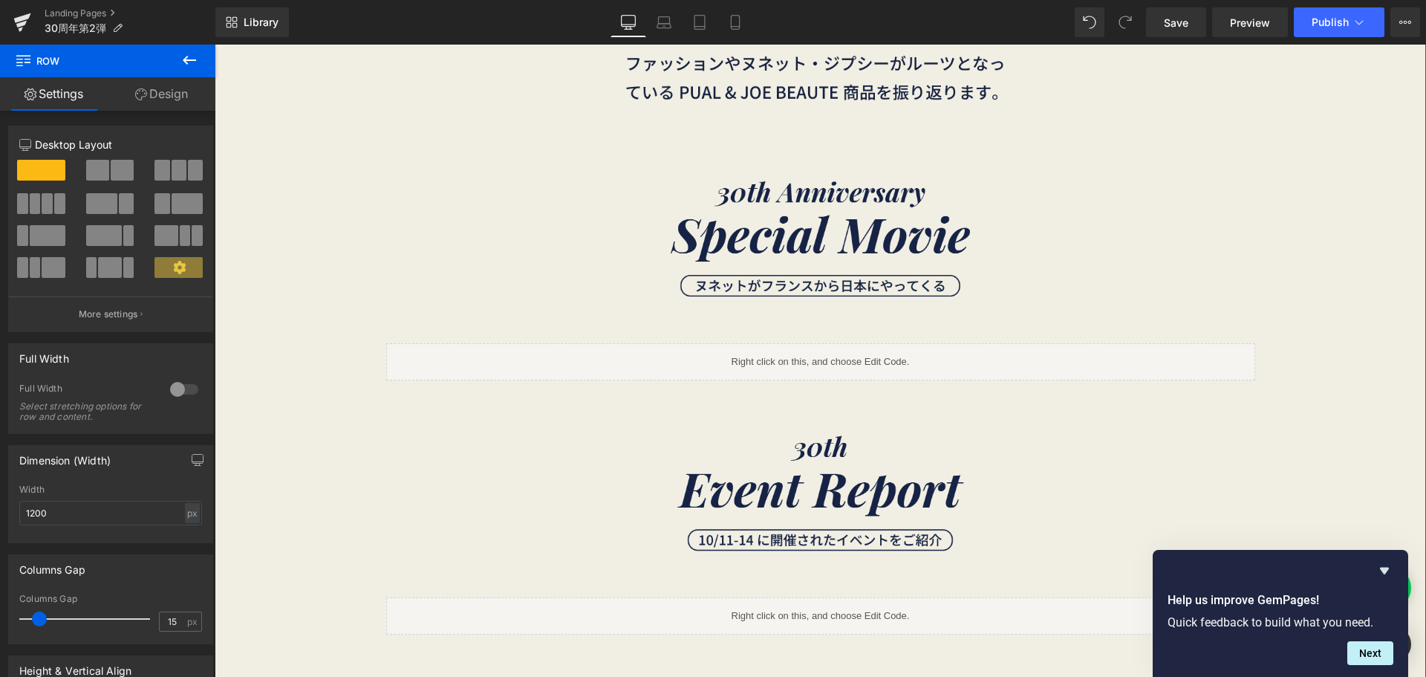
scroll to position [725, 0]
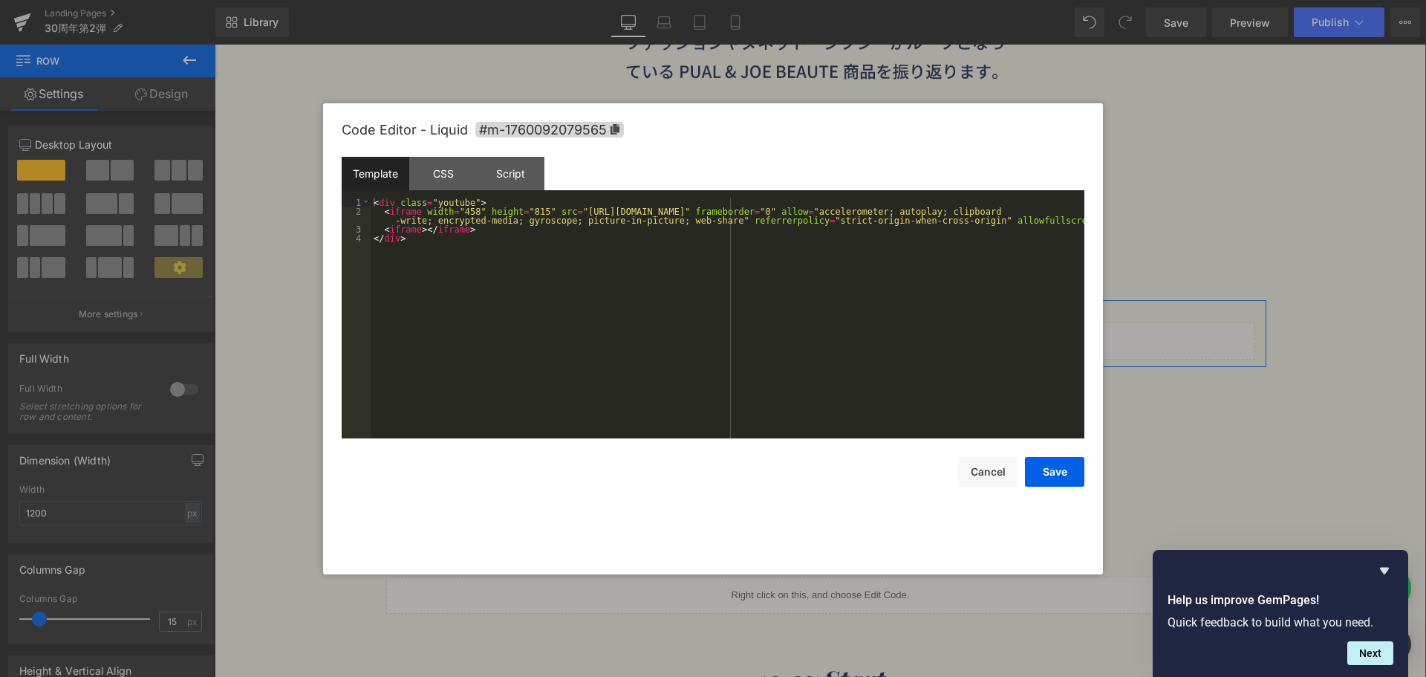
click at [833, 330] on icon at bounding box center [837, 334] width 8 height 9
click at [450, 158] on div "CSS" at bounding box center [443, 173] width 68 height 33
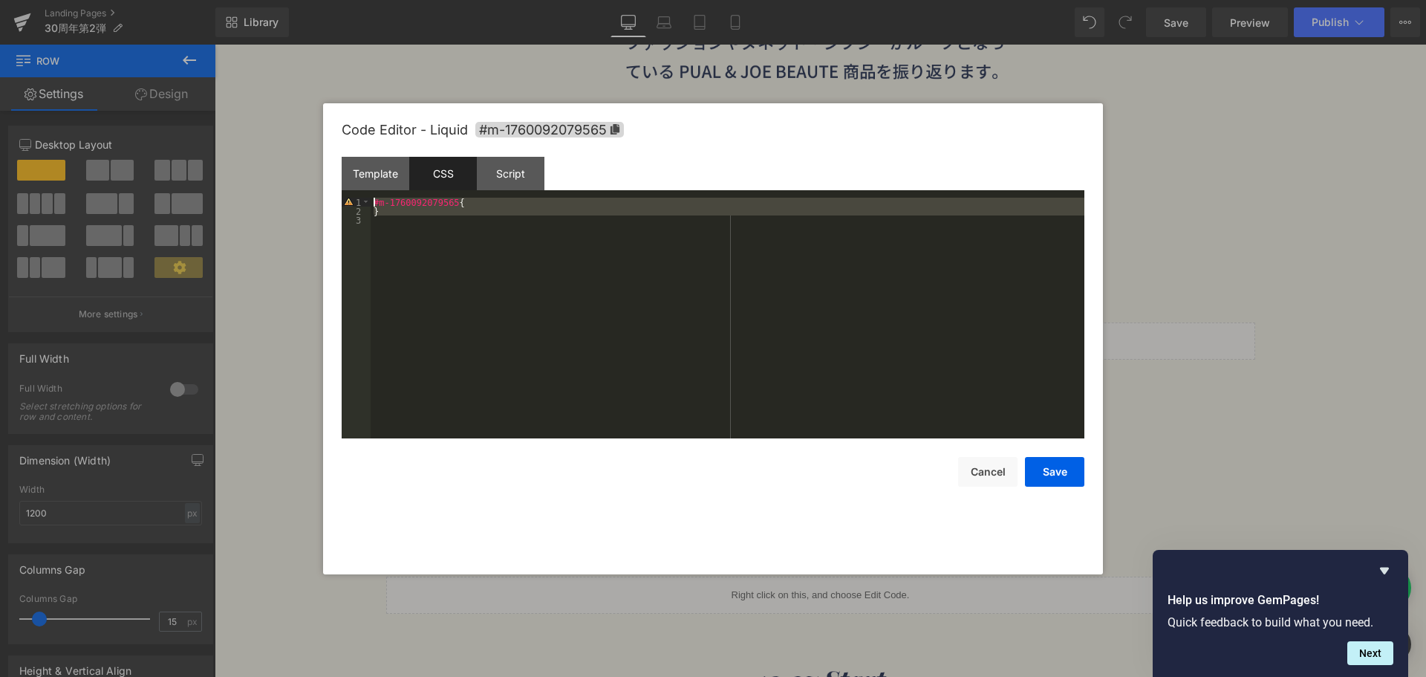
drag, startPoint x: 433, startPoint y: 243, endPoint x: 326, endPoint y: 177, distance: 125.8
click at [326, 177] on div "Code Editor - Liquid #m-1760092079565 Template CSS Script Data 1 2 3 4 < div cl…" at bounding box center [713, 338] width 780 height 471
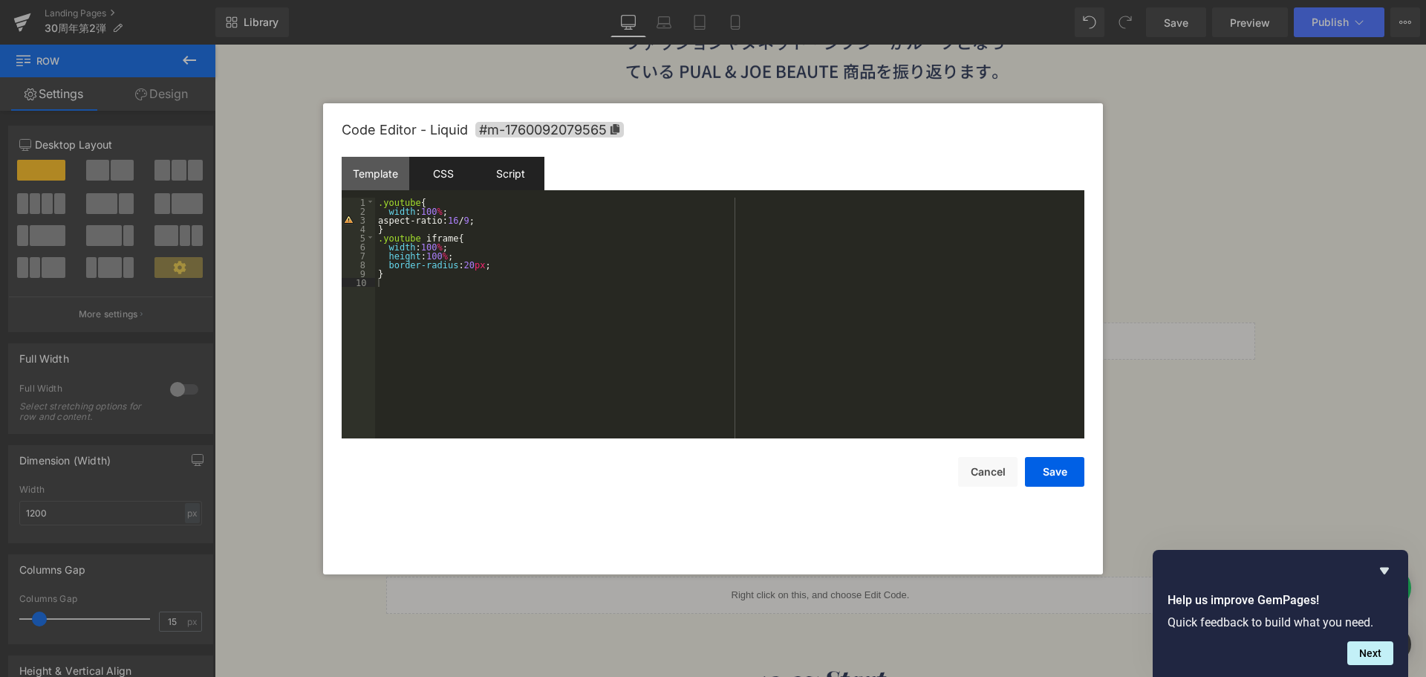
click at [519, 160] on div "Script" at bounding box center [511, 173] width 68 height 33
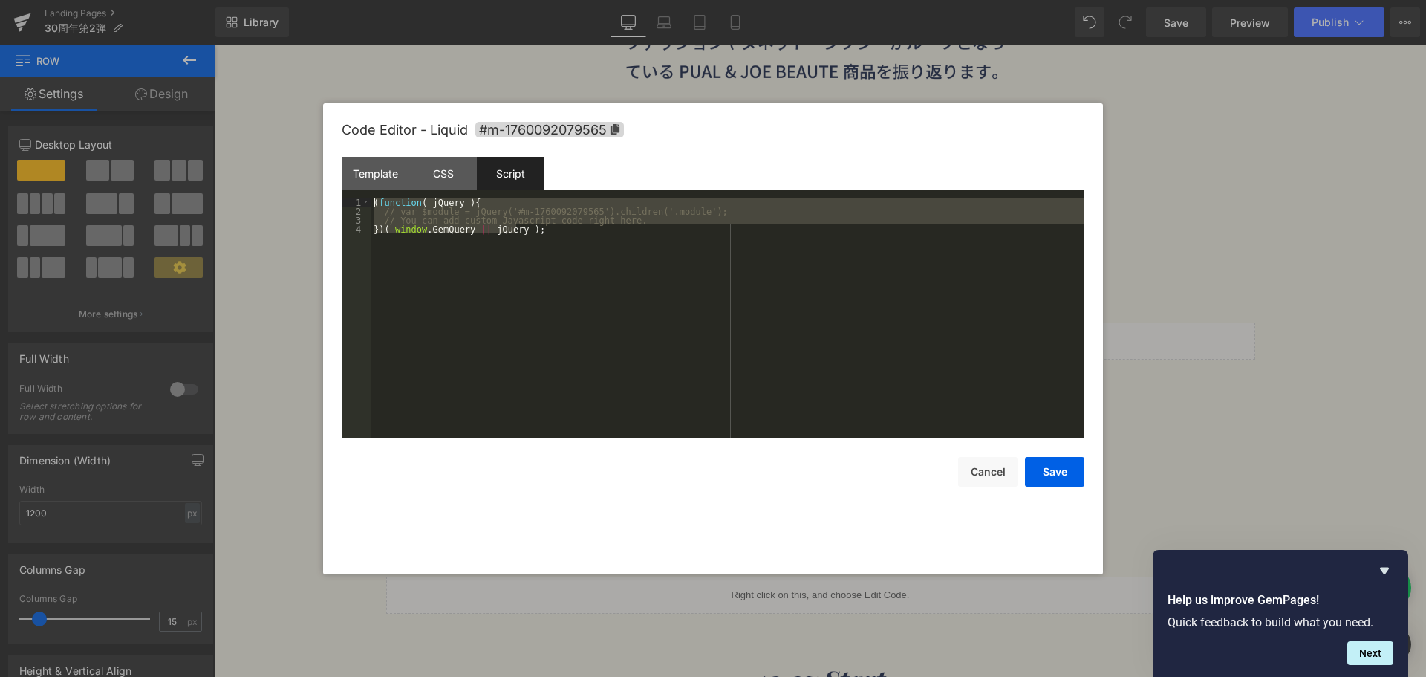
drag, startPoint x: 504, startPoint y: 278, endPoint x: 311, endPoint y: 126, distance: 246.1
click at [311, 126] on body "Row You are previewing how the will restyle your page. You can not edit Element…" at bounding box center [713, 338] width 1426 height 677
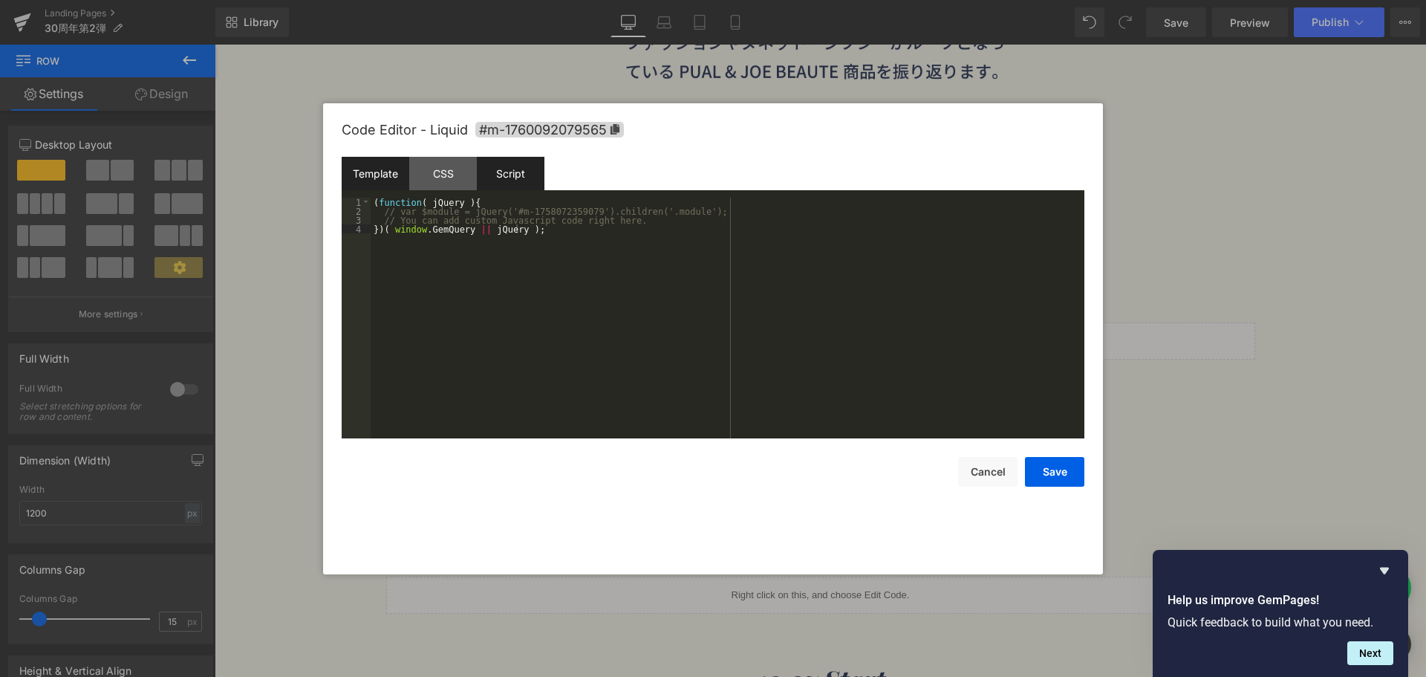
click at [363, 170] on div "Template" at bounding box center [376, 173] width 68 height 33
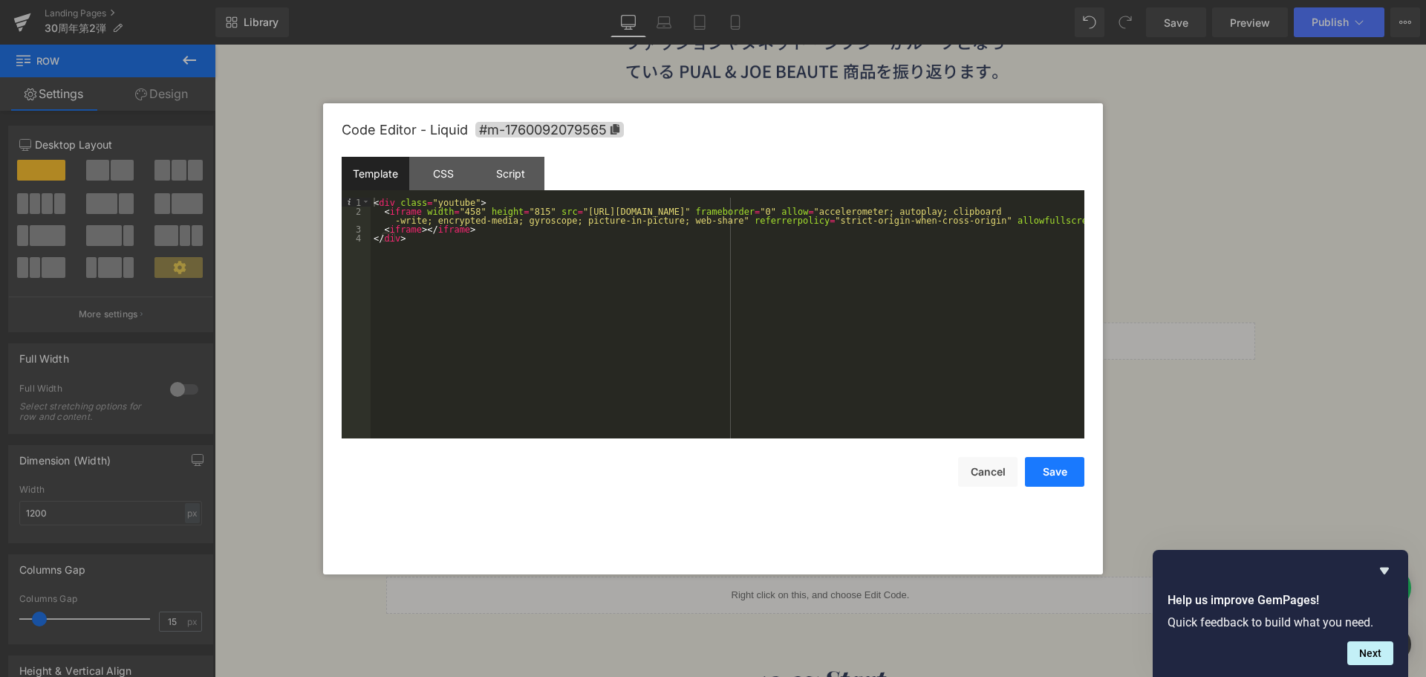
click at [1059, 468] on button "Save" at bounding box center [1054, 472] width 59 height 30
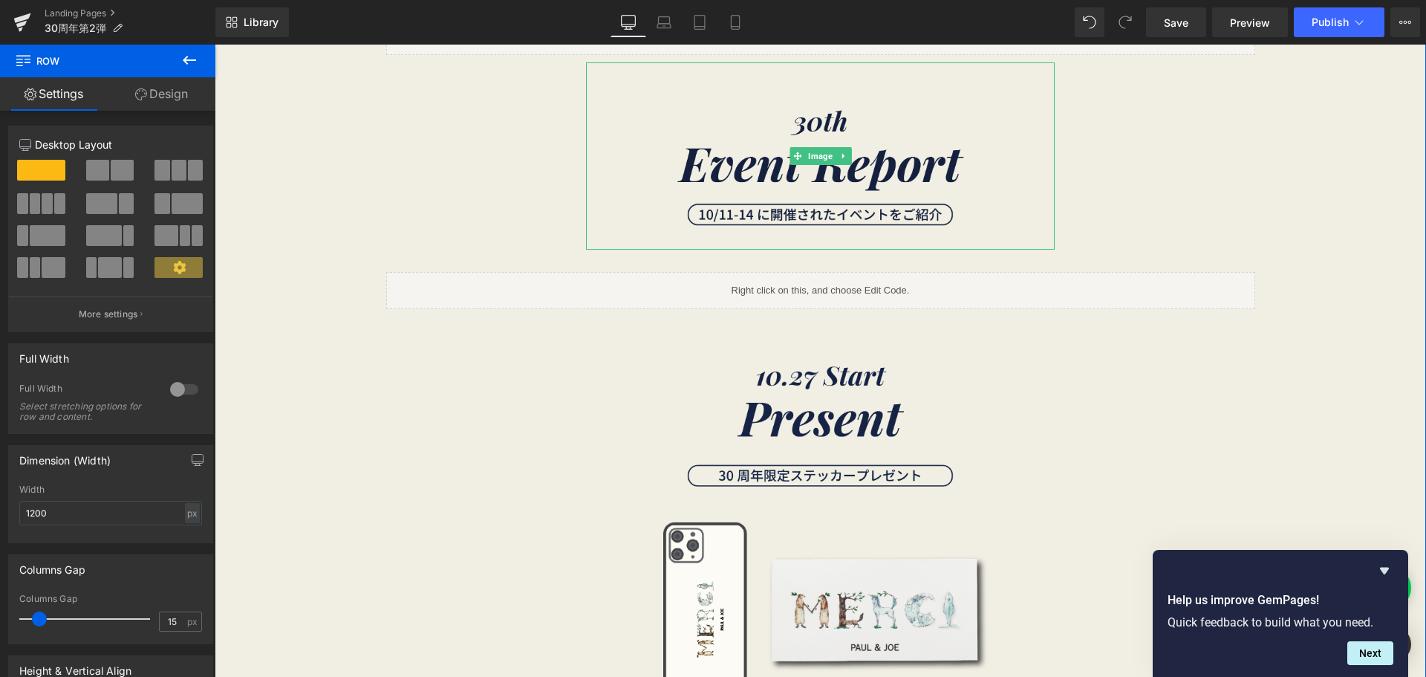
scroll to position [1030, 0]
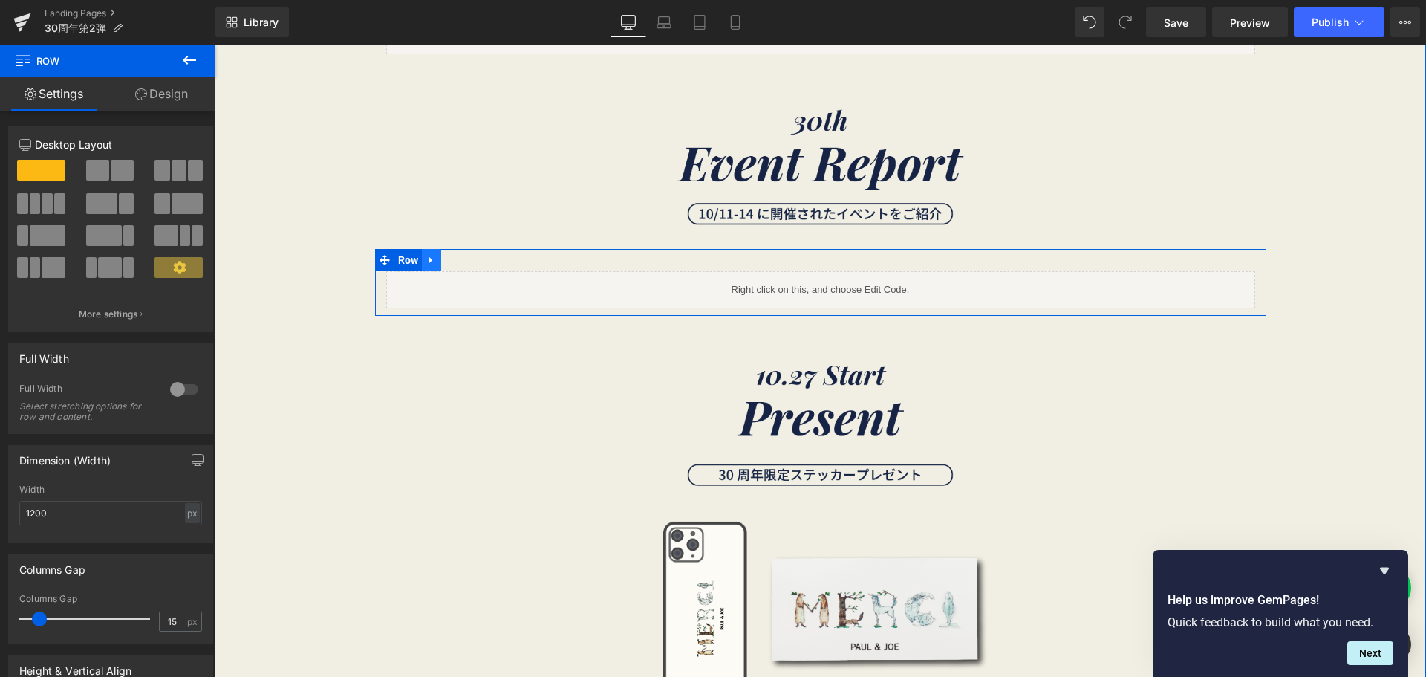
click at [426, 256] on icon at bounding box center [431, 260] width 10 height 11
click at [453, 255] on link at bounding box center [450, 260] width 19 height 22
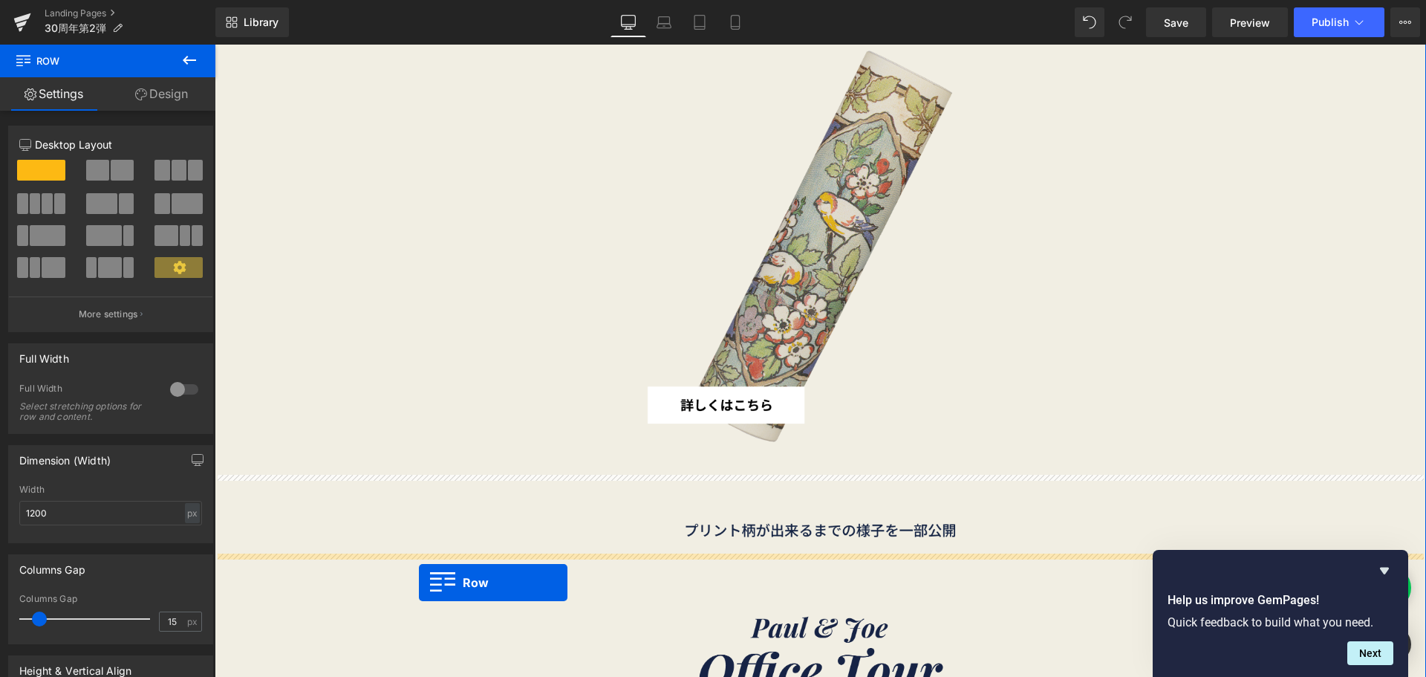
scroll to position [2784, 0]
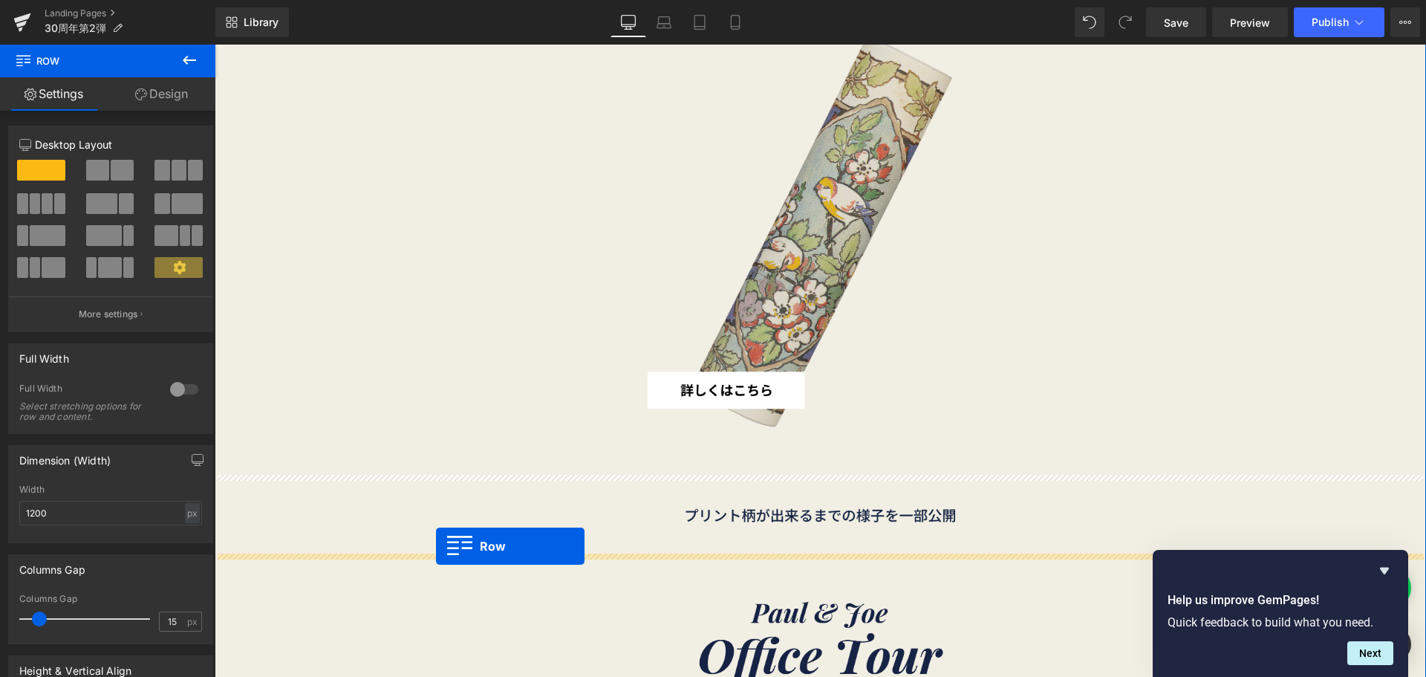
drag, startPoint x: 400, startPoint y: 91, endPoint x: 435, endPoint y: 545, distance: 454.6
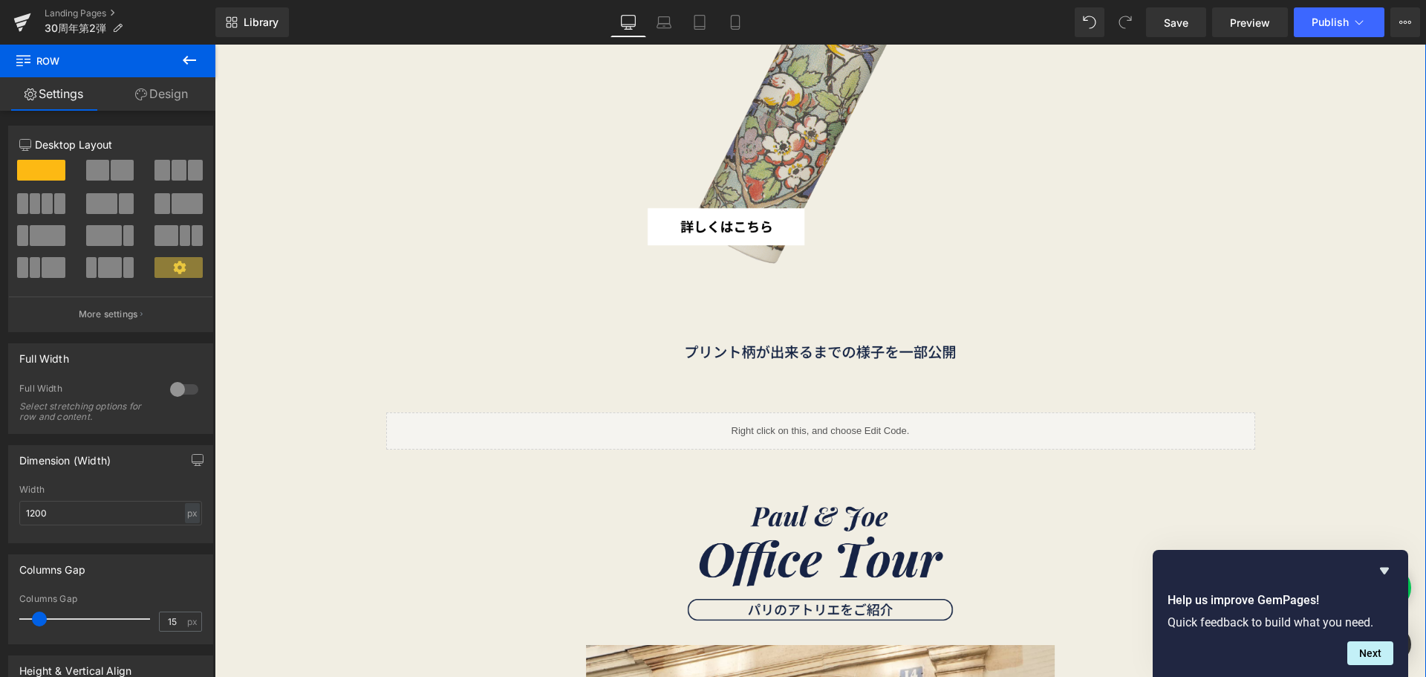
scroll to position [2911, 0]
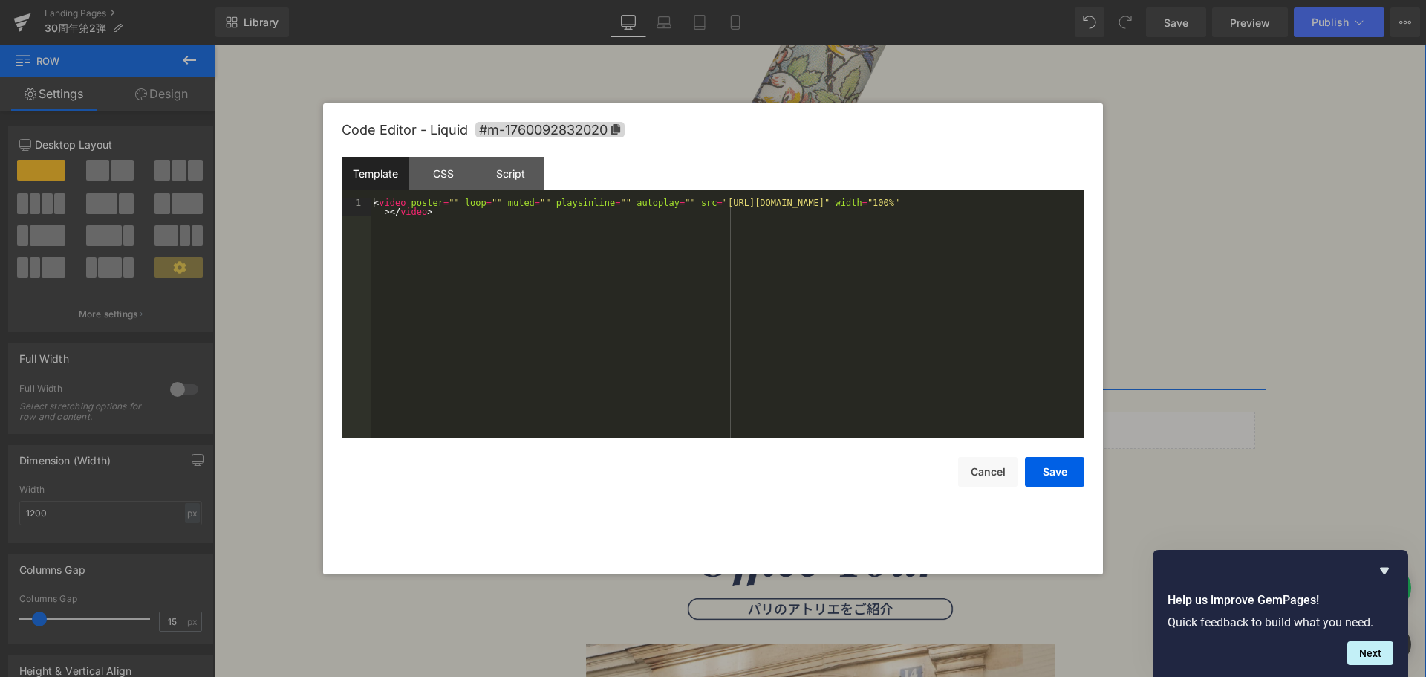
click at [833, 425] on icon at bounding box center [836, 423] width 7 height 7
drag, startPoint x: 992, startPoint y: 203, endPoint x: 670, endPoint y: 205, distance: 321.7
click at [670, 205] on div "< video poster = "" loop = "" muted = "" playsinline = "" autoplay = "" src = "…" at bounding box center [728, 336] width 714 height 276
click at [1056, 471] on button "Save" at bounding box center [1054, 472] width 59 height 30
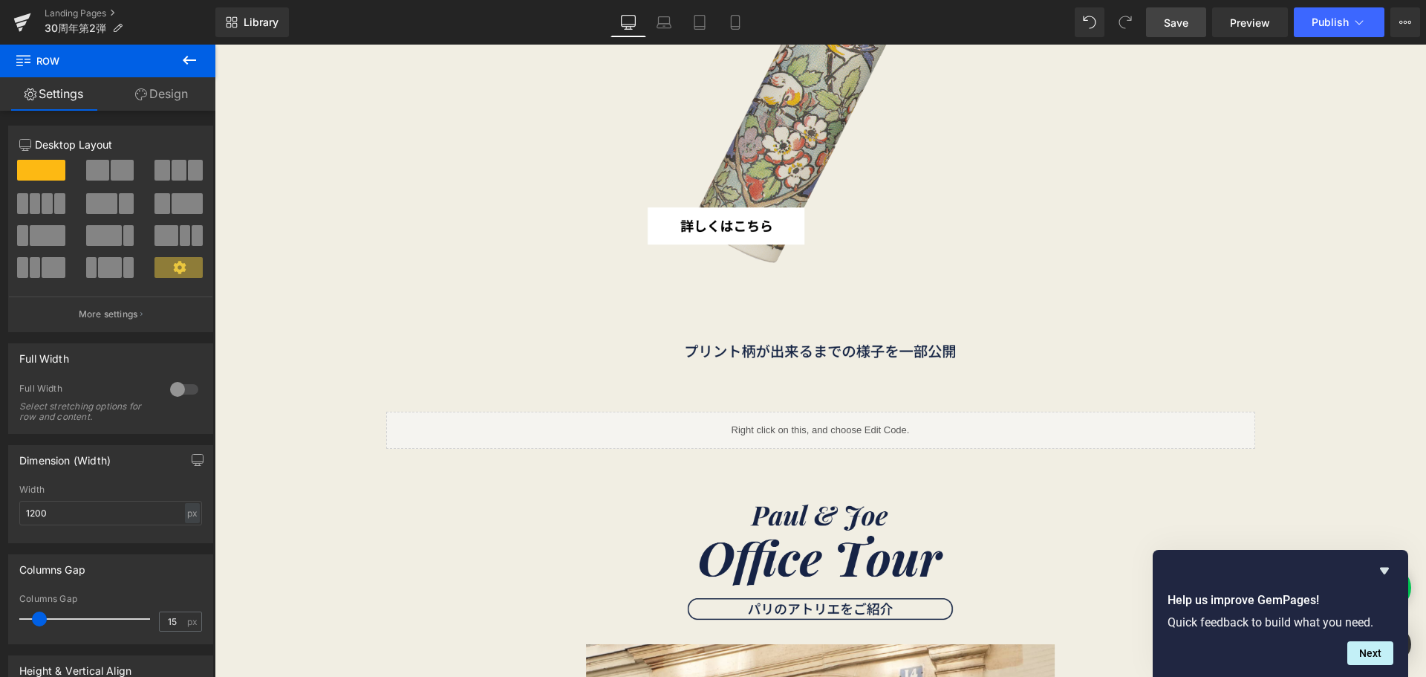
click at [1180, 25] on span "Save" at bounding box center [1176, 23] width 25 height 16
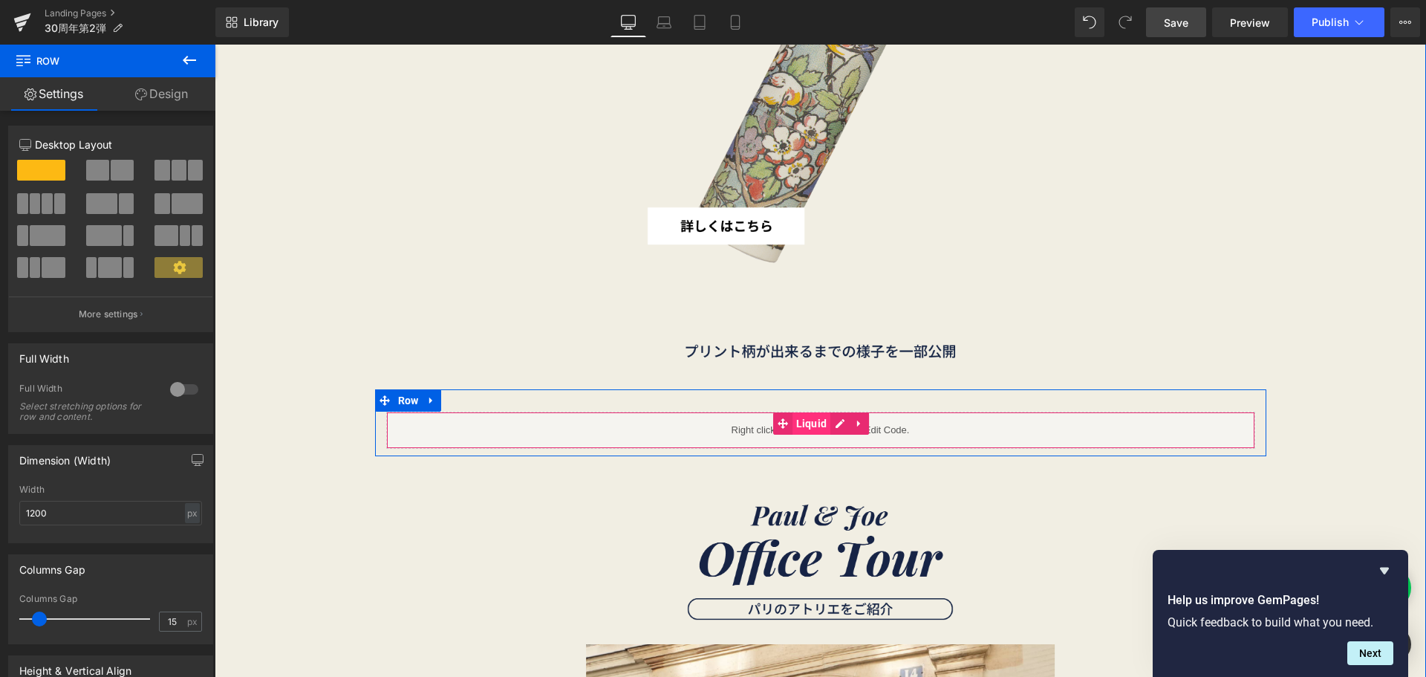
click at [799, 420] on span "Liquid" at bounding box center [812, 423] width 39 height 22
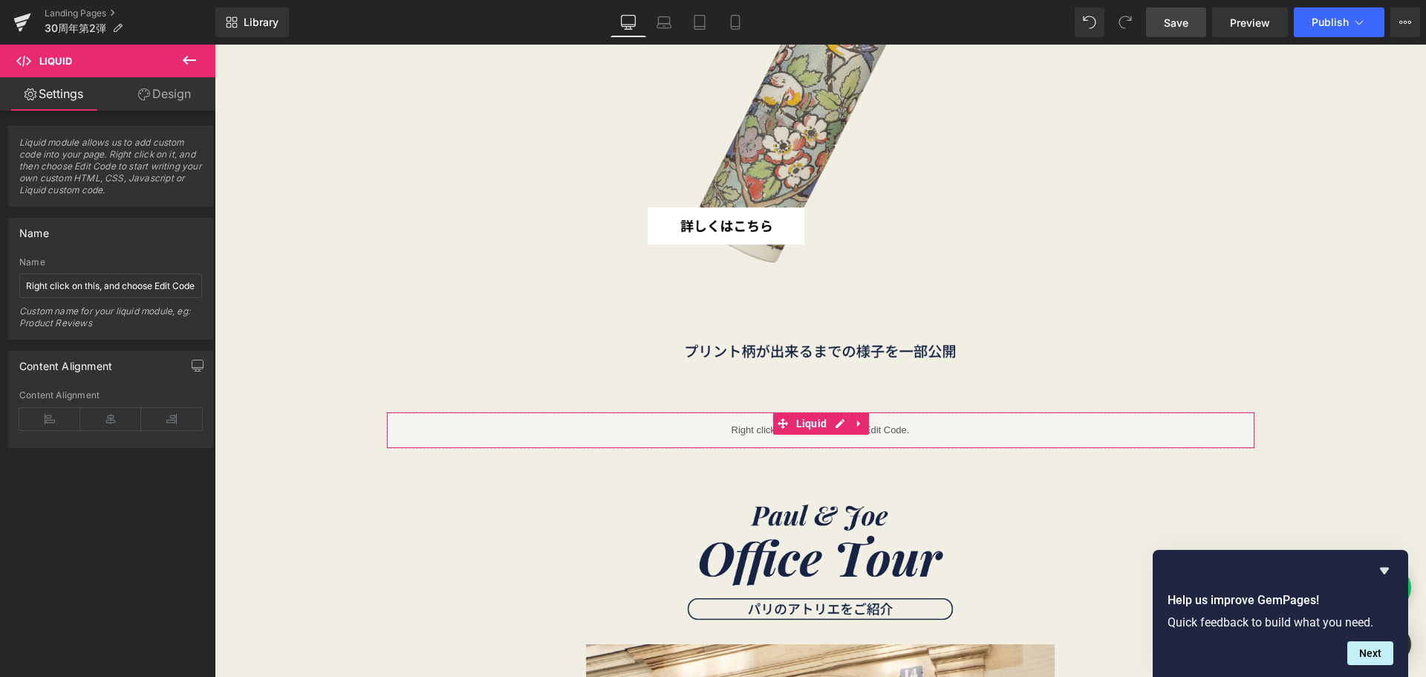
click at [182, 88] on link "Design" at bounding box center [165, 93] width 108 height 33
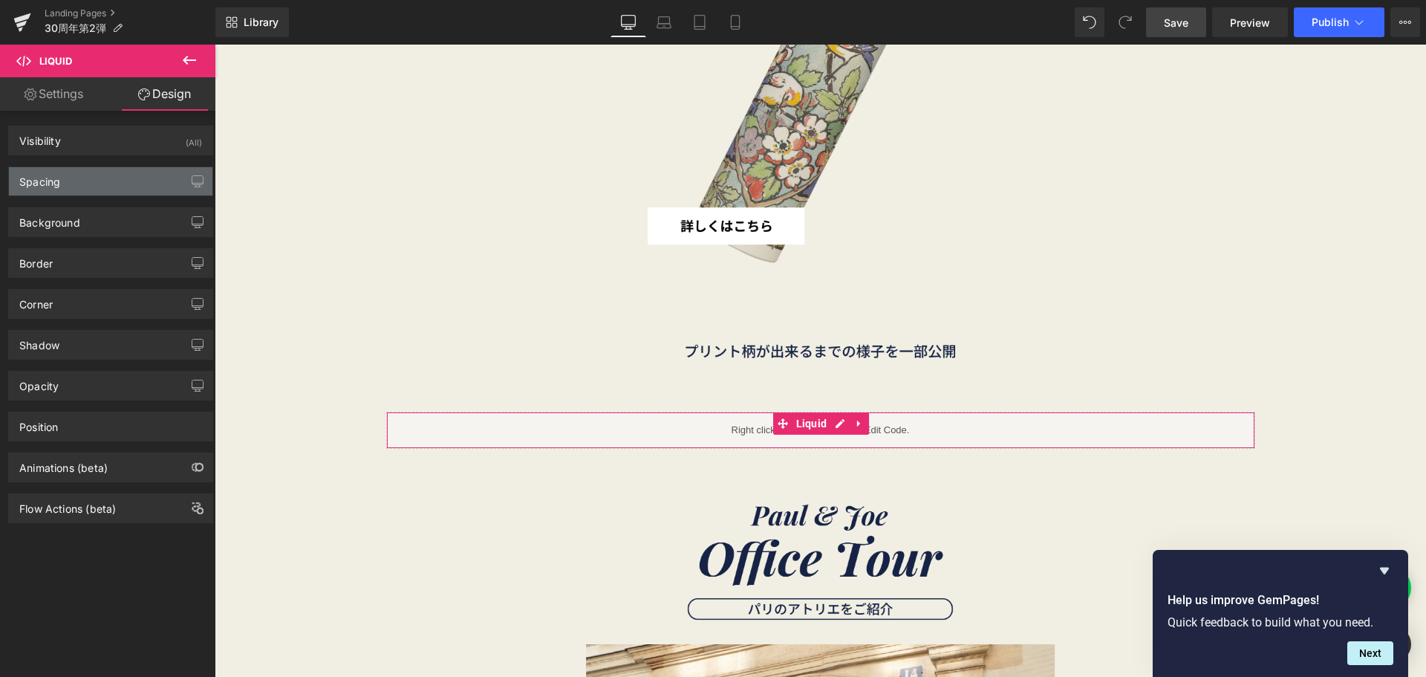
type input "0"
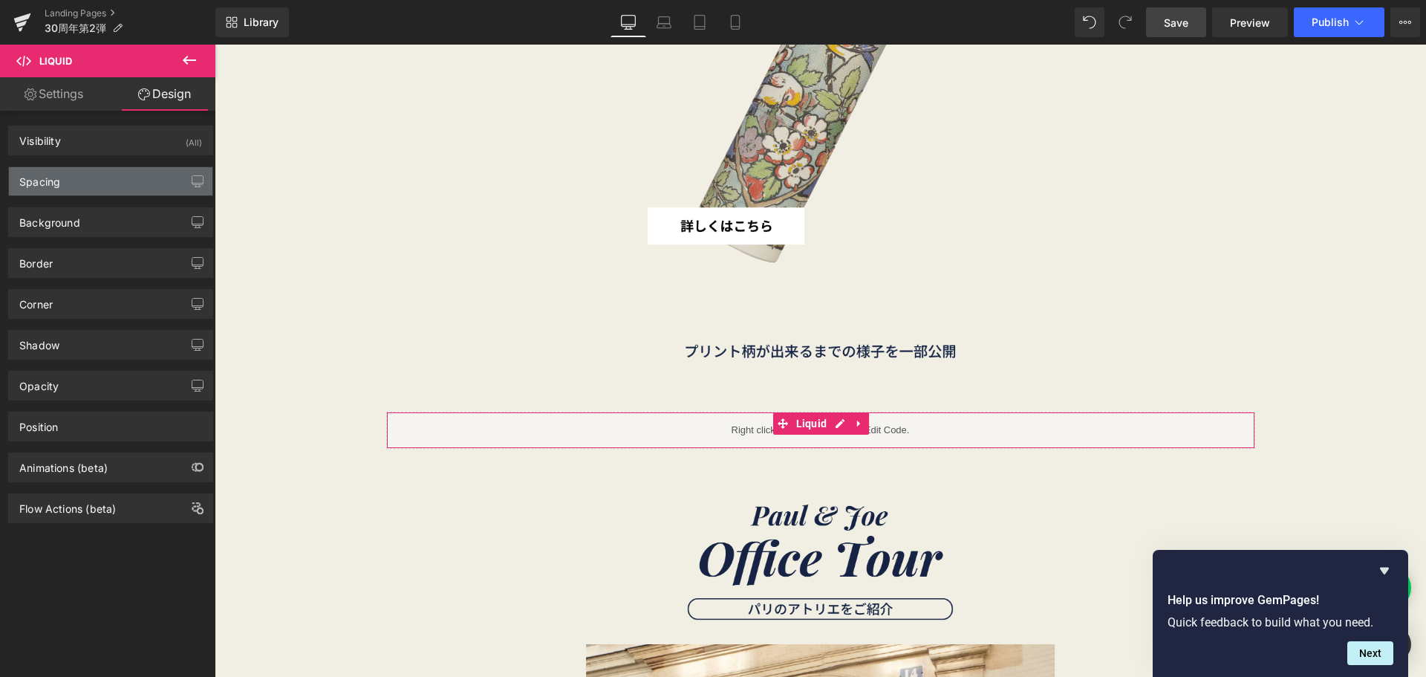
type input "0"
click at [131, 175] on div "Spacing" at bounding box center [111, 181] width 204 height 28
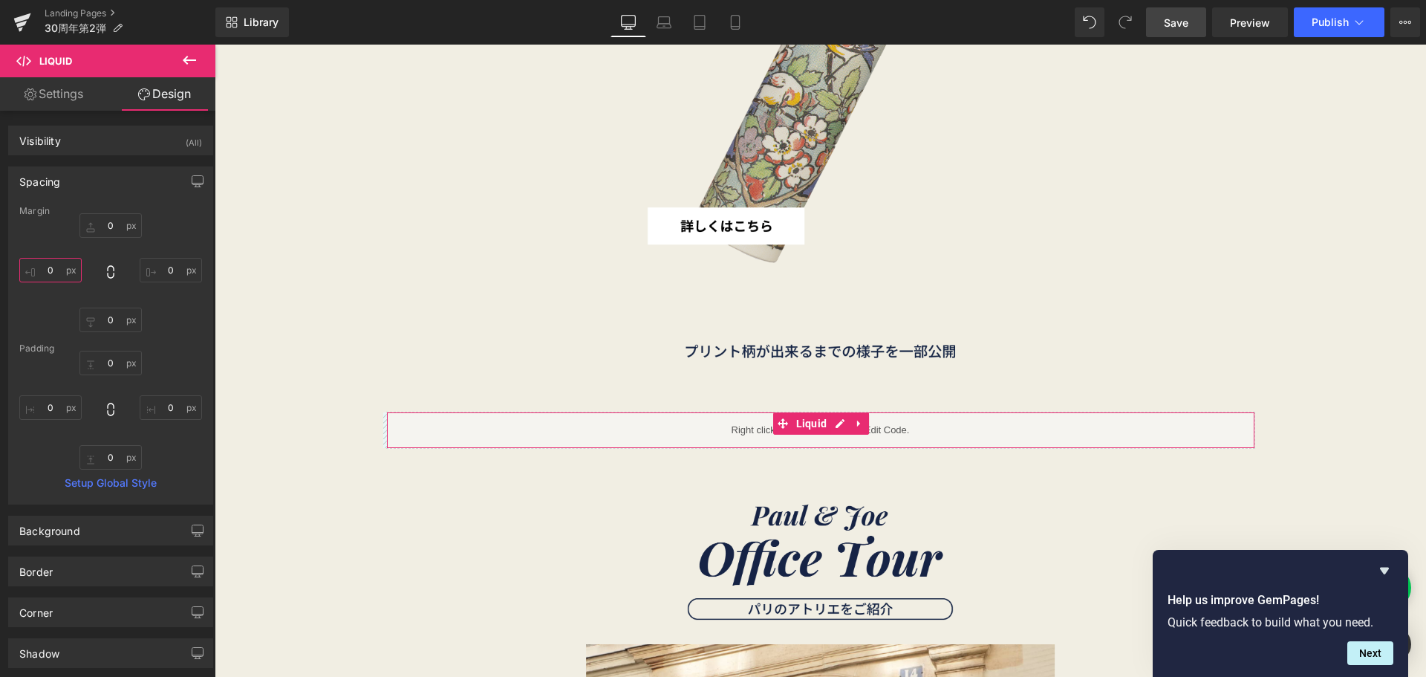
click at [64, 268] on input "0" at bounding box center [50, 270] width 62 height 25
type input "５０"
type input "5"
type input "１"
type input "１０"
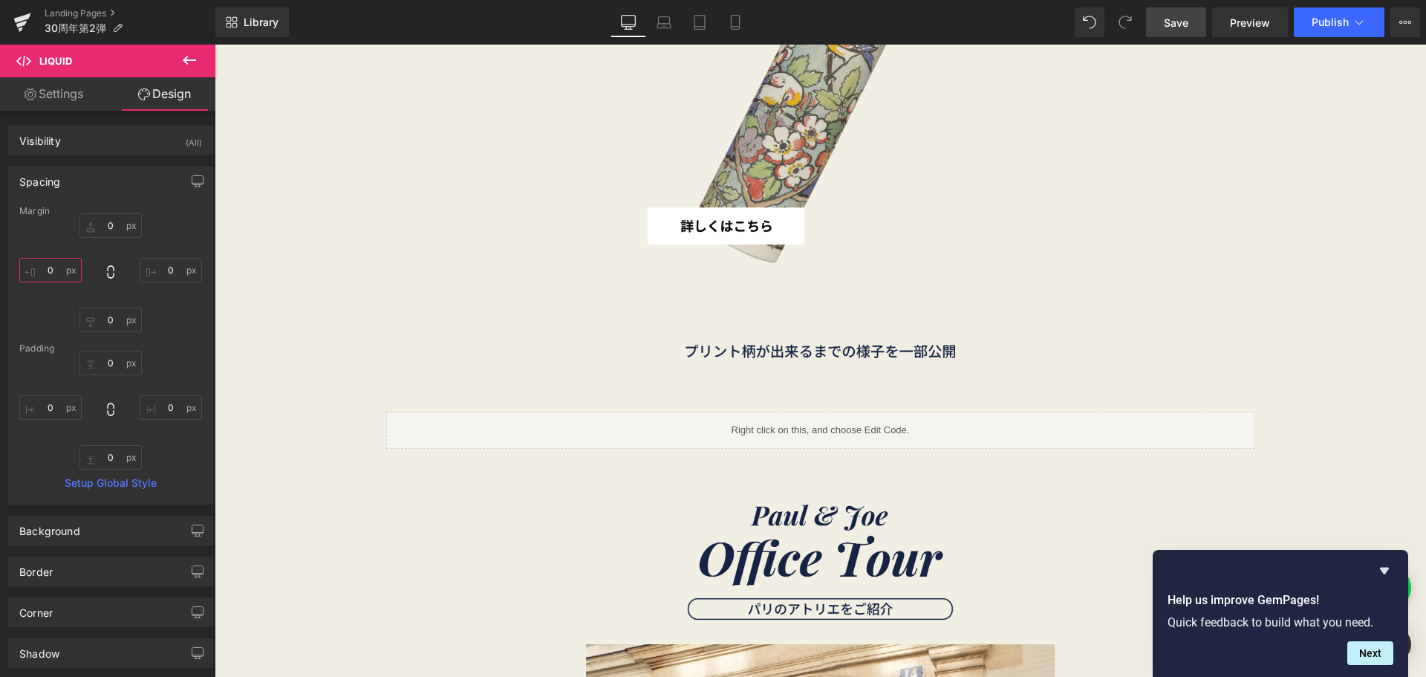
type input "１００"
type input "100"
click at [149, 271] on input "0" at bounding box center [171, 270] width 62 height 25
type input "２"
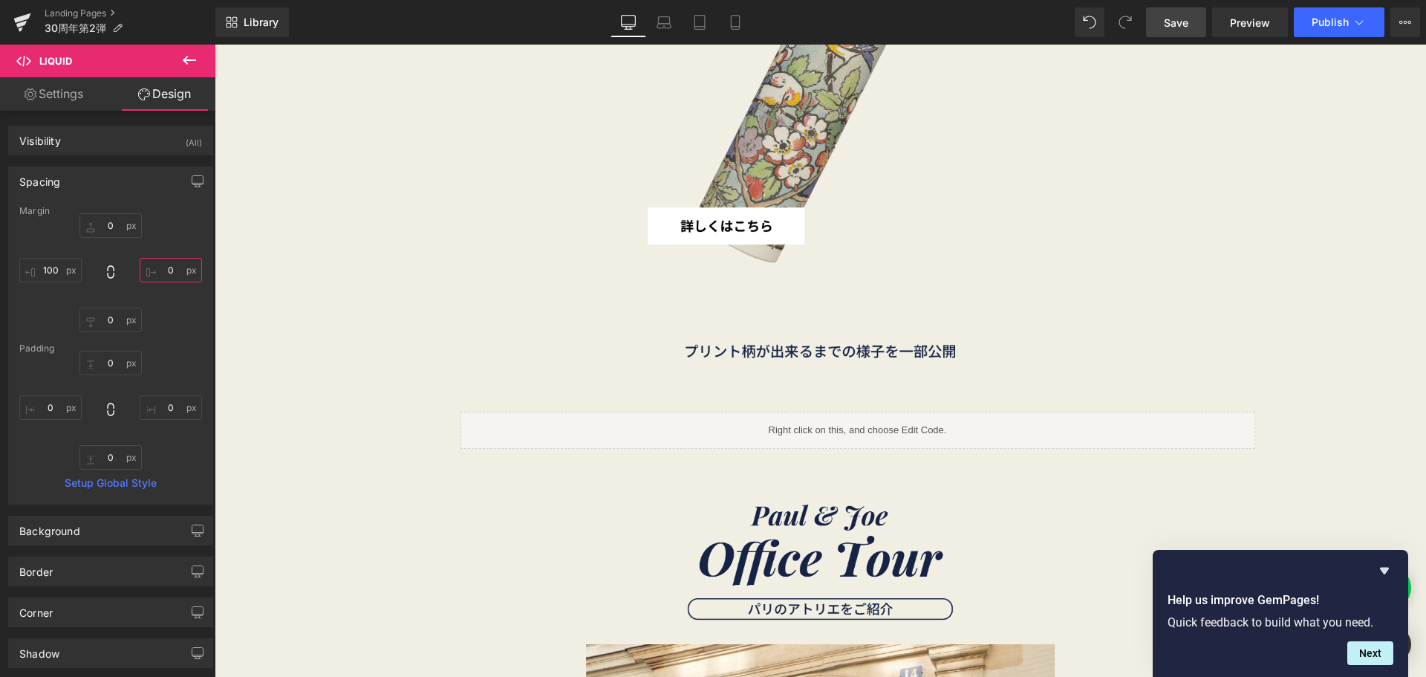
type input "２０"
type input "２００"
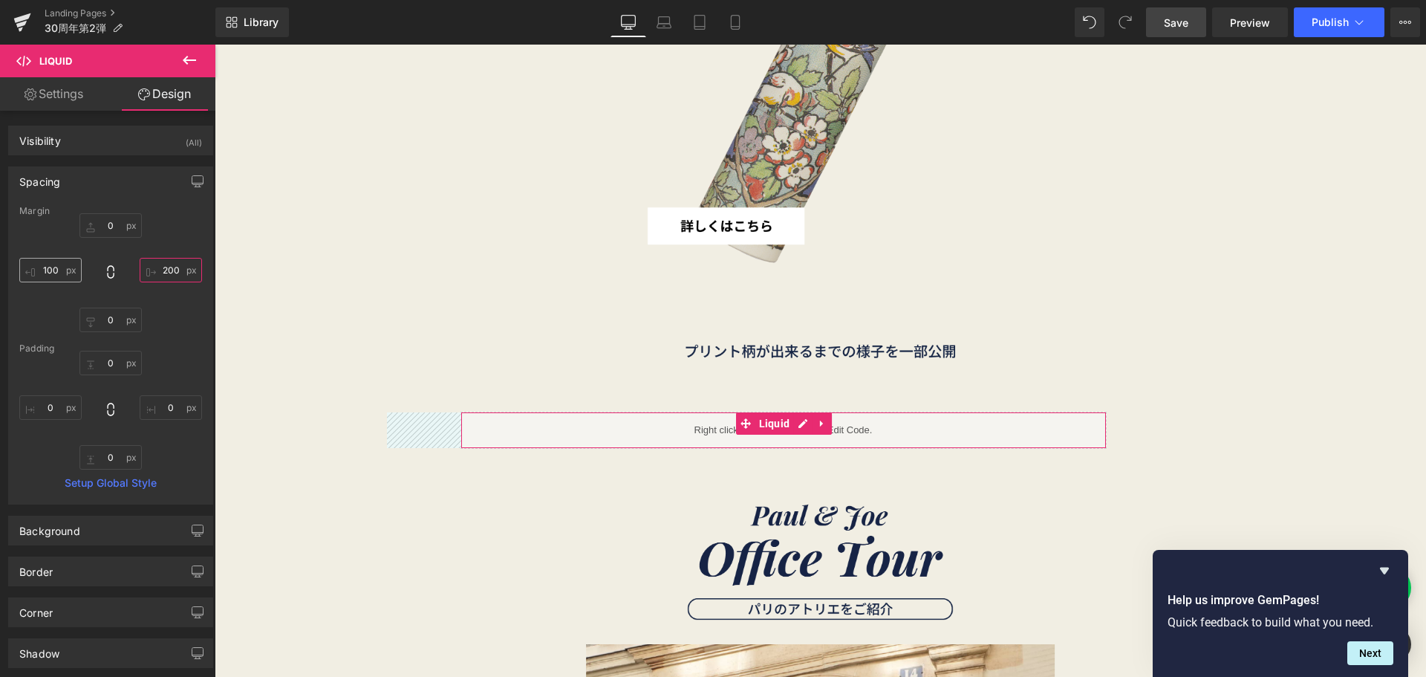
type input "200"
click at [45, 279] on input "100" at bounding box center [50, 270] width 62 height 25
type input "２"
type input "２０"
type input "２００"
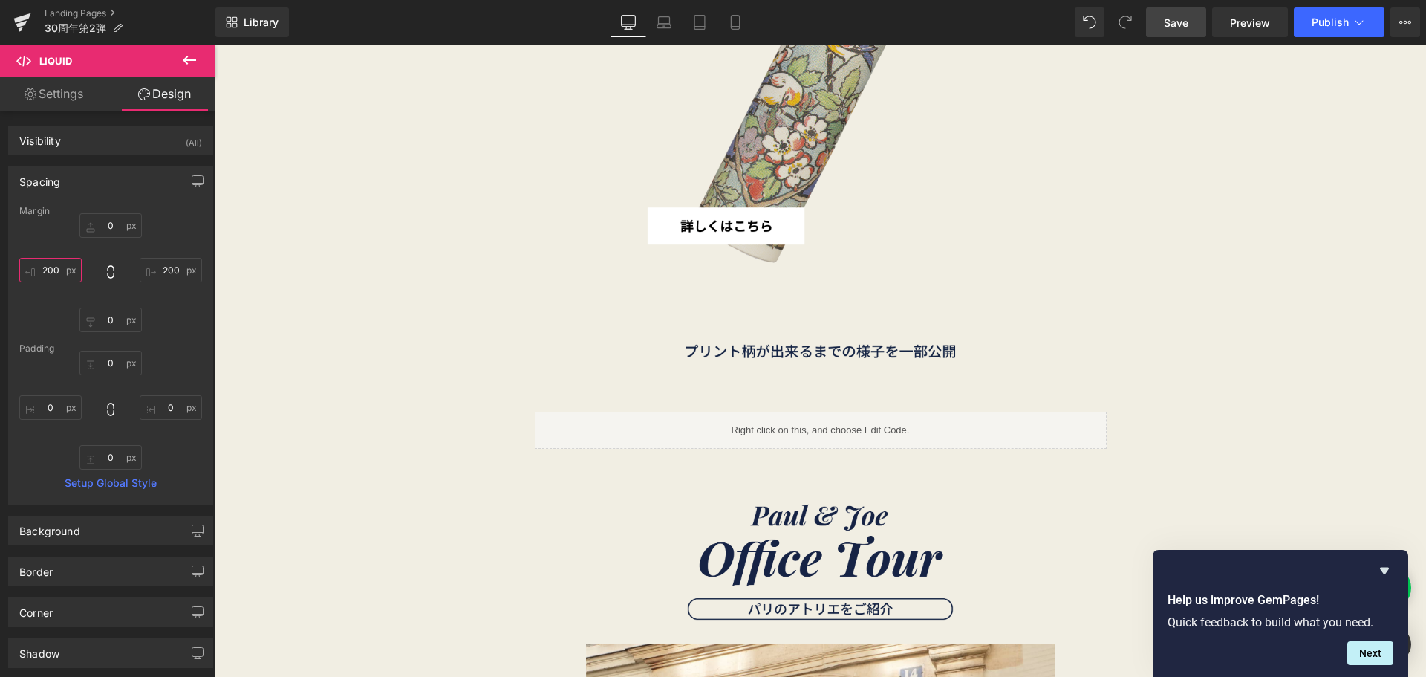
type input "200"
click at [1173, 28] on span "Save" at bounding box center [1176, 23] width 25 height 16
click at [59, 266] on input "200" at bounding box center [50, 270] width 62 height 25
type input "２"
type input "２５"
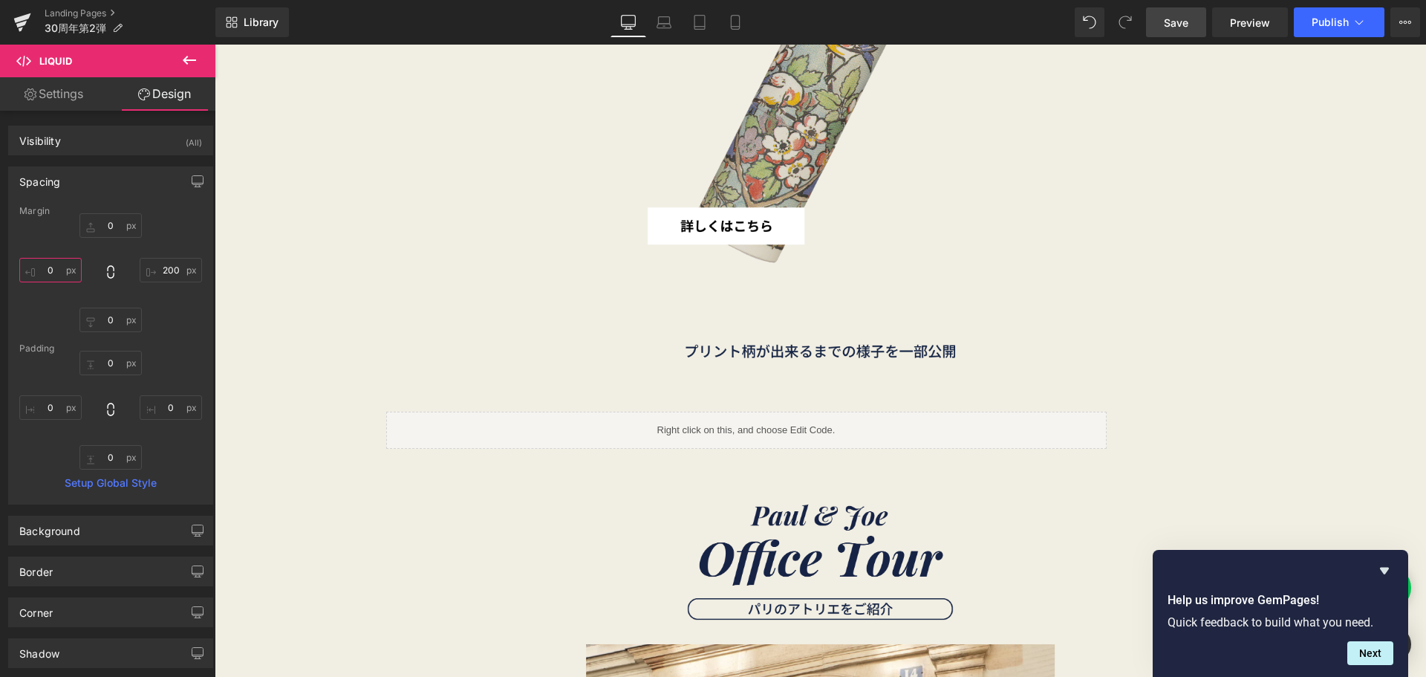
type input "２５０"
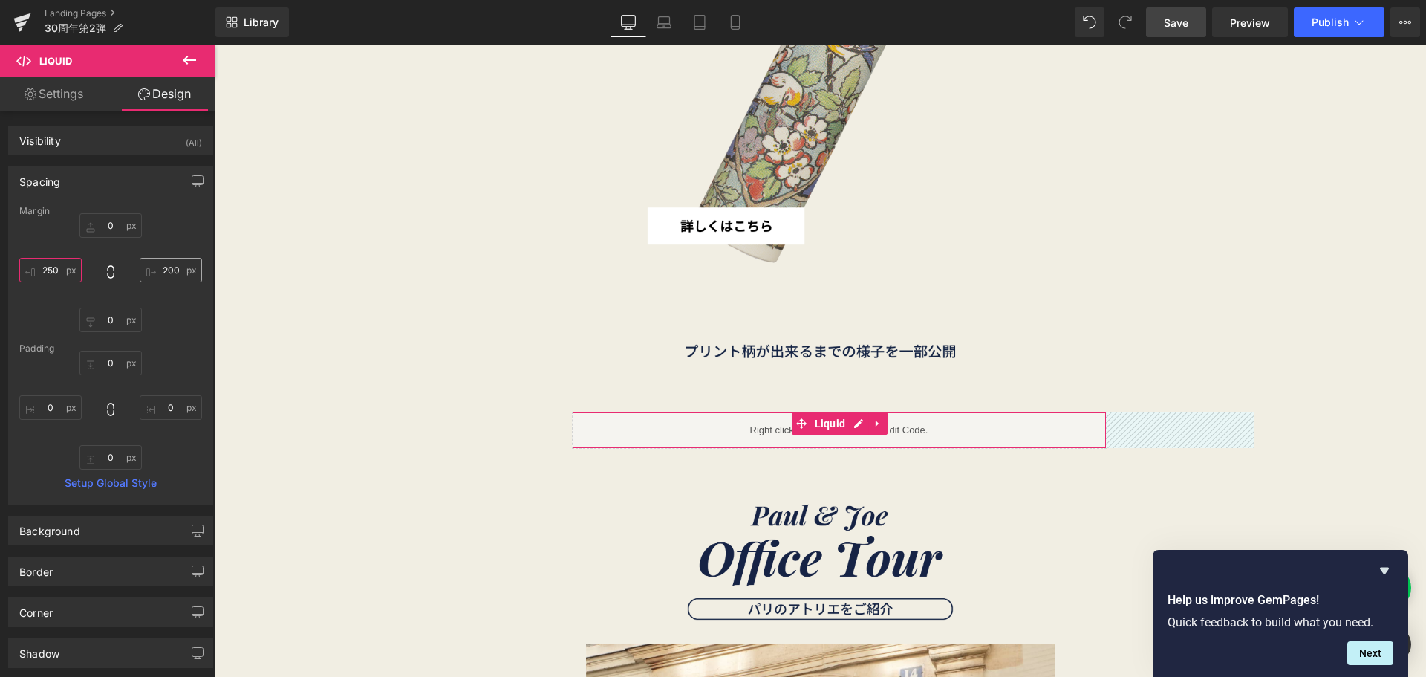
type input "250"
click at [164, 269] on input "200" at bounding box center [171, 270] width 62 height 25
type input "２"
type input "２５"
type input "２５０"
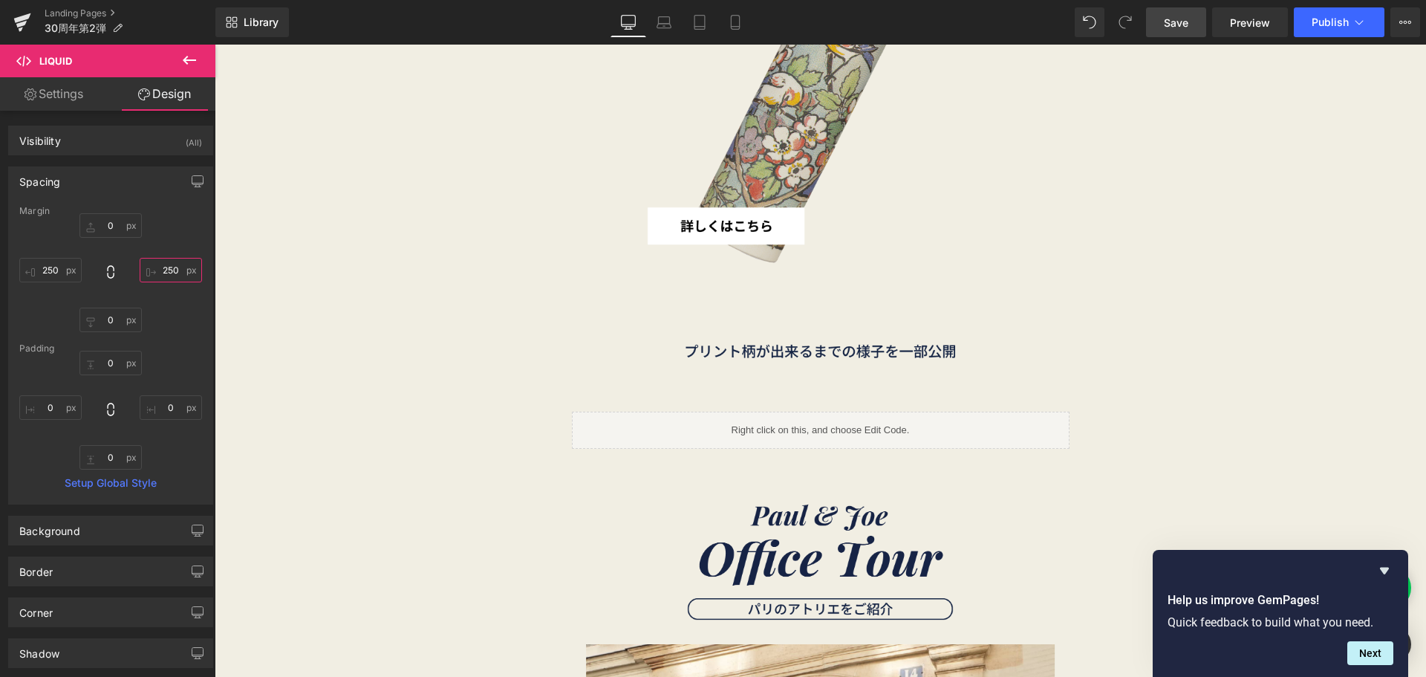
type input "250"
click at [1160, 32] on link "Save" at bounding box center [1176, 22] width 60 height 30
click at [740, 15] on icon at bounding box center [735, 22] width 15 height 15
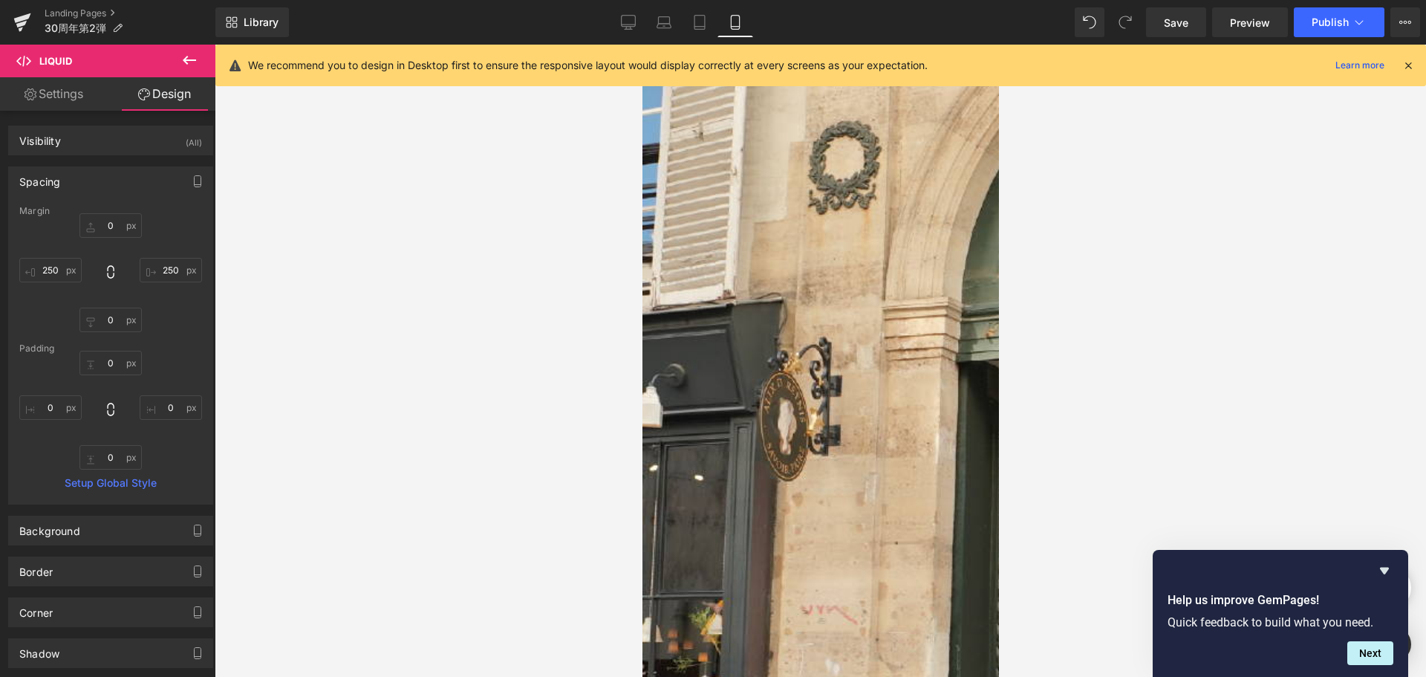
type input "0"
type input "250"
type input "0"
type input "250"
type input "0"
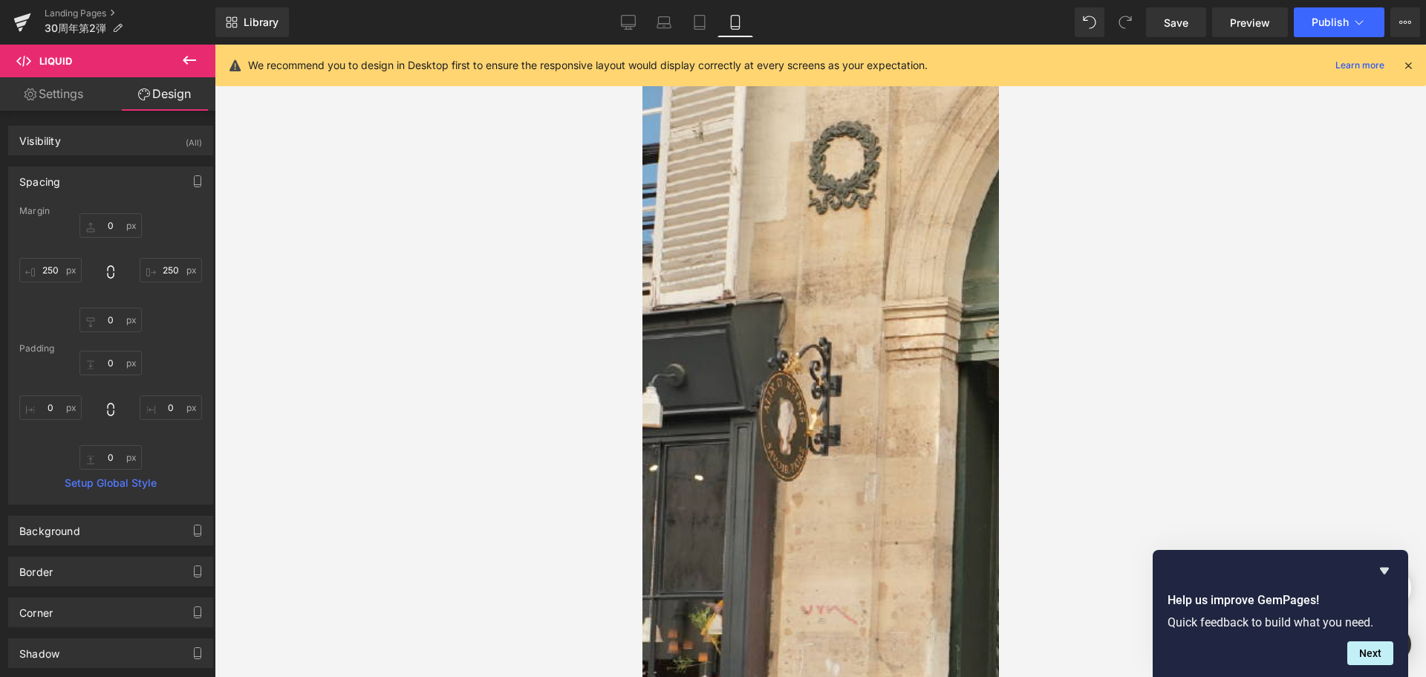
type input "0"
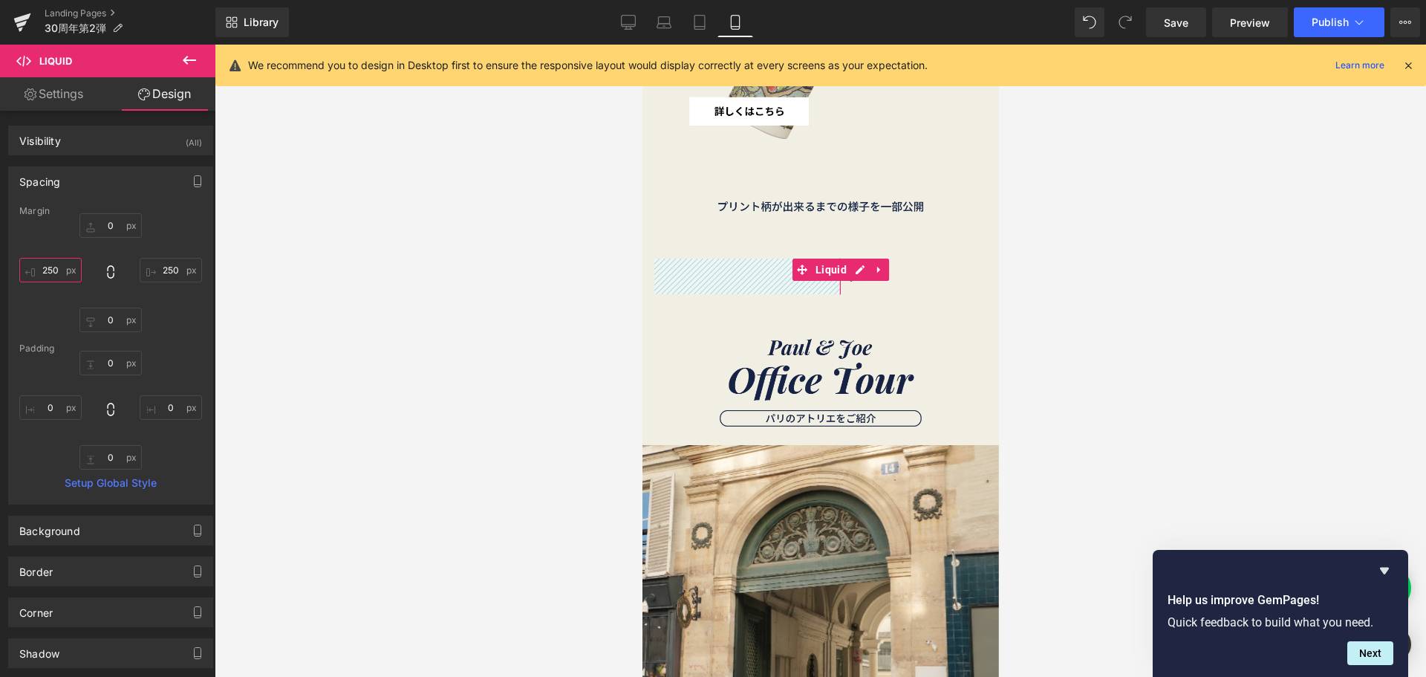
click at [64, 273] on input "250" at bounding box center [50, 270] width 62 height 25
click at [180, 265] on input "250" at bounding box center [171, 270] width 62 height 25
type input "５"
type input "５０"
type input "50"
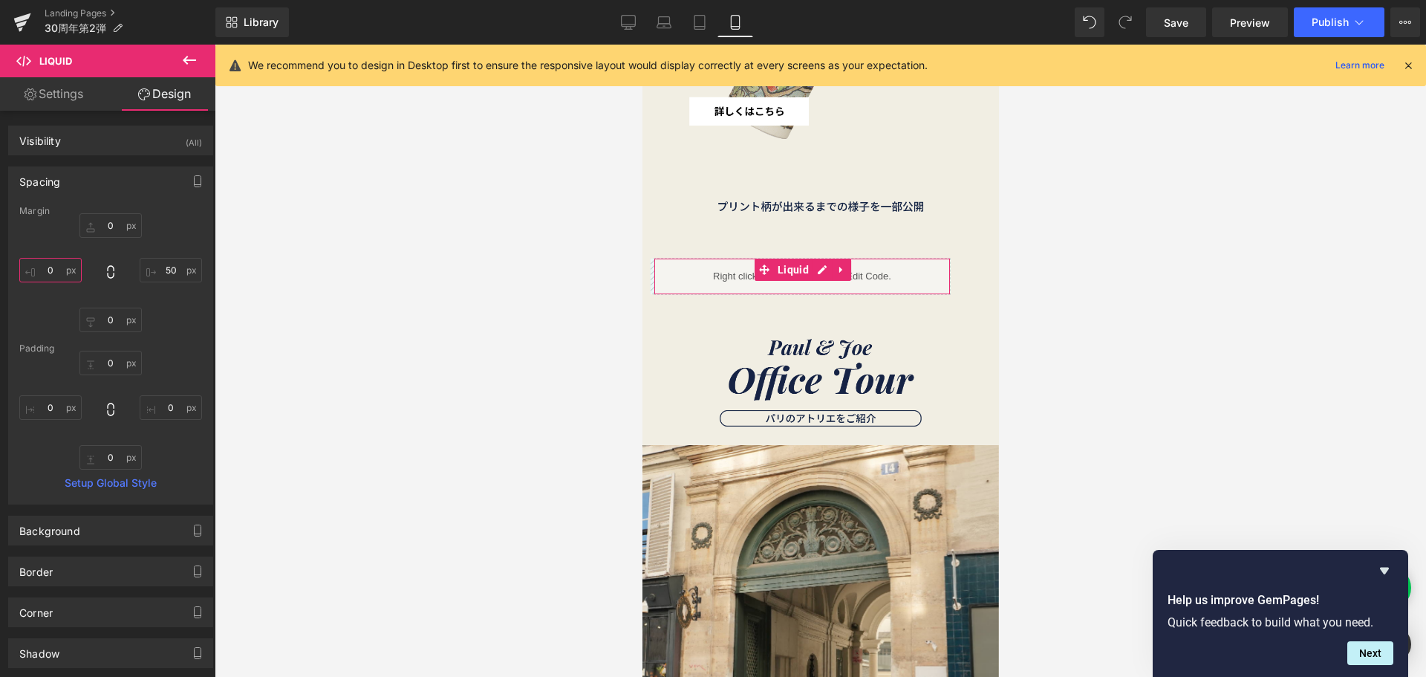
click at [46, 272] on input "text" at bounding box center [50, 270] width 62 height 25
type input "５"
type input "５０"
type input "５"
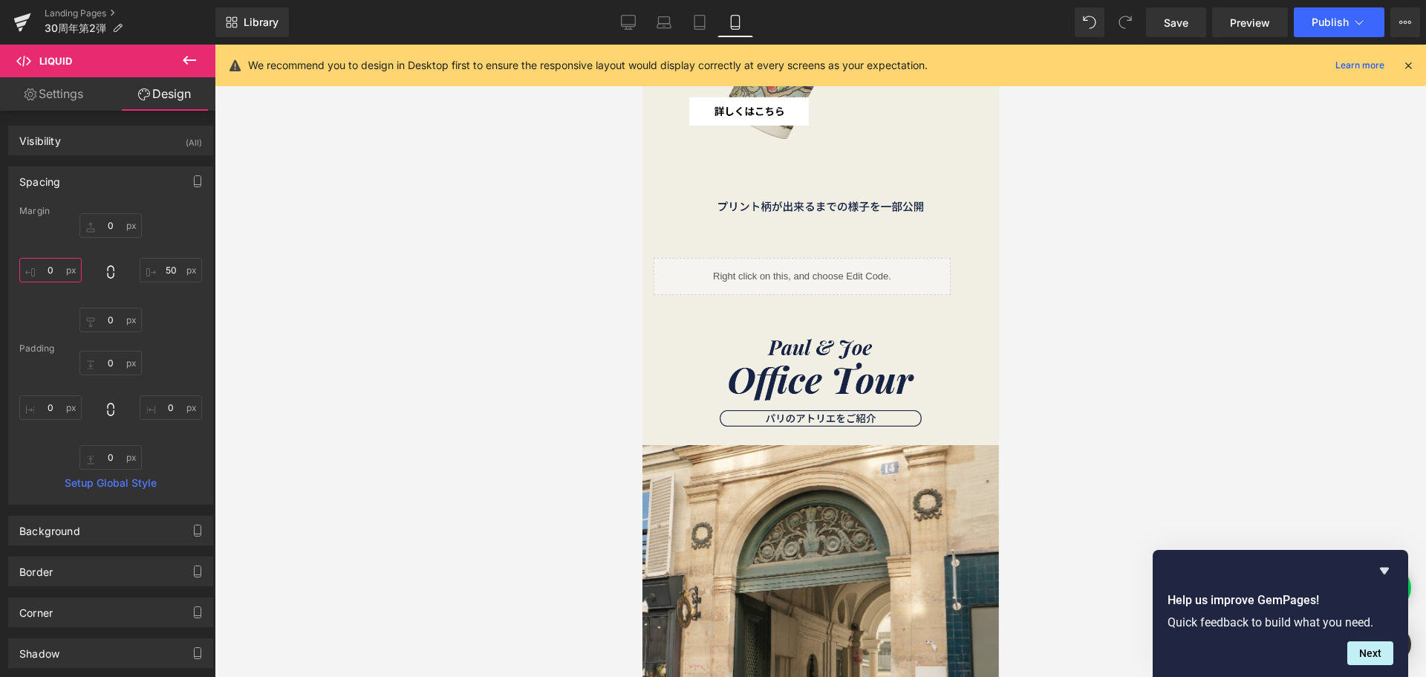
type input "５０"
type input "50"
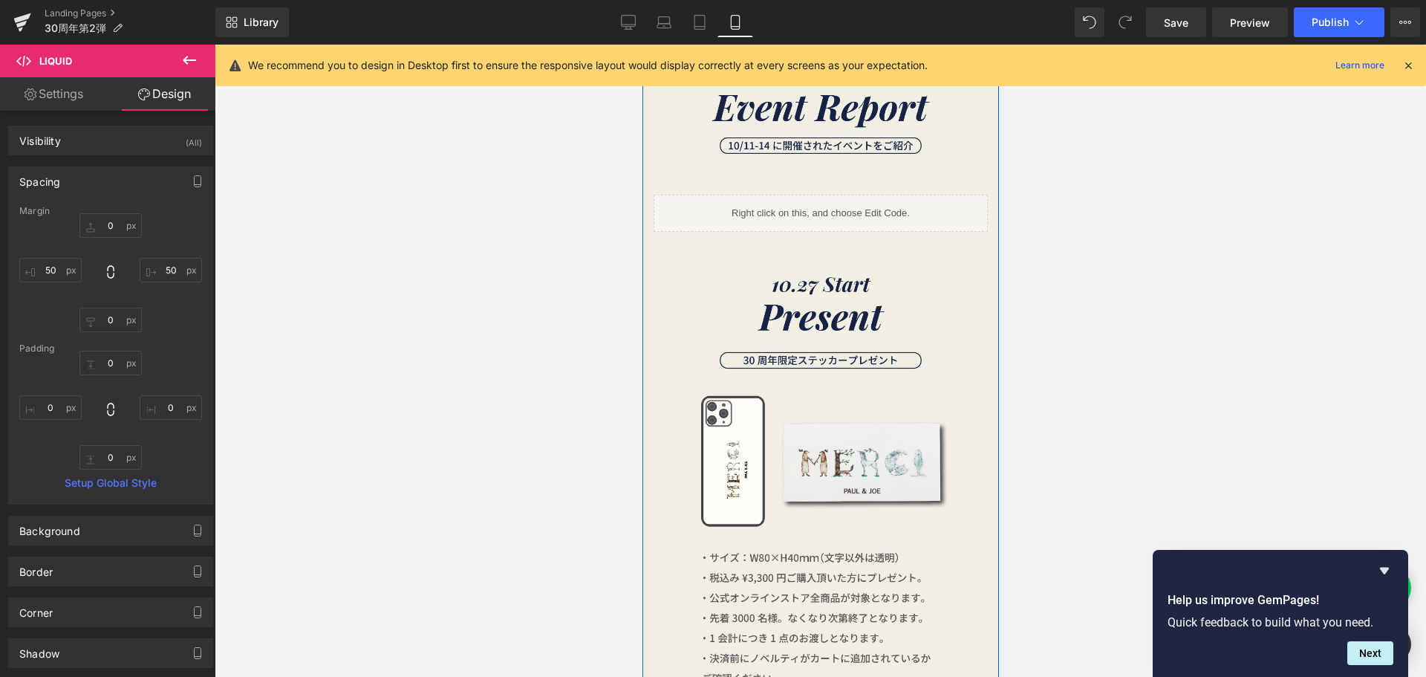
click at [771, 319] on img at bounding box center [820, 476] width 357 height 475
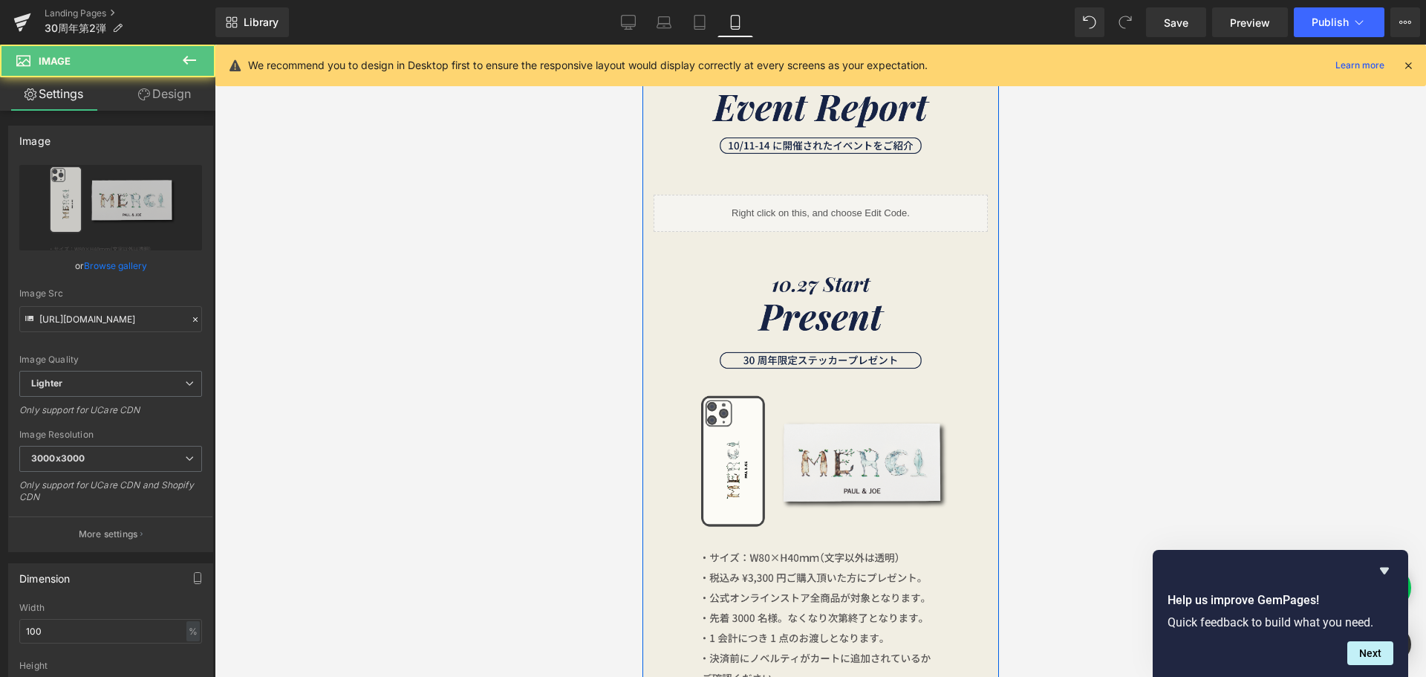
scroll to position [836, 0]
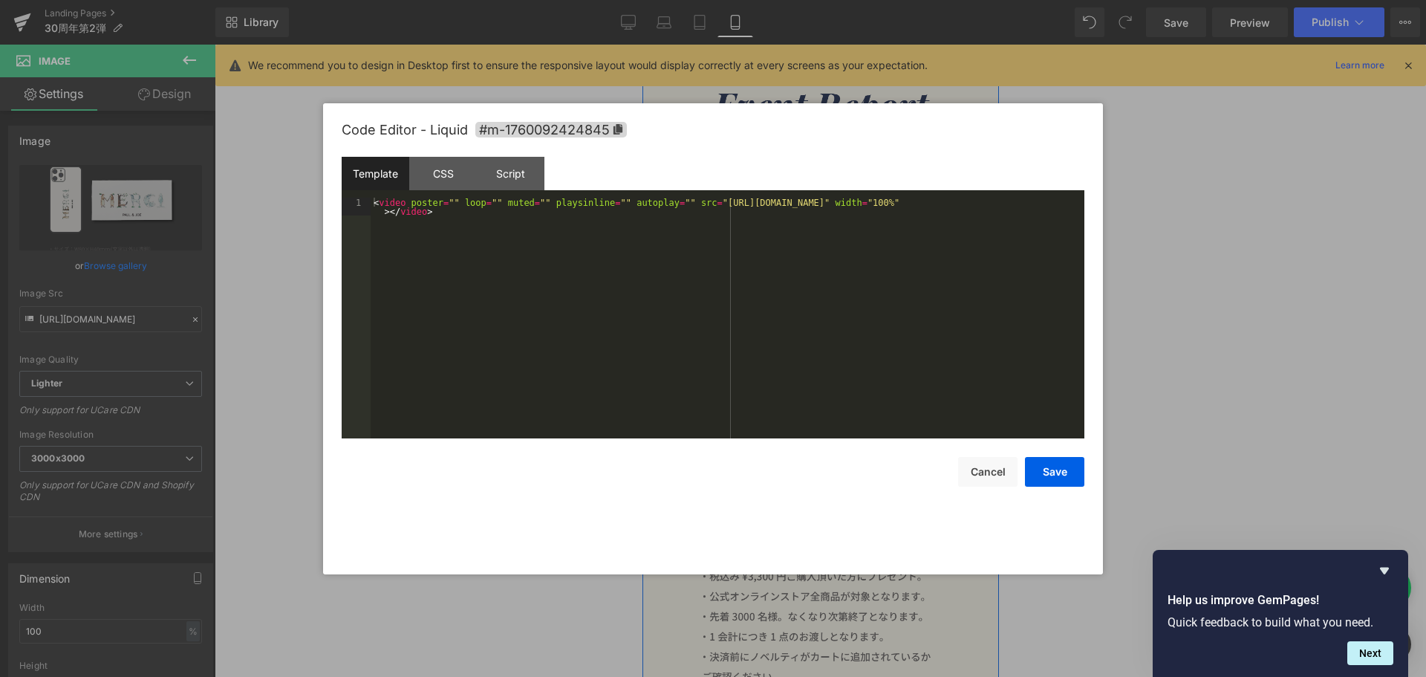
click at [828, 207] on link at bounding box center [836, 205] width 16 height 18
drag, startPoint x: 666, startPoint y: 204, endPoint x: 987, endPoint y: 204, distance: 320.2
click at [987, 204] on div "< video poster = "" loop = "" muted = "" playsinline = "" autoplay = "" src = "…" at bounding box center [728, 336] width 714 height 276
click at [1053, 478] on button "Save" at bounding box center [1054, 472] width 59 height 30
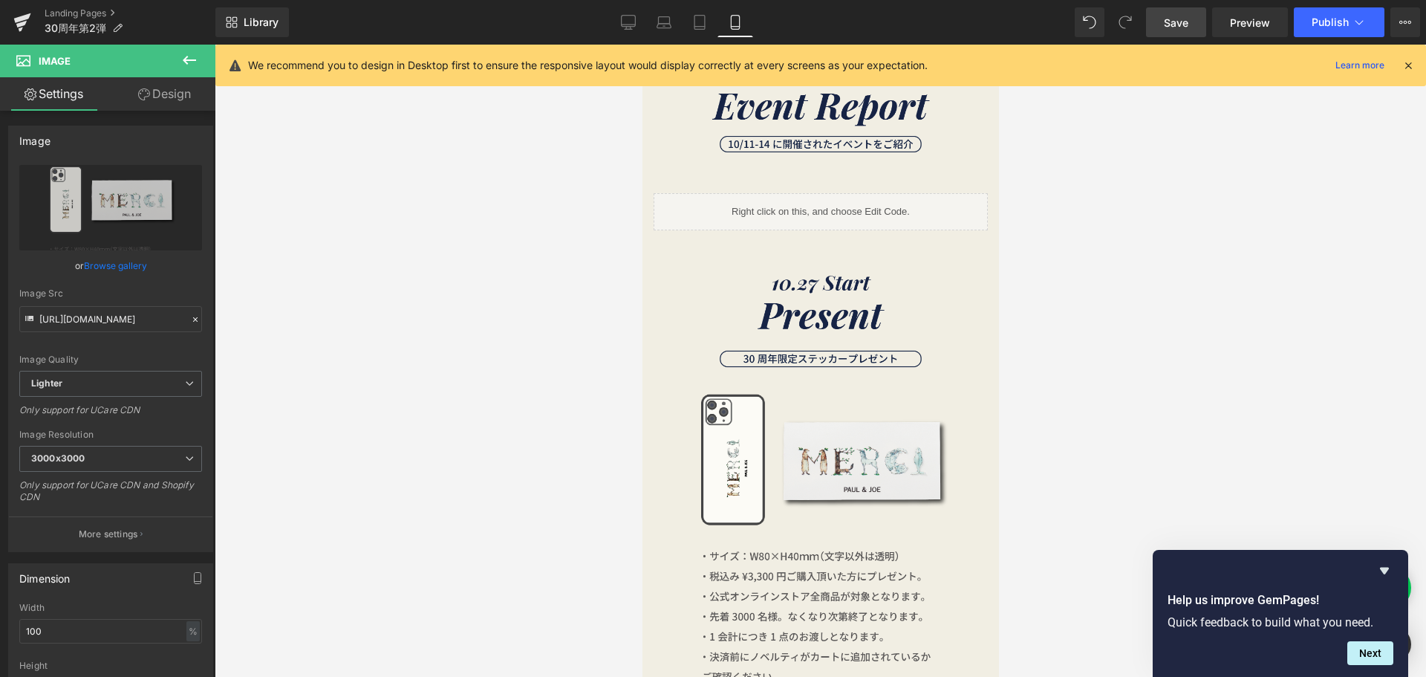
click at [1172, 36] on link "Save" at bounding box center [1176, 22] width 60 height 30
click at [16, 24] on icon at bounding box center [21, 24] width 10 height 7
